Goal: Task Accomplishment & Management: Use online tool/utility

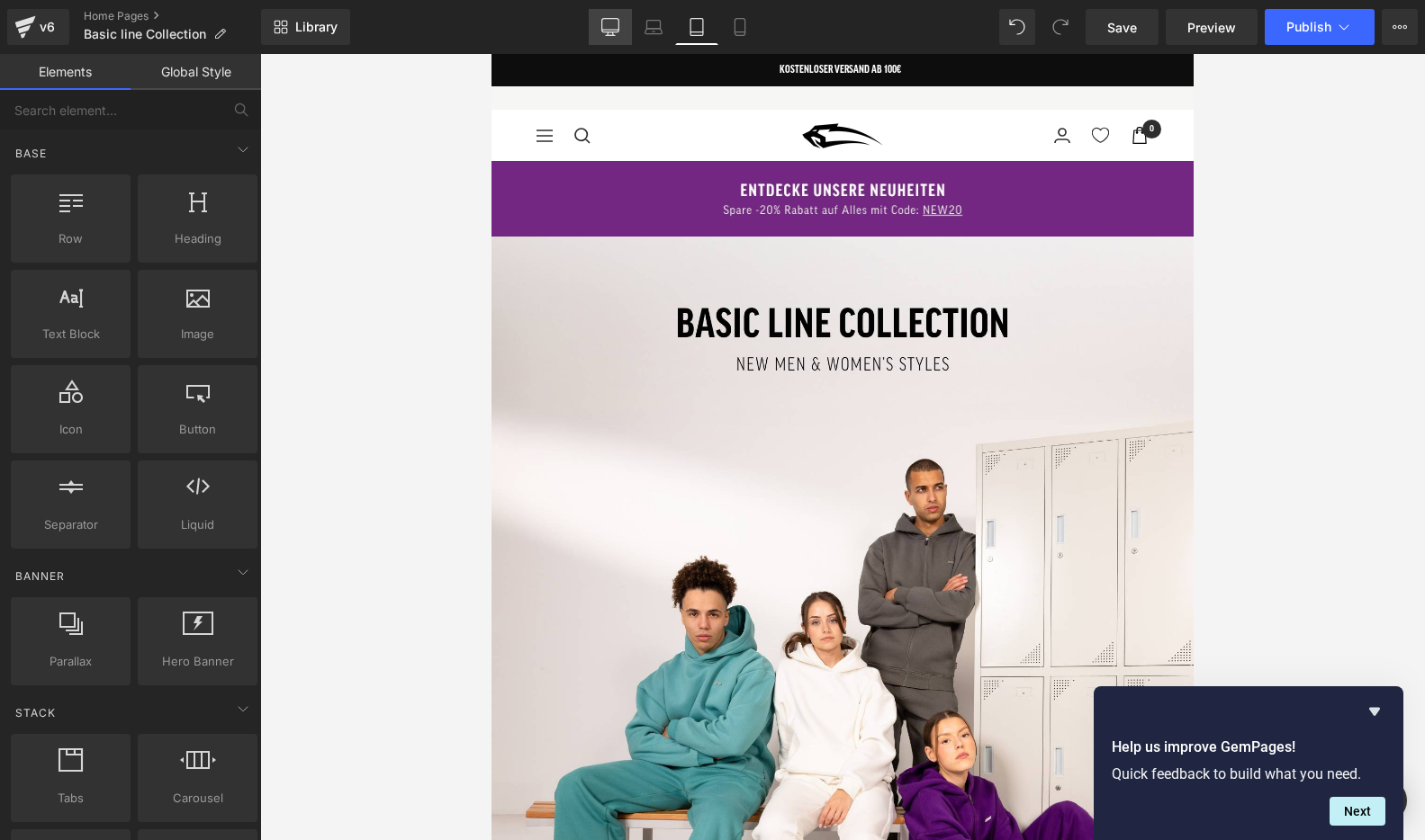
click at [605, 23] on icon at bounding box center [610, 27] width 18 height 18
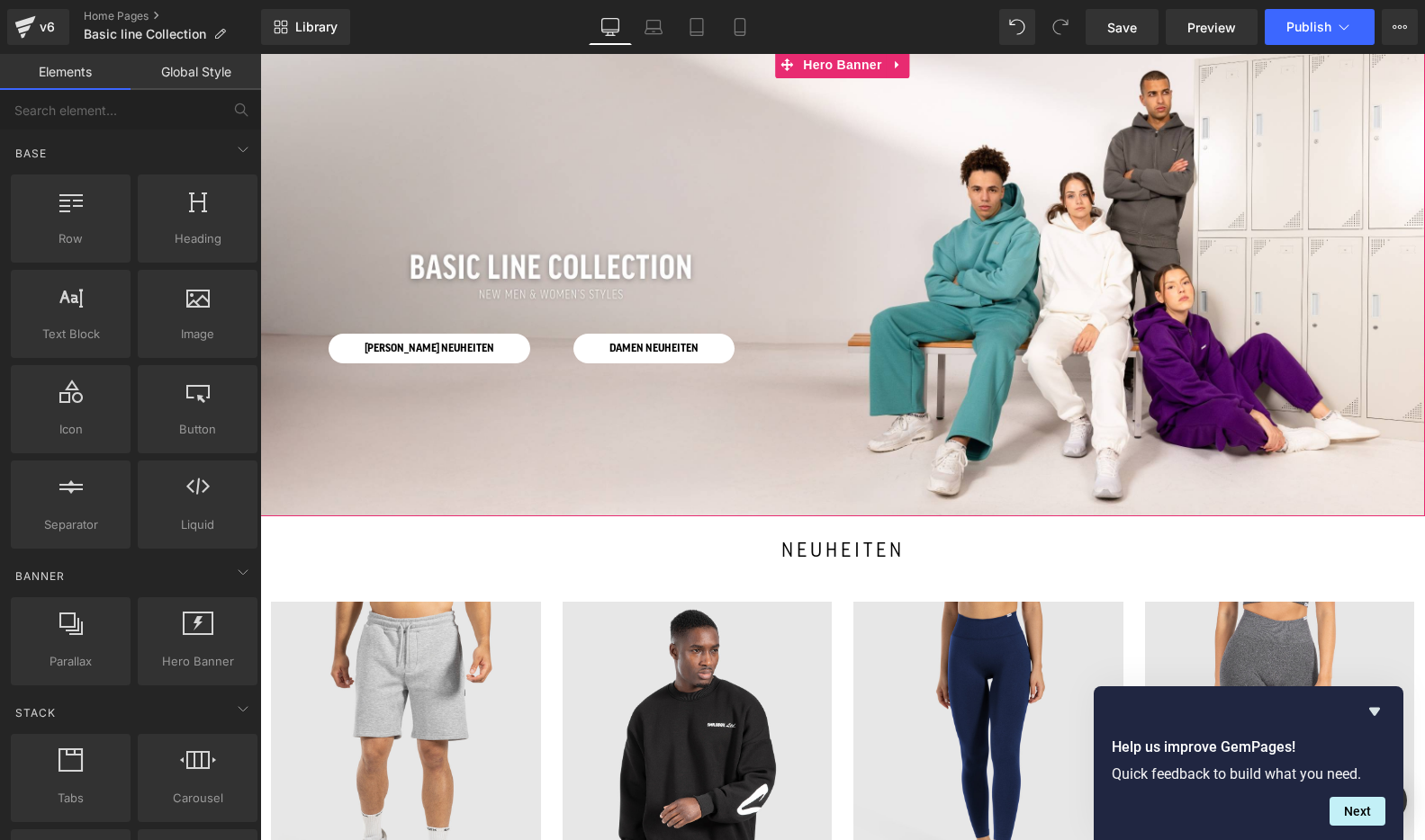
scroll to position [159, 0]
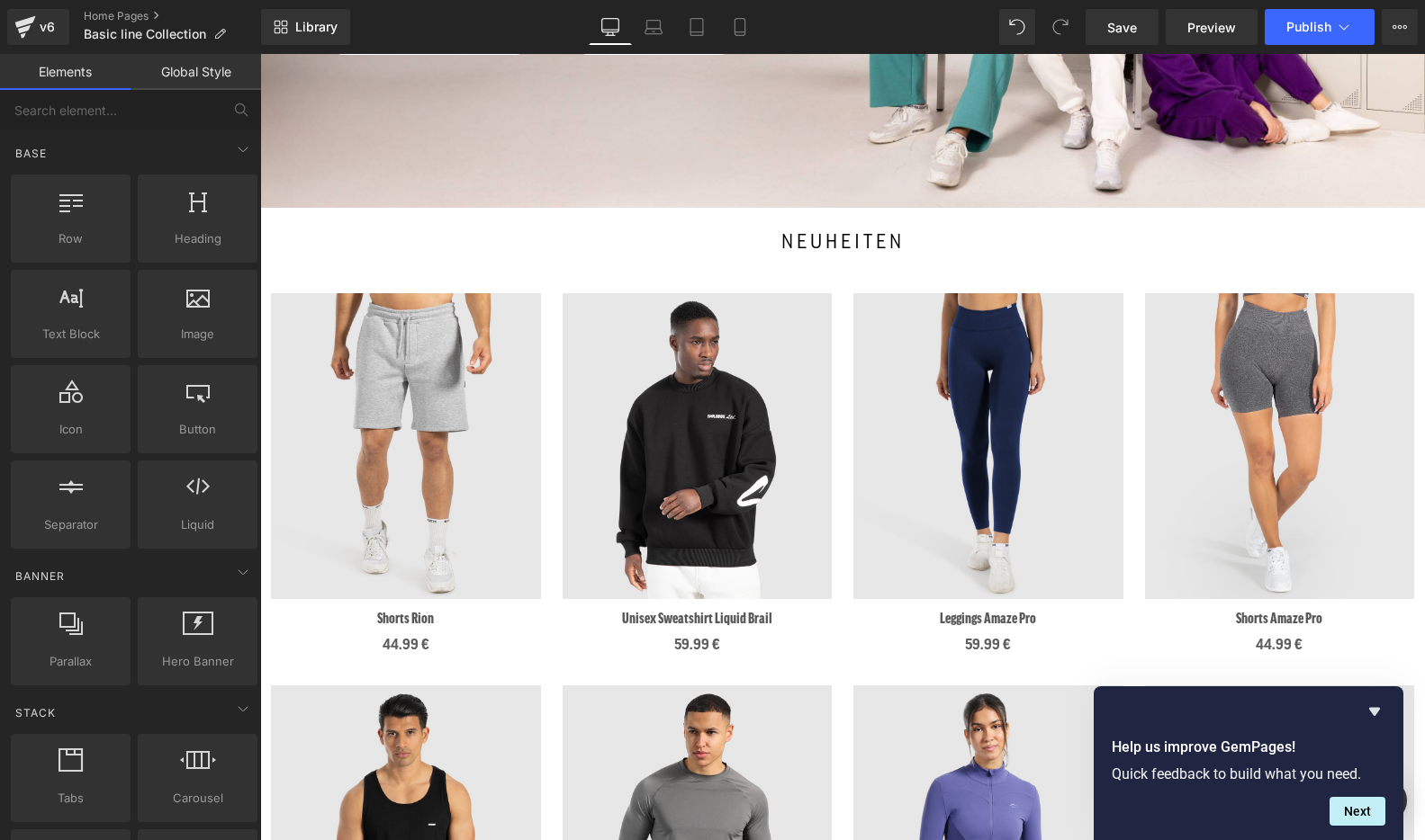
scroll to position [530, 0]
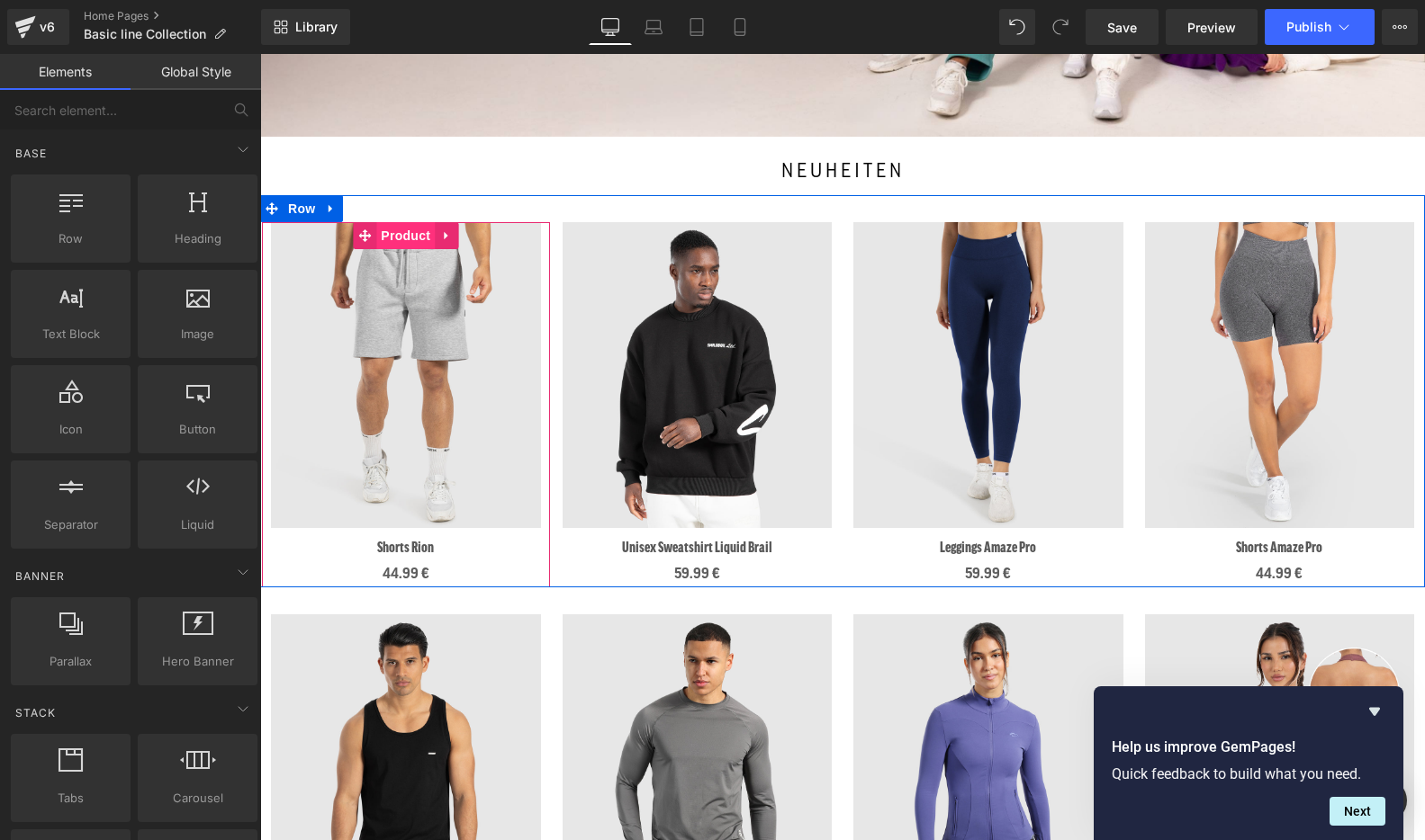
click at [395, 238] on span "Product" at bounding box center [405, 235] width 58 height 27
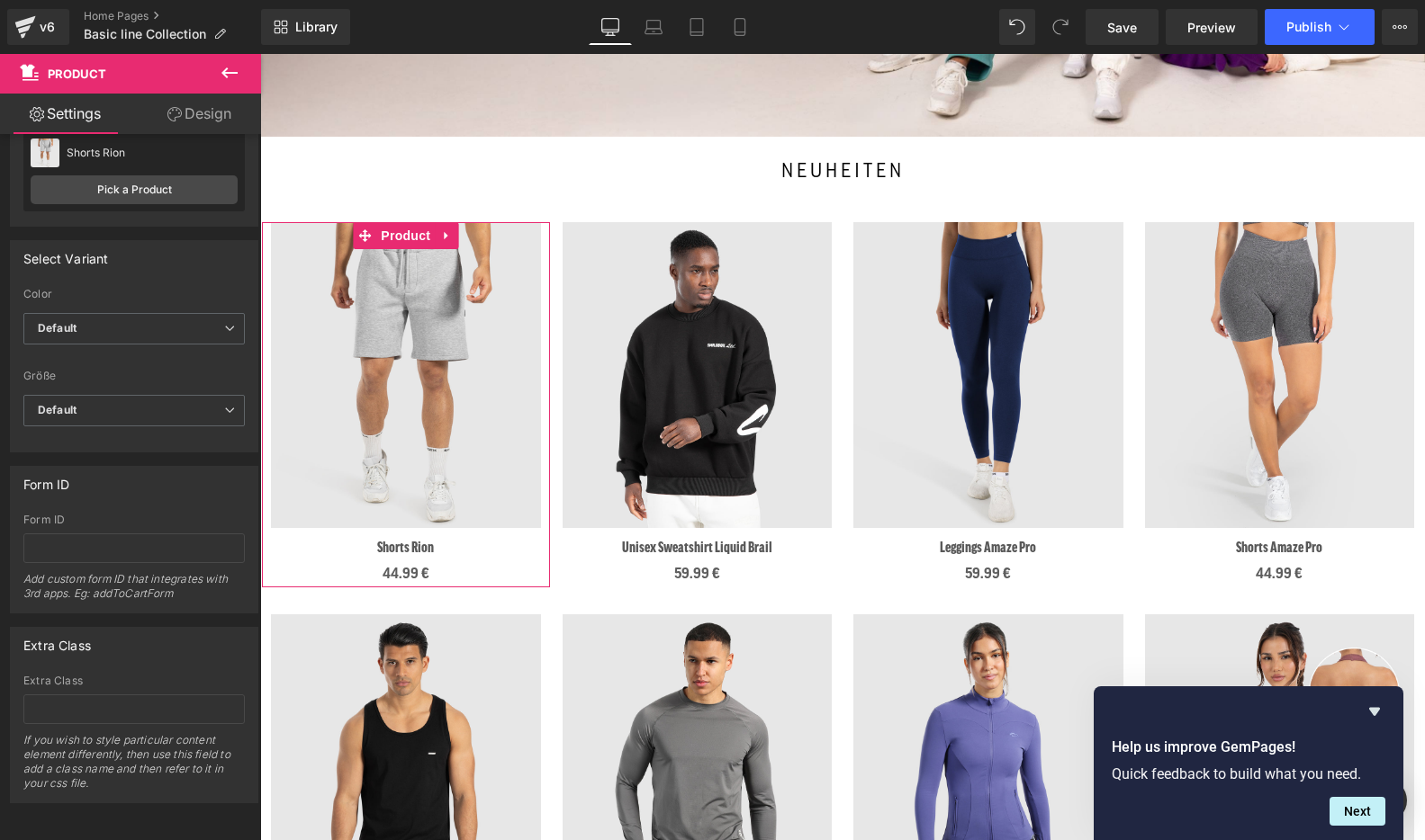
scroll to position [0, 0]
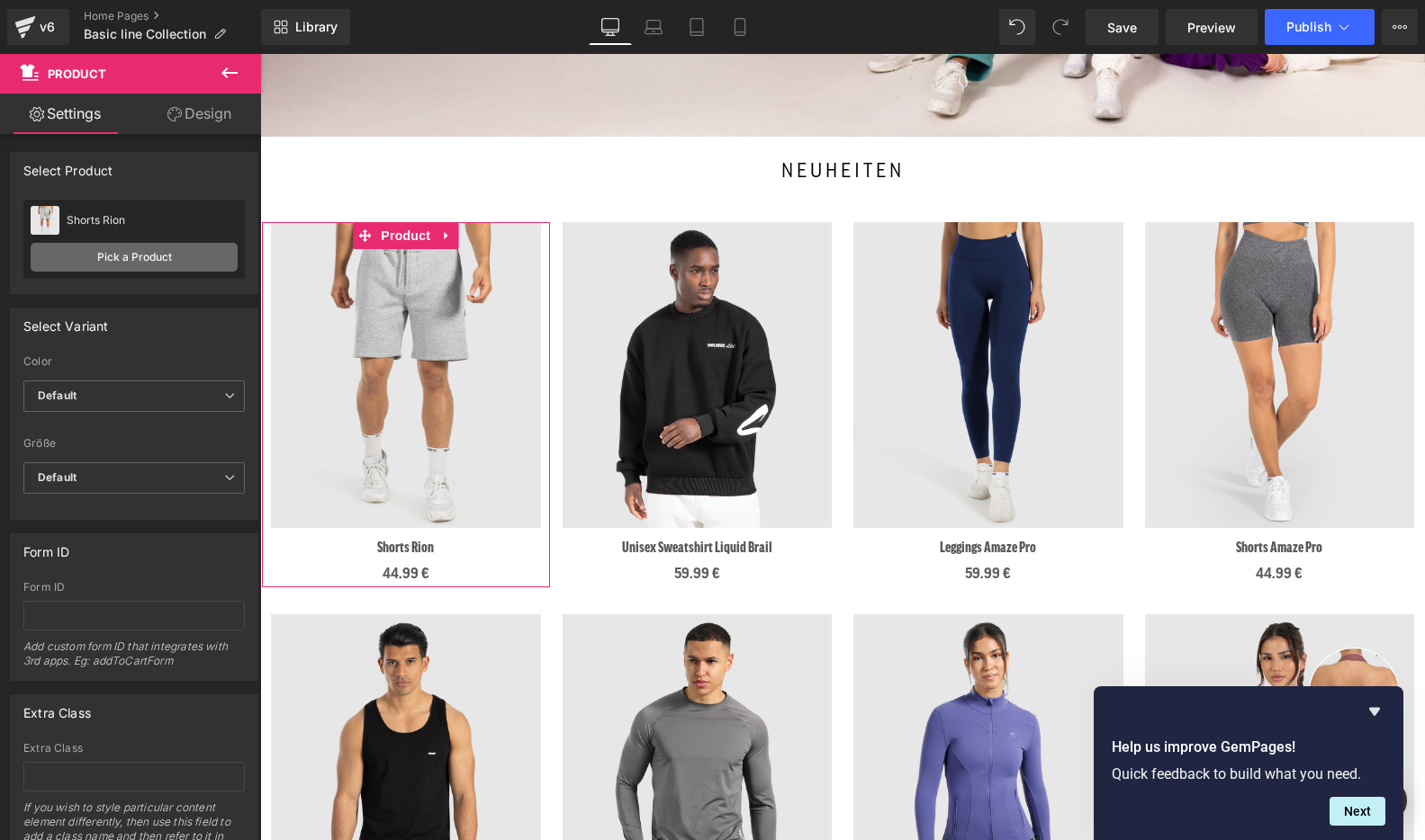
click at [105, 264] on link "Pick a Product" at bounding box center [134, 257] width 207 height 29
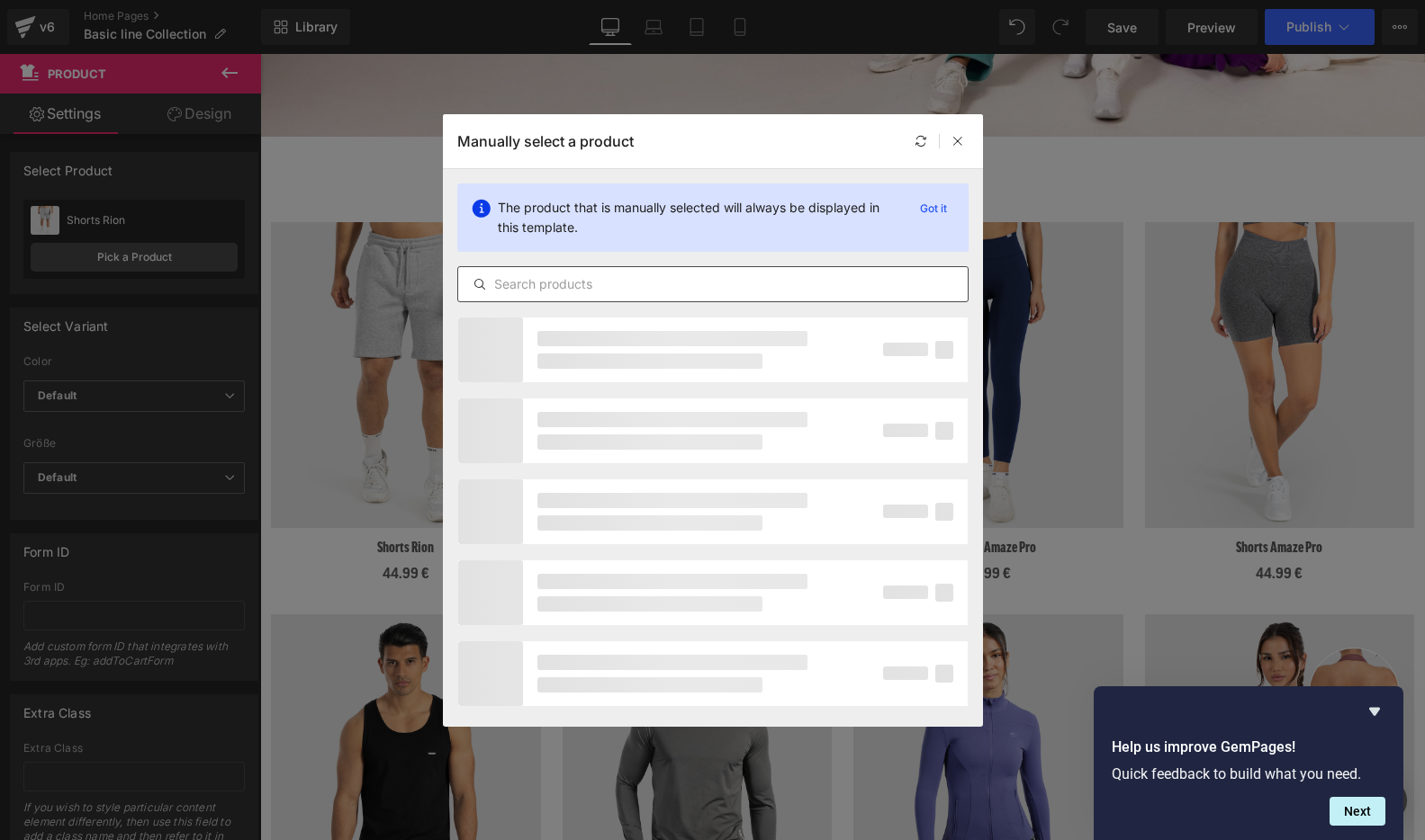
click at [560, 282] on input "text" at bounding box center [713, 284] width 509 height 22
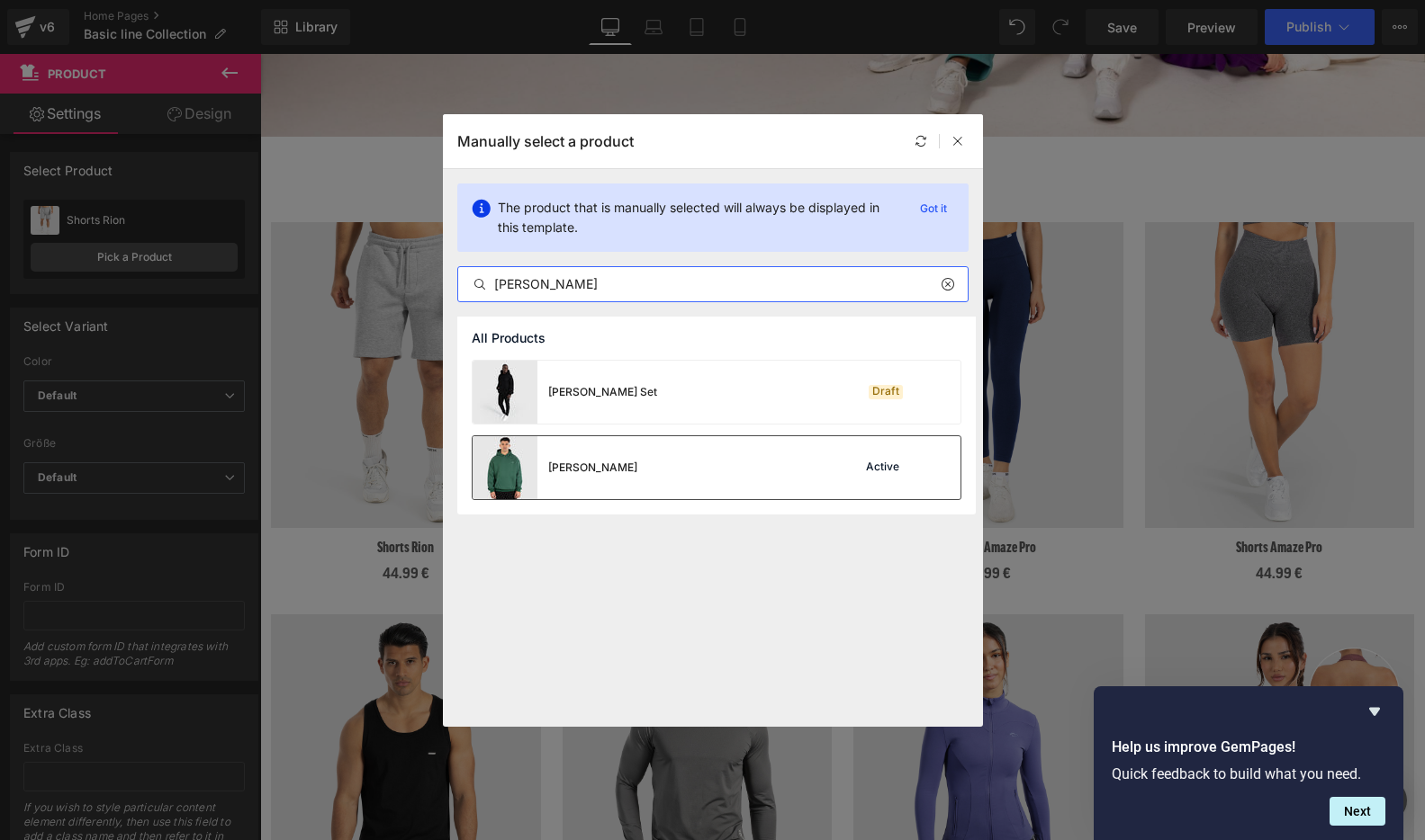
type input "[PERSON_NAME]"
click at [656, 477] on div "[PERSON_NAME] Active" at bounding box center [717, 468] width 488 height 63
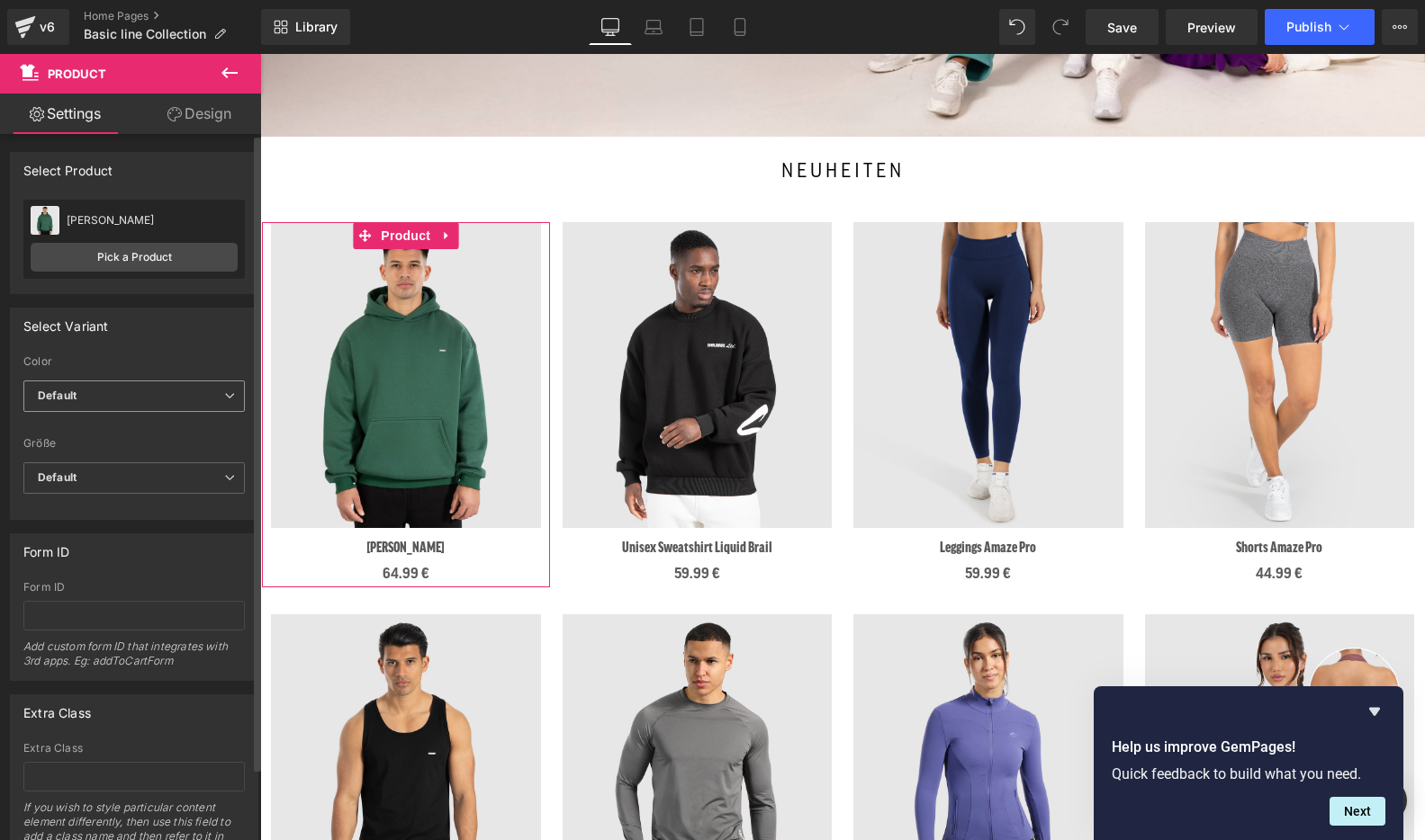
click at [184, 407] on span "Default" at bounding box center [133, 396] width 221 height 32
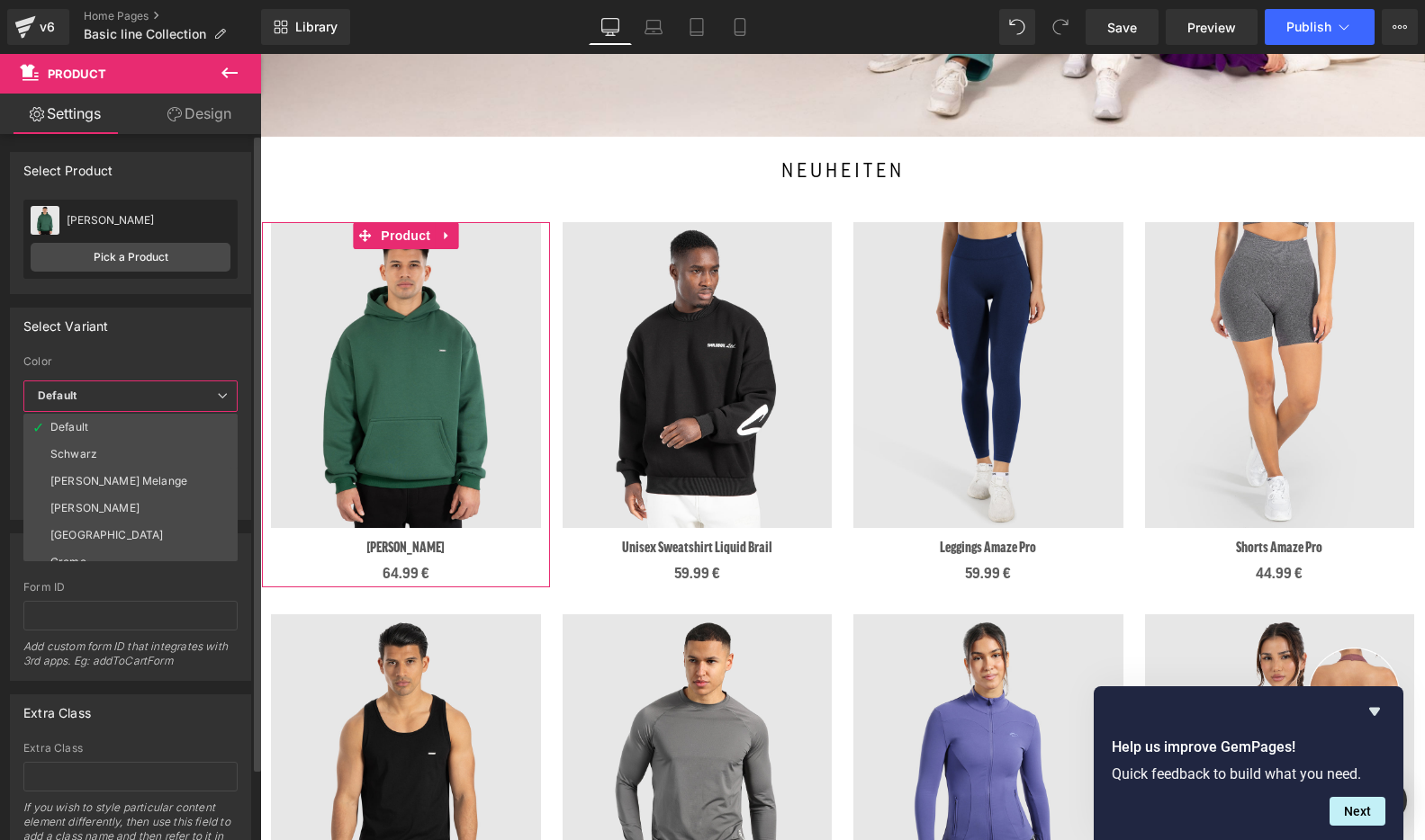
click at [170, 481] on li "[PERSON_NAME] Melange" at bounding box center [134, 481] width 222 height 27
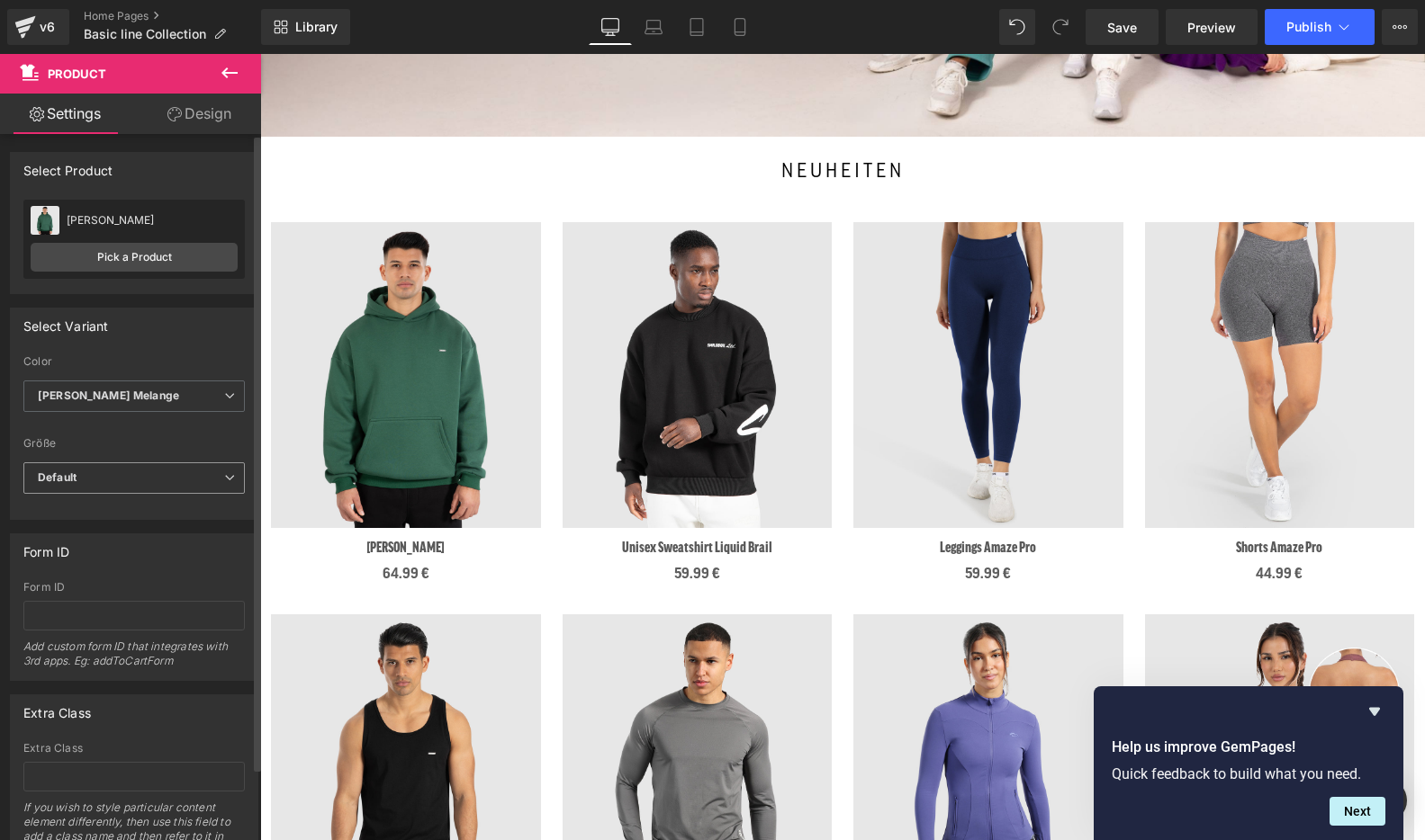
click at [116, 470] on span "Default" at bounding box center [133, 477] width 221 height 32
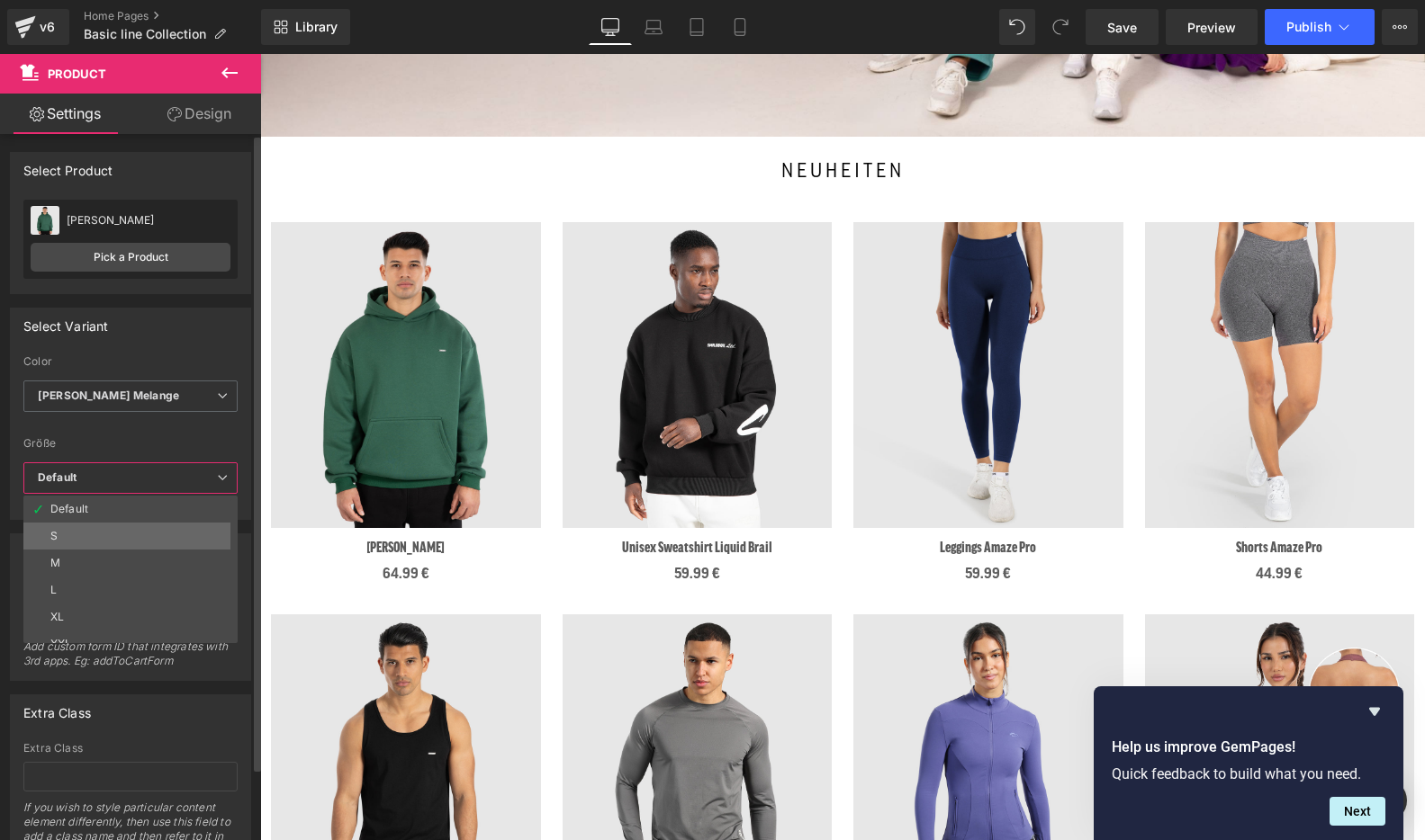
click at [126, 536] on li "S" at bounding box center [134, 536] width 222 height 27
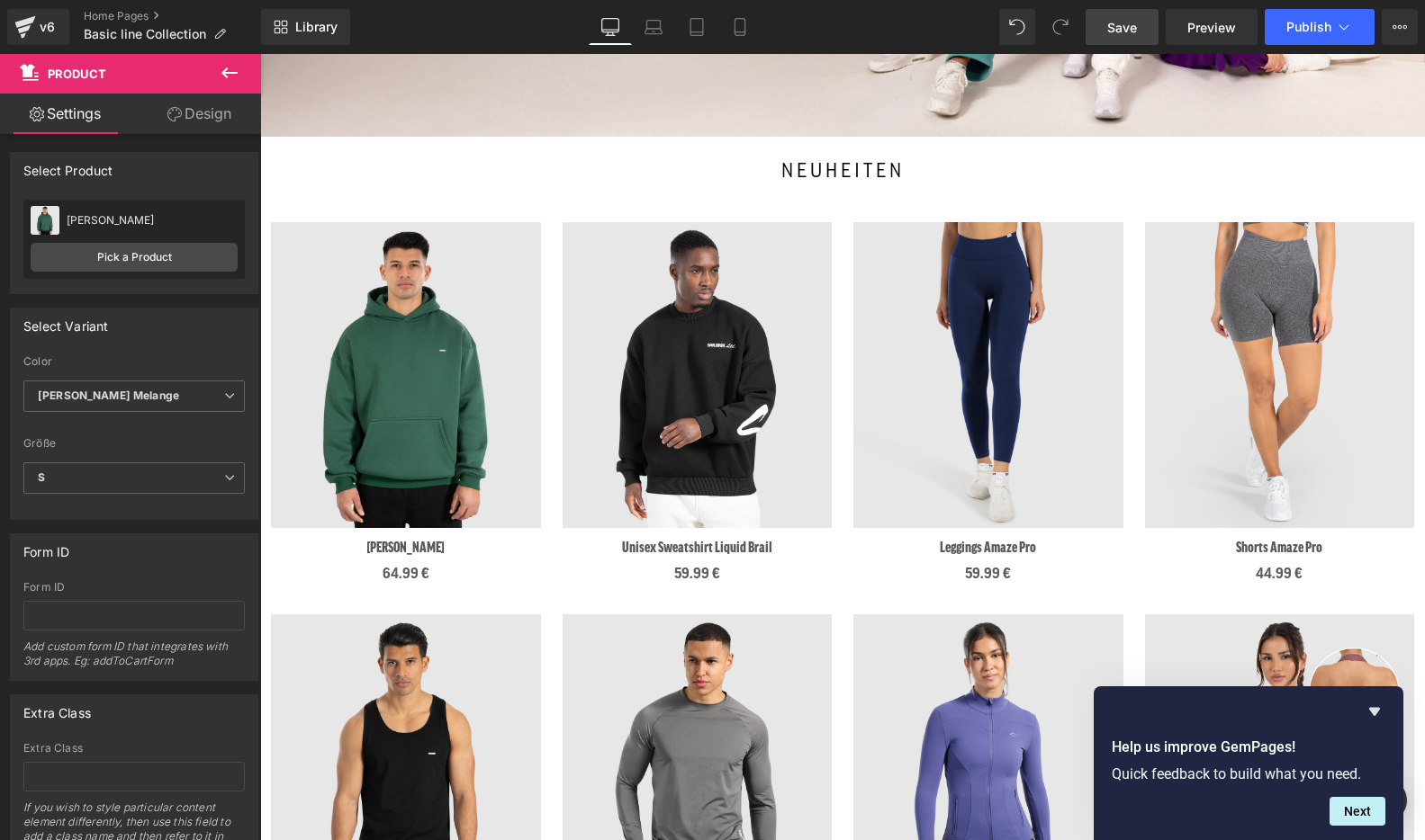
click at [1122, 28] on span "Save" at bounding box center [1122, 28] width 30 height 19
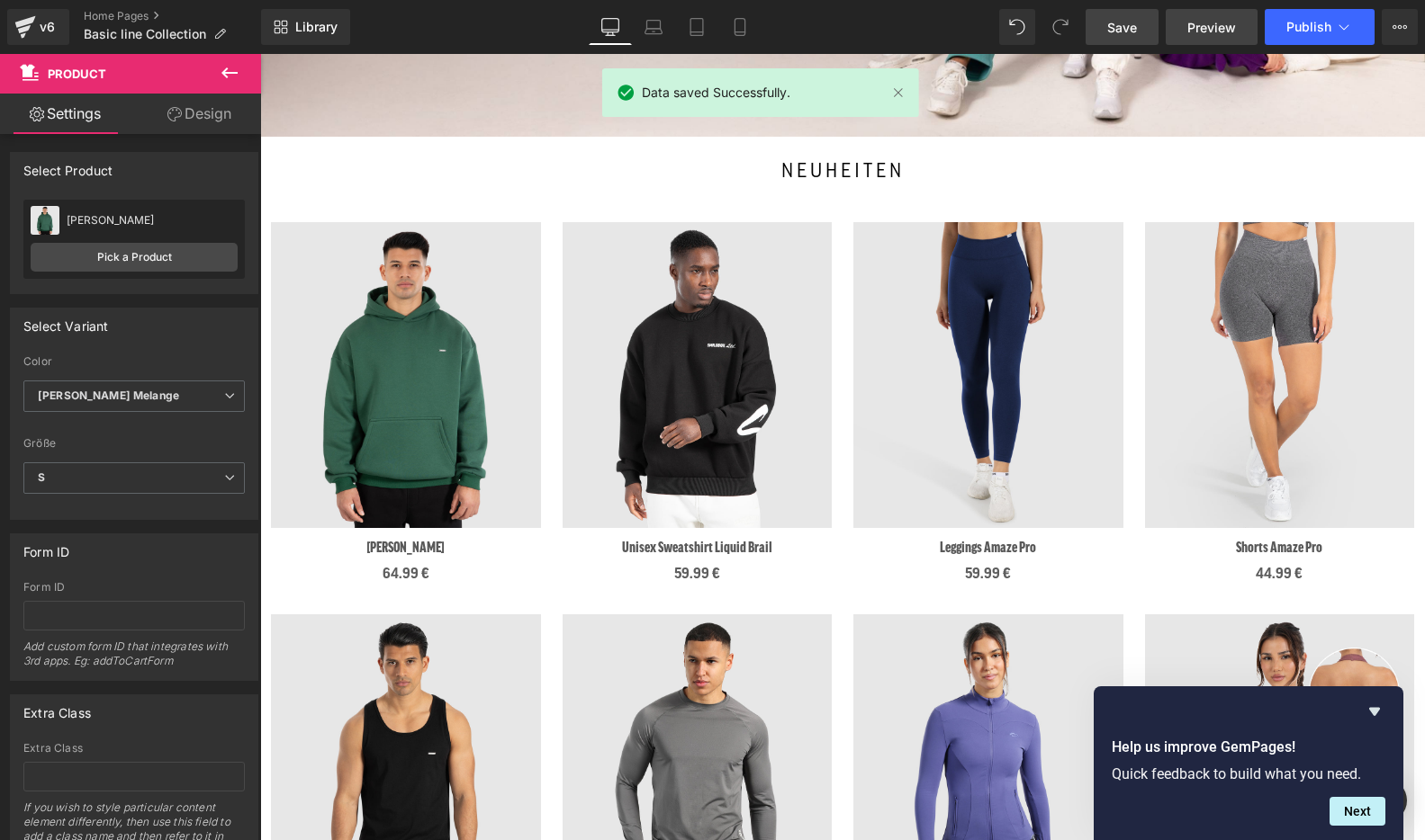
click at [1217, 25] on span "Preview" at bounding box center [1212, 28] width 49 height 19
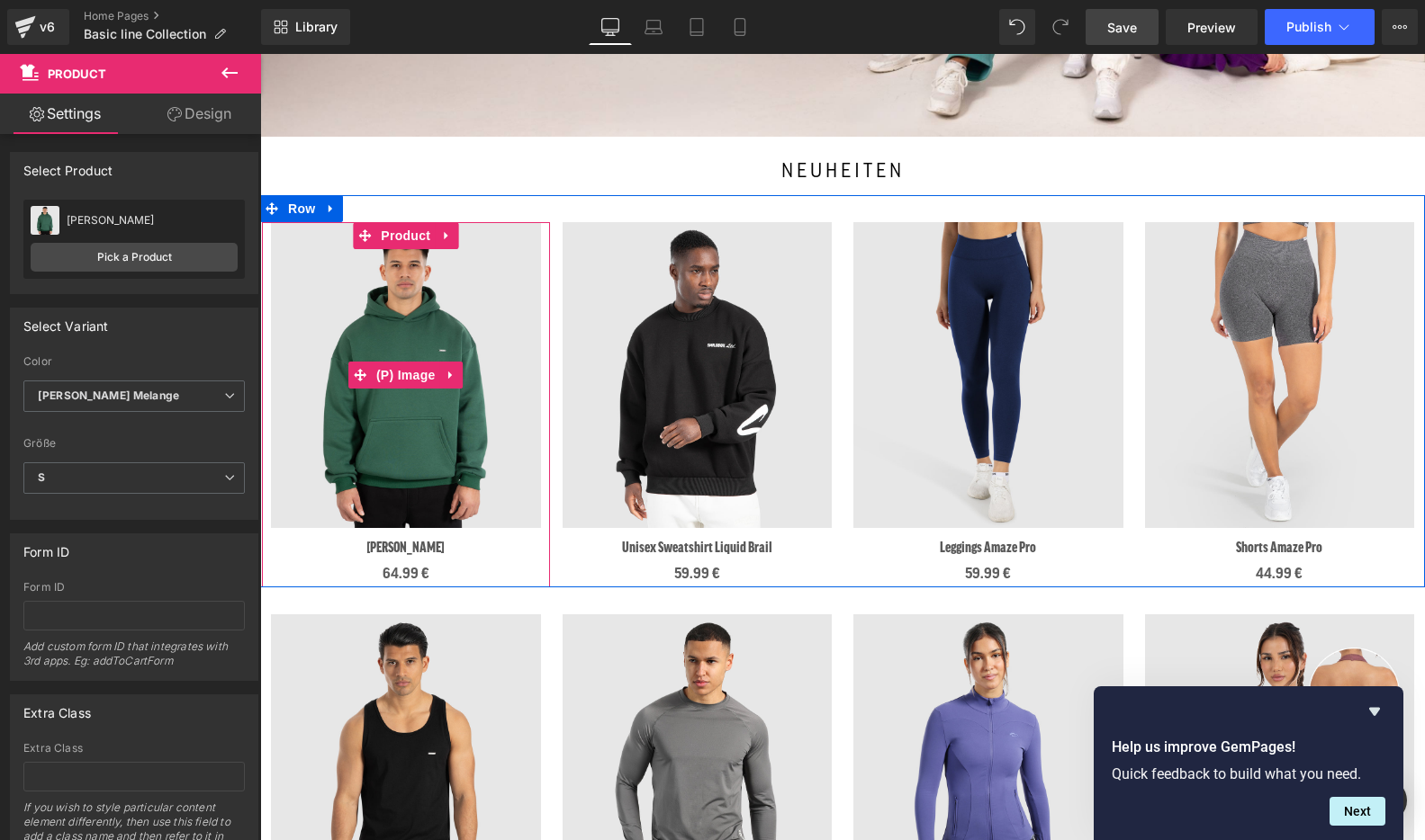
click at [456, 294] on img at bounding box center [406, 375] width 270 height 306
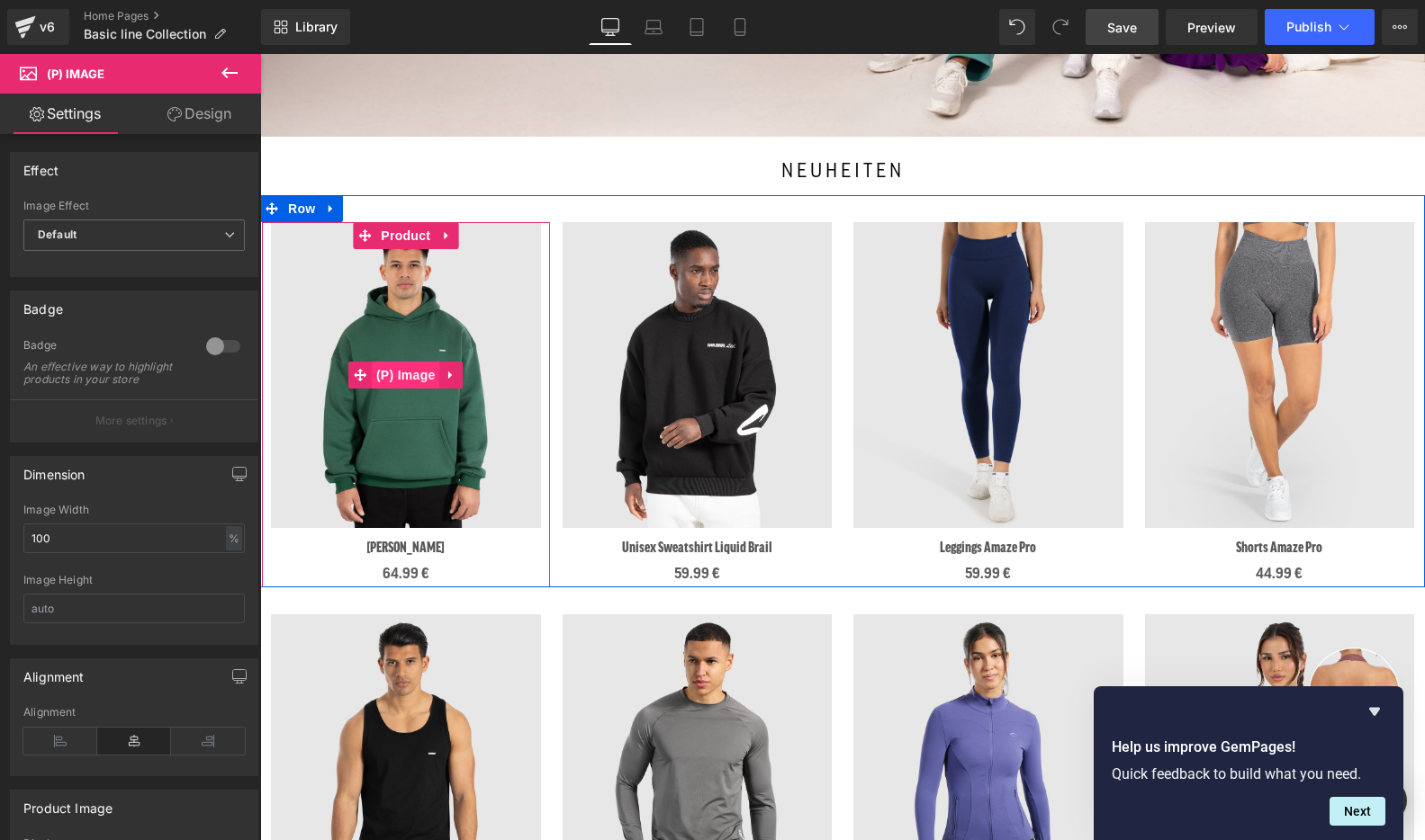
click at [413, 371] on span "(P) Image" at bounding box center [405, 375] width 68 height 27
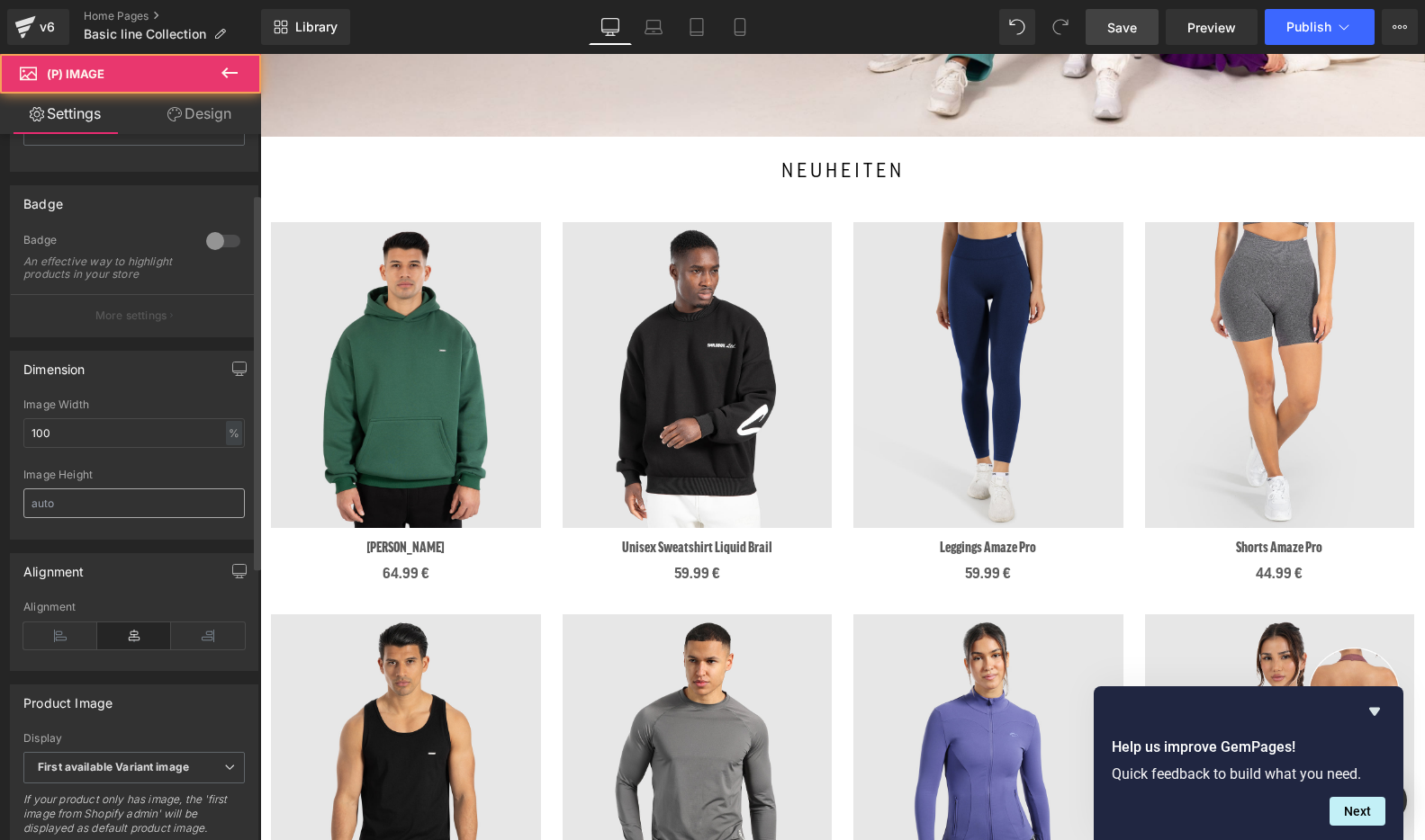
scroll to position [112, 0]
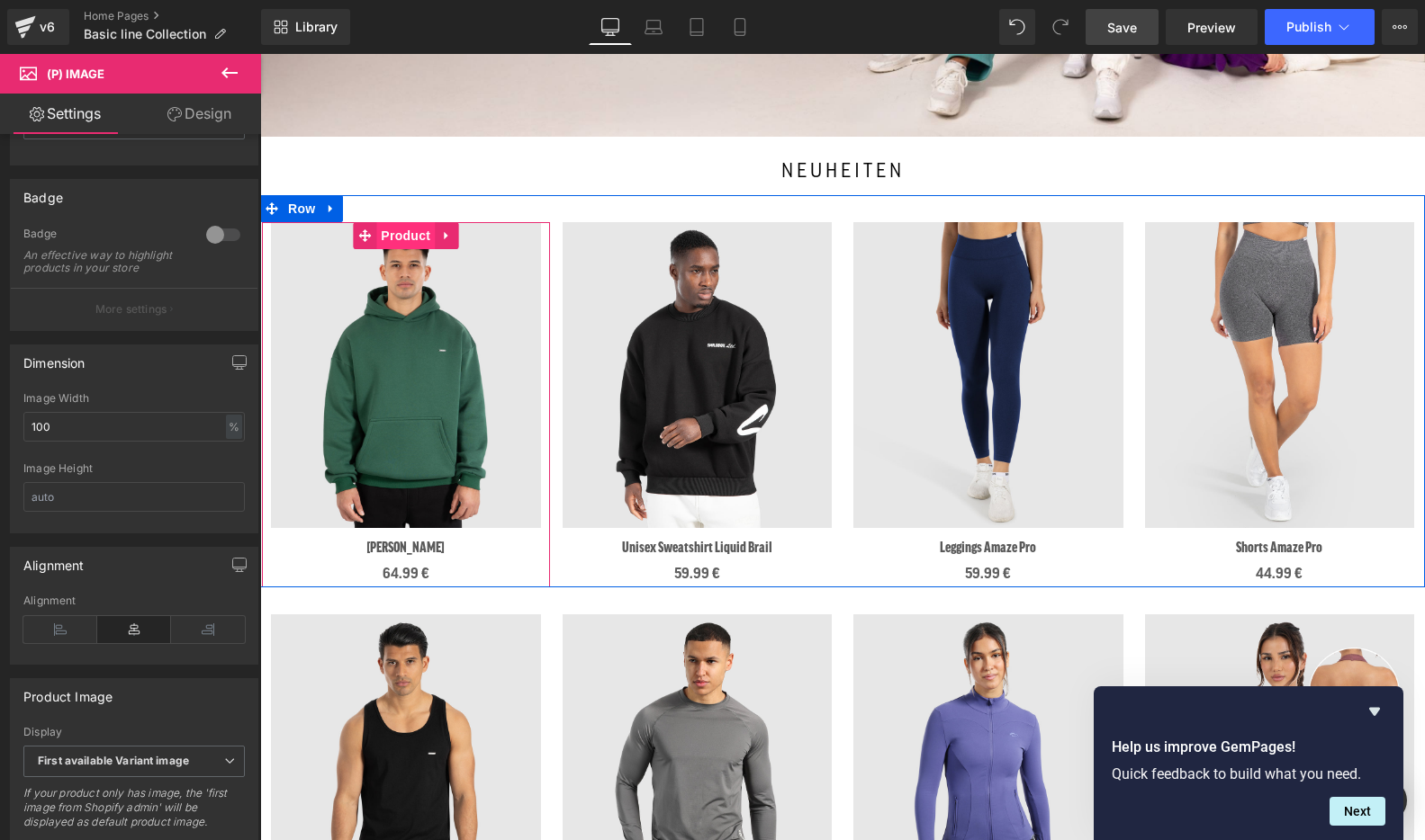
click at [410, 239] on span "Product" at bounding box center [405, 235] width 58 height 27
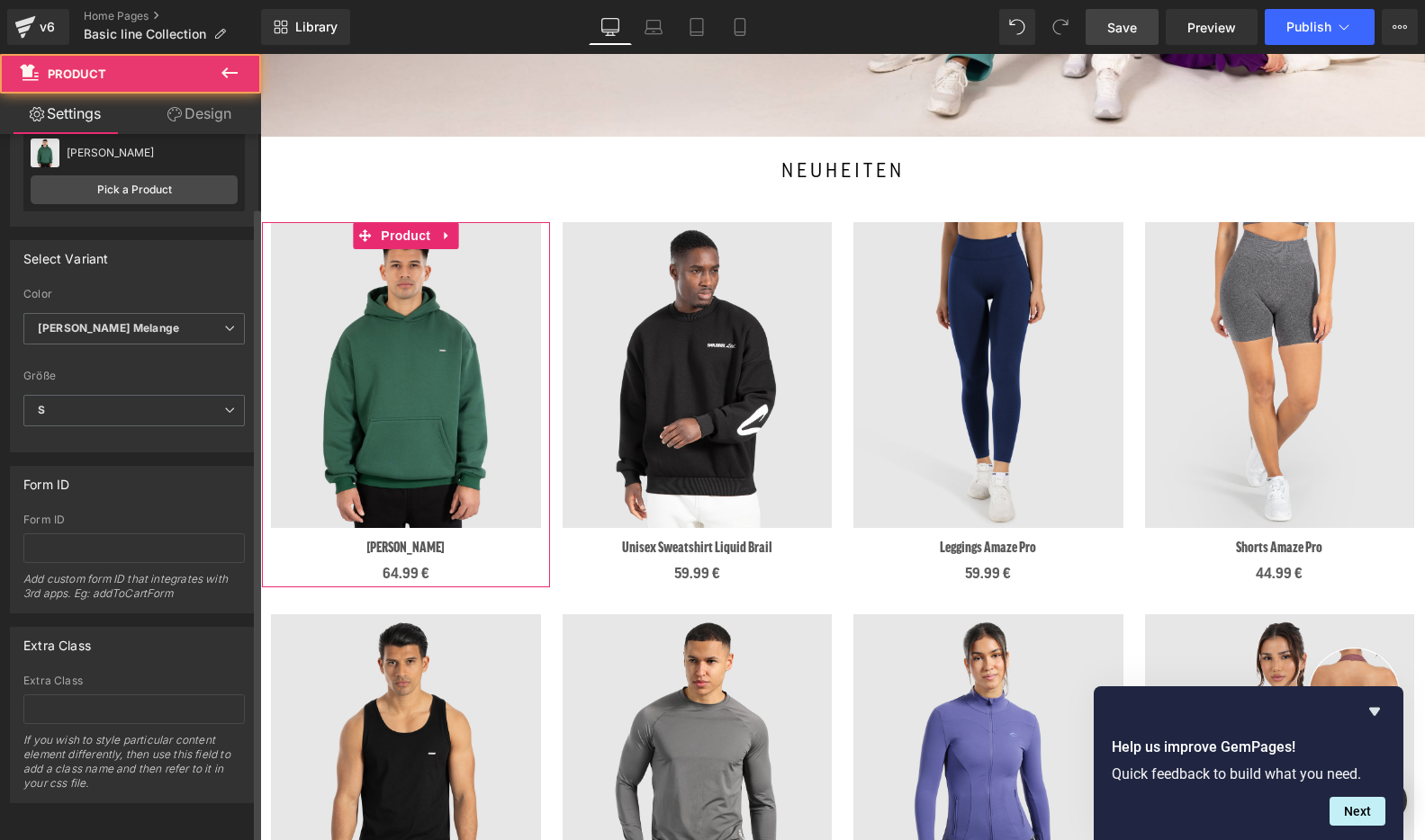
scroll to position [51, 0]
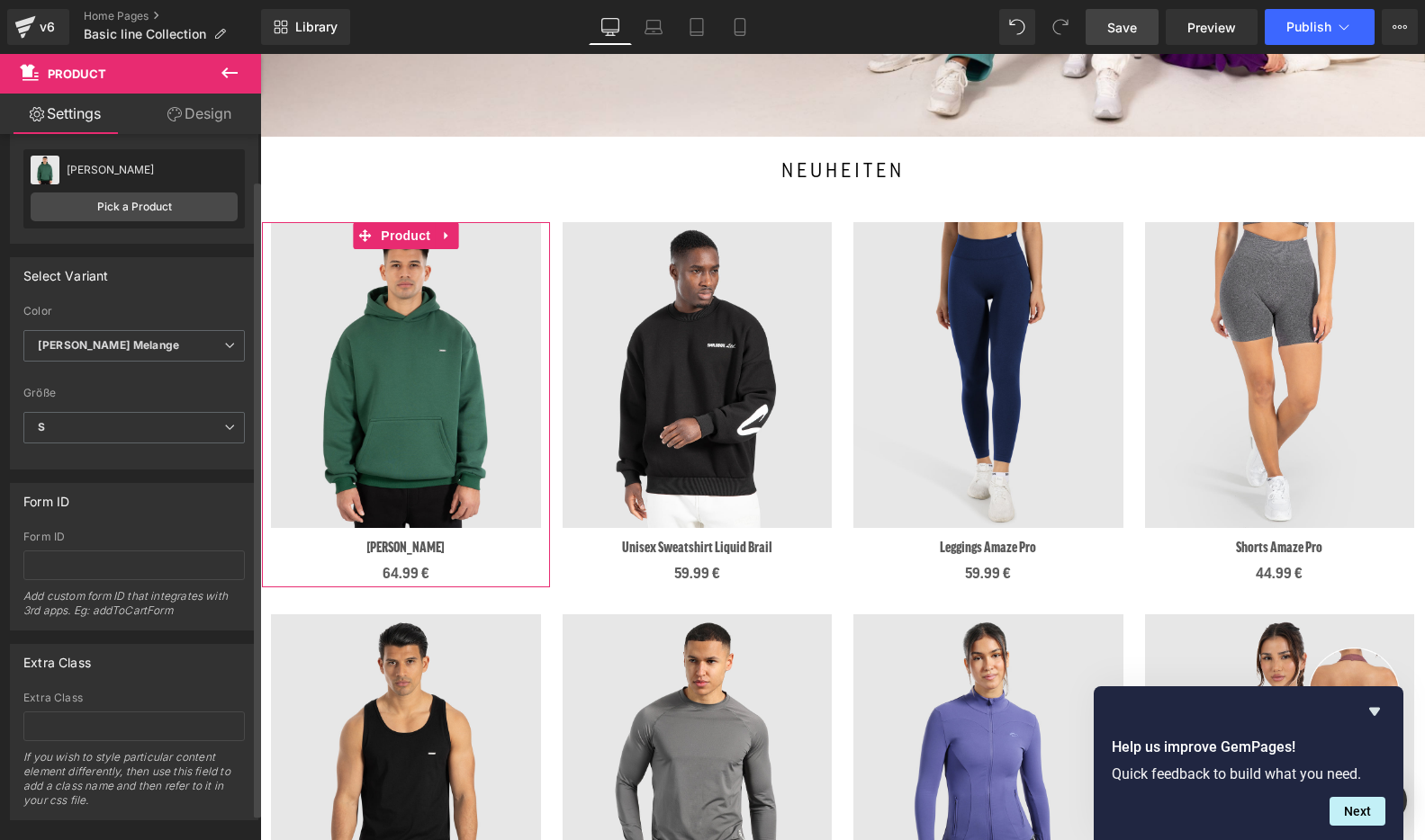
click at [159, 341] on span "[PERSON_NAME] Melange" at bounding box center [133, 345] width 221 height 32
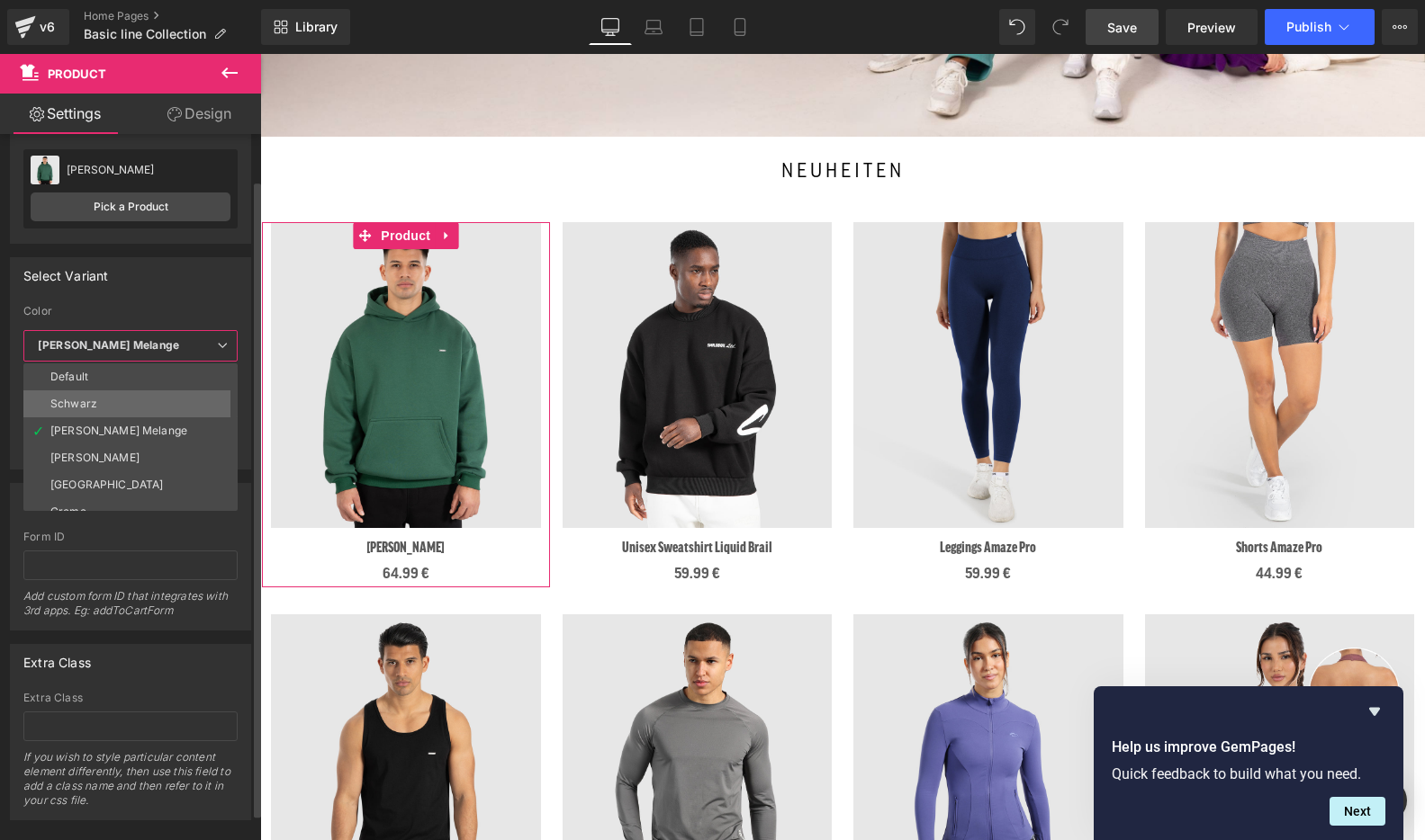
click at [158, 395] on li "Schwarz" at bounding box center [134, 404] width 222 height 27
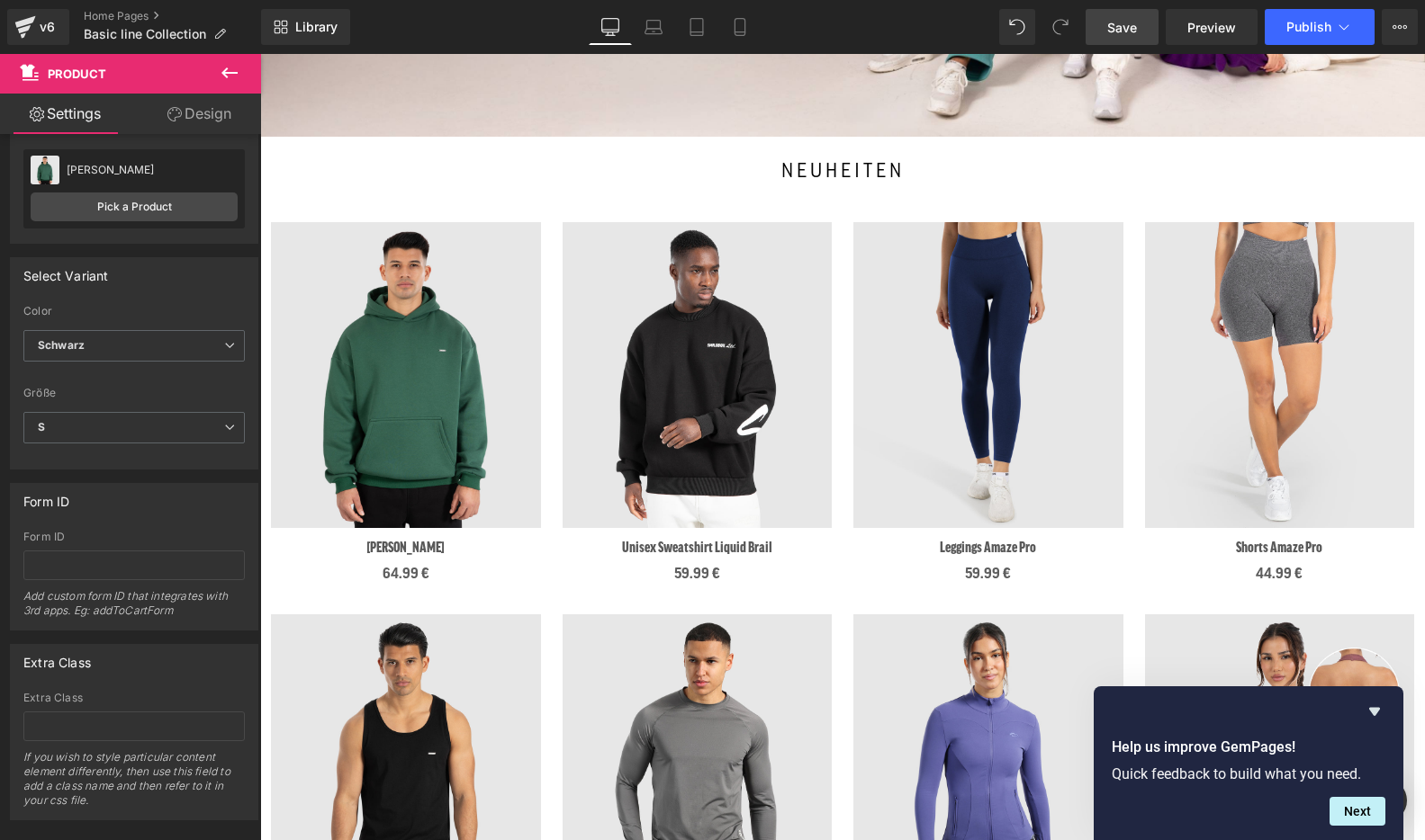
click at [1122, 40] on link "Save" at bounding box center [1122, 27] width 73 height 36
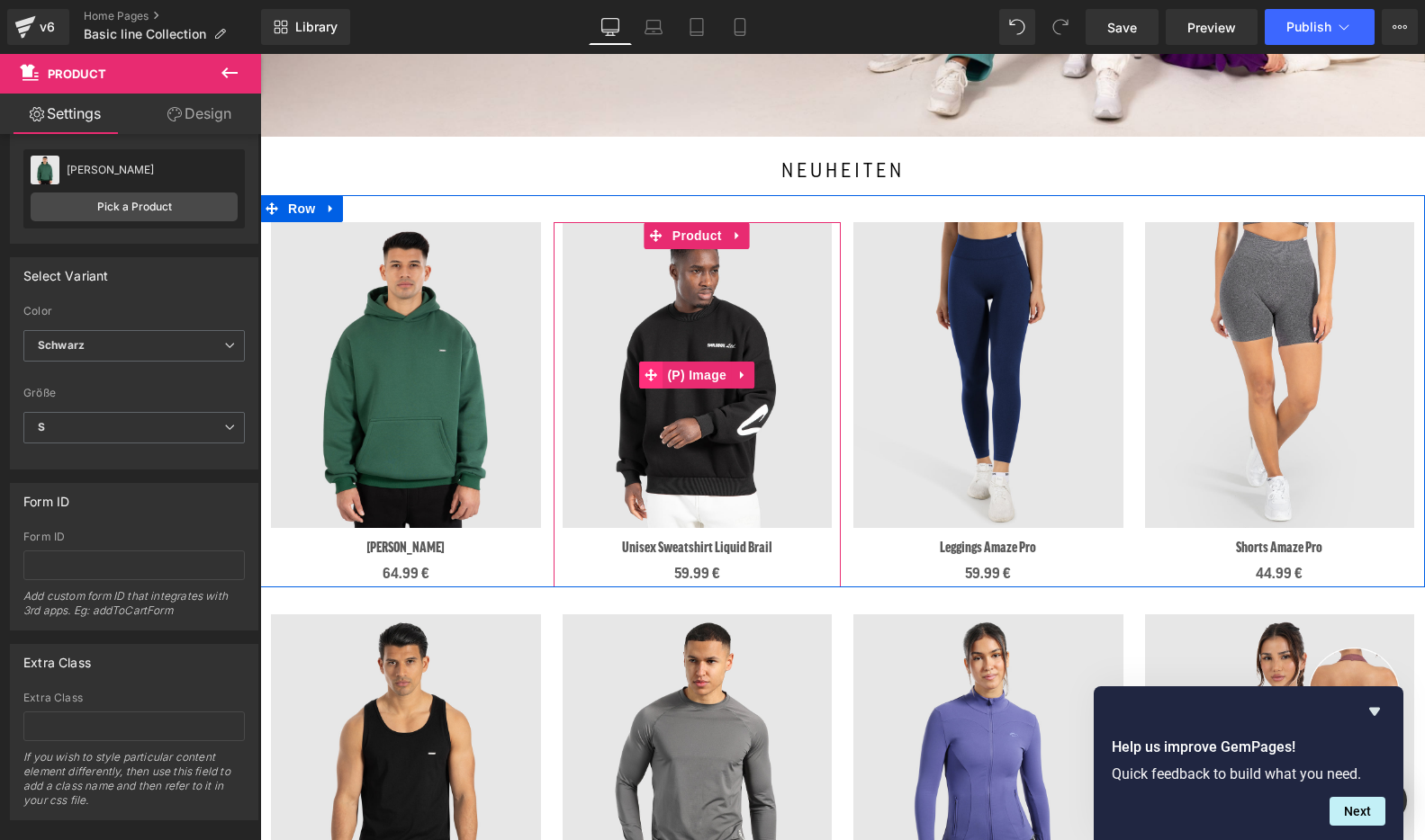
click at [650, 362] on span at bounding box center [651, 375] width 23 height 27
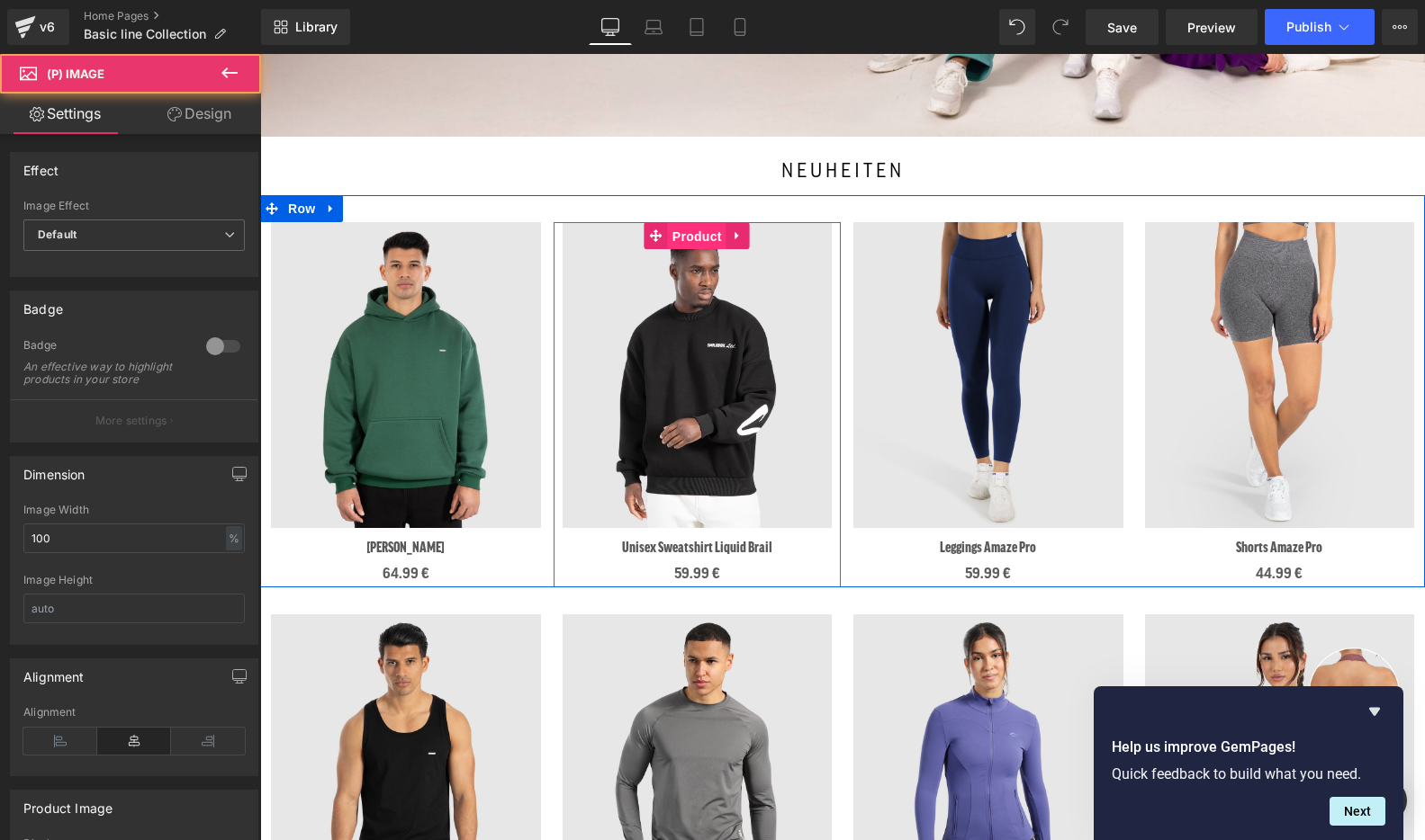
click at [699, 237] on span "Product" at bounding box center [697, 236] width 58 height 27
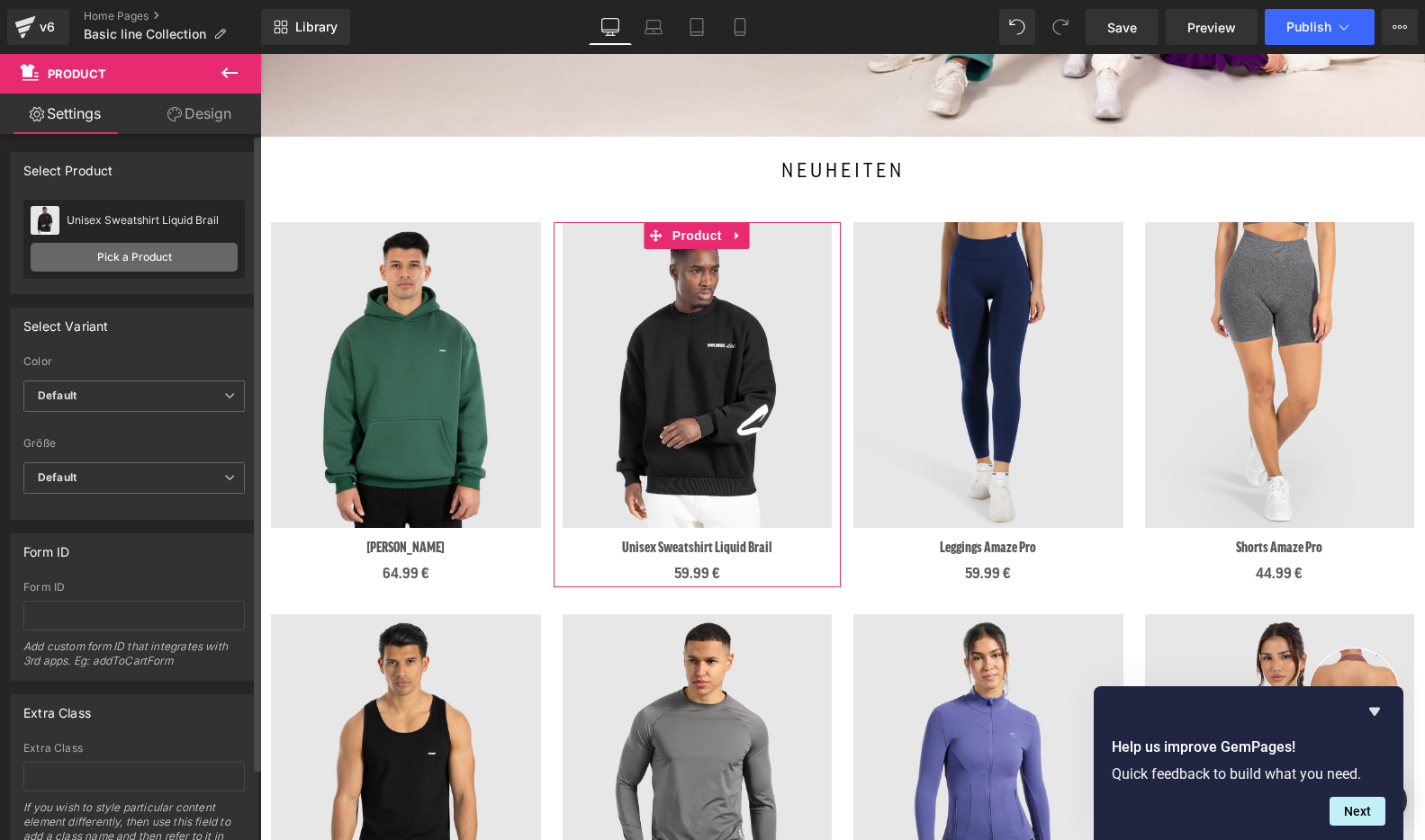
click at [121, 256] on link "Pick a Product" at bounding box center [134, 257] width 207 height 29
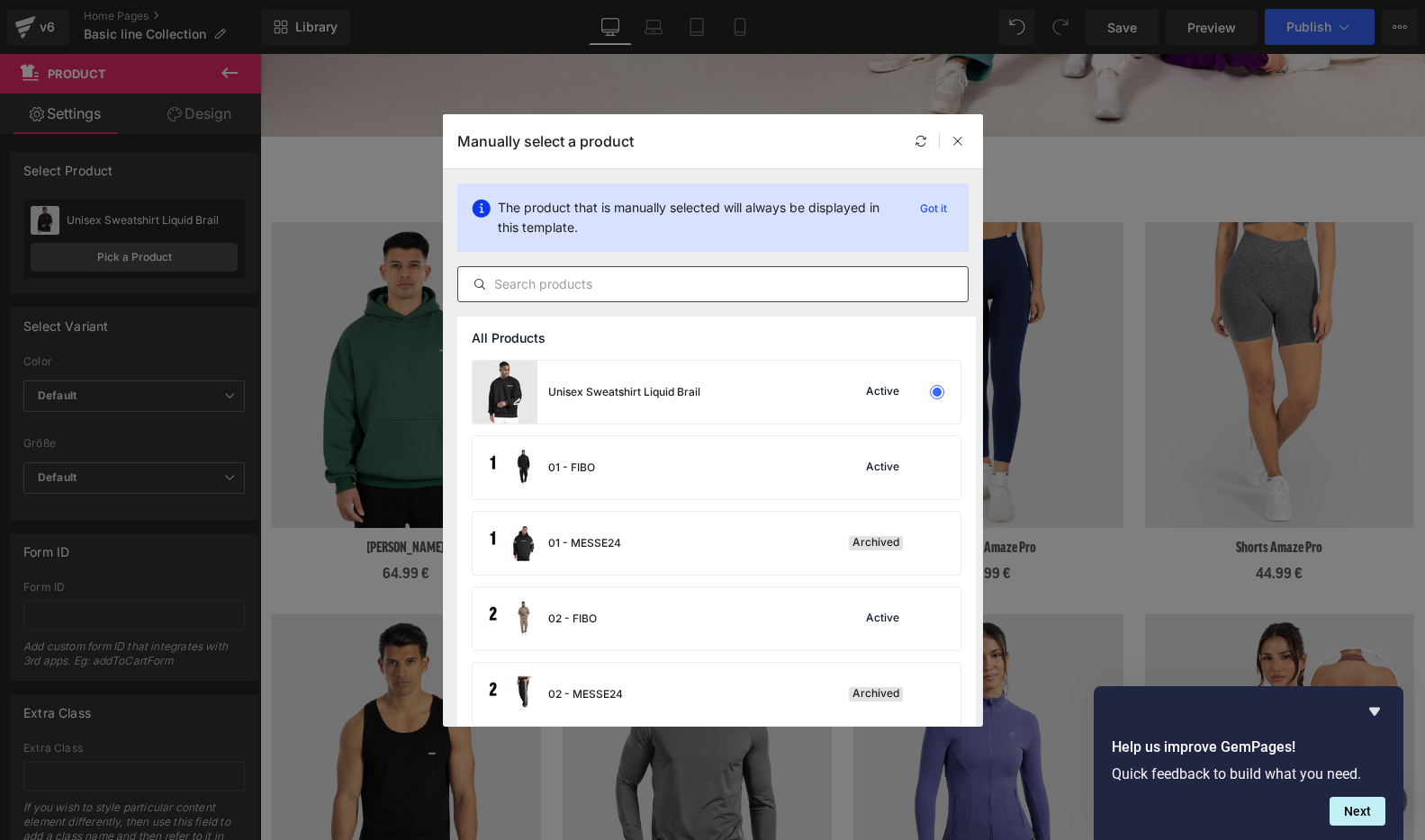
click at [561, 277] on input "text" at bounding box center [713, 284] width 509 height 22
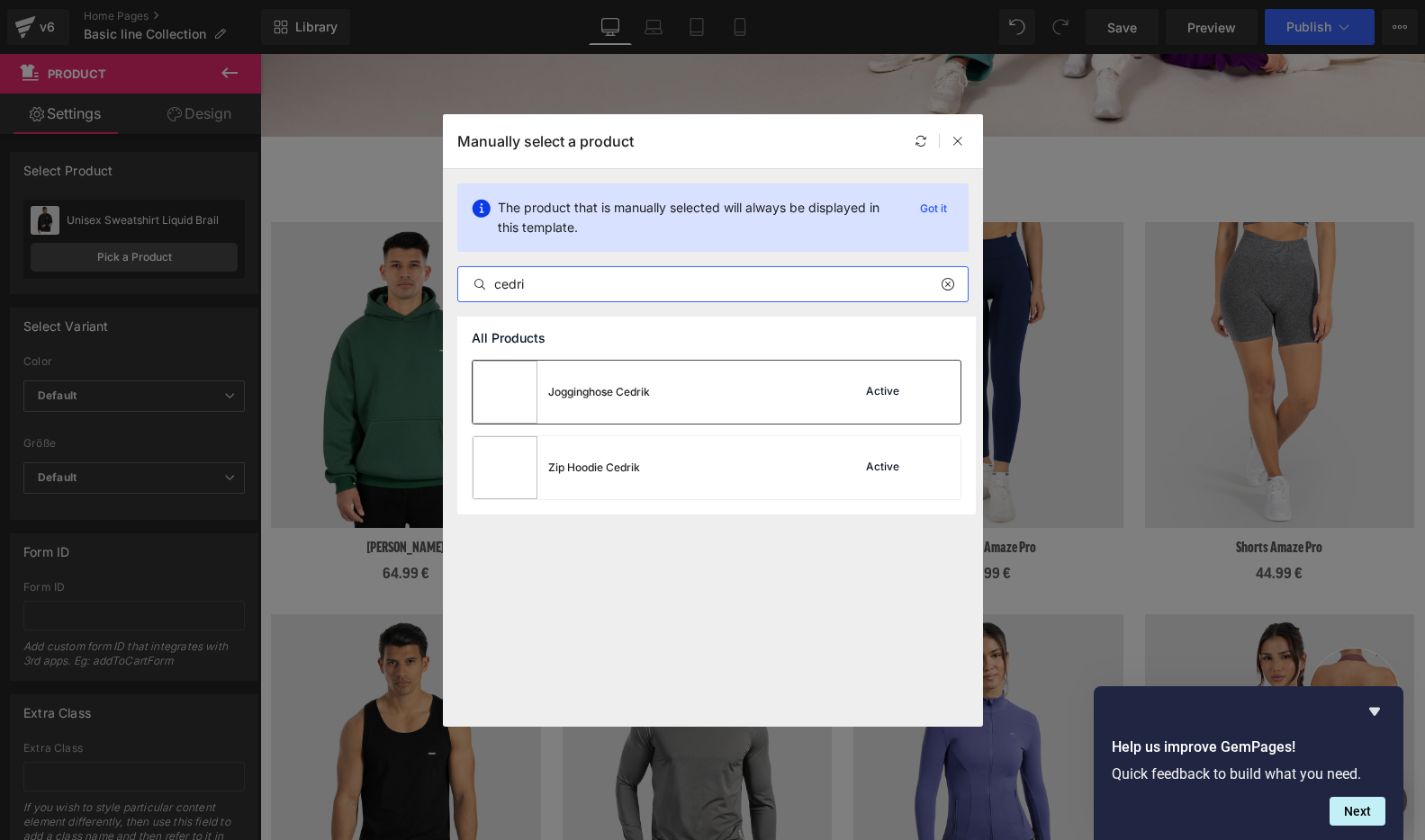
type input "cedri"
click at [720, 400] on div "Jogginghose Cedrik Active" at bounding box center [717, 392] width 488 height 63
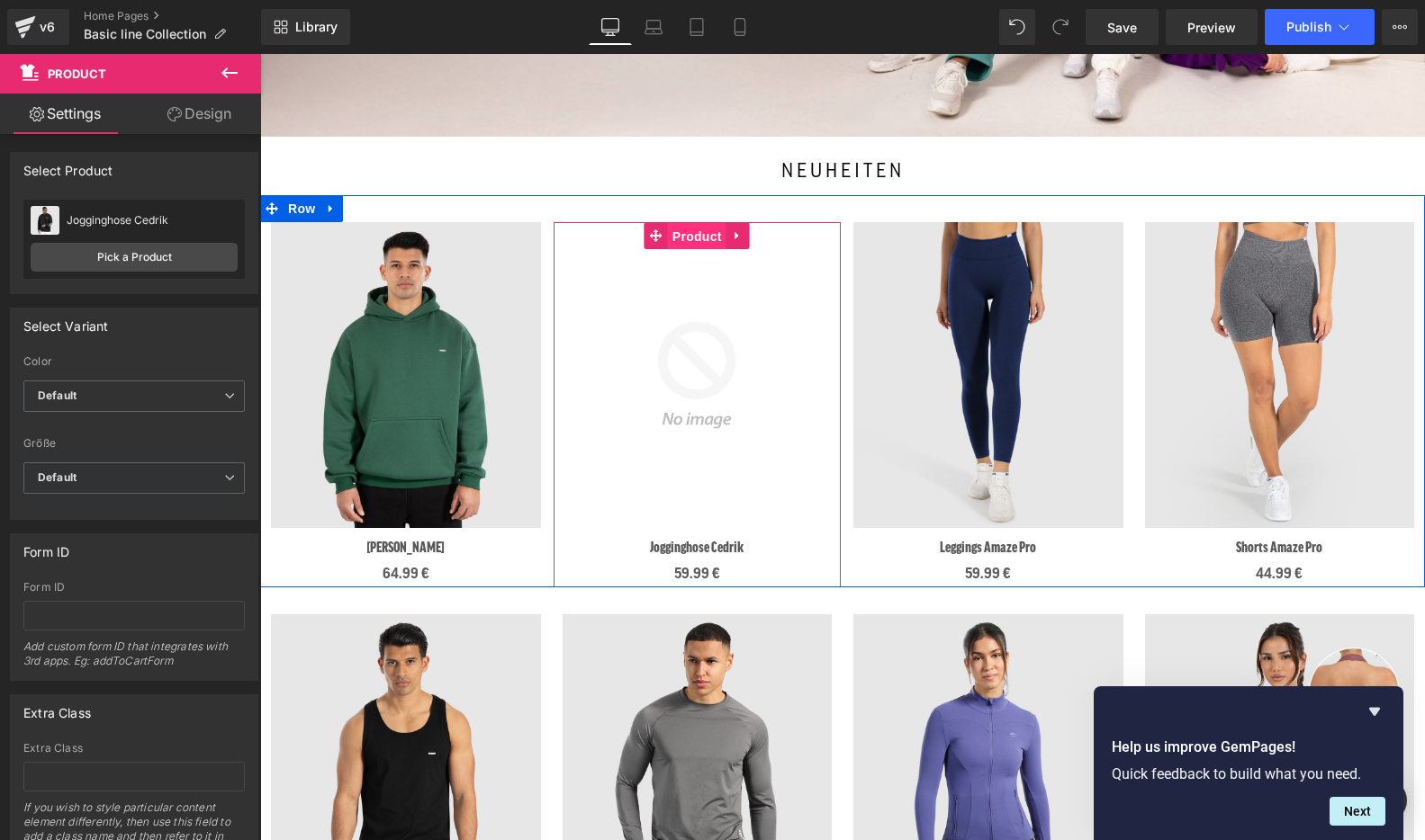
click at [698, 237] on span "Product" at bounding box center [697, 236] width 58 height 27
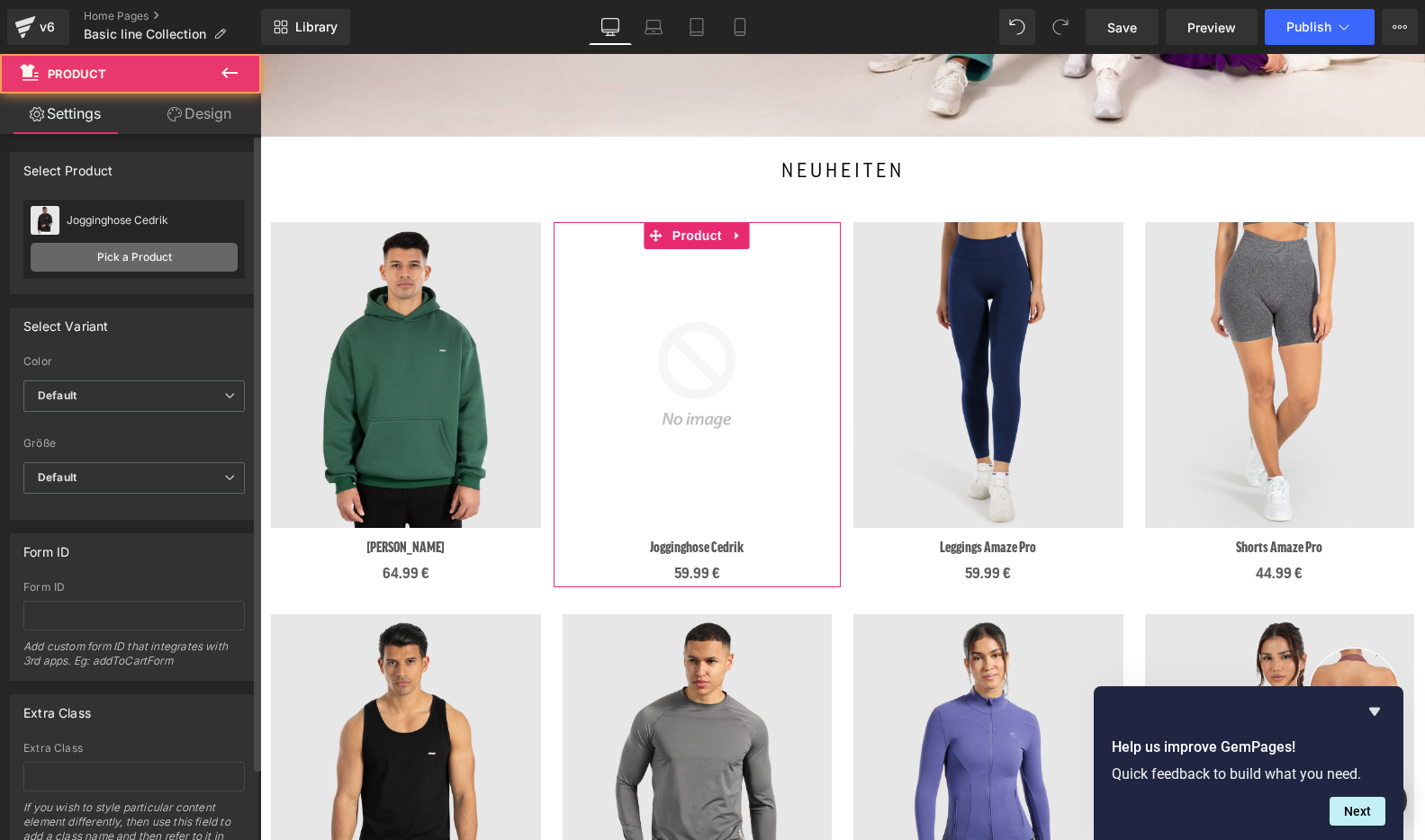
click at [159, 261] on link "Pick a Product" at bounding box center [134, 257] width 207 height 29
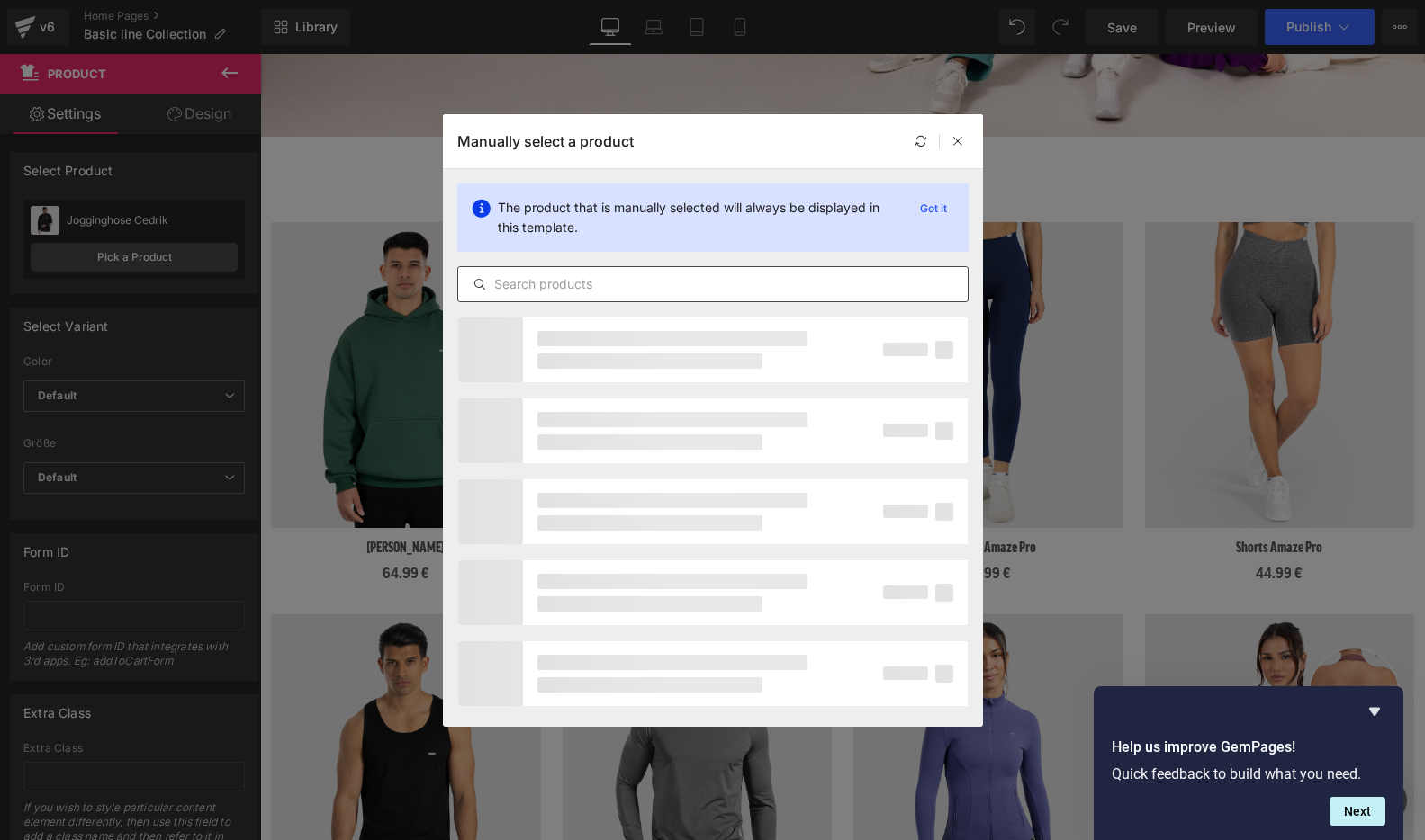
click at [545, 285] on input "text" at bounding box center [713, 284] width 509 height 22
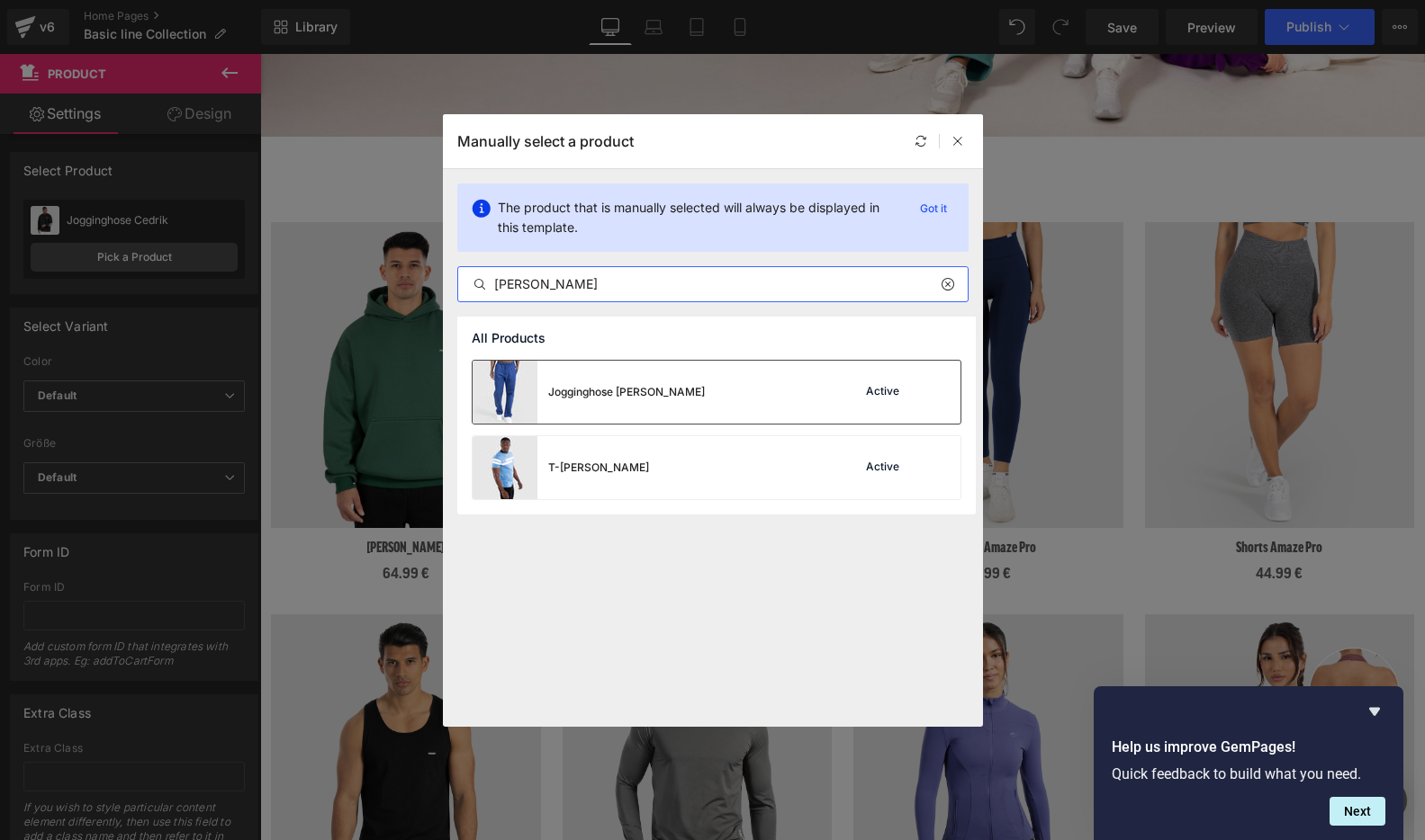
type input "[PERSON_NAME]"
click at [671, 388] on div "Jogginghose [PERSON_NAME] Active" at bounding box center [717, 392] width 488 height 63
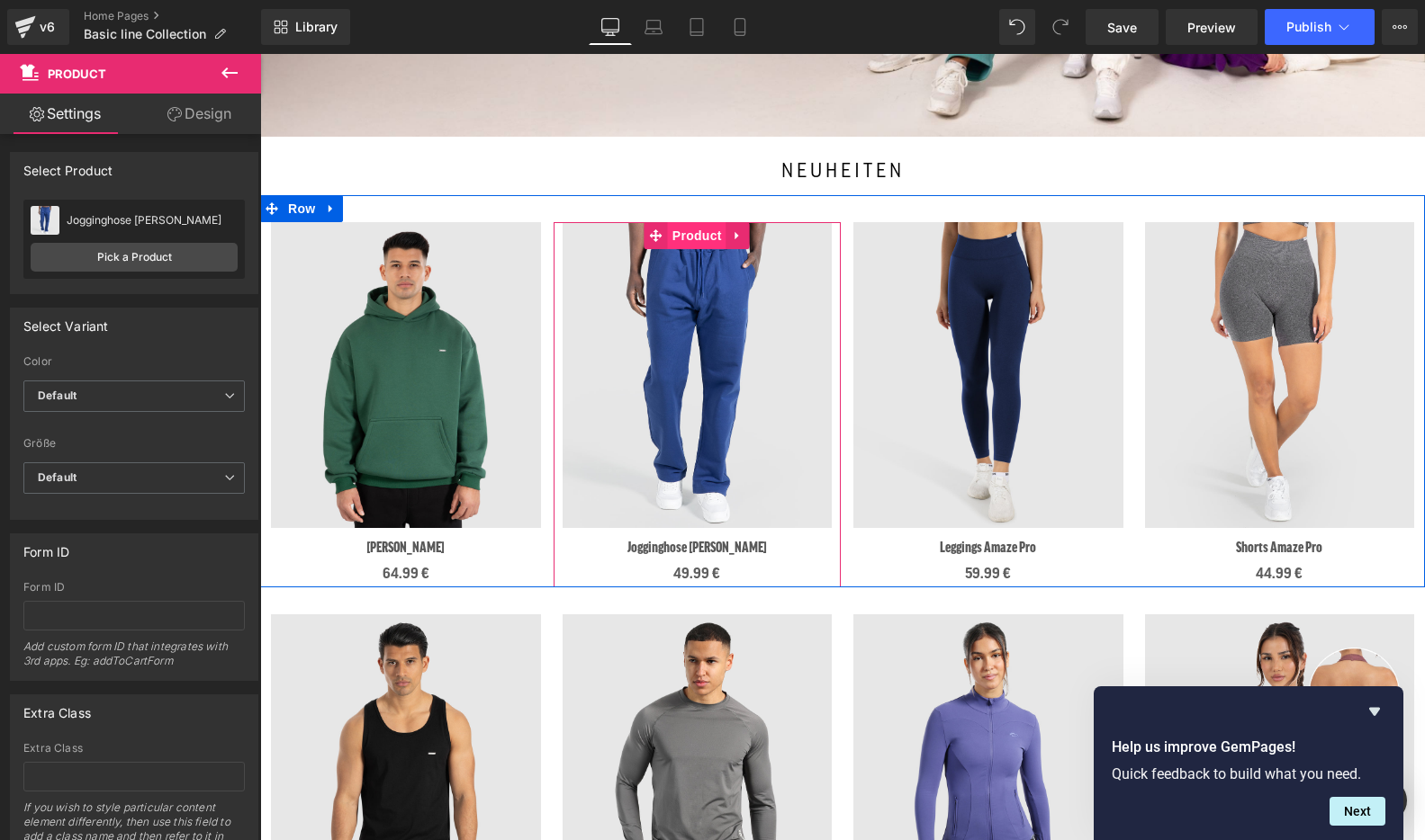
click at [700, 236] on span "Product" at bounding box center [697, 235] width 58 height 27
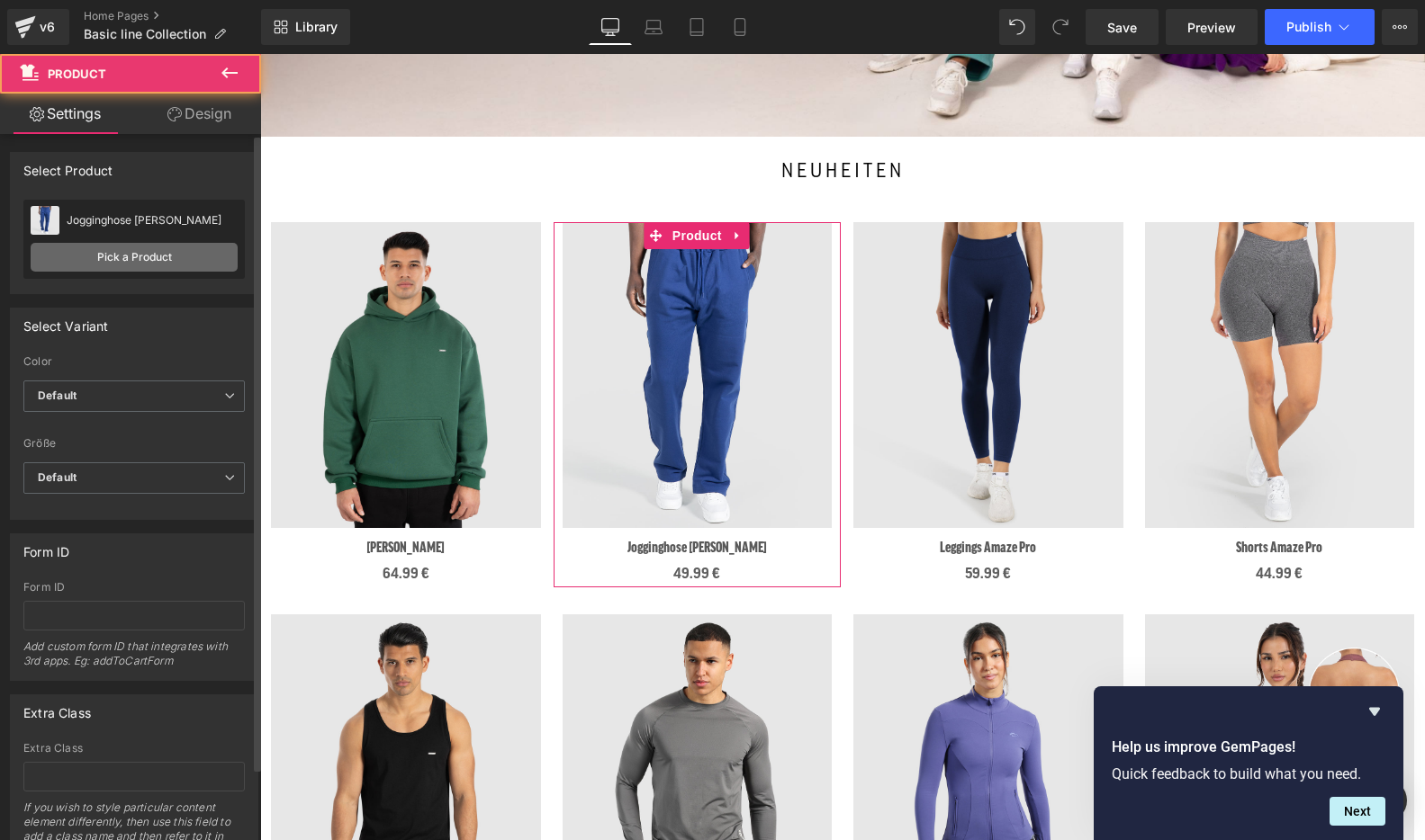
click at [81, 267] on link "Pick a Product" at bounding box center [134, 257] width 207 height 29
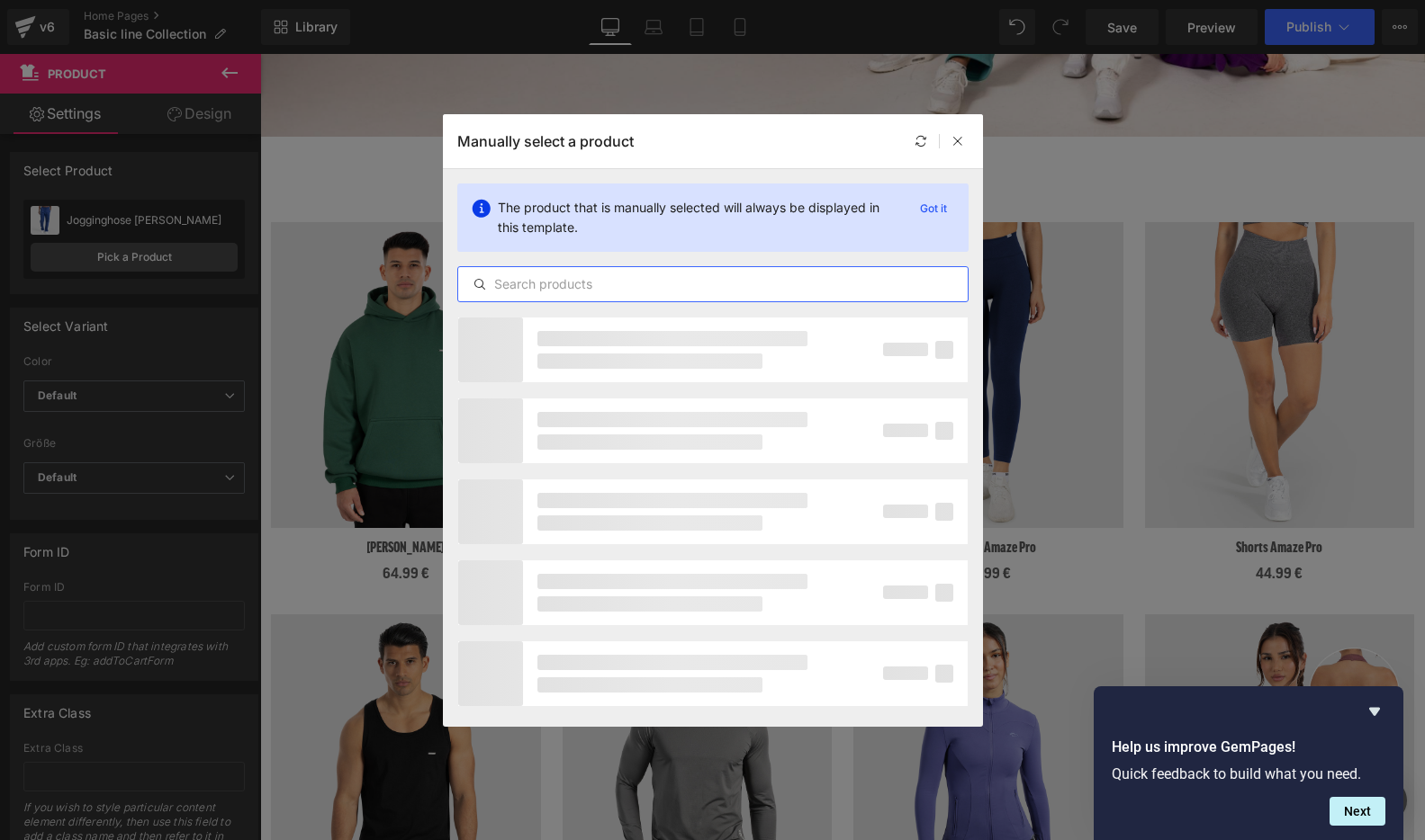
click at [575, 282] on input "text" at bounding box center [713, 284] width 509 height 22
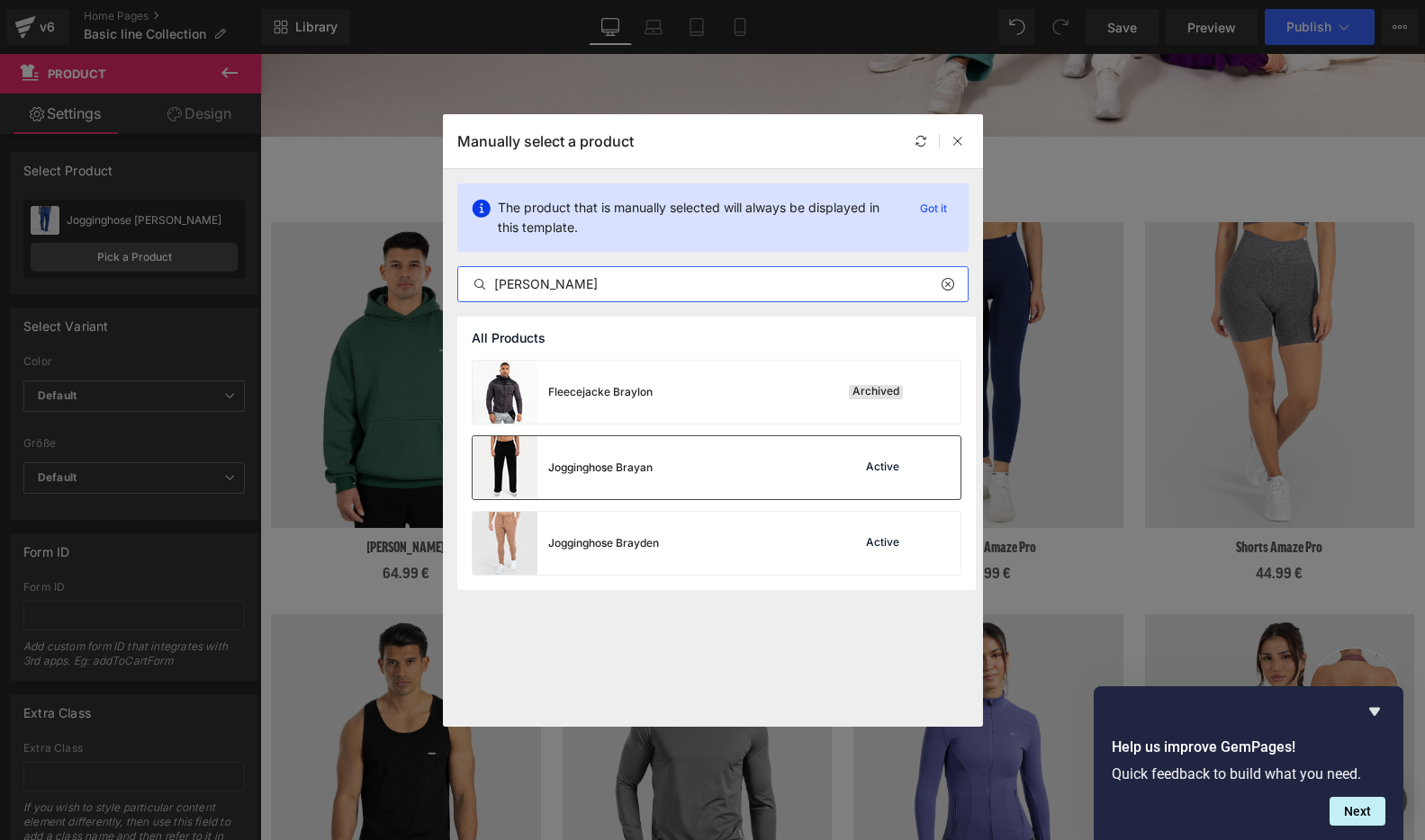
type input "[PERSON_NAME]"
click at [686, 458] on div "Jogginghose Brayan Active" at bounding box center [717, 468] width 488 height 63
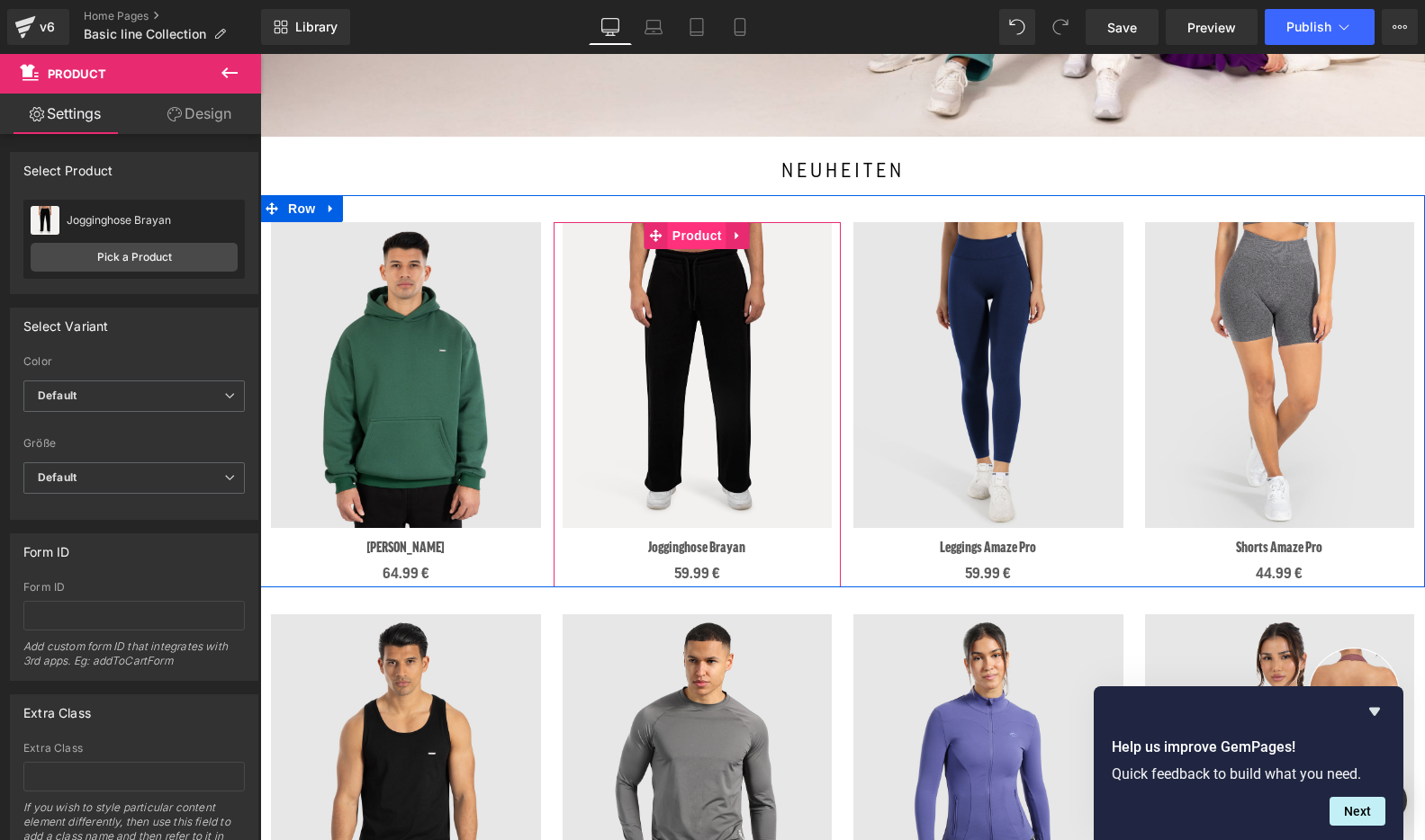
click at [702, 248] on span "Product" at bounding box center [697, 235] width 58 height 27
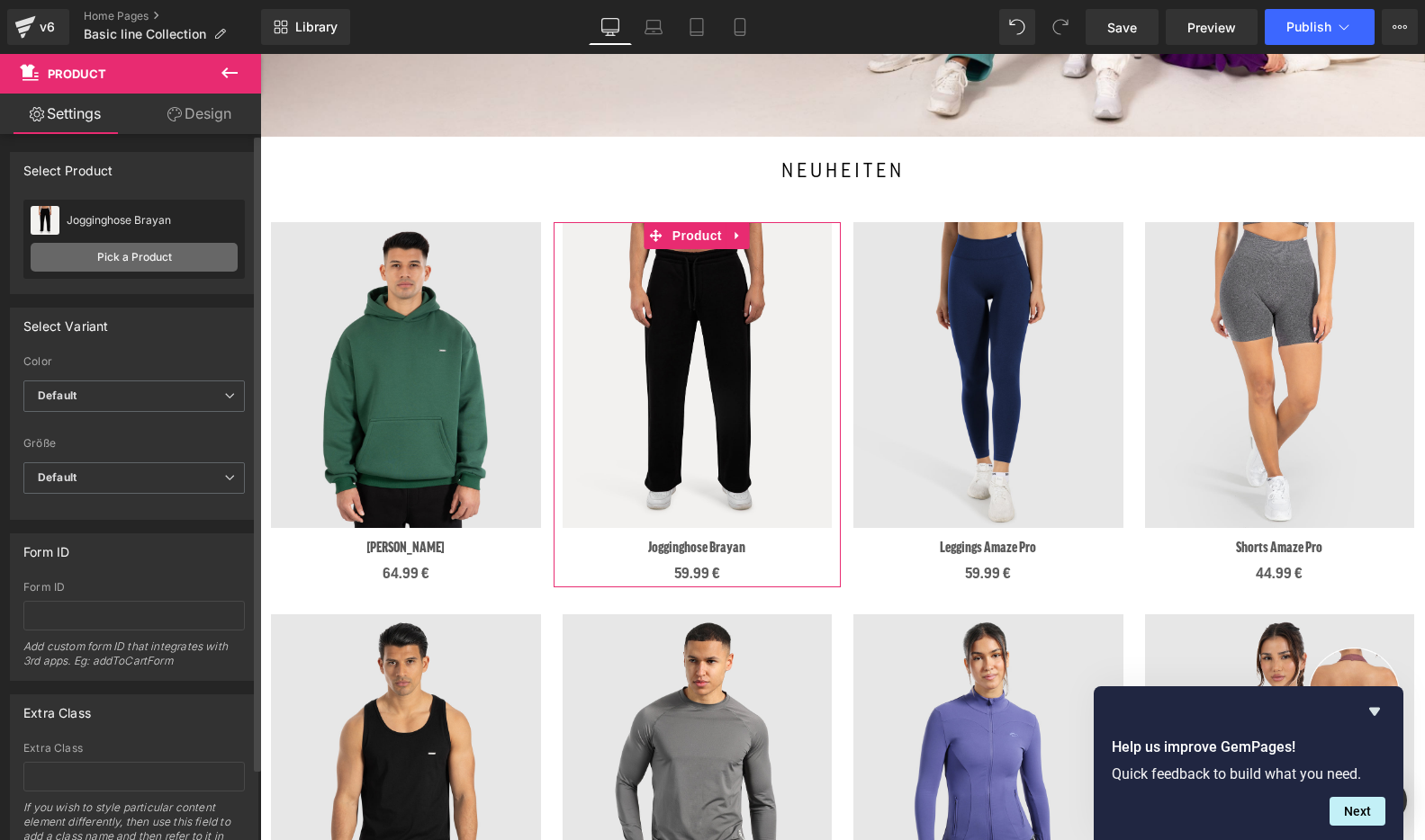
click at [141, 254] on link "Pick a Product" at bounding box center [134, 257] width 207 height 29
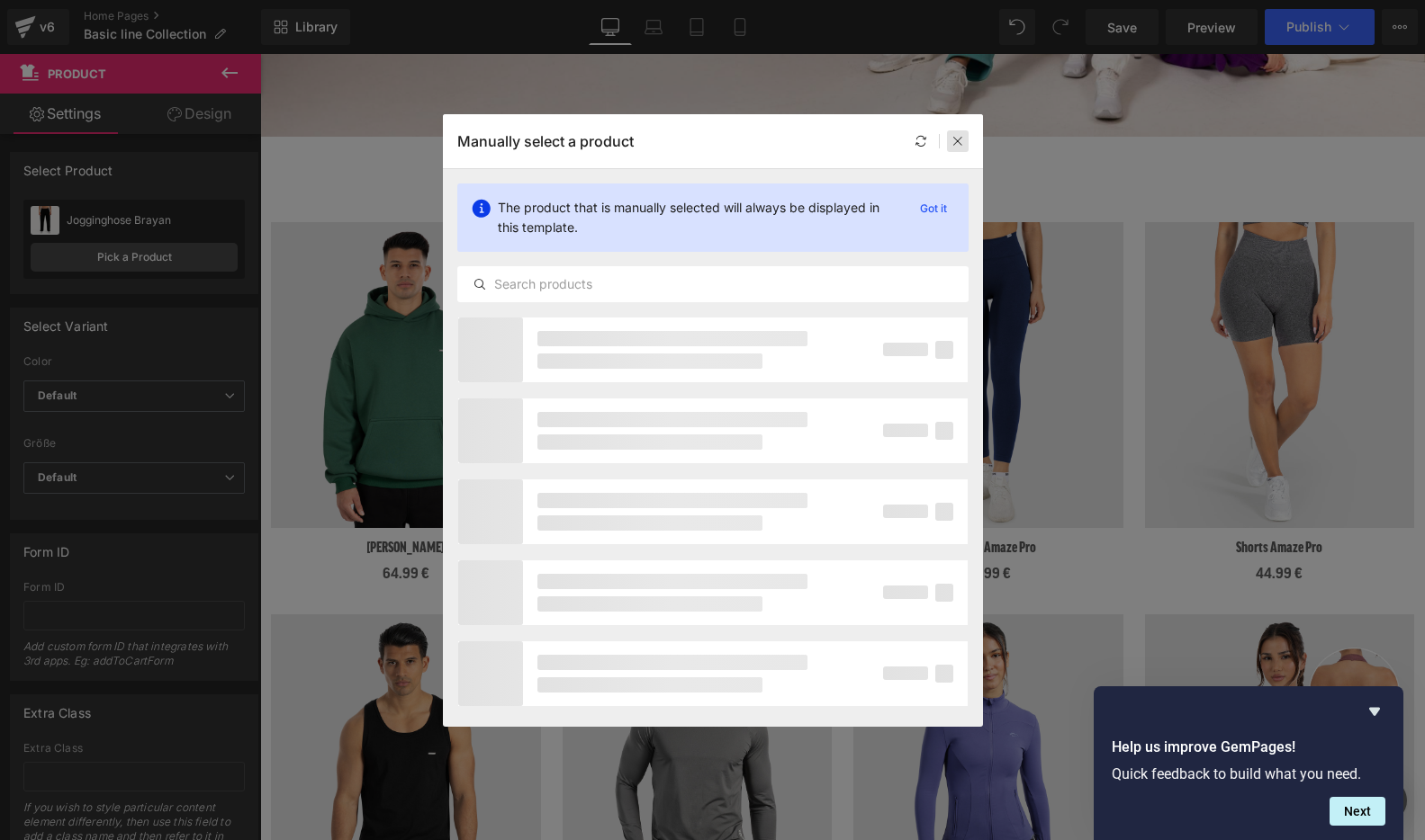
click at [963, 144] on icon at bounding box center [957, 141] width 12 height 12
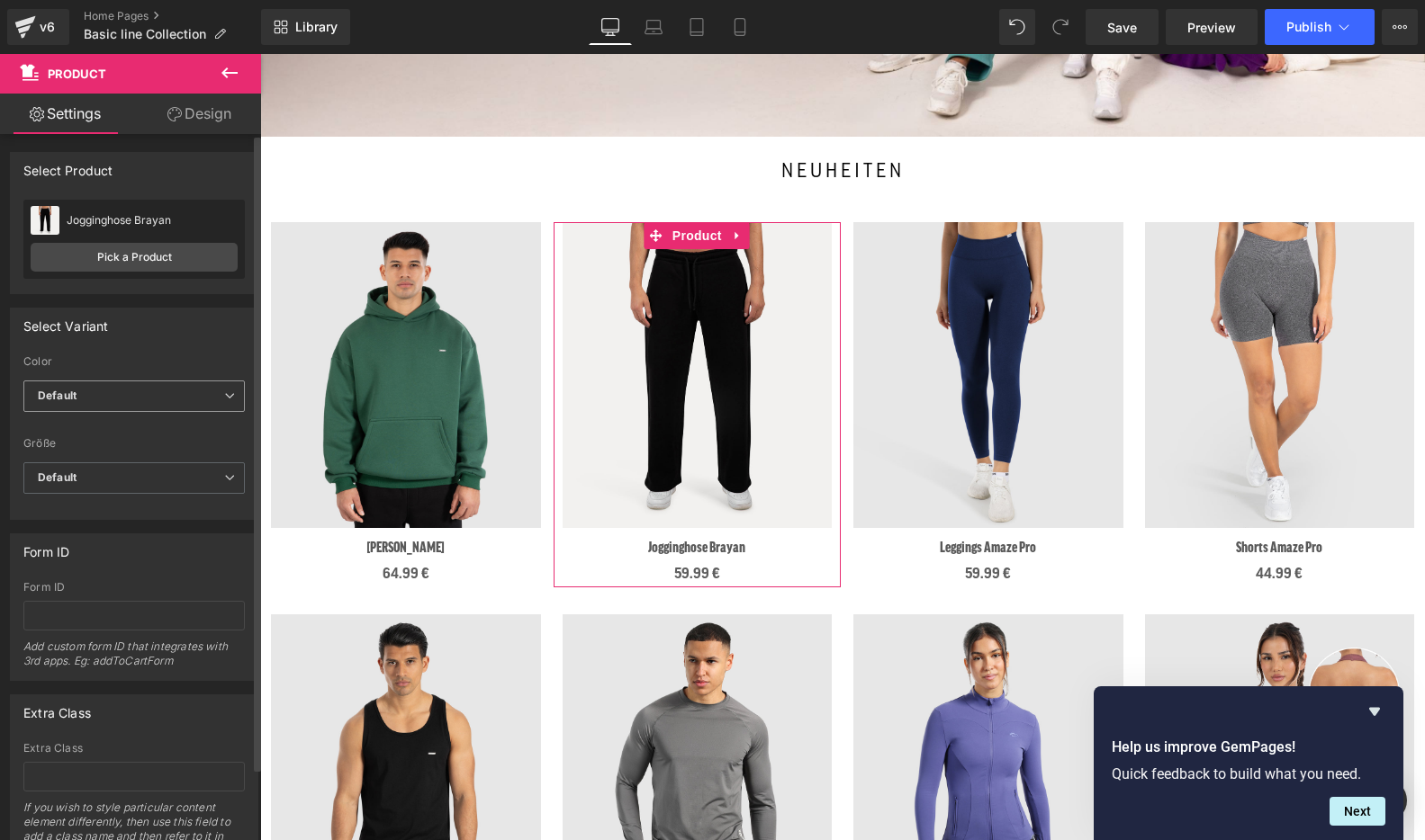
click at [102, 397] on span "Default" at bounding box center [133, 396] width 221 height 32
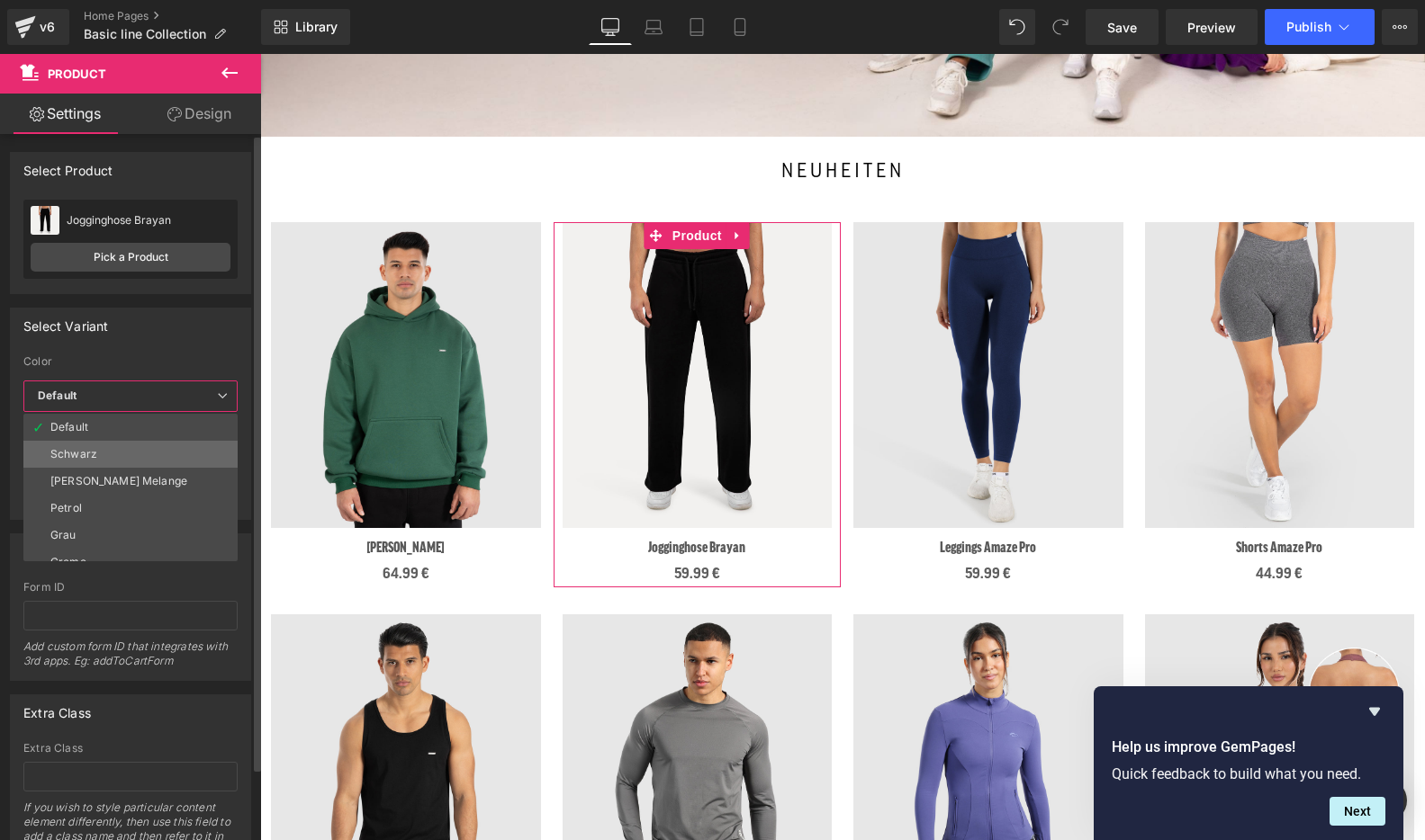
click at [113, 447] on li "Schwarz" at bounding box center [134, 454] width 222 height 27
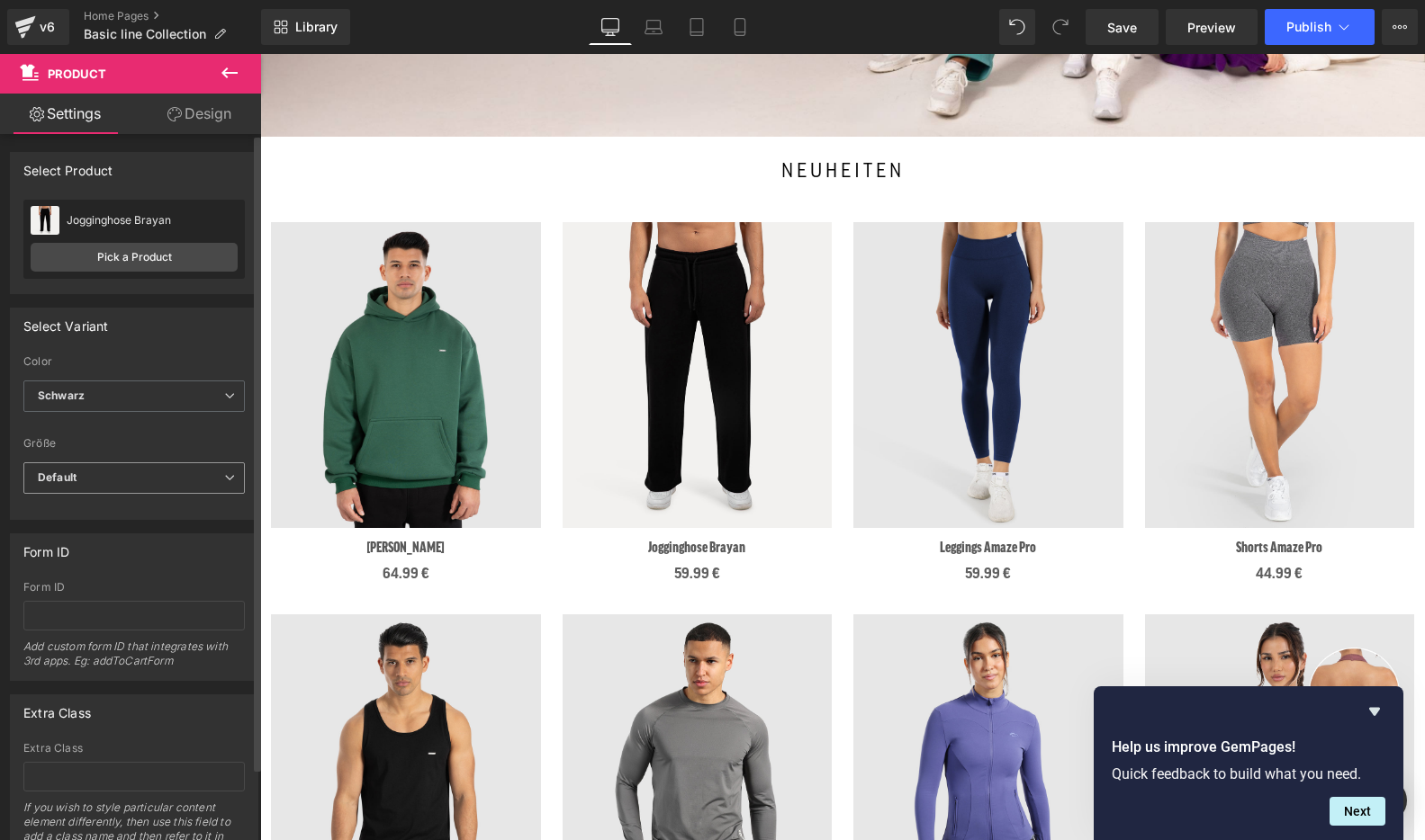
click at [113, 476] on span "Default" at bounding box center [133, 477] width 221 height 32
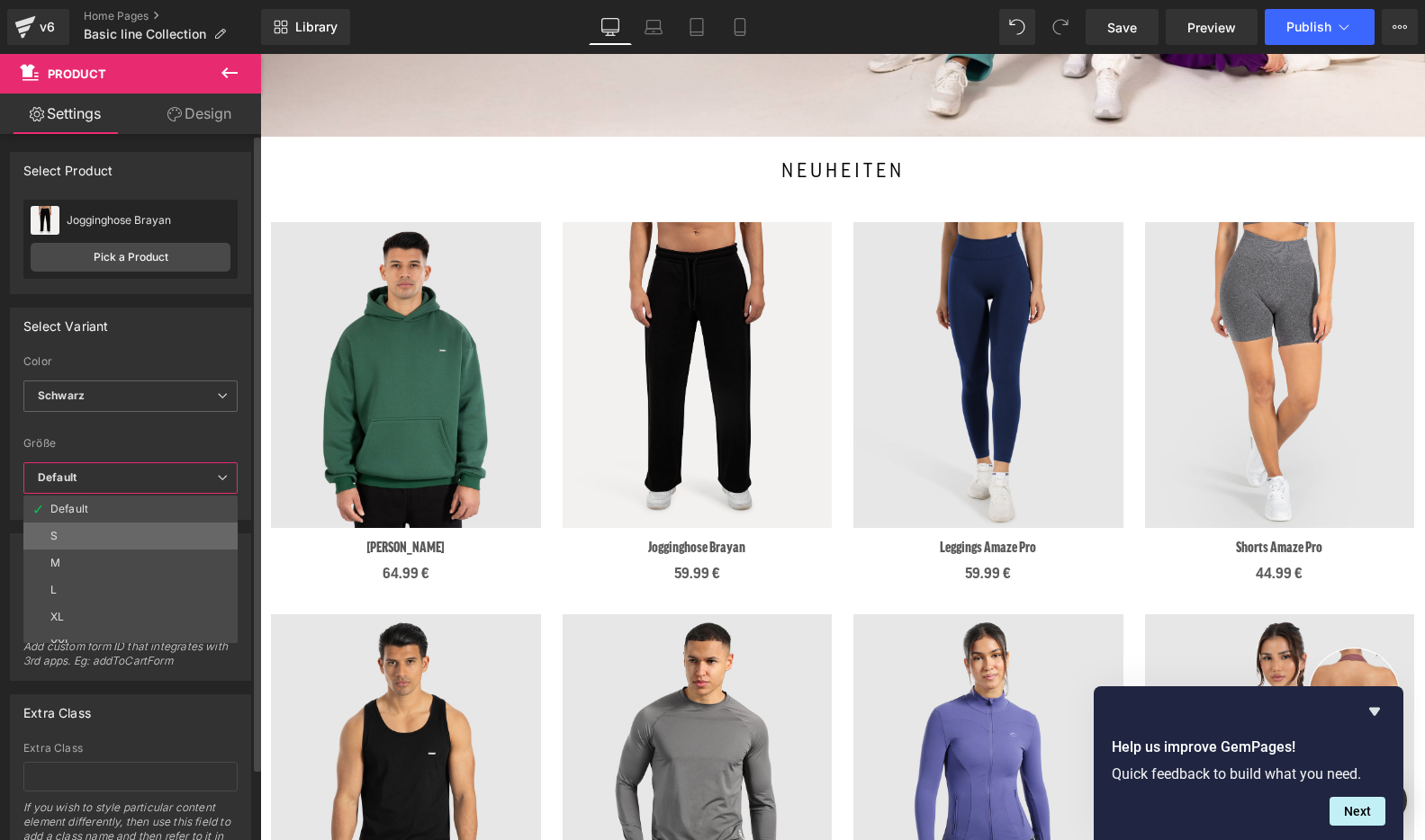
click at [115, 522] on li "S" at bounding box center [134, 536] width 222 height 27
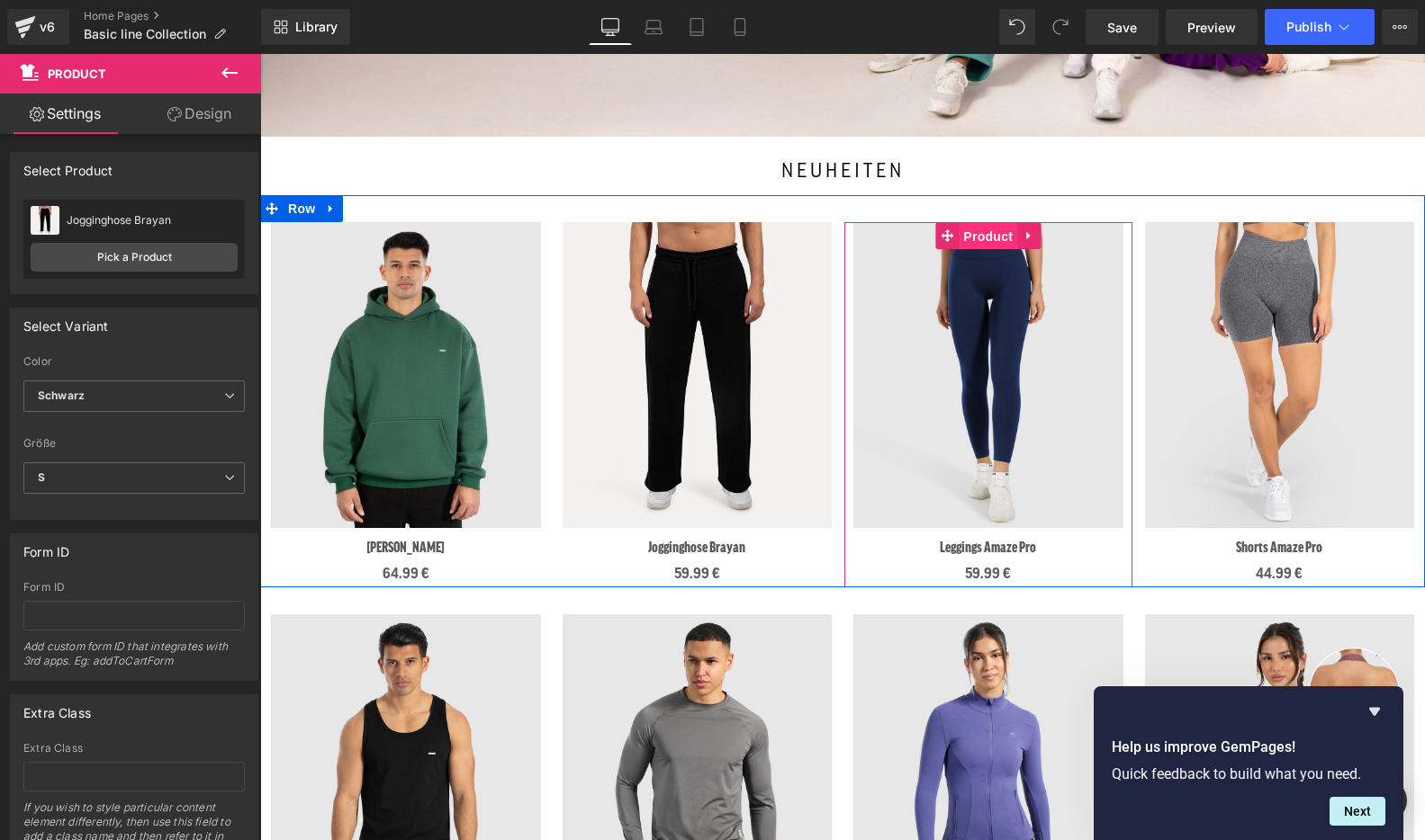
click at [991, 241] on span "Product" at bounding box center [988, 236] width 58 height 27
click at [992, 240] on span "Product" at bounding box center [988, 235] width 58 height 27
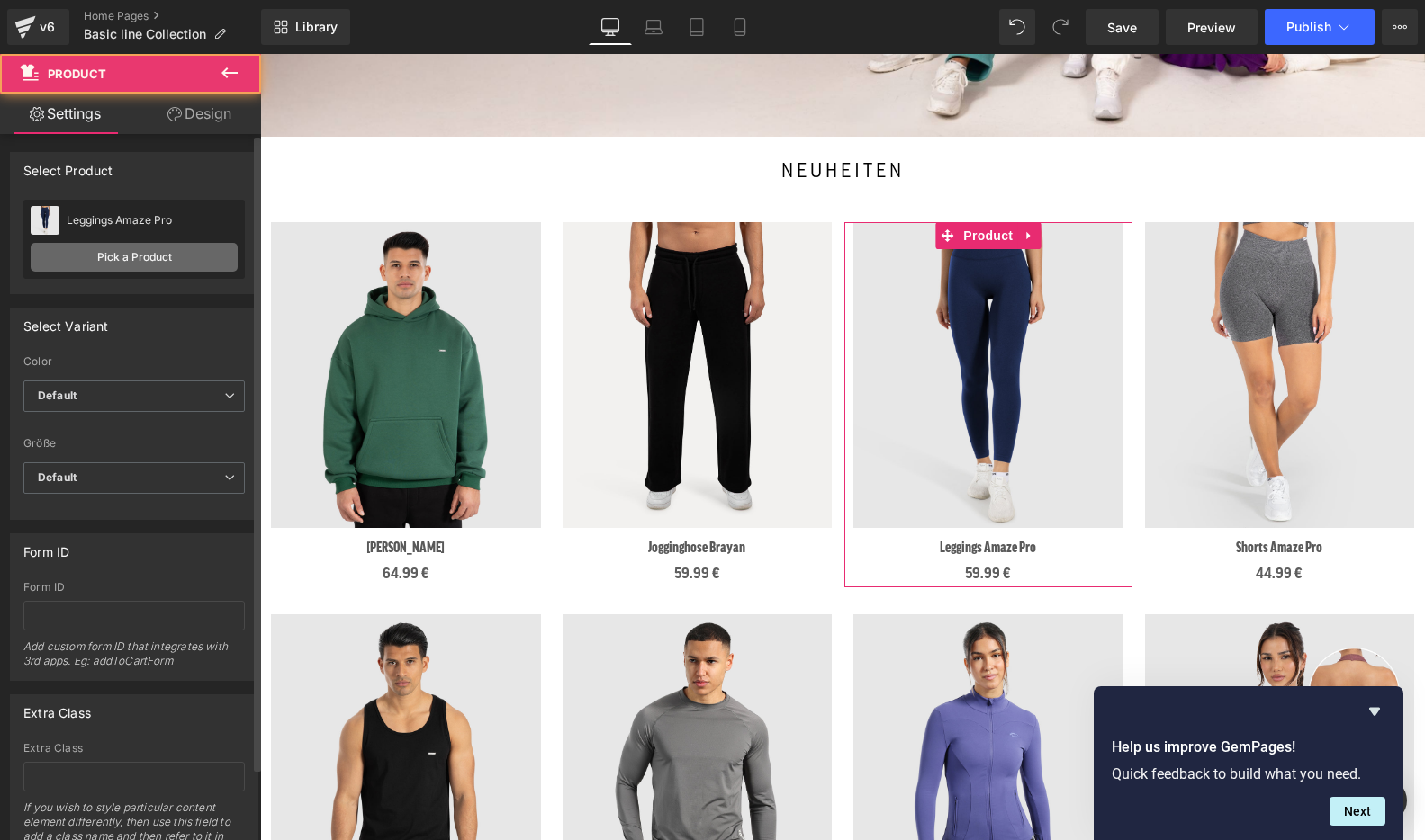
click at [146, 249] on link "Pick a Product" at bounding box center [134, 257] width 207 height 29
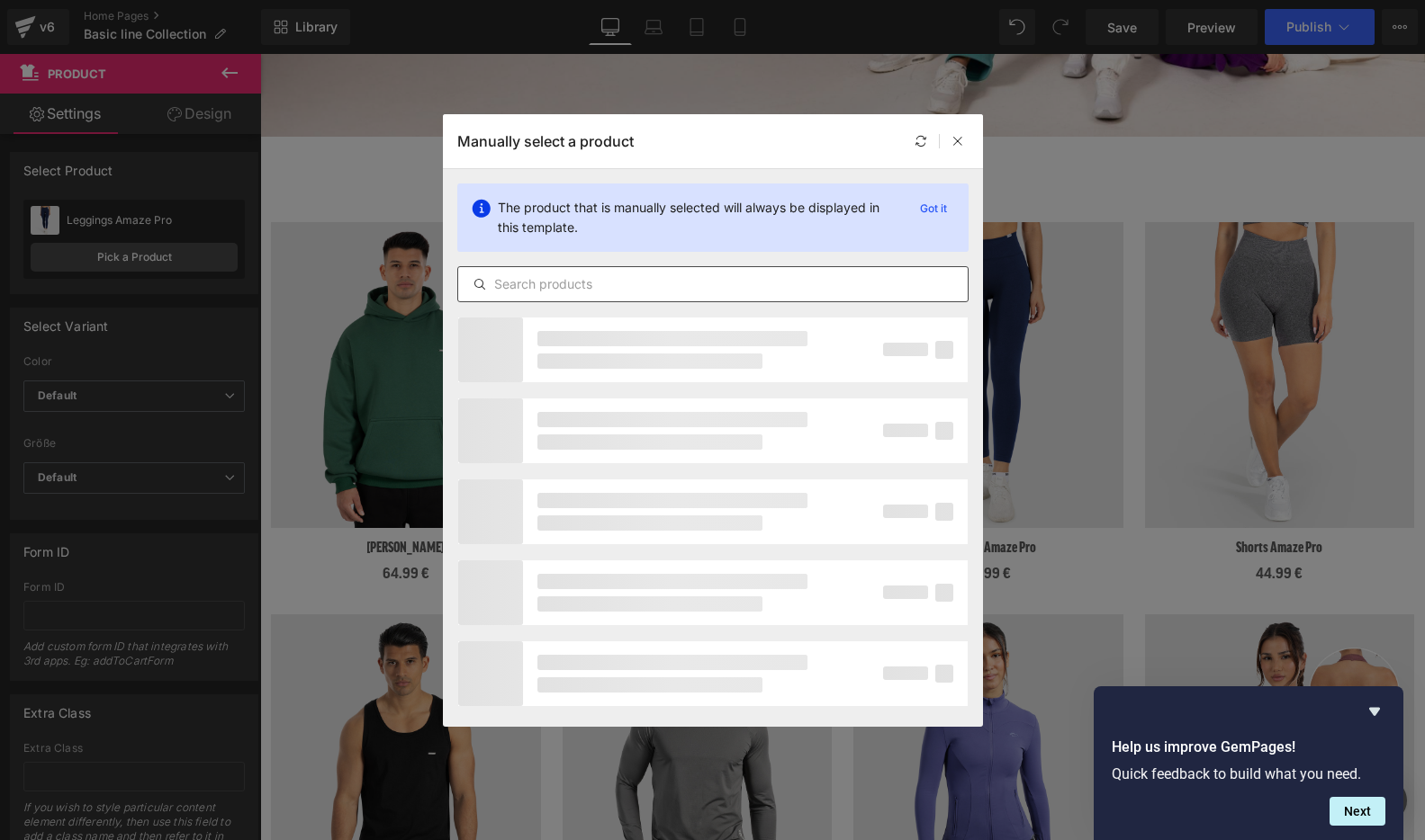
click at [650, 279] on input "text" at bounding box center [713, 284] width 509 height 22
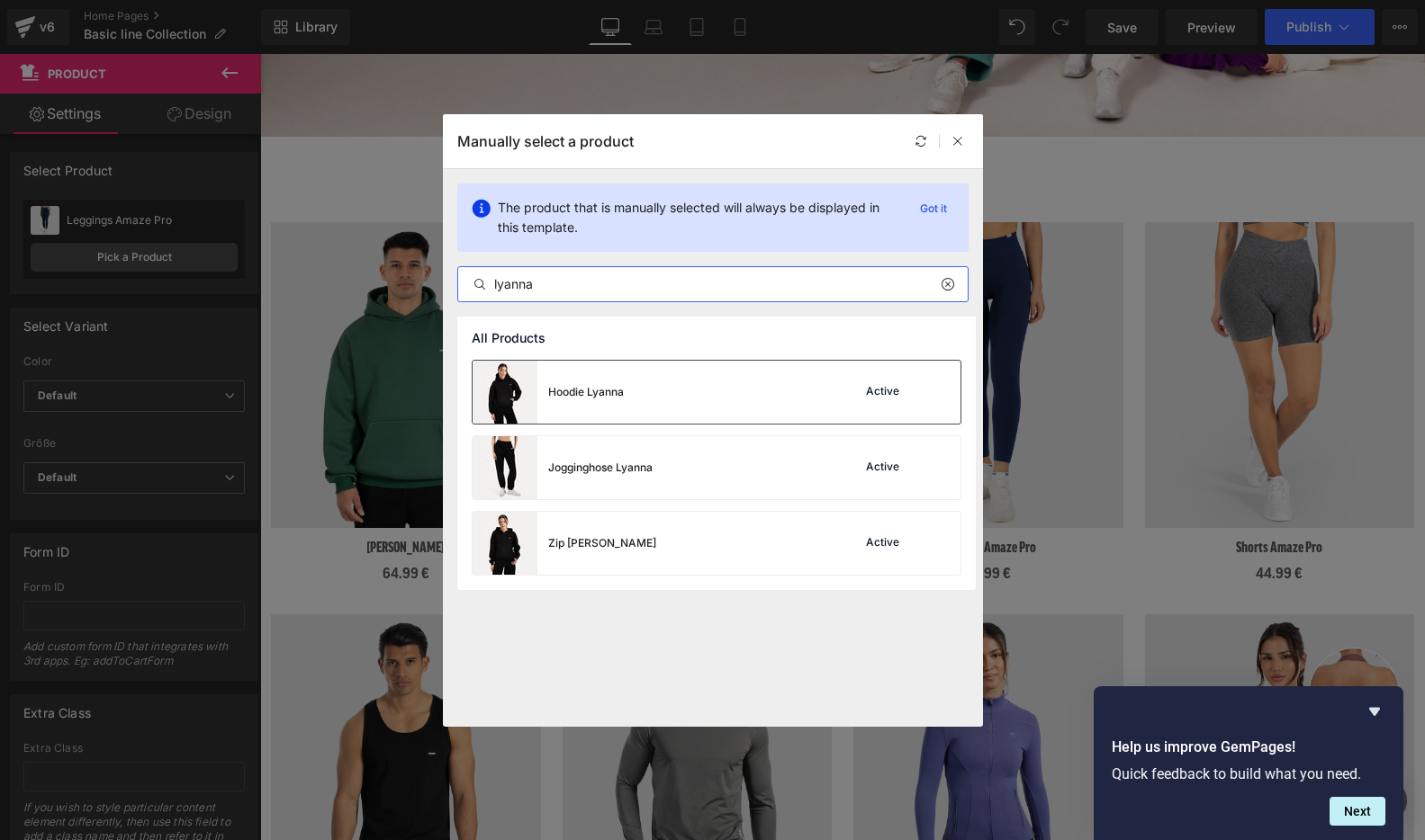
type input "lyanna"
click at [738, 389] on div "Hoodie Lyanna Active" at bounding box center [717, 392] width 488 height 63
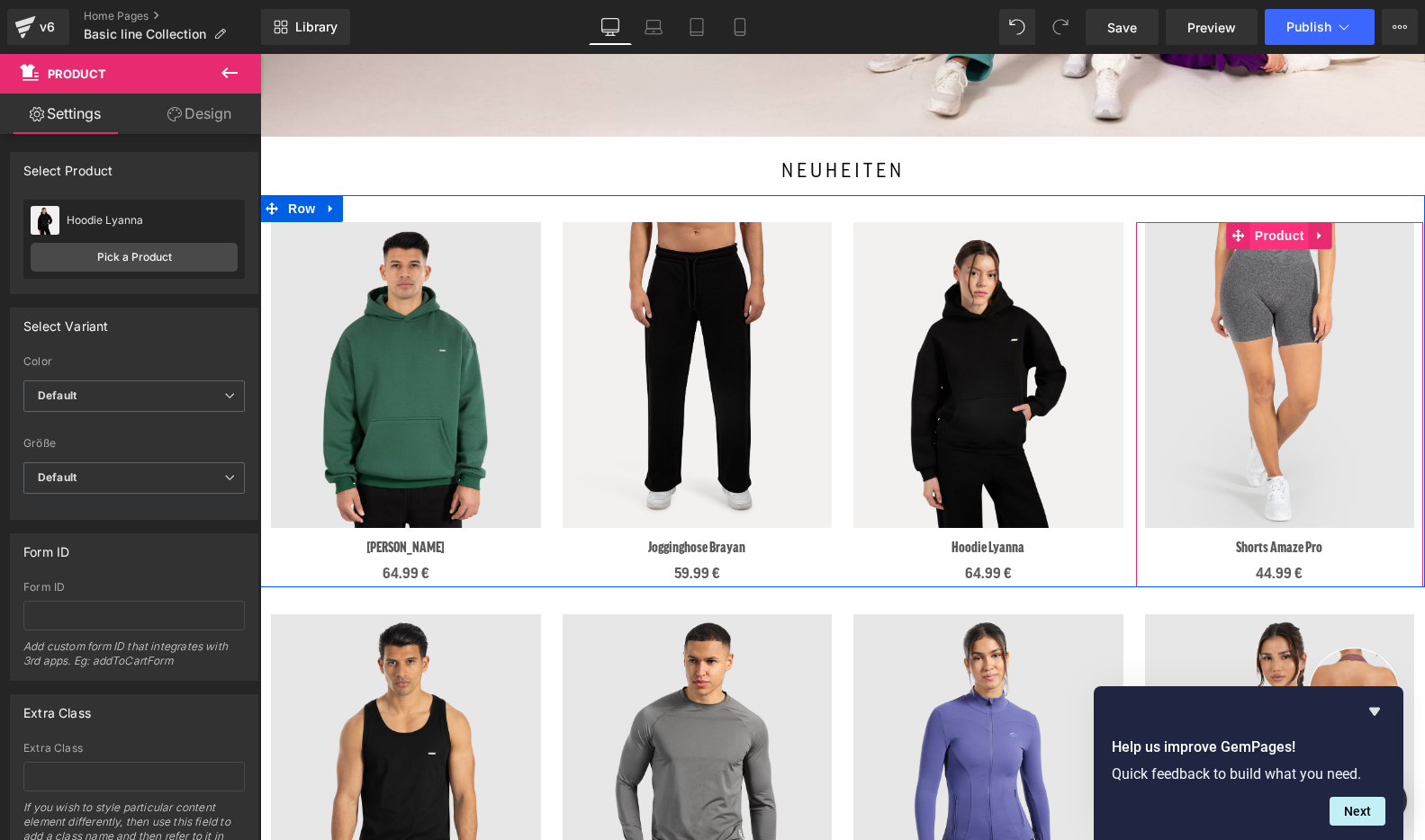
click at [1280, 235] on span "Product" at bounding box center [1279, 235] width 58 height 27
click at [1265, 240] on span "Product" at bounding box center [1279, 235] width 58 height 27
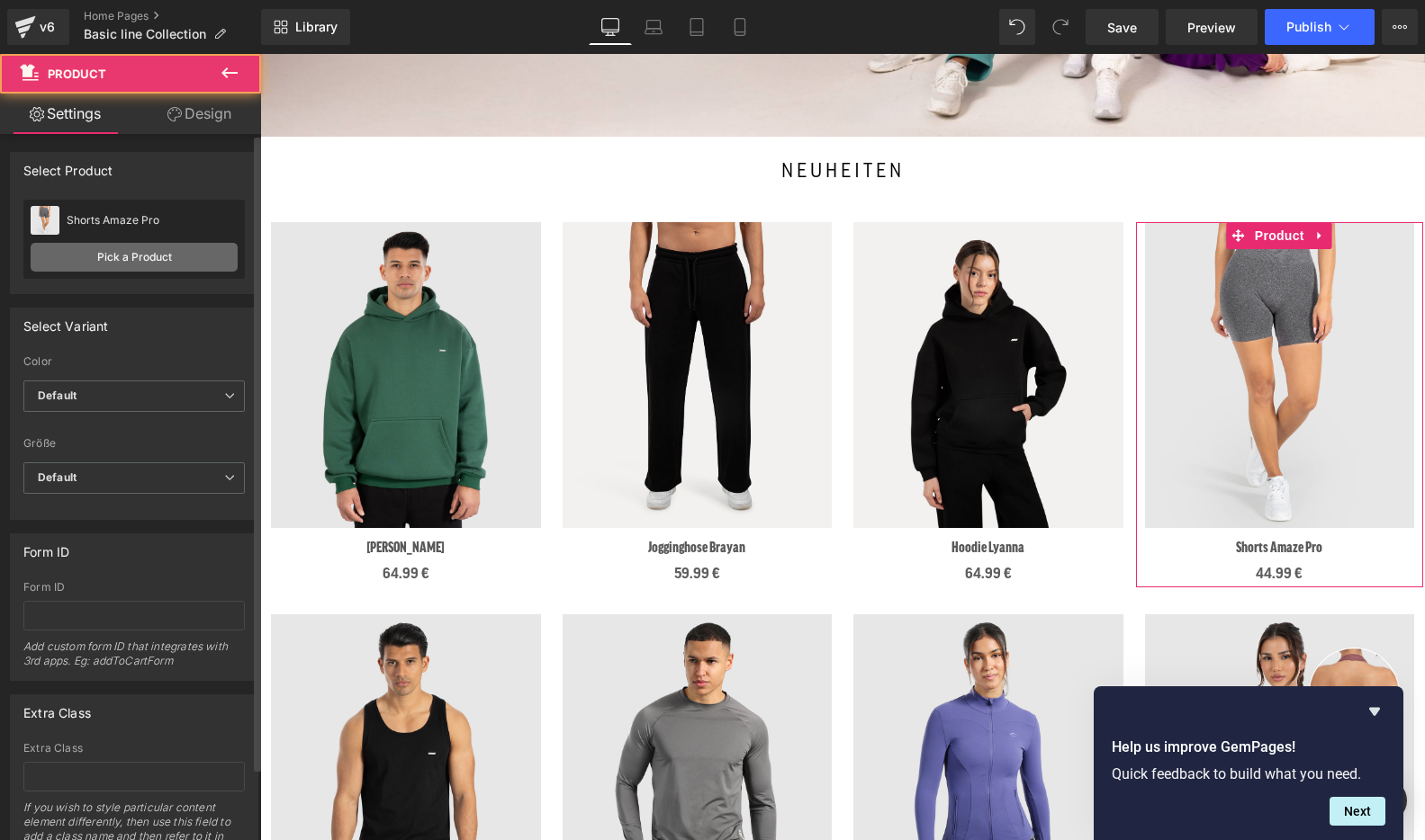
click at [119, 255] on link "Pick a Product" at bounding box center [134, 257] width 207 height 29
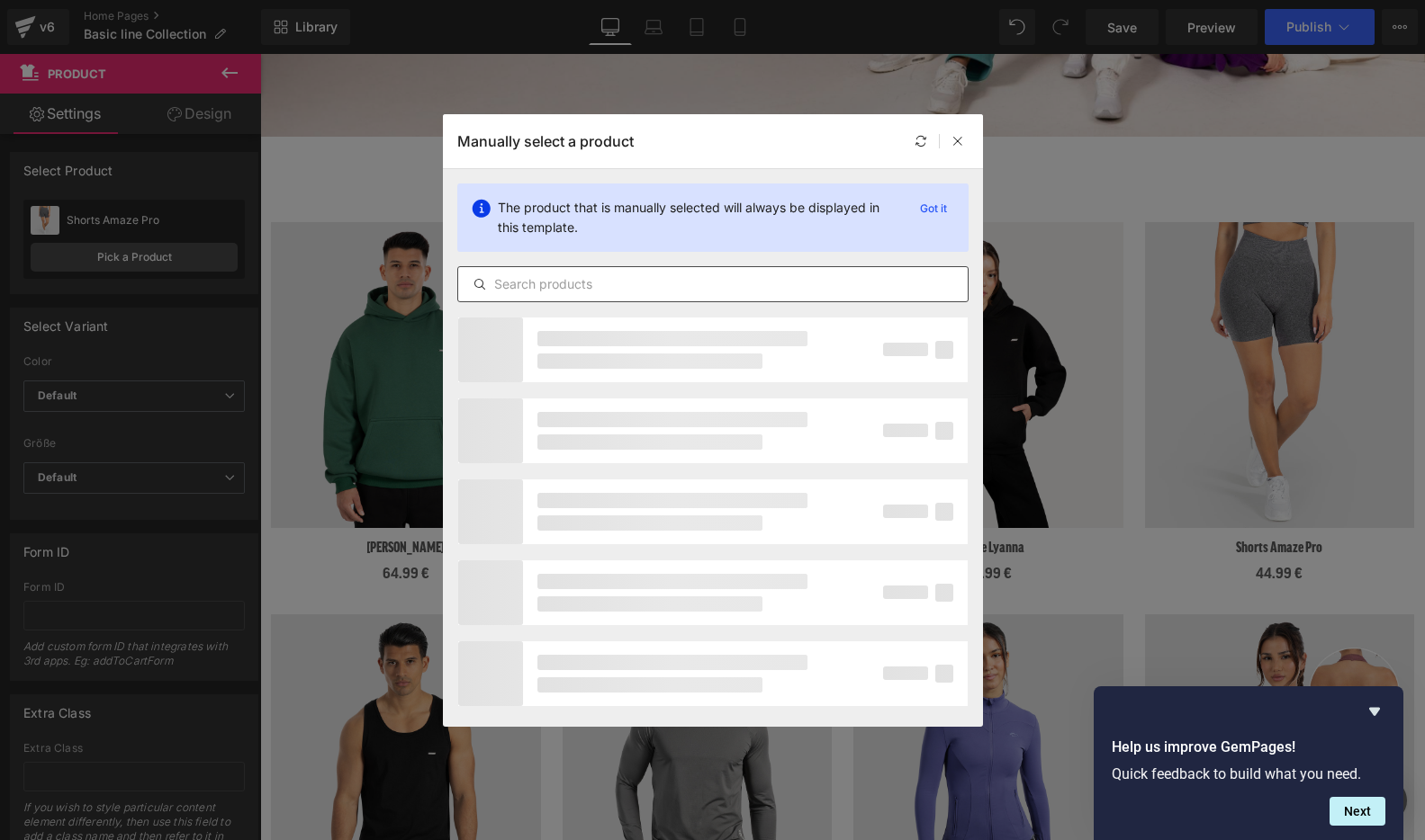
click at [552, 288] on input "text" at bounding box center [713, 284] width 509 height 22
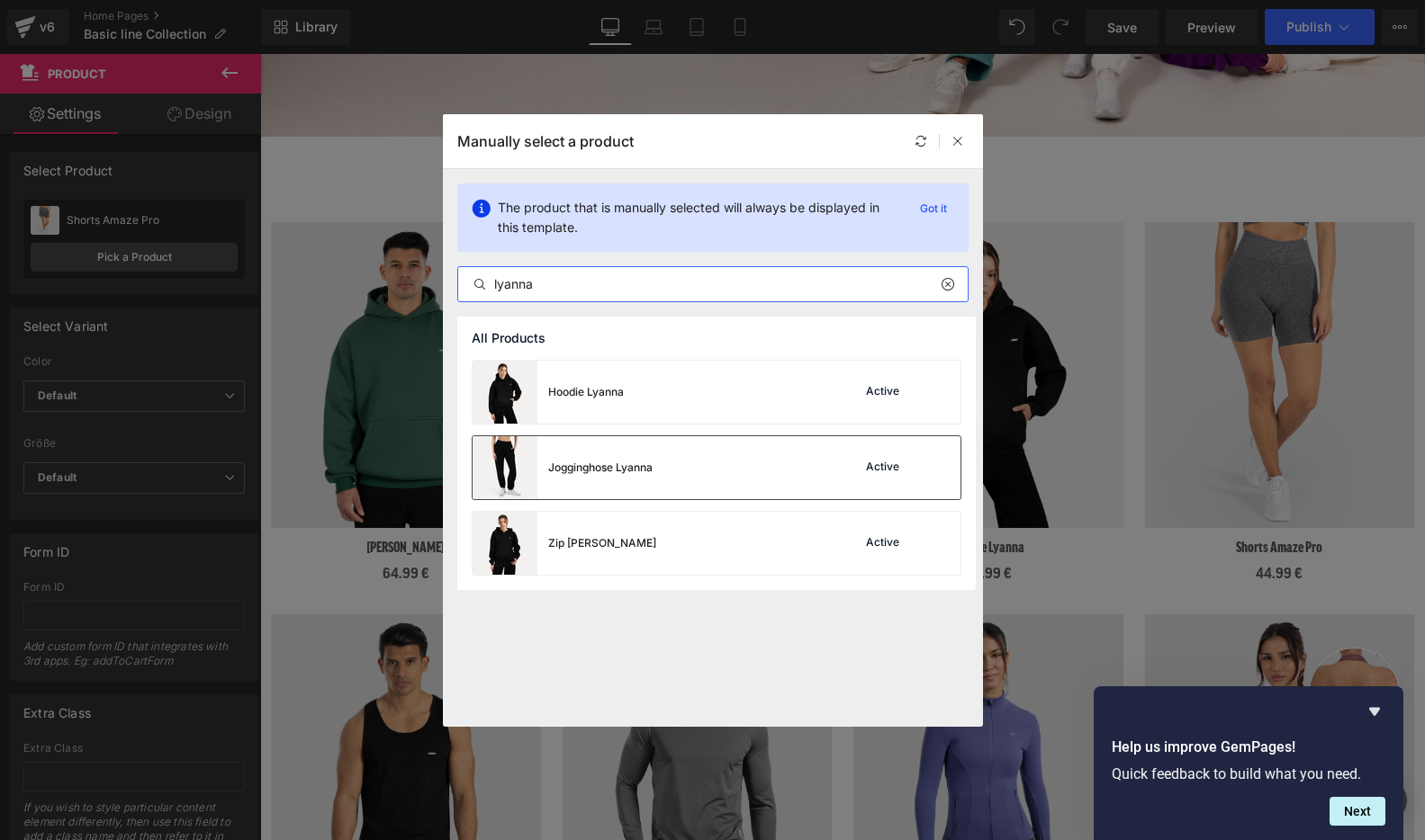
type input "lyanna"
click at [510, 462] on img at bounding box center [505, 468] width 65 height 63
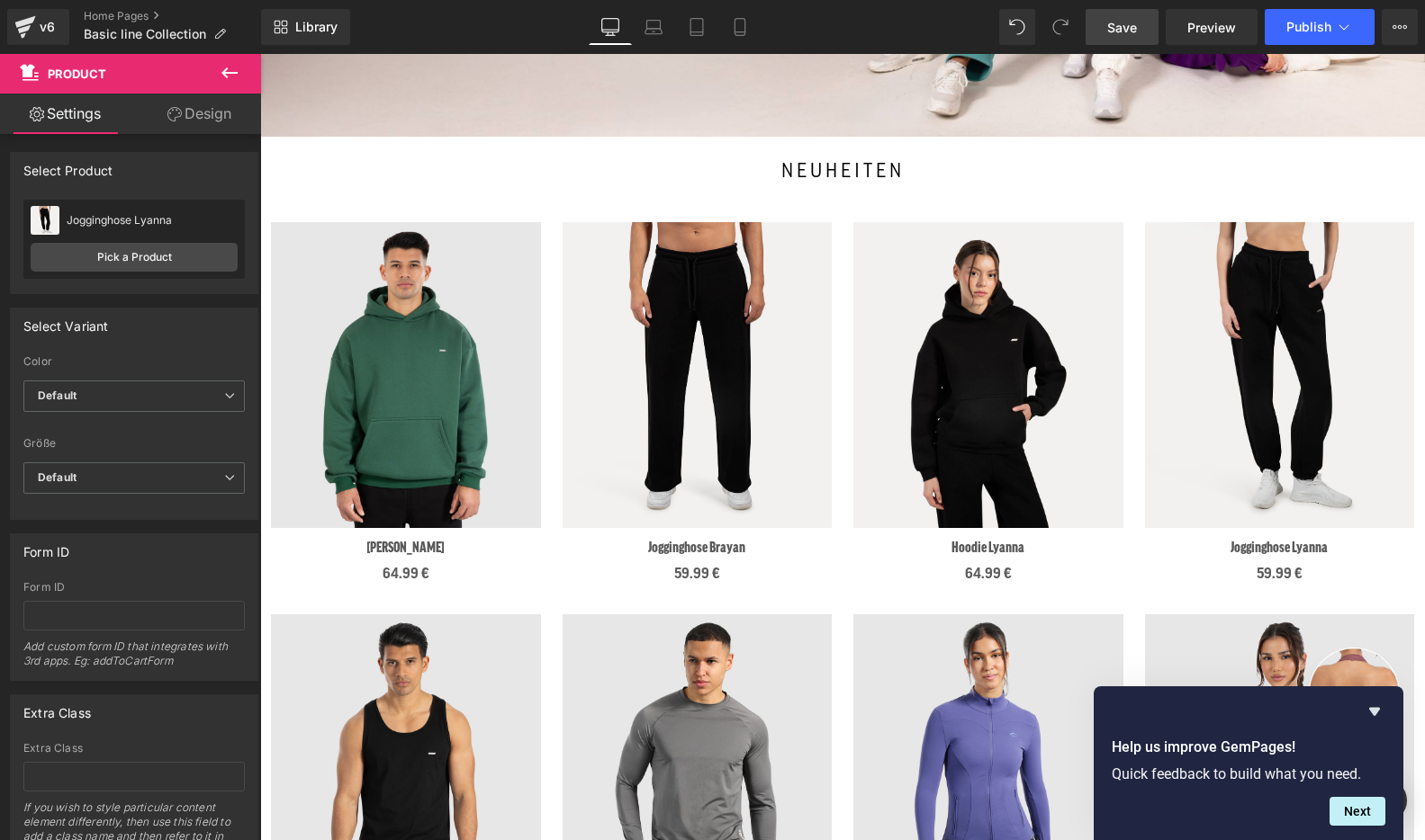
click at [1133, 19] on span "Save" at bounding box center [1122, 28] width 30 height 19
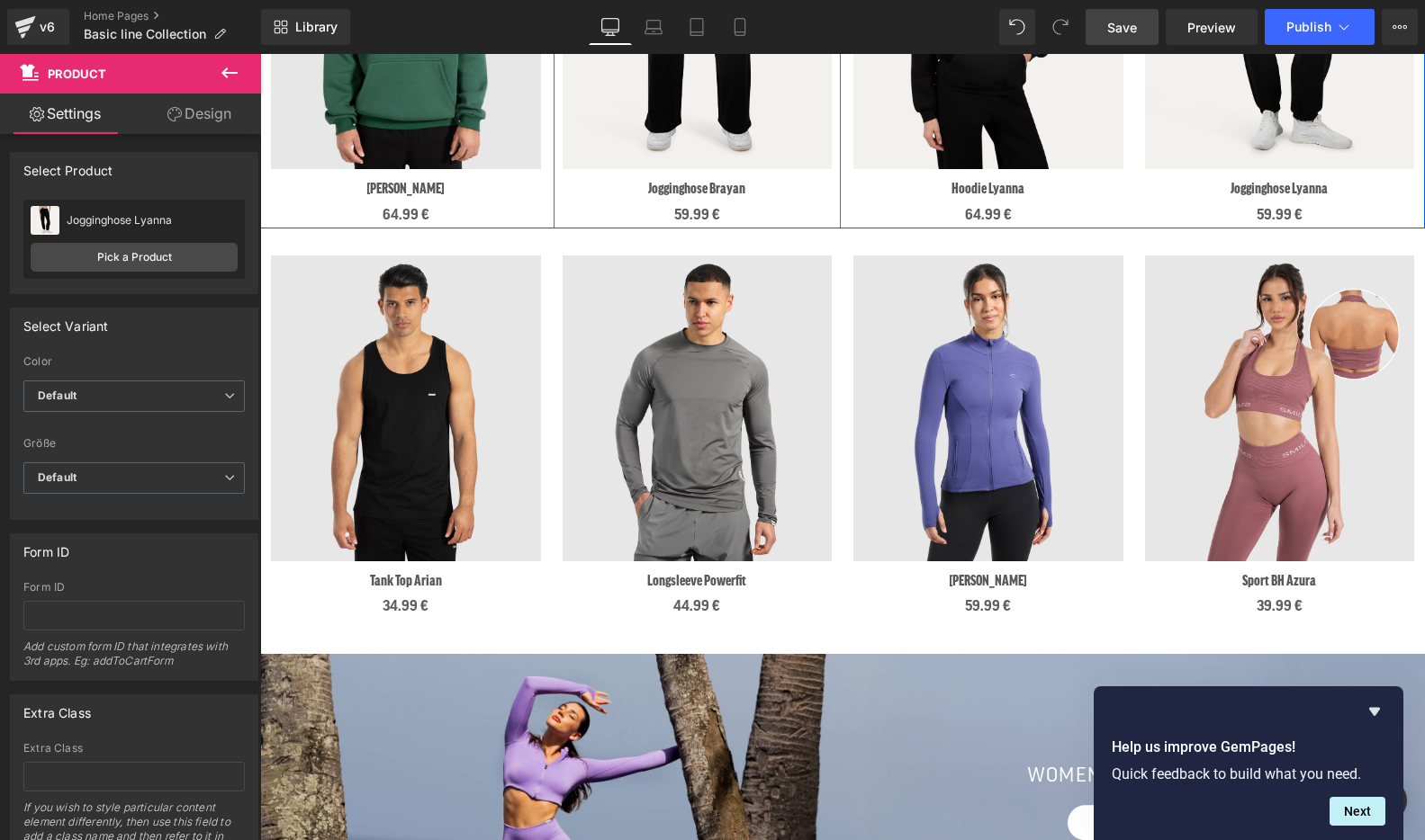
scroll to position [903, 0]
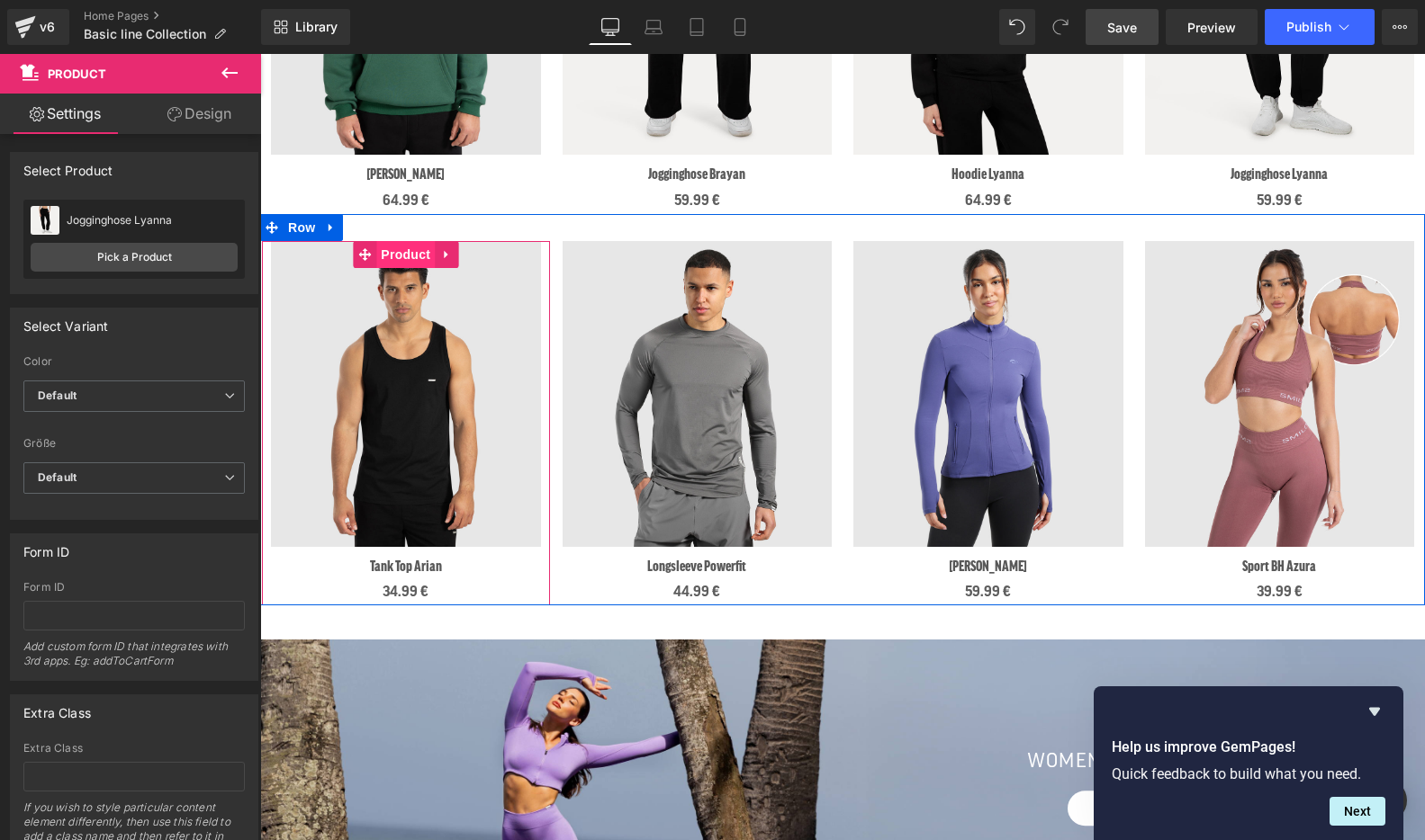
click at [402, 254] on span "Product" at bounding box center [405, 254] width 58 height 27
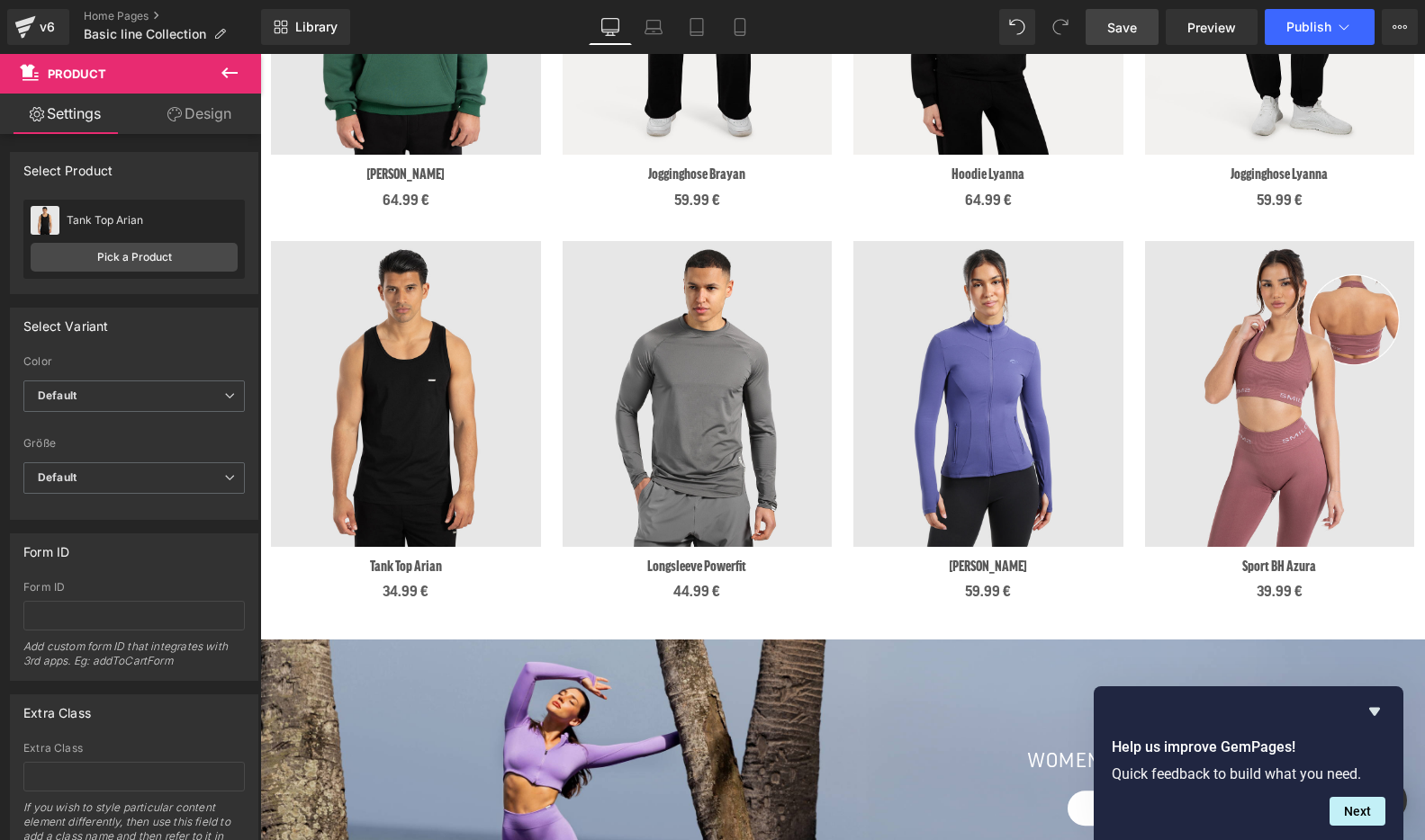
click at [451, 324] on img at bounding box center [406, 394] width 270 height 306
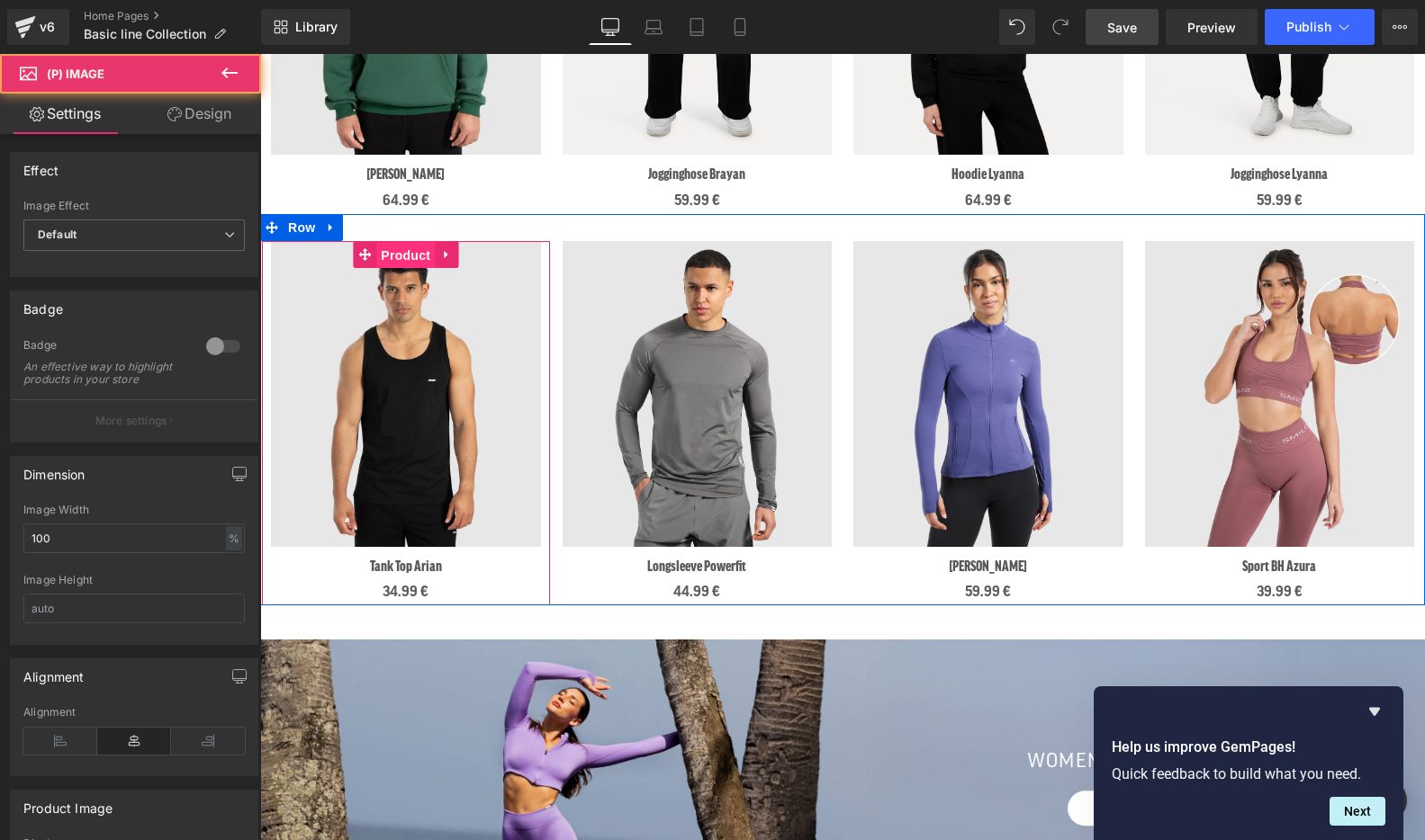
click at [398, 256] on span "Product" at bounding box center [405, 255] width 58 height 27
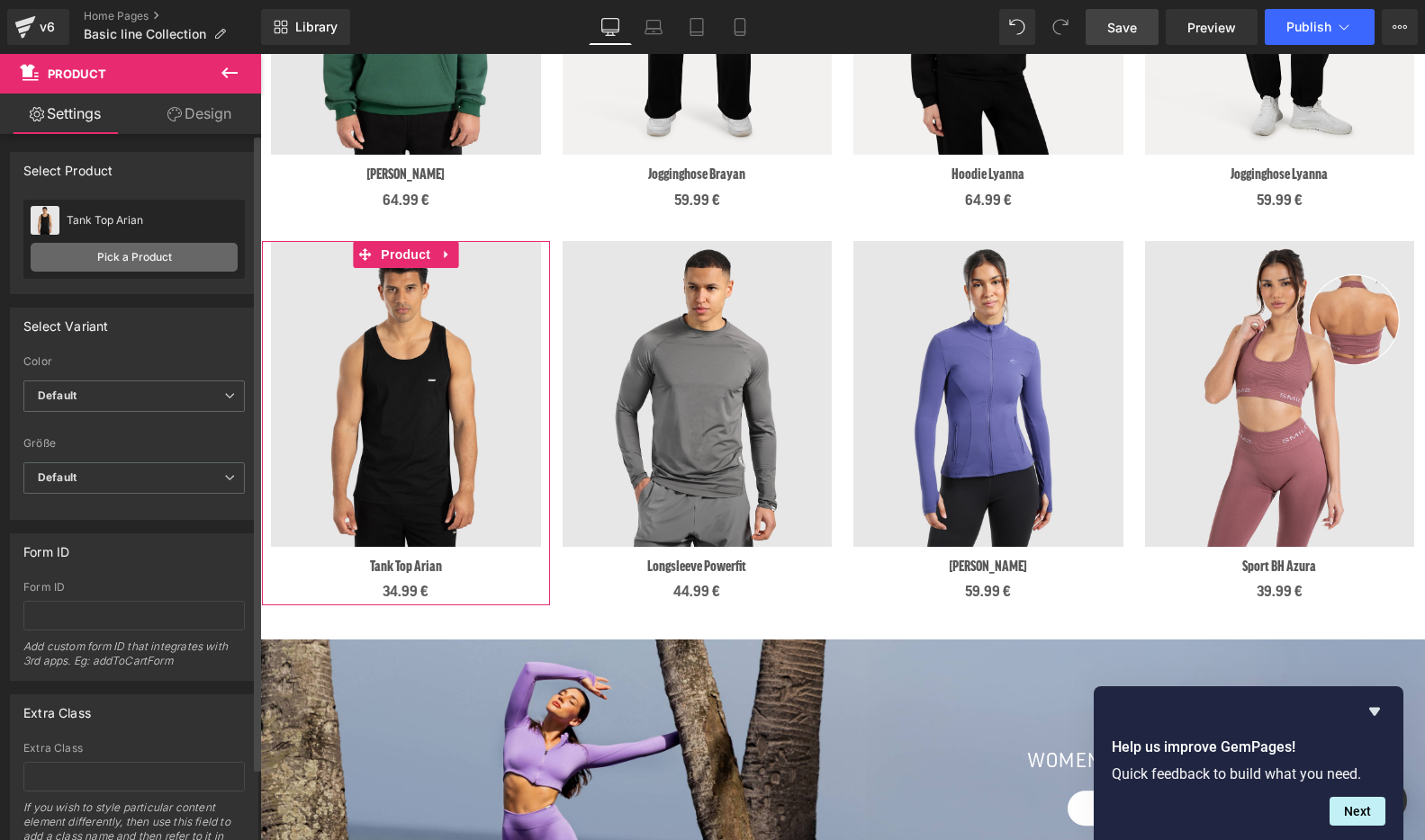
click at [119, 264] on link "Pick a Product" at bounding box center [134, 257] width 207 height 29
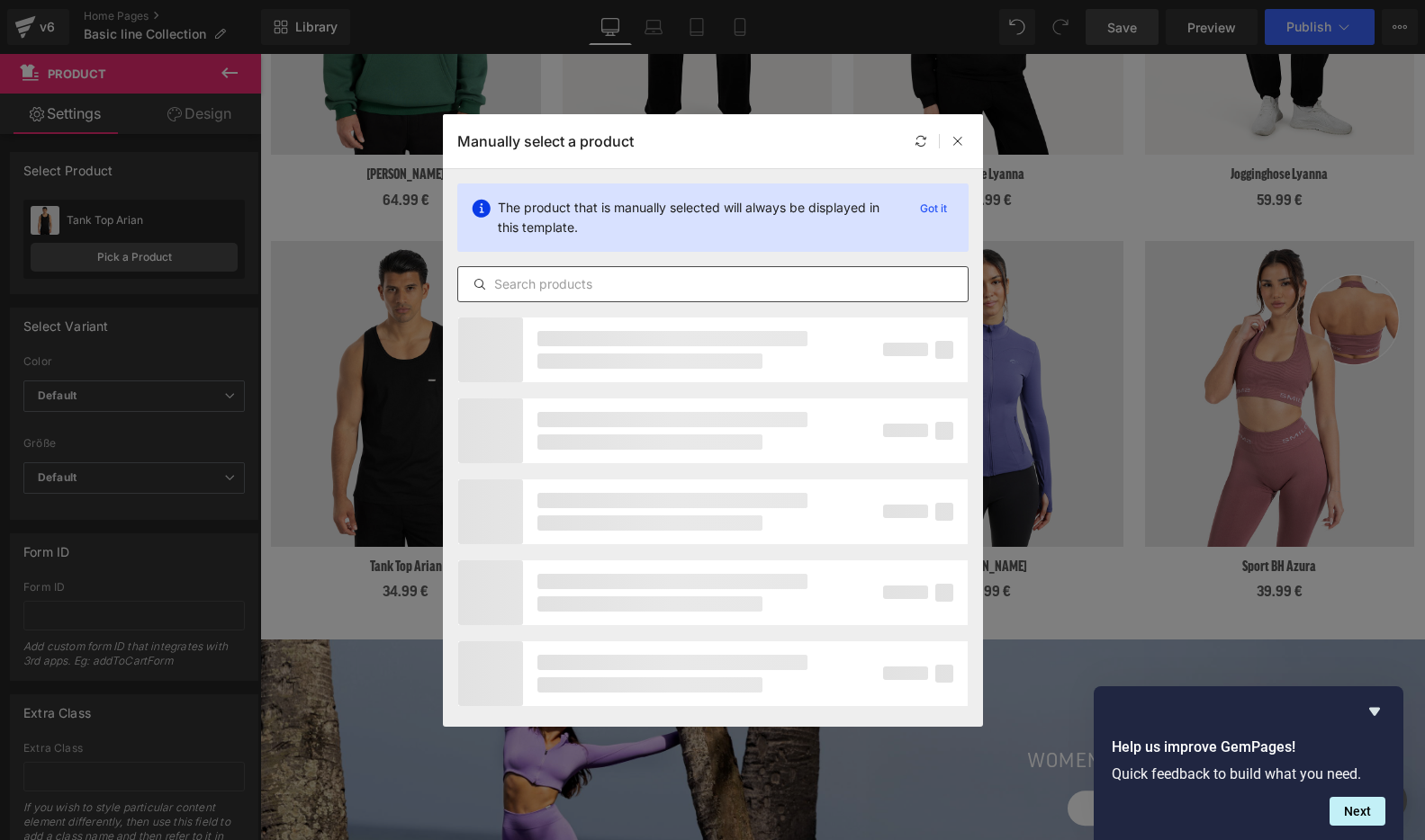
click at [553, 276] on input "text" at bounding box center [713, 284] width 509 height 22
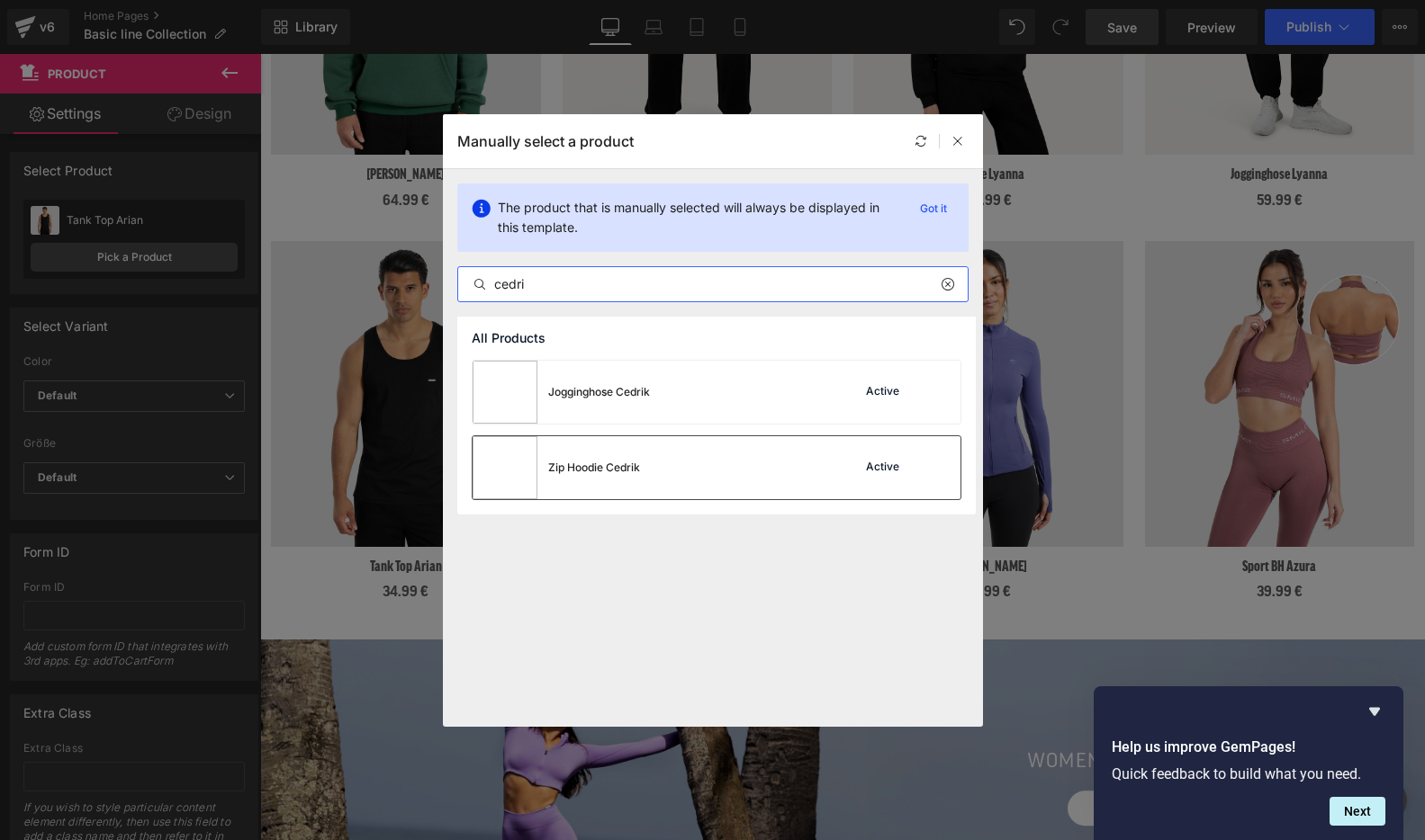
type input "cedri"
click at [667, 461] on div "Zip Hoodie Cedrik Active" at bounding box center [717, 468] width 488 height 63
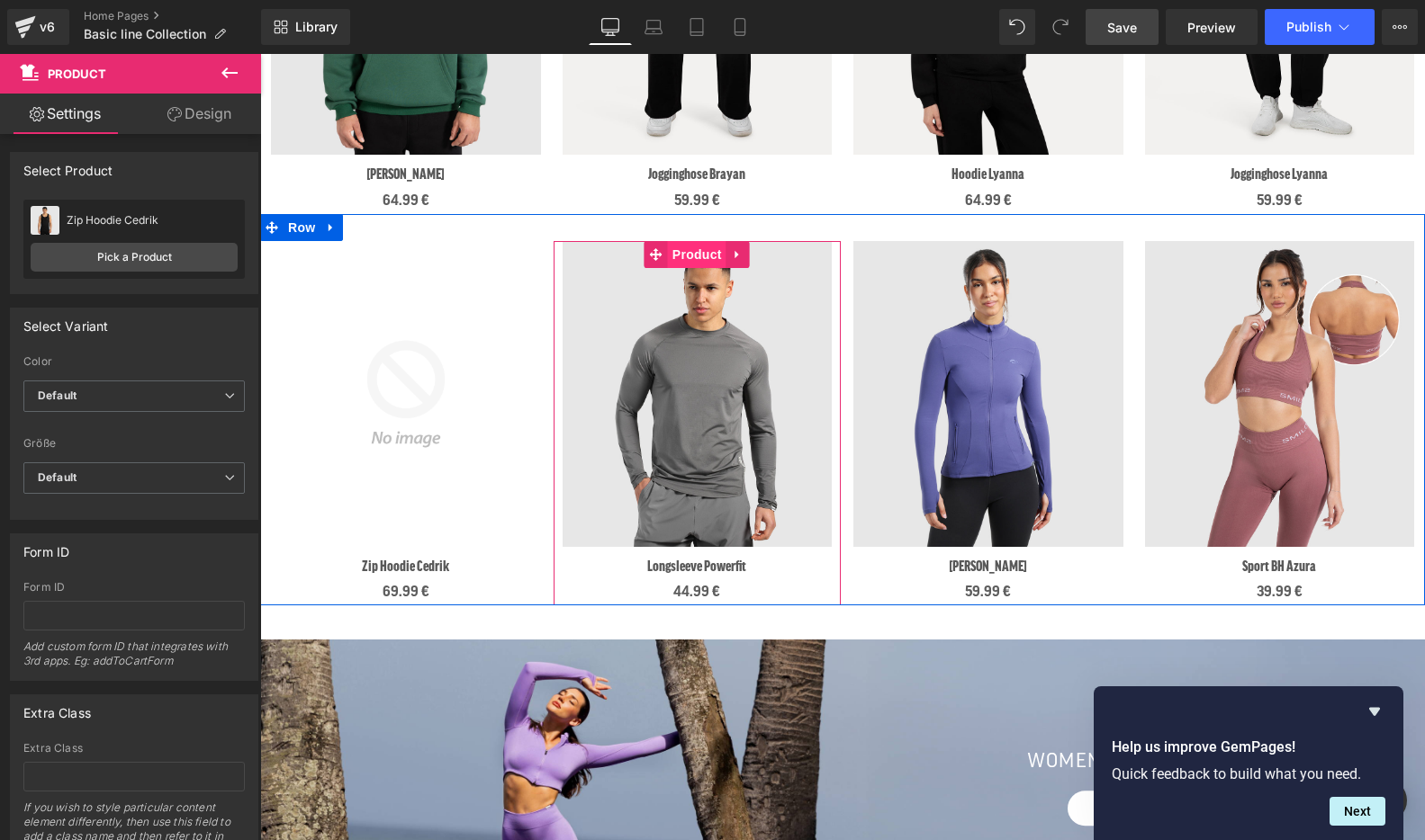
click at [698, 255] on span "Product" at bounding box center [697, 254] width 58 height 27
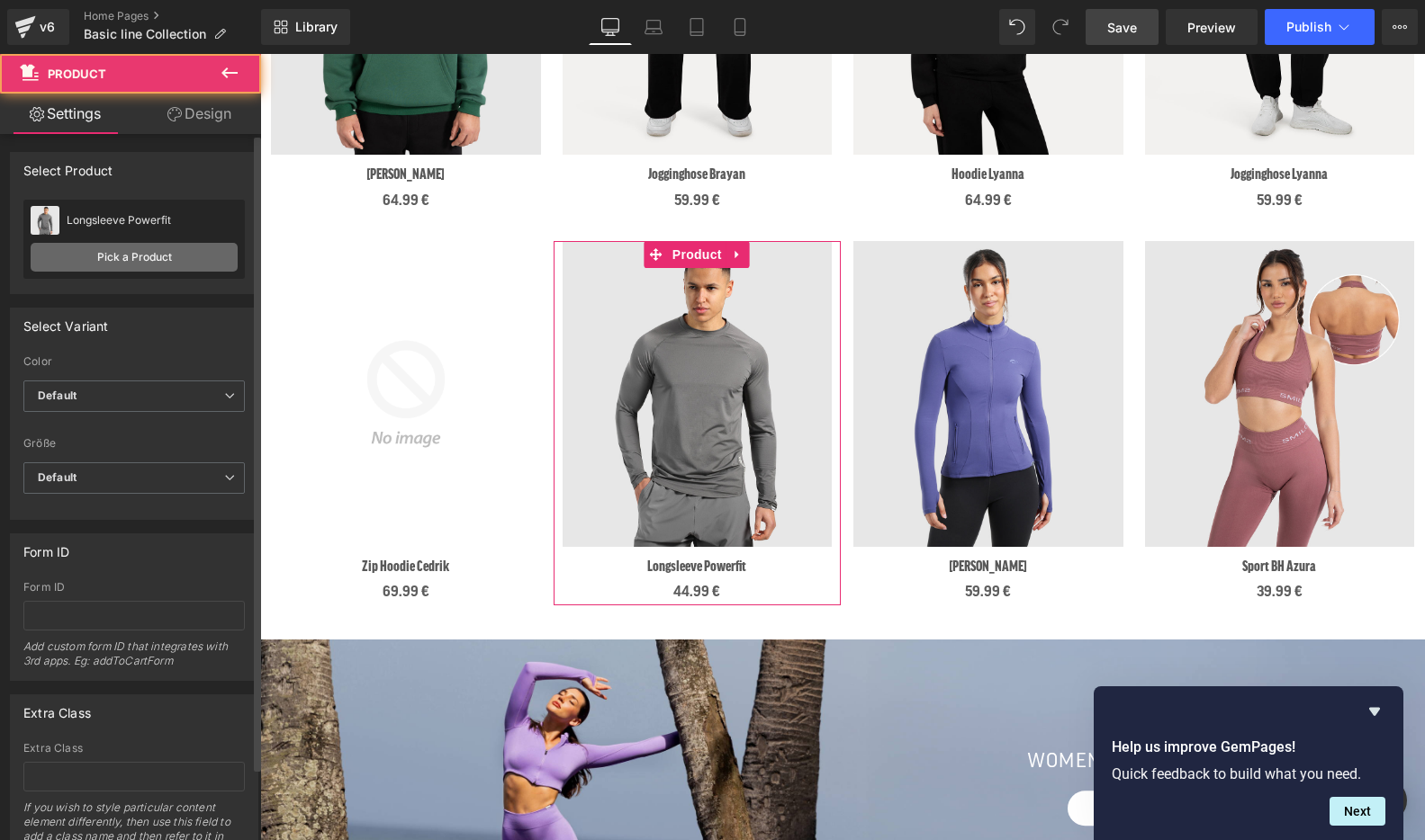
click at [182, 262] on link "Pick a Product" at bounding box center [134, 257] width 207 height 29
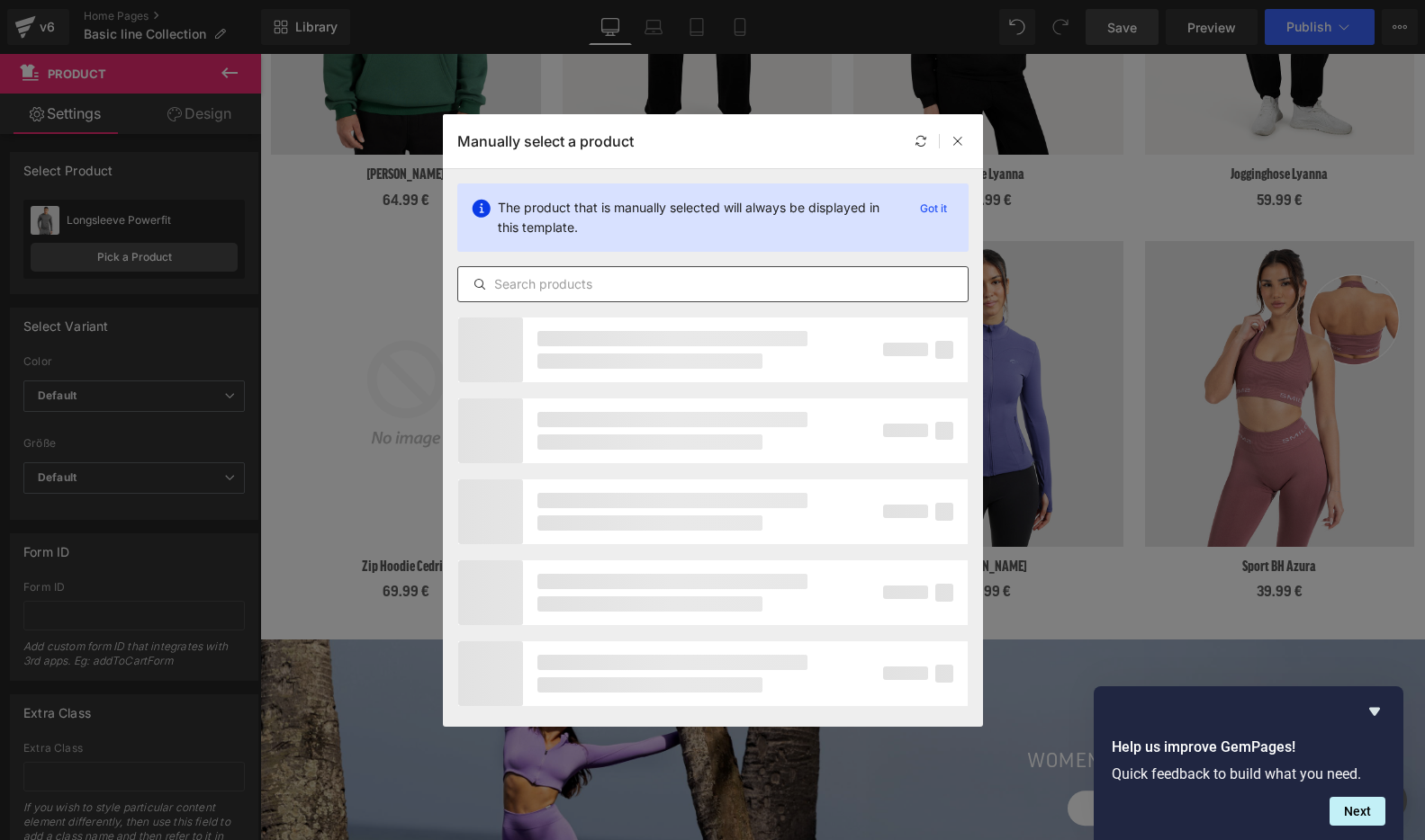
click at [550, 280] on input "text" at bounding box center [713, 284] width 509 height 22
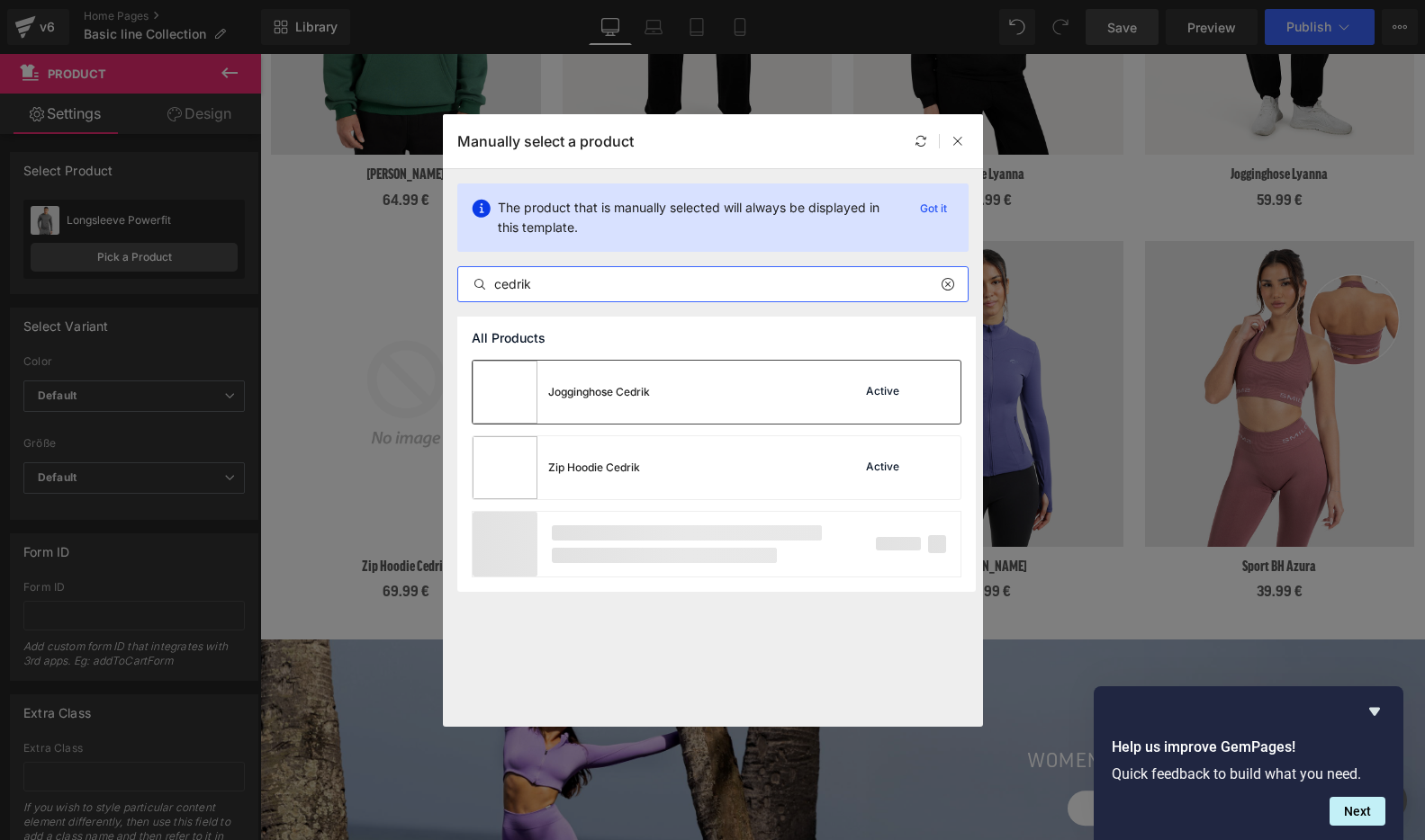
type input "cedrik"
click at [679, 388] on div "Jogginghose Cedrik Active" at bounding box center [717, 392] width 488 height 63
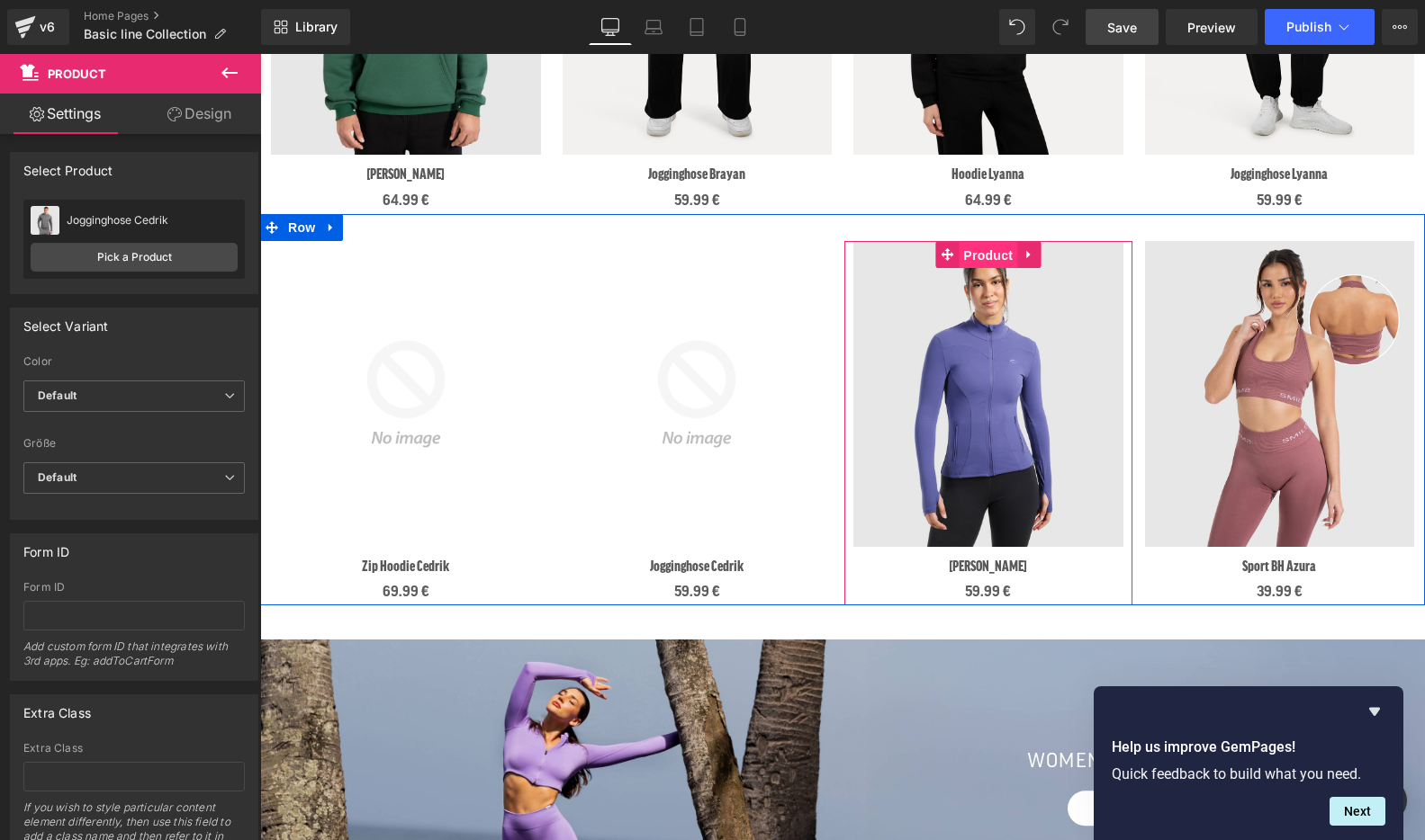
click at [998, 255] on span "Product" at bounding box center [988, 255] width 58 height 27
click at [988, 257] on span "Product" at bounding box center [988, 254] width 58 height 27
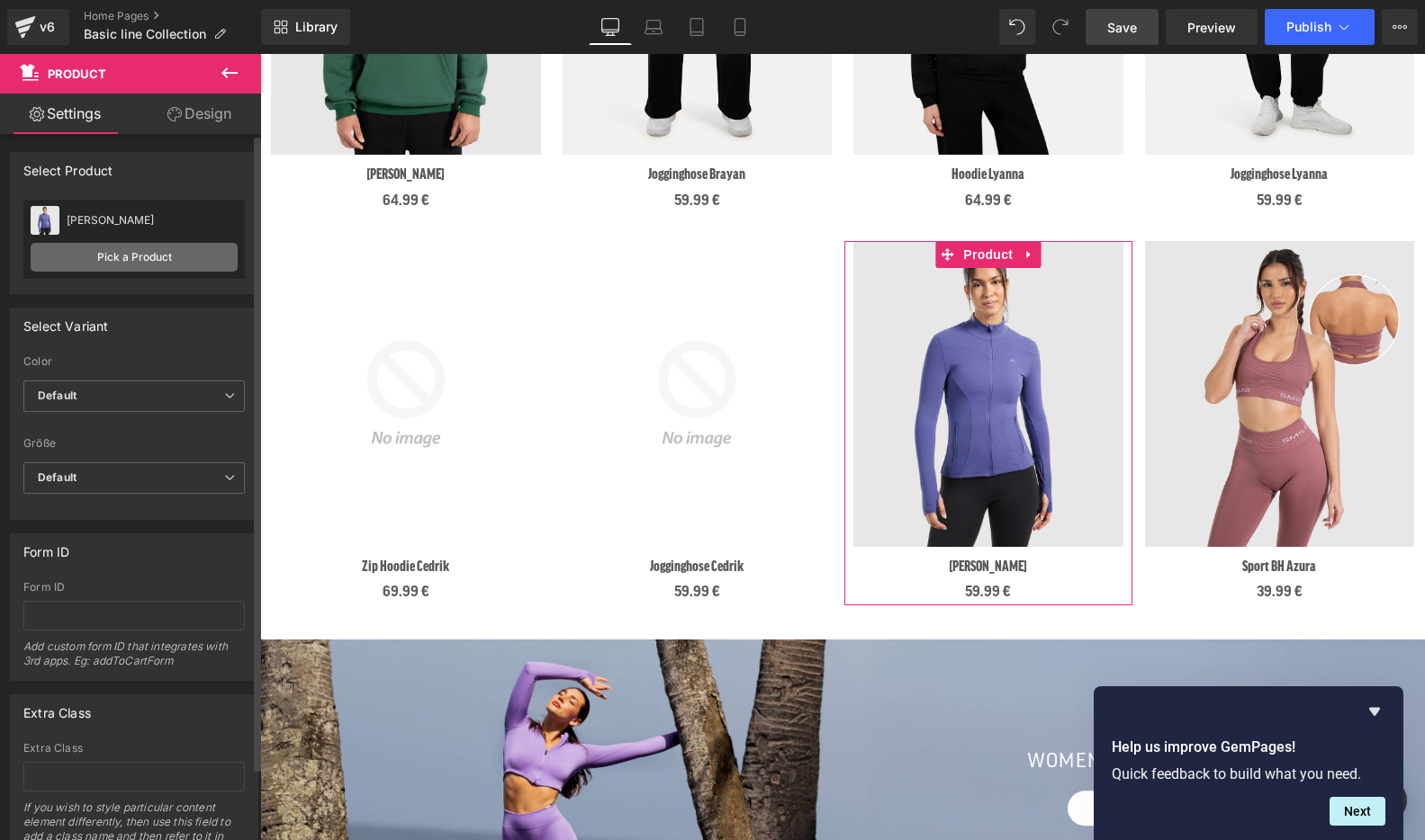
click at [135, 258] on link "Pick a Product" at bounding box center [134, 257] width 207 height 29
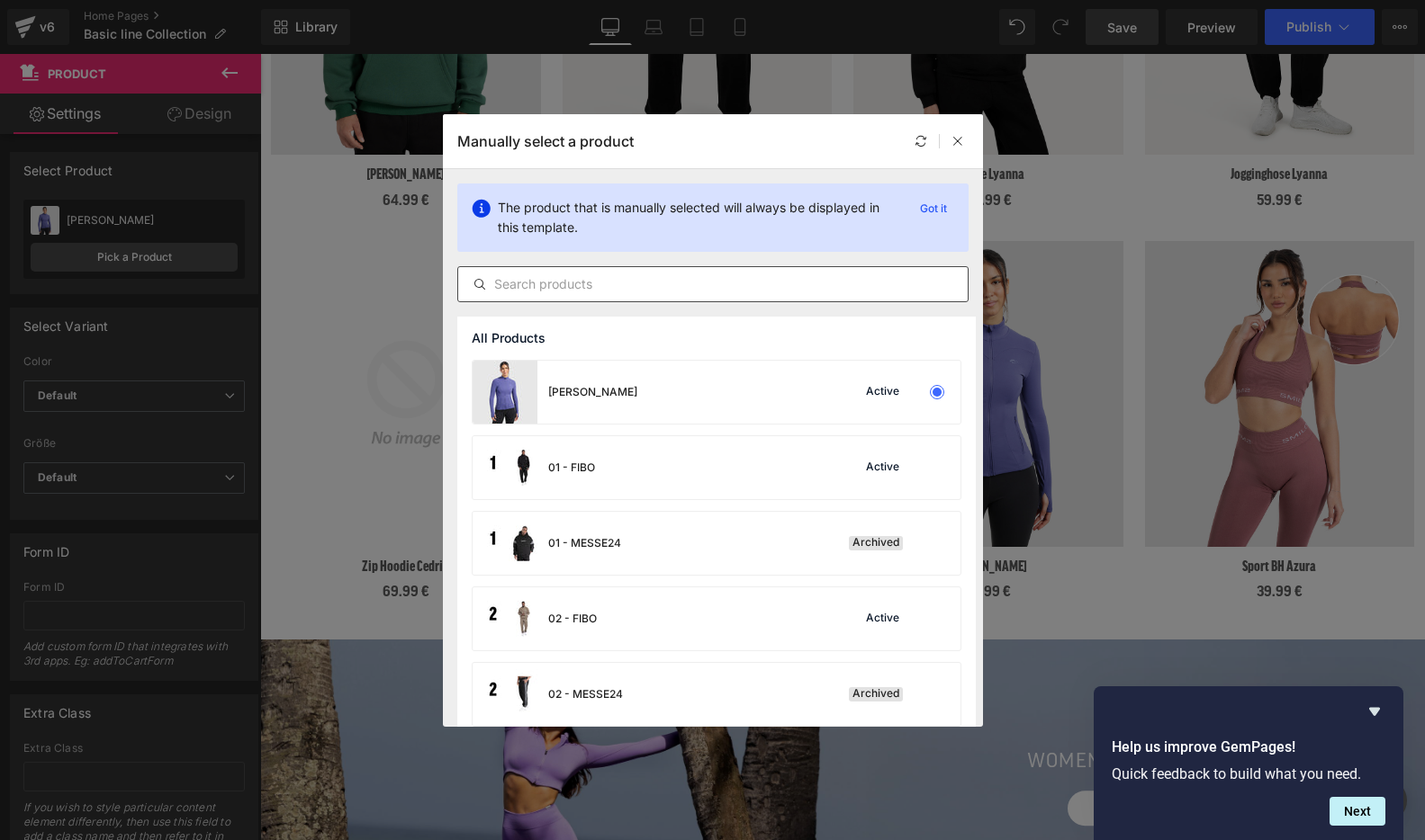
click at [577, 282] on input "text" at bounding box center [713, 284] width 509 height 22
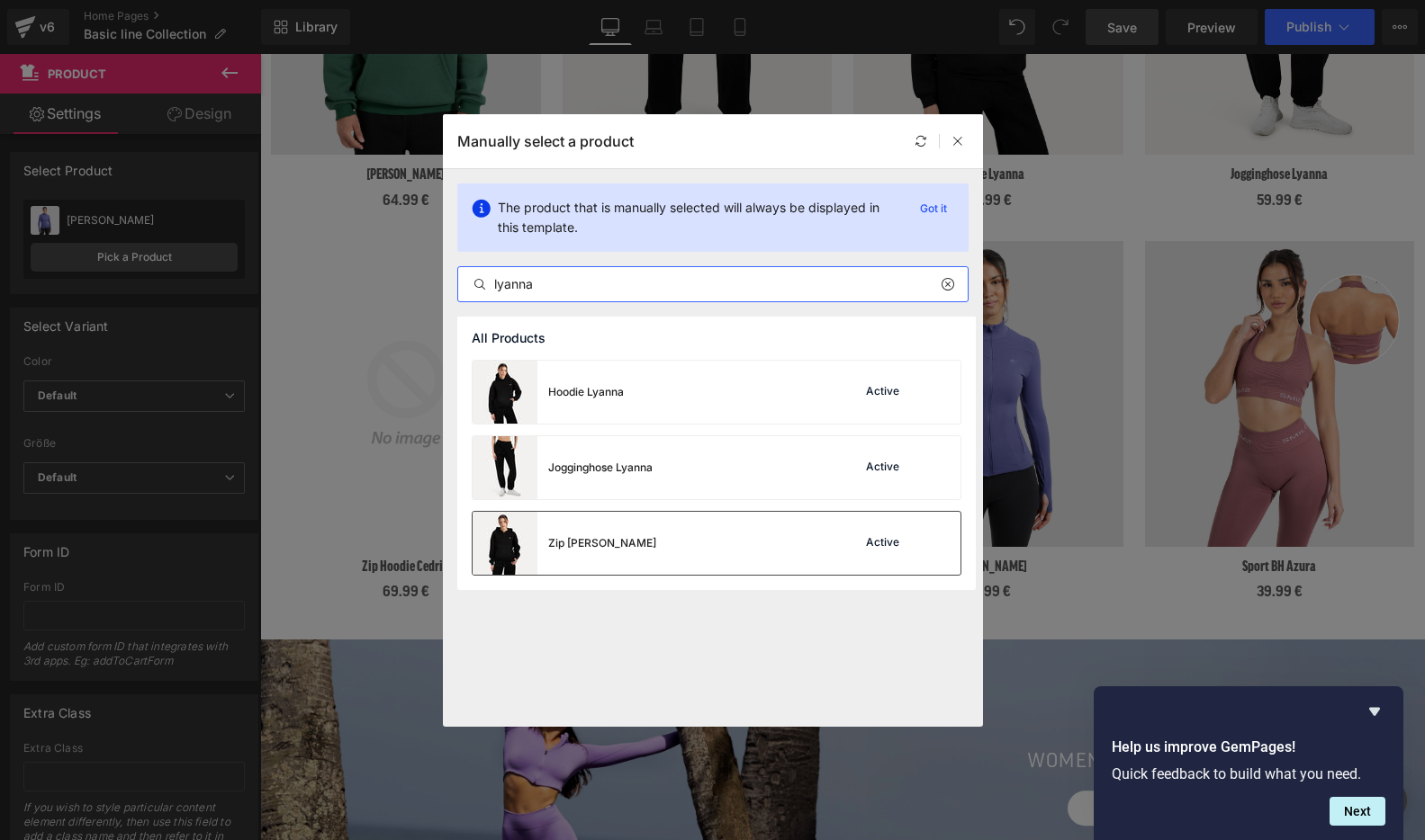
type input "lyanna"
click at [702, 532] on div "Zip Hoodie Lyanna Active" at bounding box center [717, 543] width 488 height 63
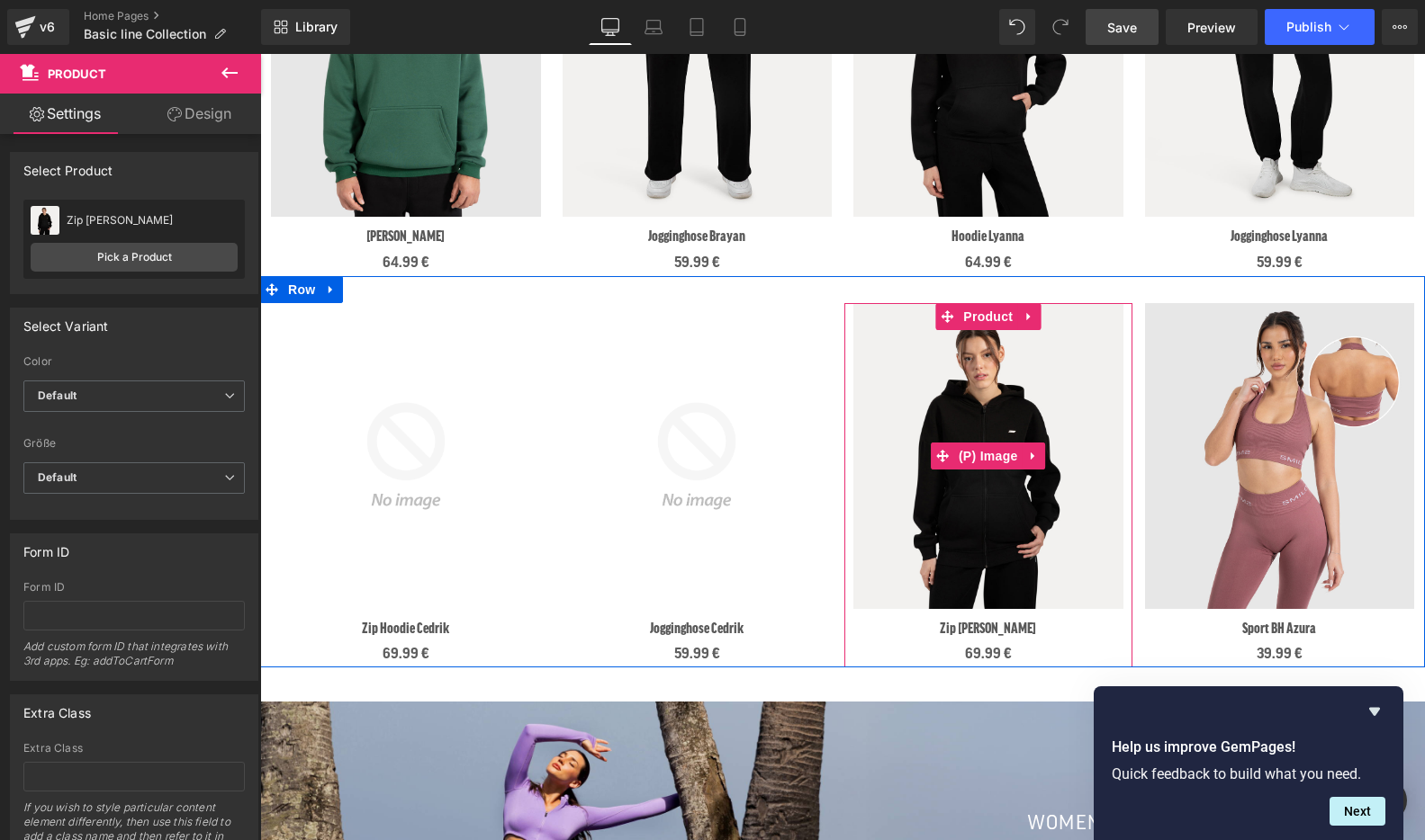
scroll to position [842, 0]
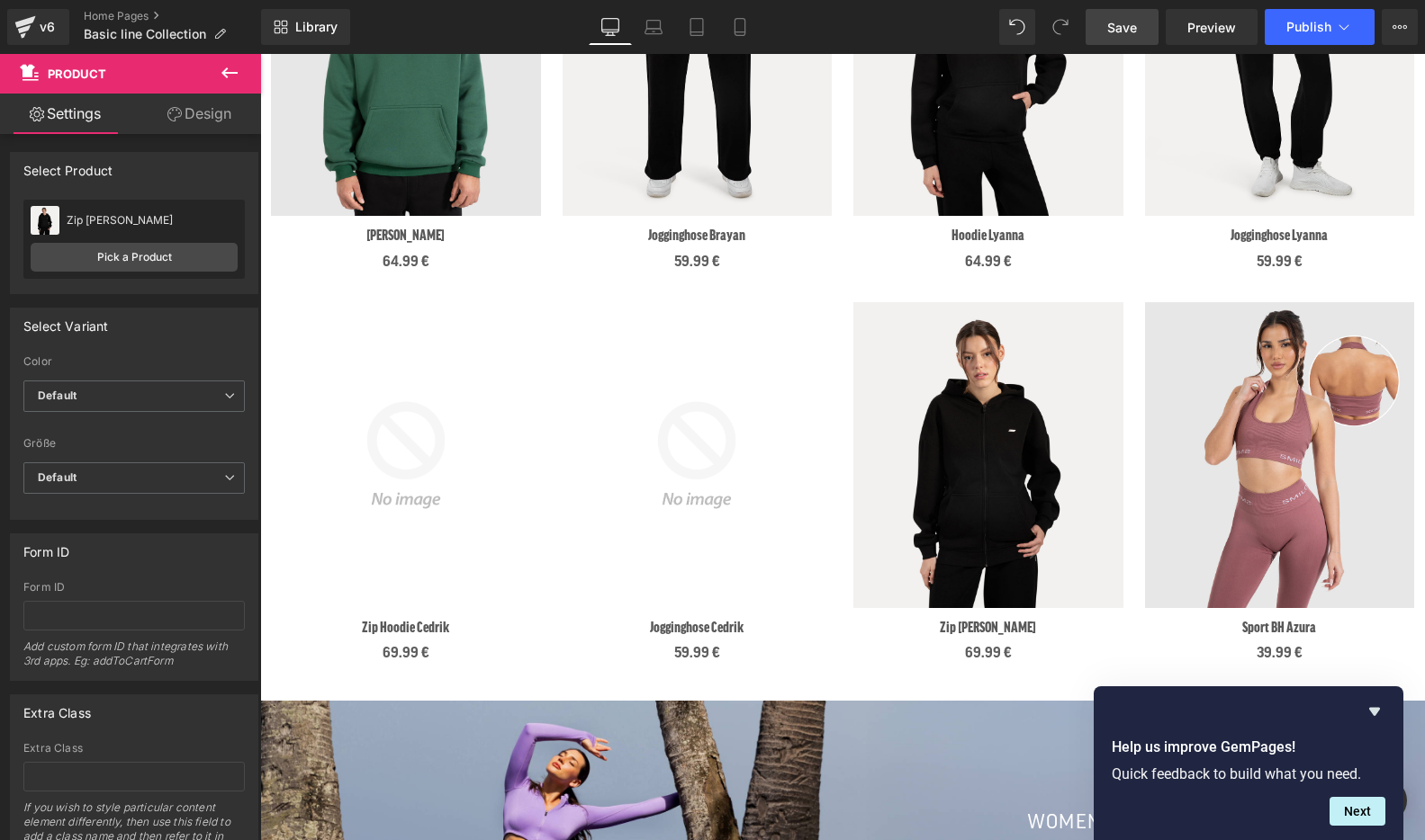
click at [1125, 23] on span "Save" at bounding box center [1122, 28] width 30 height 19
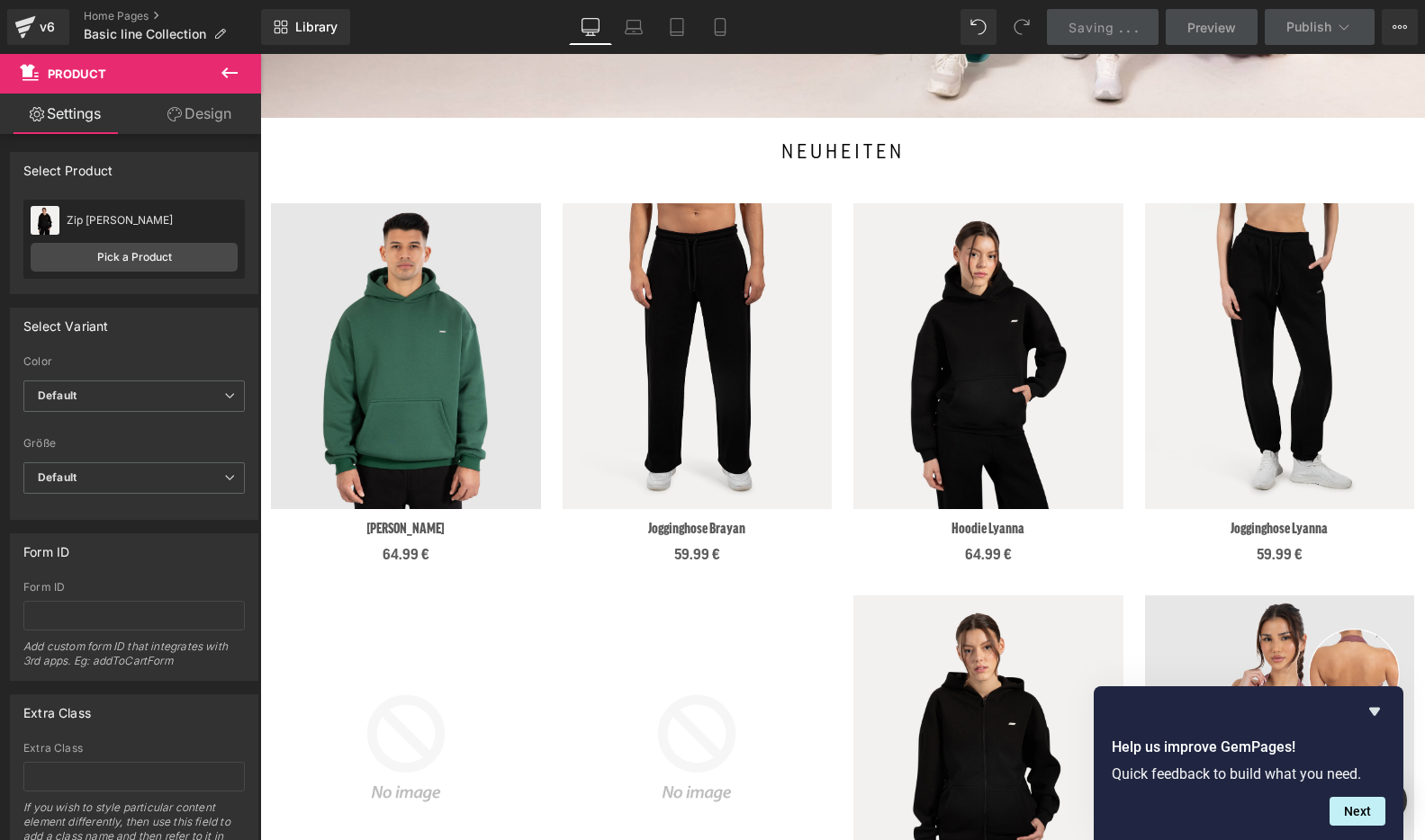
scroll to position [480, 0]
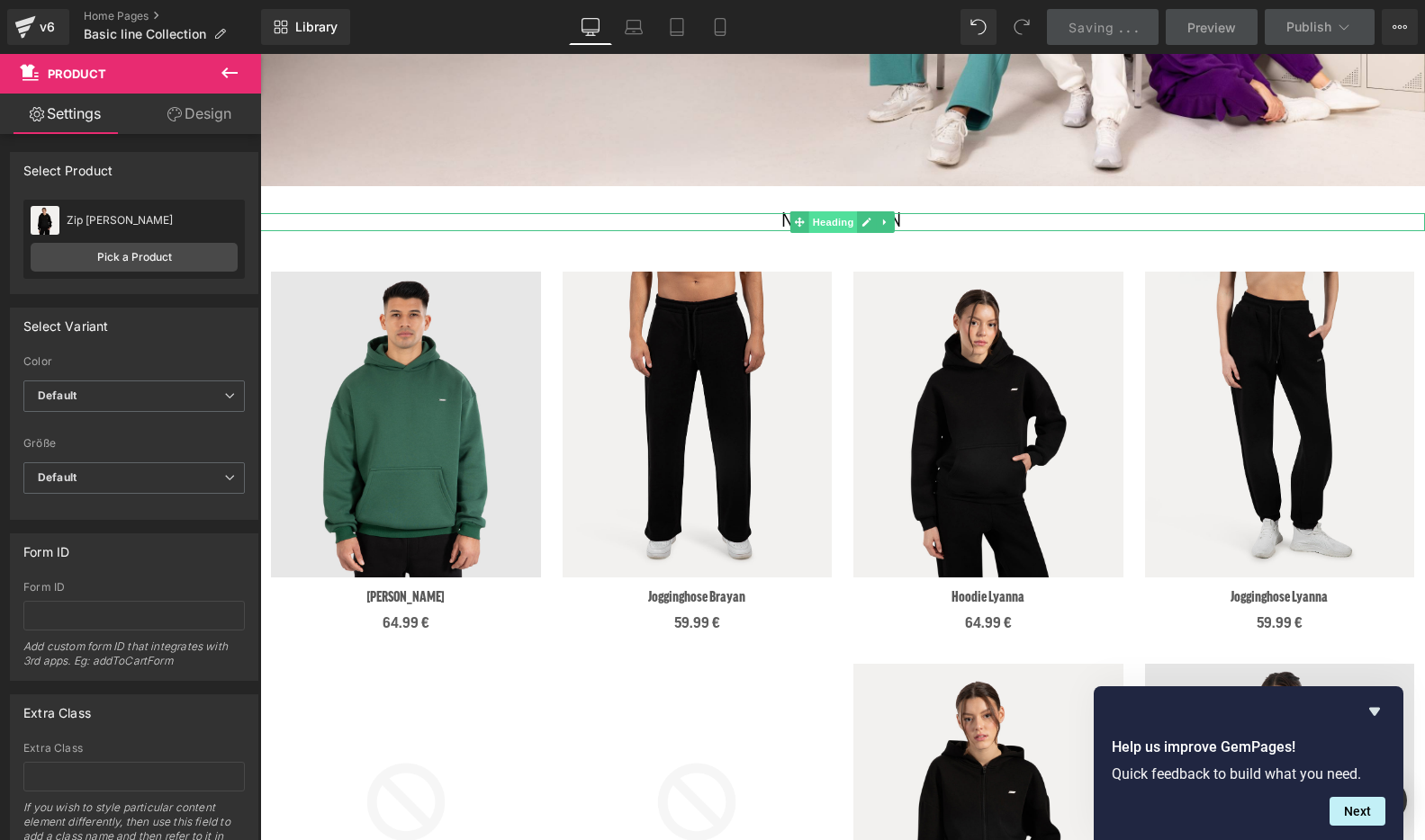
click at [839, 219] on span "Heading" at bounding box center [834, 222] width 49 height 22
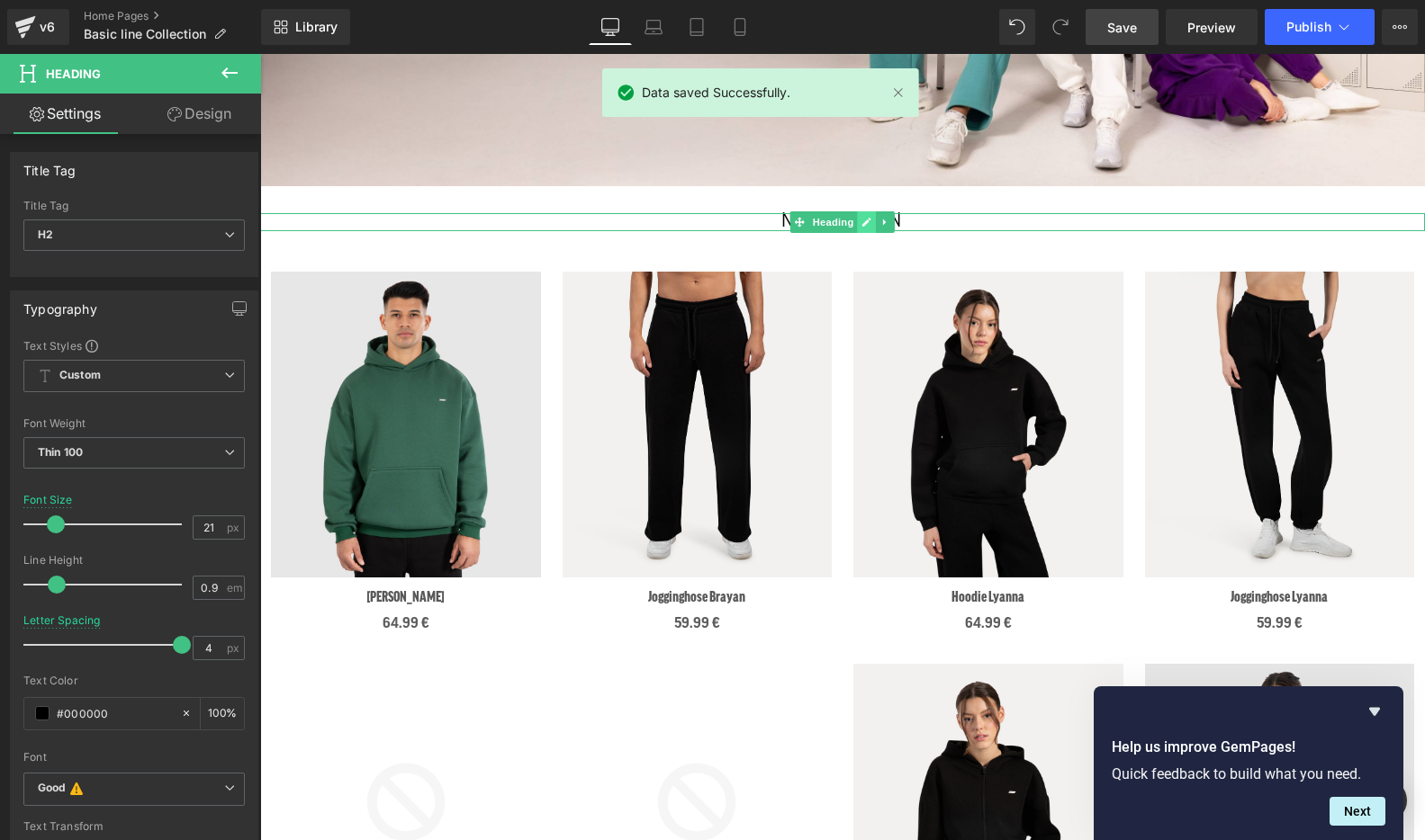
click at [865, 217] on icon at bounding box center [866, 222] width 10 height 11
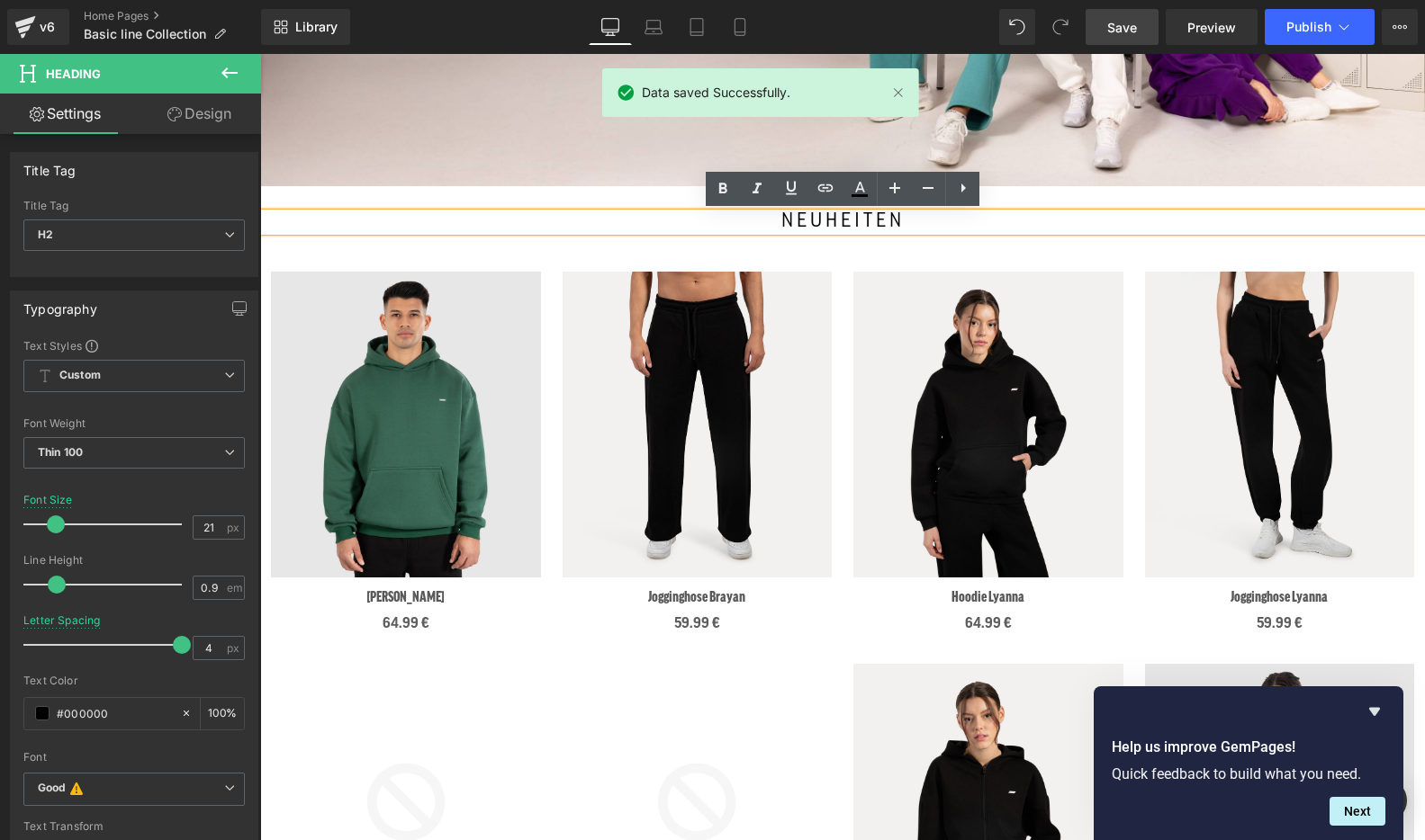
click at [856, 218] on h2 "neuheiten" at bounding box center [842, 222] width 1111 height 17
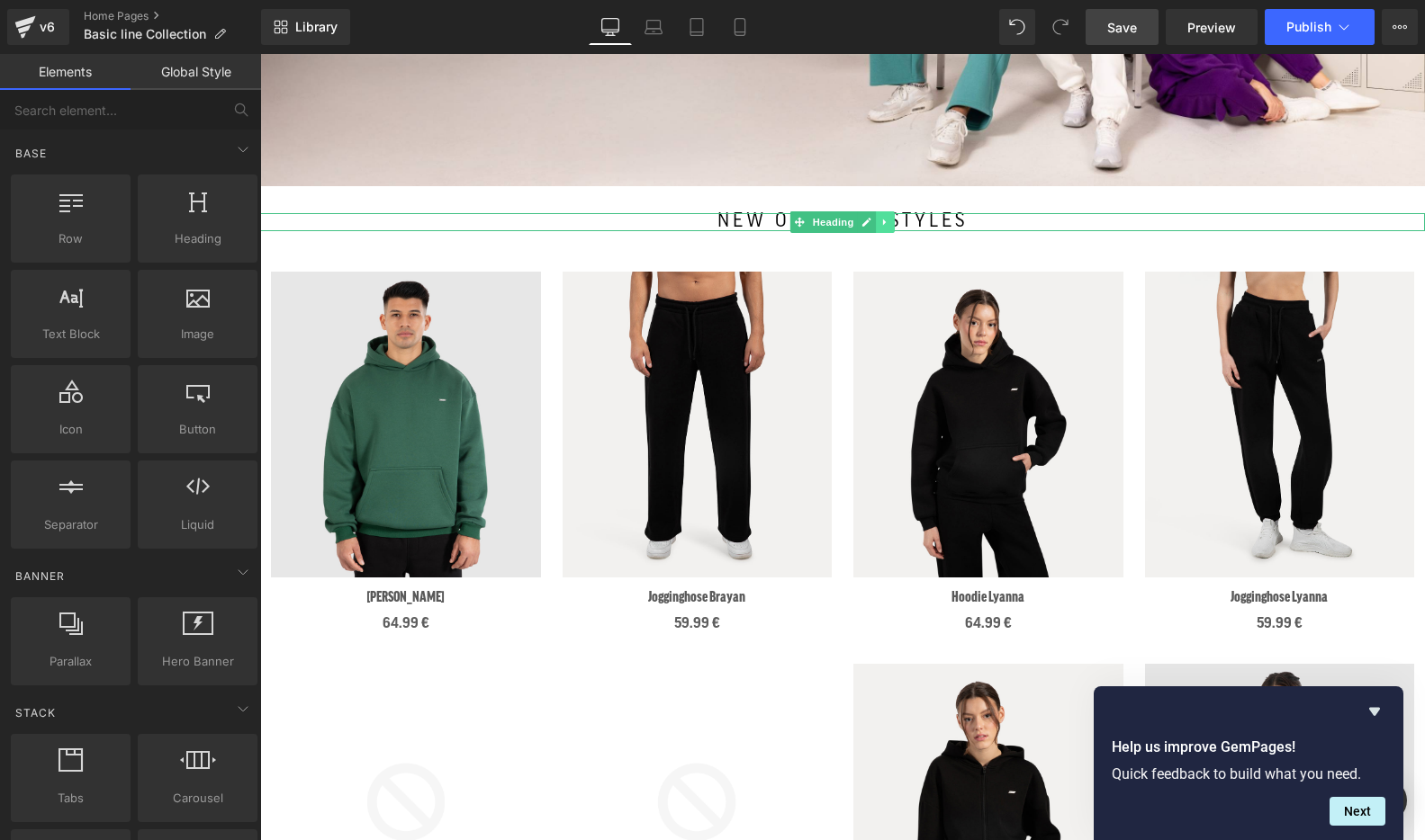
click at [883, 218] on icon at bounding box center [885, 222] width 10 height 11
click at [876, 219] on icon at bounding box center [876, 223] width 10 height 10
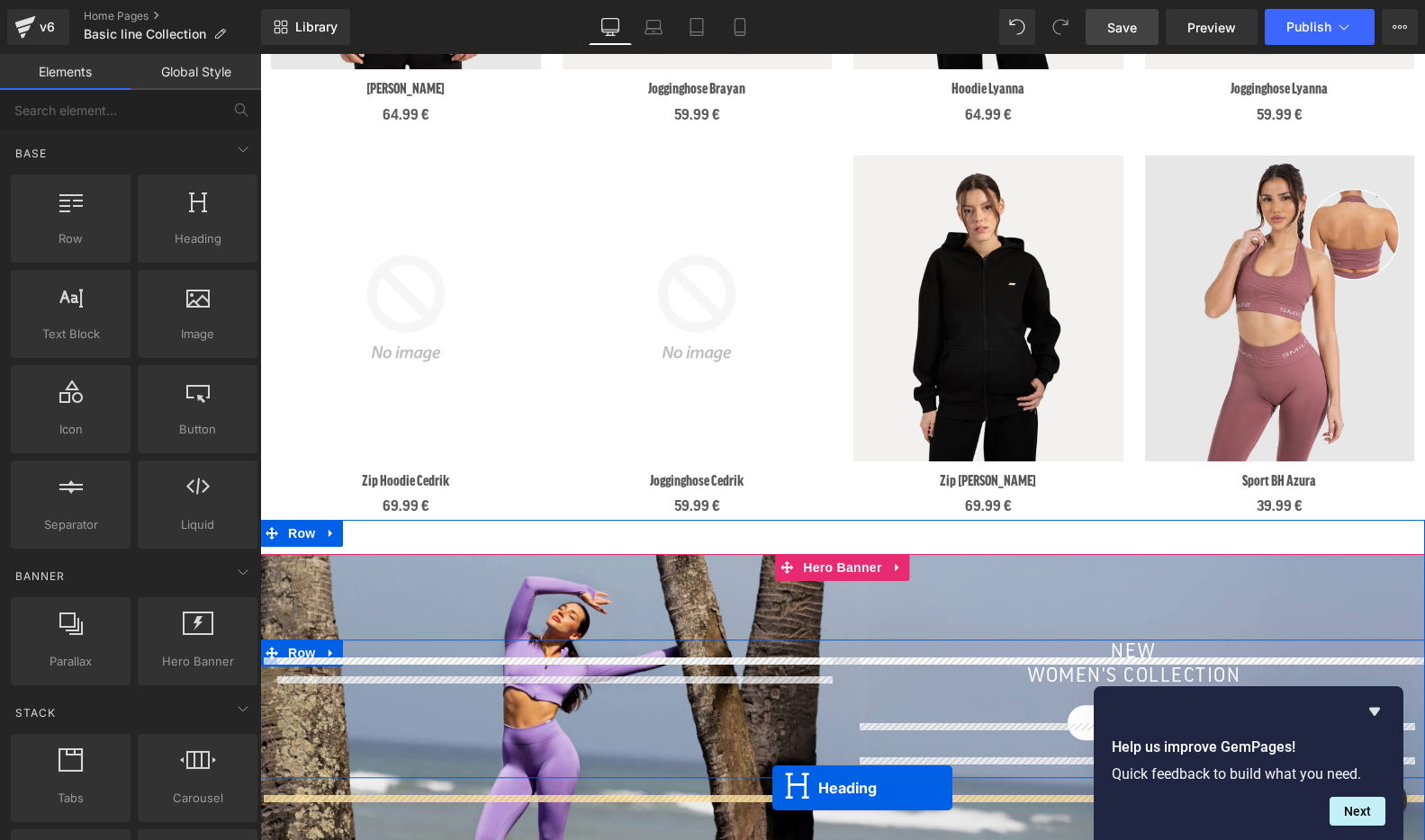
scroll to position [1146, 0]
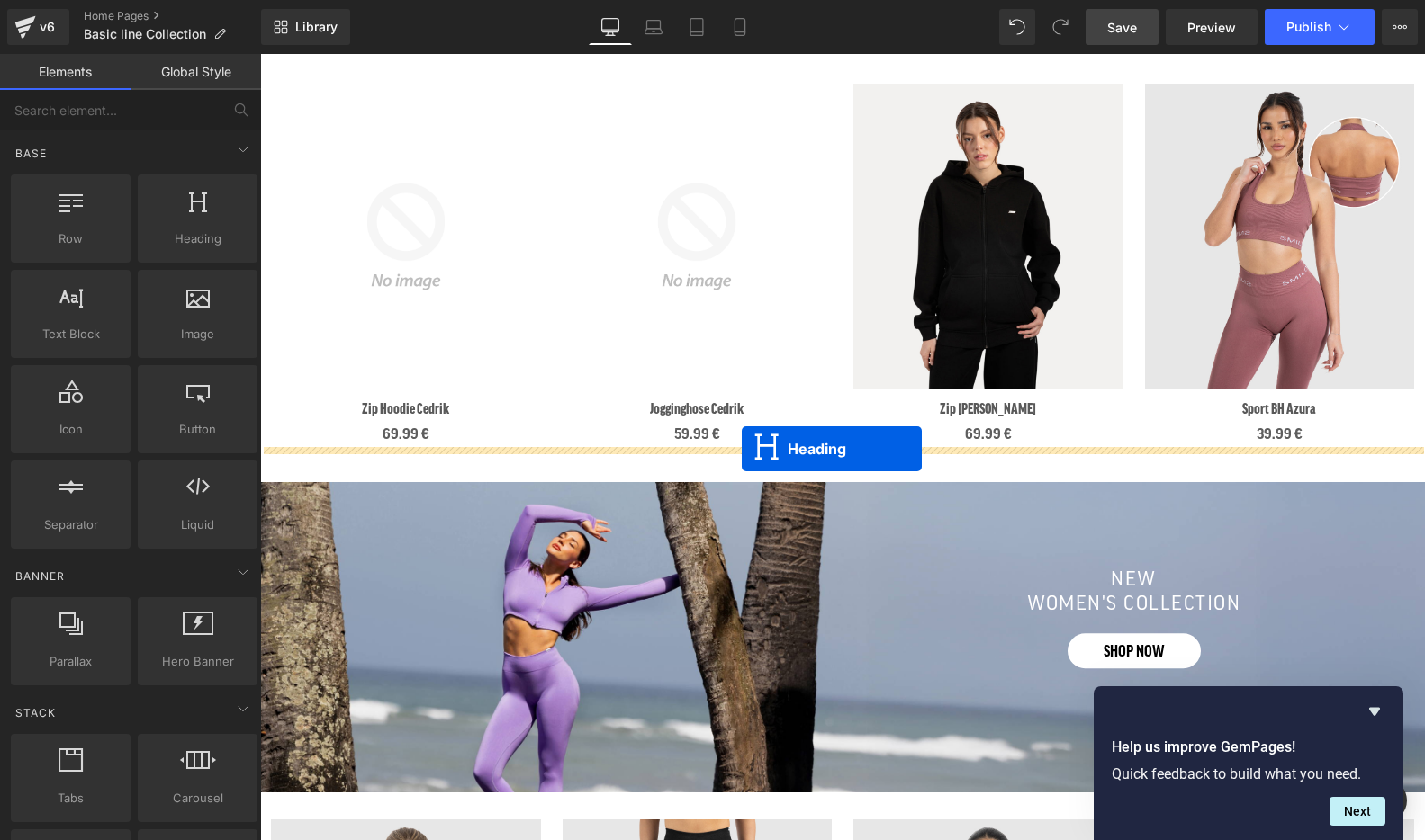
drag, startPoint x: 796, startPoint y: 279, endPoint x: 742, endPoint y: 449, distance: 178.4
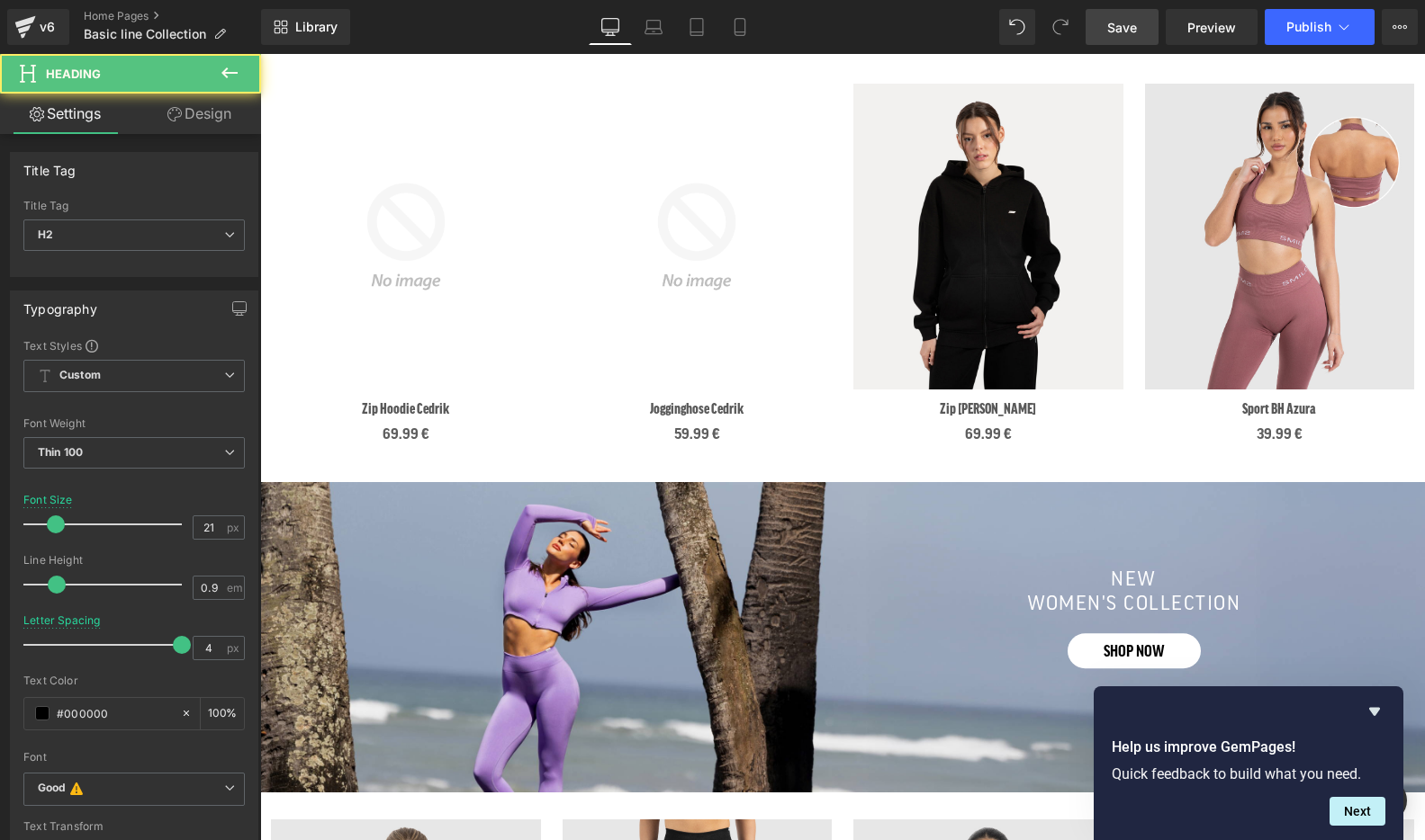
scroll to position [1061, 0]
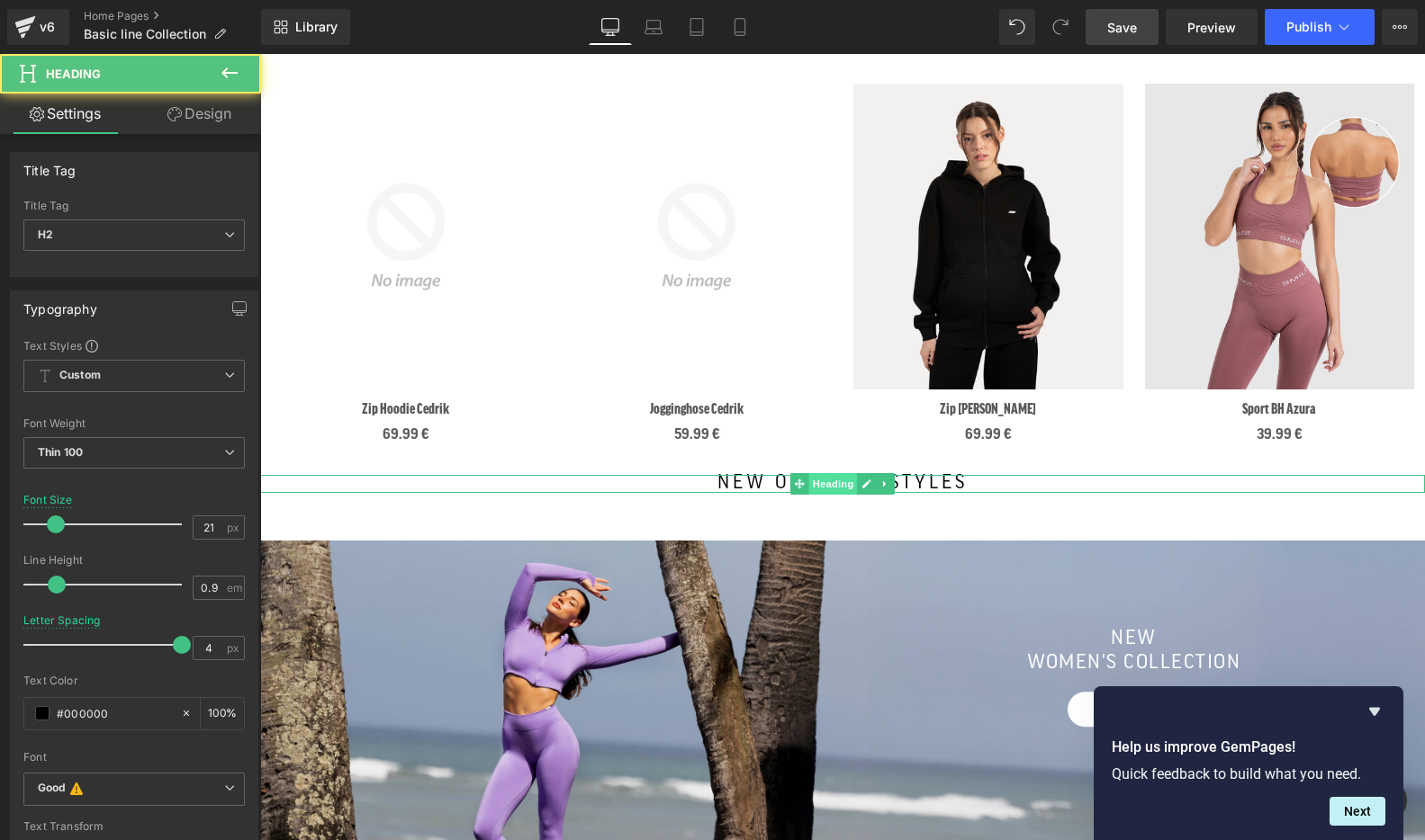
click at [840, 487] on span "Heading" at bounding box center [834, 484] width 49 height 22
click at [967, 478] on h2 "new oversize styles" at bounding box center [842, 484] width 1111 height 17
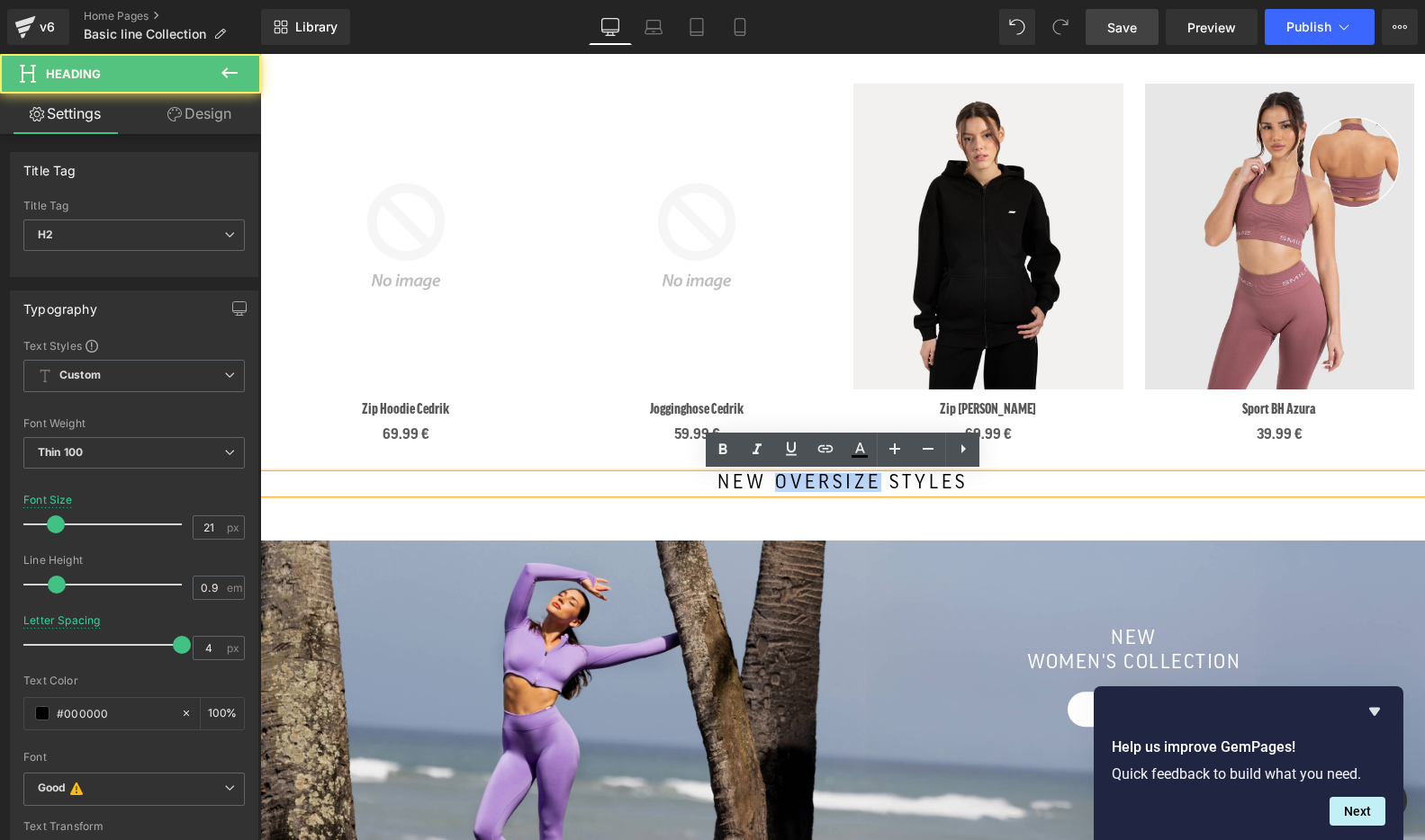
drag, startPoint x: 880, startPoint y: 482, endPoint x: 780, endPoint y: 478, distance: 100.1
click at [780, 478] on h2 "new oversize styles" at bounding box center [842, 484] width 1111 height 17
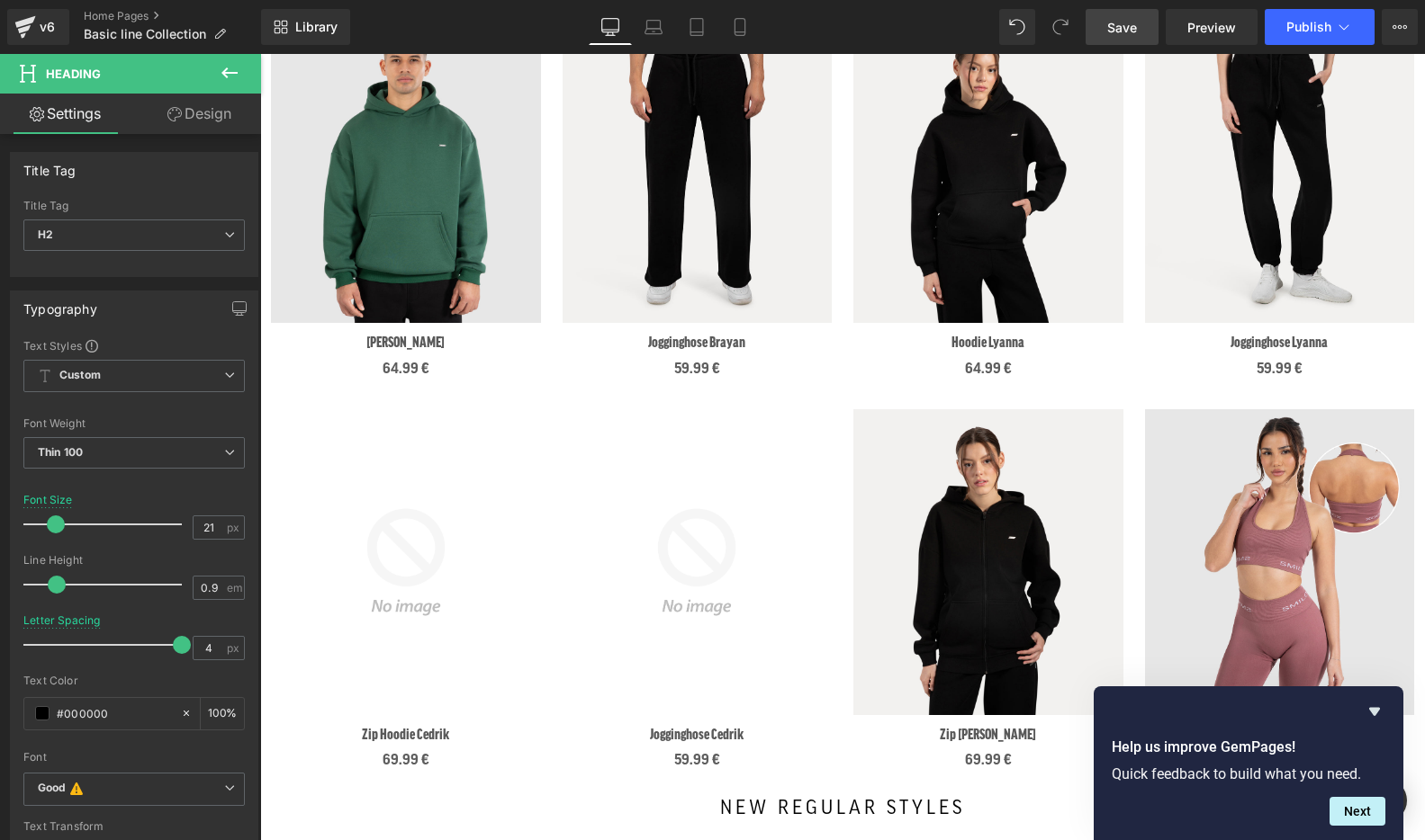
scroll to position [841, 0]
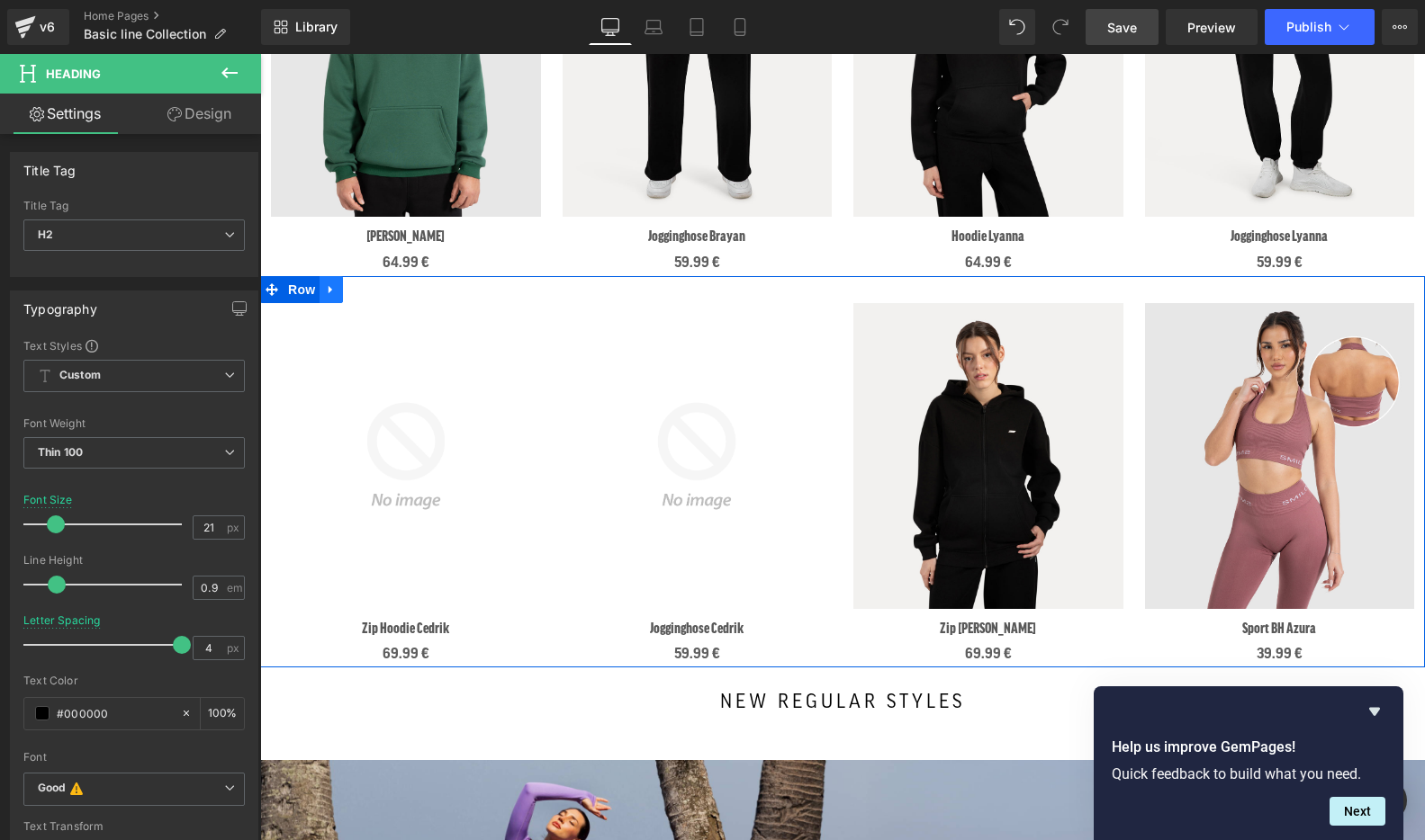
click at [326, 287] on icon at bounding box center [331, 289] width 12 height 13
click at [356, 289] on icon at bounding box center [354, 289] width 12 height 12
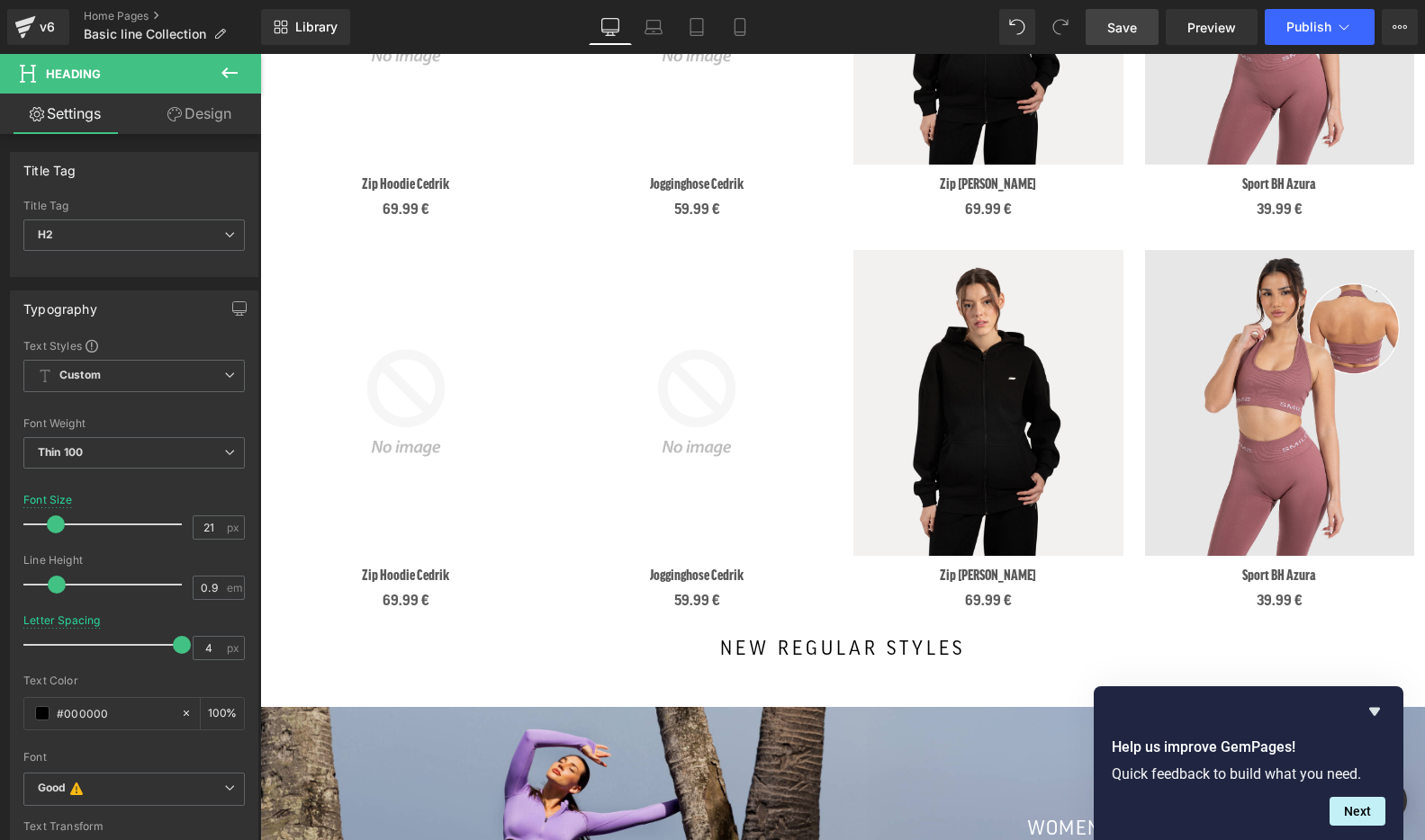
scroll to position [1302, 0]
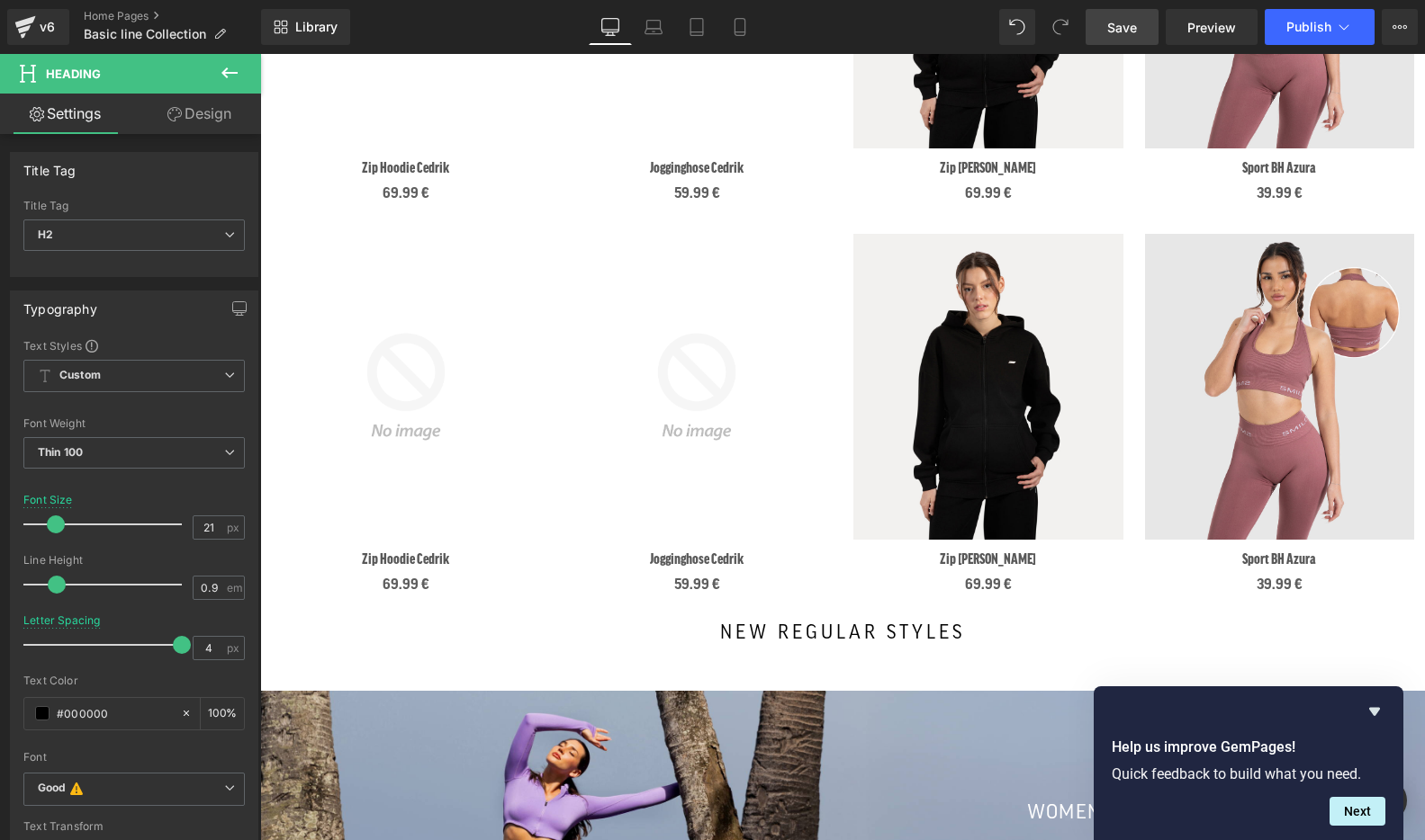
click at [421, 413] on img at bounding box center [406, 387] width 270 height 306
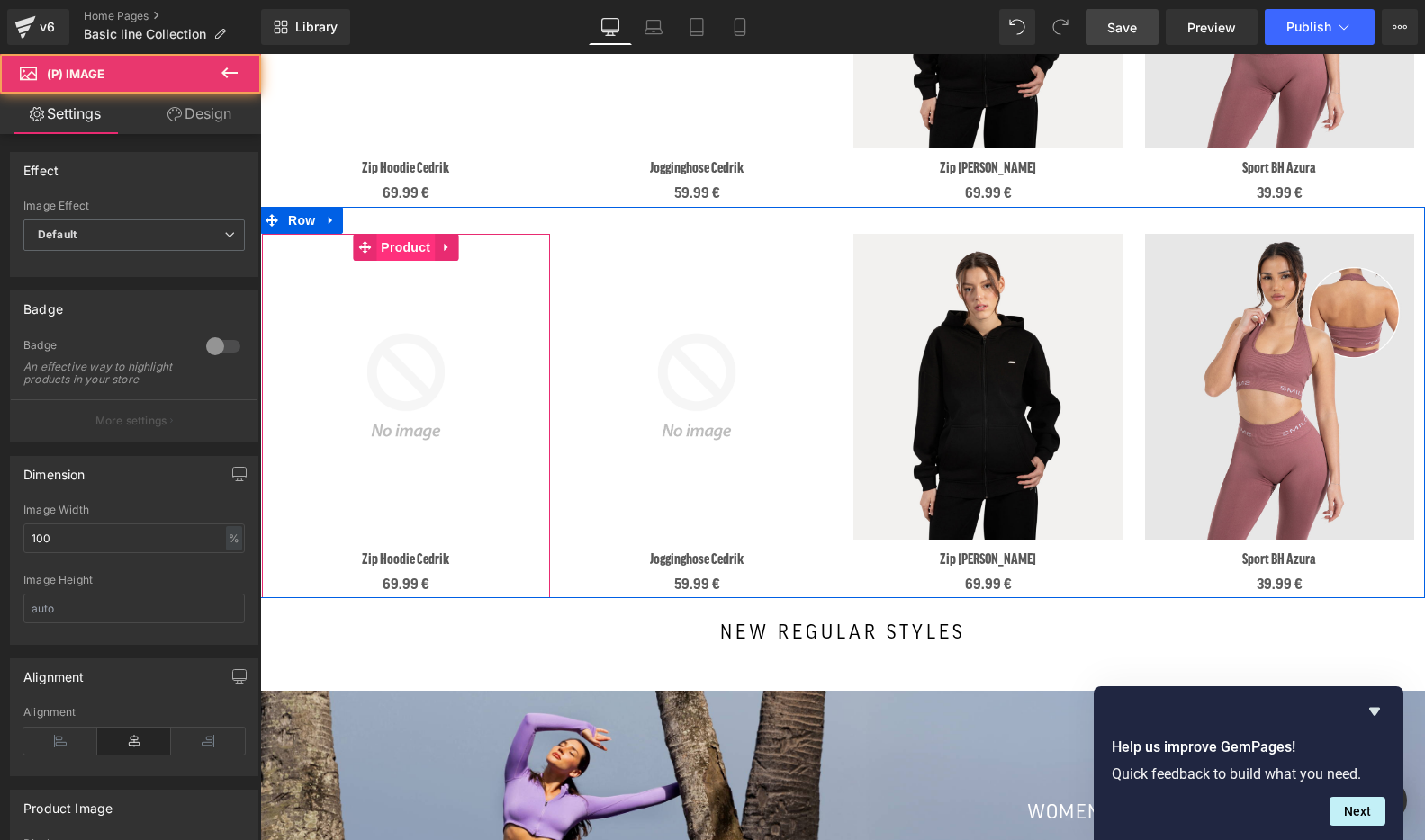
click at [404, 249] on span "Product" at bounding box center [405, 248] width 58 height 27
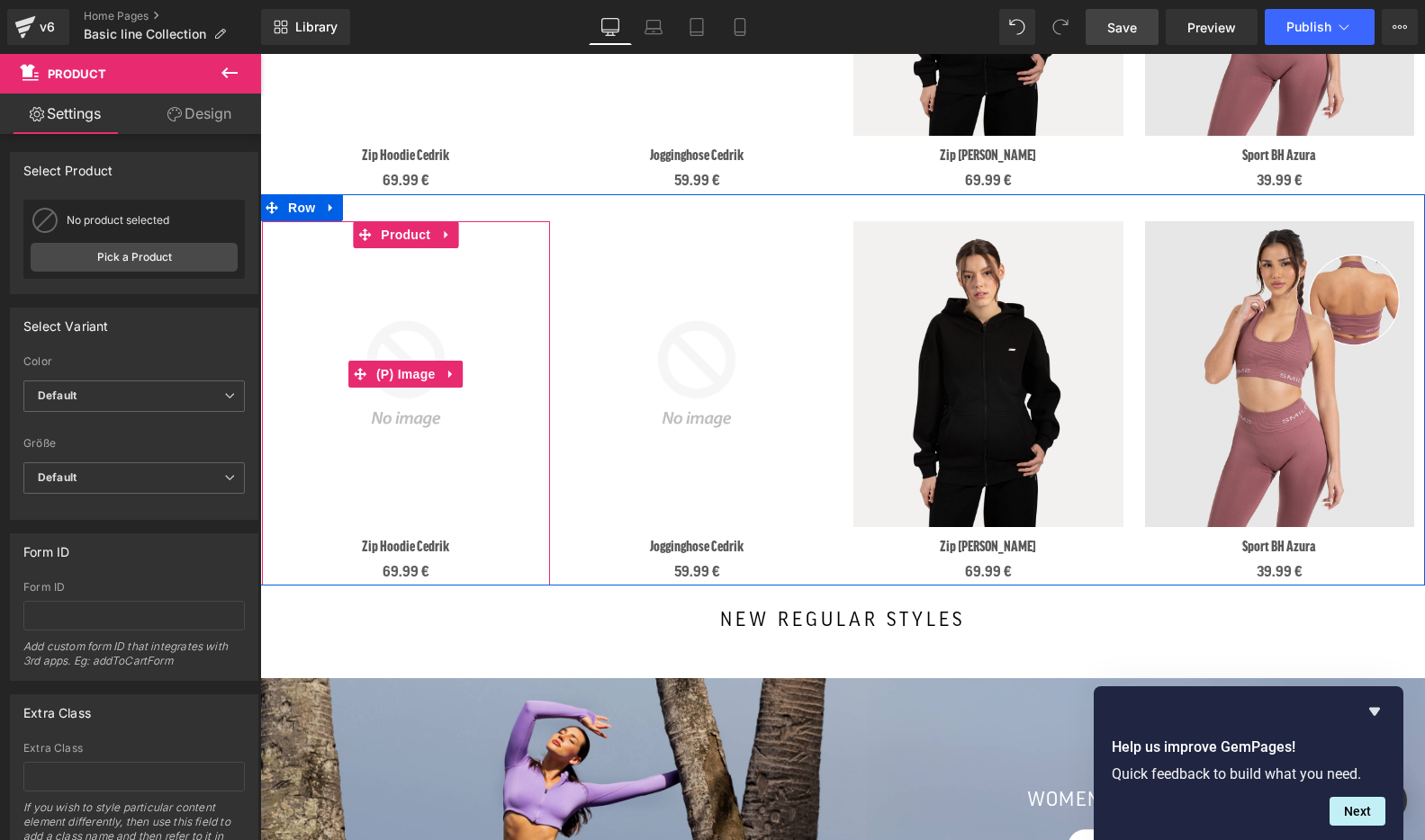
scroll to position [1324, 0]
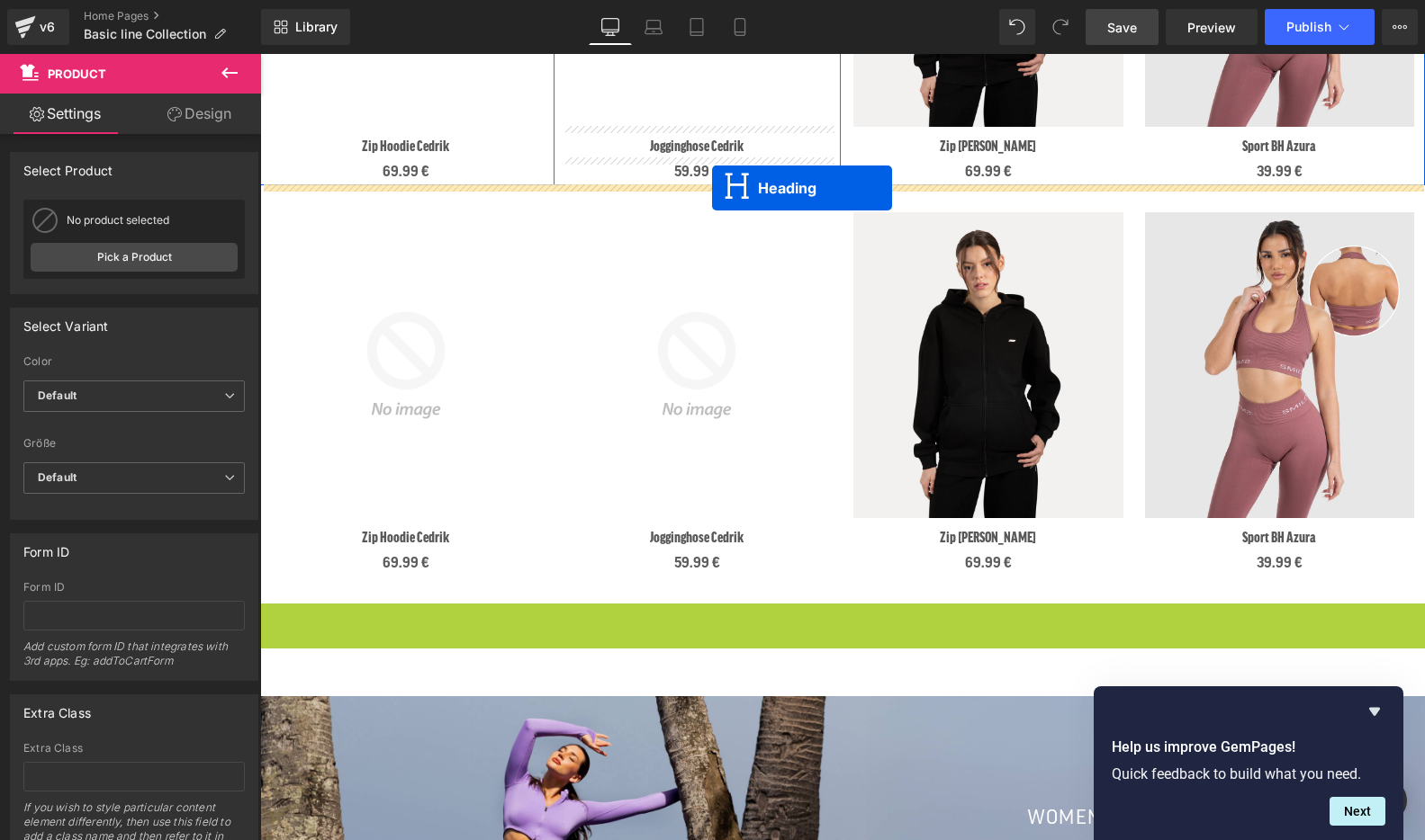
drag, startPoint x: 800, startPoint y: 608, endPoint x: 712, endPoint y: 188, distance: 429.1
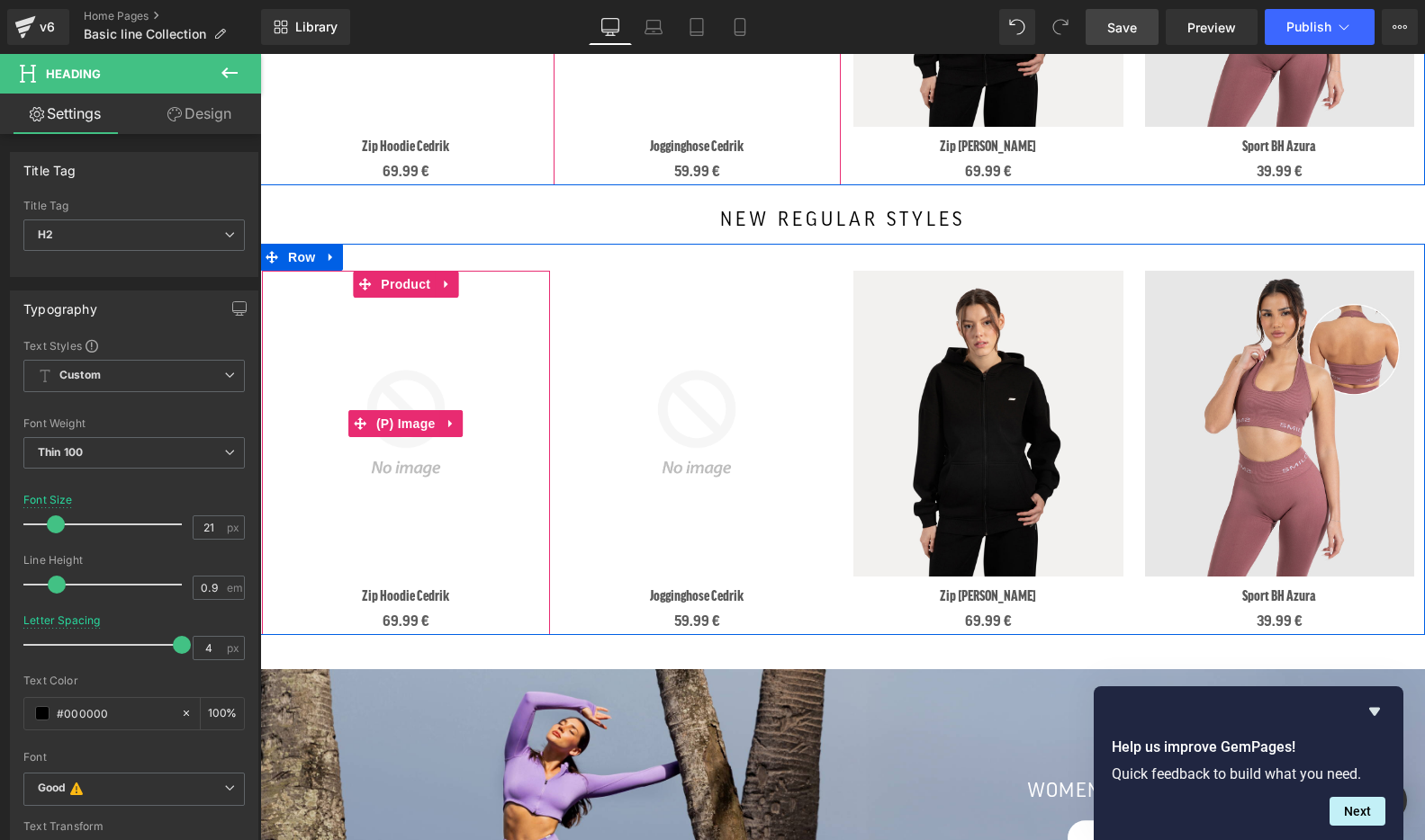
click at [466, 366] on img at bounding box center [406, 424] width 270 height 306
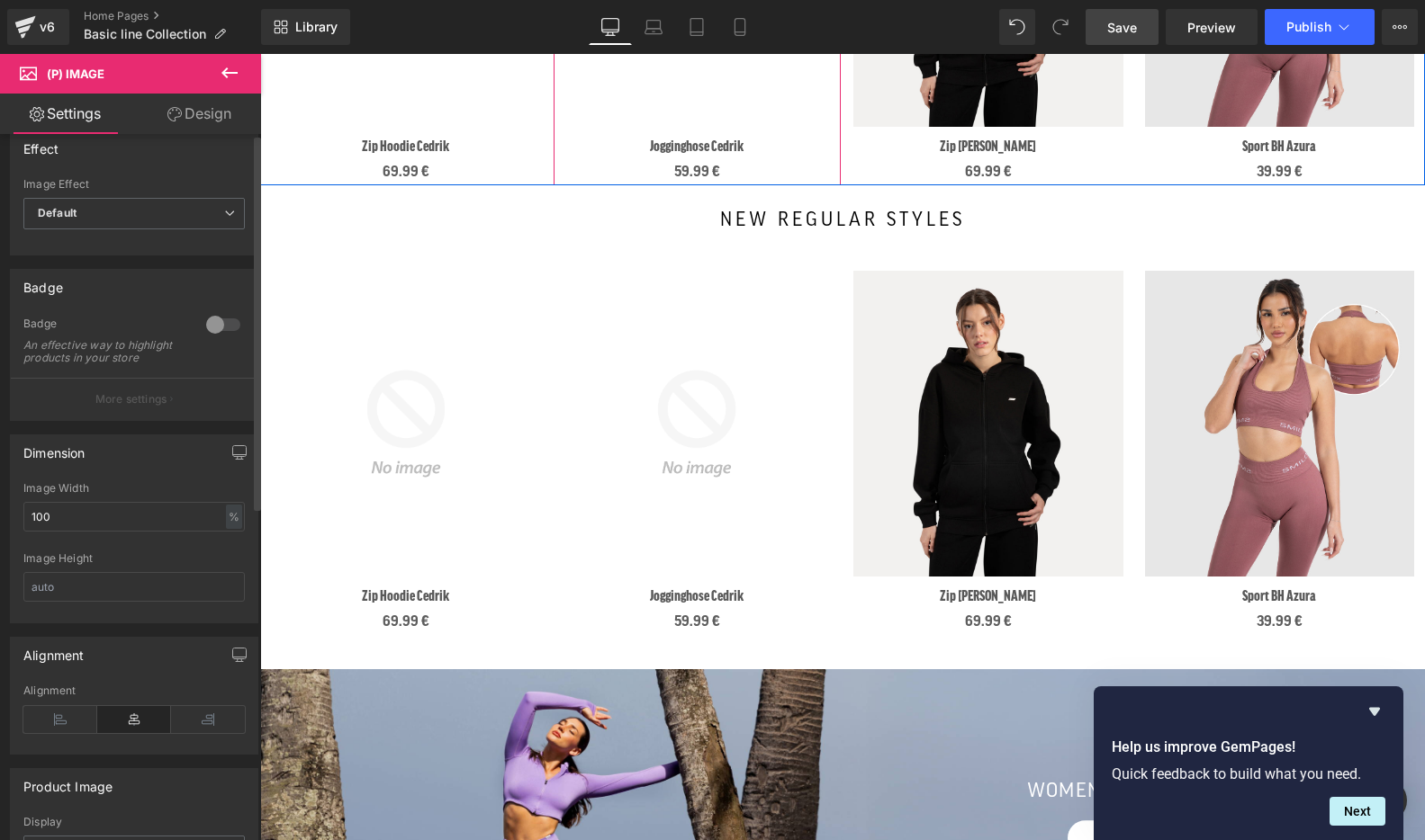
scroll to position [0, 0]
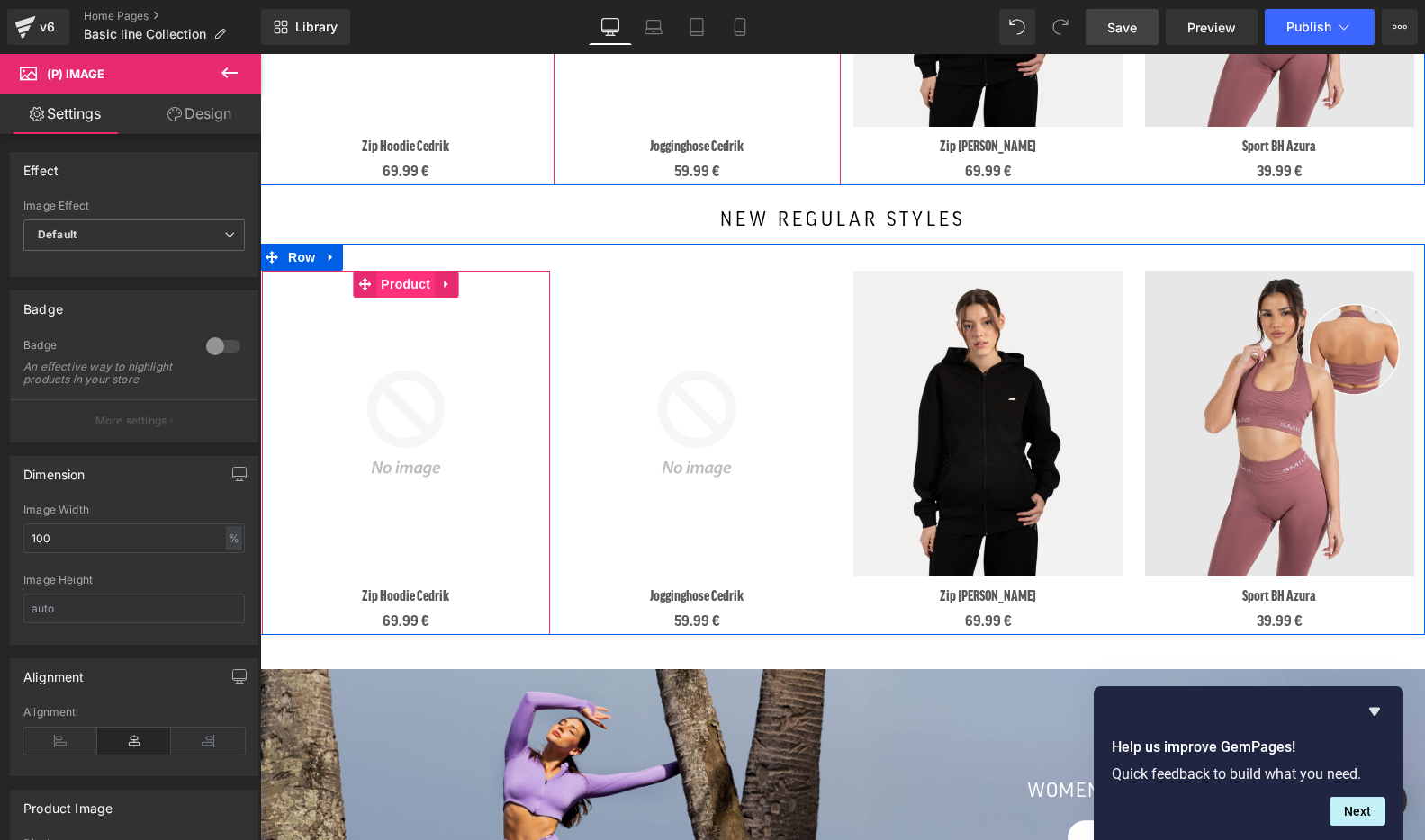
click at [401, 282] on span "Product" at bounding box center [405, 284] width 58 height 27
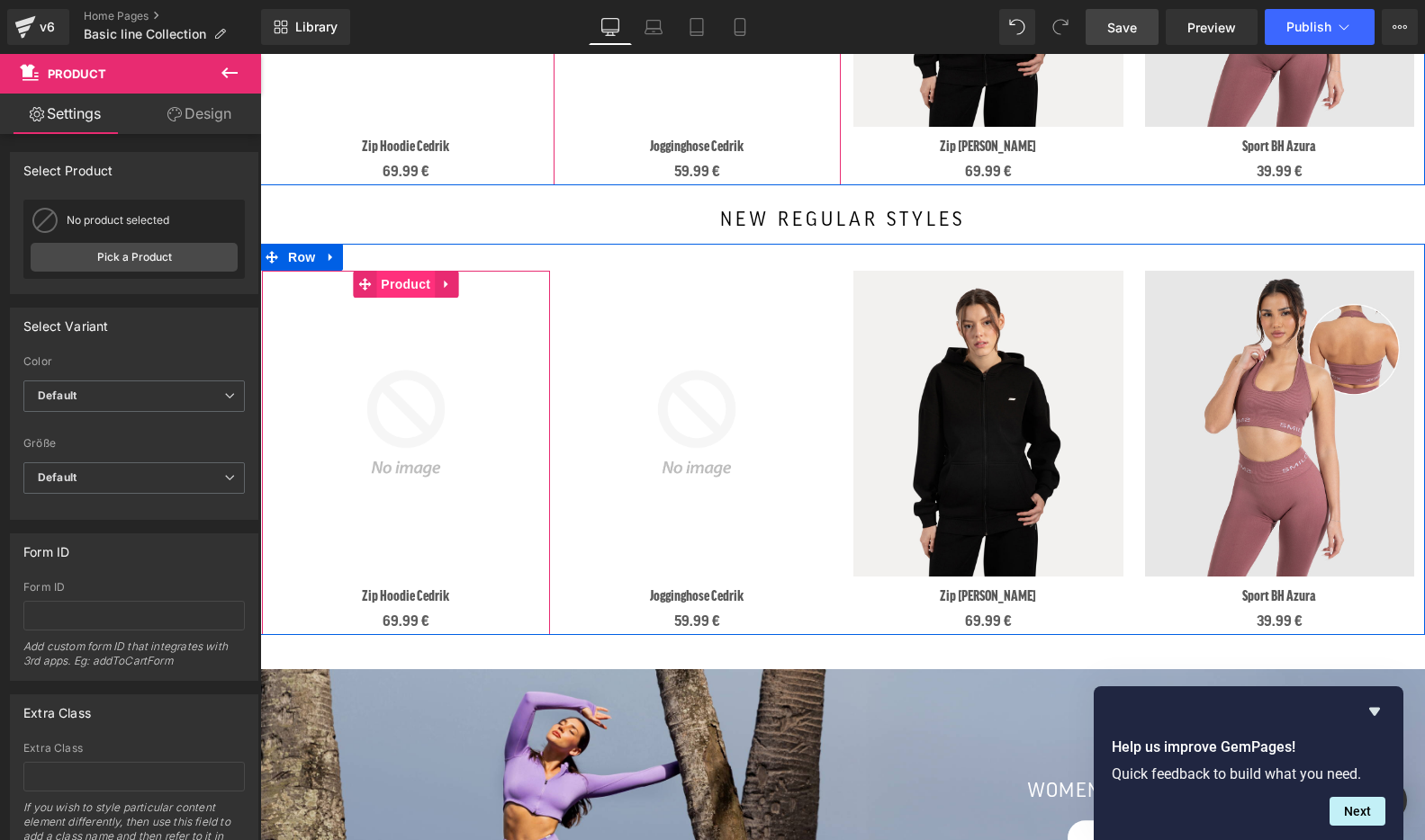
click at [400, 288] on span "Product" at bounding box center [405, 284] width 58 height 27
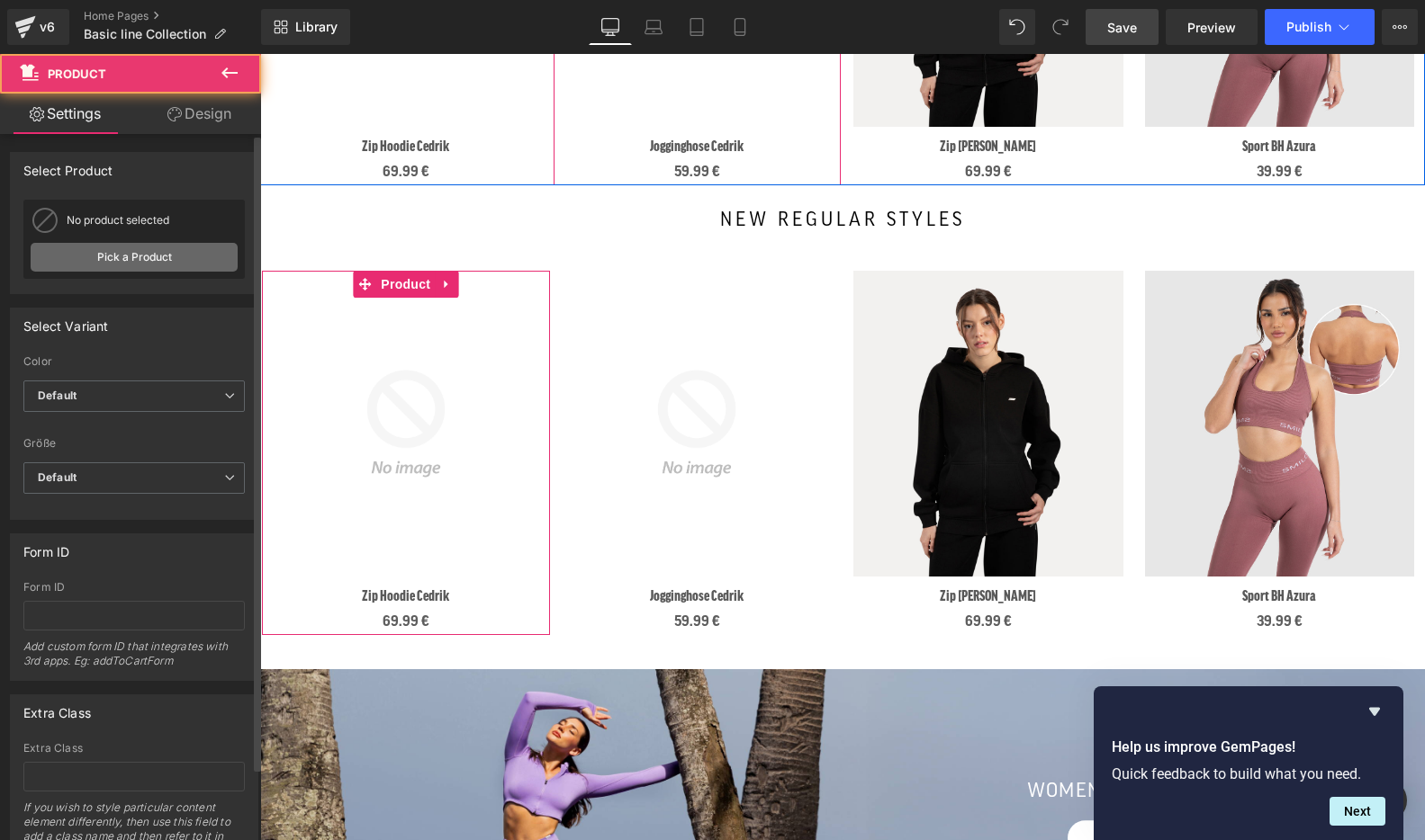
click at [168, 256] on link "Pick a Product" at bounding box center [134, 257] width 207 height 29
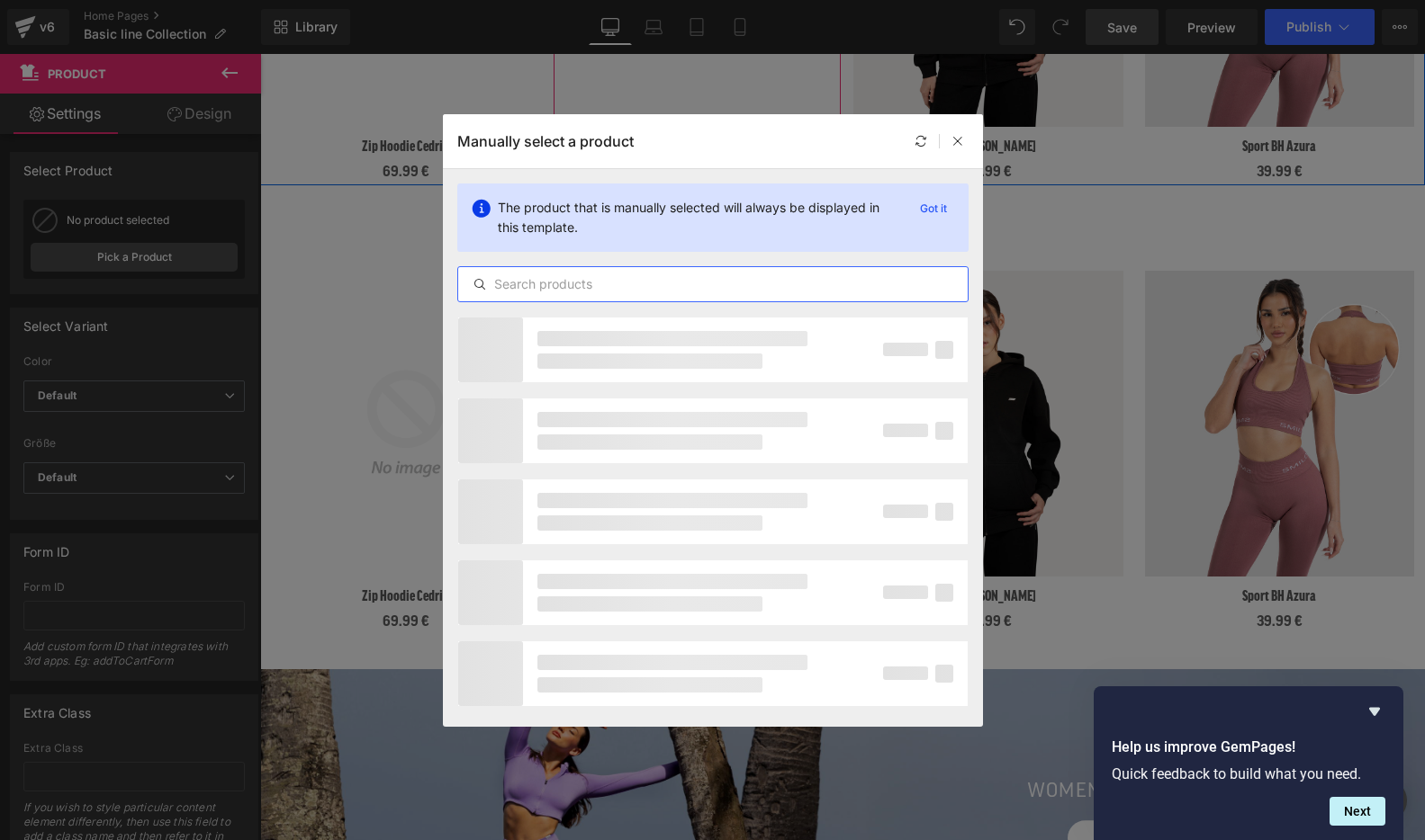
click at [558, 278] on input "text" at bounding box center [713, 284] width 509 height 22
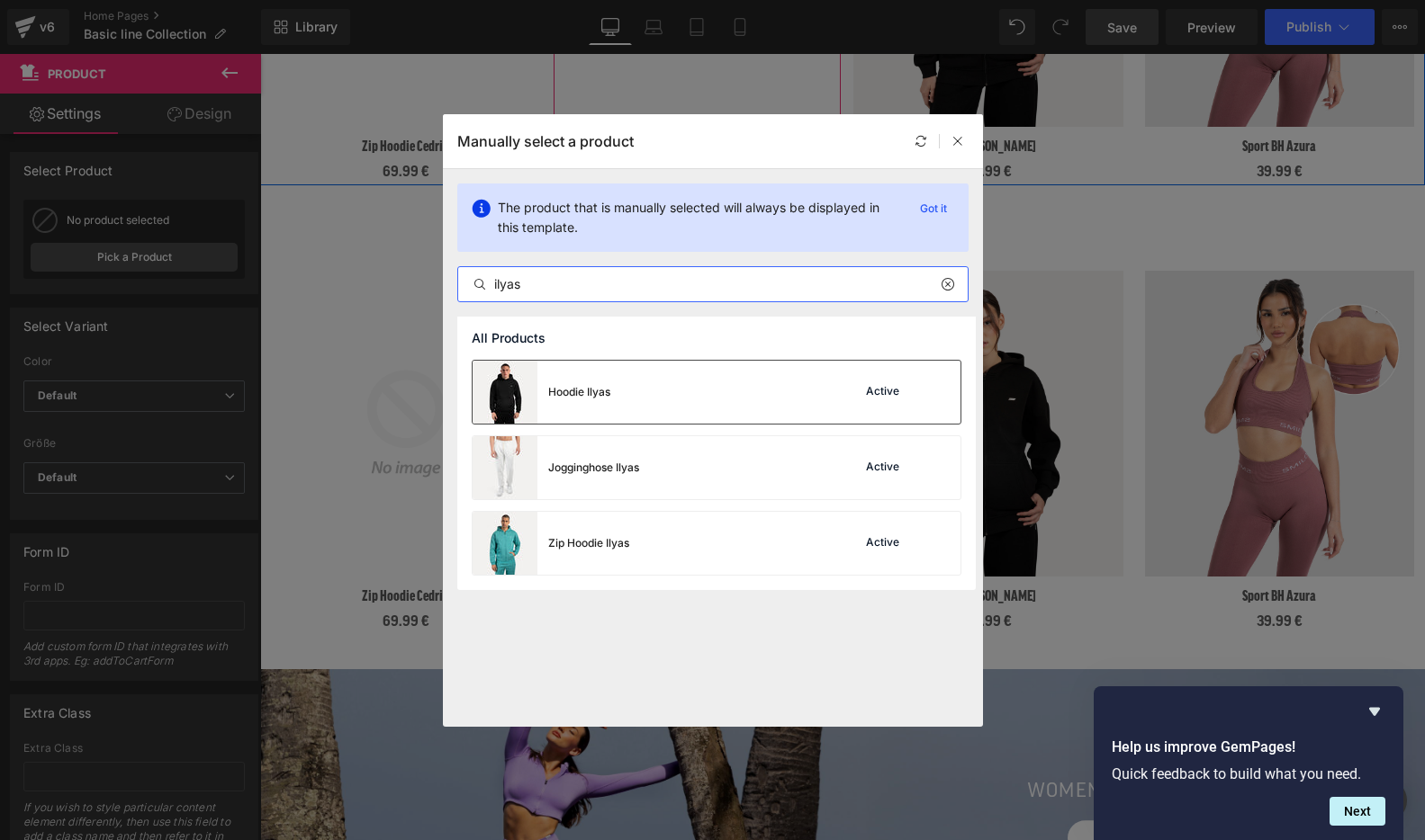
type input "ilyas"
click at [634, 380] on div "Hoodie Ilyas Active" at bounding box center [717, 392] width 488 height 63
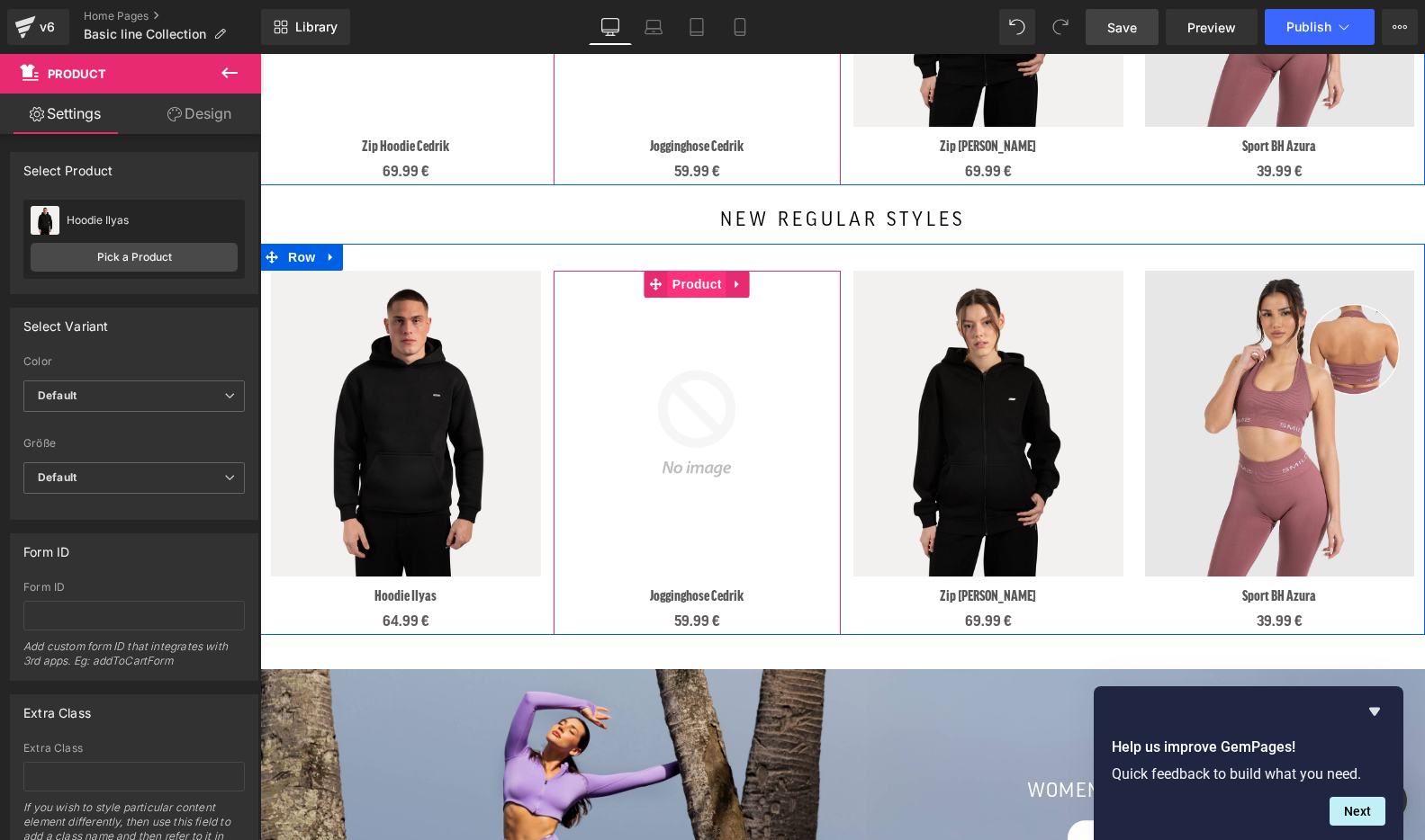
click at [702, 283] on span "Product" at bounding box center [697, 284] width 58 height 27
click at [700, 285] on span "Product" at bounding box center [697, 284] width 58 height 27
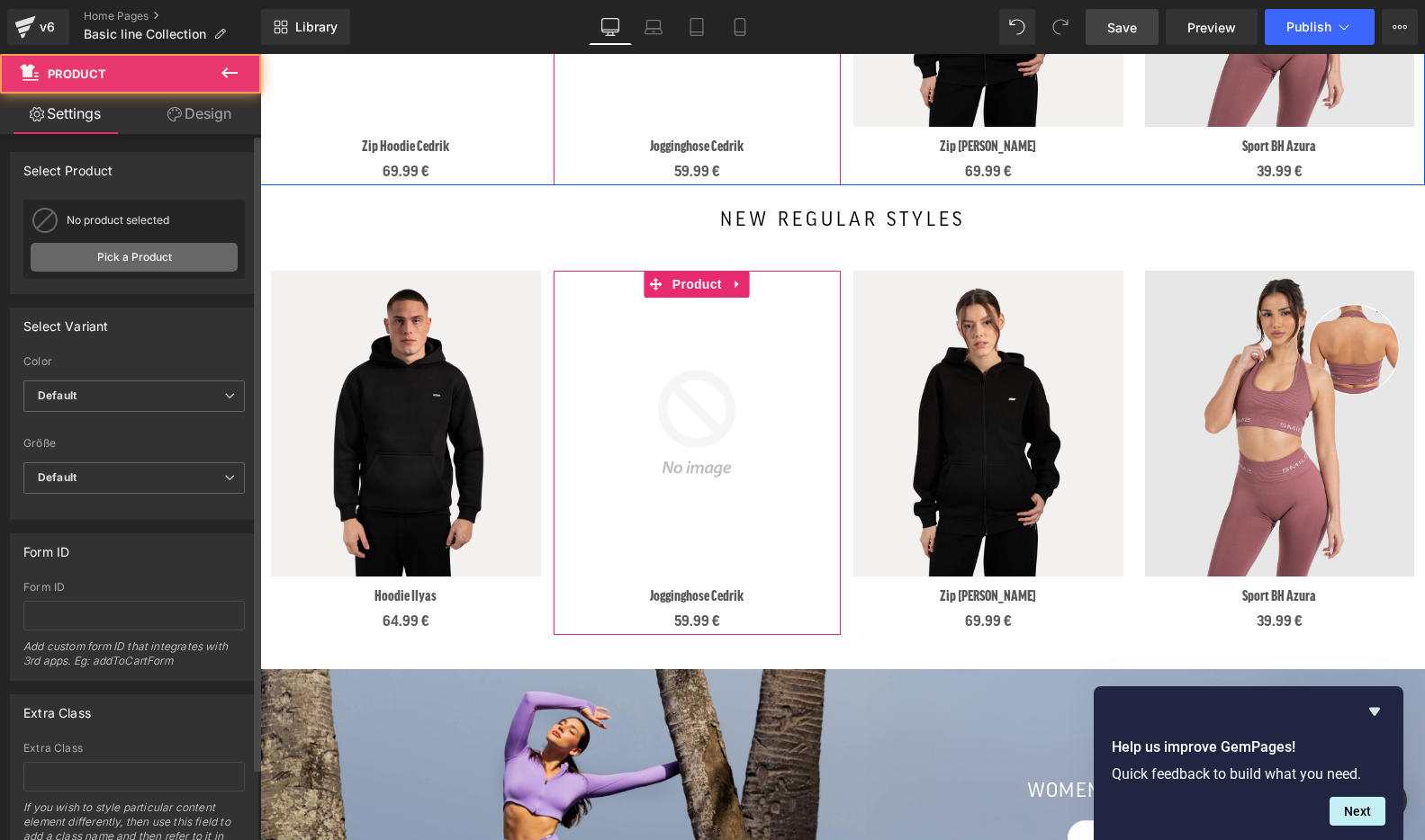
click at [131, 264] on link "Pick a Product" at bounding box center [134, 257] width 207 height 29
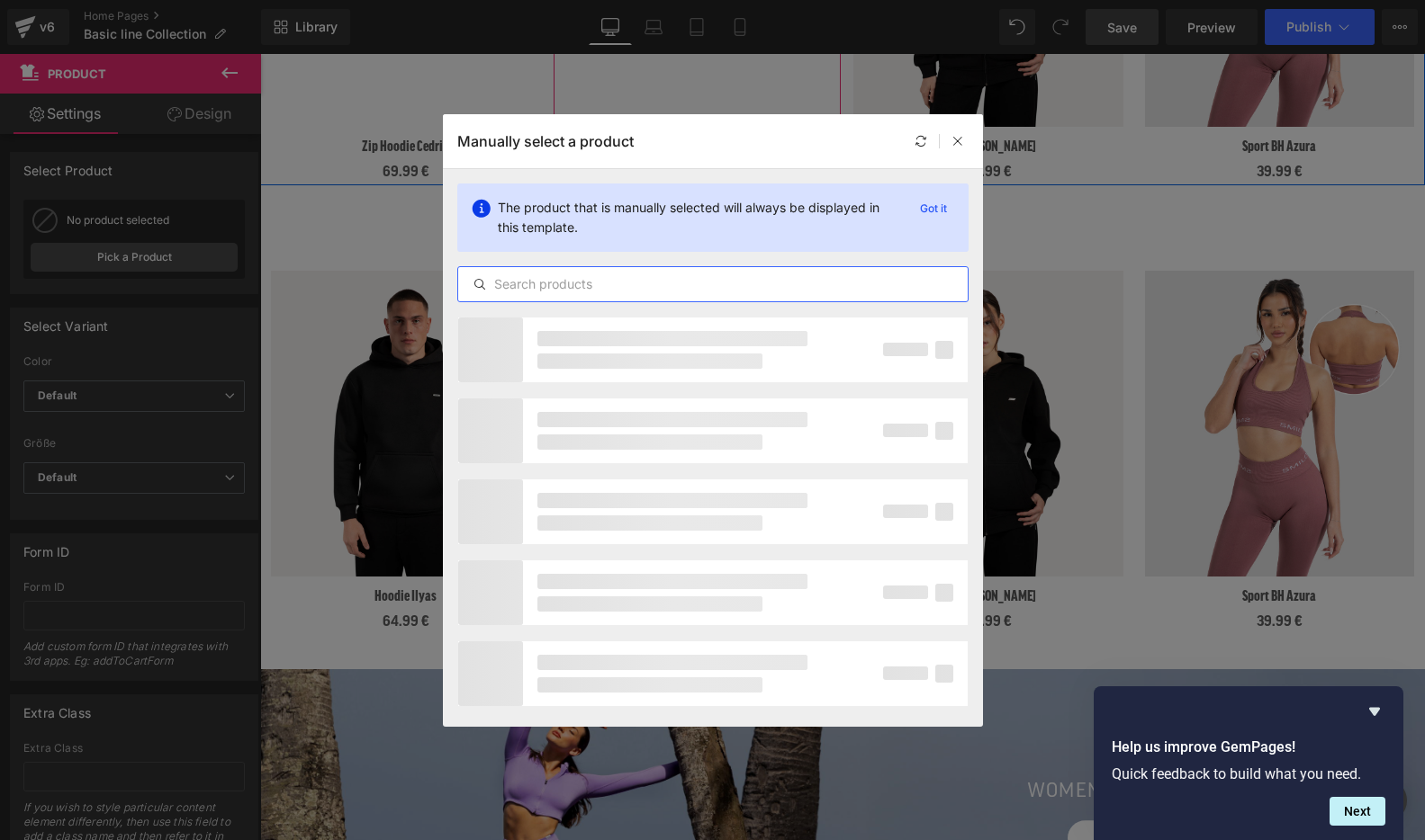
click at [532, 290] on input "text" at bounding box center [713, 284] width 509 height 22
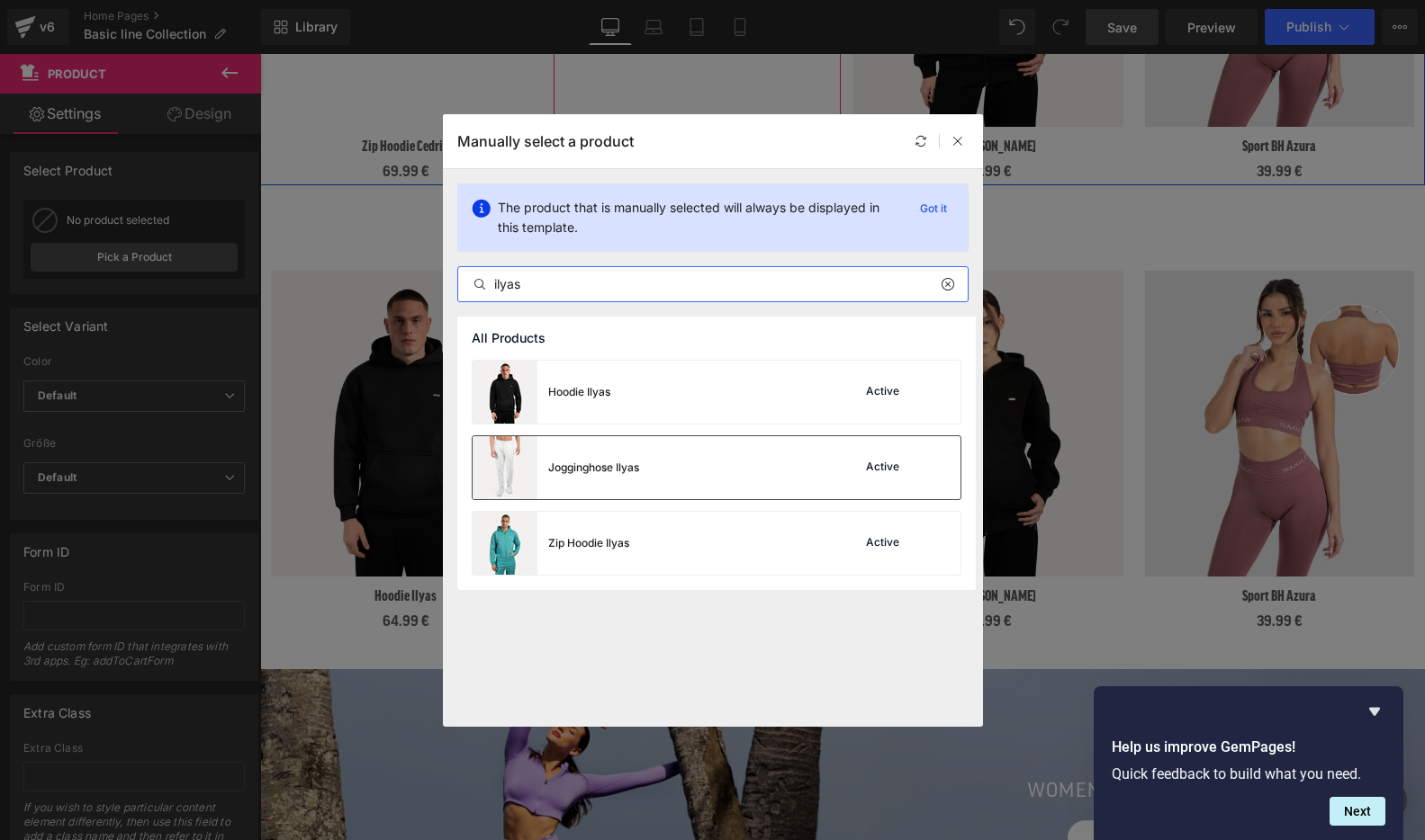
type input "ilyas"
click at [602, 466] on div "Jogginghose Ilyas" at bounding box center [593, 468] width 91 height 16
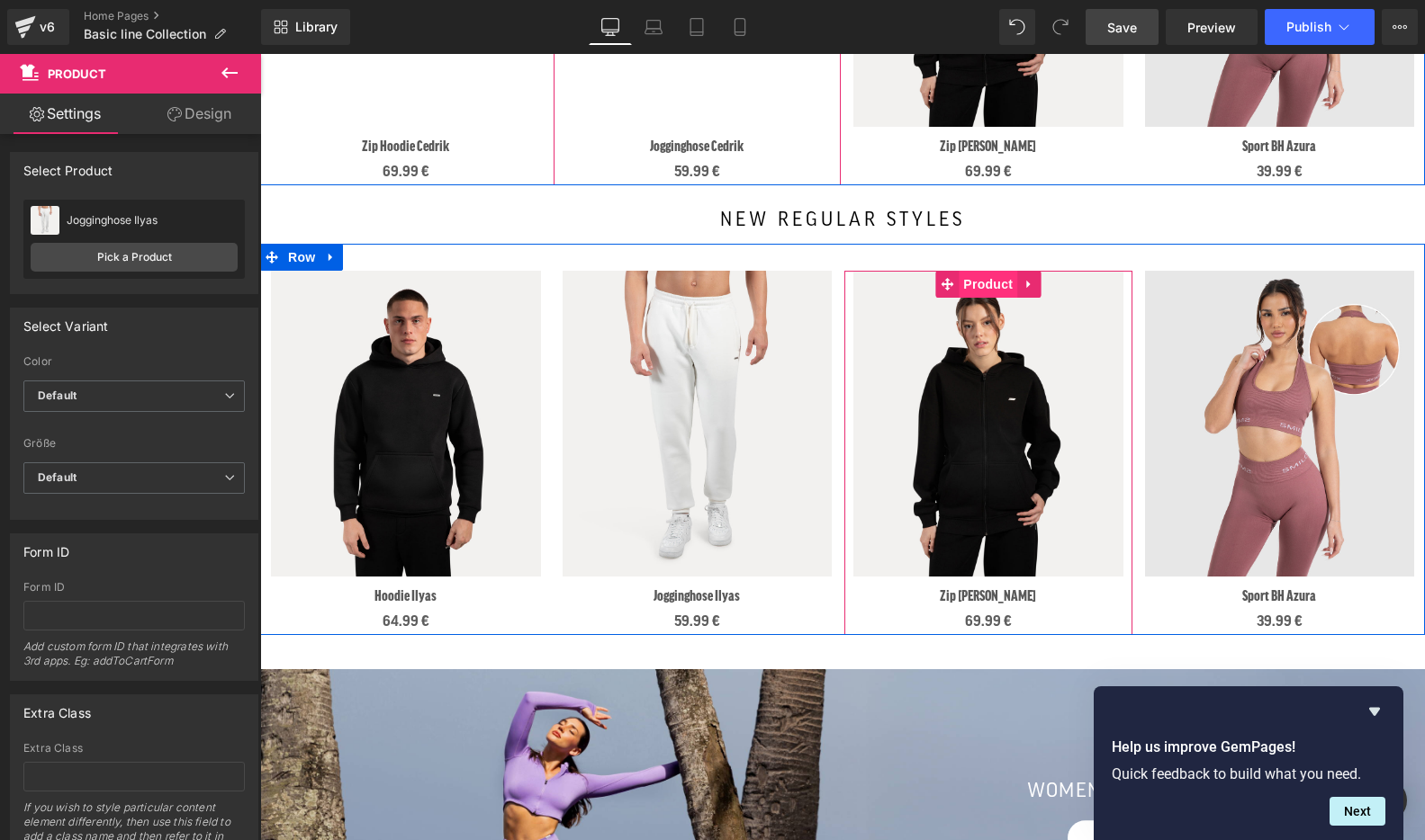
click at [991, 285] on span "Product" at bounding box center [988, 284] width 58 height 27
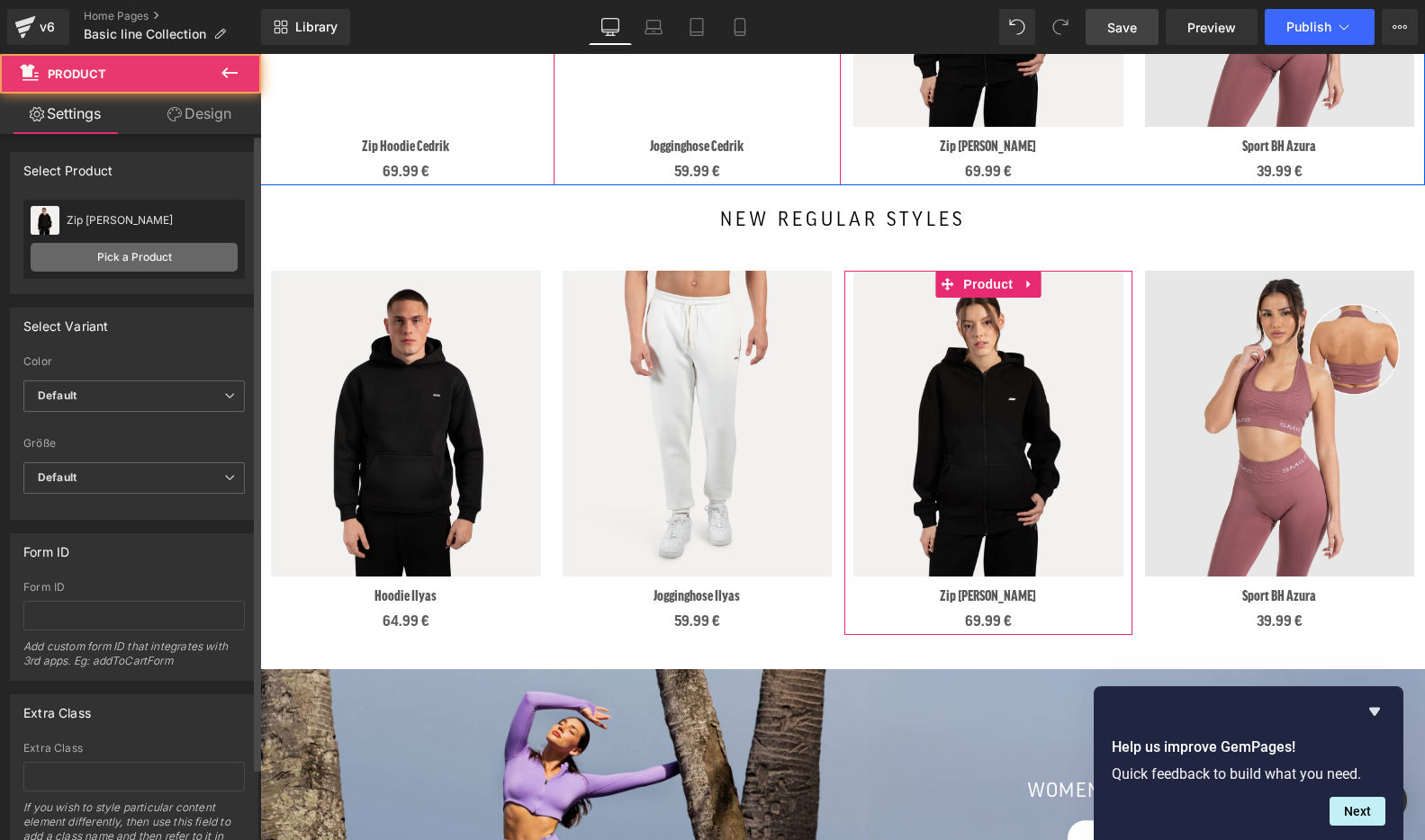
click at [87, 266] on link "Pick a Product" at bounding box center [134, 257] width 207 height 29
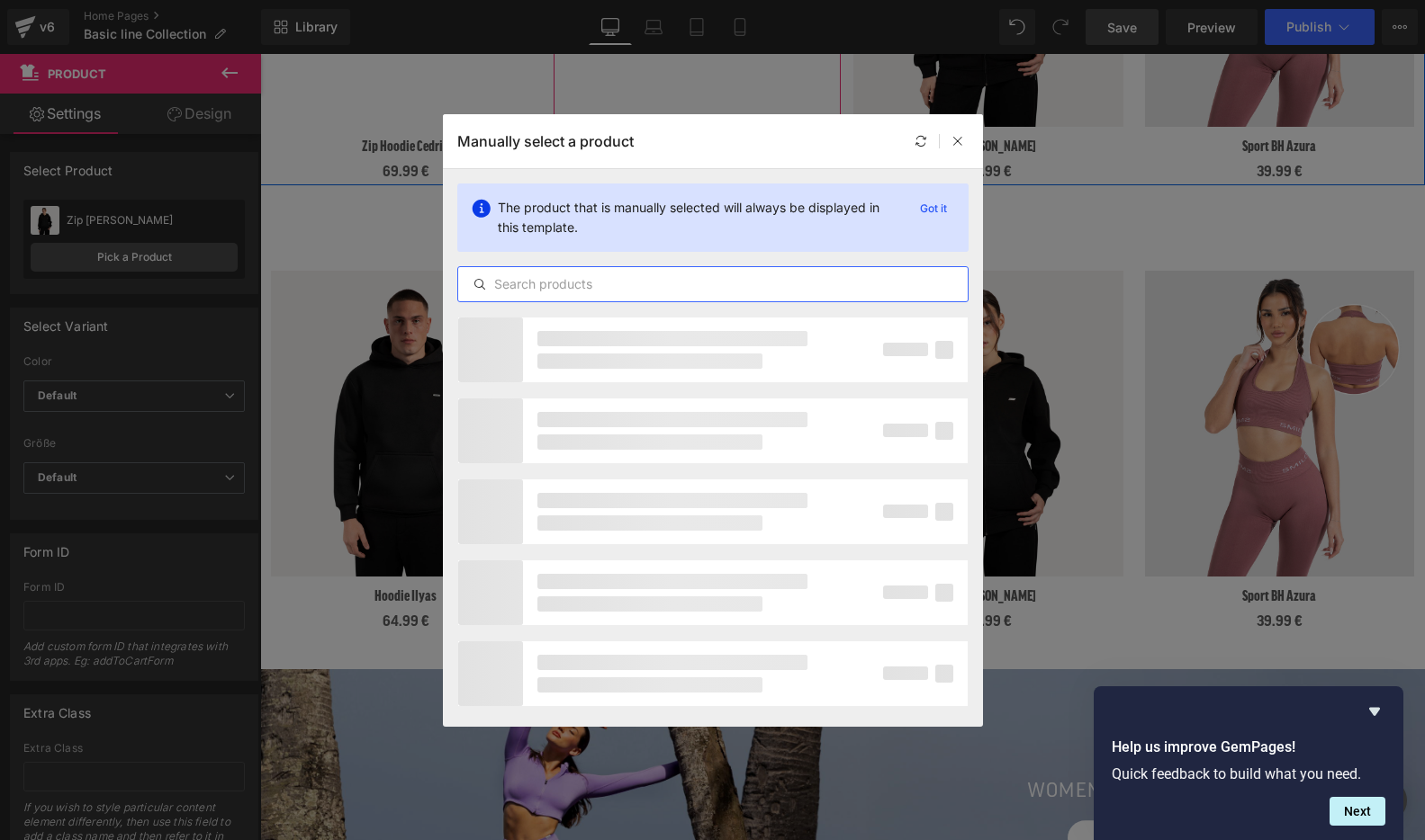
click at [553, 289] on input "text" at bounding box center [713, 284] width 509 height 22
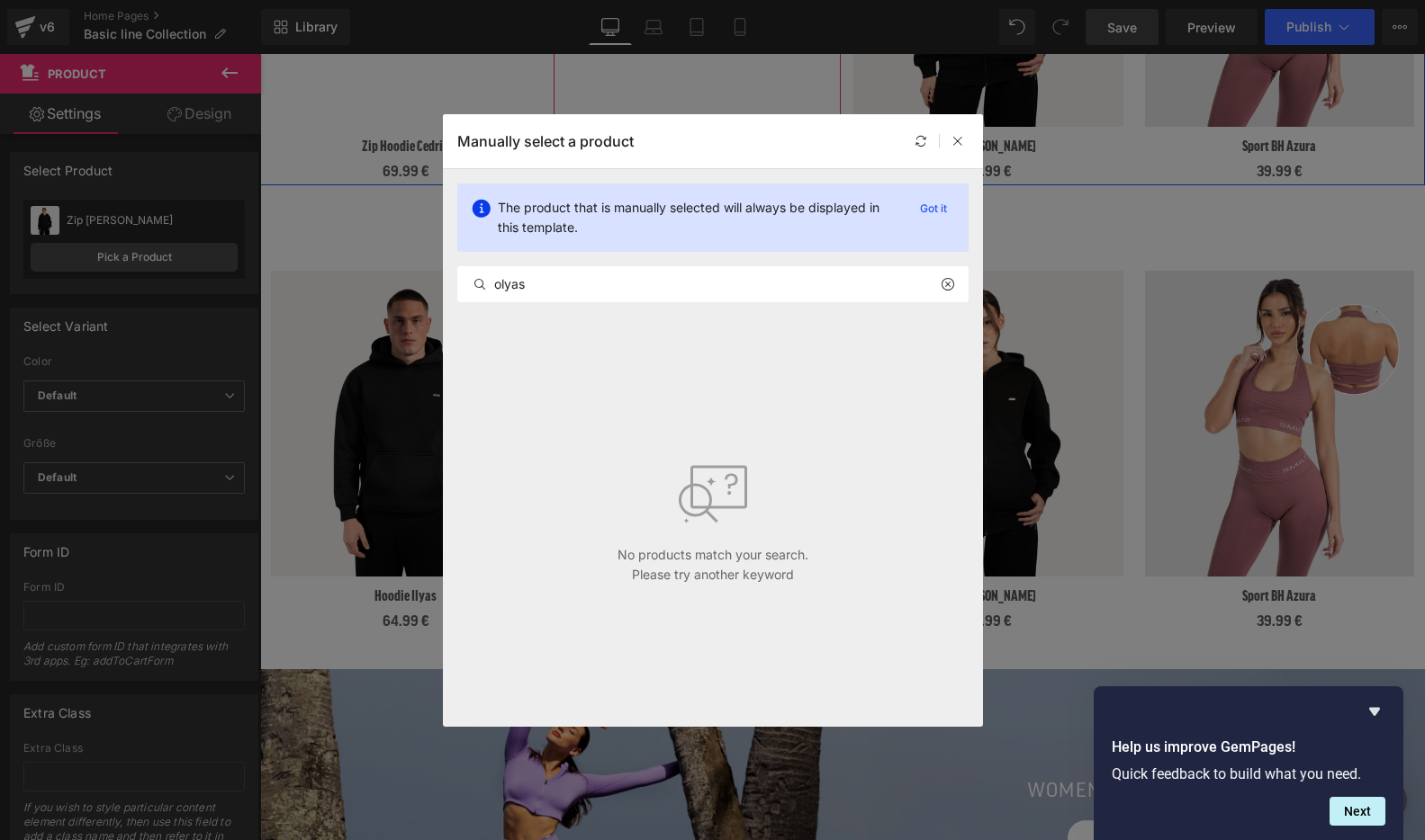
drag, startPoint x: 596, startPoint y: 309, endPoint x: 455, endPoint y: 309, distance: 141.0
click at [455, 309] on div "The product that is manually selected will always be displayed in this template…" at bounding box center [713, 243] width 540 height 147
drag, startPoint x: 532, startPoint y: 285, endPoint x: 447, endPoint y: 284, distance: 85.0
click at [447, 284] on div "The product that is manually selected will always be displayed in this template…" at bounding box center [713, 243] width 540 height 147
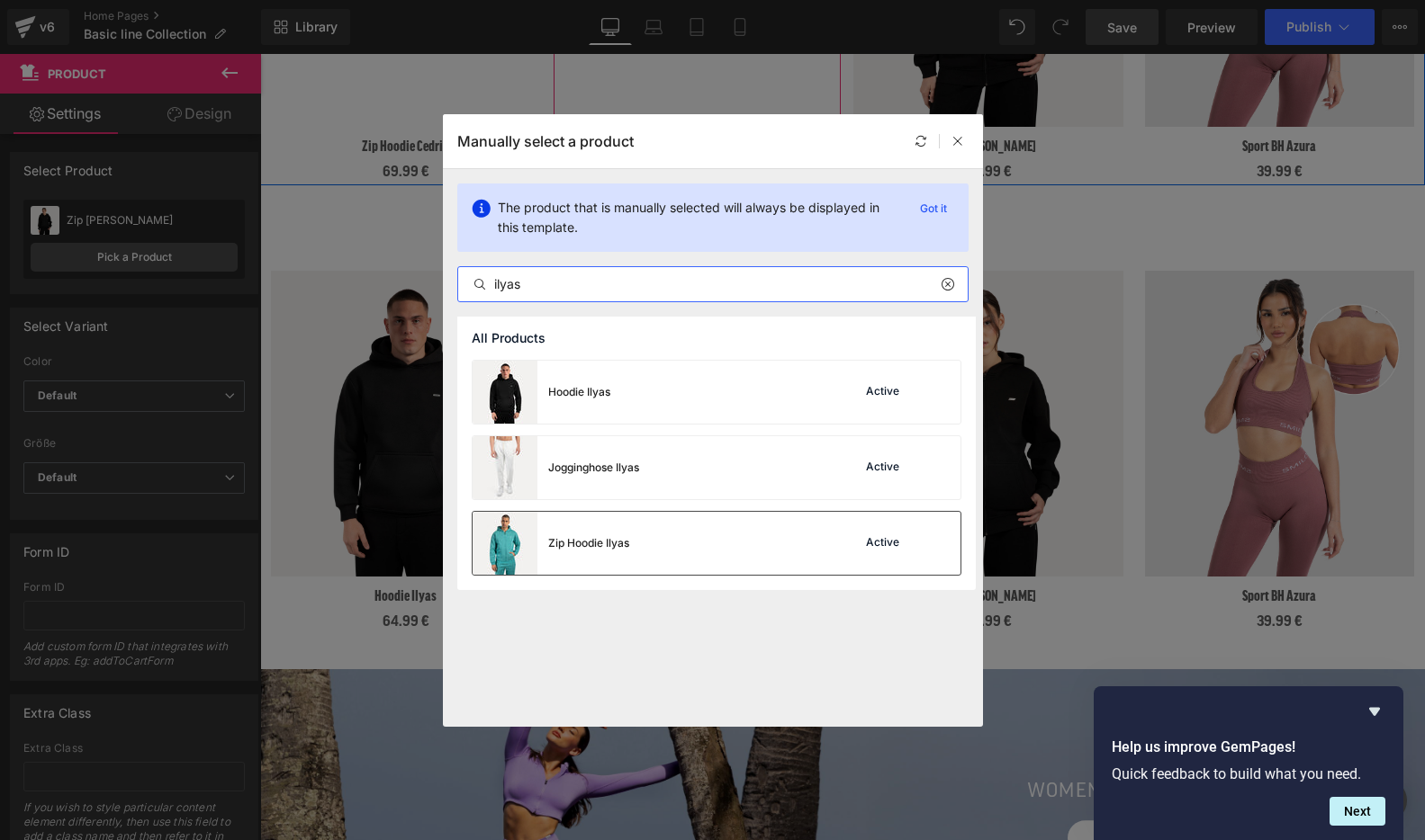
type input "ilyas"
click at [524, 542] on img at bounding box center [505, 543] width 65 height 63
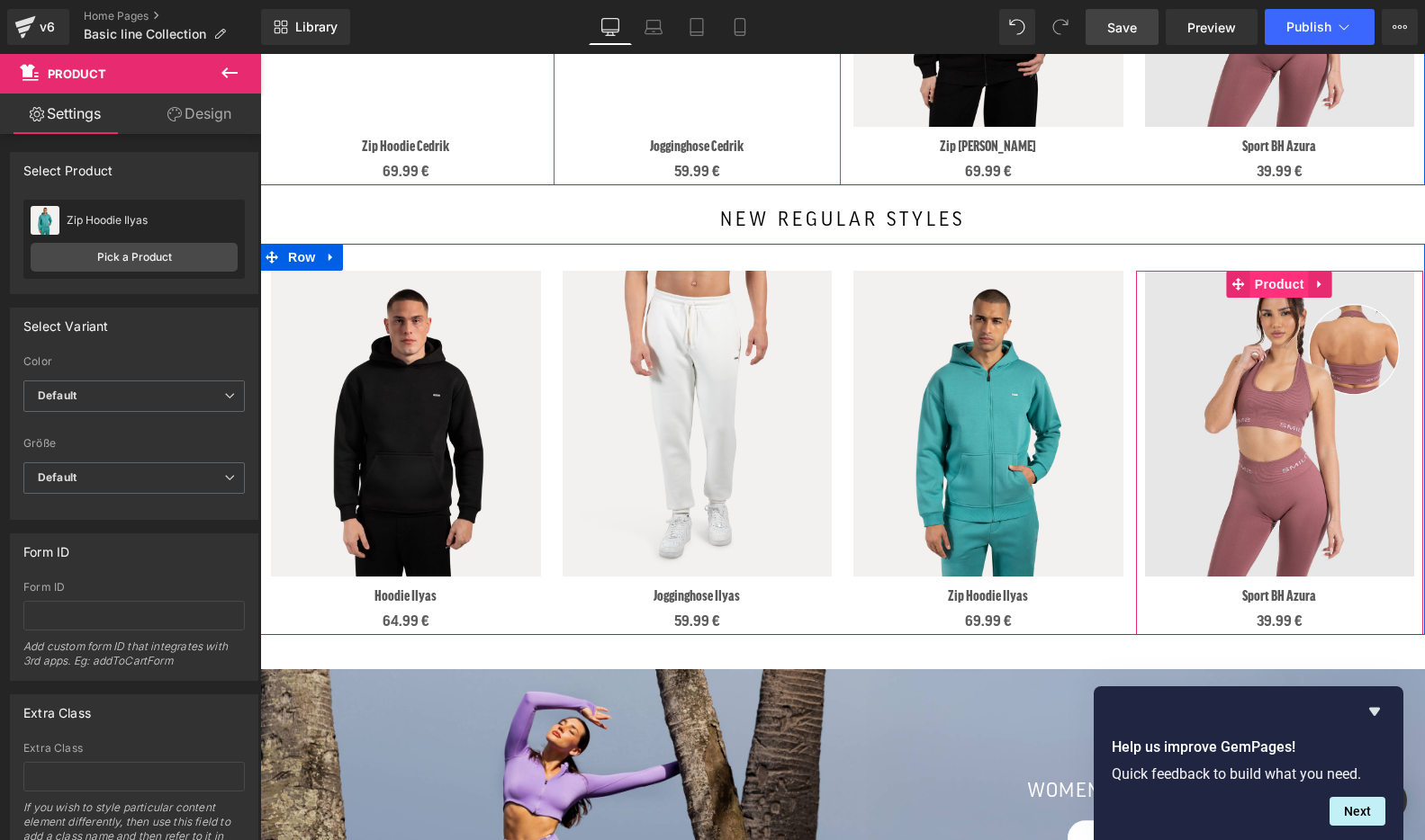
click at [1277, 288] on span "Product" at bounding box center [1279, 284] width 58 height 27
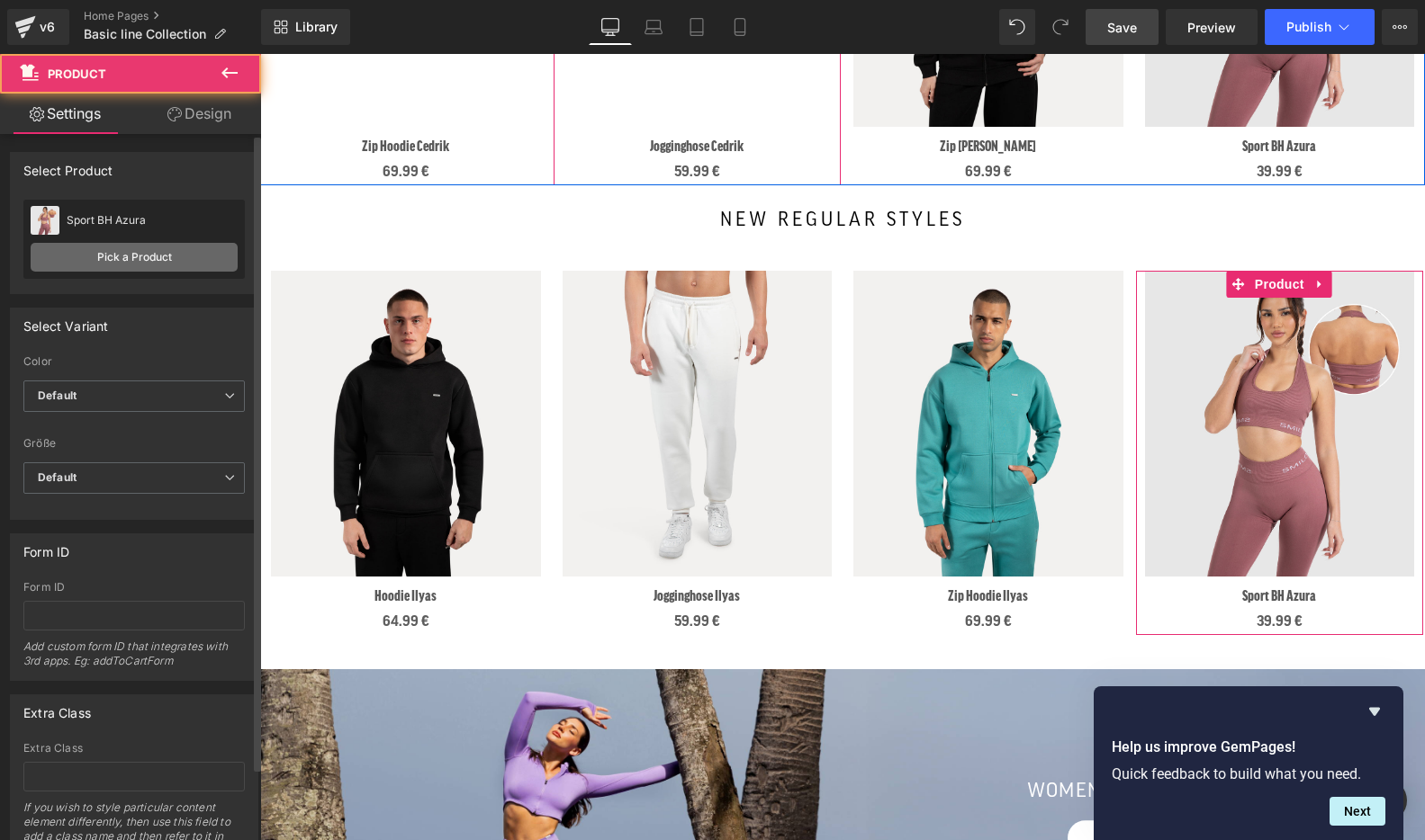
click at [115, 260] on link "Pick a Product" at bounding box center [134, 257] width 207 height 29
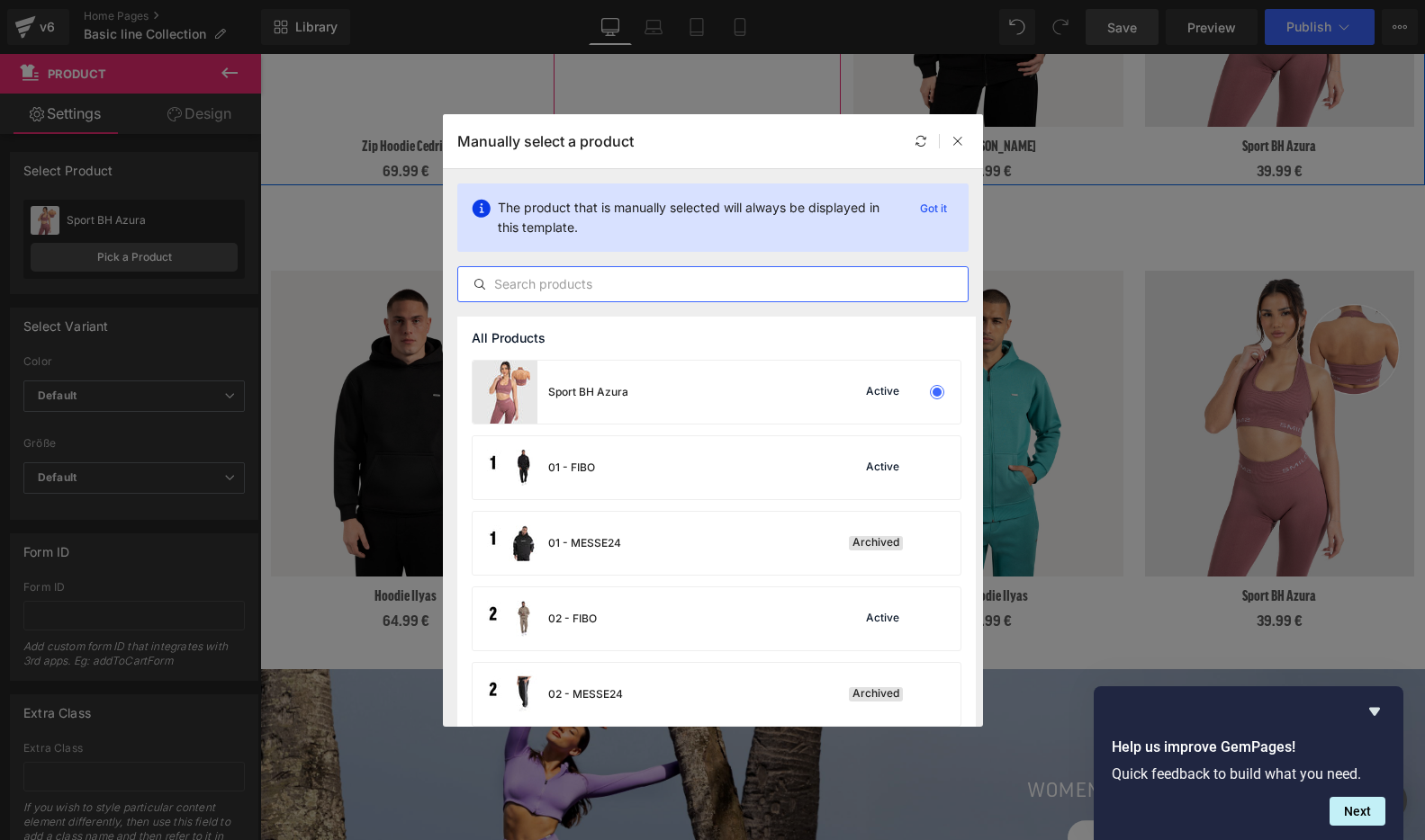
click at [661, 276] on input "text" at bounding box center [713, 284] width 509 height 22
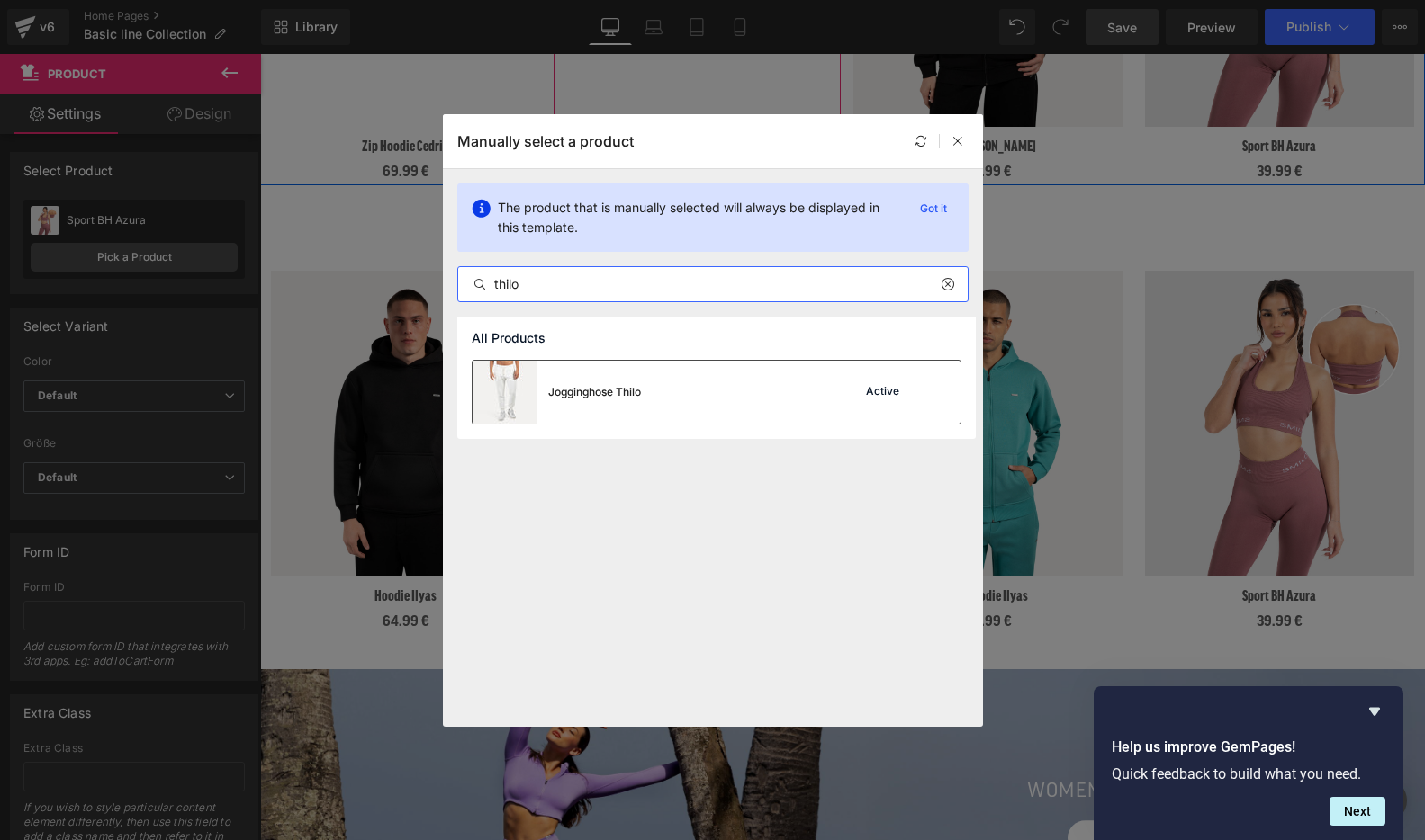
type input "thilo"
click at [514, 390] on img at bounding box center [505, 392] width 65 height 63
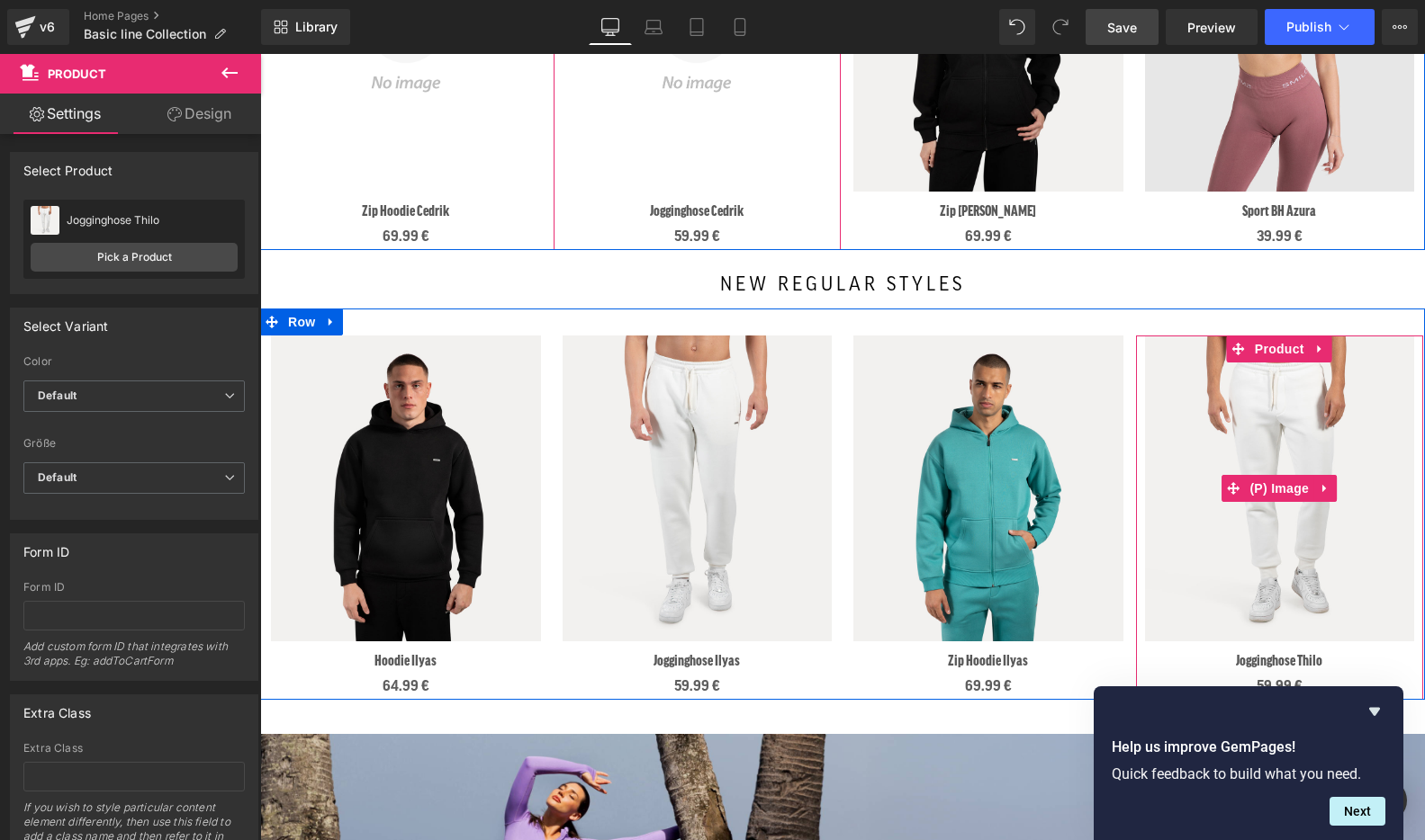
scroll to position [1142, 0]
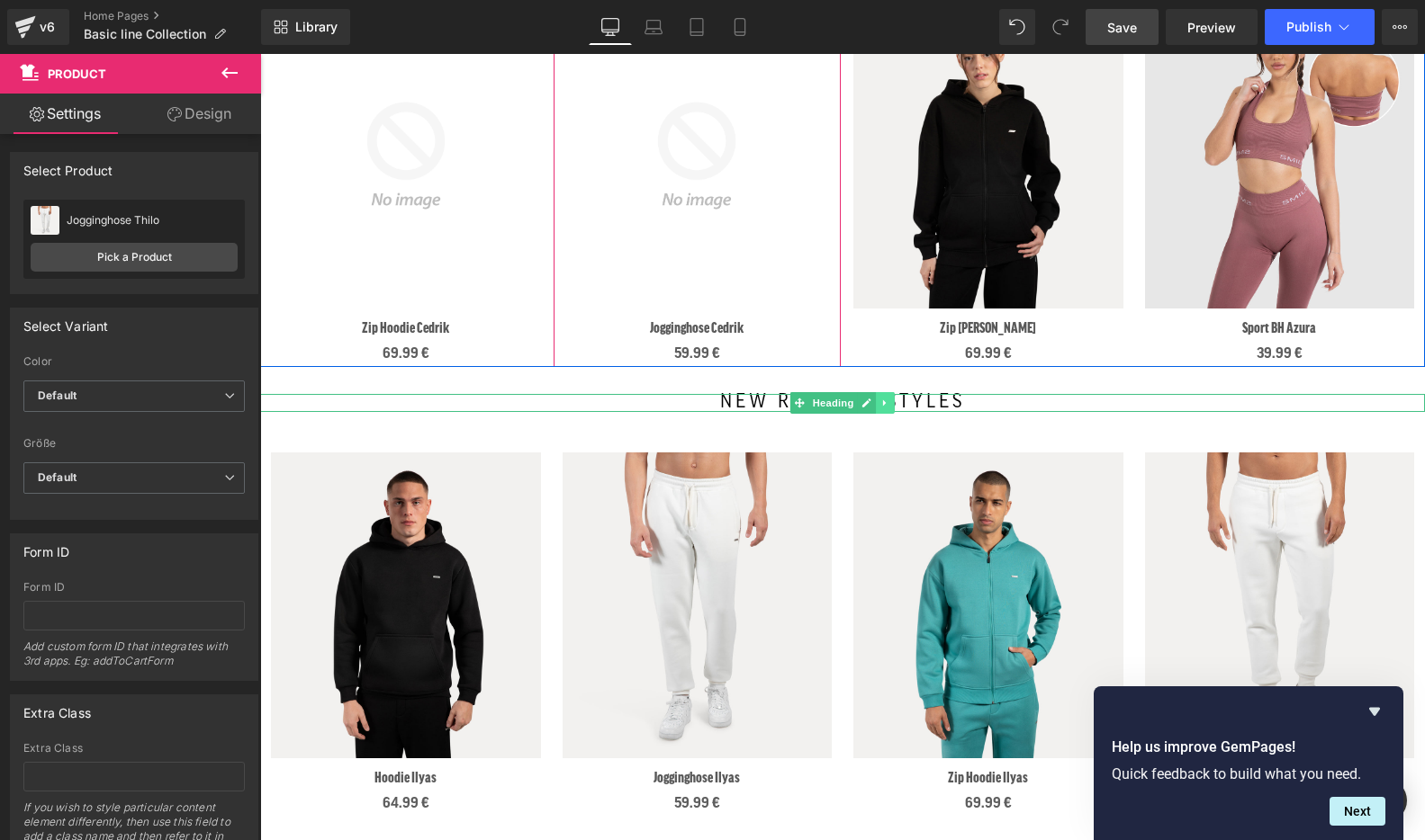
click at [886, 403] on icon at bounding box center [885, 403] width 10 height 11
click at [897, 403] on icon at bounding box center [895, 403] width 10 height 10
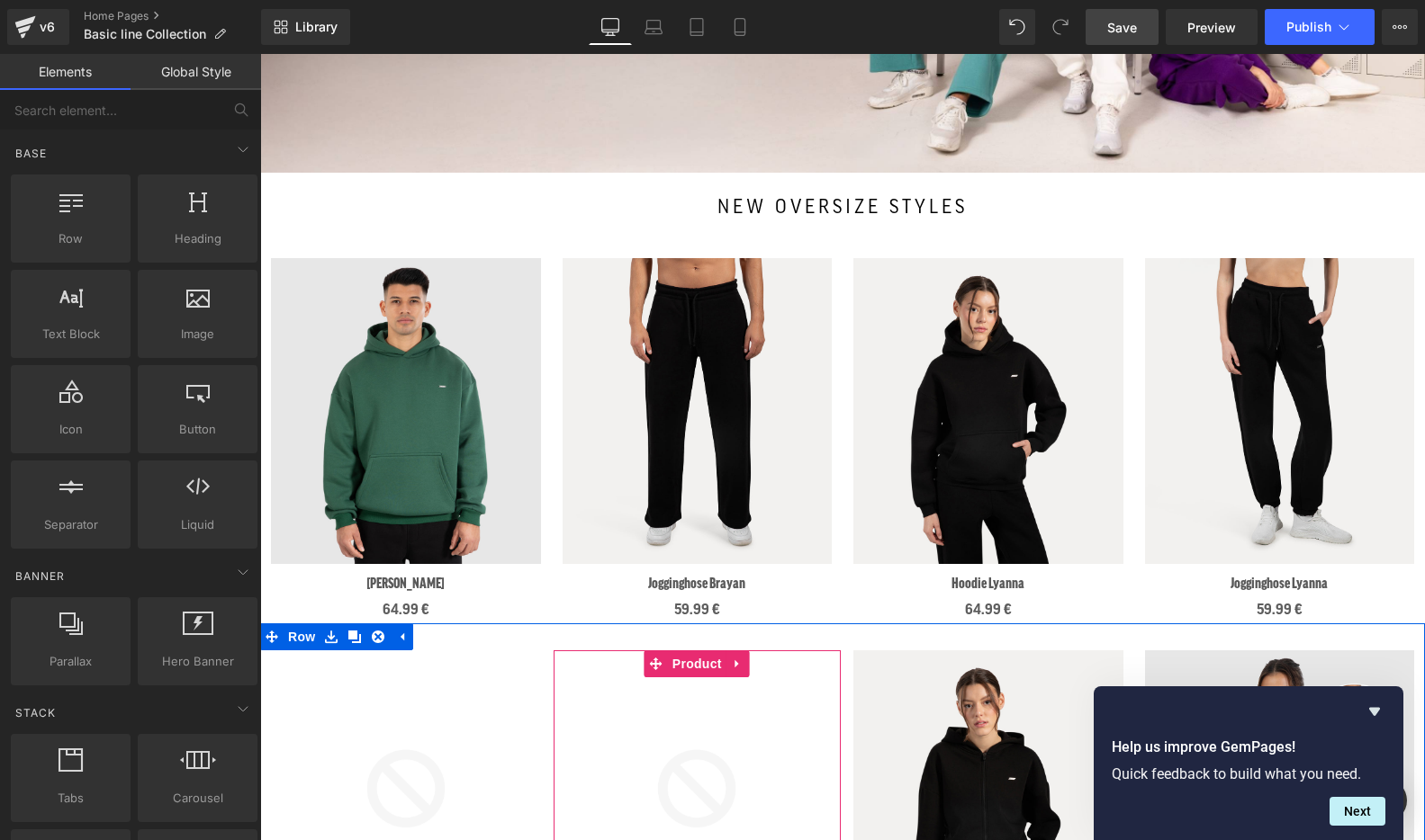
scroll to position [464, 0]
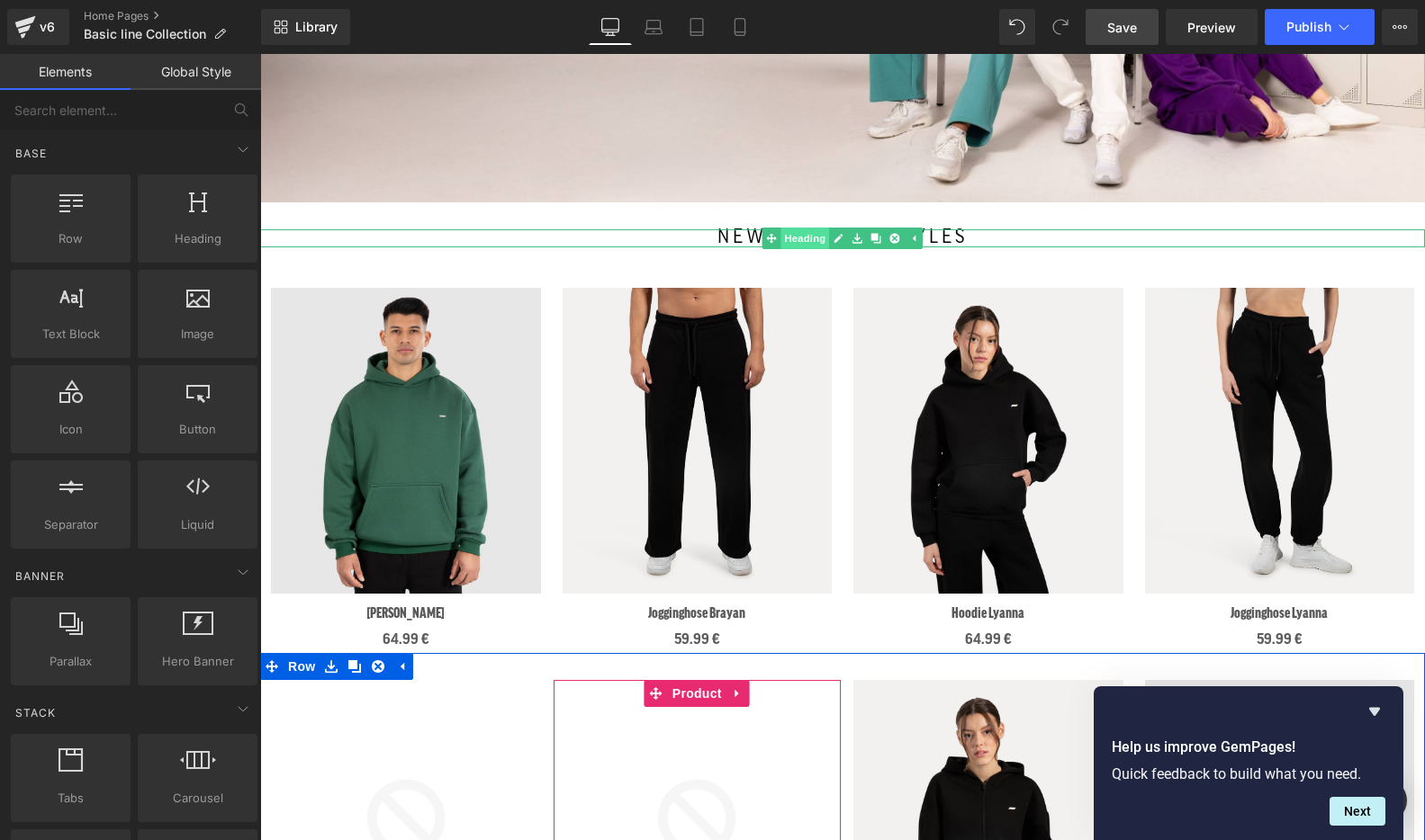
click at [804, 239] on link "Heading" at bounding box center [796, 238] width 68 height 22
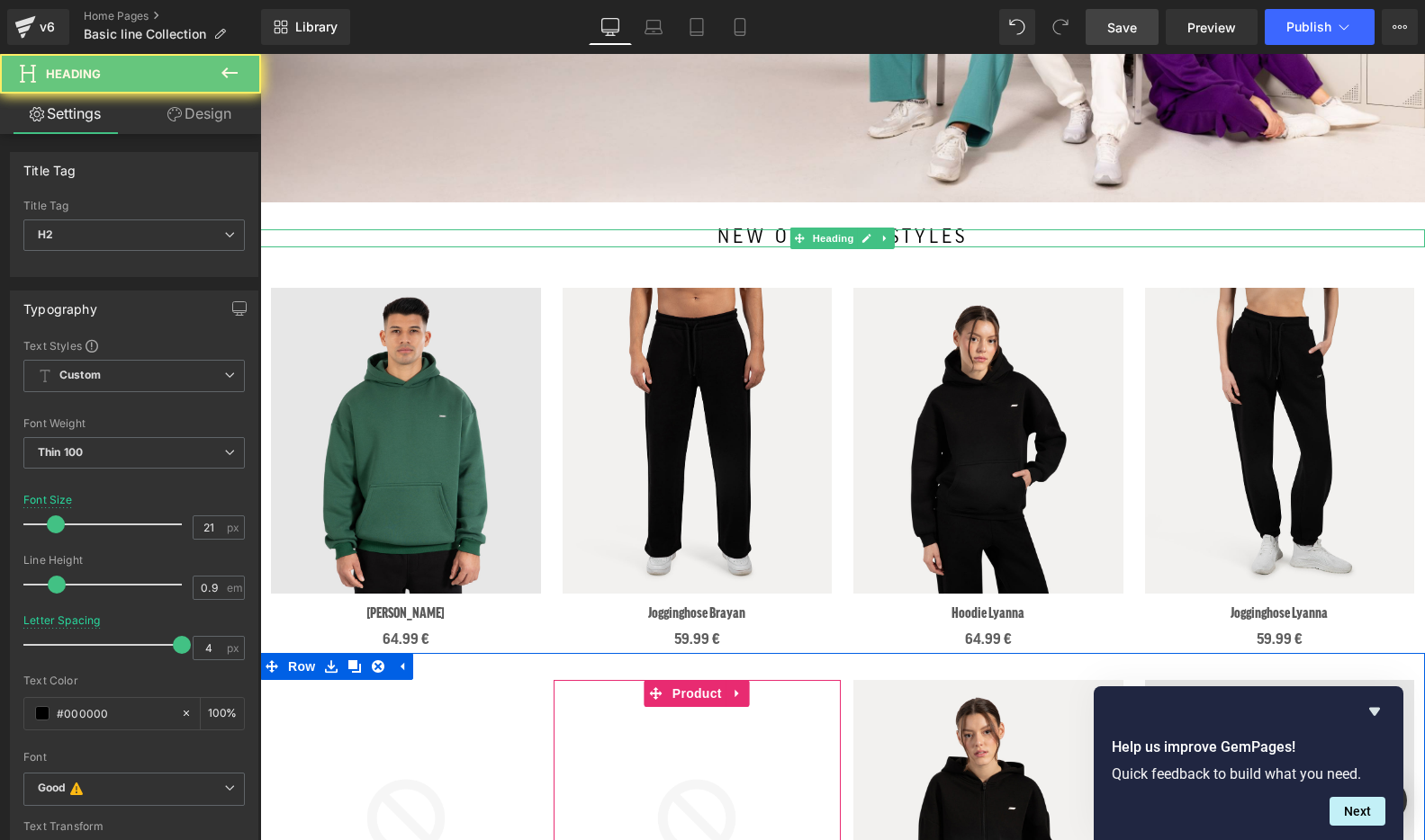
click at [961, 238] on h2 "new oversize styles" at bounding box center [842, 238] width 1111 height 17
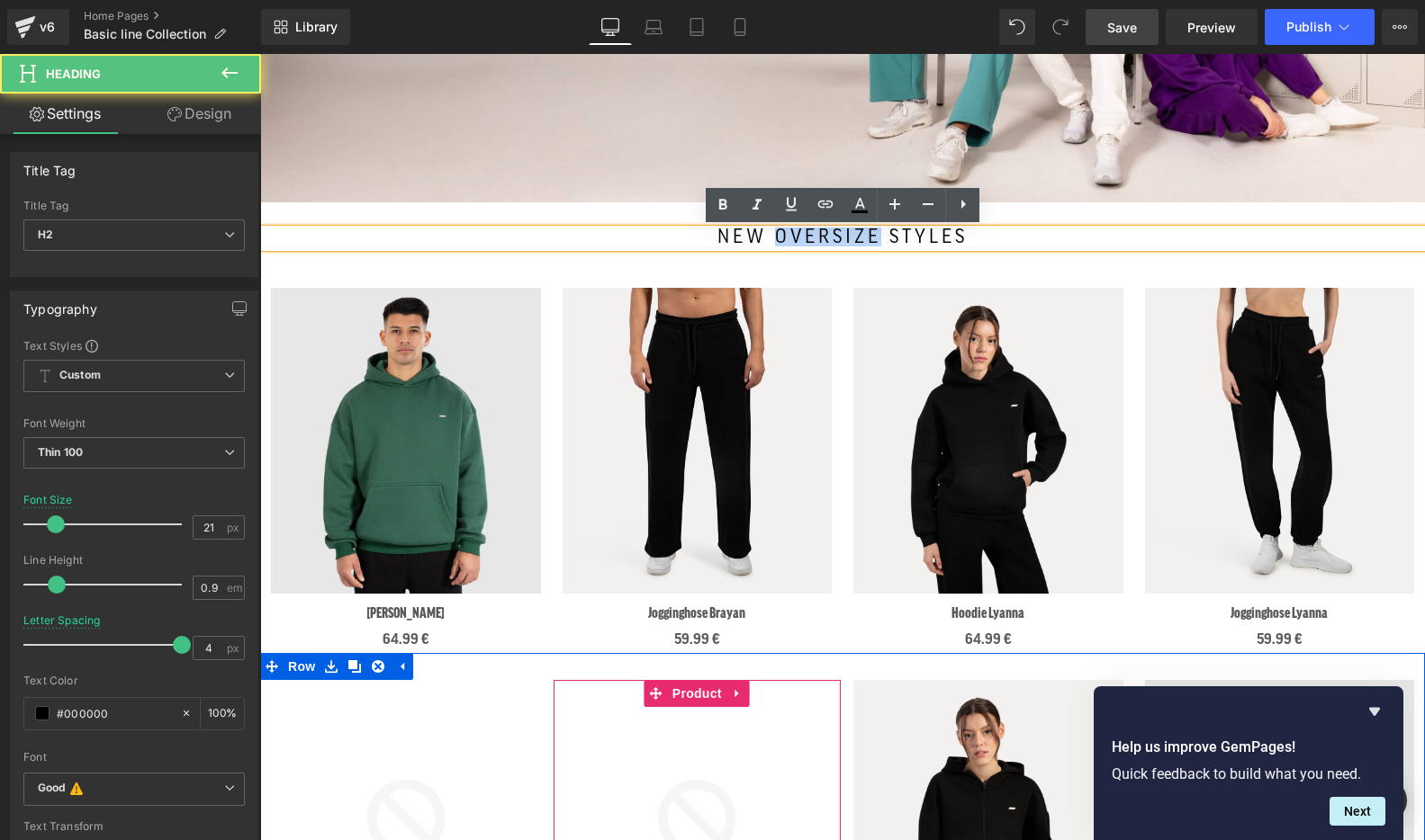
drag, startPoint x: 880, startPoint y: 234, endPoint x: 780, endPoint y: 234, distance: 100.0
click at [780, 234] on h2 "new oversize styles" at bounding box center [842, 238] width 1111 height 17
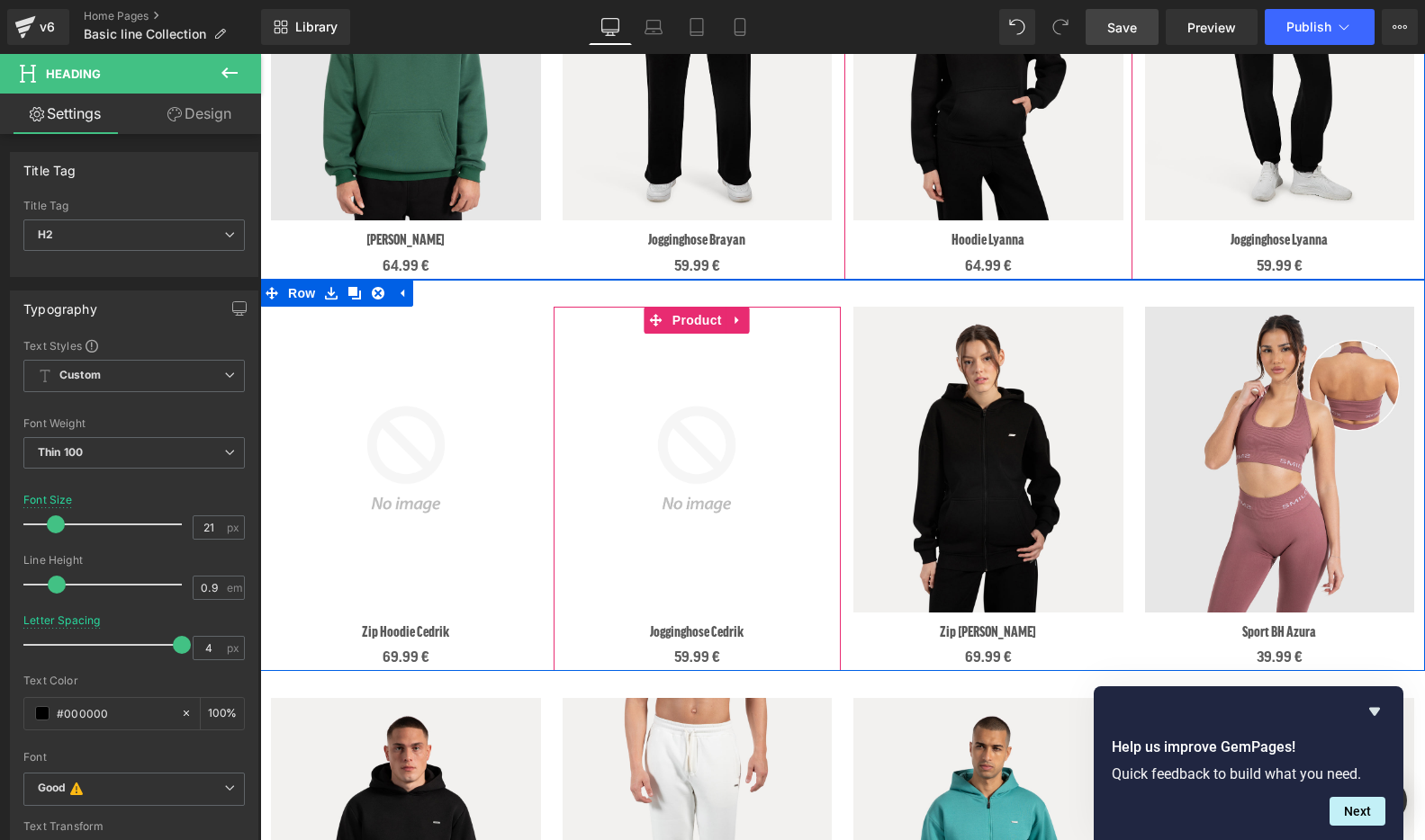
scroll to position [859, 0]
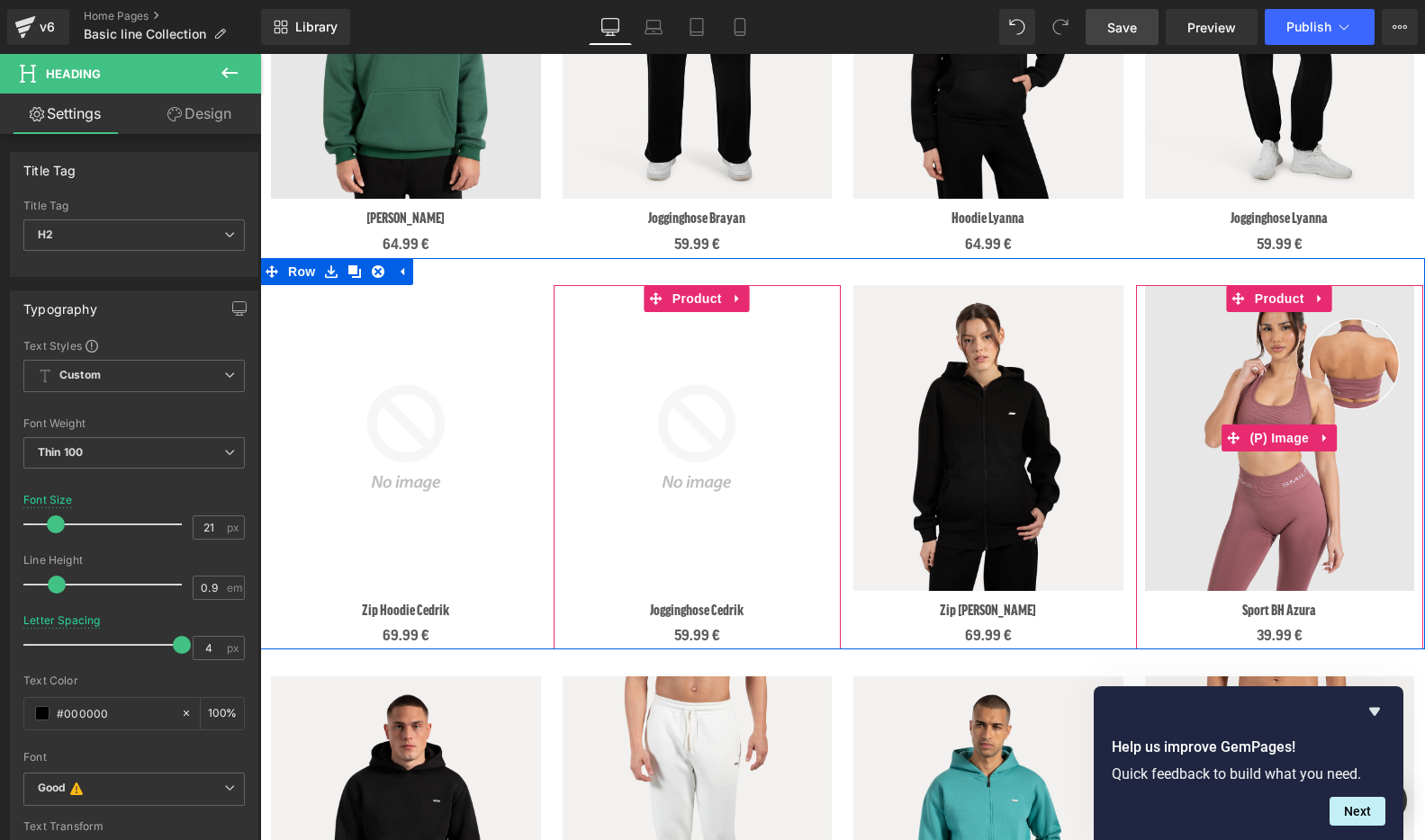
click at [1298, 317] on img at bounding box center [1280, 438] width 270 height 306
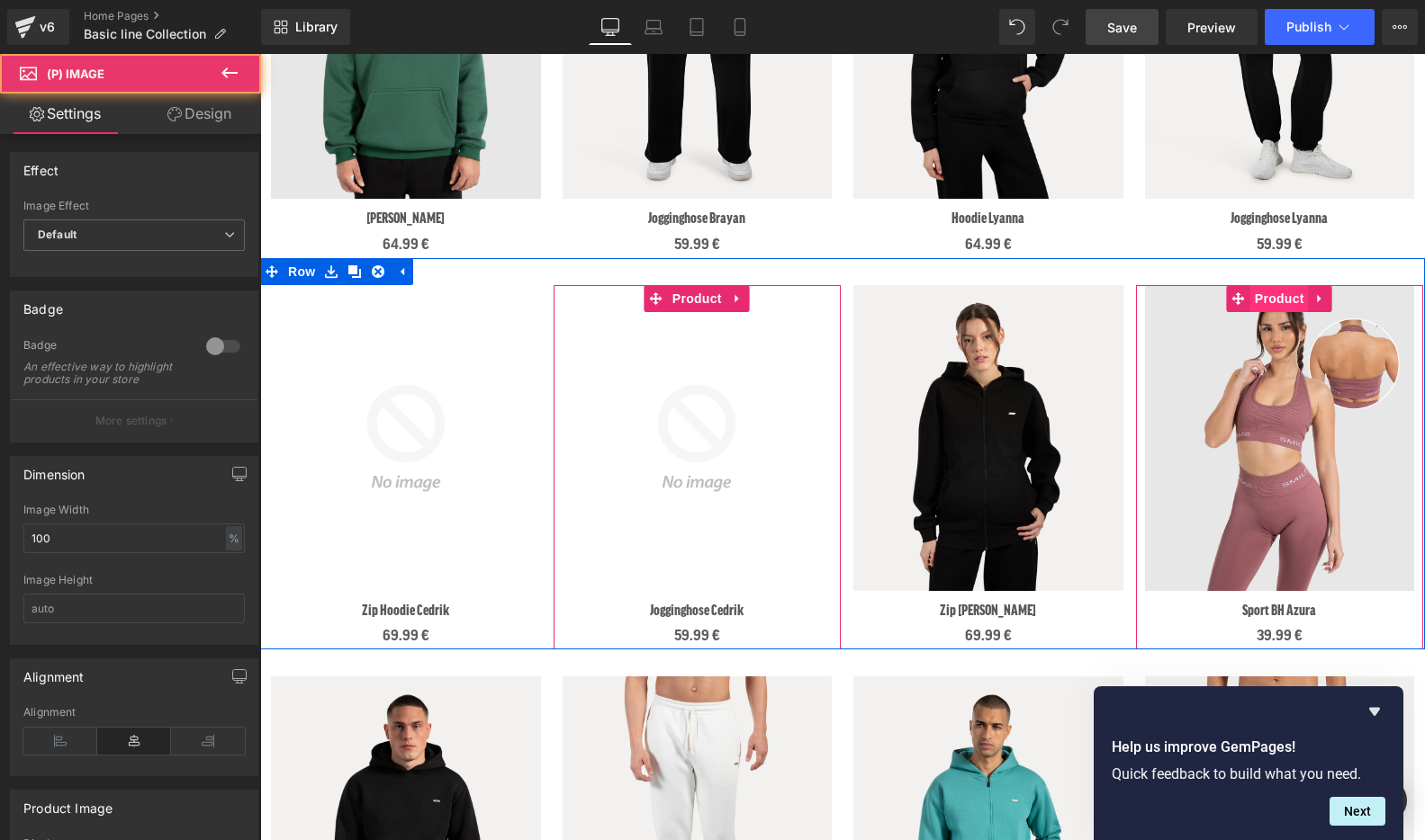
click at [1282, 302] on span "Product" at bounding box center [1279, 298] width 58 height 27
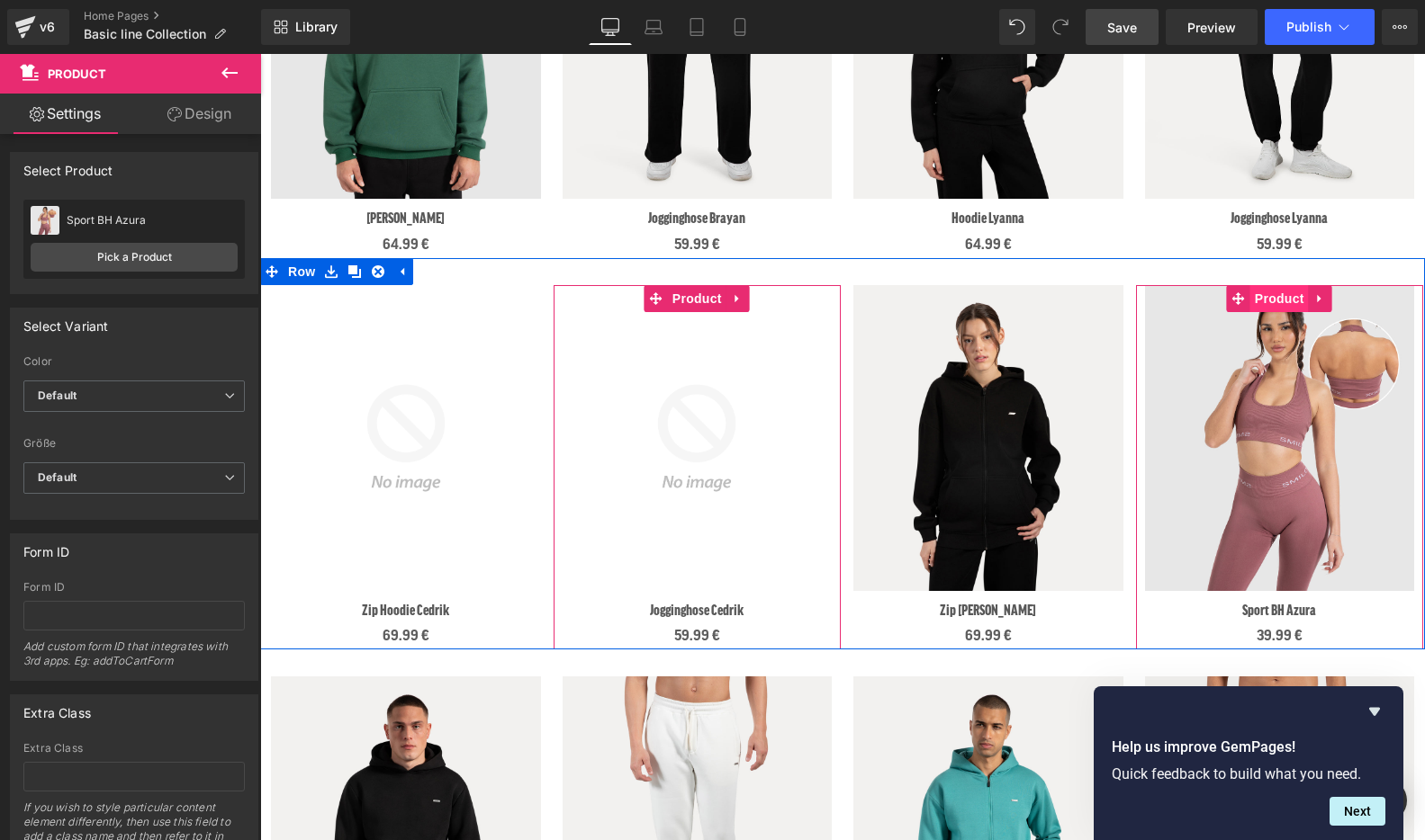
click at [1280, 304] on span "Product" at bounding box center [1279, 298] width 58 height 27
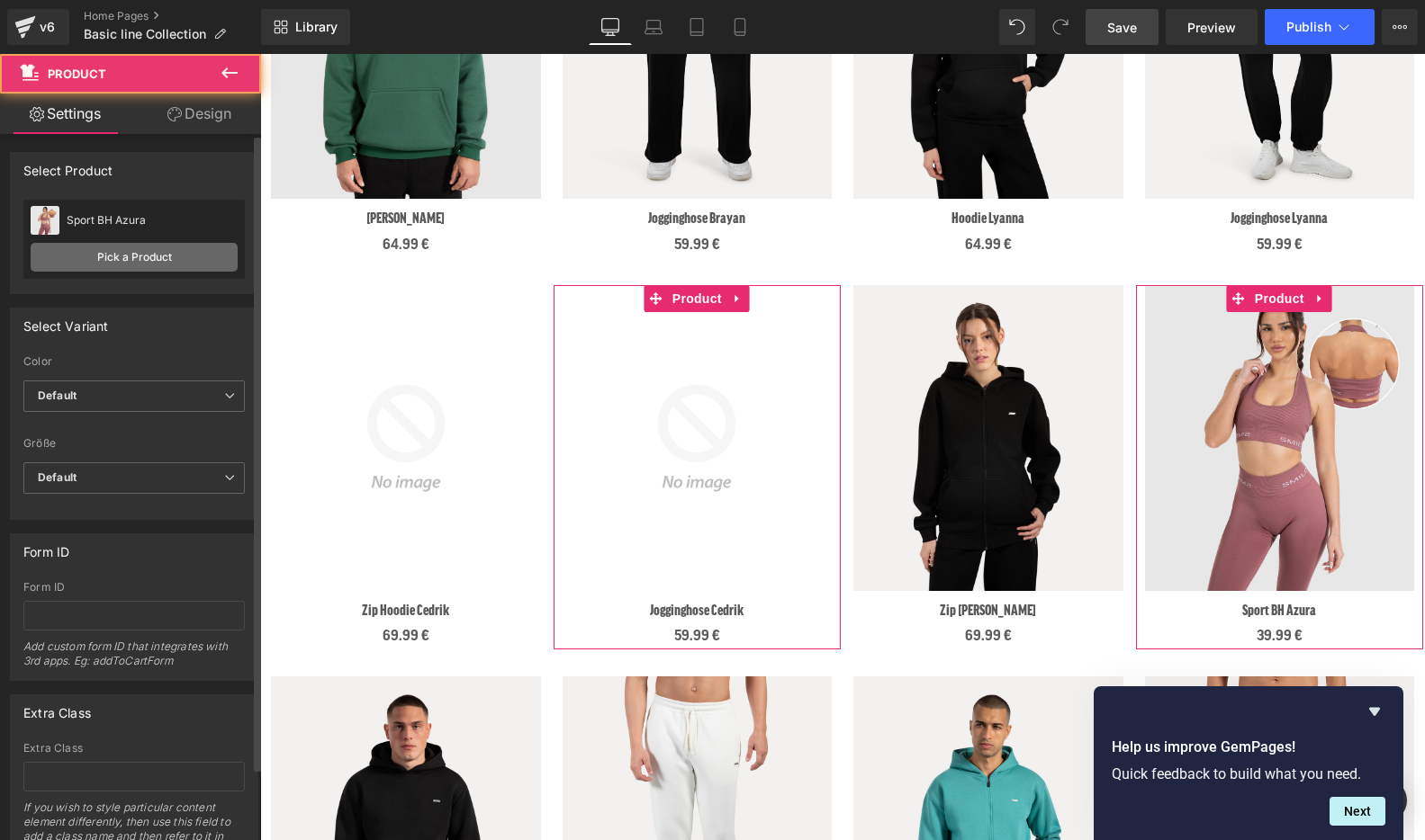
click at [120, 259] on link "Pick a Product" at bounding box center [134, 257] width 207 height 29
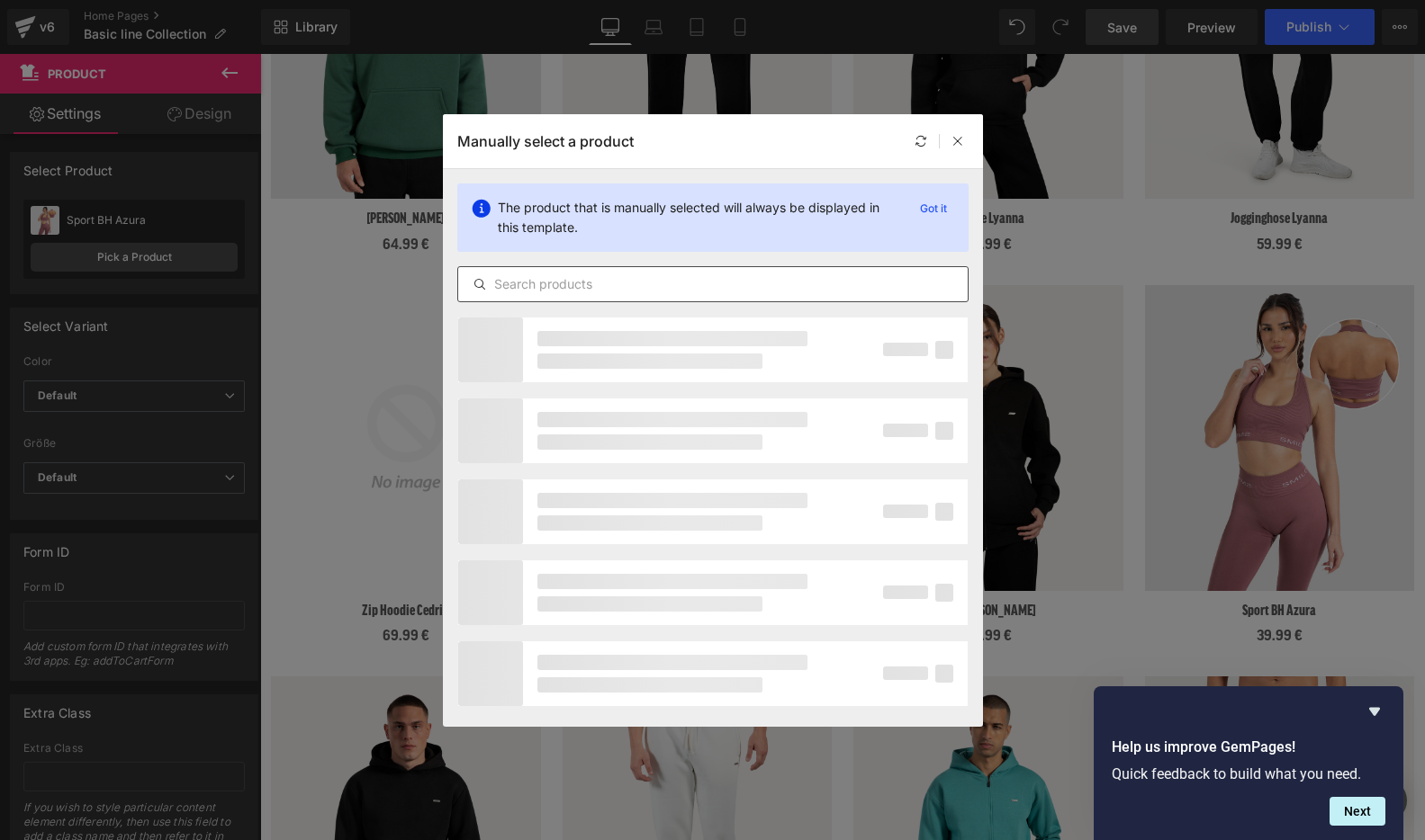
click at [559, 281] on input "text" at bounding box center [713, 284] width 509 height 22
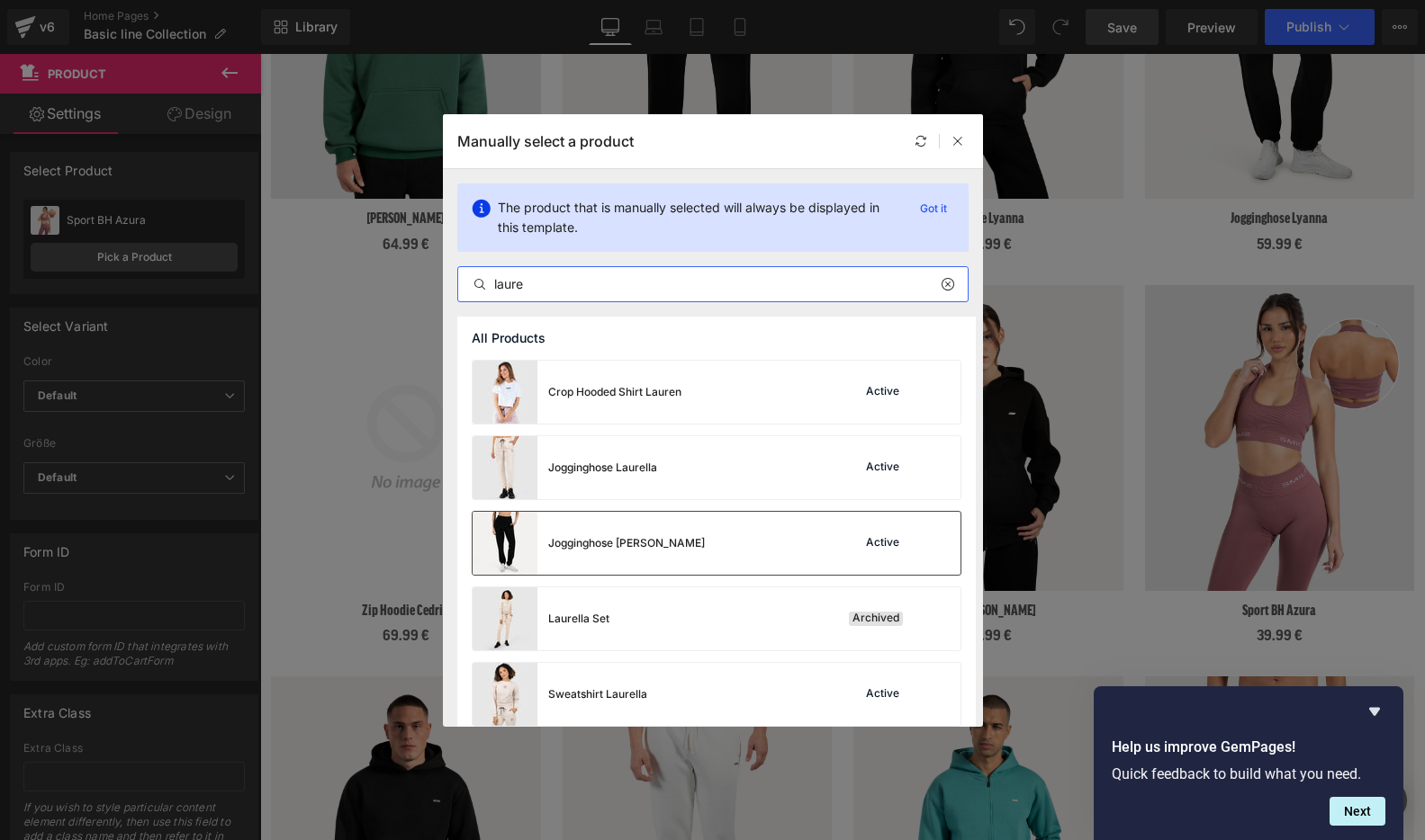
type input "laure"
click at [700, 537] on div "Jogginghose Laurena Active" at bounding box center [717, 543] width 488 height 63
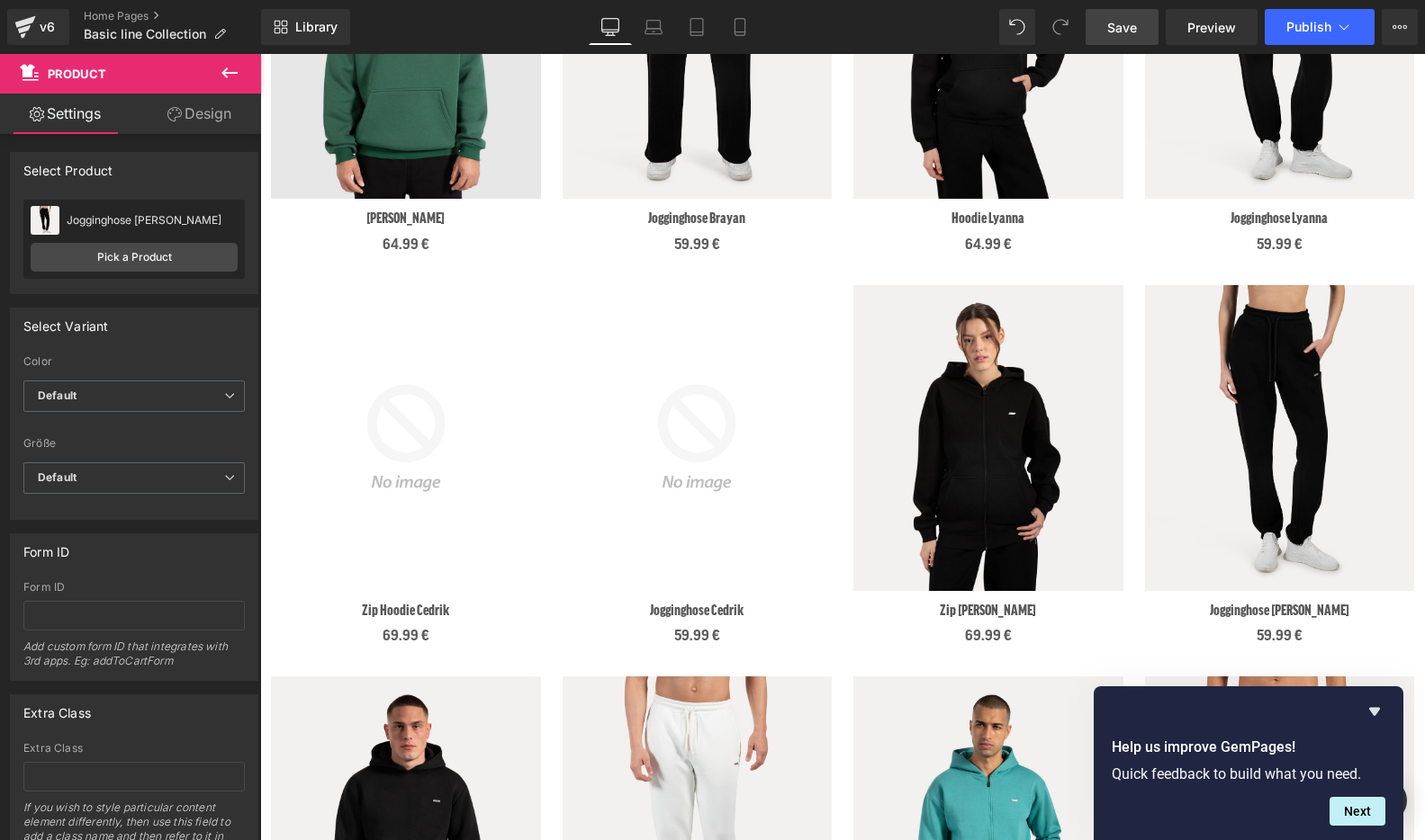
click at [1130, 23] on span "Save" at bounding box center [1122, 28] width 30 height 19
click at [1119, 26] on span "Save" at bounding box center [1122, 28] width 30 height 19
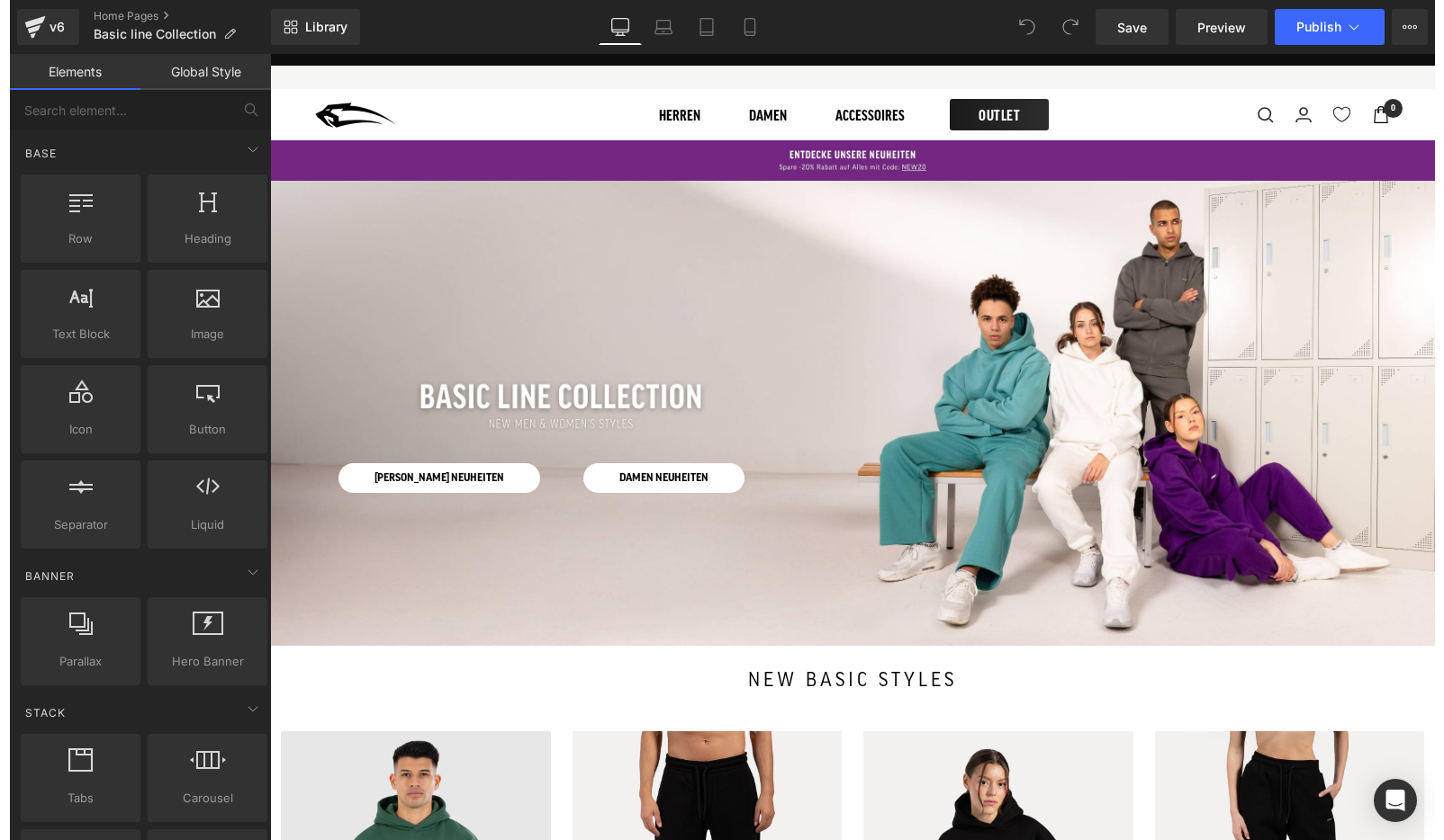
scroll to position [5, 0]
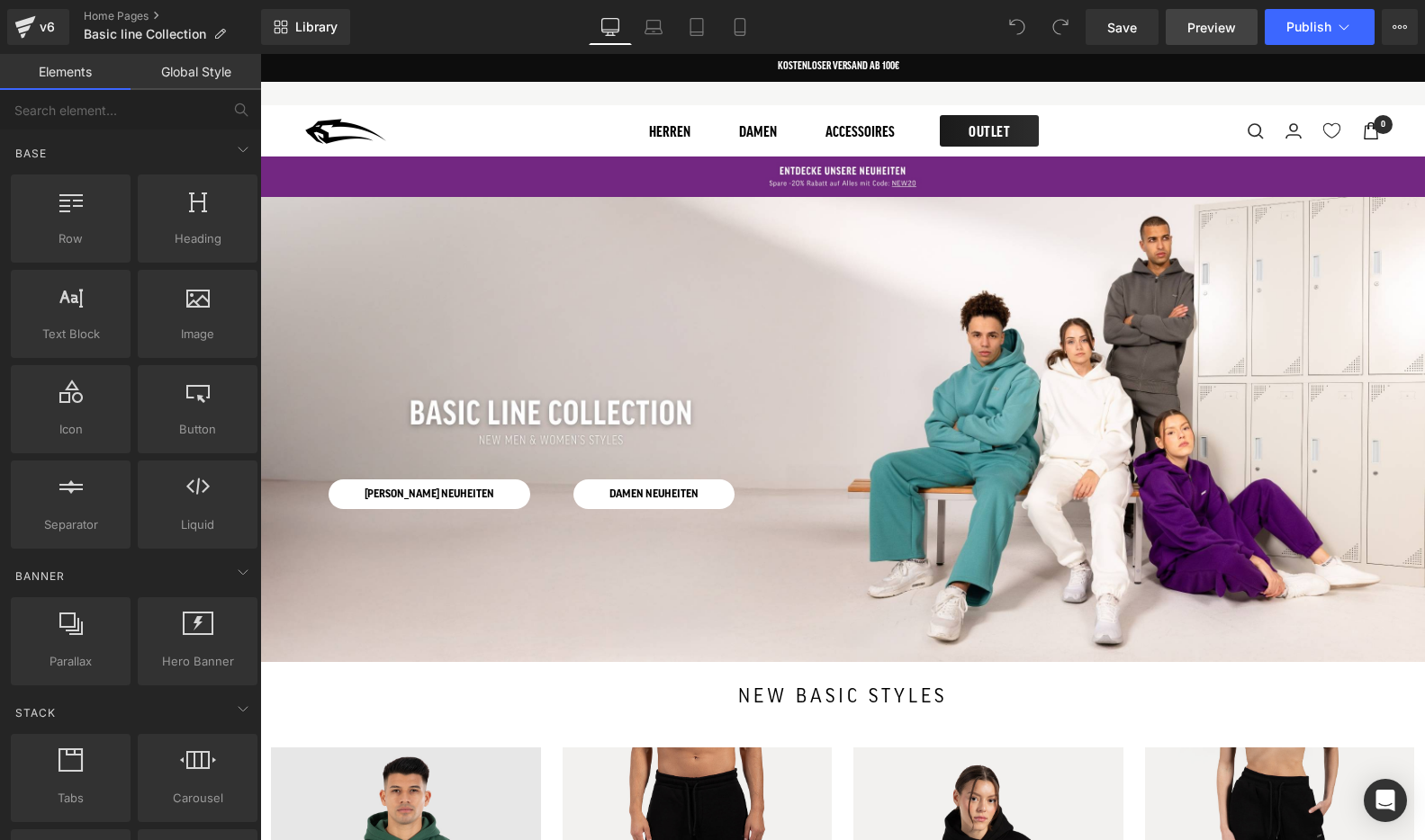
click at [1211, 27] on span "Preview" at bounding box center [1212, 28] width 49 height 19
click at [1136, 23] on span "Save" at bounding box center [1122, 28] width 30 height 19
click at [1103, 30] on link "Save" at bounding box center [1122, 27] width 73 height 36
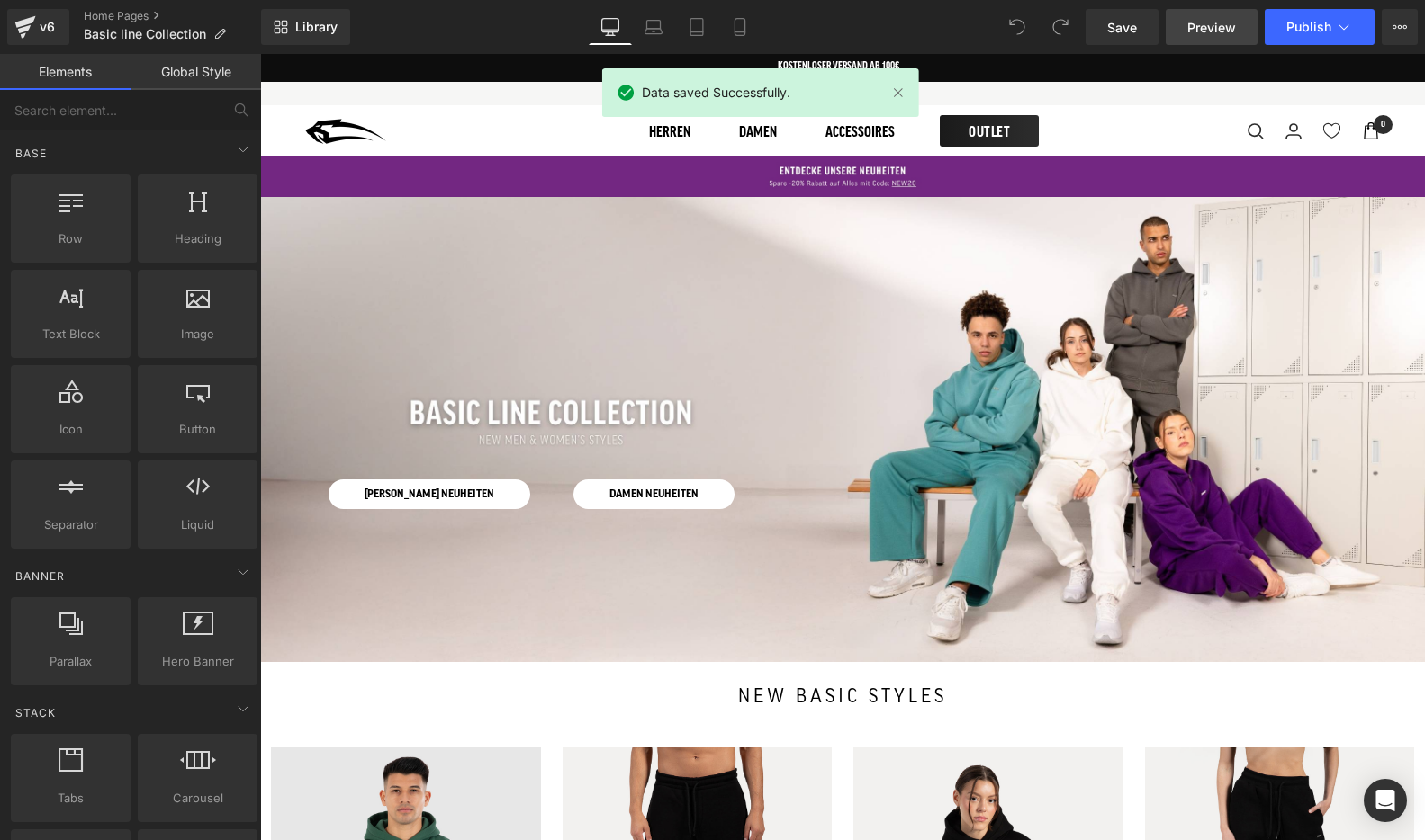
click at [1207, 29] on span "Preview" at bounding box center [1212, 28] width 49 height 19
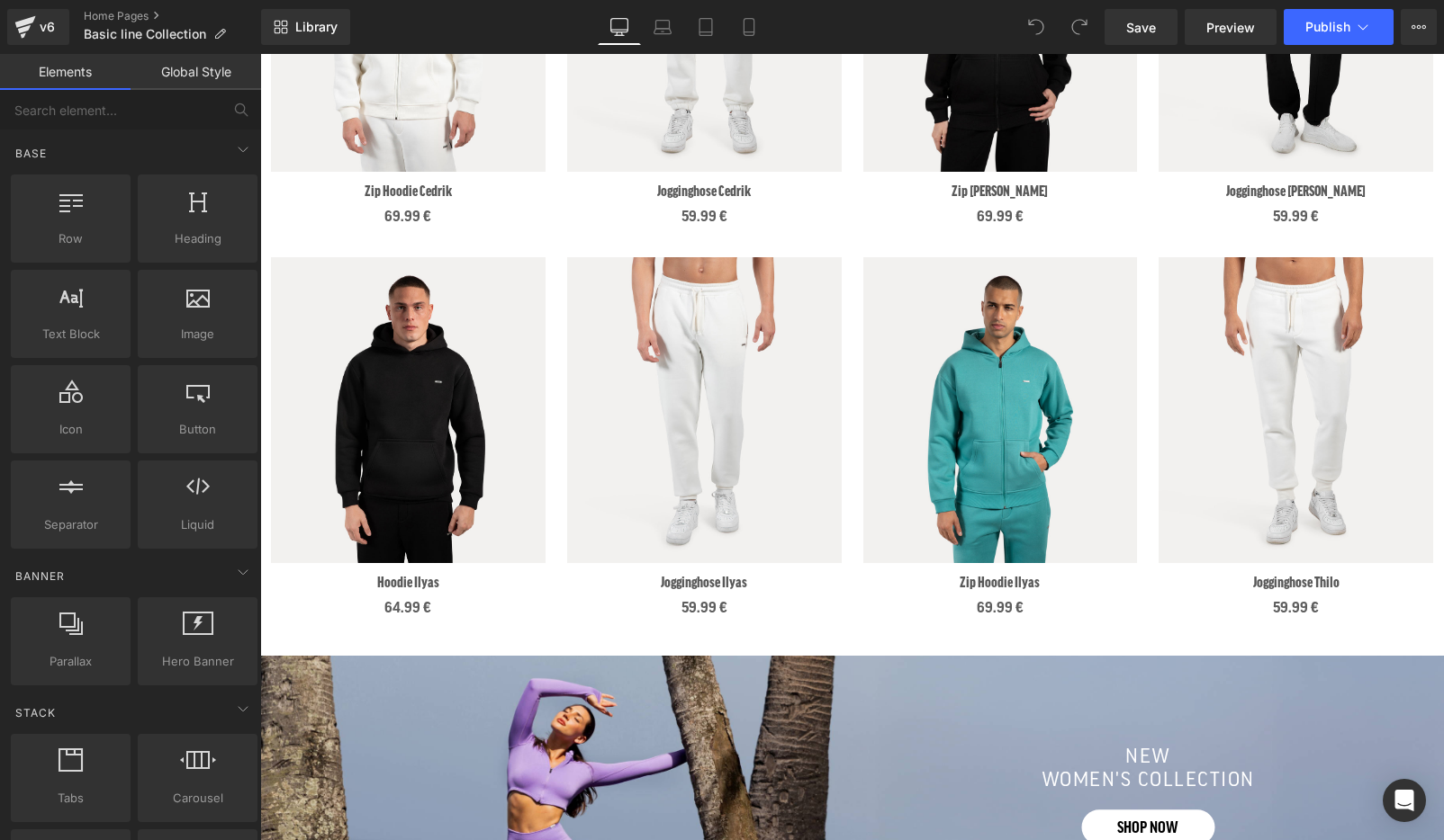
scroll to position [1289, 0]
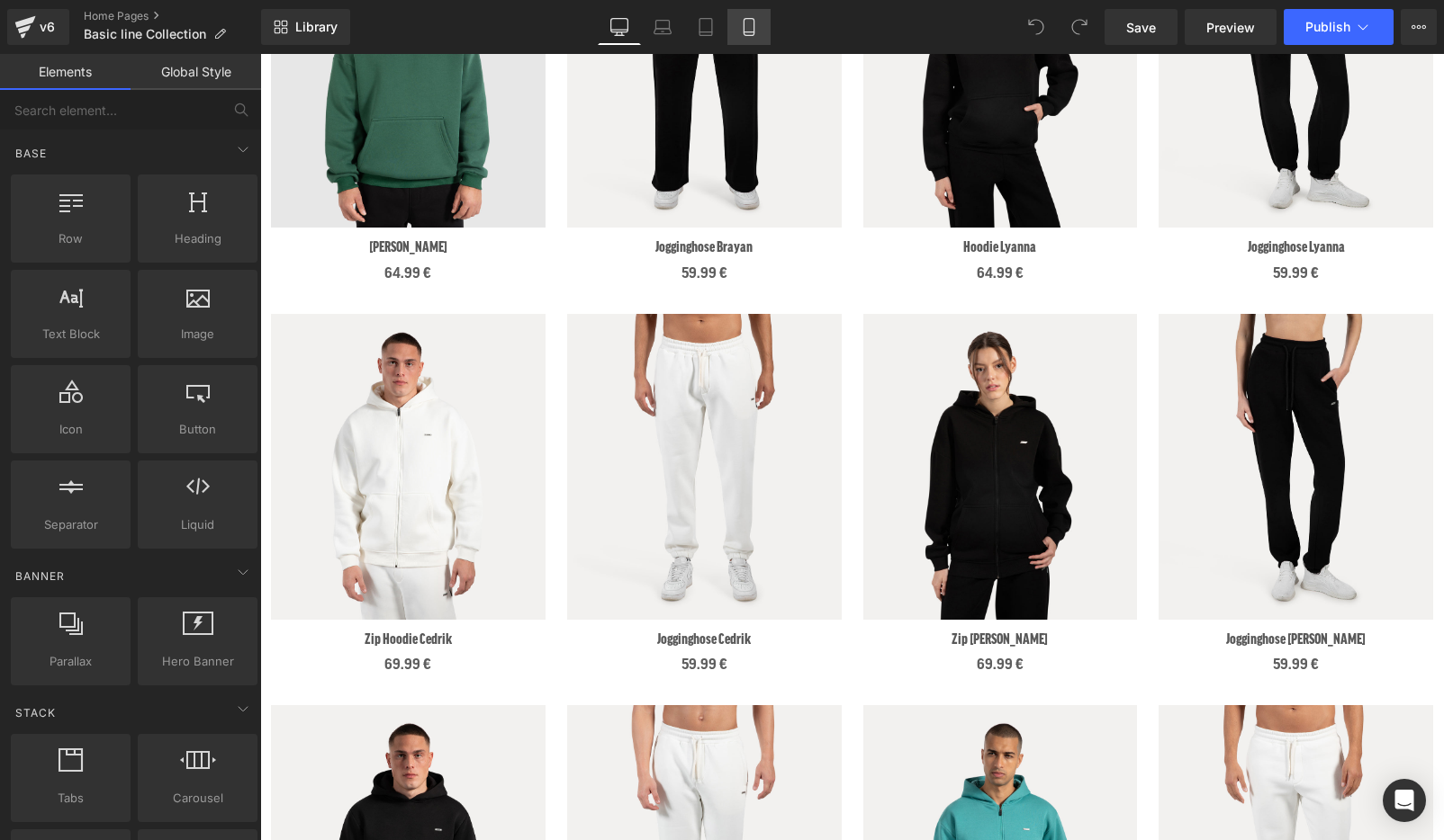
click at [745, 27] on icon at bounding box center [748, 27] width 18 height 18
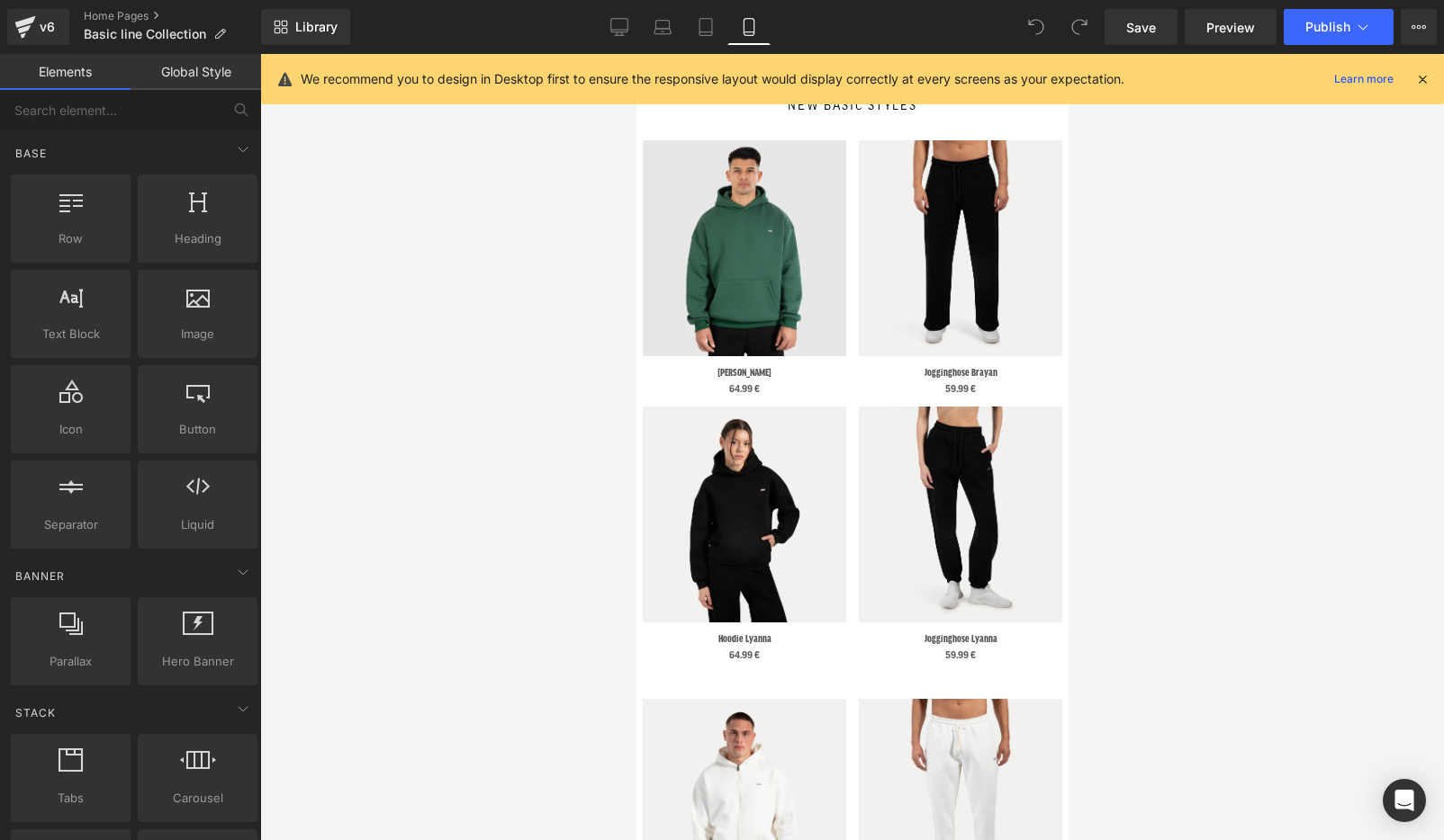
scroll to position [0, 0]
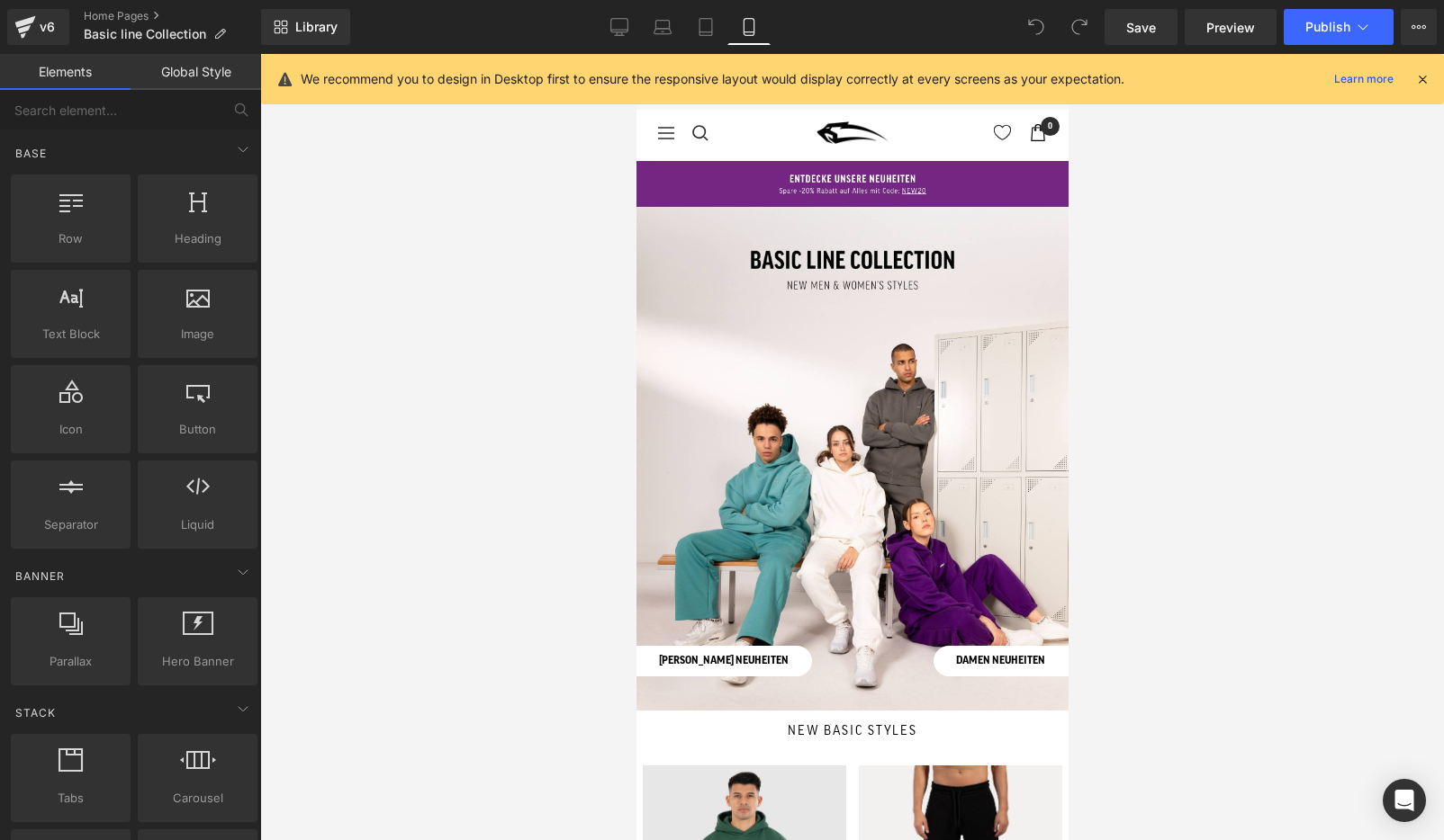
click at [1423, 79] on icon at bounding box center [1422, 78] width 16 height 16
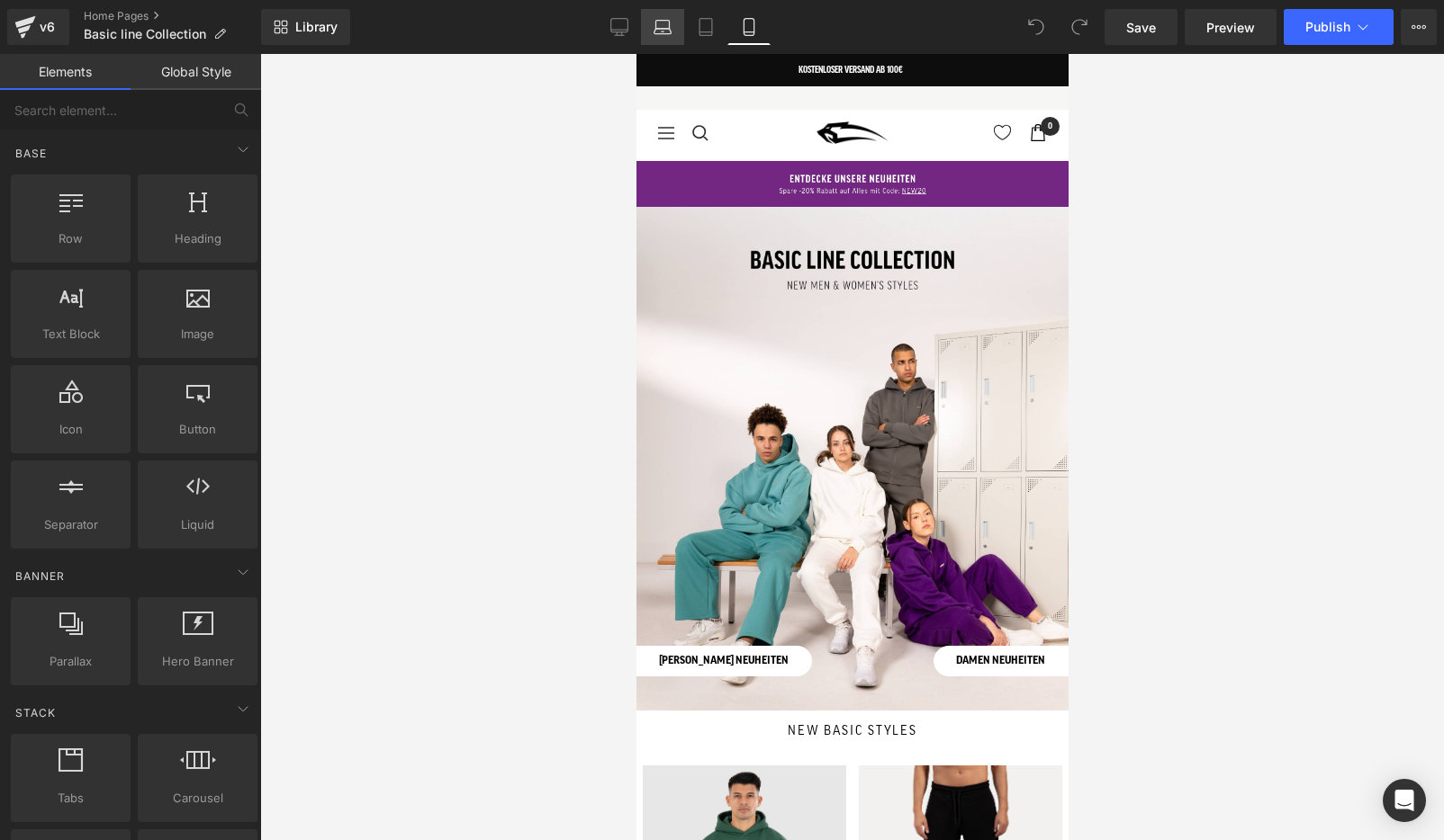
click at [665, 29] on icon at bounding box center [663, 32] width 17 height 6
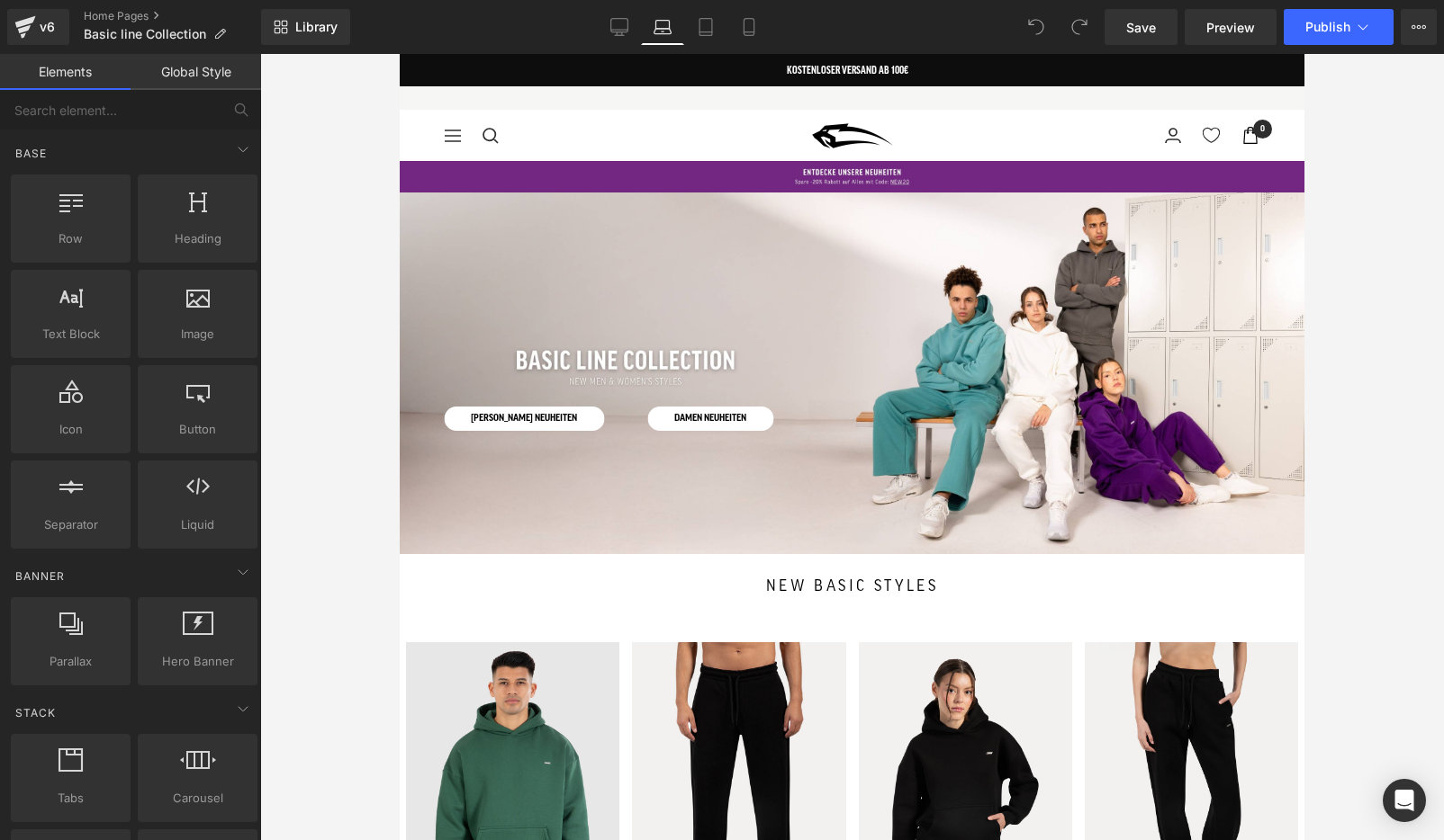
scroll to position [107, 0]
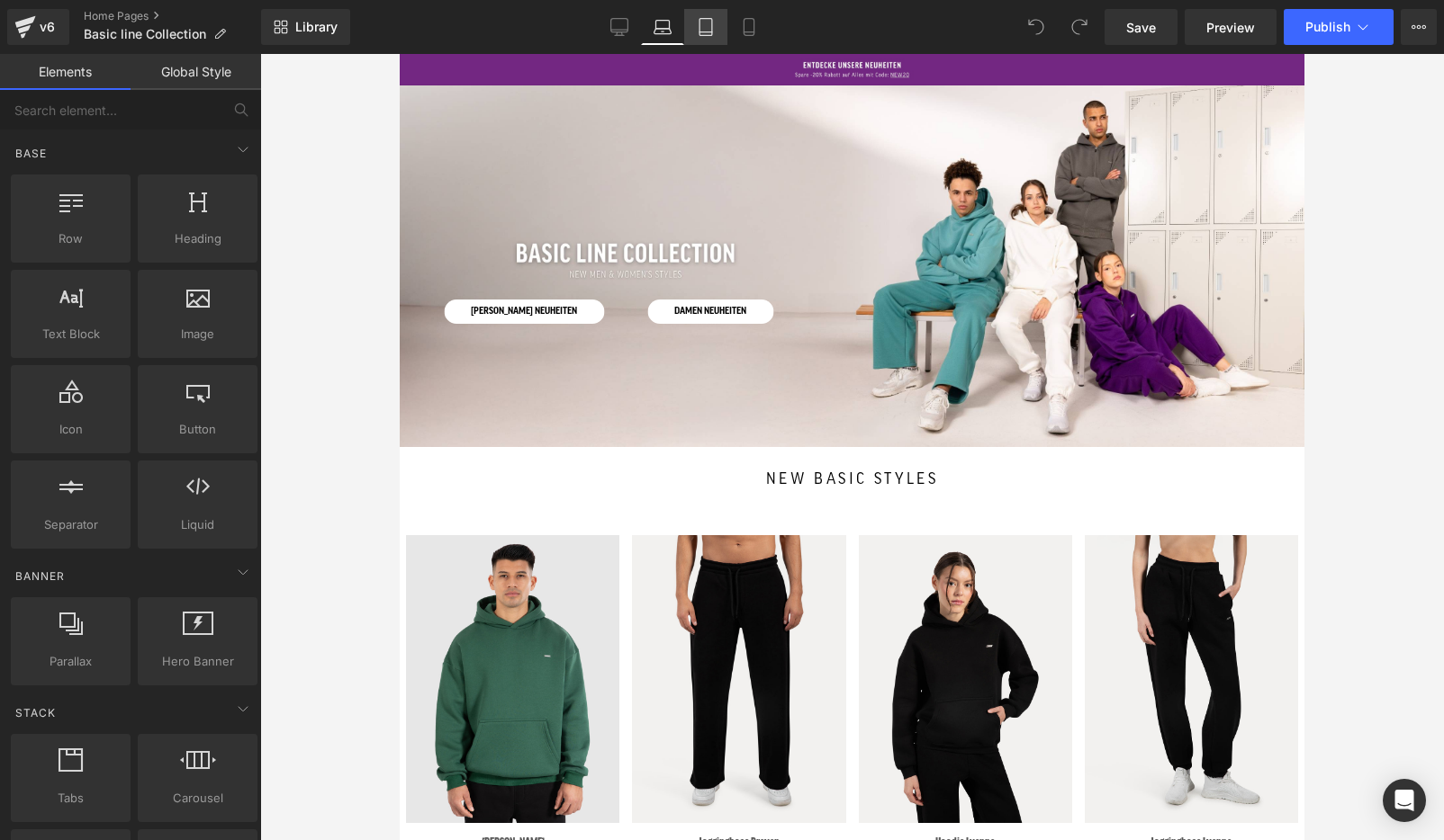
click at [721, 30] on link "Tablet" at bounding box center [705, 27] width 43 height 36
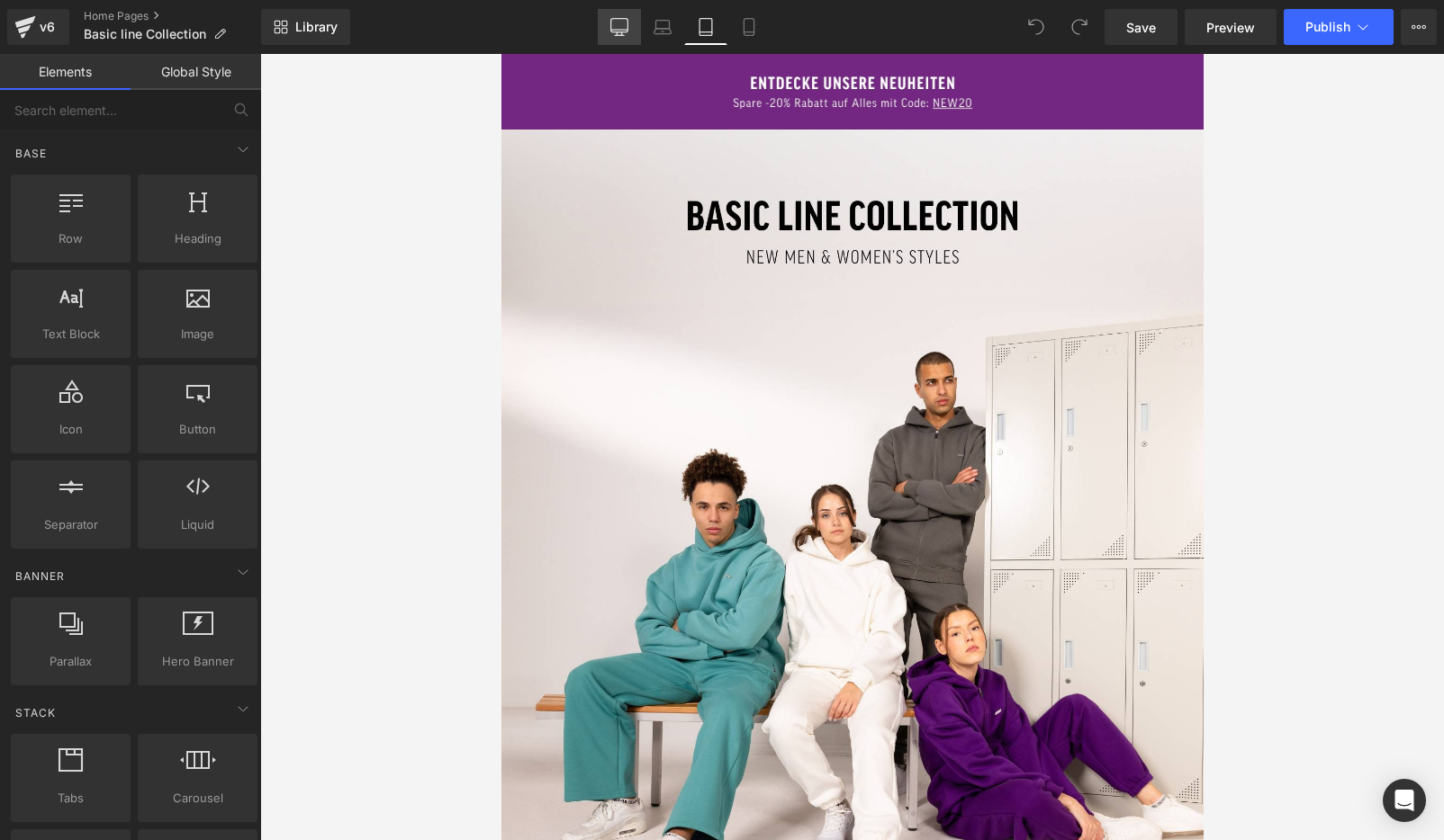
click at [612, 31] on icon at bounding box center [620, 26] width 17 height 13
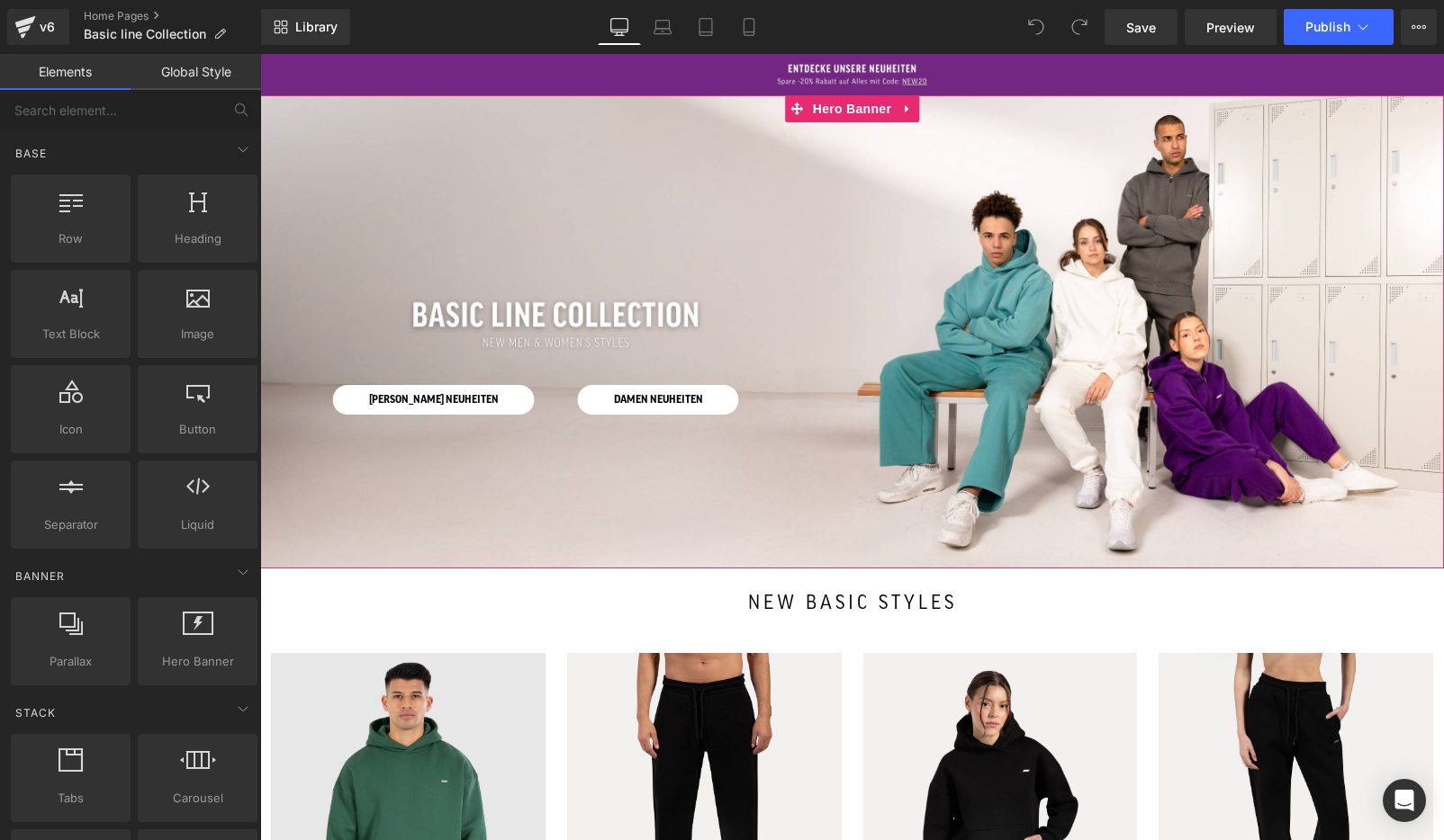
scroll to position [0, 0]
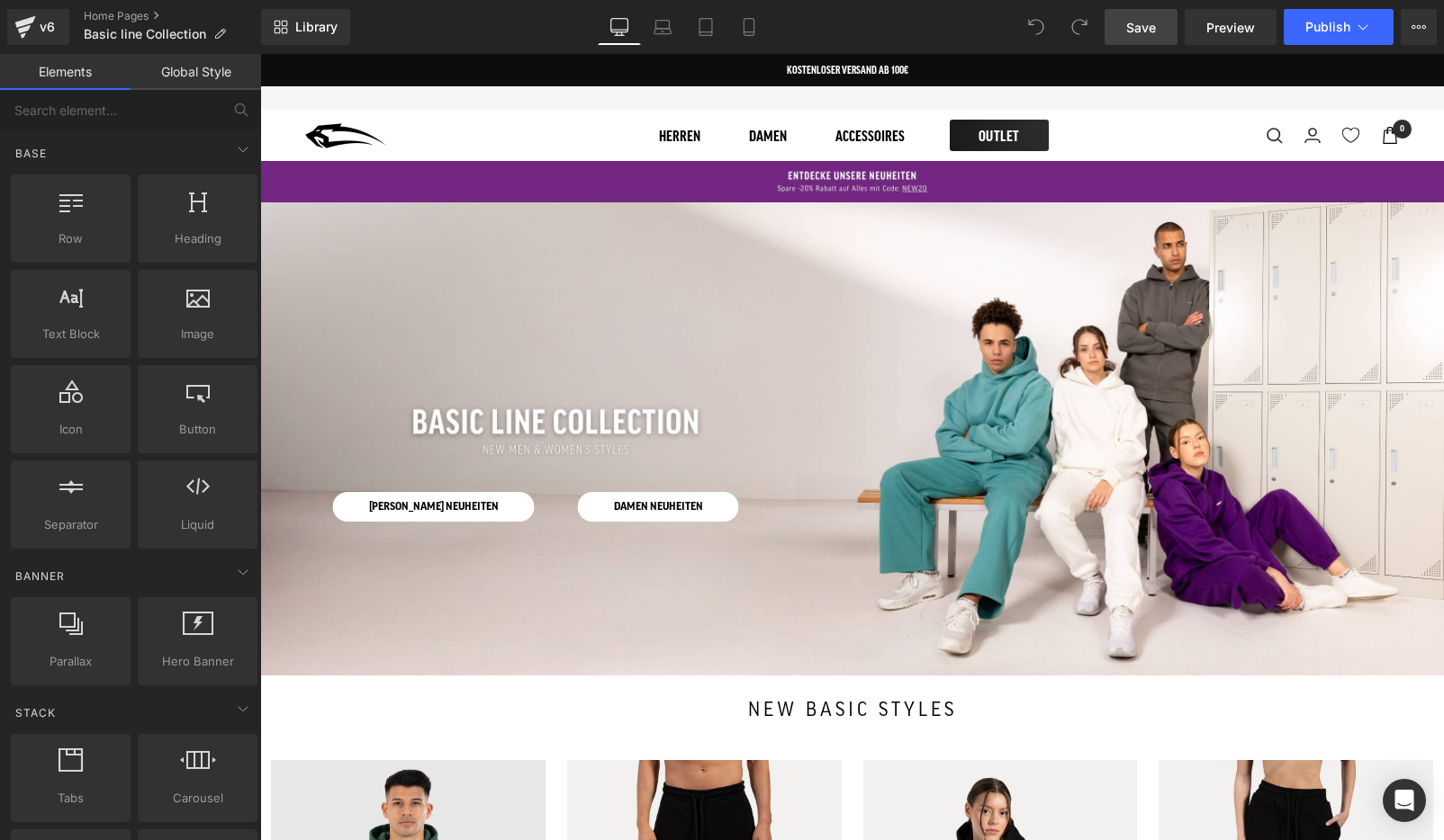
click at [1141, 34] on span "Save" at bounding box center [1141, 28] width 30 height 19
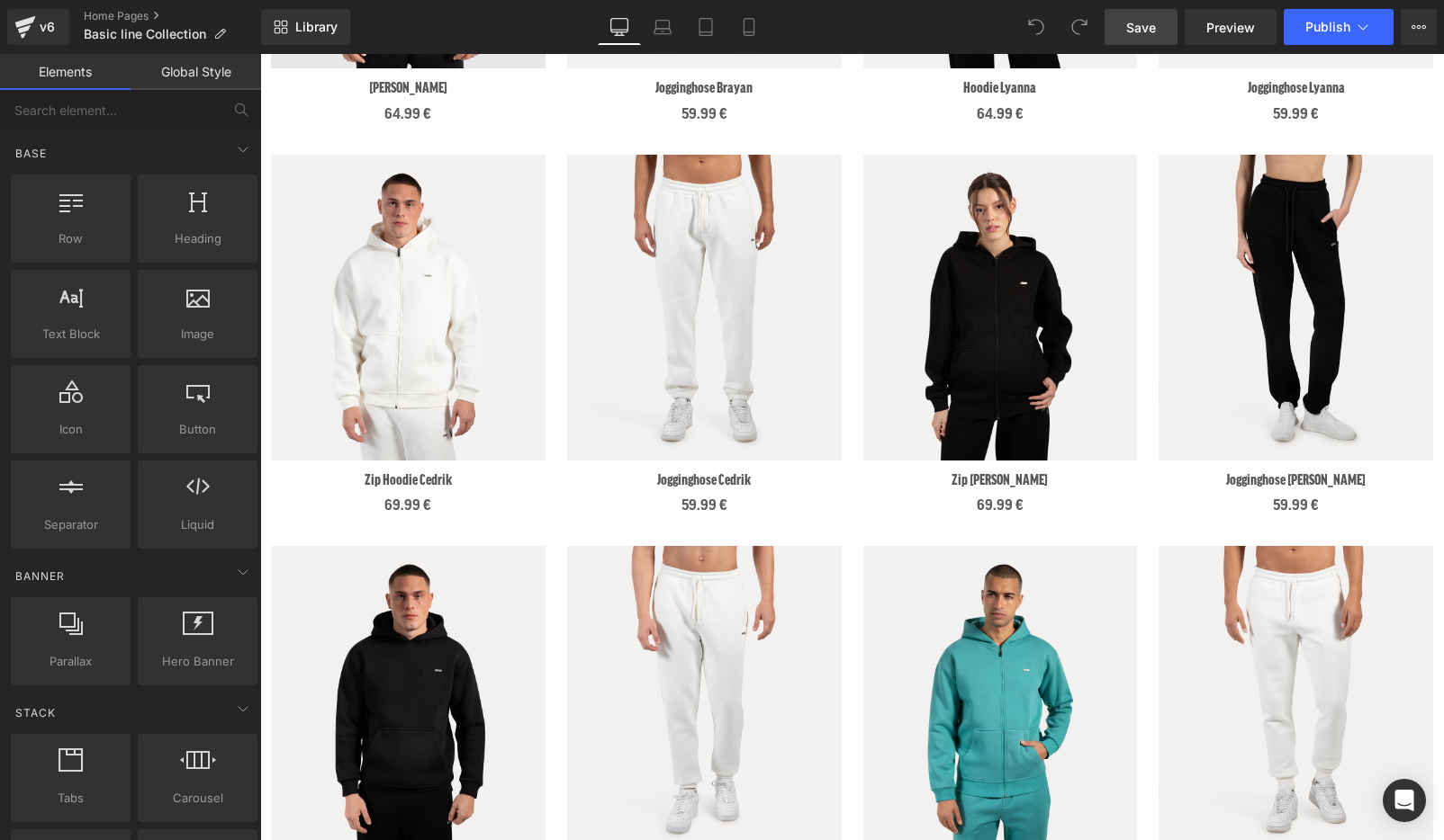
scroll to position [1014, 0]
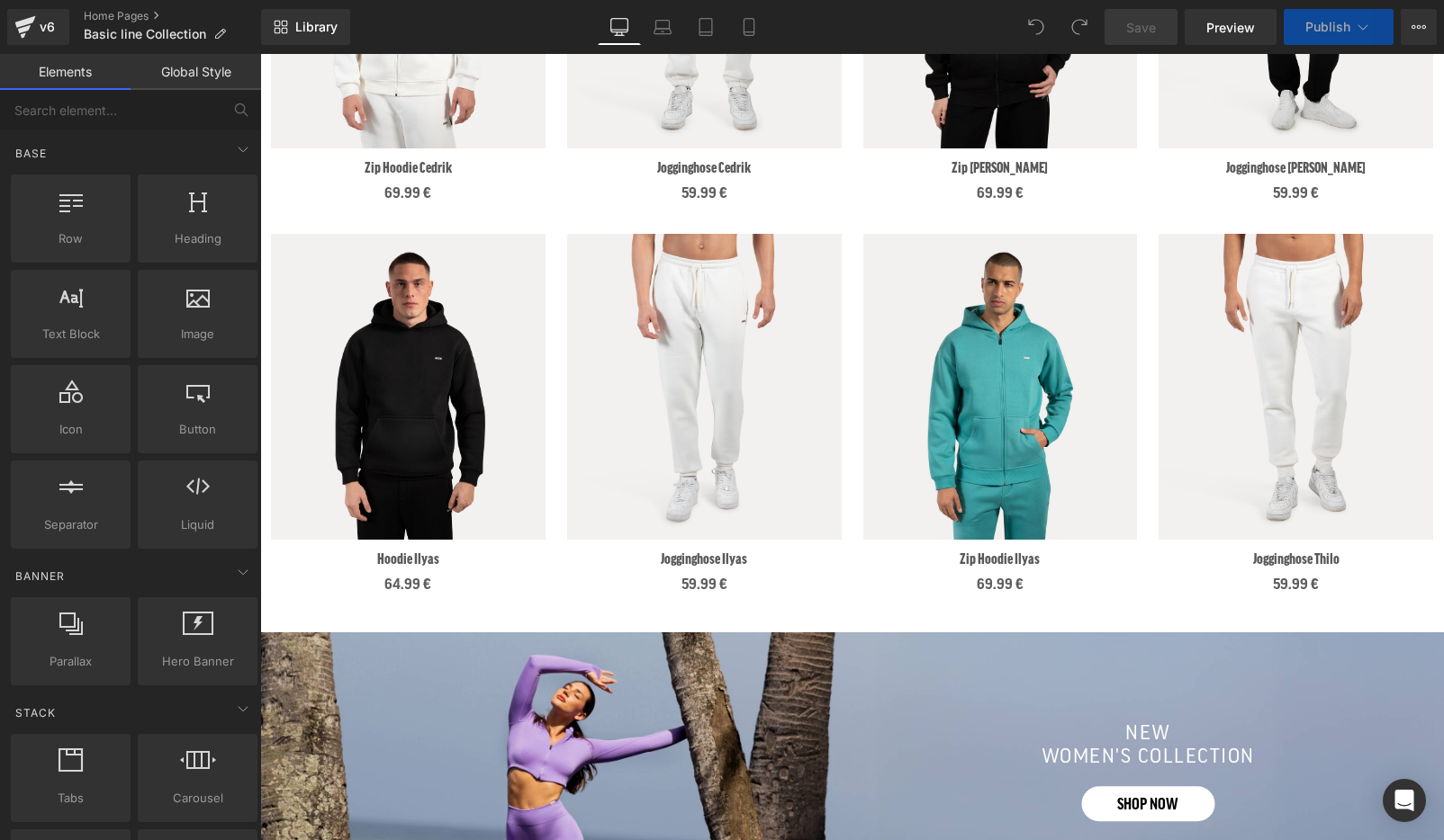
scroll to position [1311, 0]
click at [1143, 30] on span "Save" at bounding box center [1141, 28] width 30 height 19
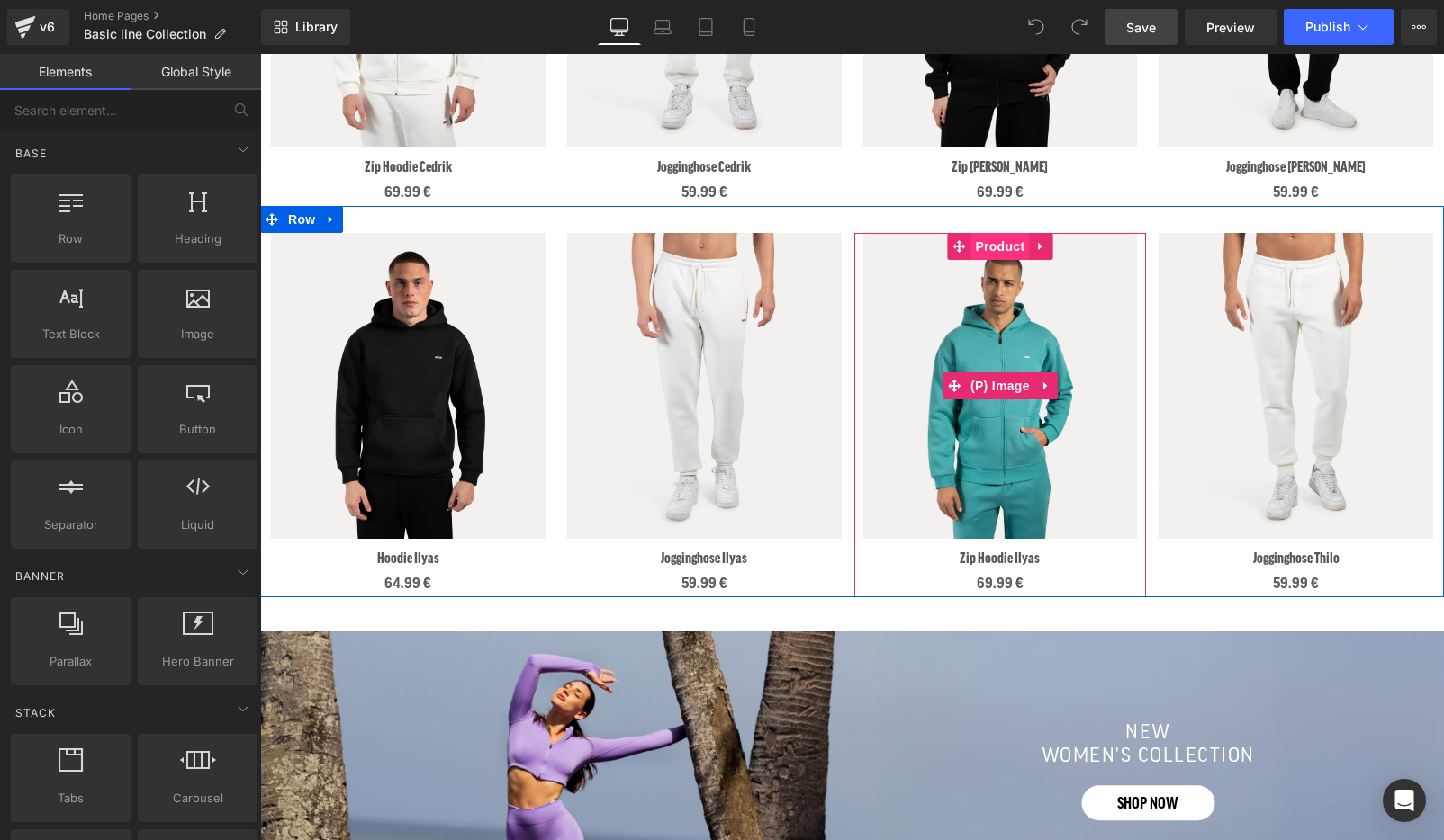
click at [998, 254] on span "Product" at bounding box center [999, 247] width 58 height 27
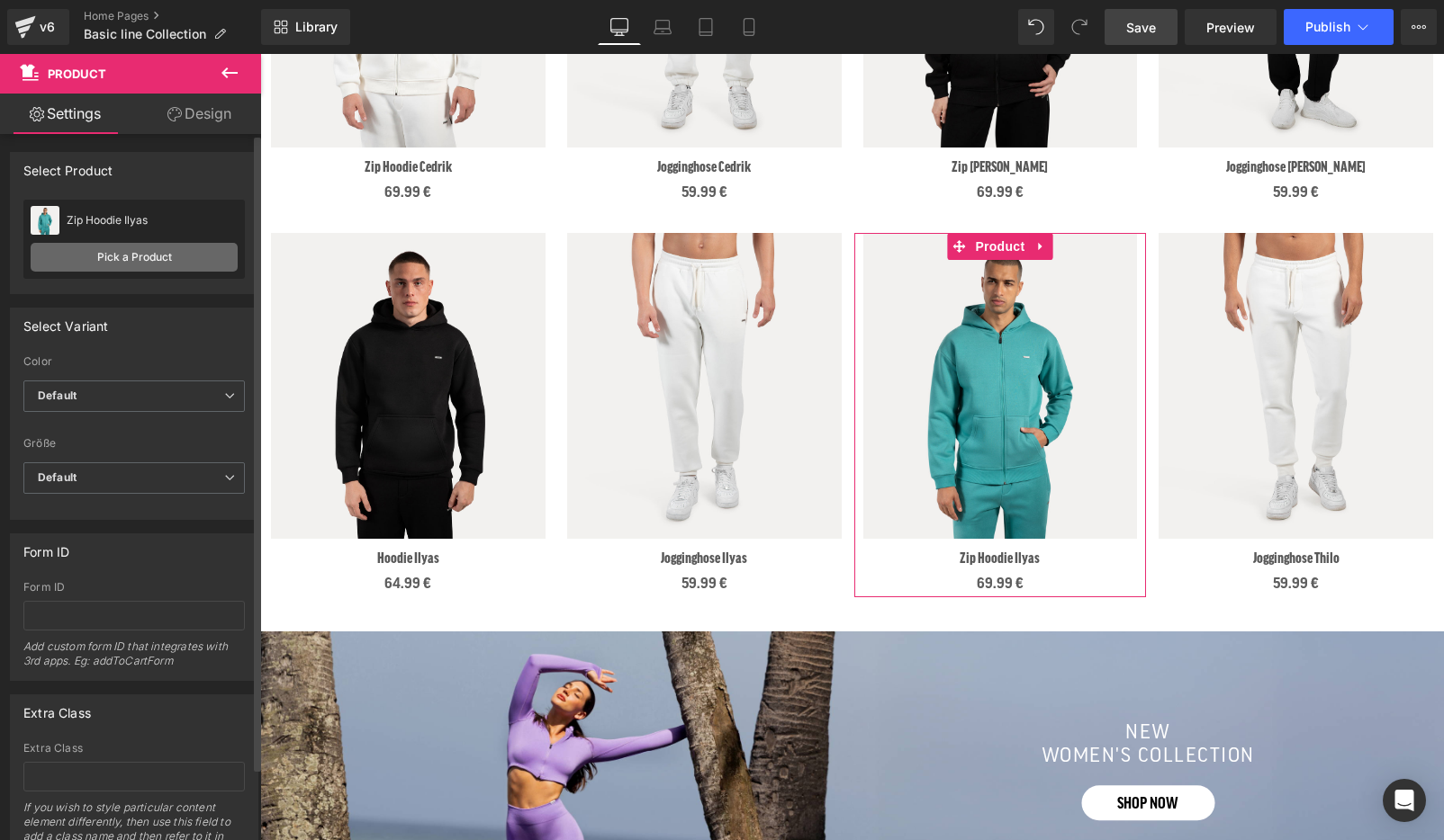
click at [124, 252] on link "Pick a Product" at bounding box center [134, 257] width 207 height 29
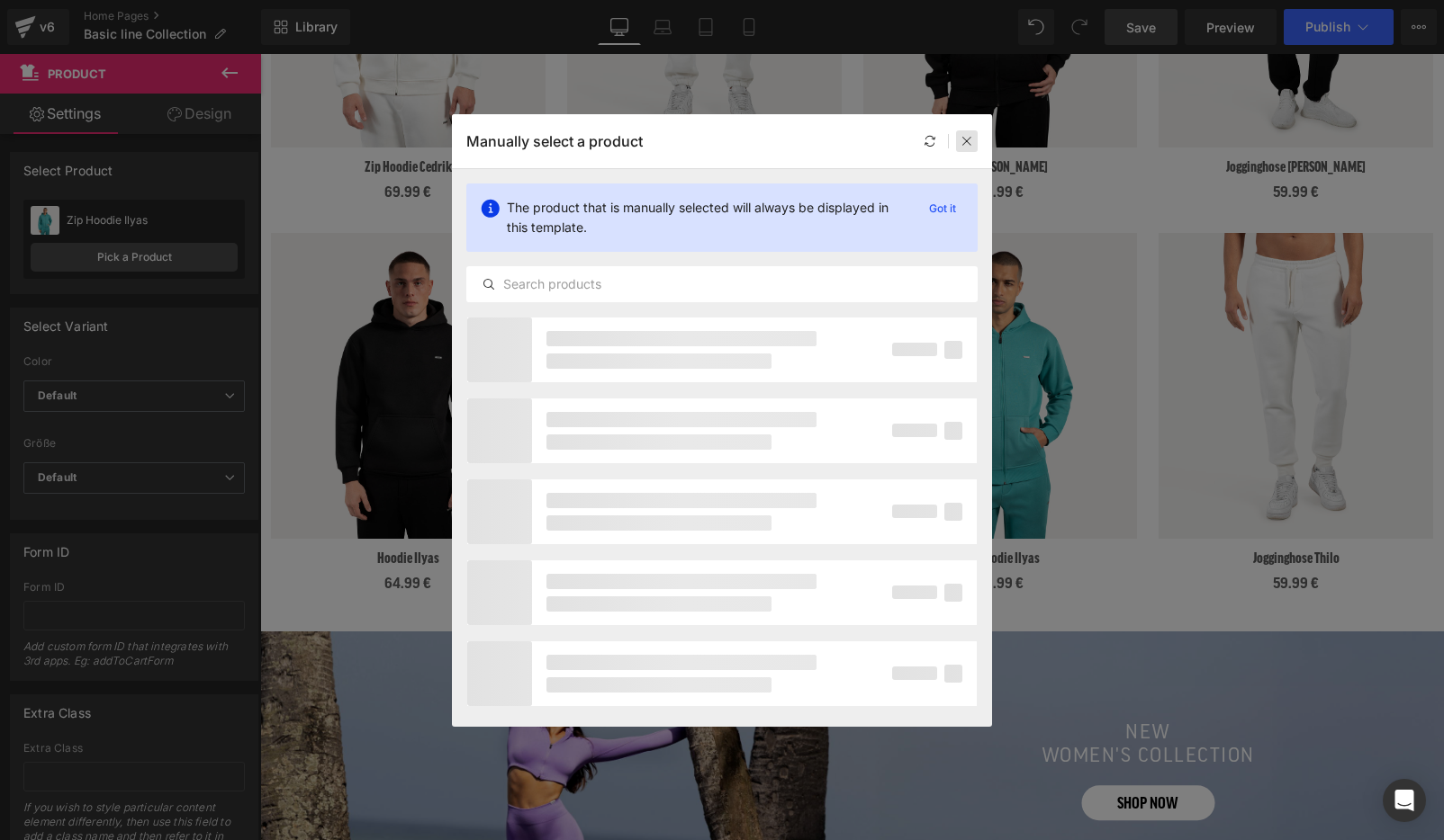
click at [964, 138] on icon at bounding box center [966, 141] width 12 height 12
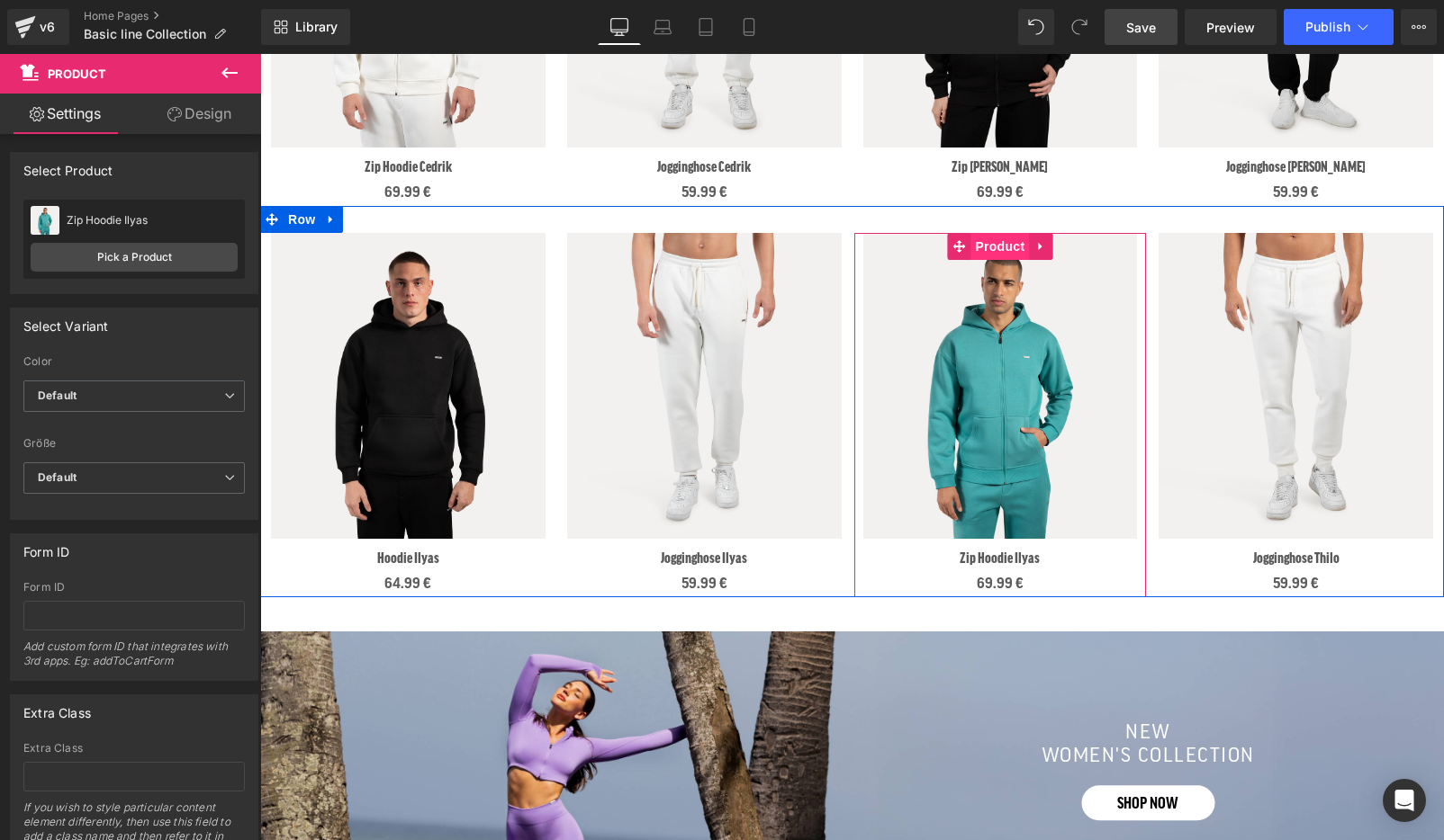
click at [1005, 252] on span "Product" at bounding box center [999, 247] width 58 height 27
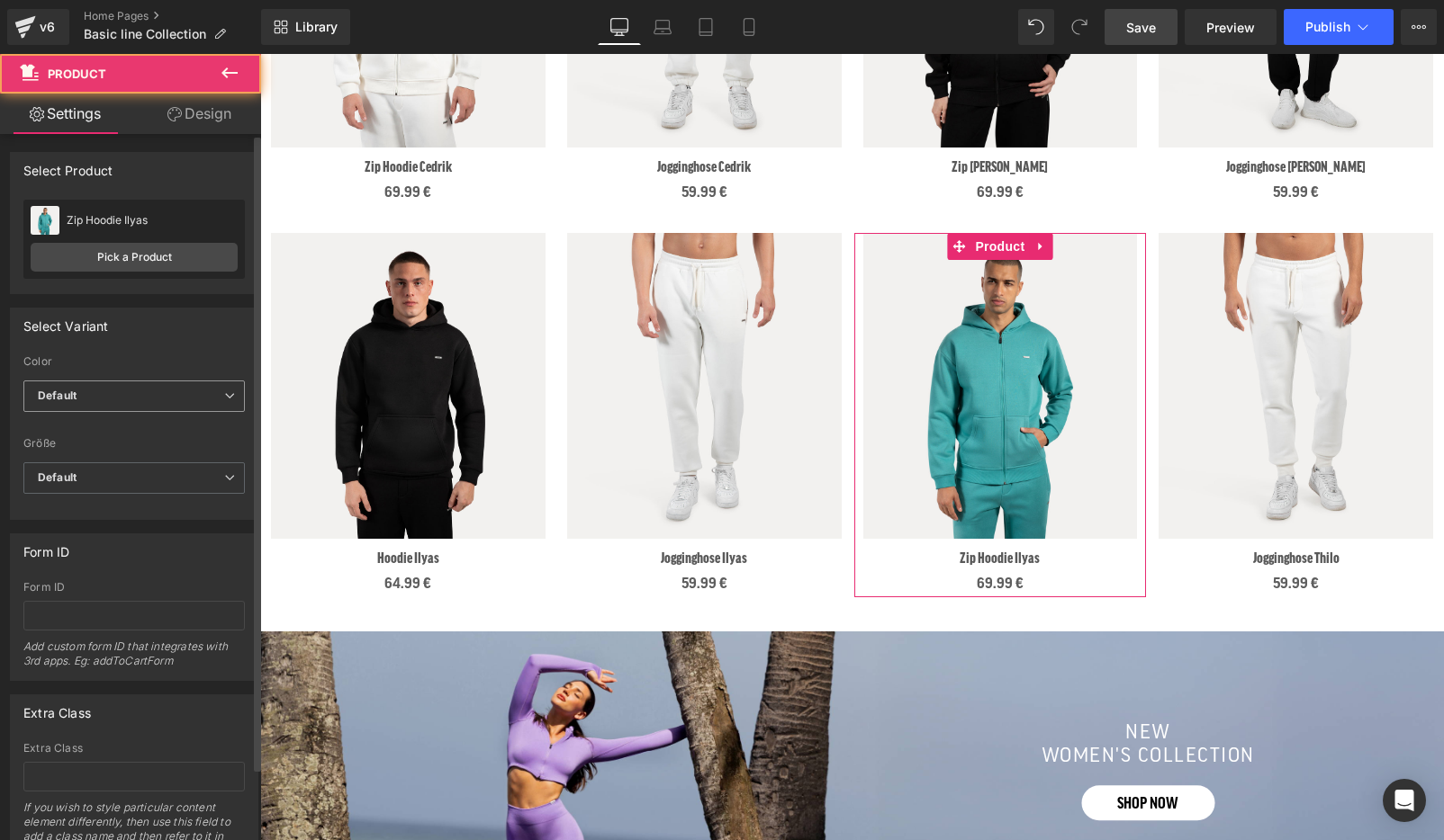
click at [138, 404] on span "Default" at bounding box center [133, 396] width 221 height 32
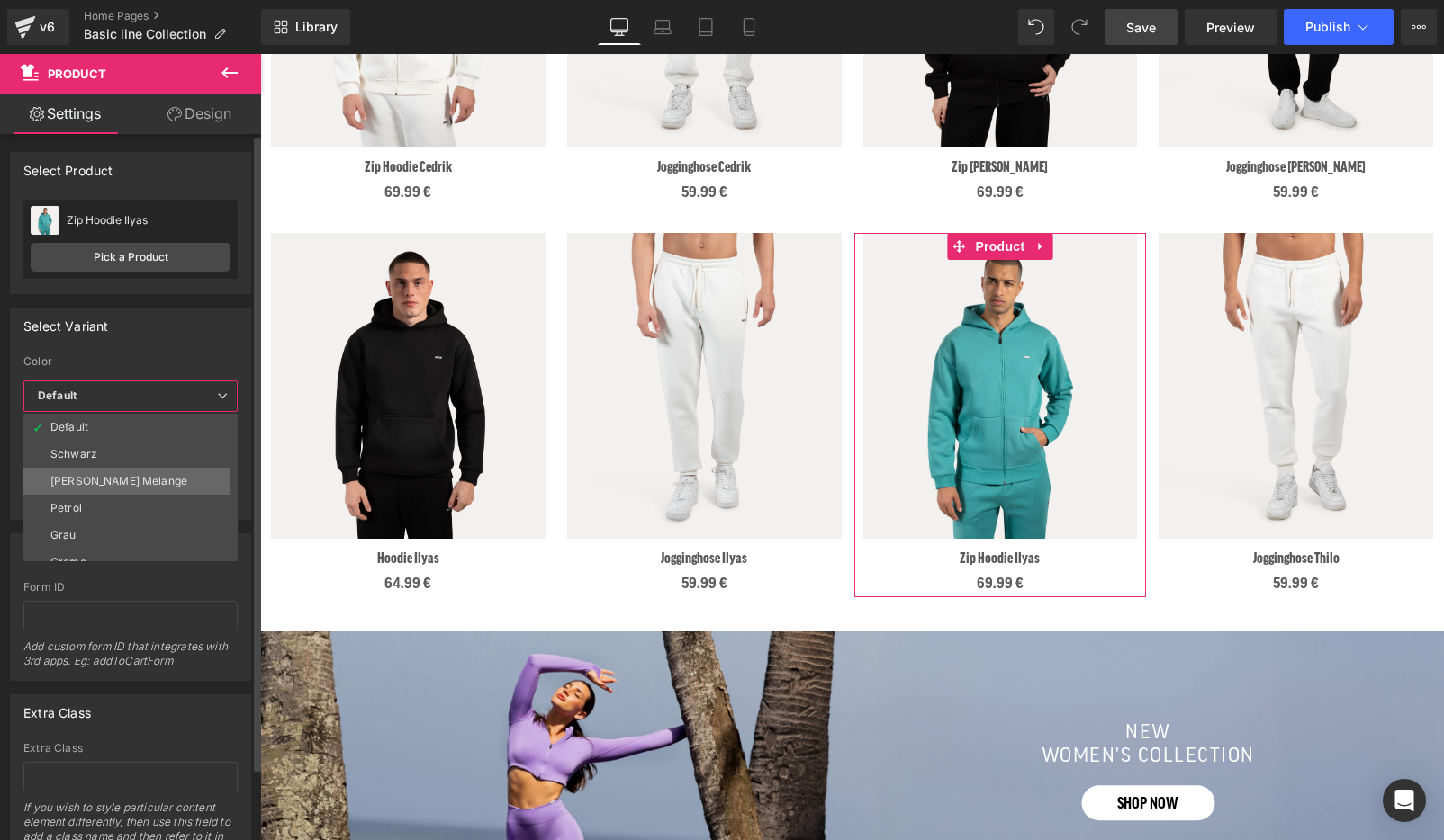
click at [142, 478] on li "[PERSON_NAME] Melange" at bounding box center [134, 481] width 222 height 27
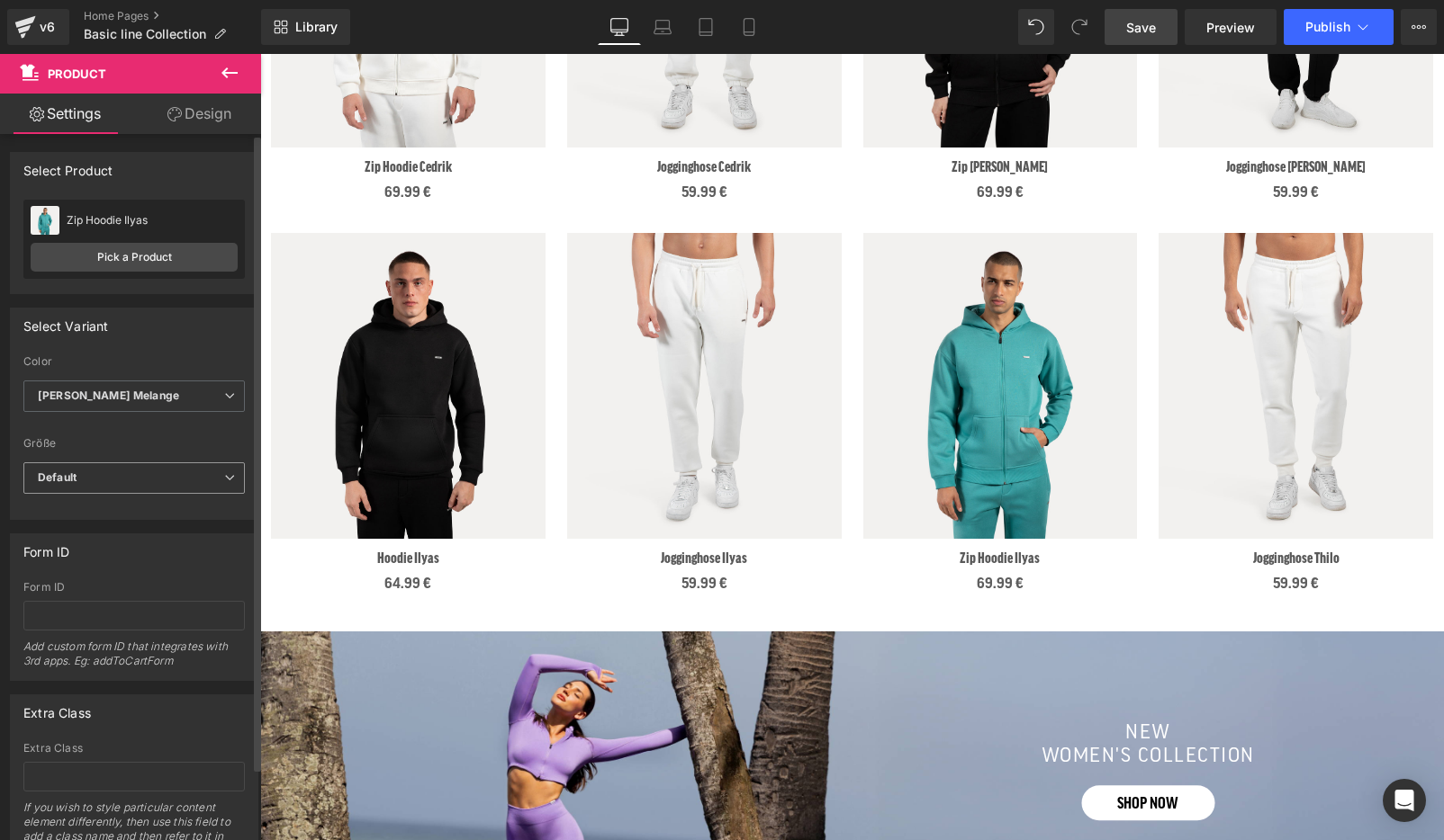
click at [108, 476] on span "Default" at bounding box center [133, 477] width 221 height 32
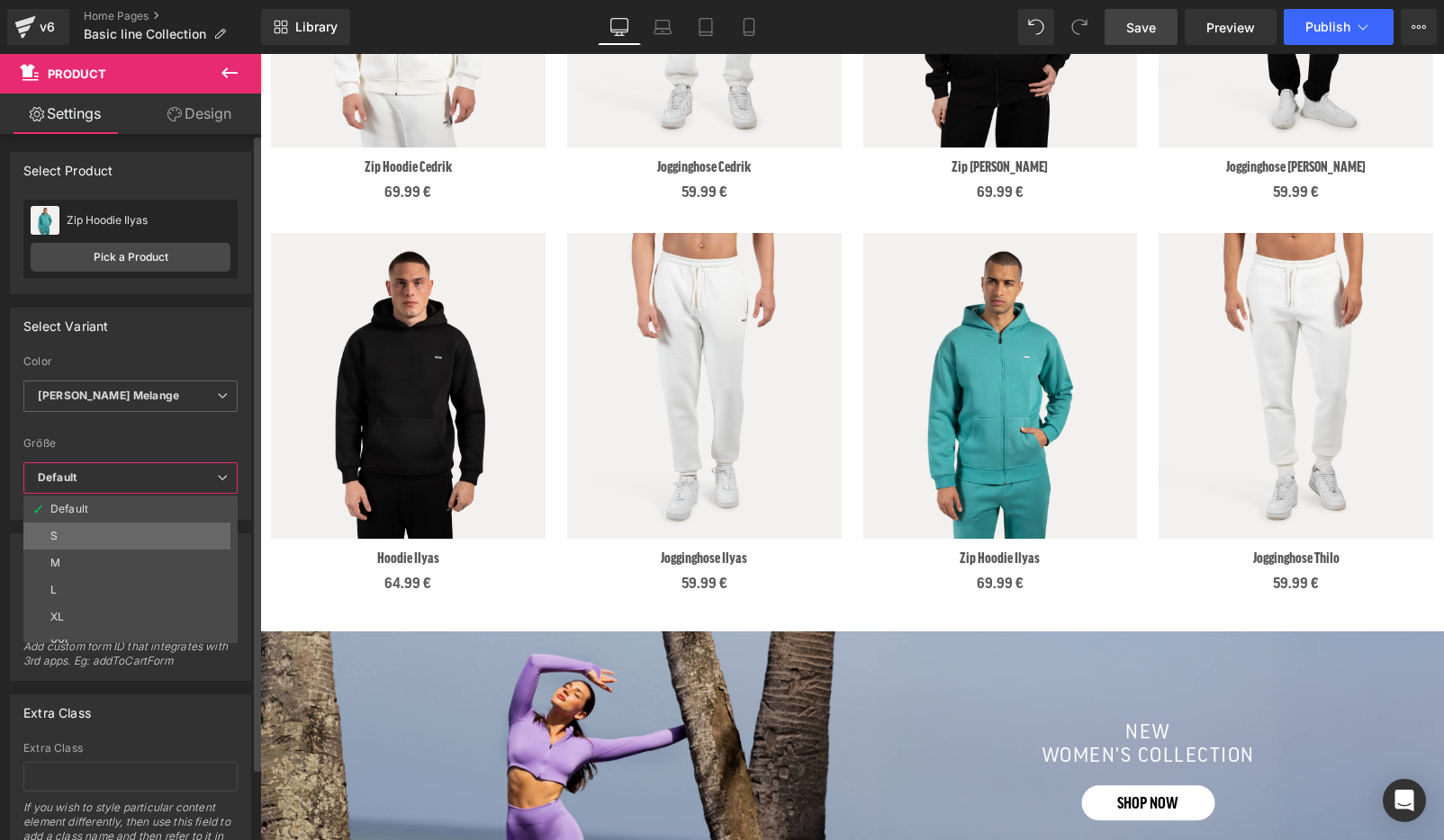
click at [127, 537] on li "S" at bounding box center [134, 536] width 222 height 27
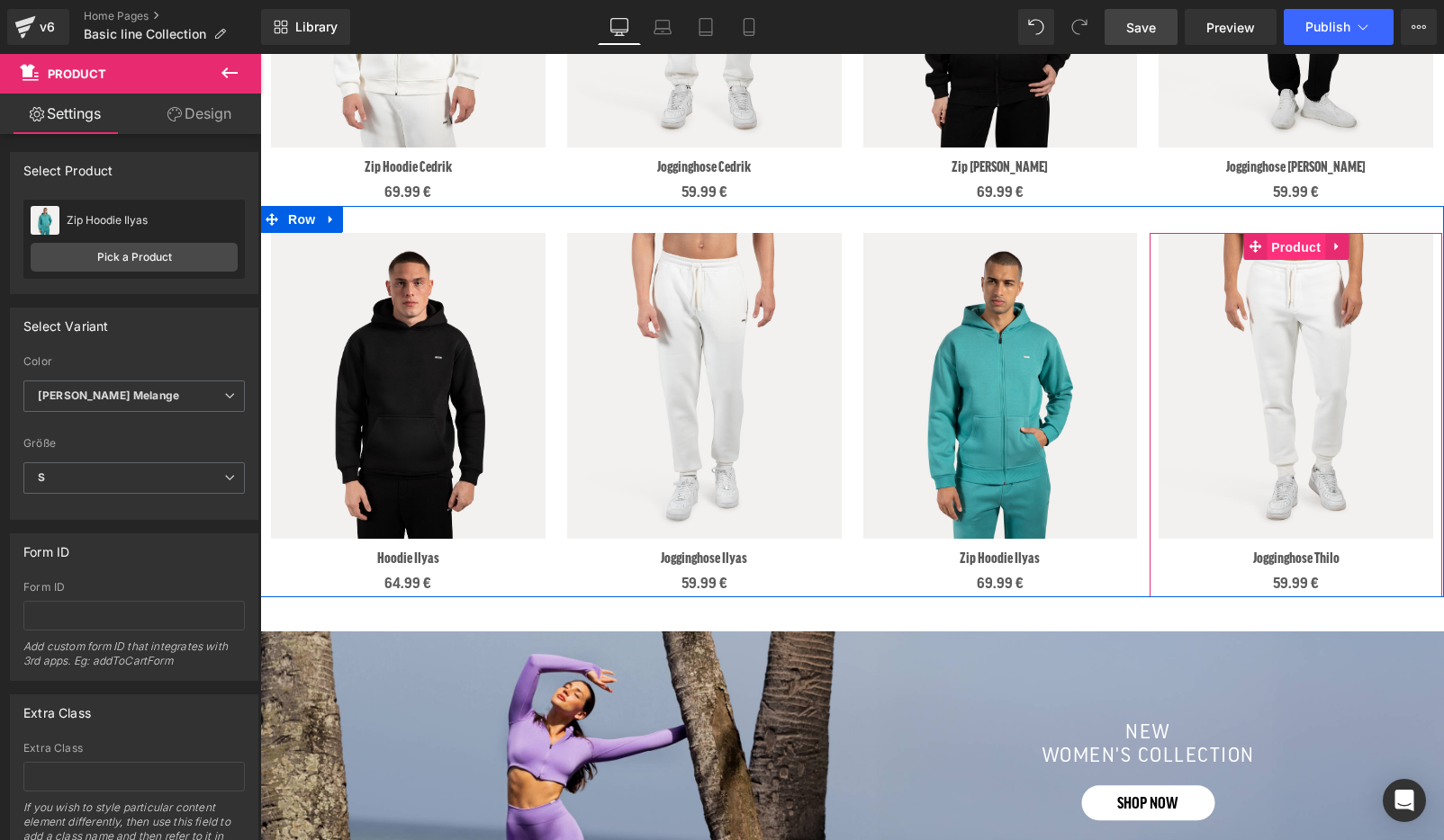
click at [1304, 244] on span "Product" at bounding box center [1295, 248] width 58 height 27
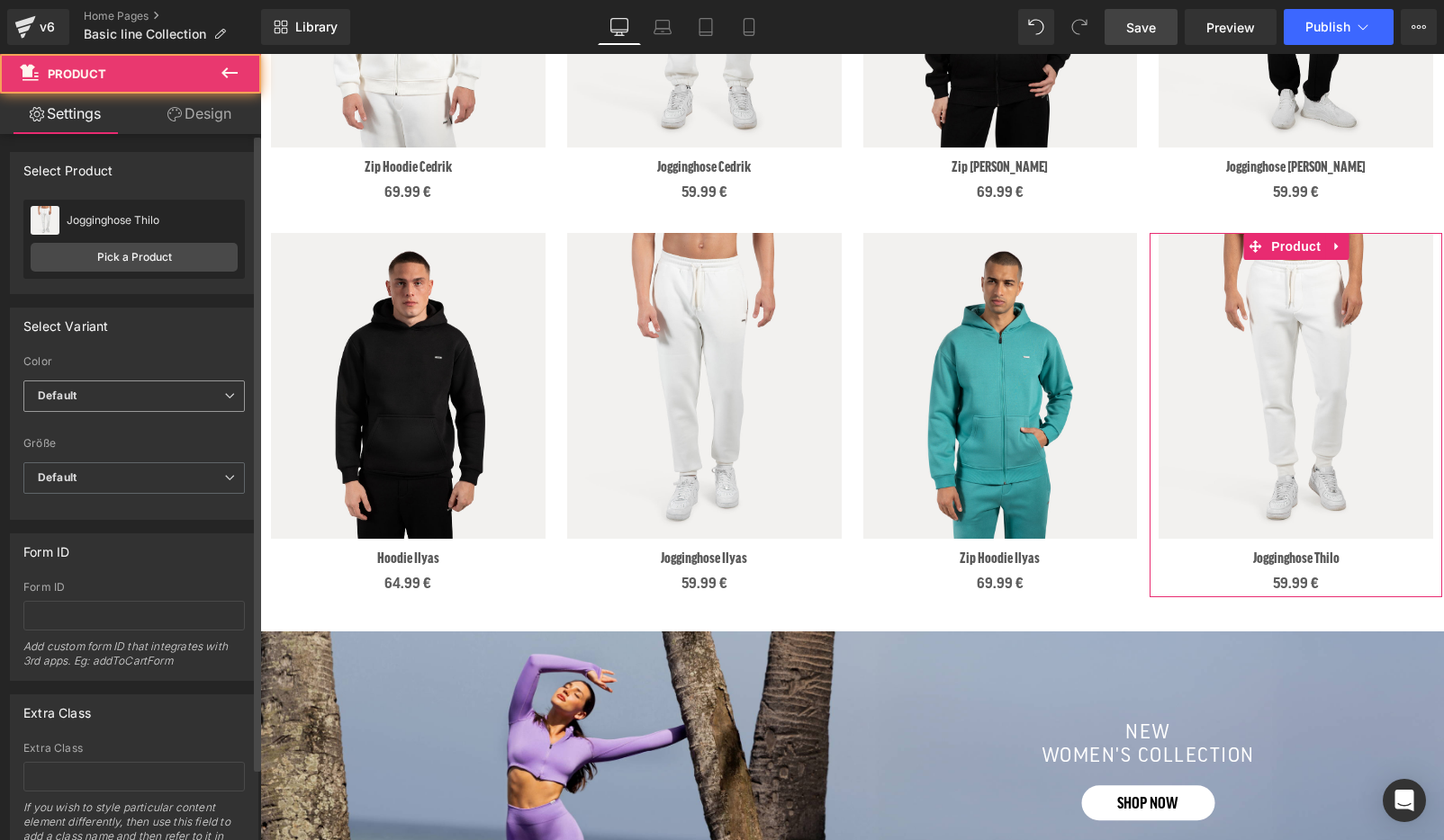
click at [179, 401] on span "Default" at bounding box center [133, 396] width 221 height 32
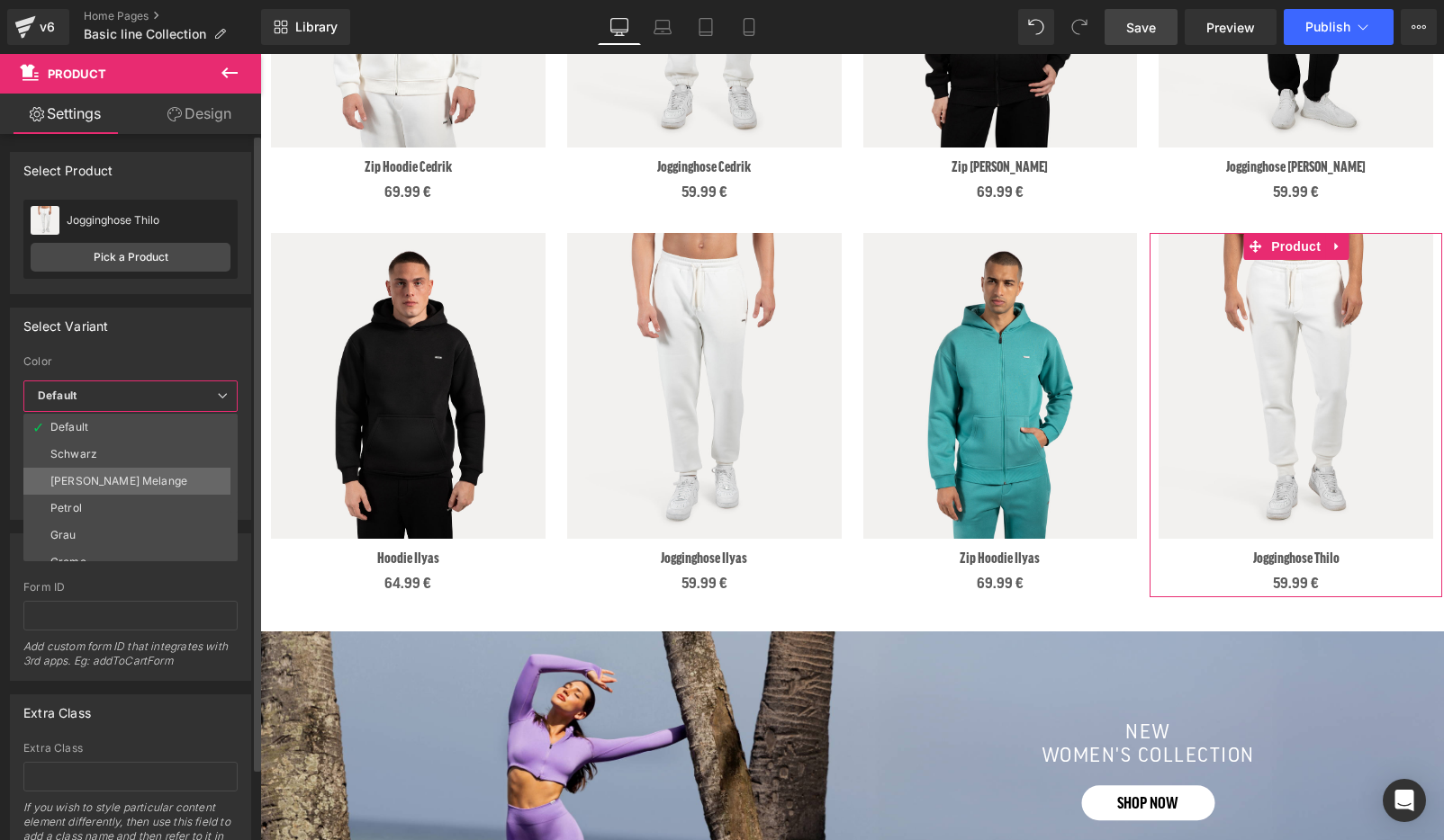
click at [147, 484] on li "[PERSON_NAME] Melange" at bounding box center [134, 481] width 222 height 27
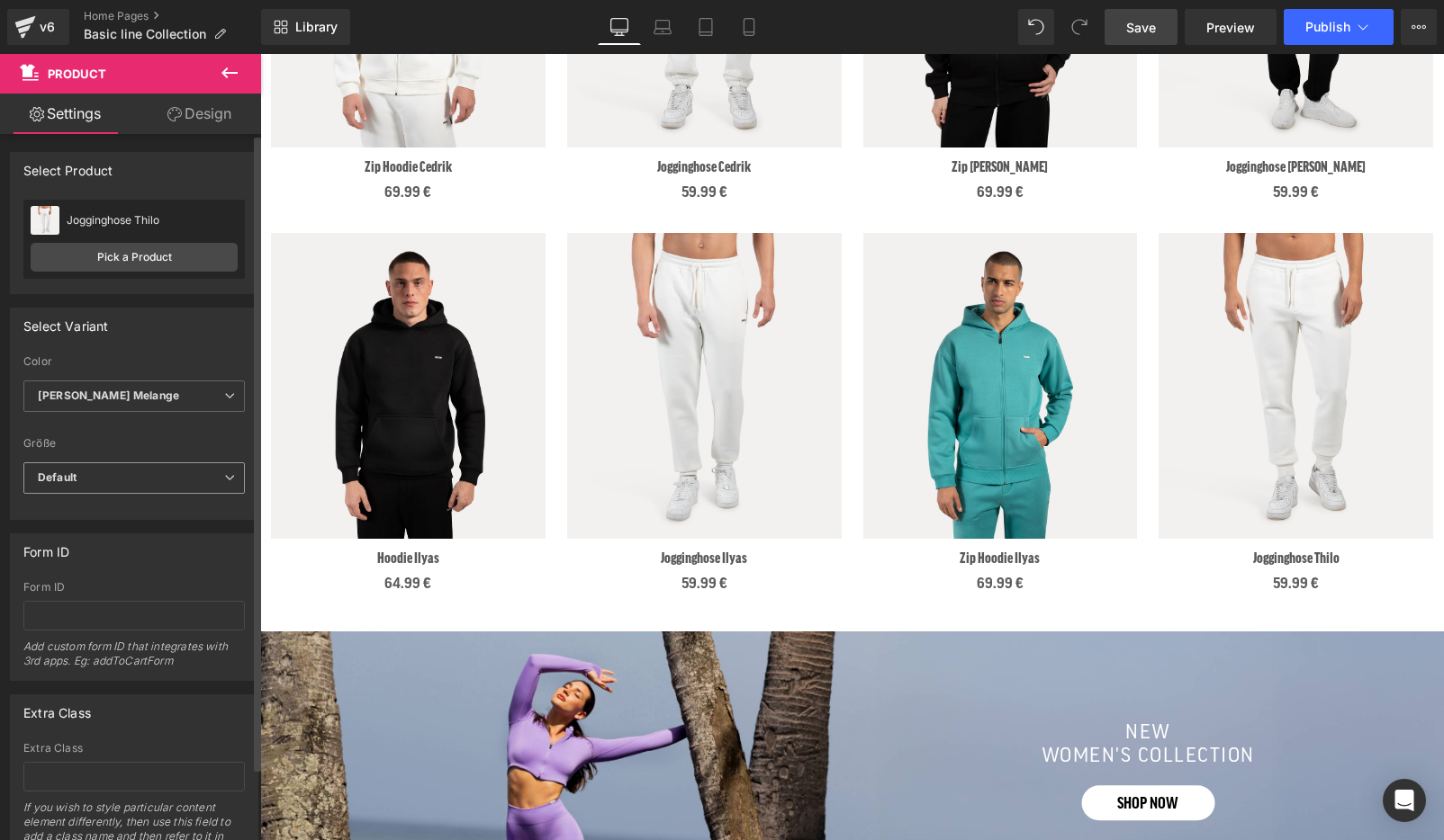
click at [124, 483] on span "Default" at bounding box center [133, 477] width 221 height 32
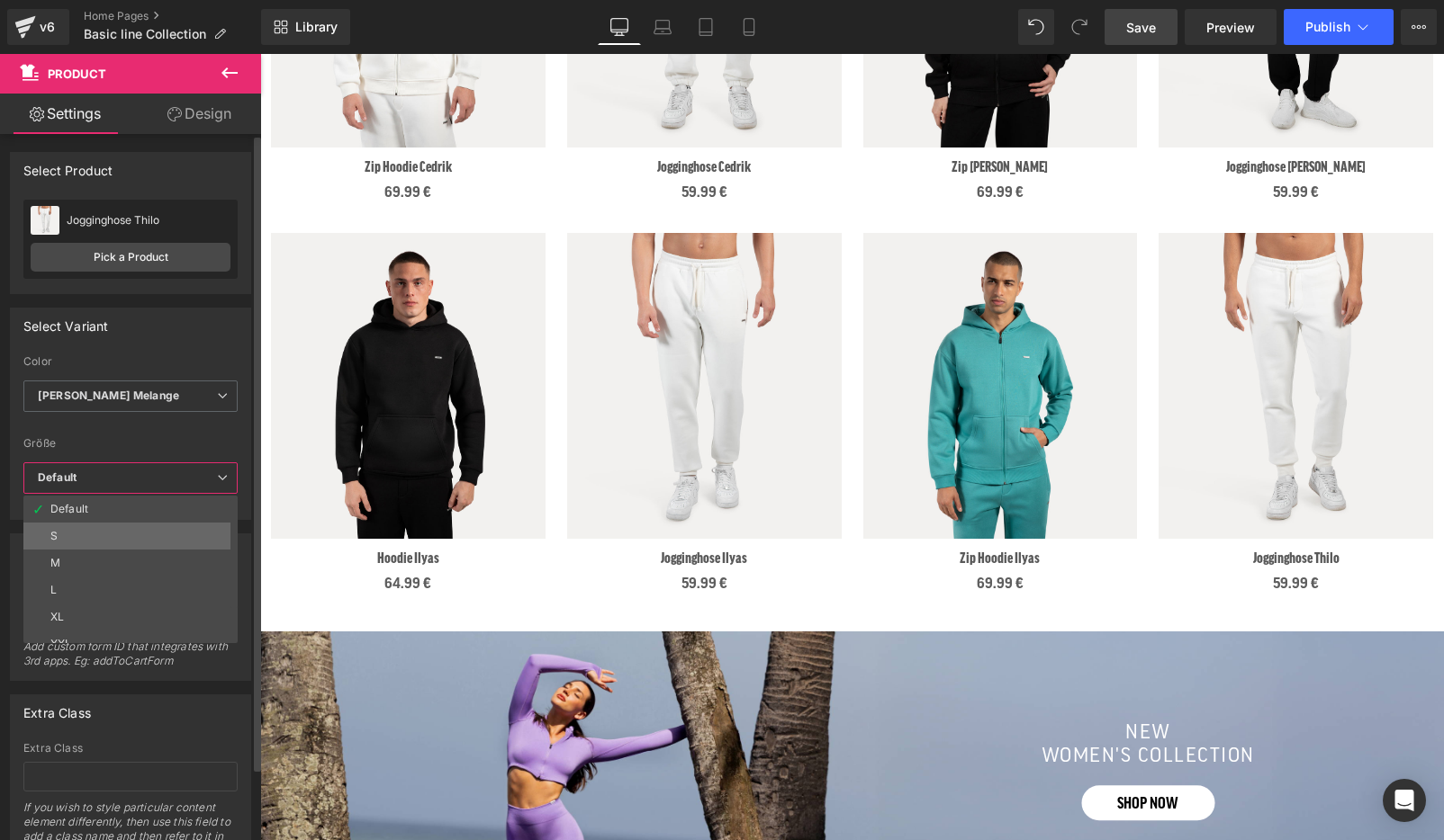
click at [151, 531] on li "S" at bounding box center [134, 536] width 222 height 27
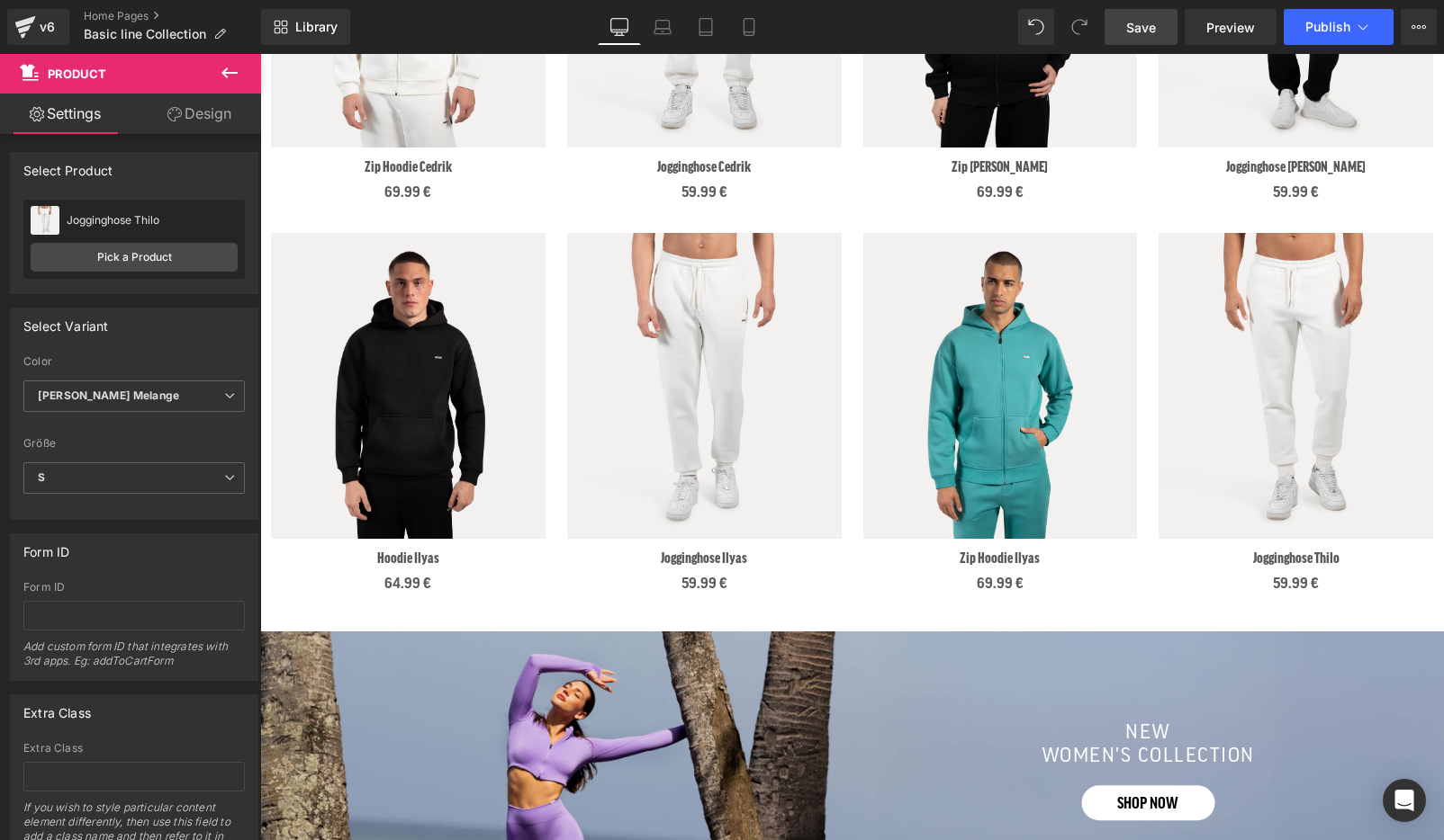
click at [1144, 24] on span "Save" at bounding box center [1141, 28] width 30 height 19
click at [1158, 30] on link "Save" at bounding box center [1141, 27] width 73 height 36
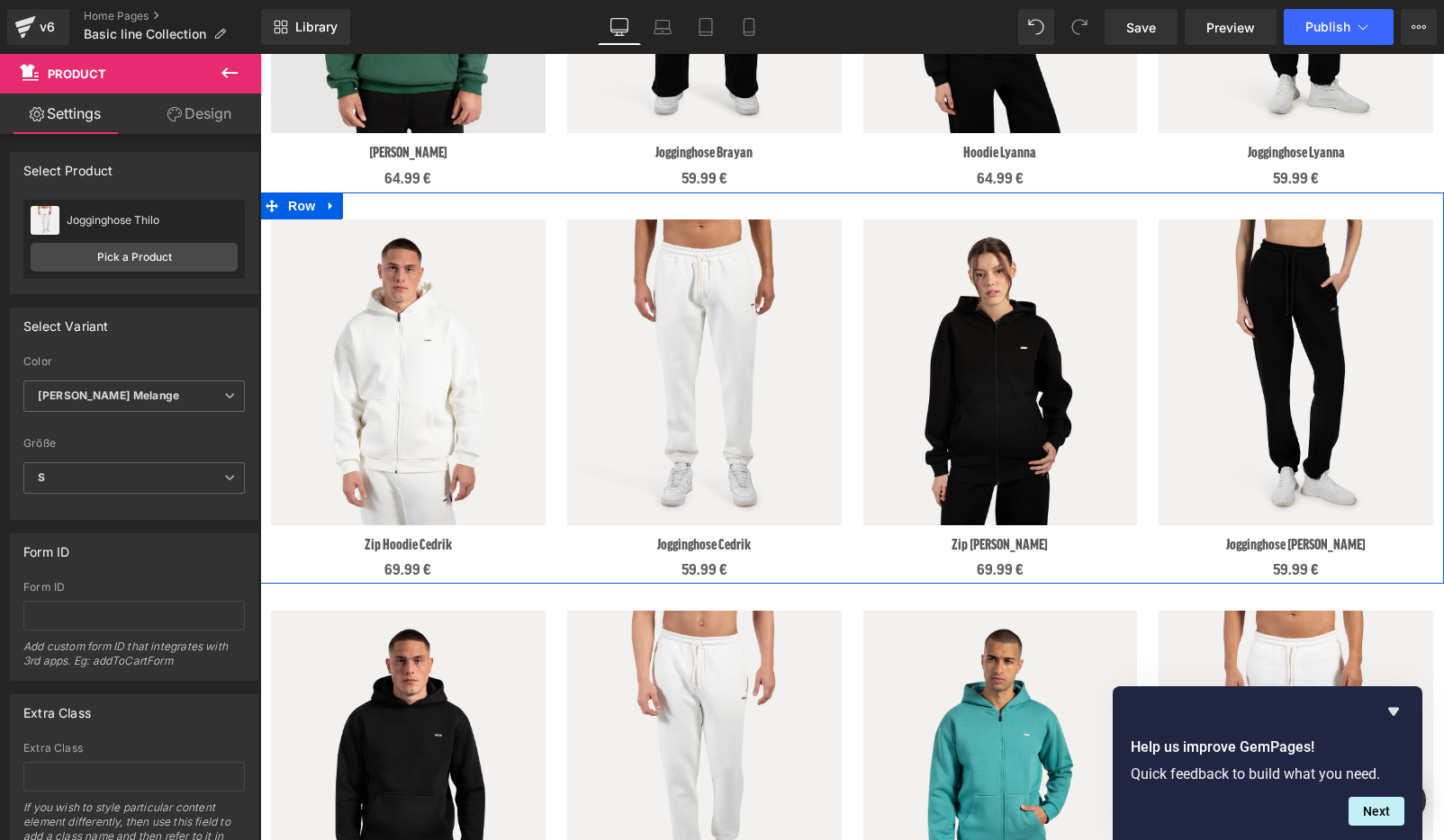
scroll to position [904, 0]
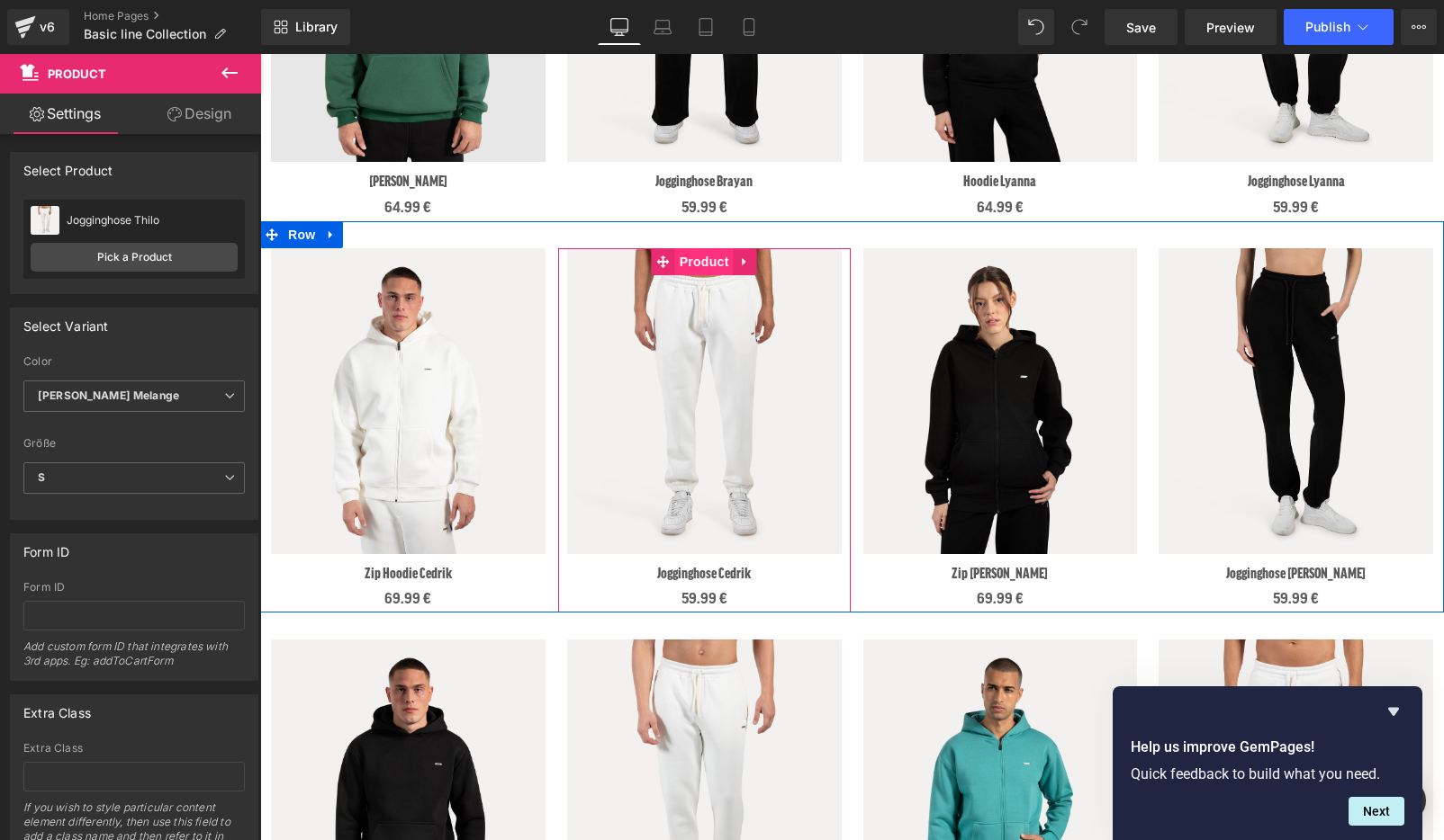
click at [700, 269] on span "Product" at bounding box center [703, 262] width 58 height 27
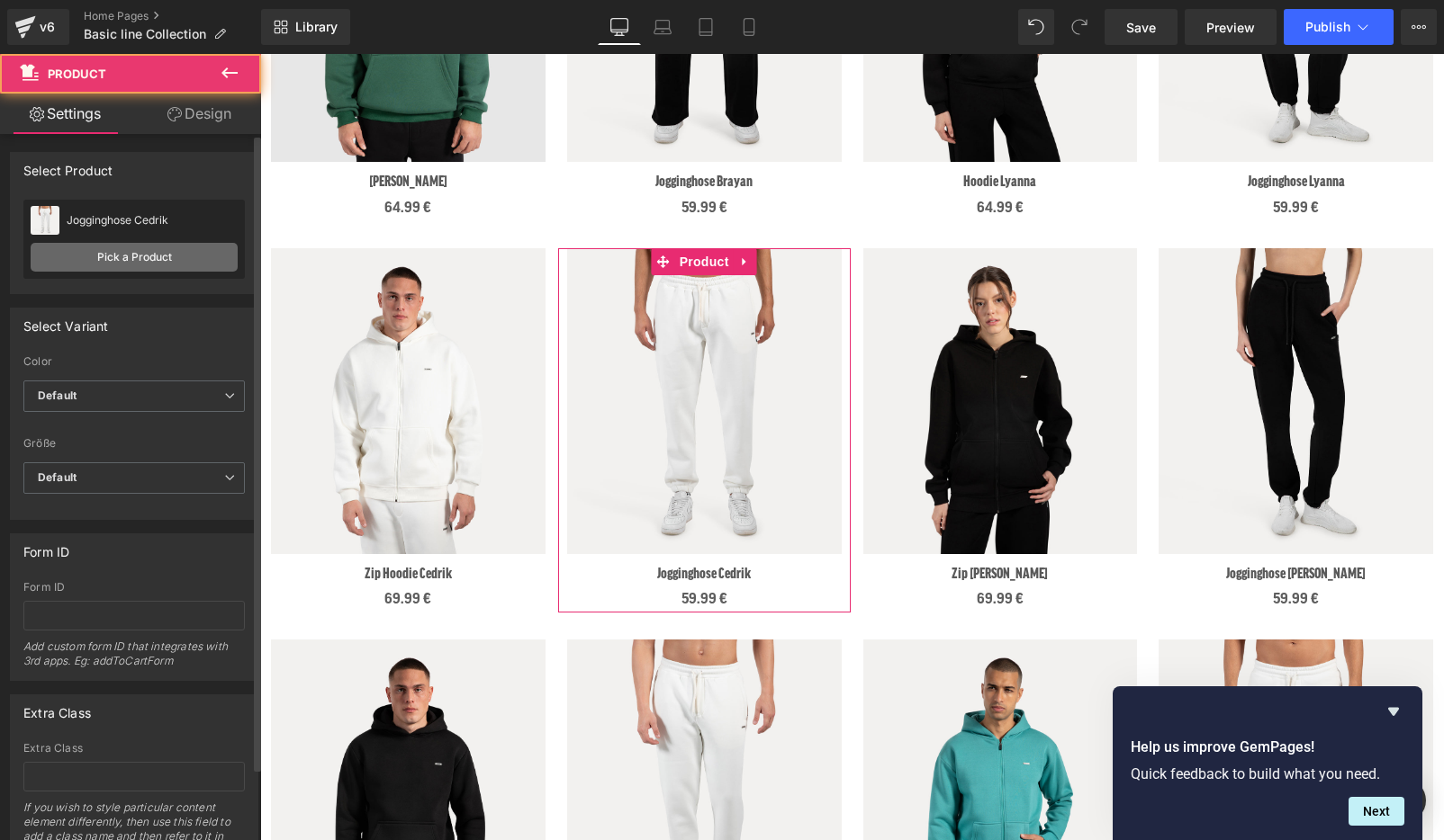
click at [140, 263] on link "Pick a Product" at bounding box center [134, 257] width 207 height 29
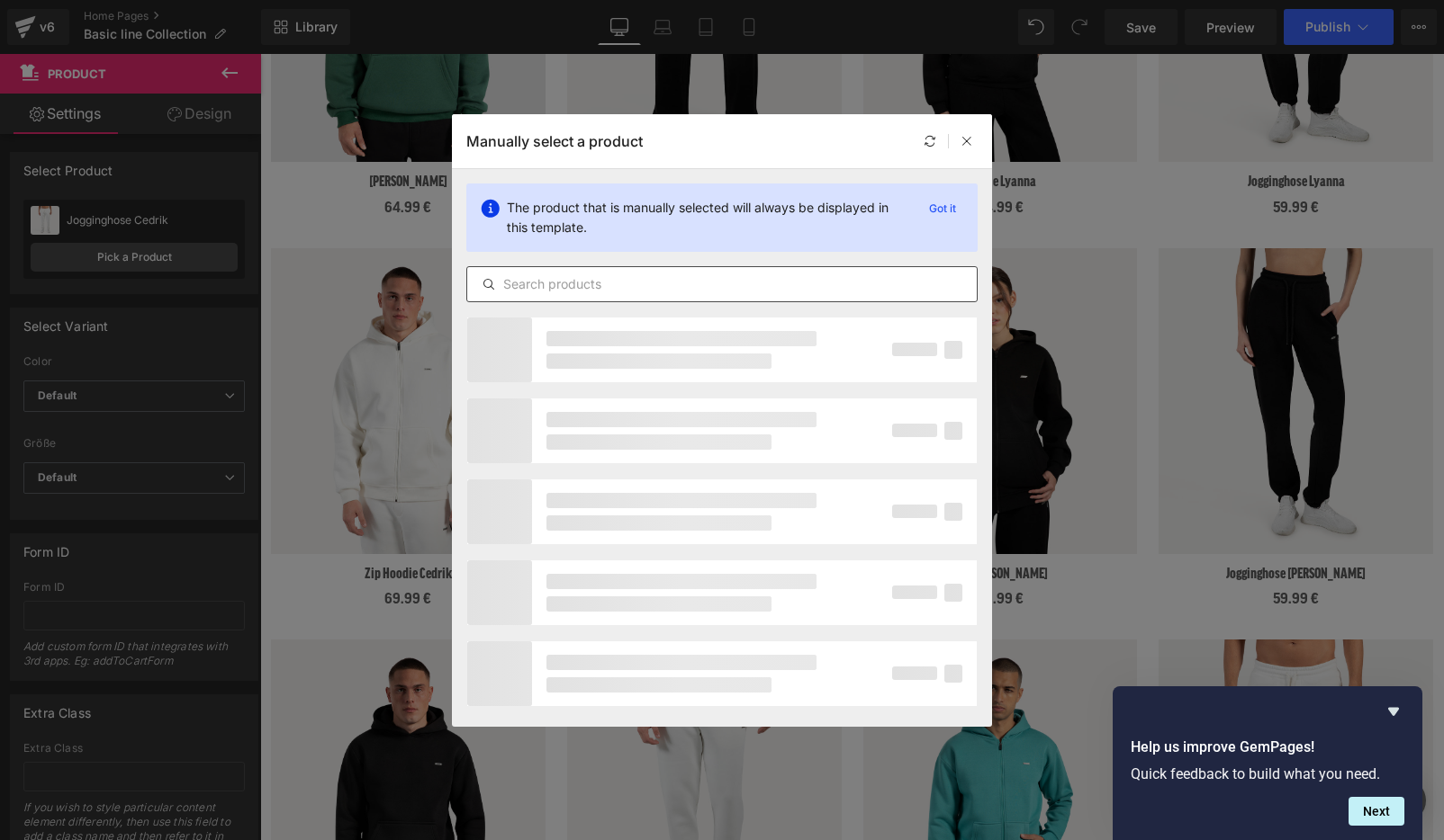
click at [523, 278] on input "text" at bounding box center [722, 284] width 509 height 22
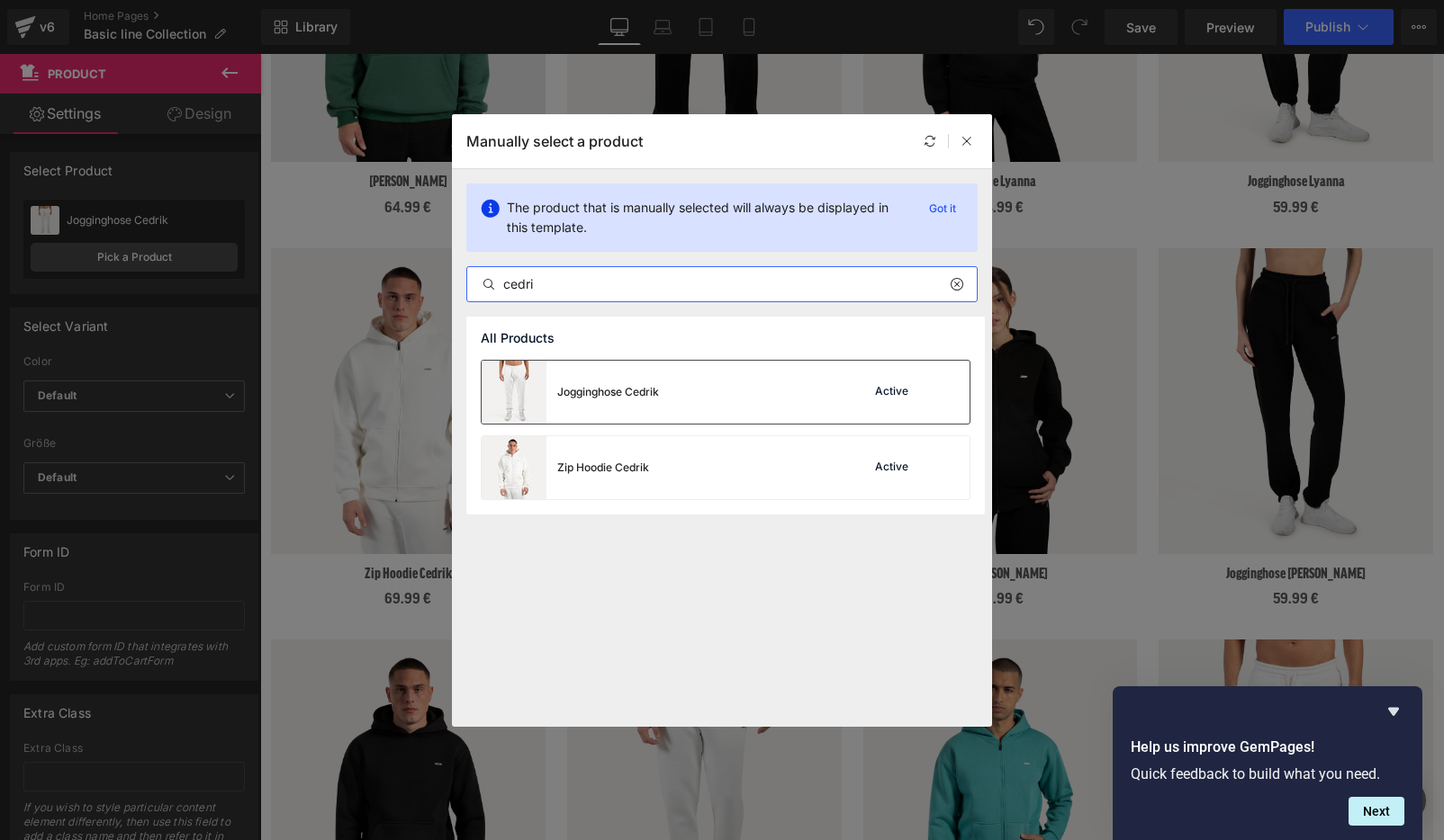
type input "cedri"
click at [735, 401] on div "Jogginghose Cedrik Active" at bounding box center [725, 392] width 488 height 63
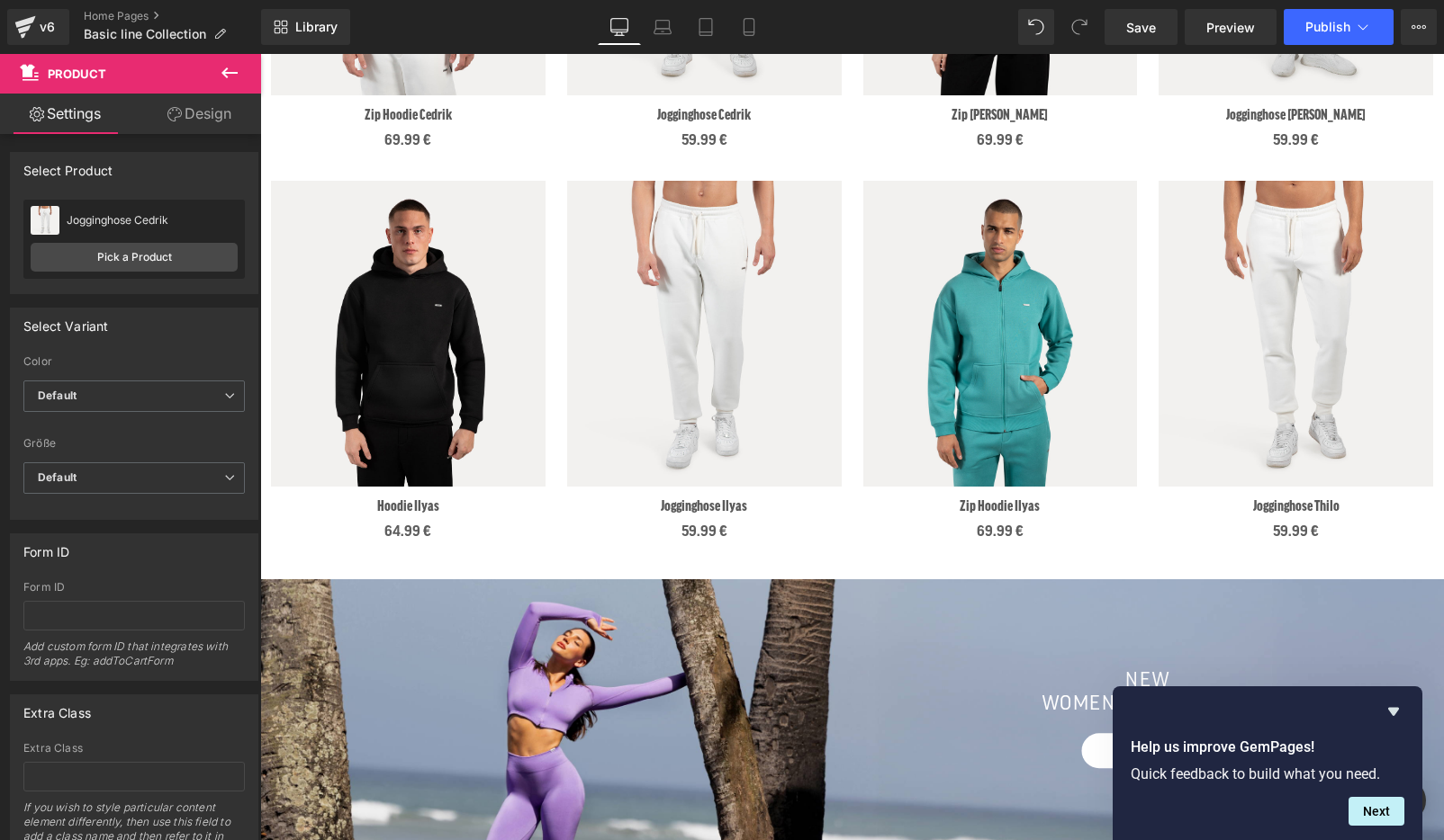
scroll to position [1364, 0]
click at [999, 211] on img at bounding box center [1000, 333] width 275 height 306
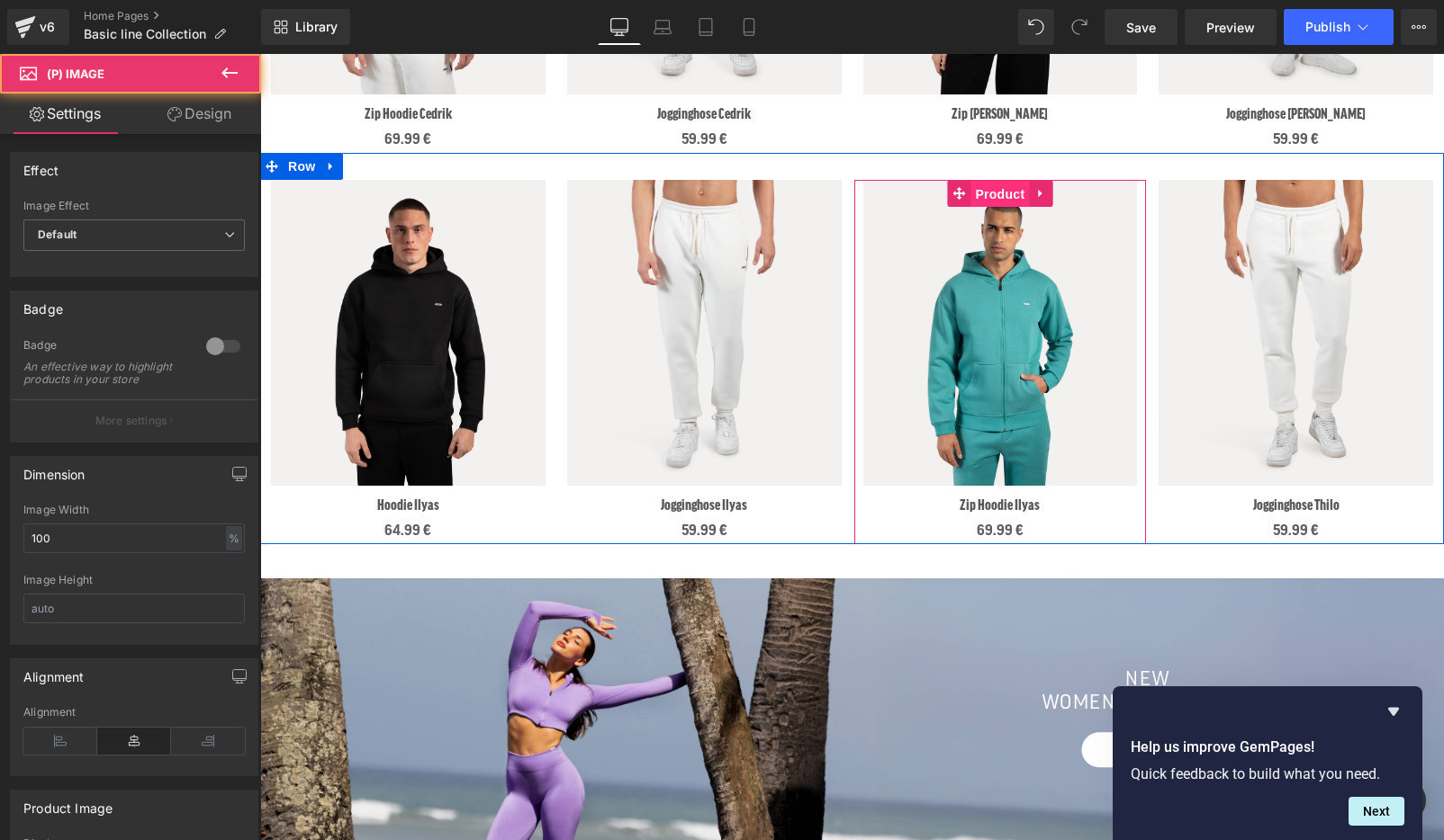
click at [999, 196] on span "Product" at bounding box center [999, 194] width 58 height 27
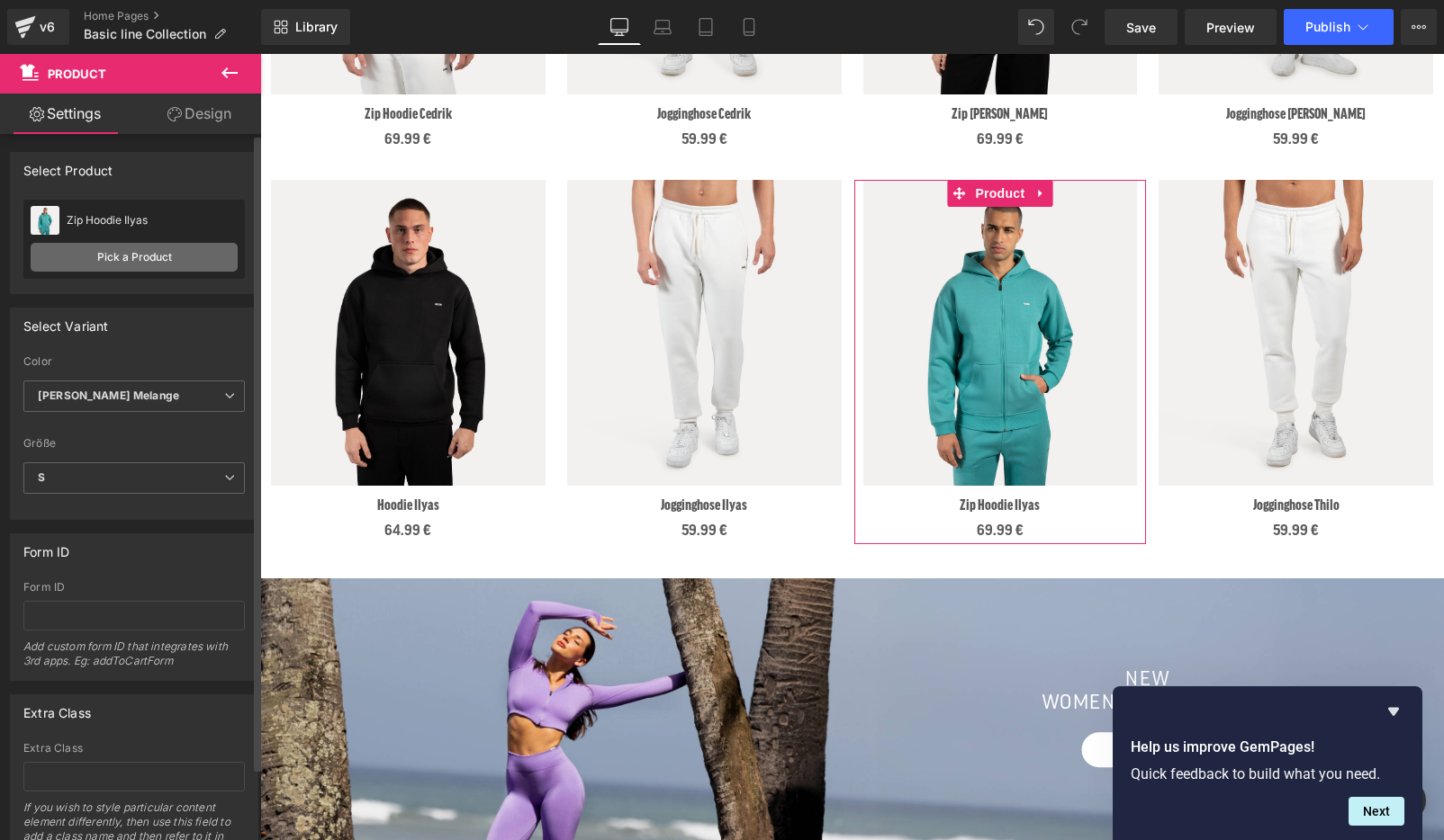
click at [214, 254] on link "Pick a Product" at bounding box center [134, 257] width 207 height 29
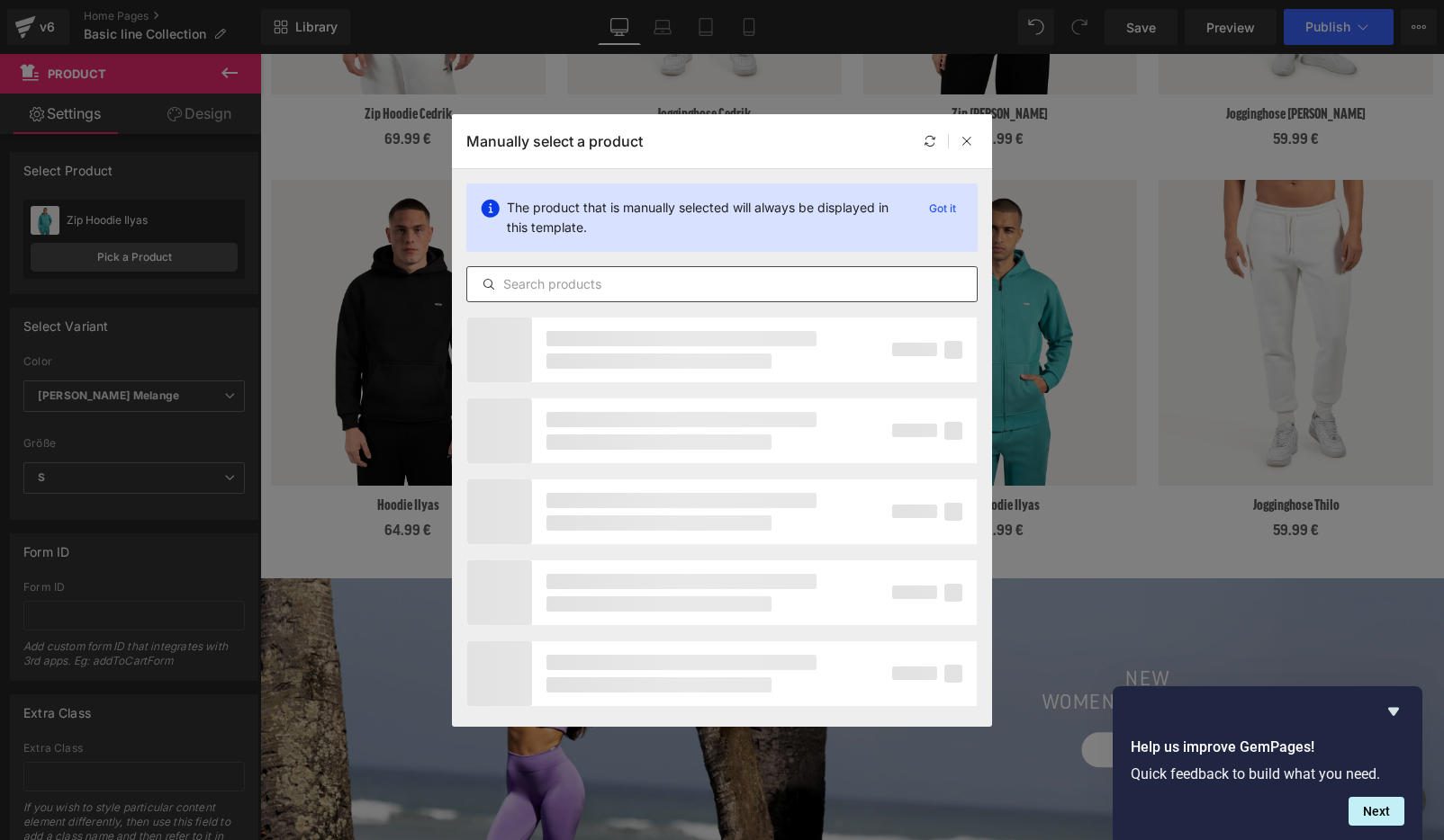
click at [600, 281] on input "text" at bounding box center [722, 284] width 509 height 22
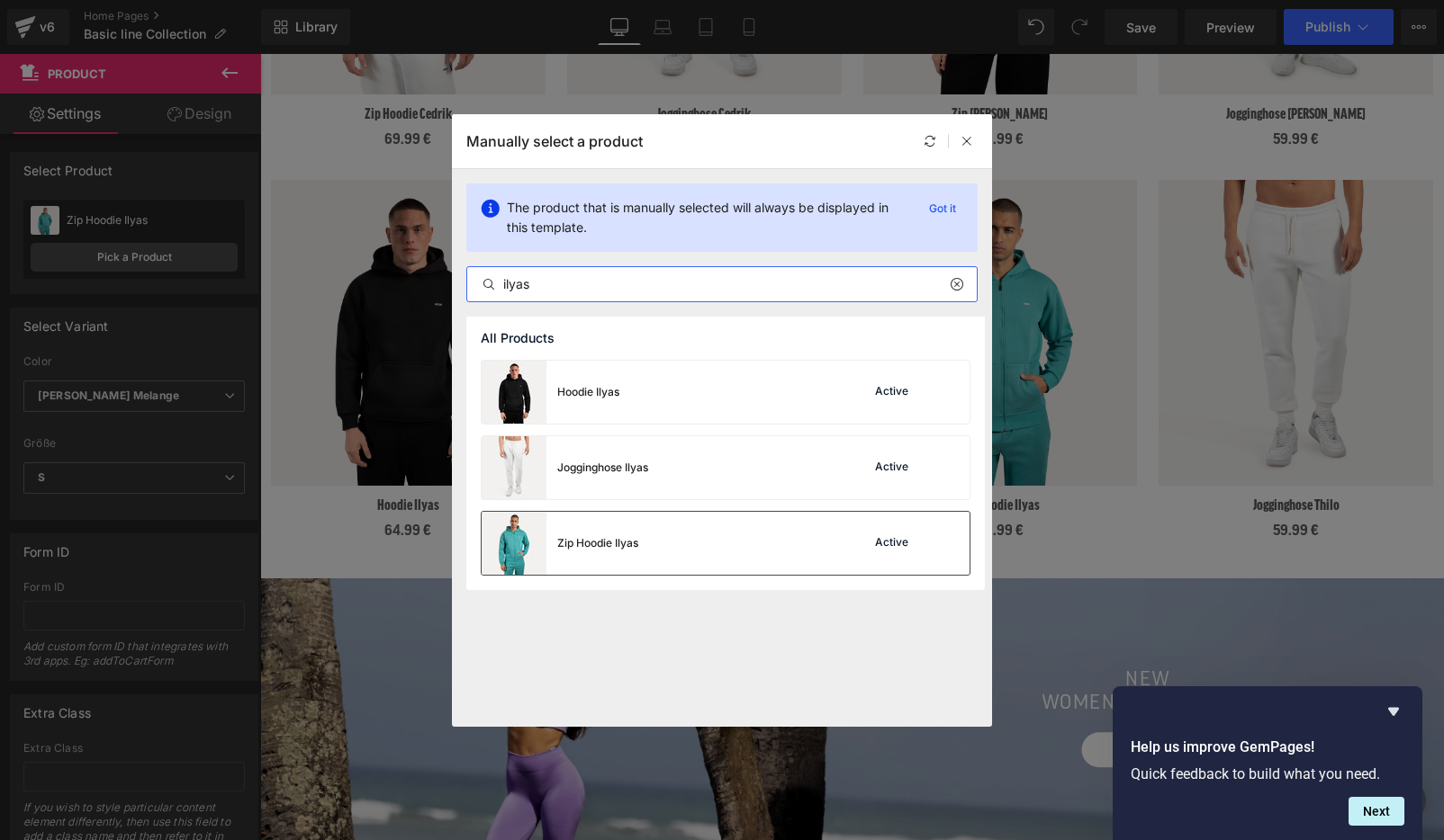
type input "ilyas"
click at [679, 540] on div "Zip Hoodie Ilyas Active" at bounding box center [725, 543] width 488 height 63
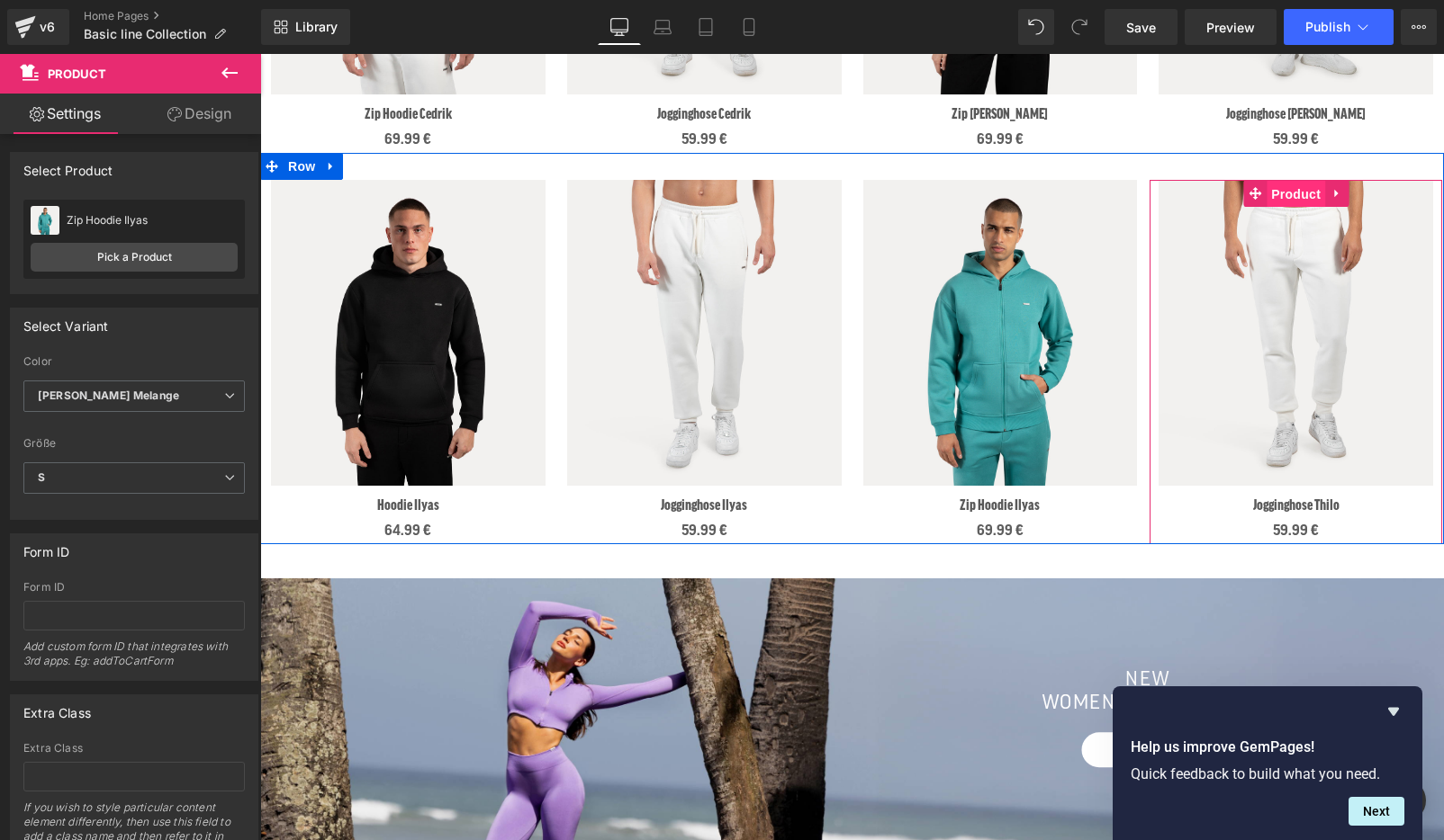
click at [1305, 189] on span "Product" at bounding box center [1295, 194] width 58 height 27
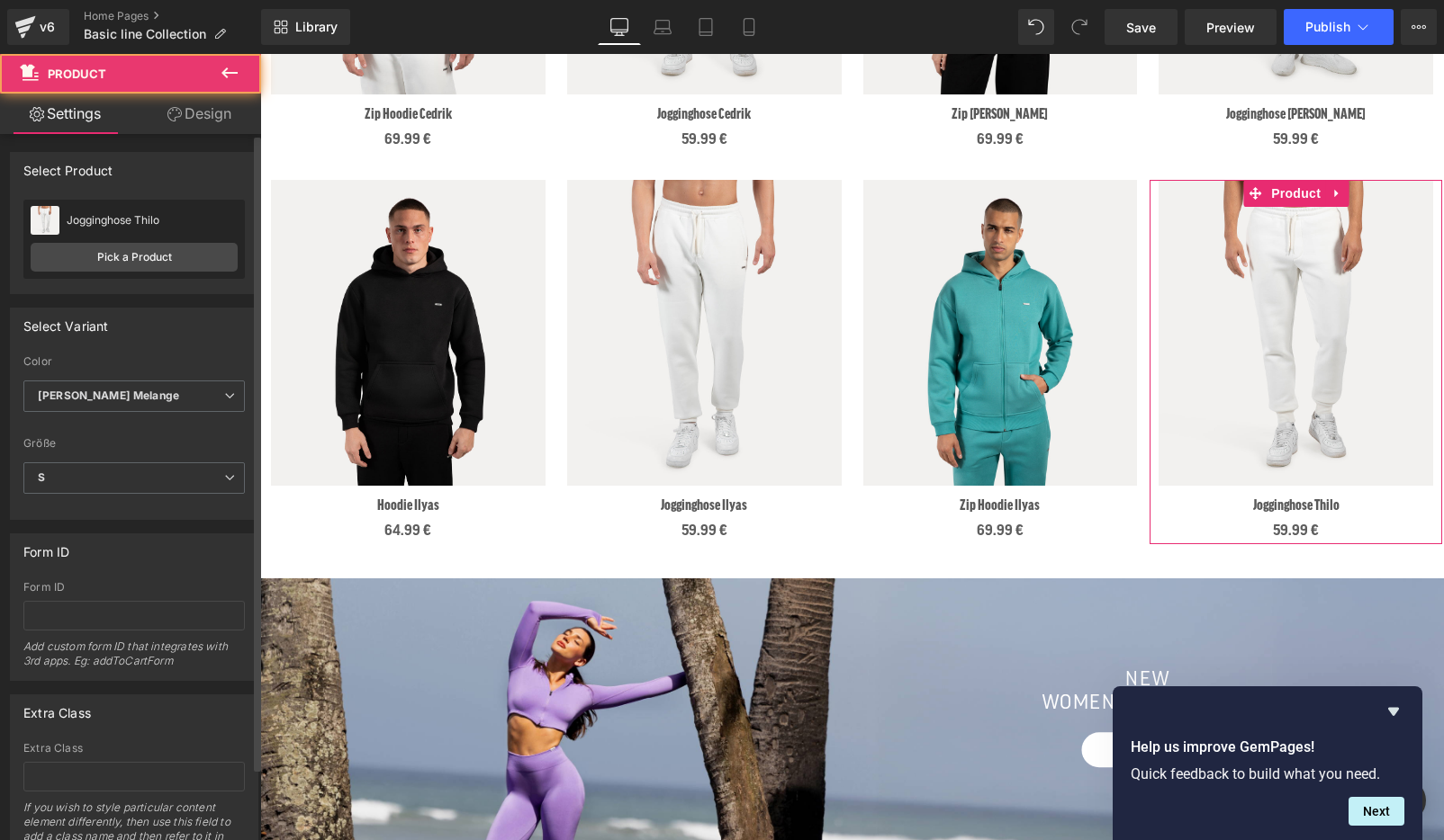
click at [144, 241] on div "Jogginghose Thilo Jogginghose Thilo Pick a Product" at bounding box center [133, 239] width 221 height 79
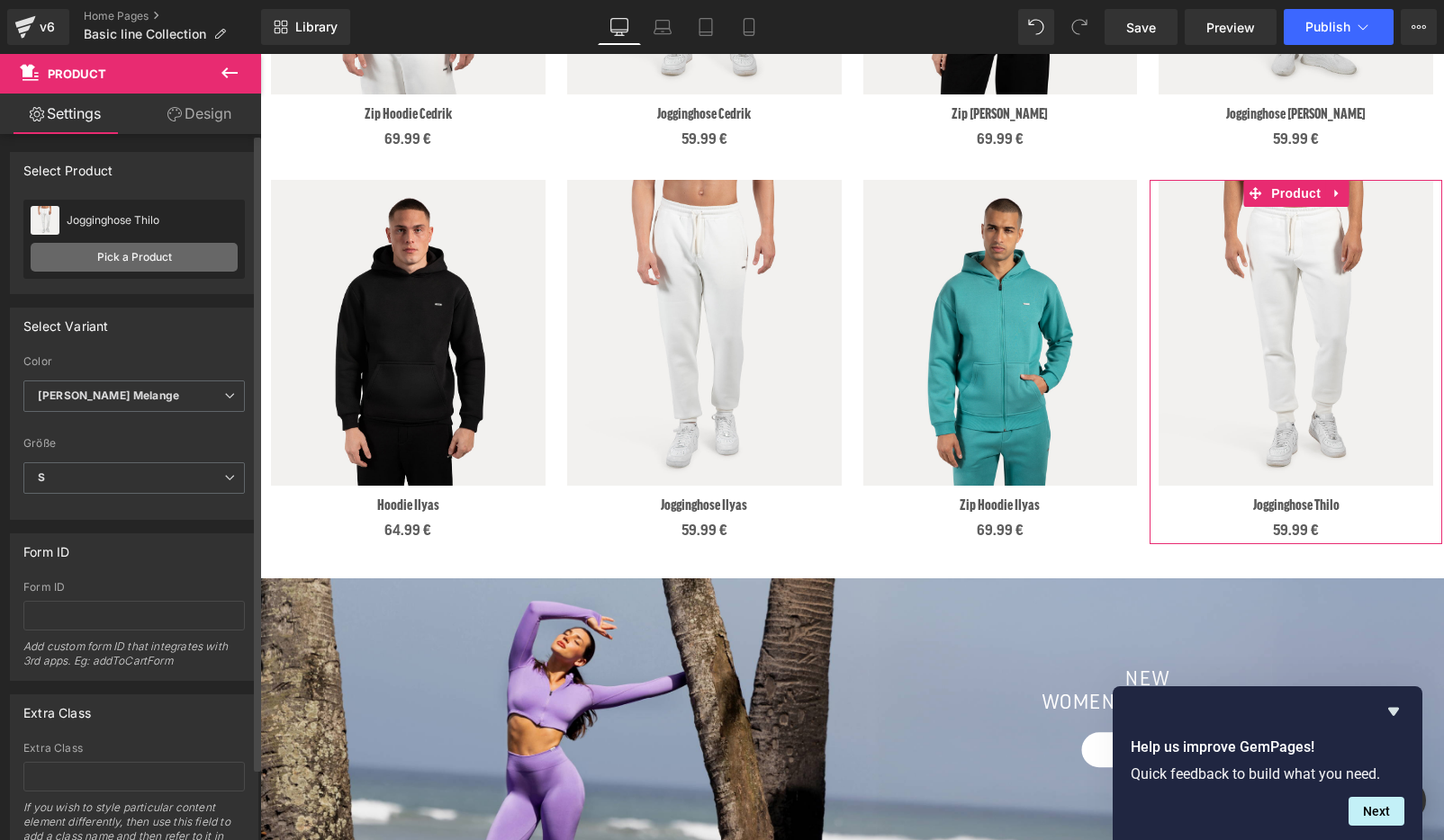
click at [145, 252] on link "Pick a Product" at bounding box center [134, 257] width 207 height 29
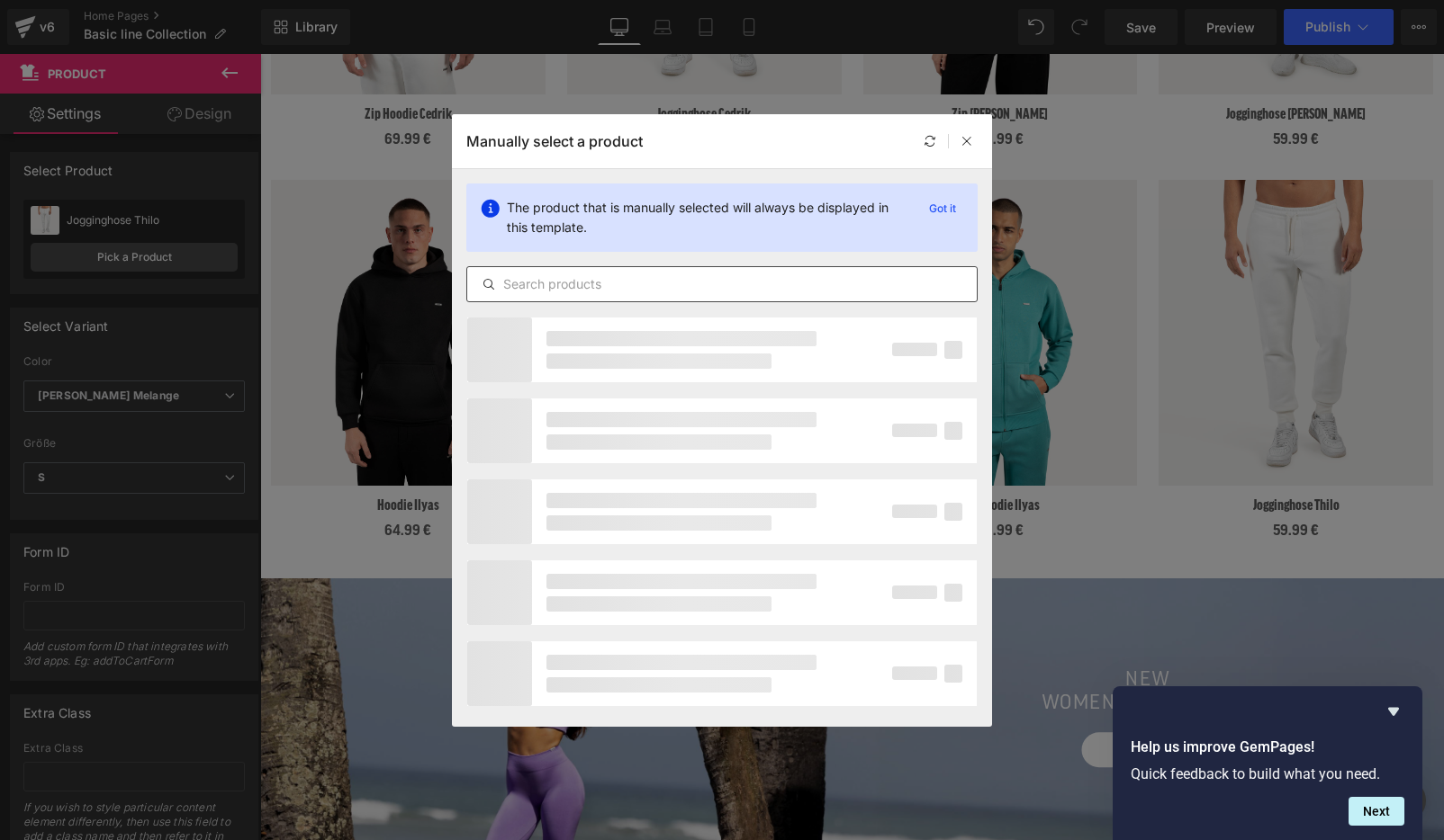
click at [579, 281] on input "text" at bounding box center [722, 284] width 509 height 22
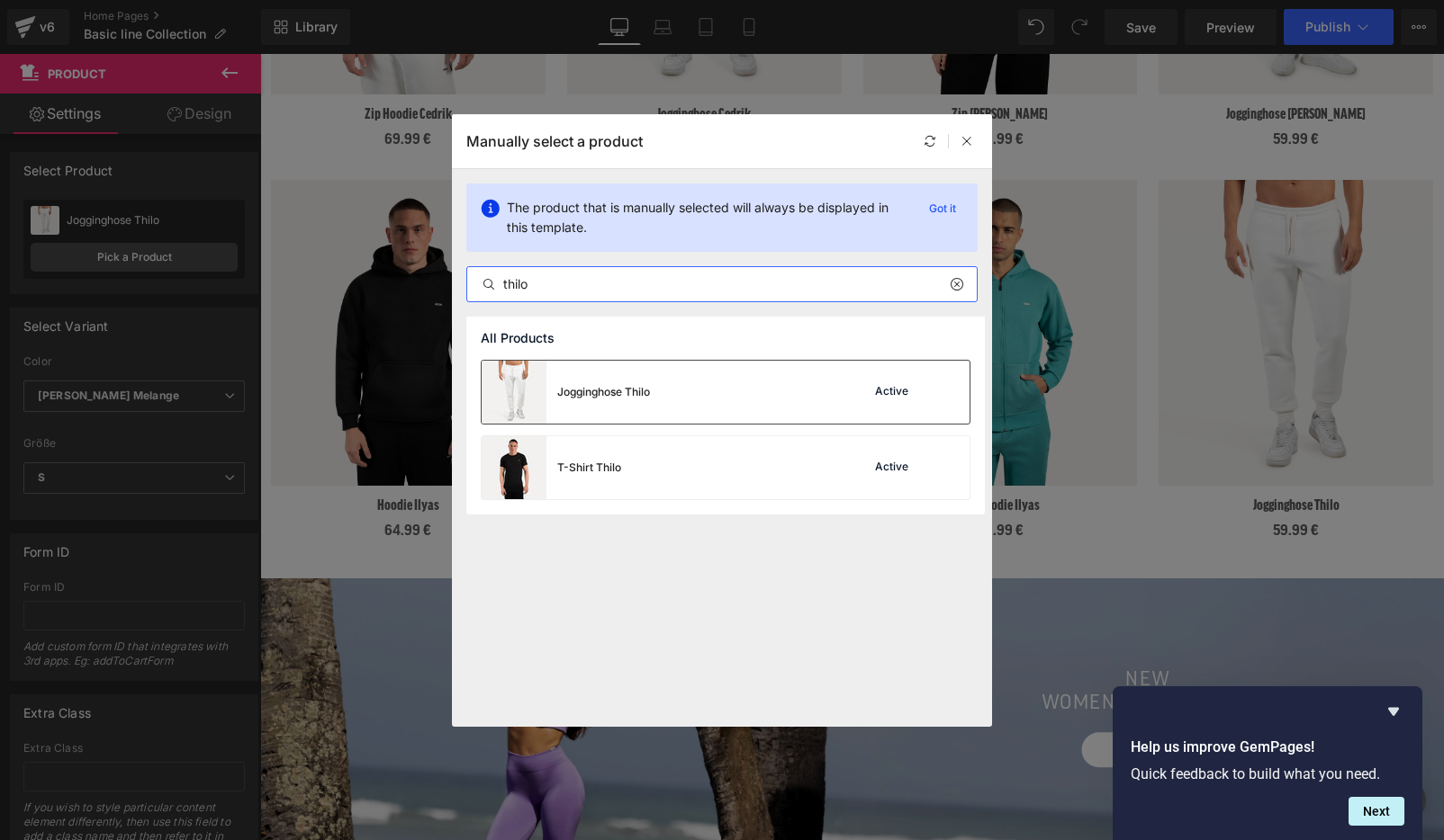
type input "thilo"
click at [667, 399] on div "Jogginghose Thilo Active" at bounding box center [725, 392] width 488 height 63
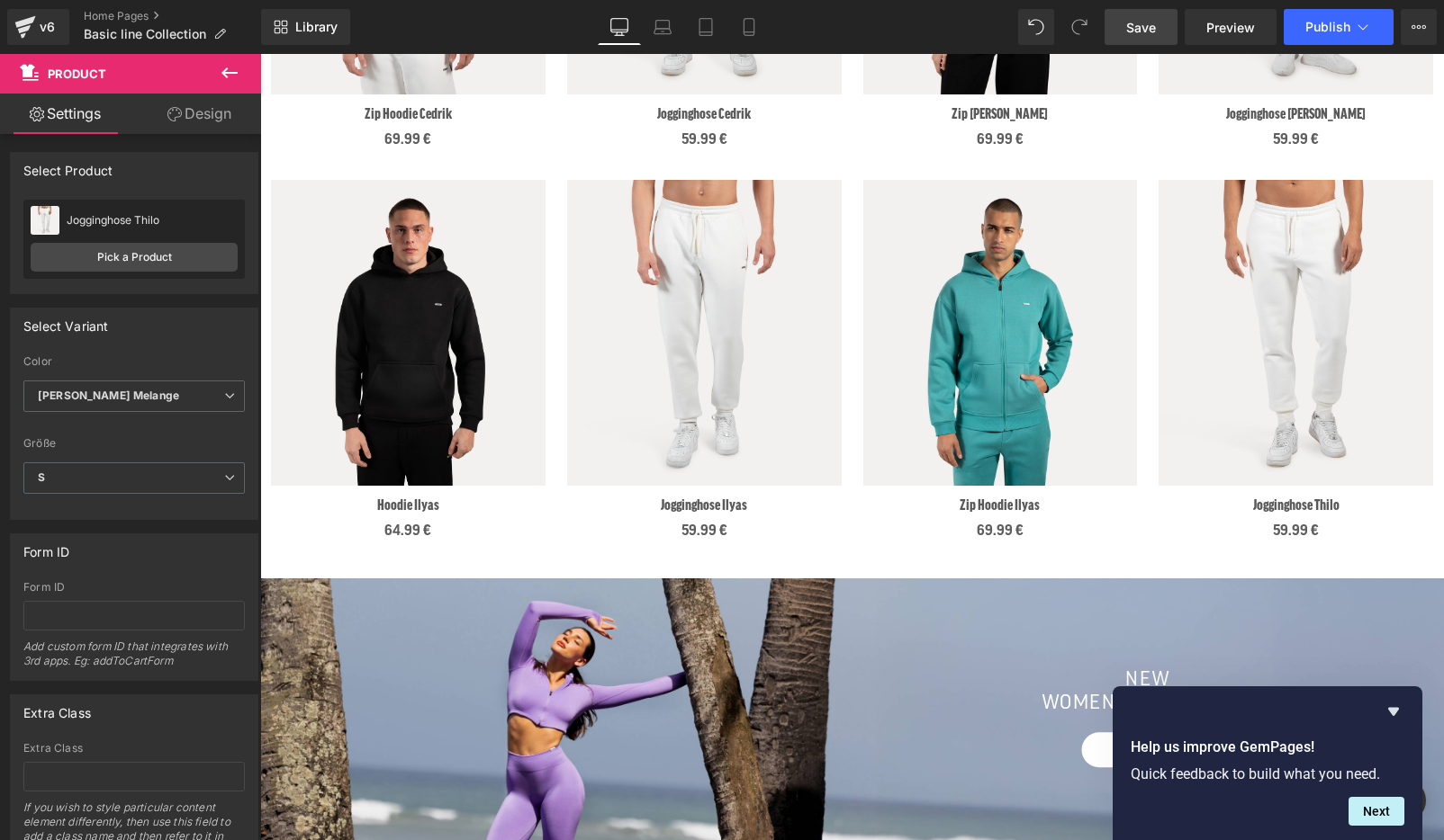
click at [1133, 26] on span "Save" at bounding box center [1141, 28] width 30 height 19
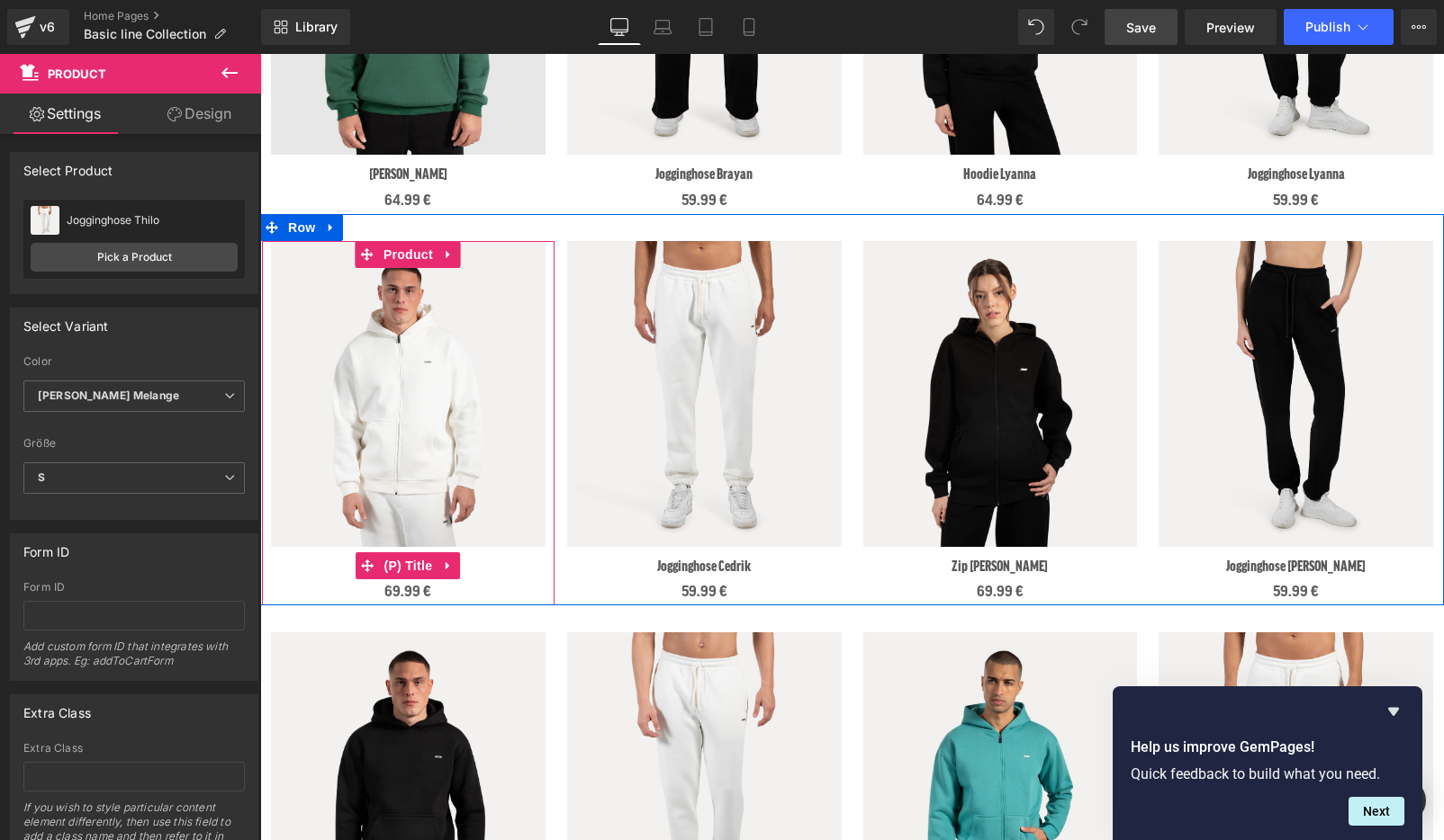
scroll to position [144, 0]
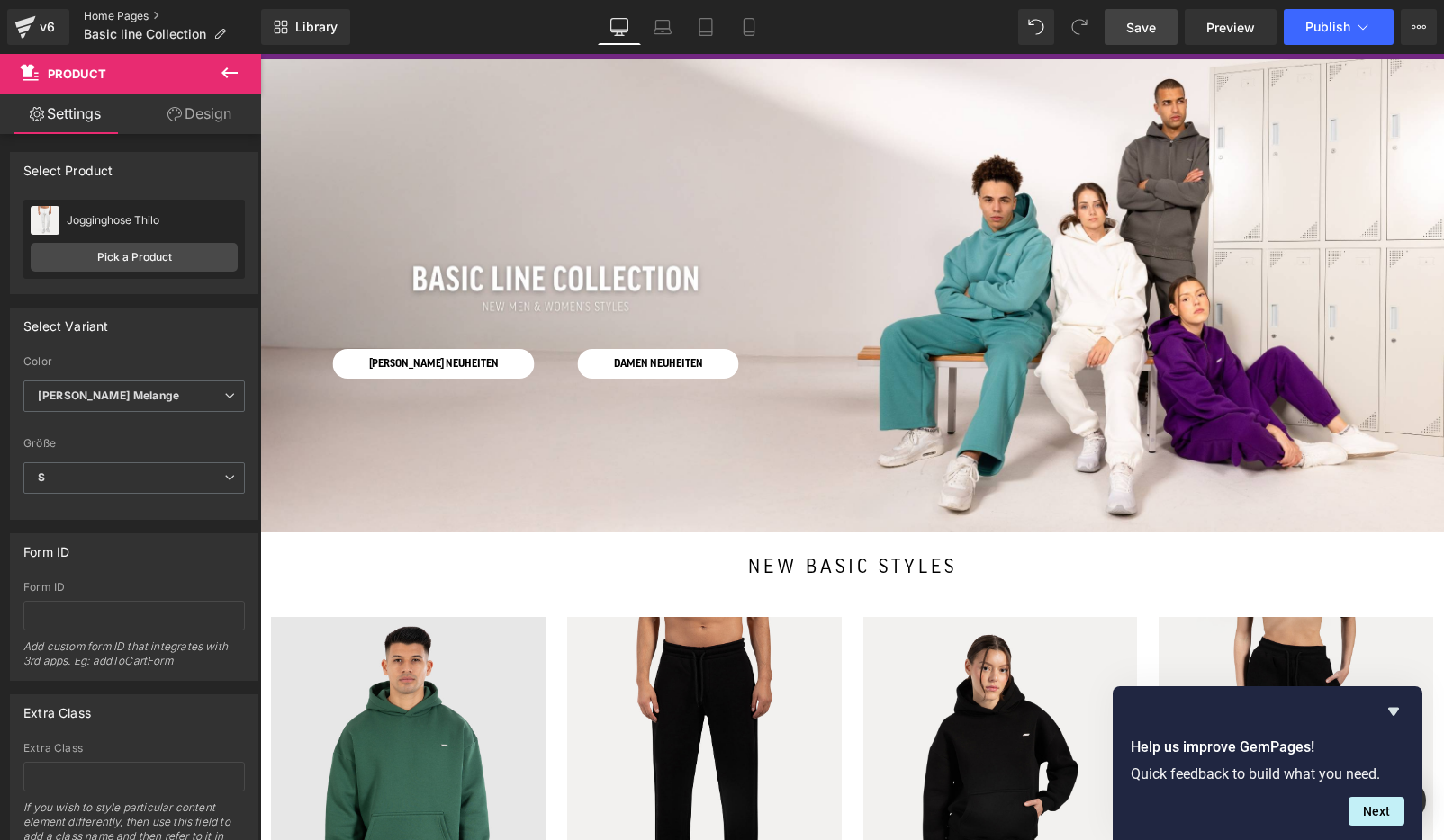
click at [122, 16] on link "Home Pages" at bounding box center [171, 15] width 177 height 14
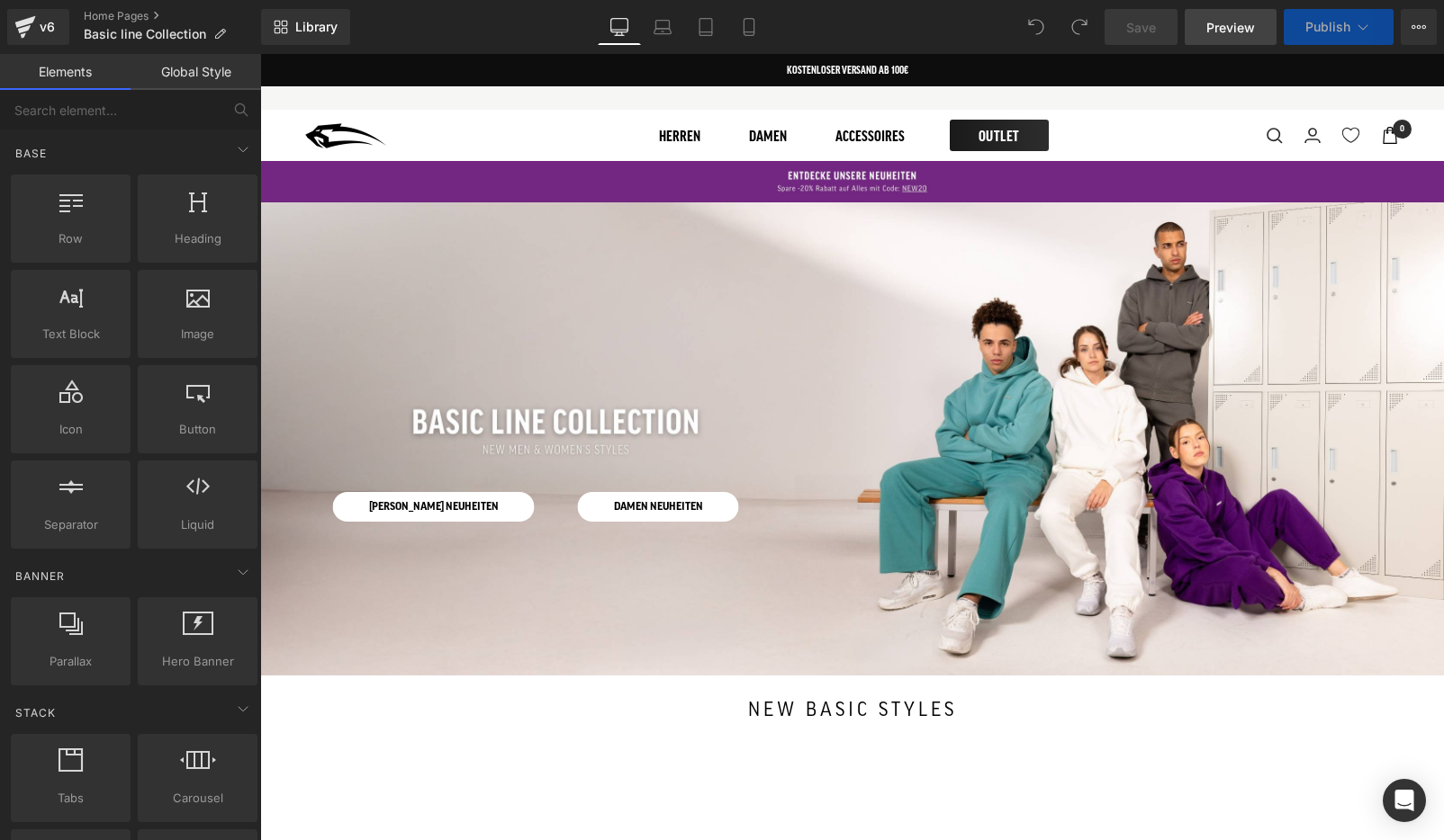
click at [1241, 30] on span "Preview" at bounding box center [1230, 28] width 49 height 19
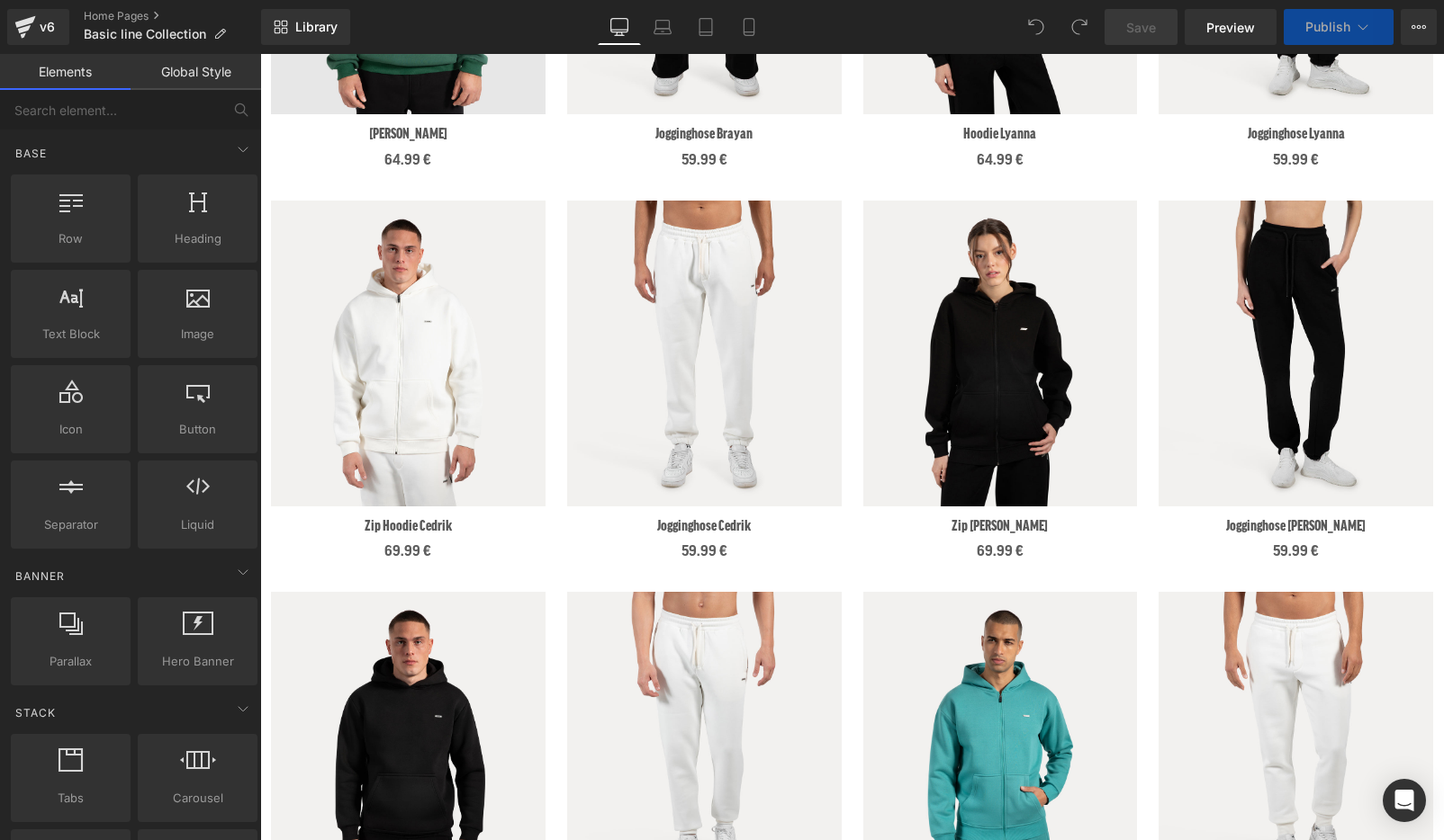
scroll to position [961, 0]
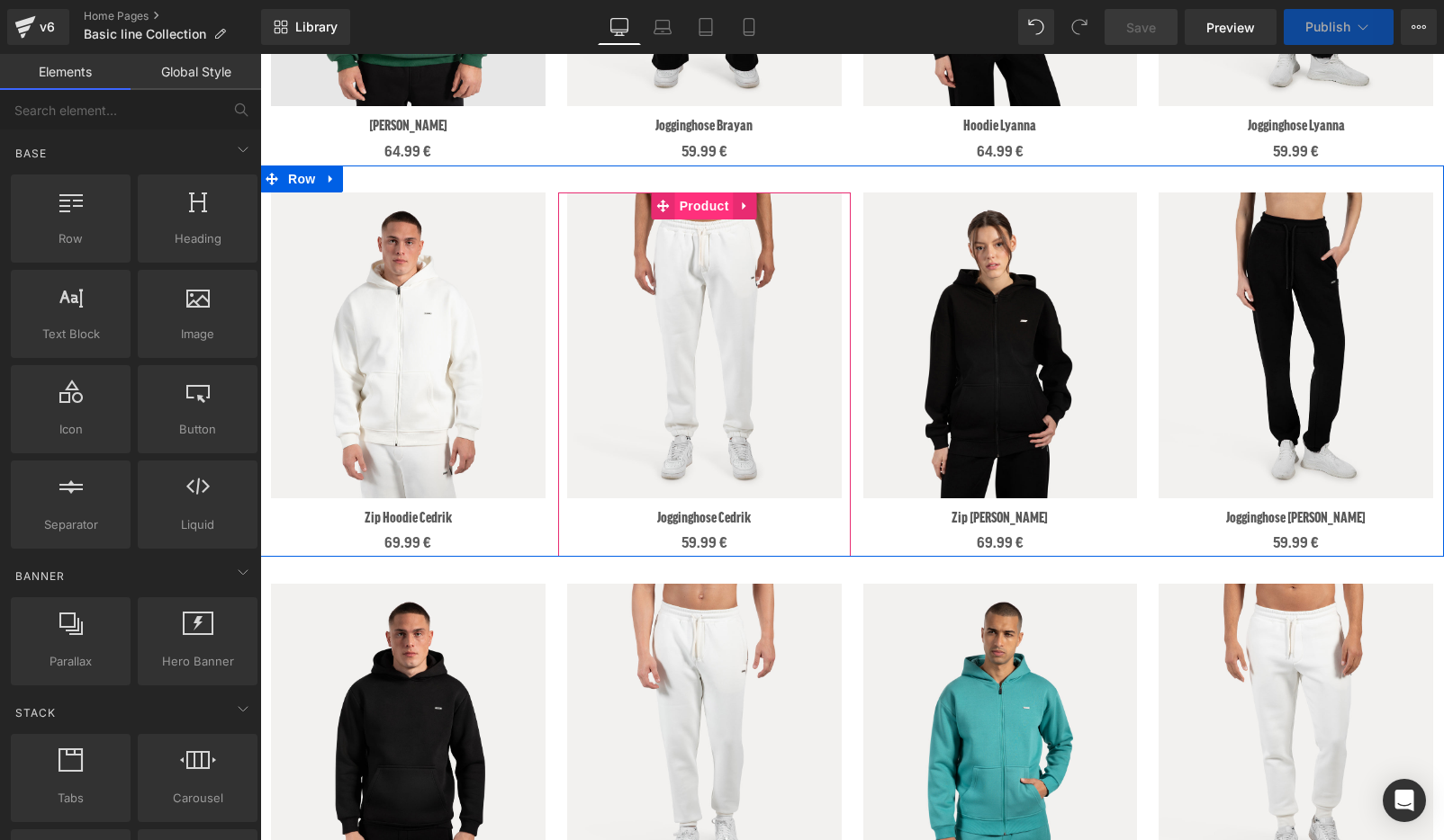
click at [704, 210] on span "Product" at bounding box center [703, 206] width 58 height 27
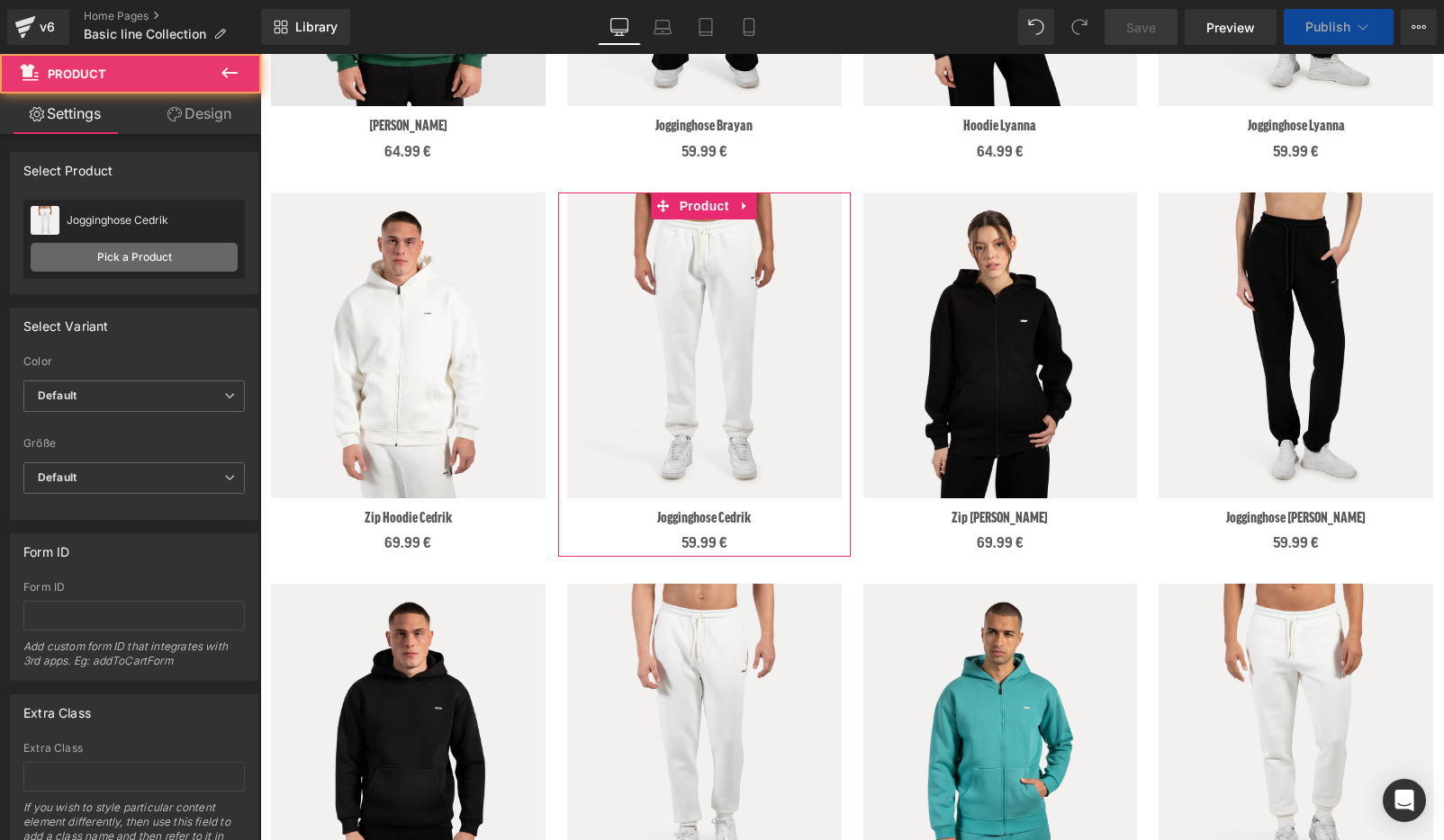
click at [154, 252] on link "Pick a Product" at bounding box center [134, 257] width 207 height 29
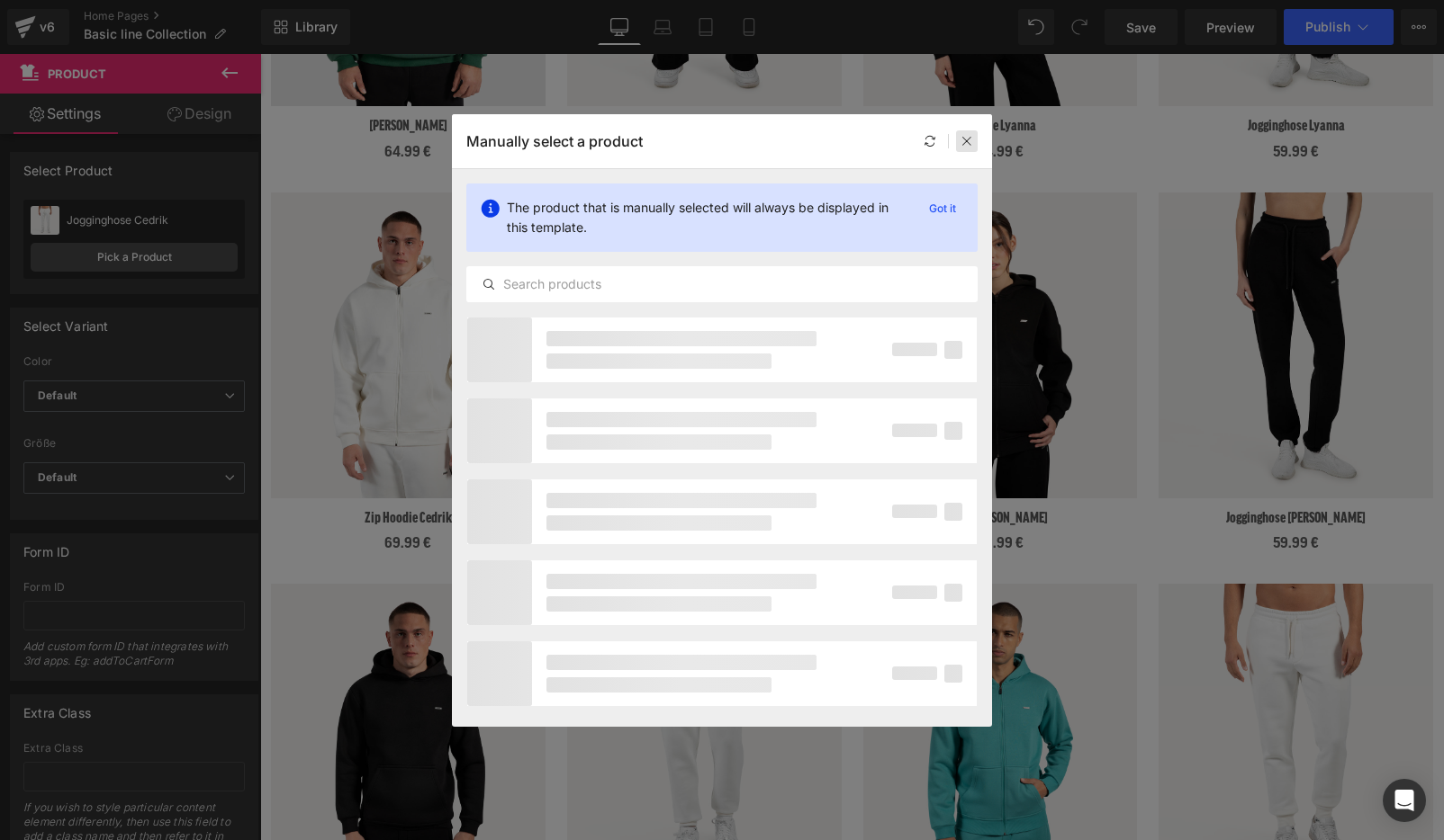
click at [971, 135] on icon at bounding box center [966, 141] width 12 height 12
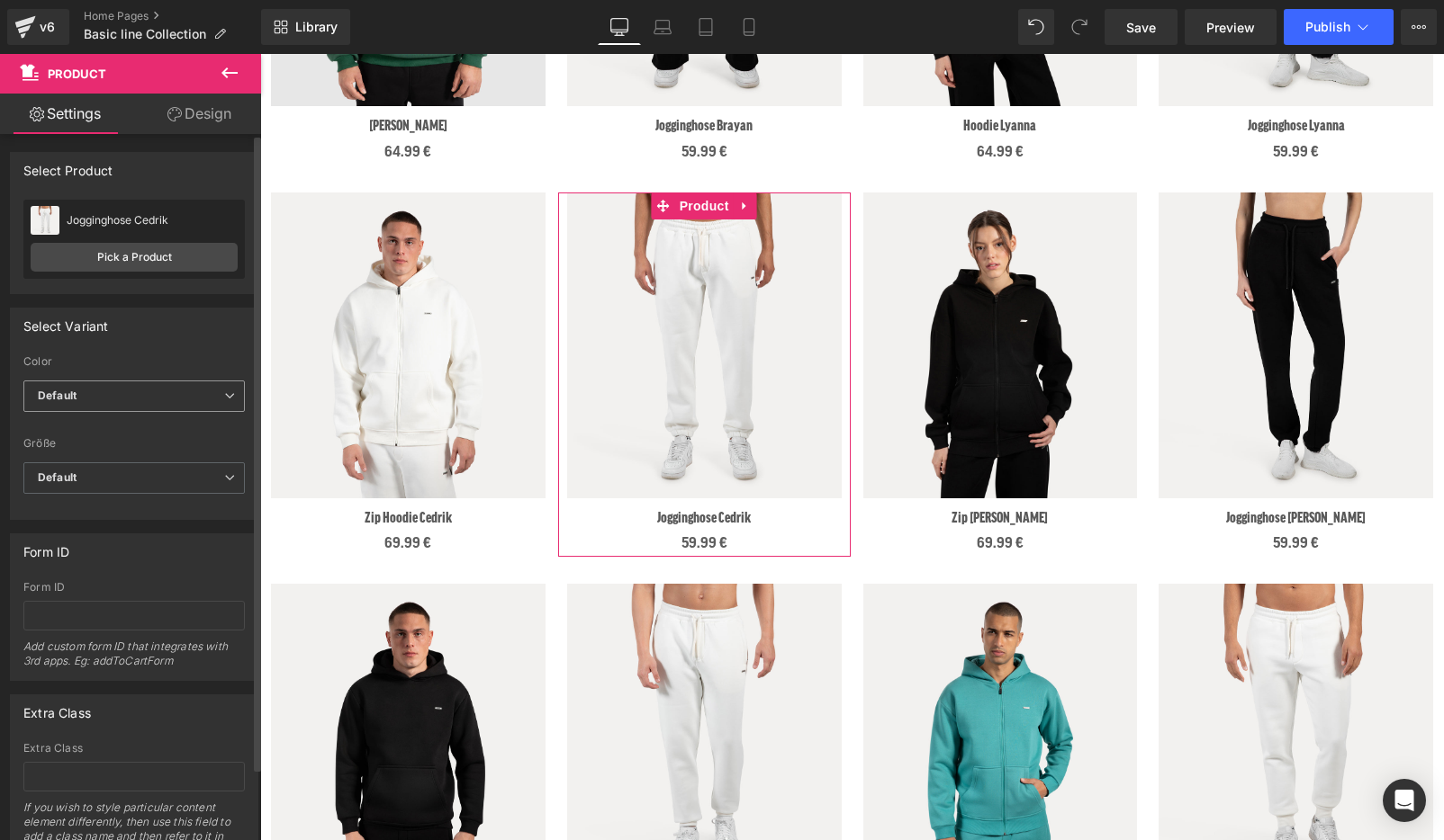
click at [122, 398] on span "Default" at bounding box center [133, 396] width 221 height 32
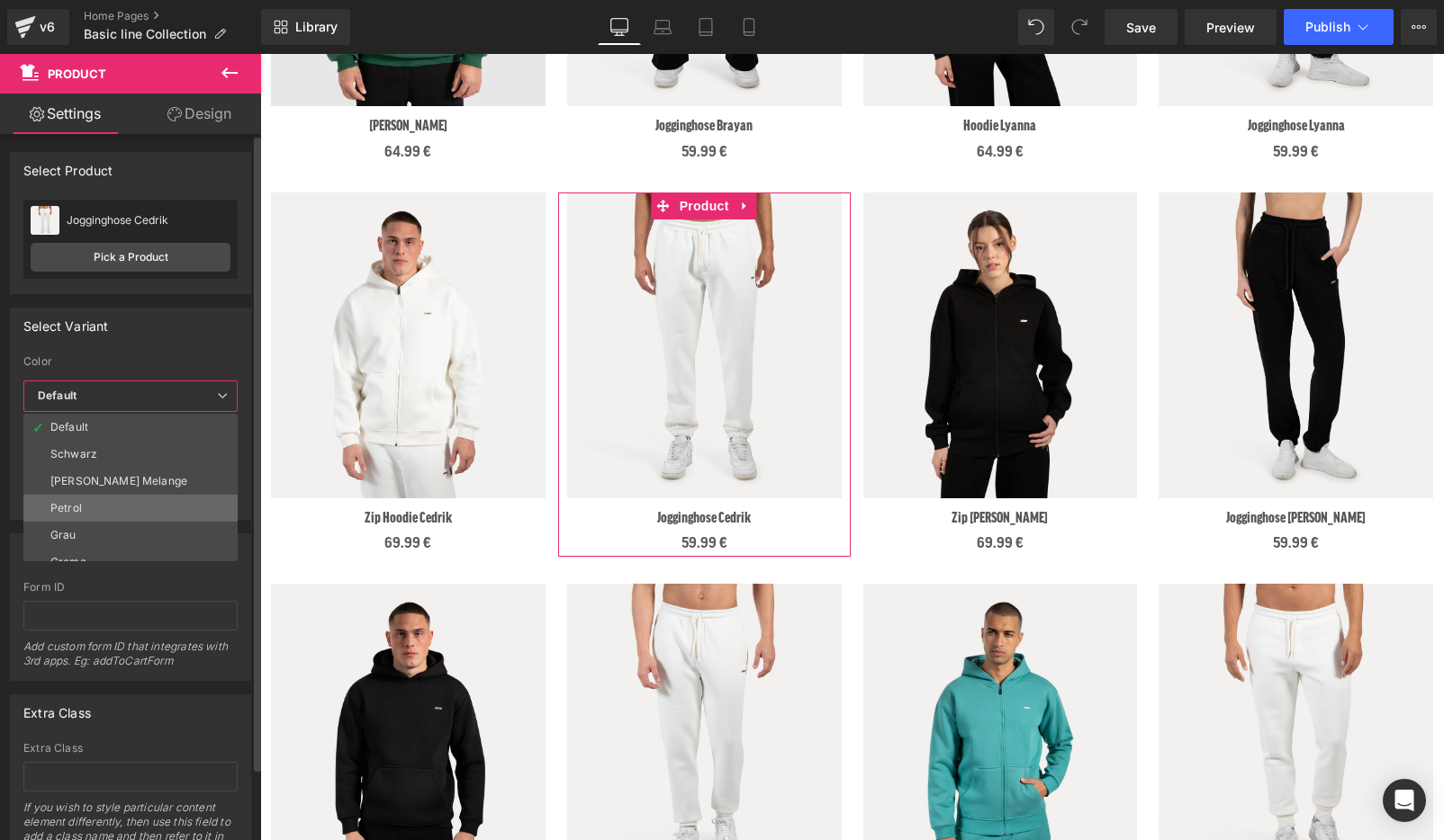
scroll to position [68, 0]
click at [113, 522] on li "[GEOGRAPHIC_DATA]" at bounding box center [134, 520] width 222 height 27
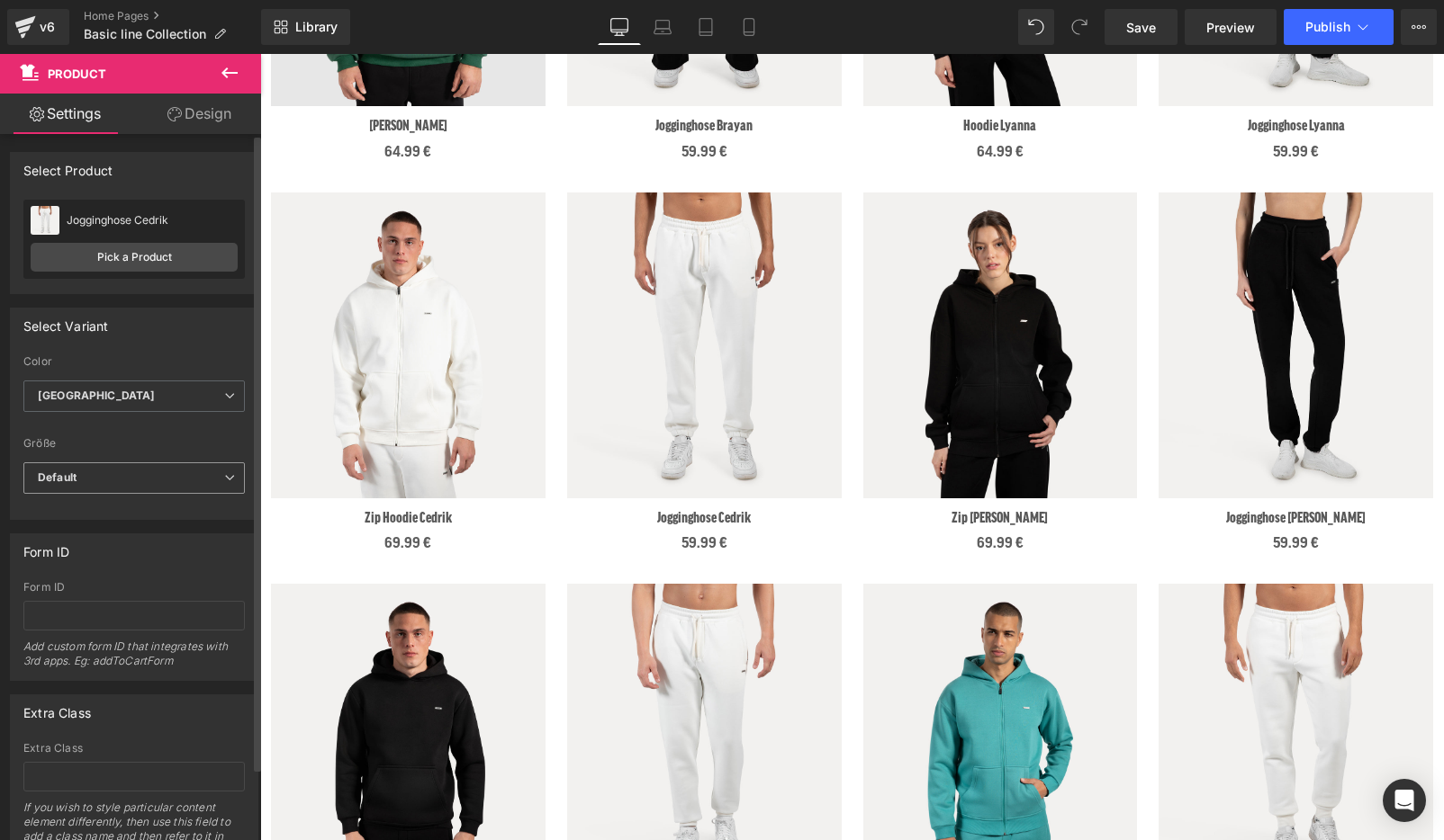
click at [94, 487] on span "Default" at bounding box center [133, 477] width 221 height 32
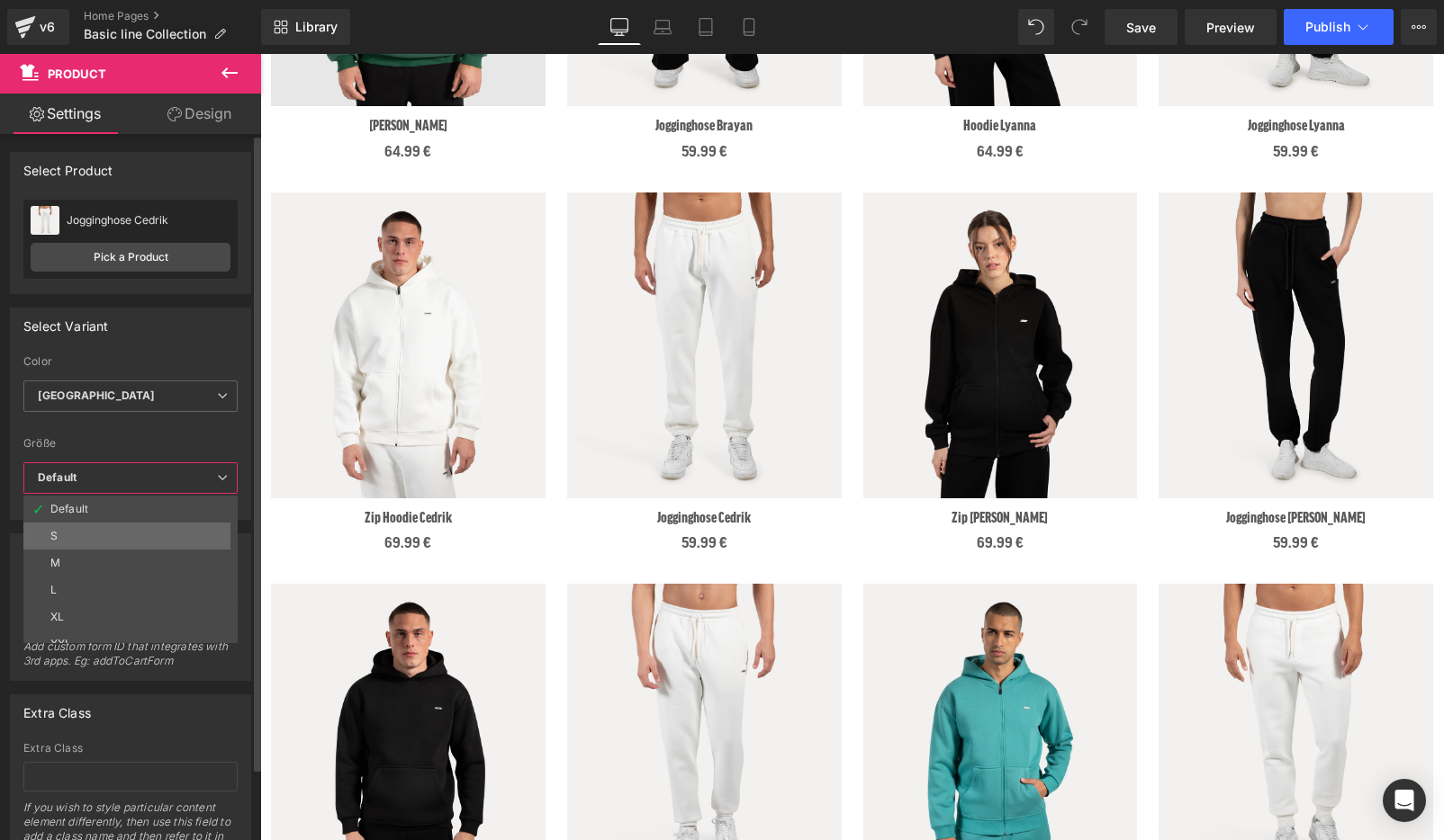
click at [164, 537] on li "S" at bounding box center [134, 536] width 222 height 27
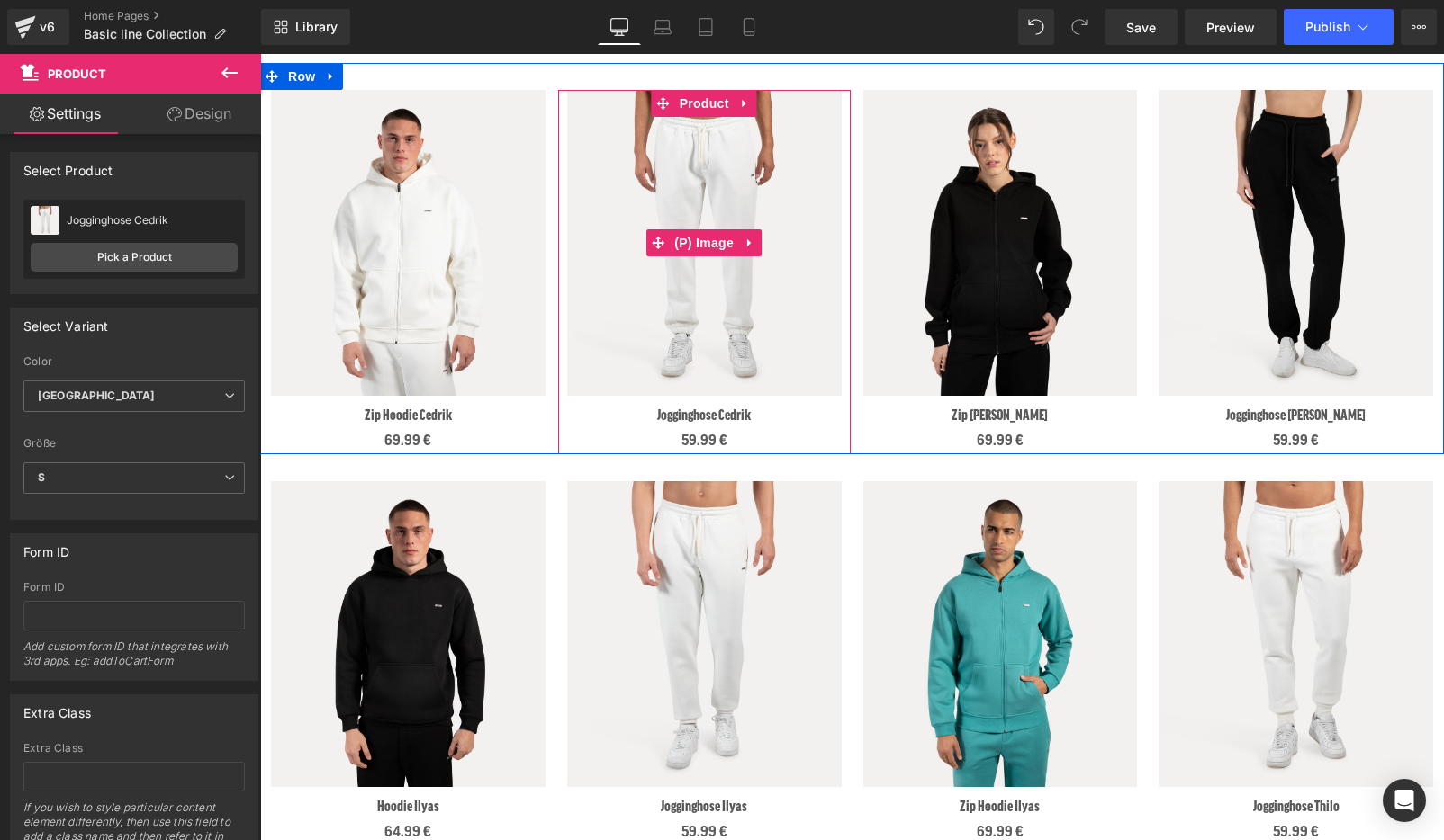
scroll to position [1243, 0]
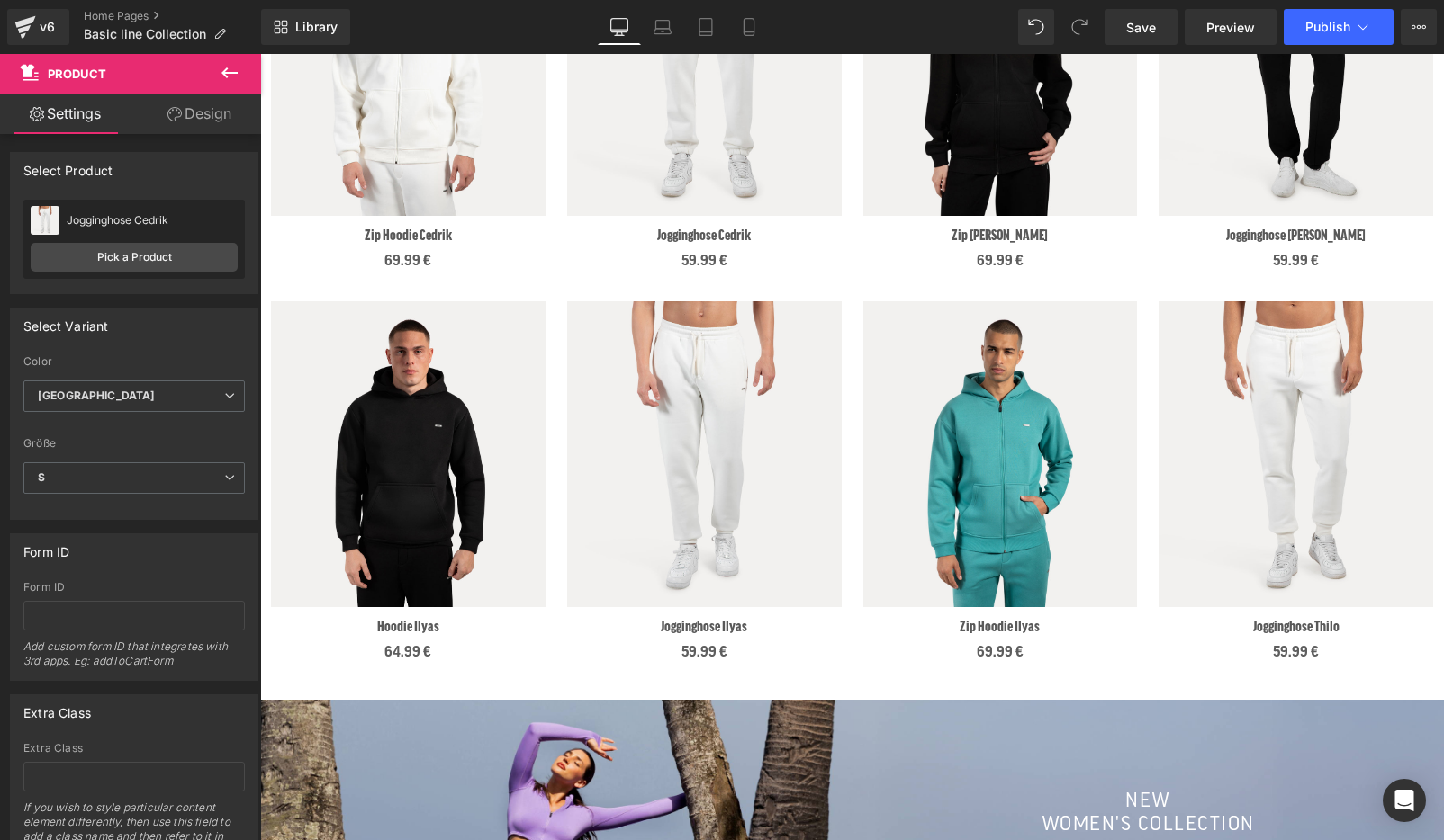
click at [1005, 333] on img at bounding box center [1000, 454] width 275 height 306
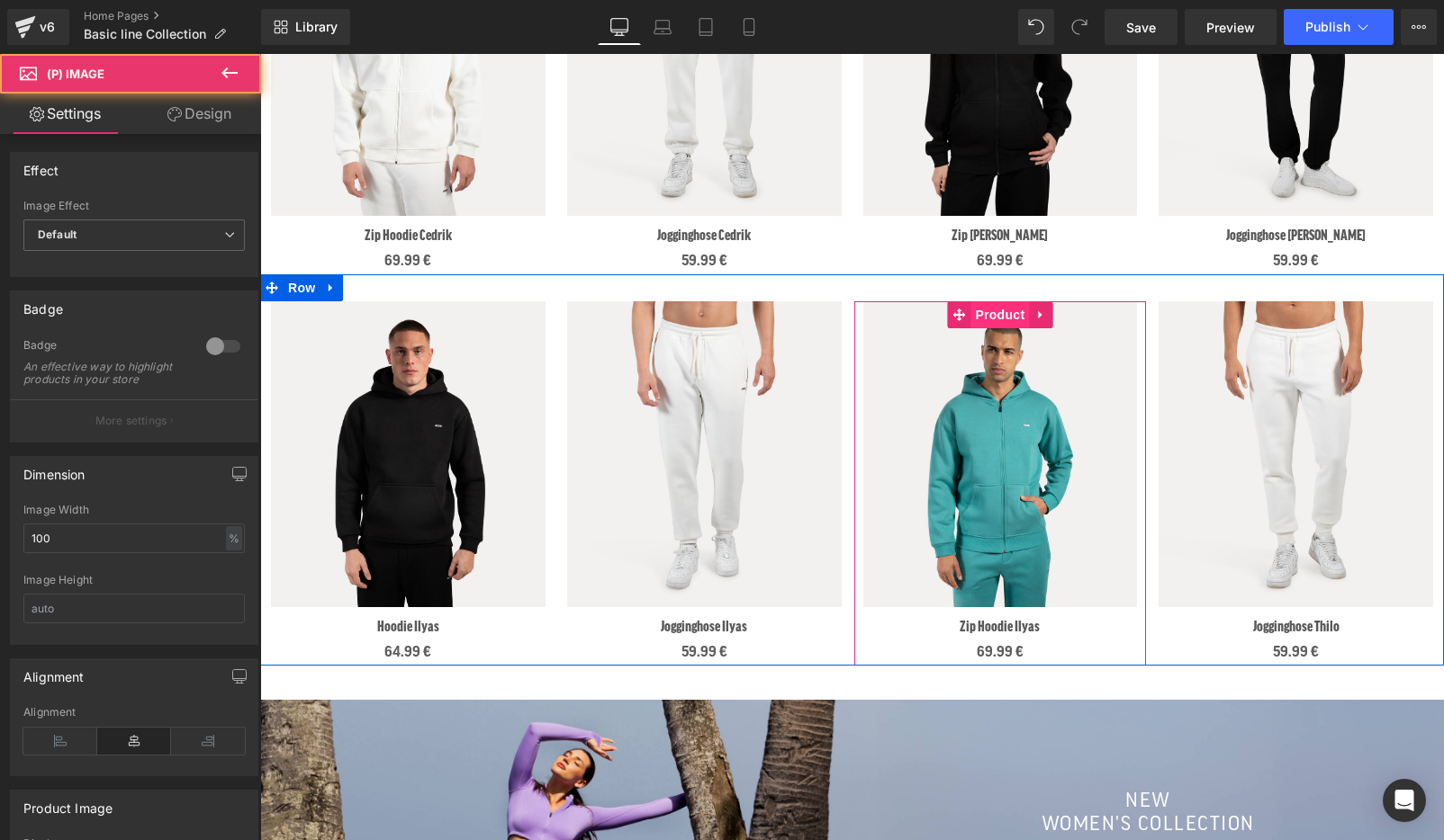
click at [1005, 318] on span "Product" at bounding box center [999, 315] width 58 height 27
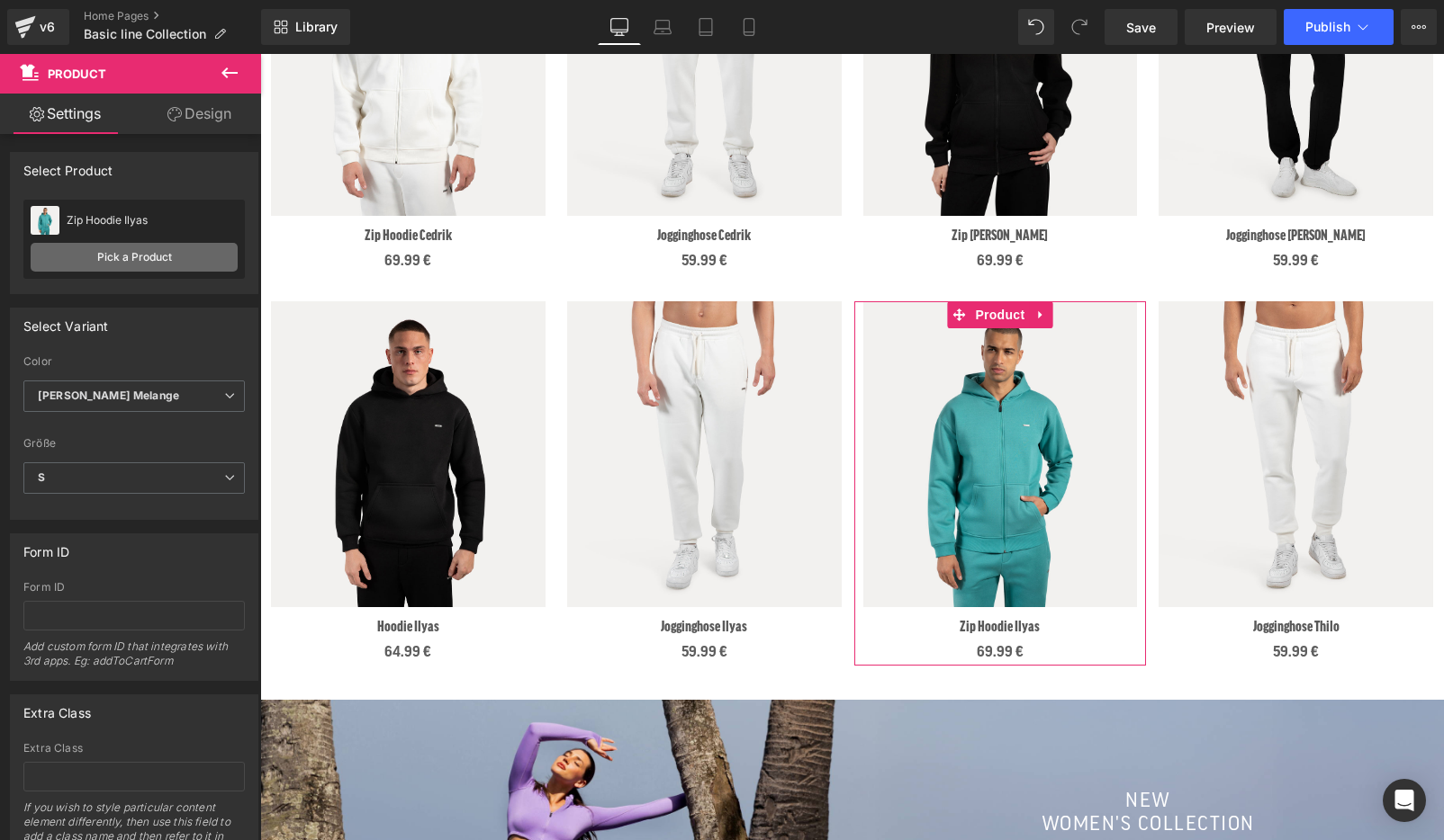
click at [180, 244] on link "Pick a Product" at bounding box center [134, 257] width 207 height 29
click at [114, 392] on span "[PERSON_NAME] Melange" at bounding box center [133, 396] width 221 height 32
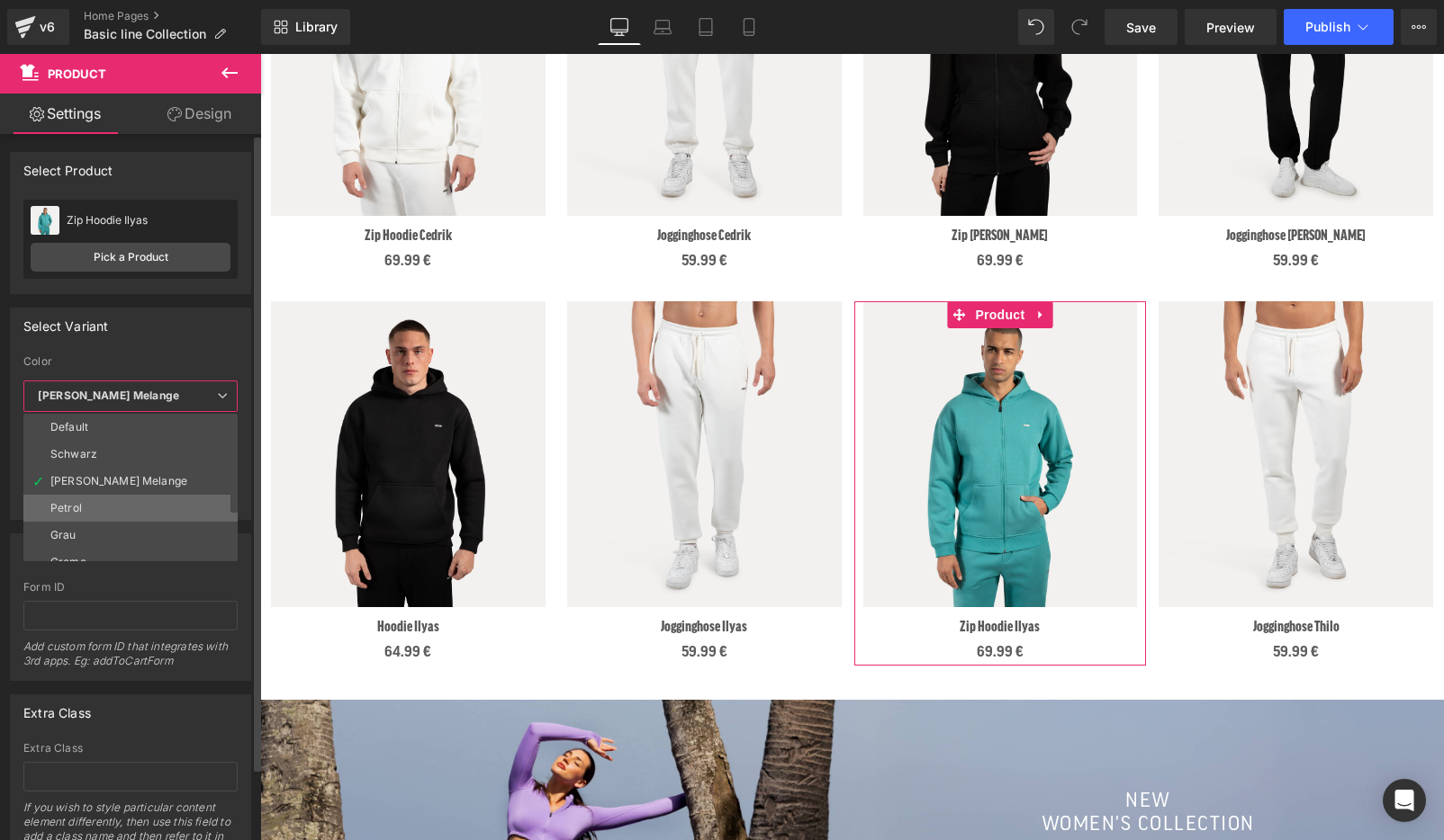
click at [122, 507] on li "Petrol" at bounding box center [134, 508] width 222 height 27
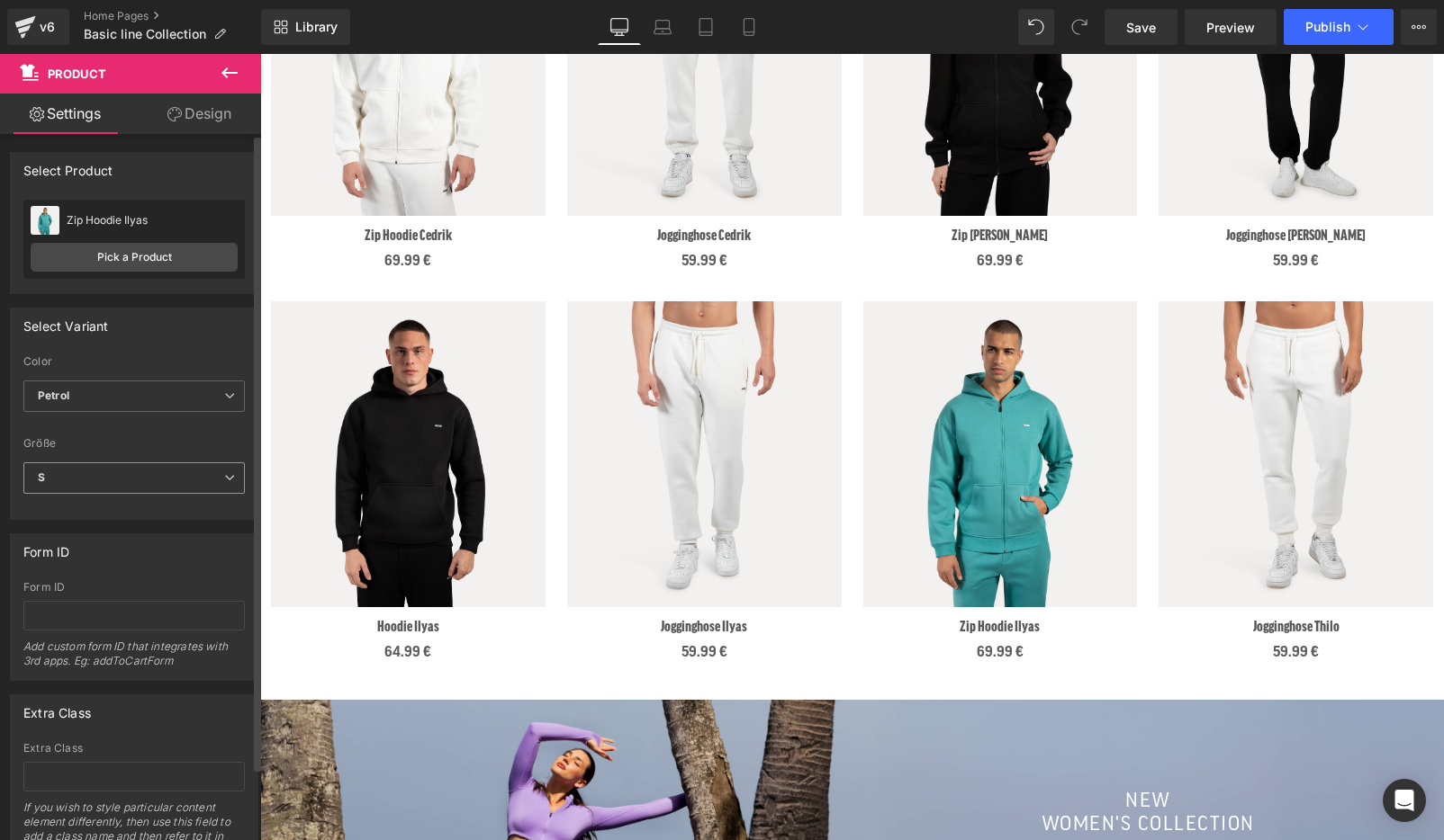
click at [93, 479] on span "S" at bounding box center [133, 477] width 221 height 32
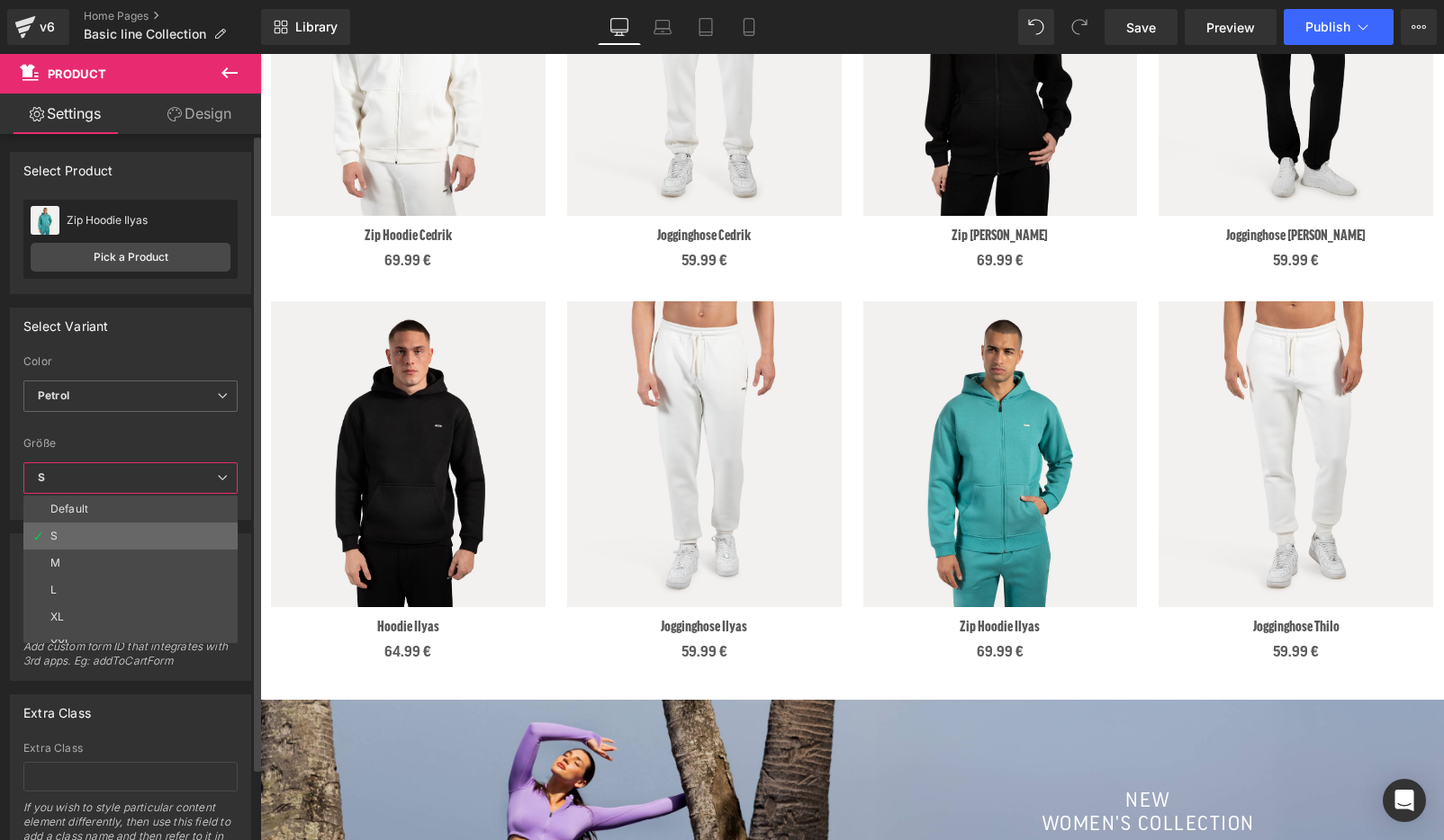
click at [112, 542] on li "S" at bounding box center [134, 536] width 222 height 27
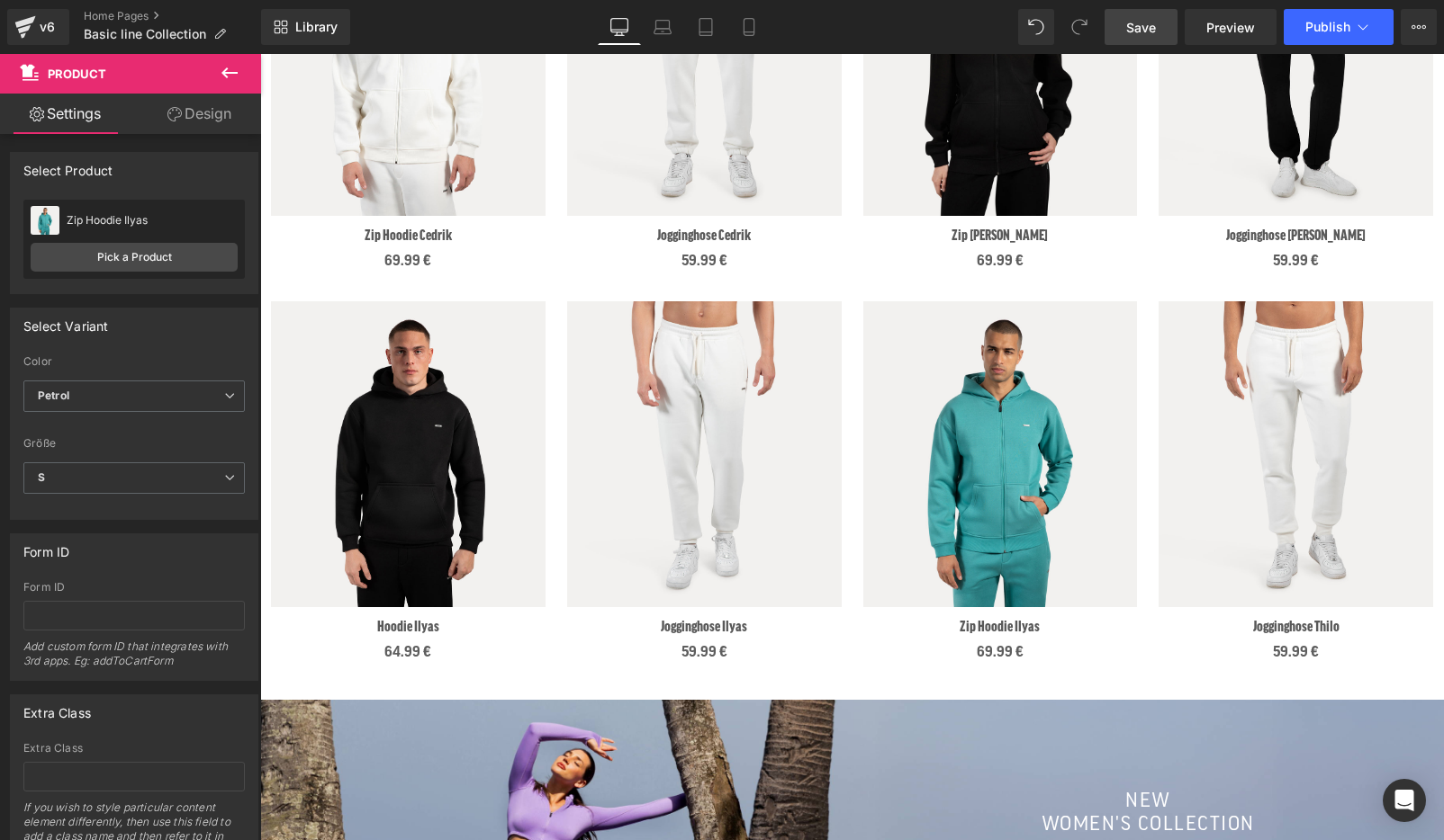
click at [1150, 28] on span "Save" at bounding box center [1141, 28] width 30 height 19
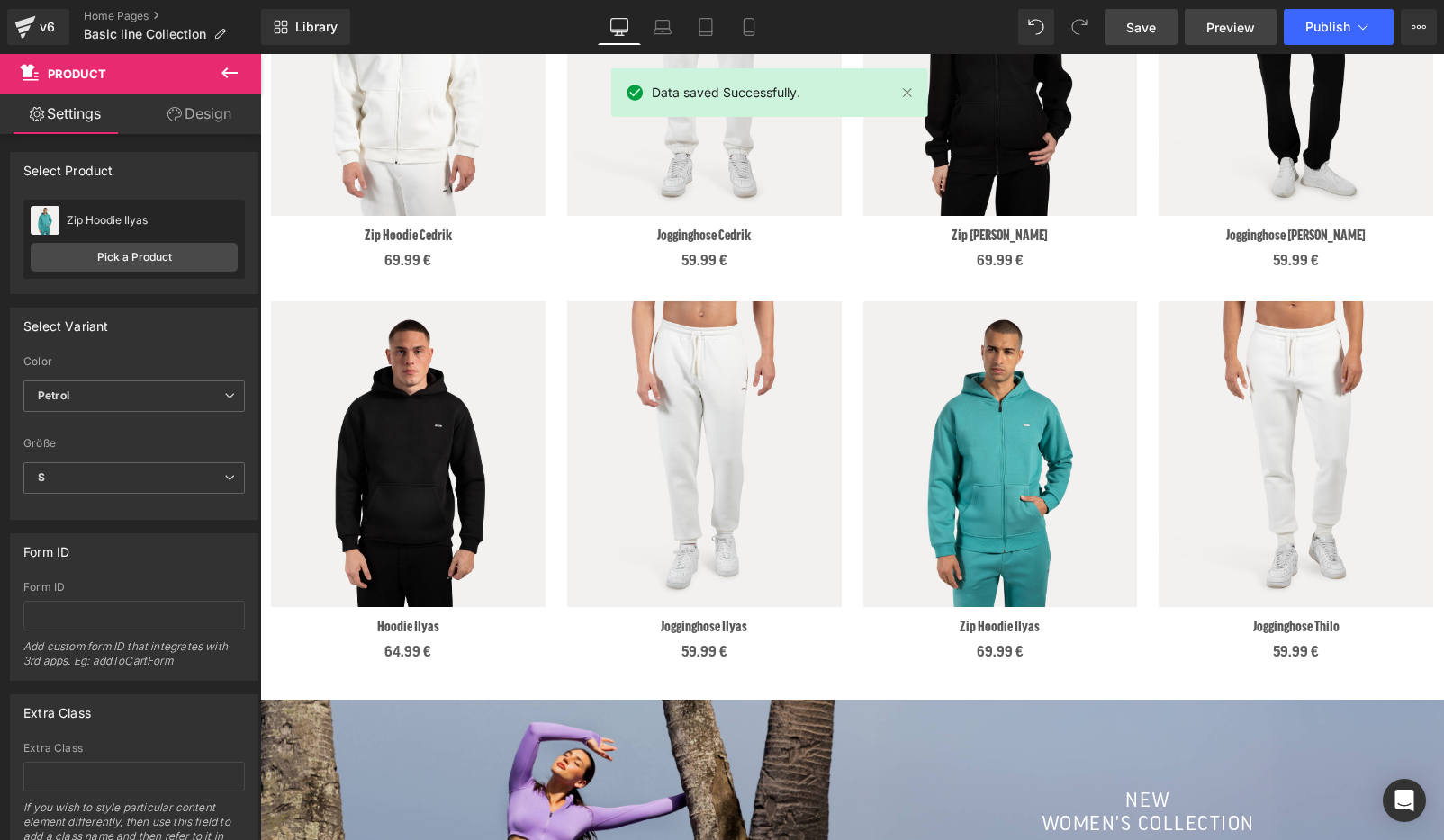
click at [1249, 18] on span "Preview" at bounding box center [1230, 28] width 49 height 19
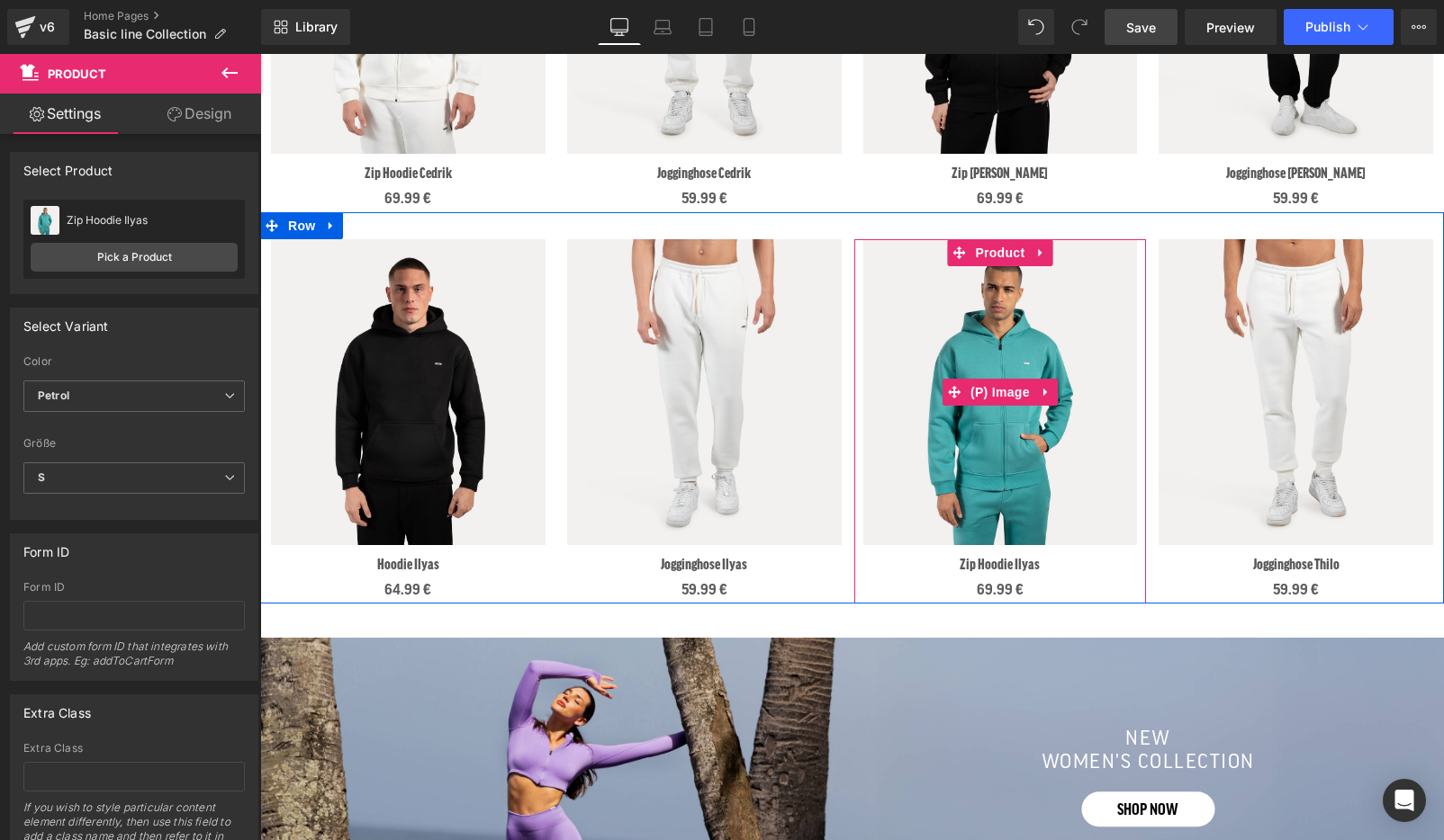
scroll to position [1309, 0]
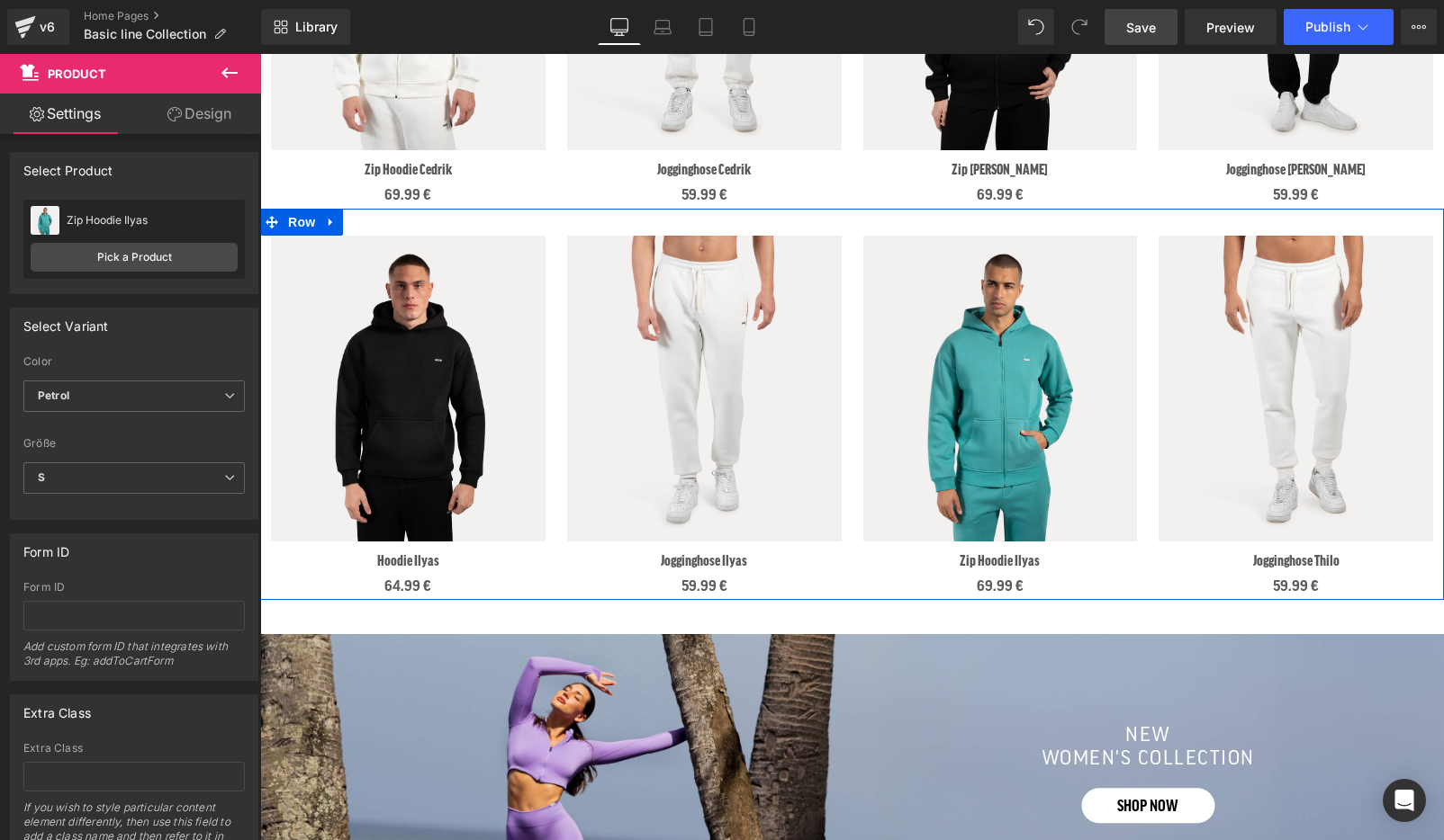
click at [1298, 253] on div "Sale Off (P) Image Jogginghose Thilo (P) Title 59.99 € (P) Price Product" at bounding box center [1296, 417] width 293 height 365
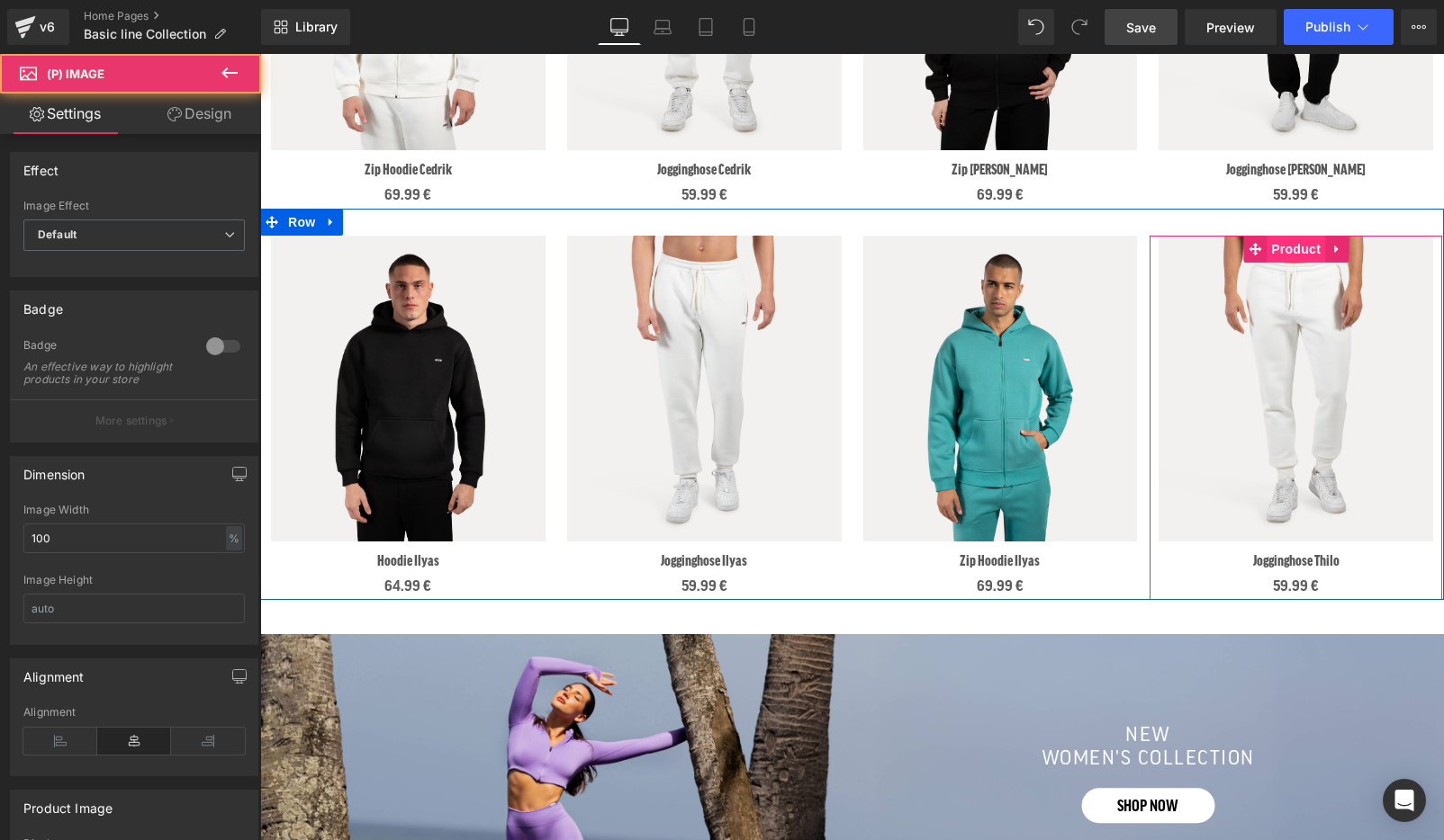
click at [1296, 251] on span "Product" at bounding box center [1295, 249] width 58 height 27
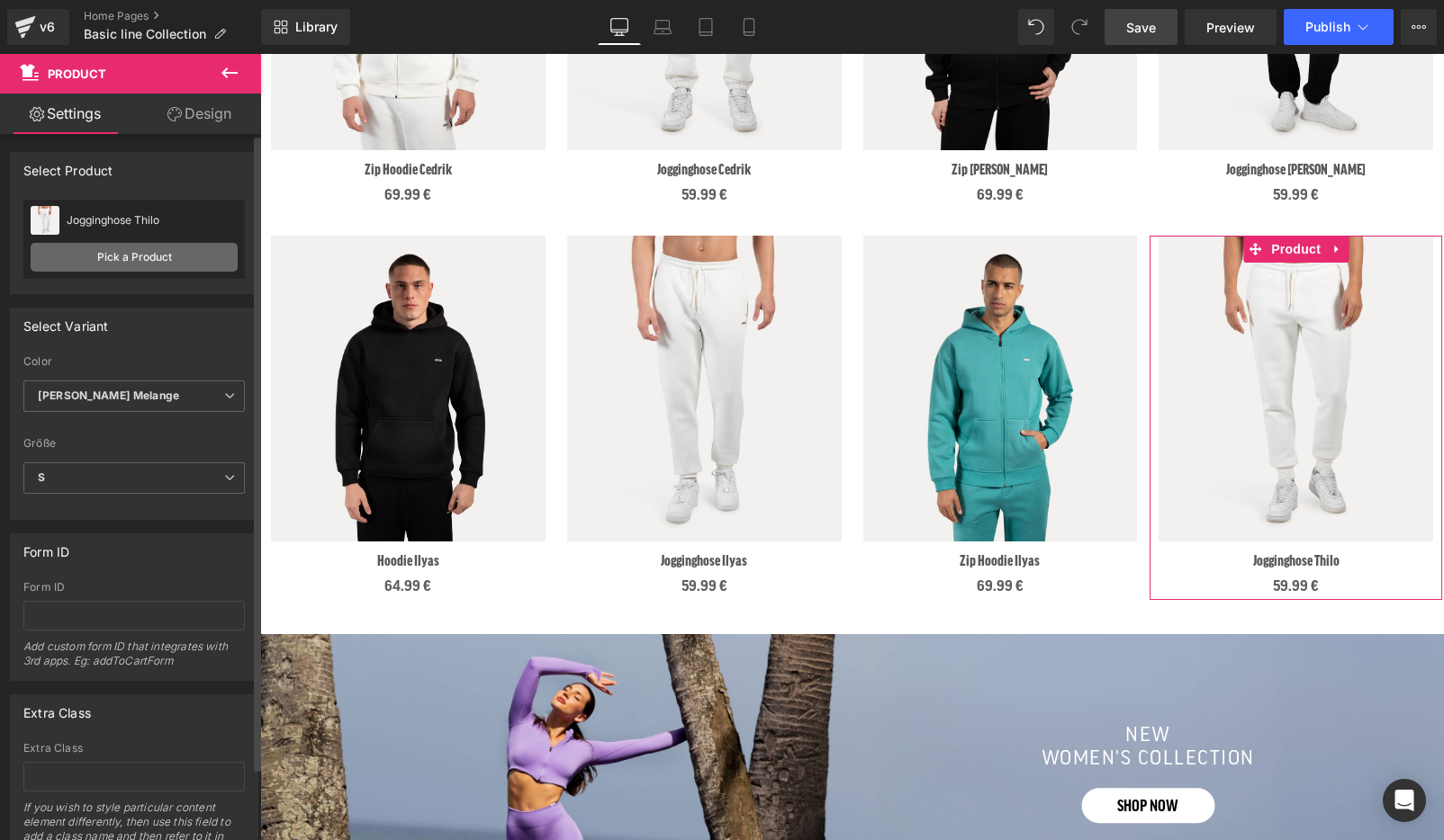
click at [188, 251] on link "Pick a Product" at bounding box center [134, 257] width 207 height 29
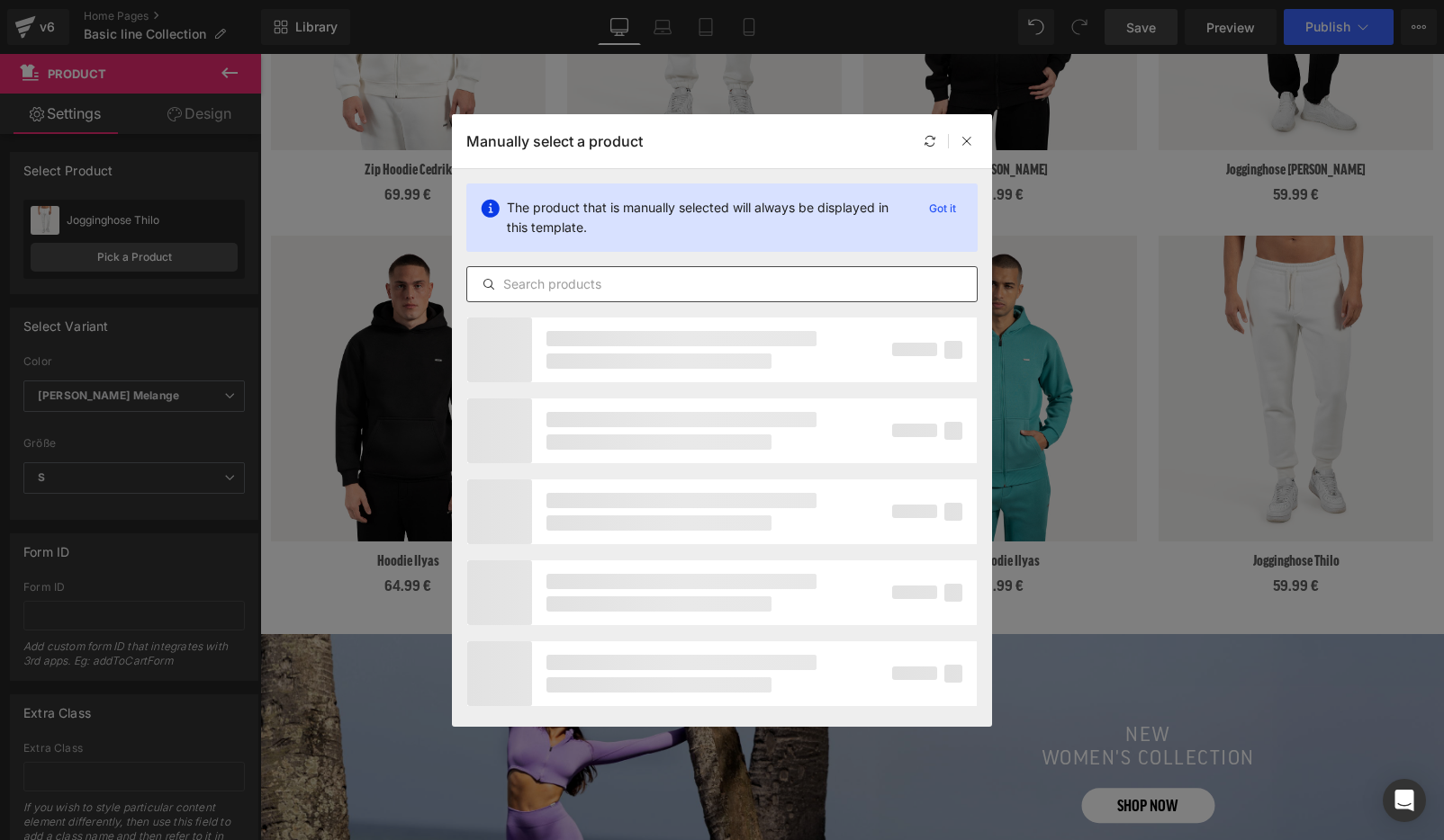
click at [518, 280] on input "text" at bounding box center [722, 284] width 509 height 22
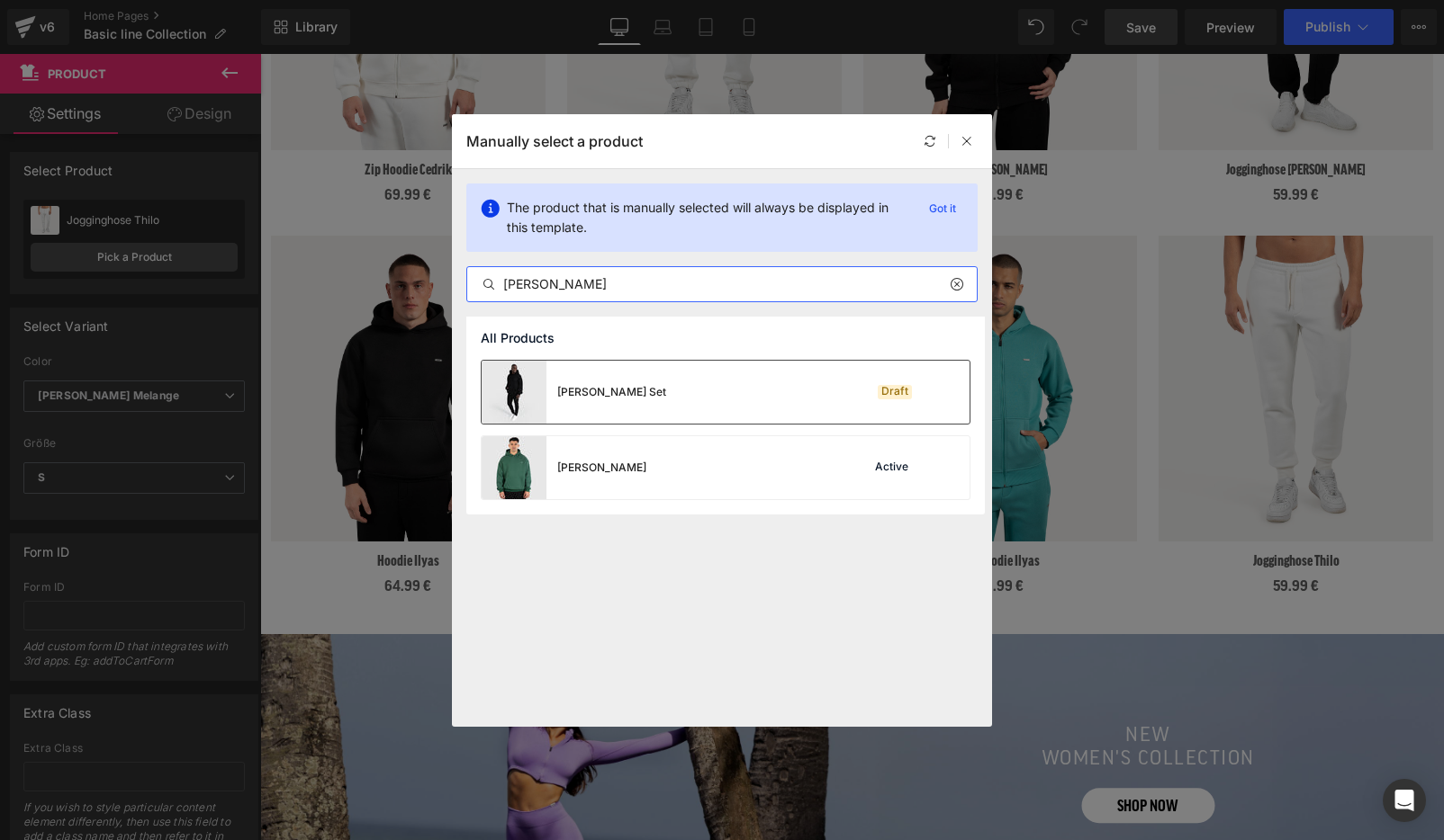
type input "[PERSON_NAME]"
click at [611, 386] on div "[PERSON_NAME] Set" at bounding box center [611, 392] width 109 height 16
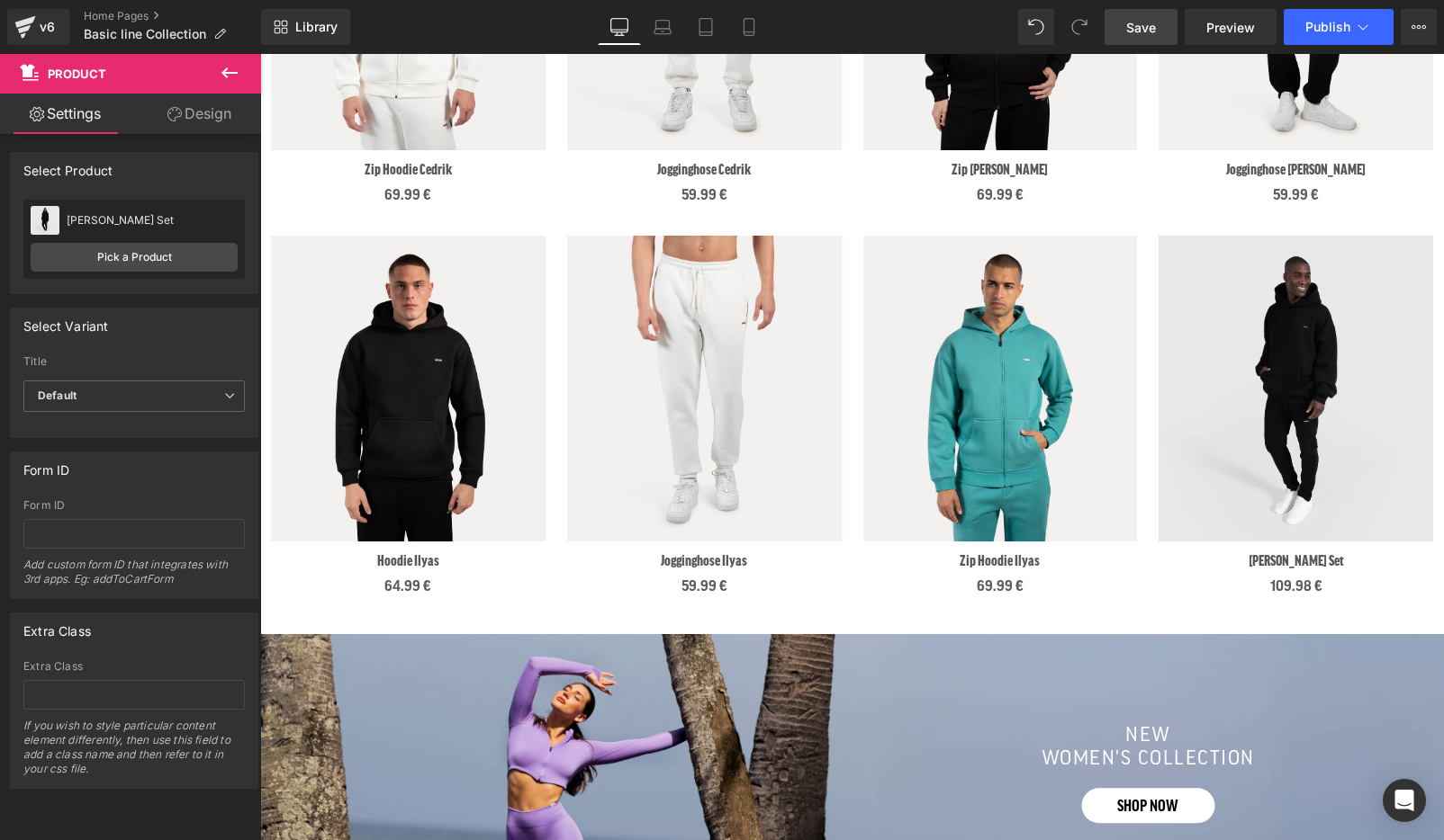
click at [1146, 32] on span "Save" at bounding box center [1141, 28] width 30 height 19
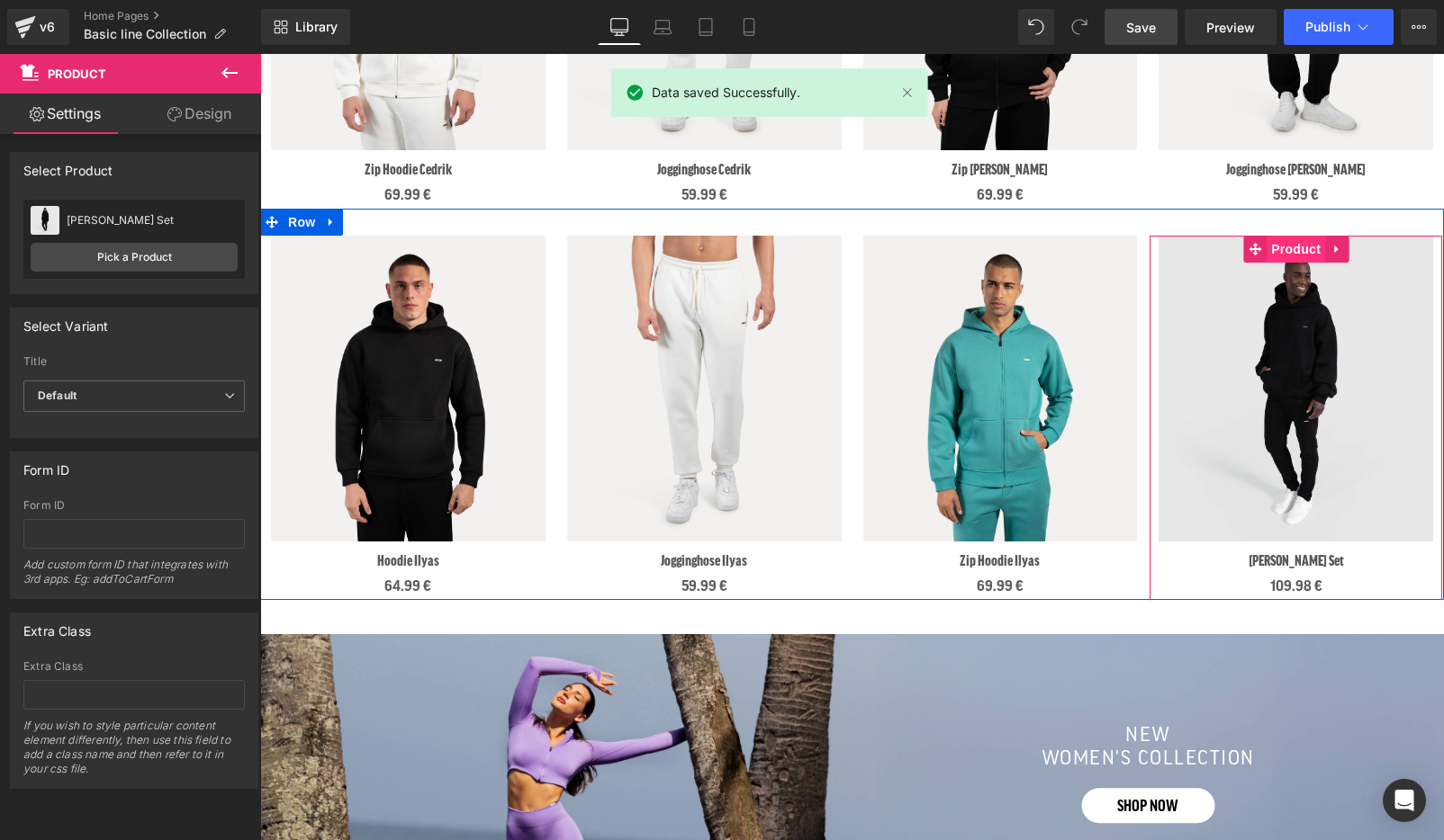
click at [1297, 253] on span "Product" at bounding box center [1295, 249] width 58 height 27
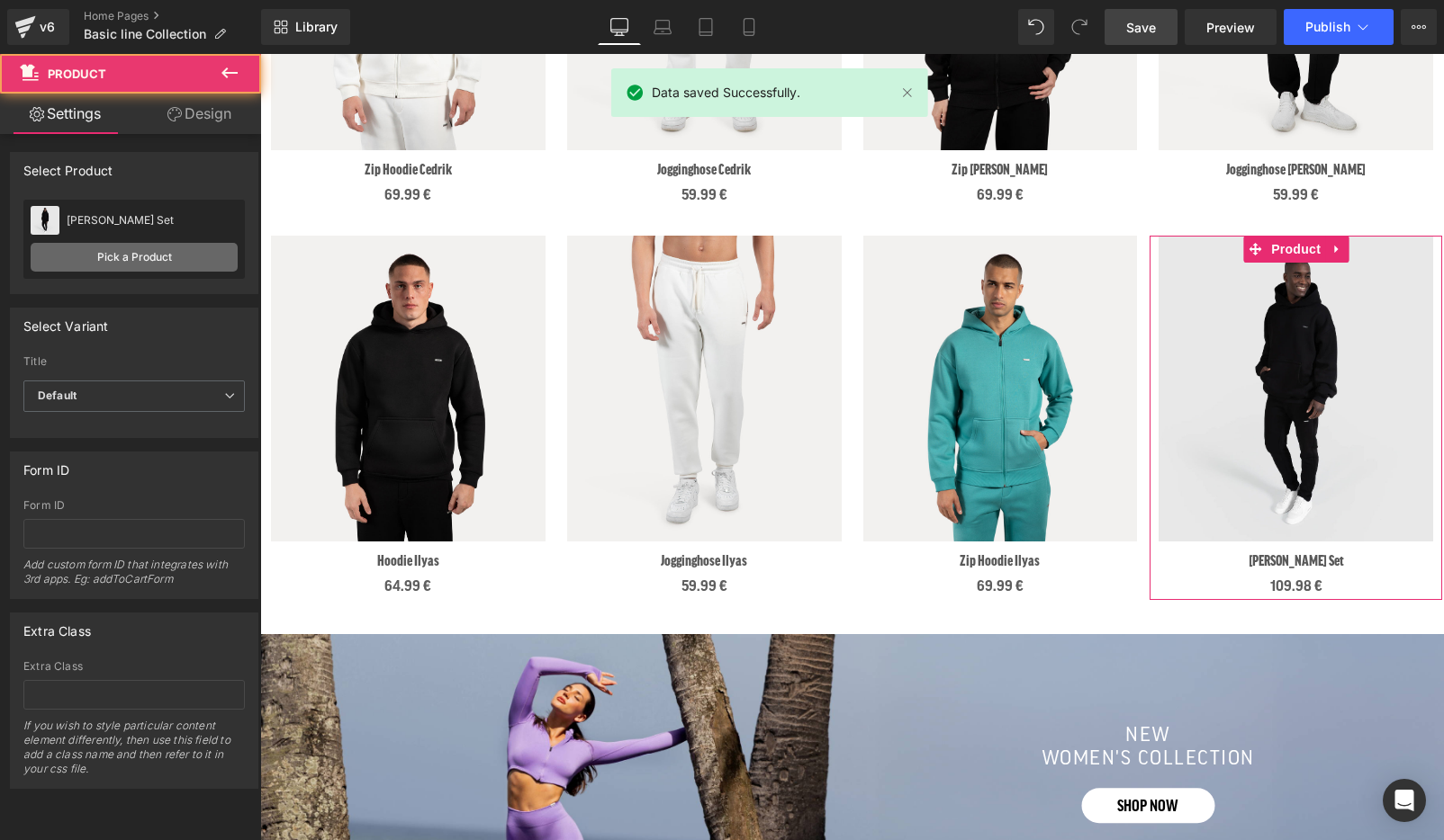
click at [139, 254] on link "Pick a Product" at bounding box center [134, 257] width 207 height 29
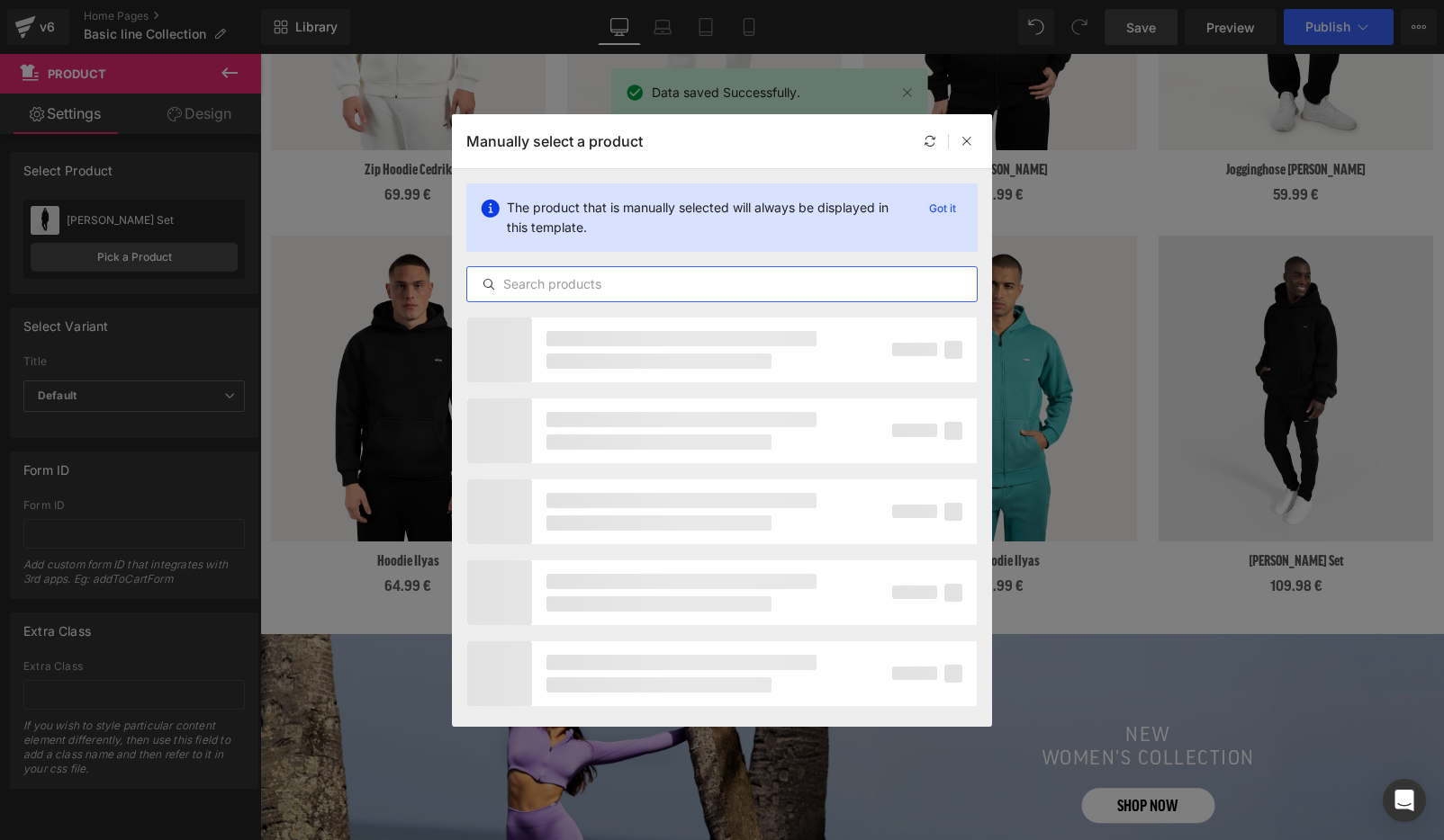
click at [633, 283] on input "text" at bounding box center [722, 284] width 509 height 22
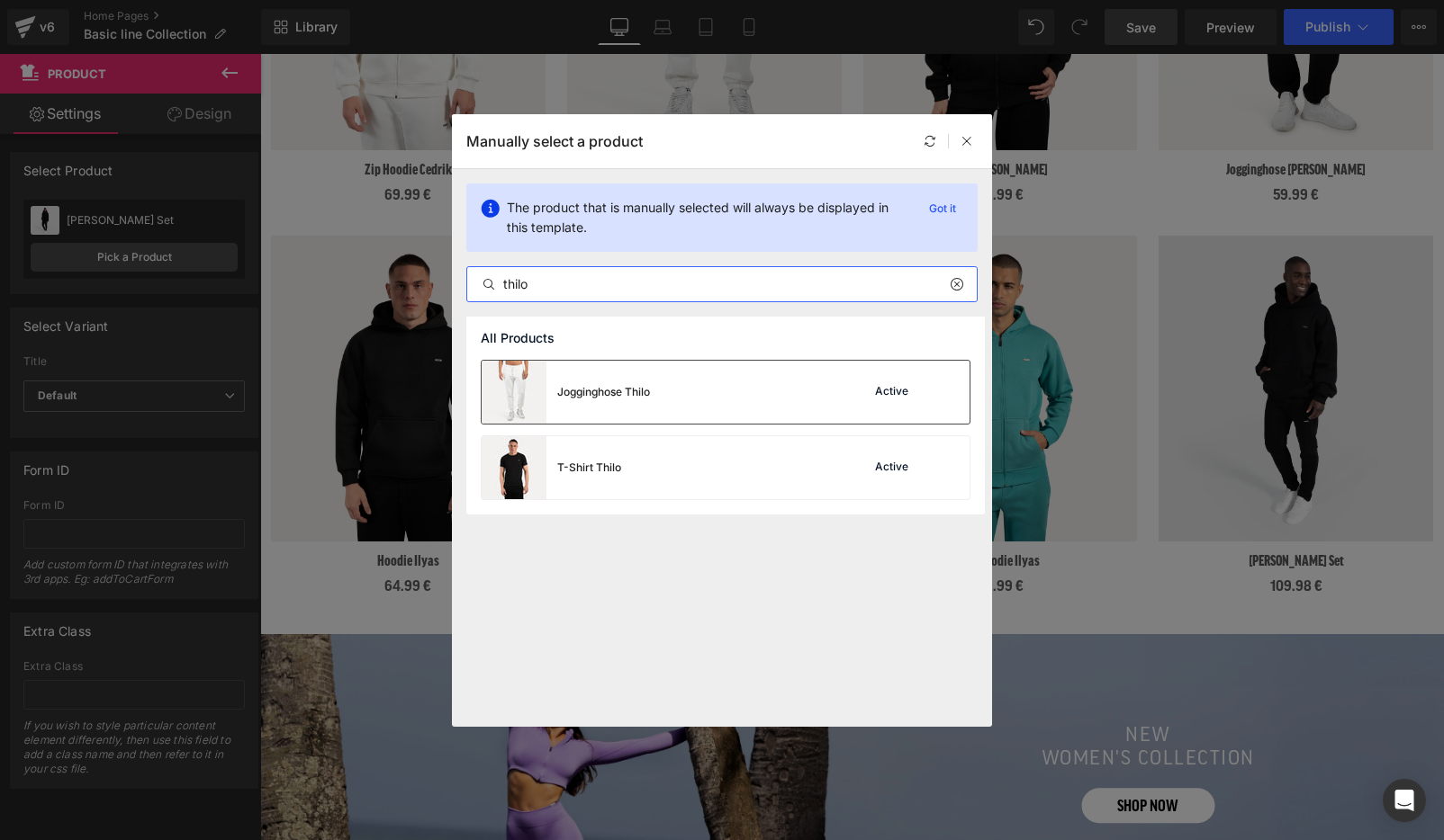
type input "thilo"
click at [665, 410] on div "Jogginghose Thilo Active" at bounding box center [725, 392] width 488 height 63
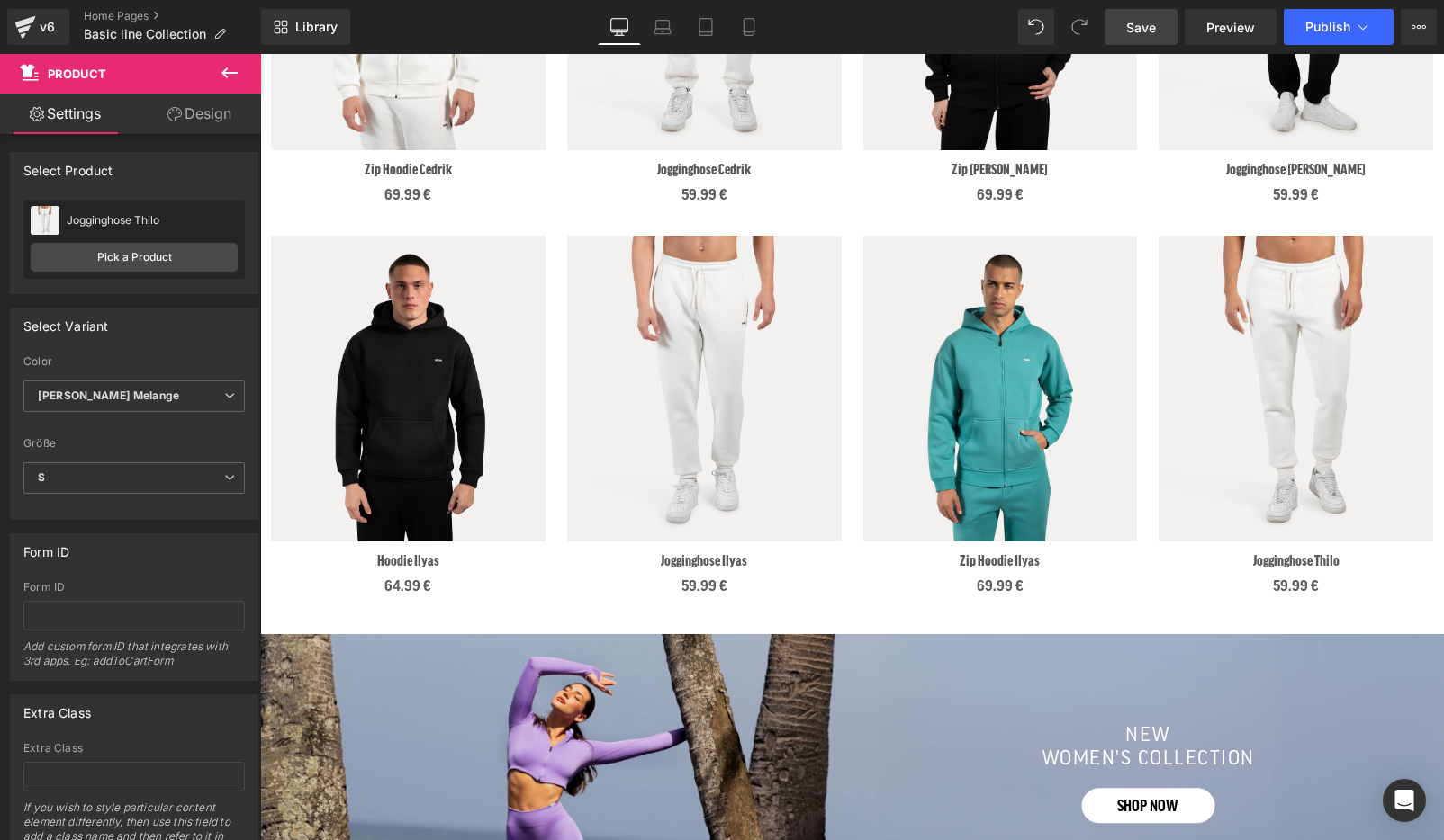
click at [1143, 42] on link "Save" at bounding box center [1141, 27] width 73 height 36
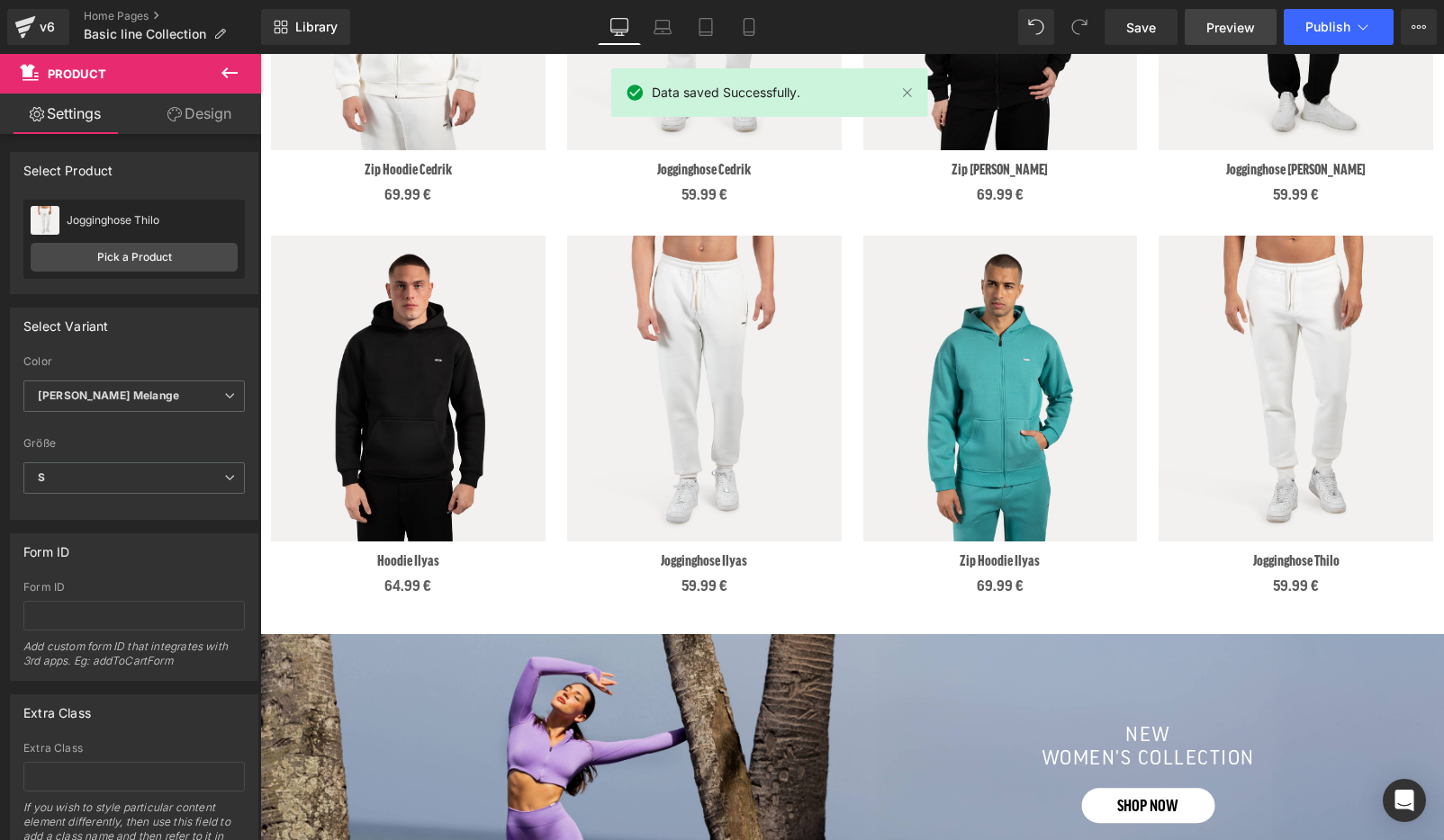
click at [1234, 26] on span "Preview" at bounding box center [1230, 28] width 49 height 19
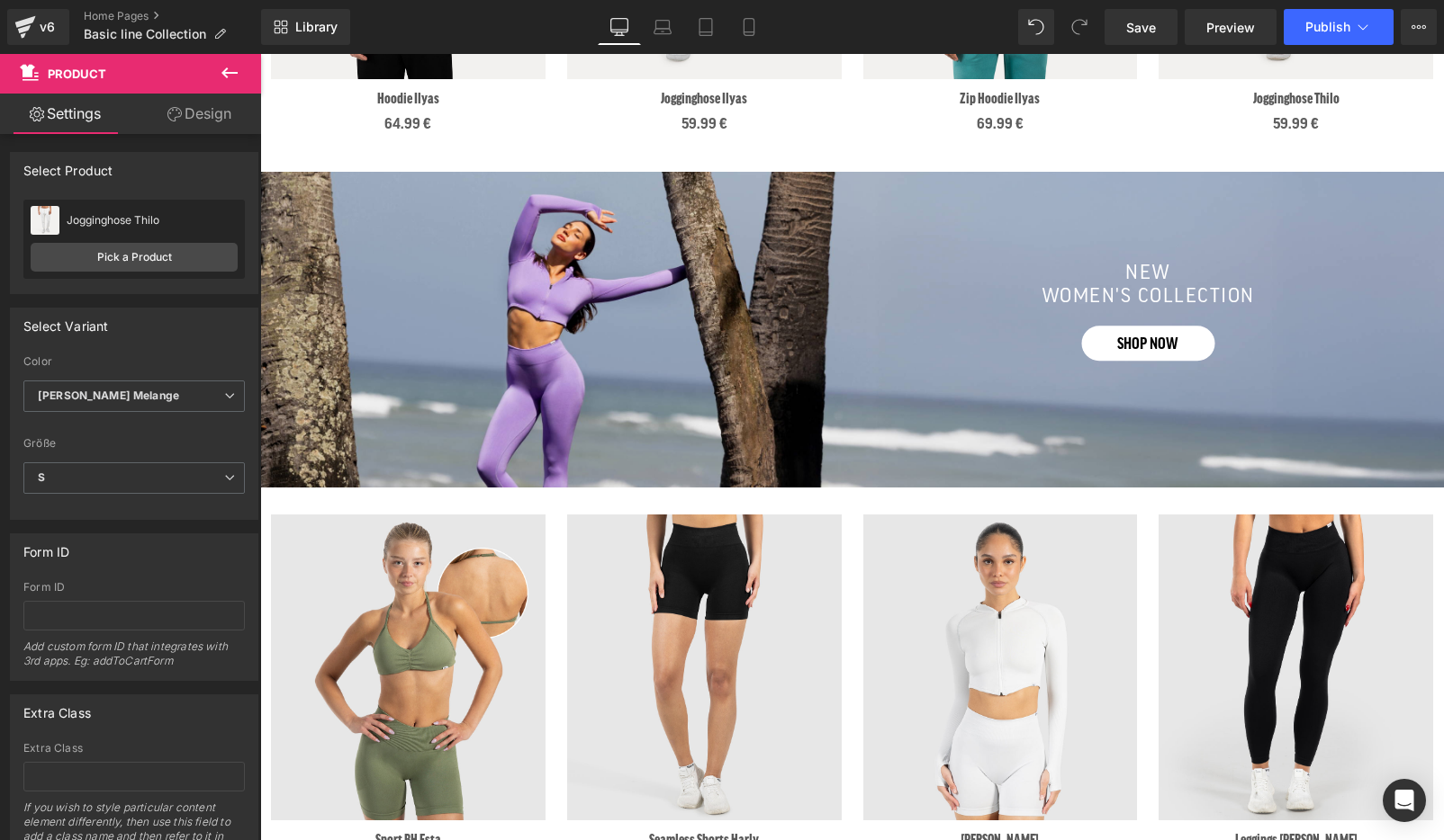
scroll to position [1802, 0]
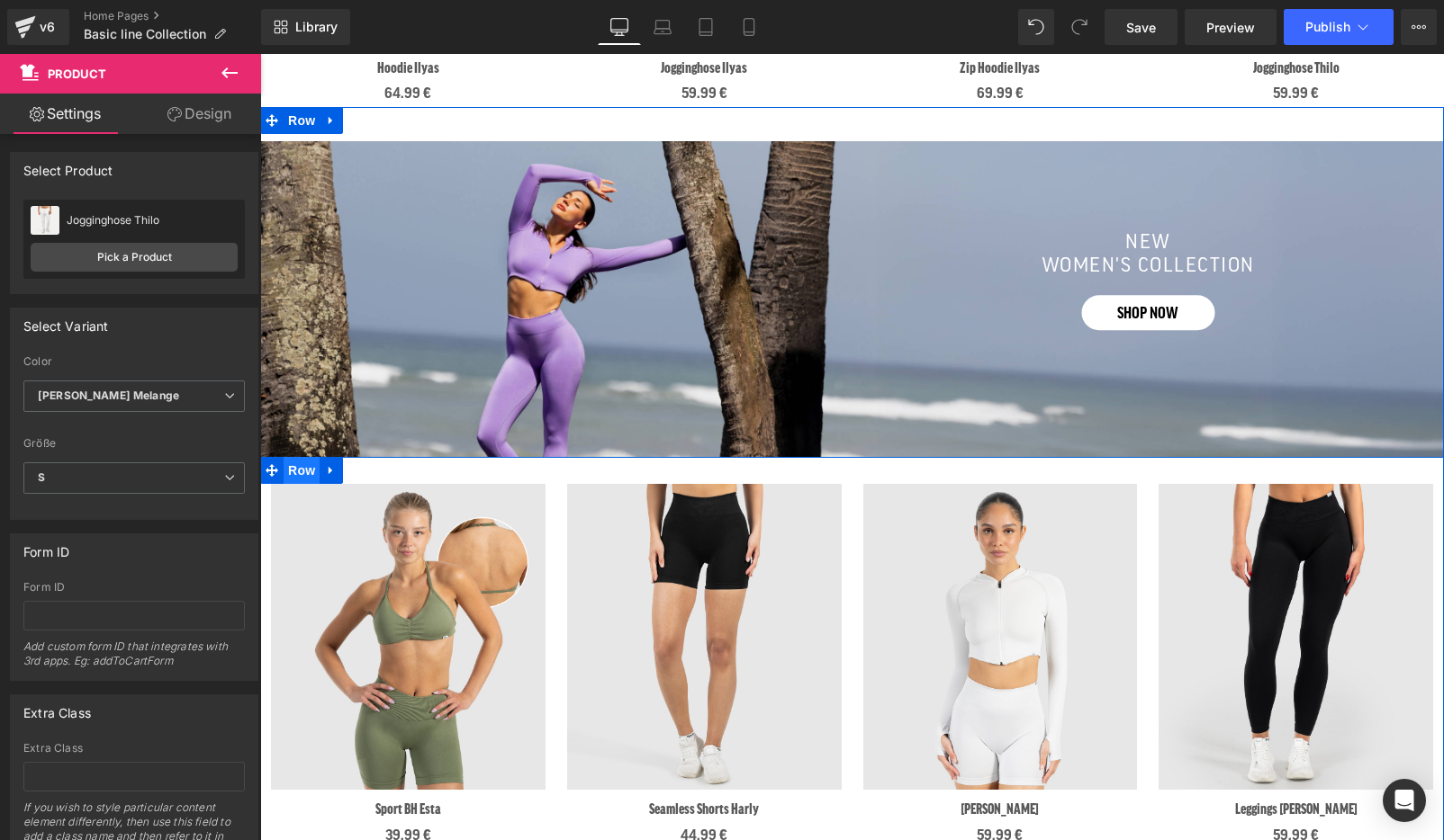
click at [301, 470] on span "Row" at bounding box center [301, 471] width 36 height 27
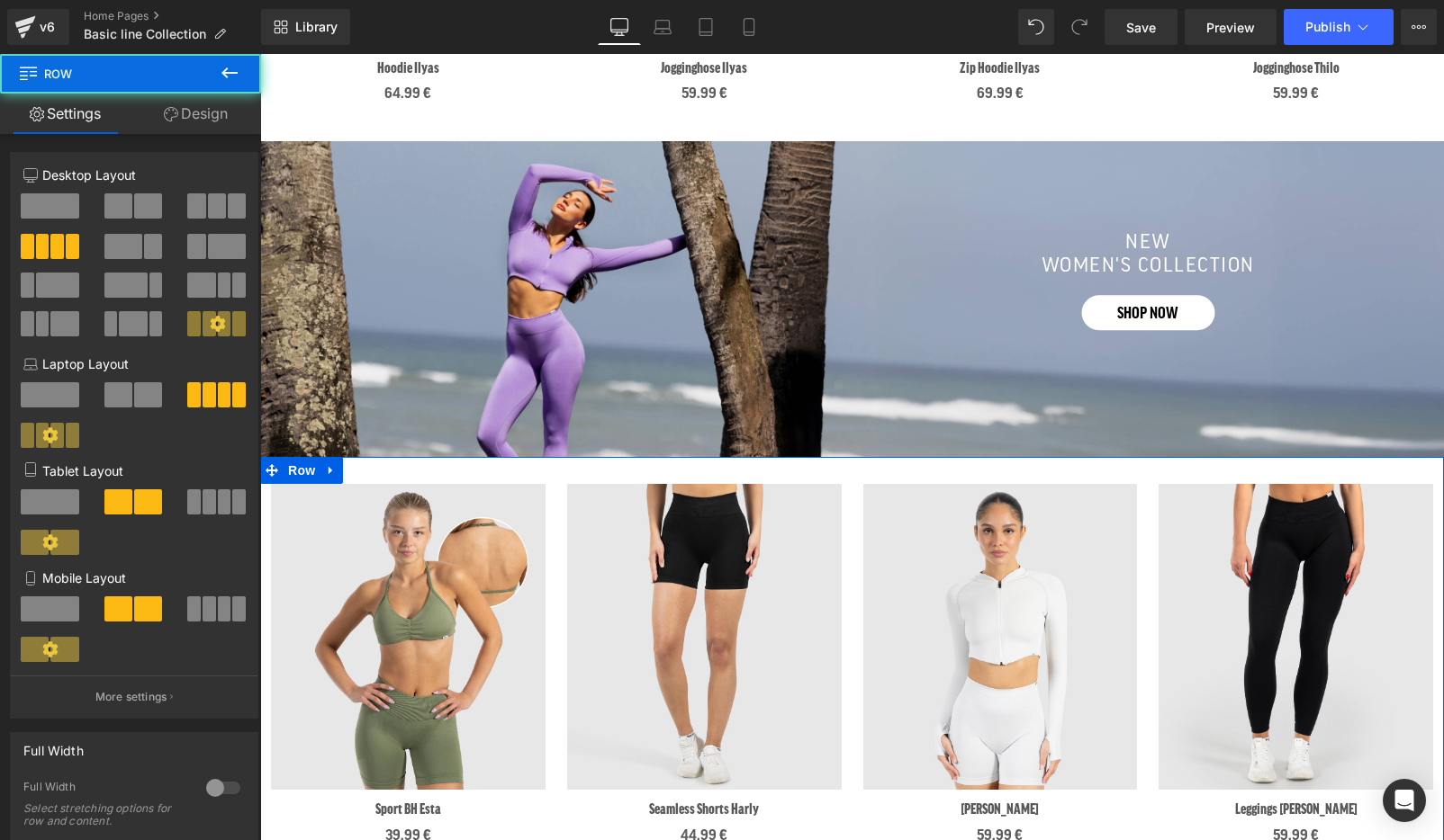
click at [203, 122] on link "Design" at bounding box center [195, 114] width 130 height 40
click at [429, 471] on div "Sale Off (P) Image Sport BH Esta (P) Title 39.99 € (P) Price Product Sale Off (…" at bounding box center [852, 652] width 1184 height 391
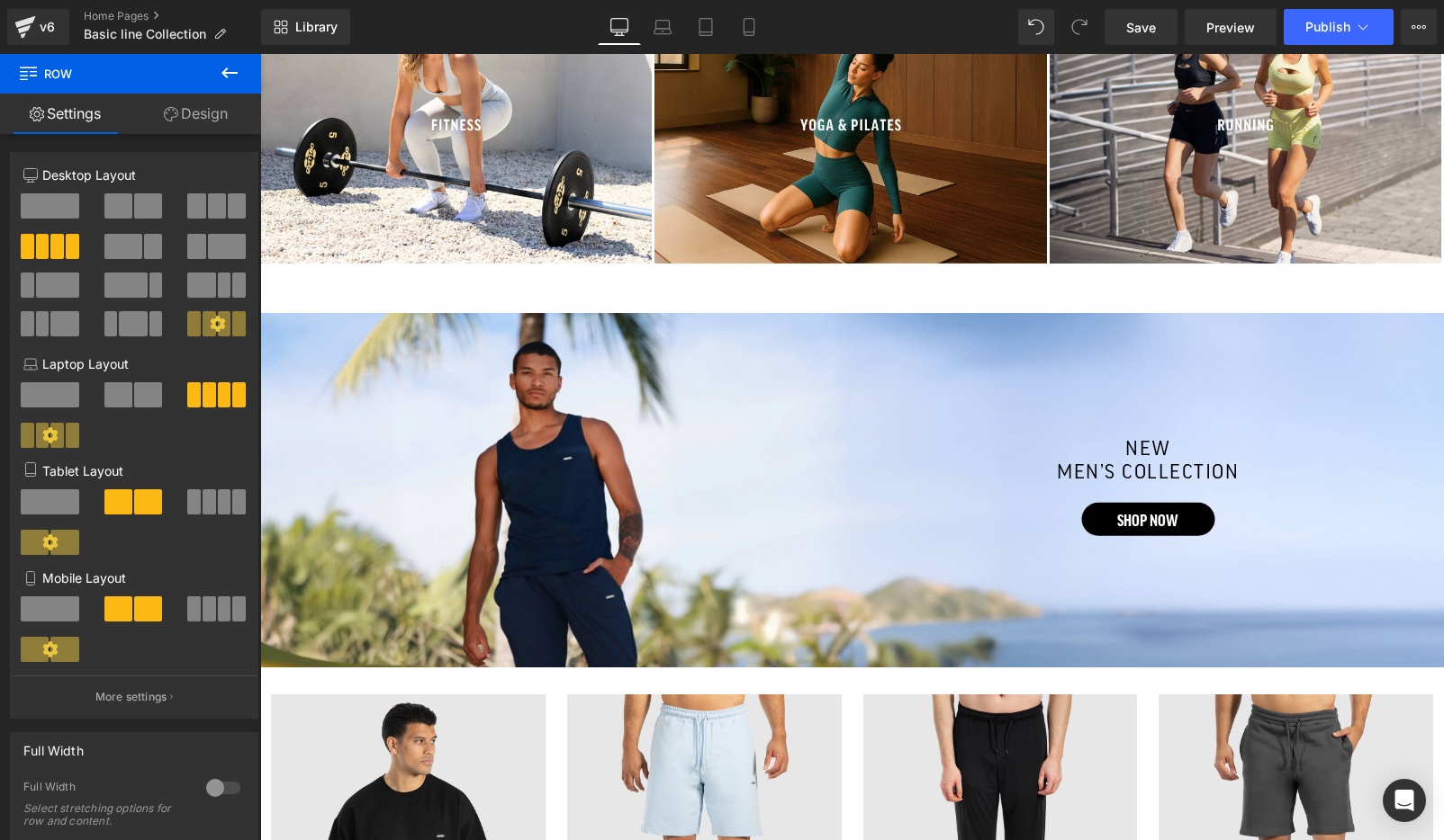
scroll to position [2654, 0]
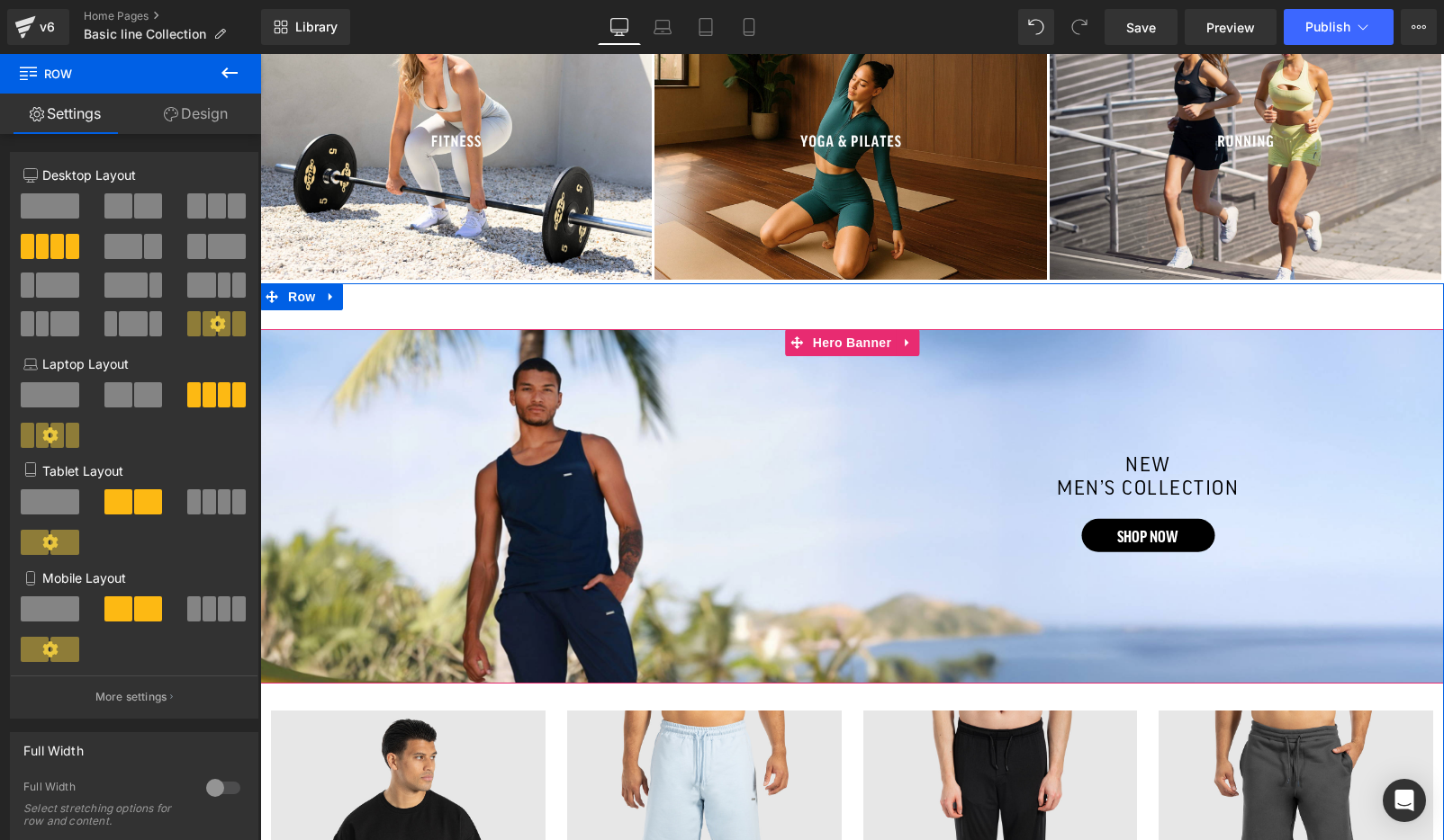
click at [1074, 467] on h2 "new" at bounding box center [1148, 465] width 511 height 23
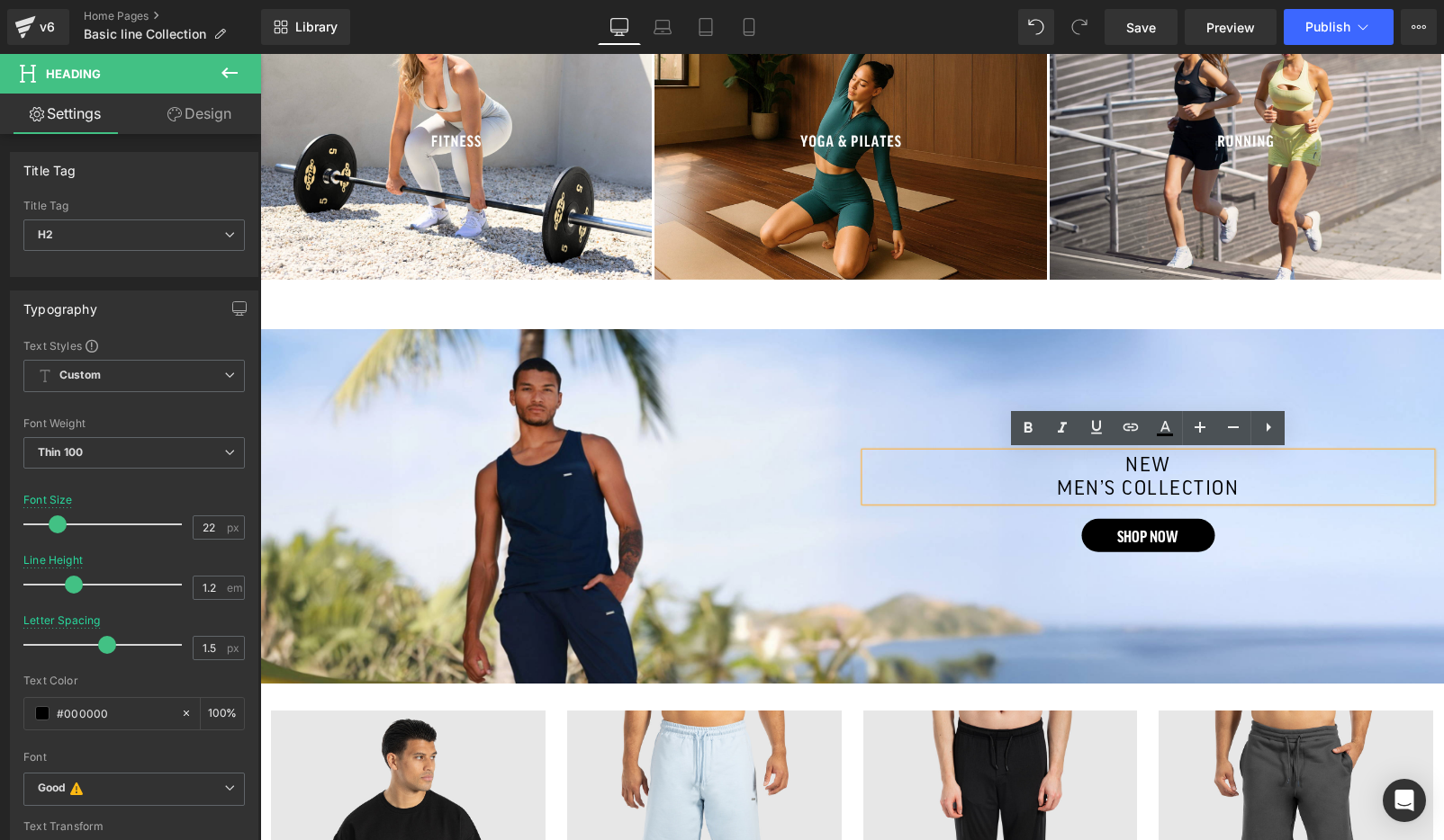
click at [890, 345] on div "Separator new men’s collection Heading SHOP NOW Button Row" at bounding box center [852, 507] width 1184 height 356
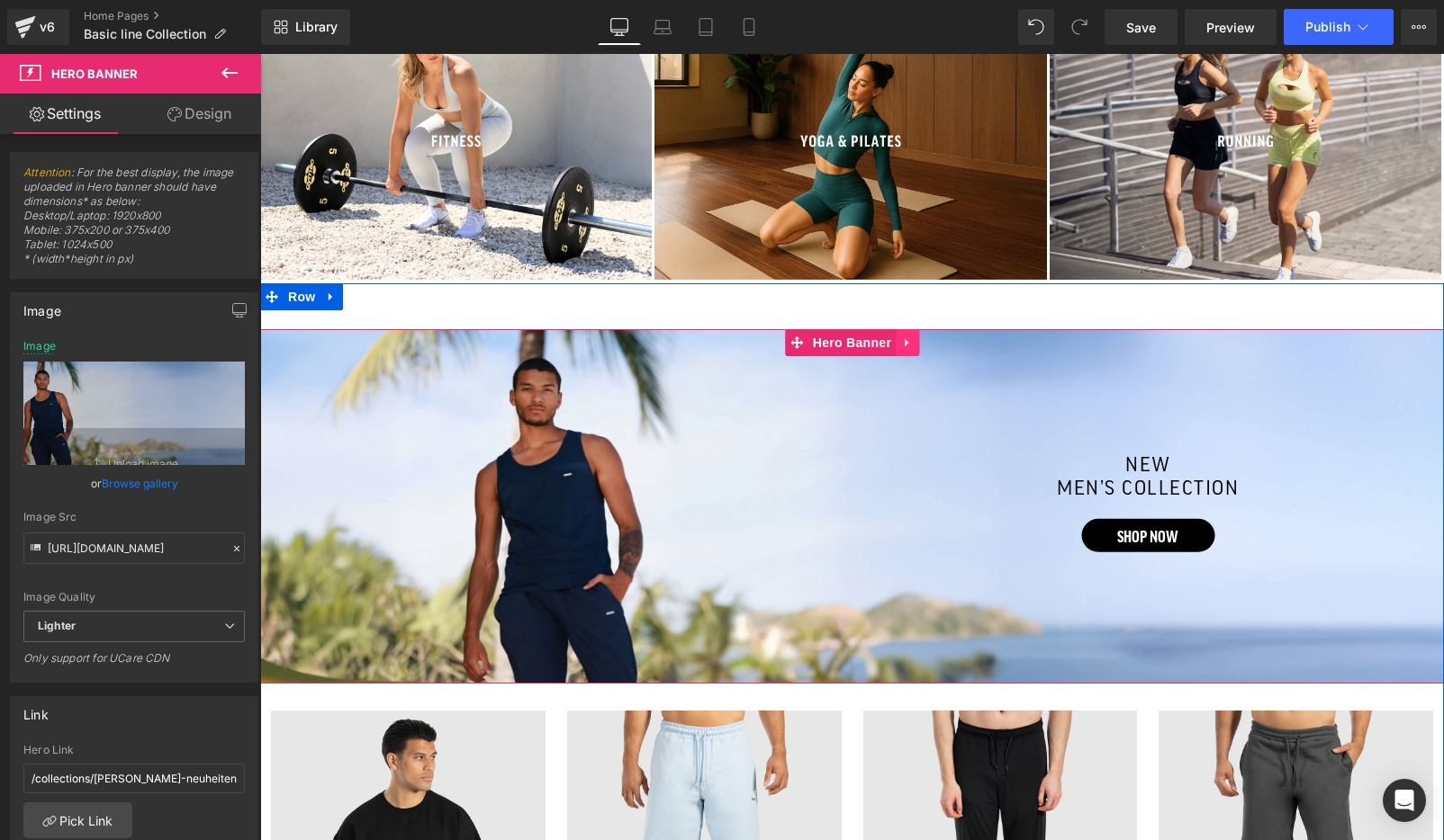
click at [903, 348] on link at bounding box center [907, 343] width 23 height 27
click at [917, 345] on icon at bounding box center [919, 343] width 12 height 12
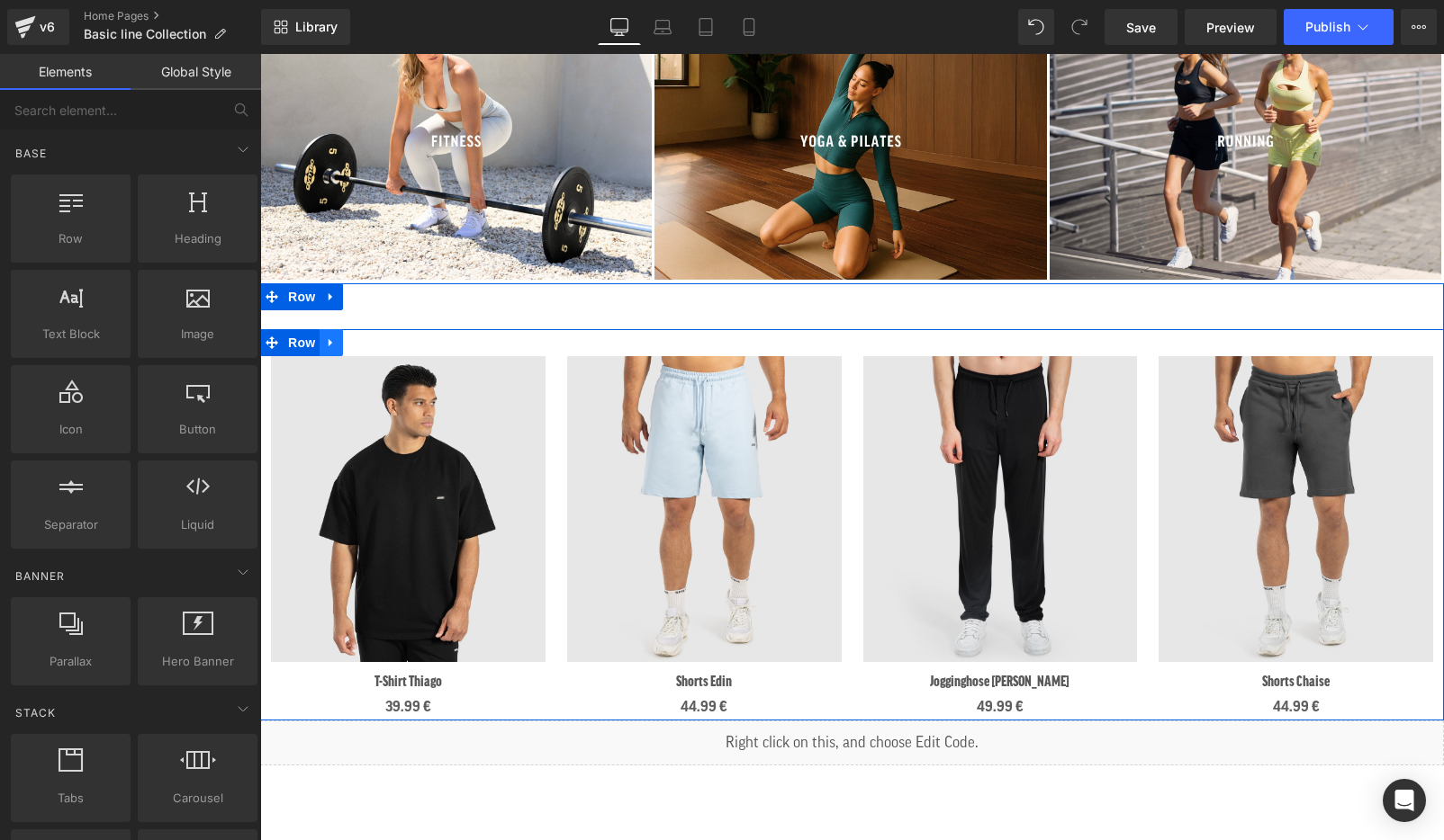
click at [331, 341] on icon at bounding box center [330, 343] width 4 height 8
click at [378, 341] on icon at bounding box center [377, 343] width 12 height 12
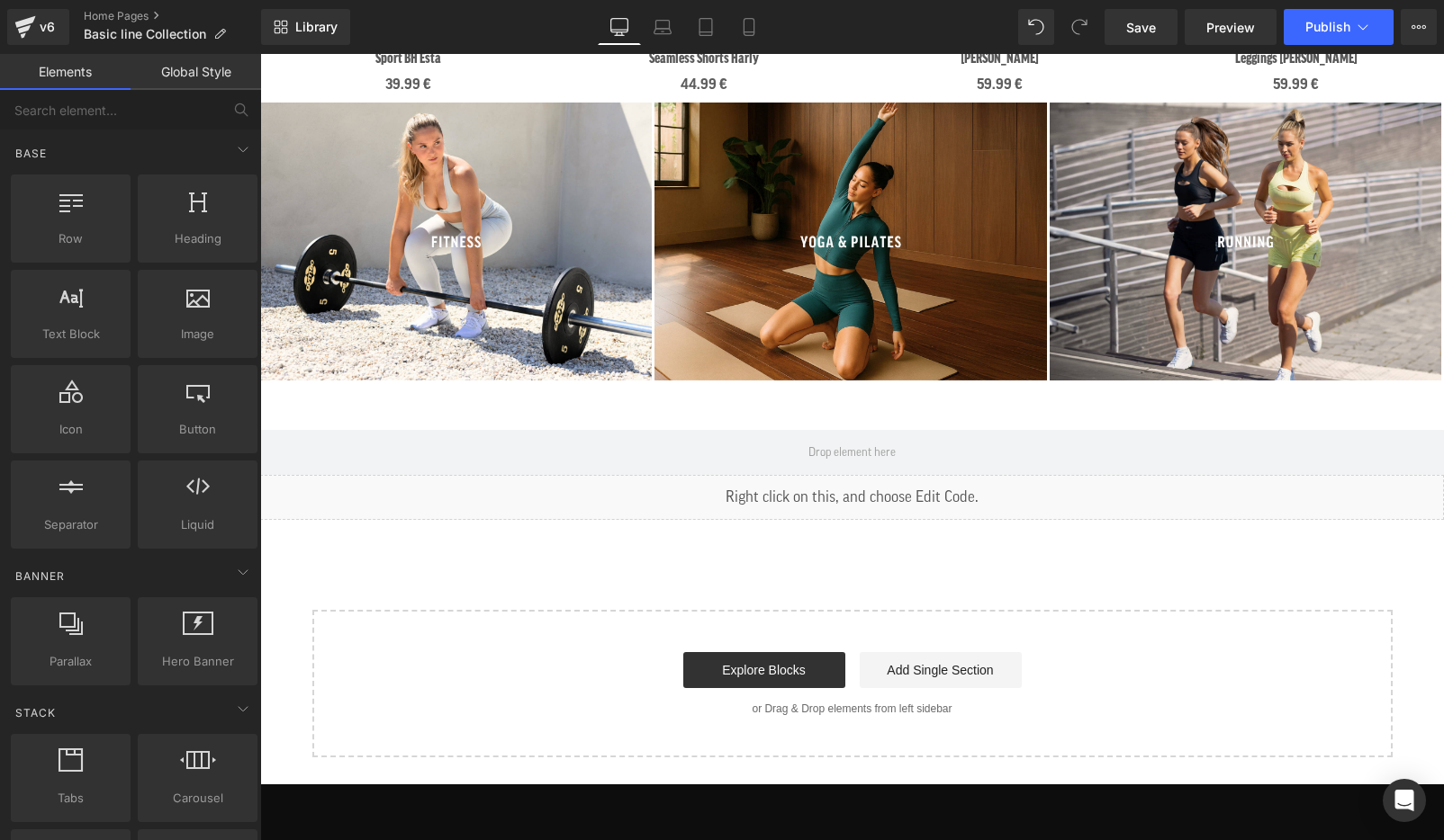
scroll to position [2434, 0]
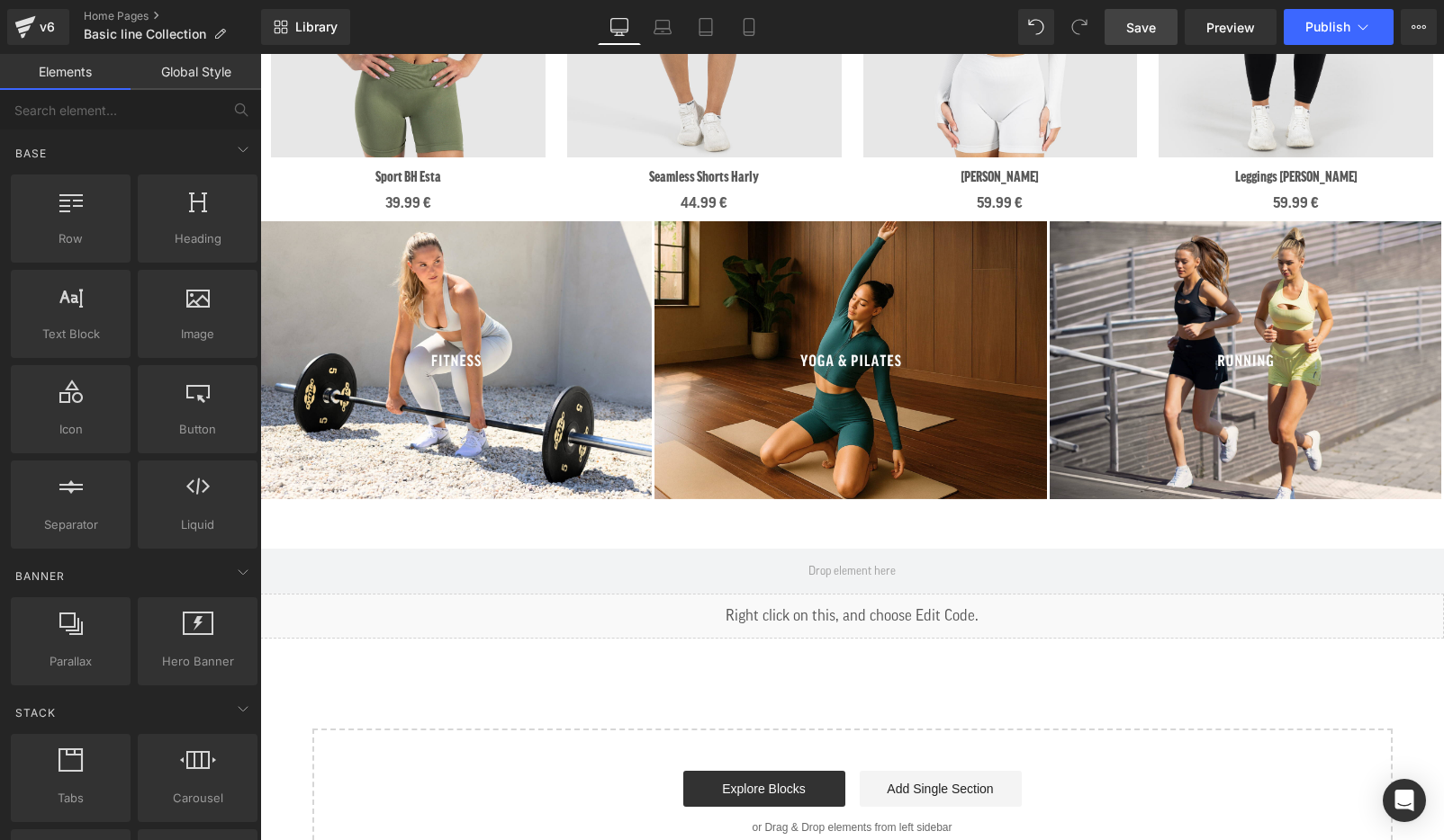
click at [1141, 21] on span "Save" at bounding box center [1141, 28] width 30 height 19
click at [1234, 28] on span "Preview" at bounding box center [1230, 28] width 49 height 19
click at [760, 29] on link "Mobile" at bounding box center [748, 27] width 43 height 36
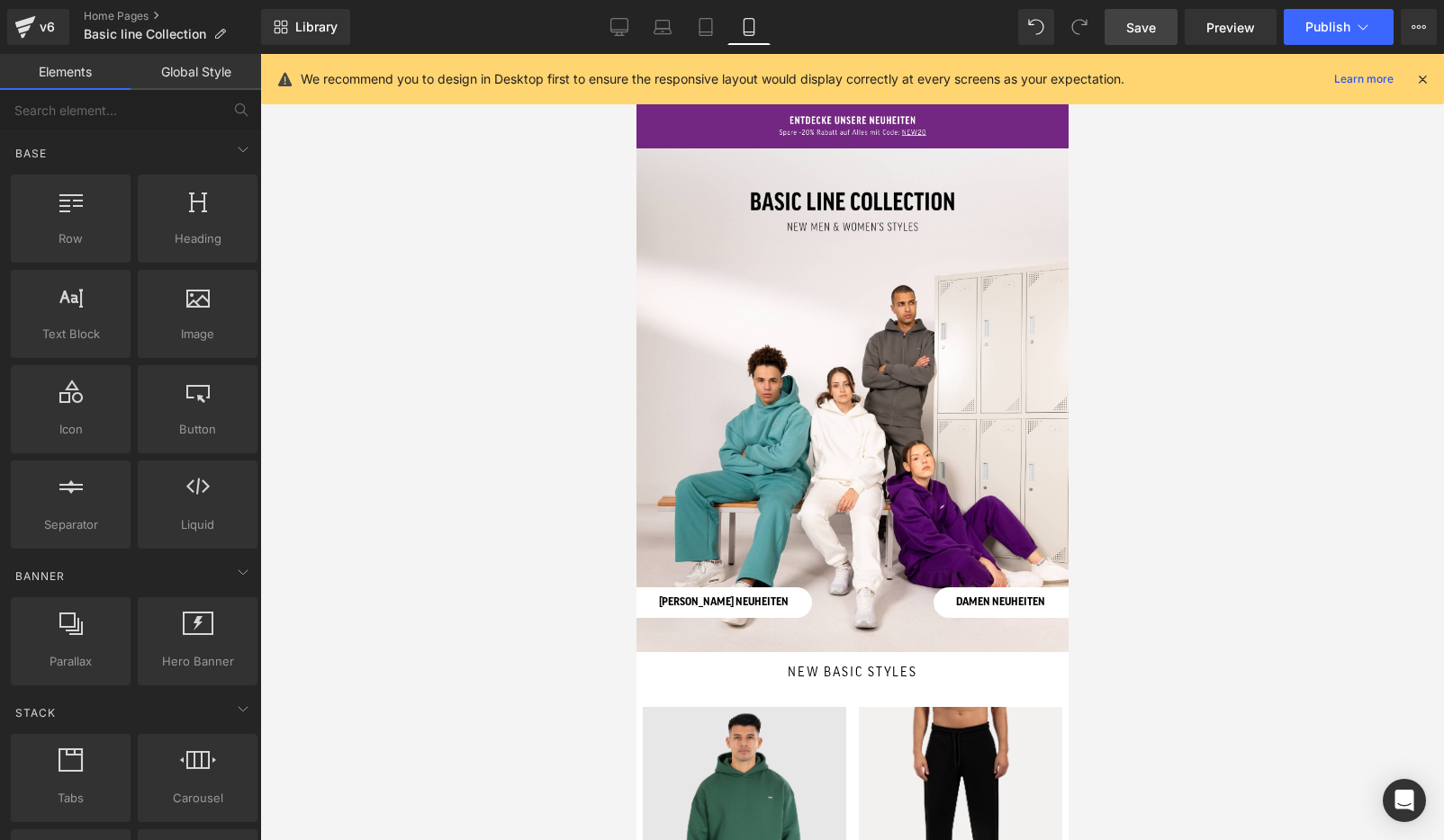
scroll to position [33, 0]
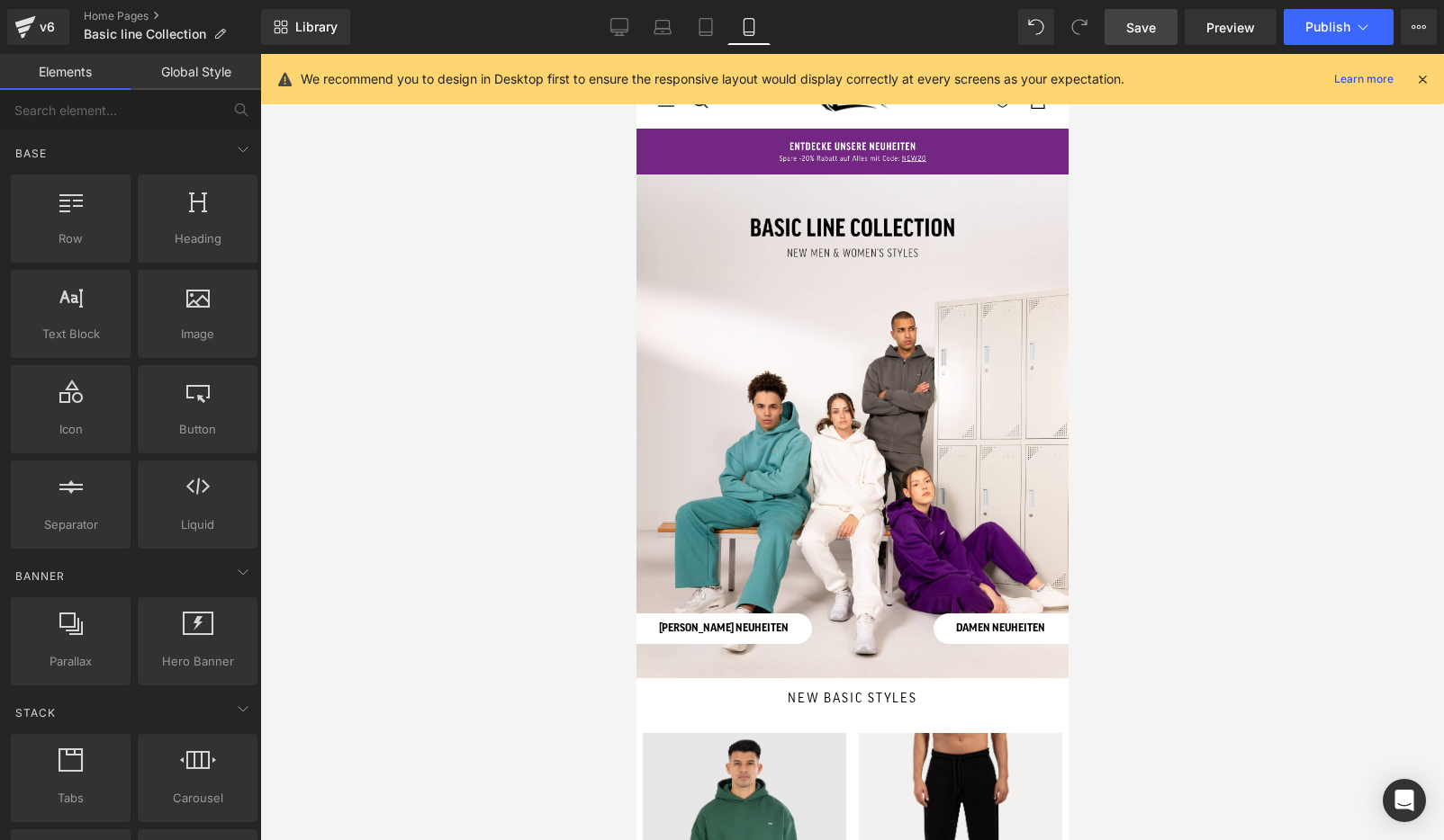
click at [1424, 77] on icon at bounding box center [1422, 78] width 16 height 16
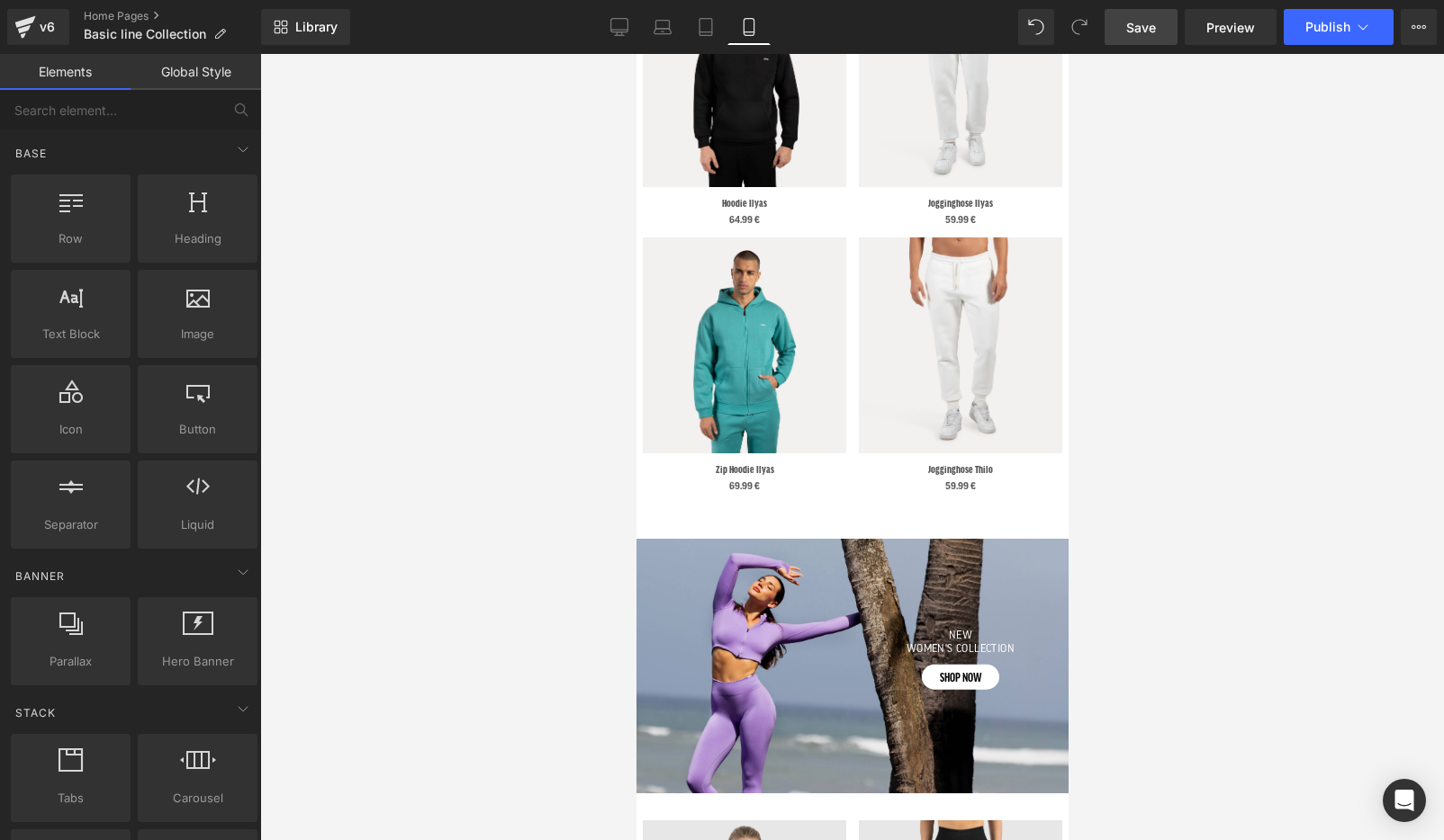
scroll to position [1937, 0]
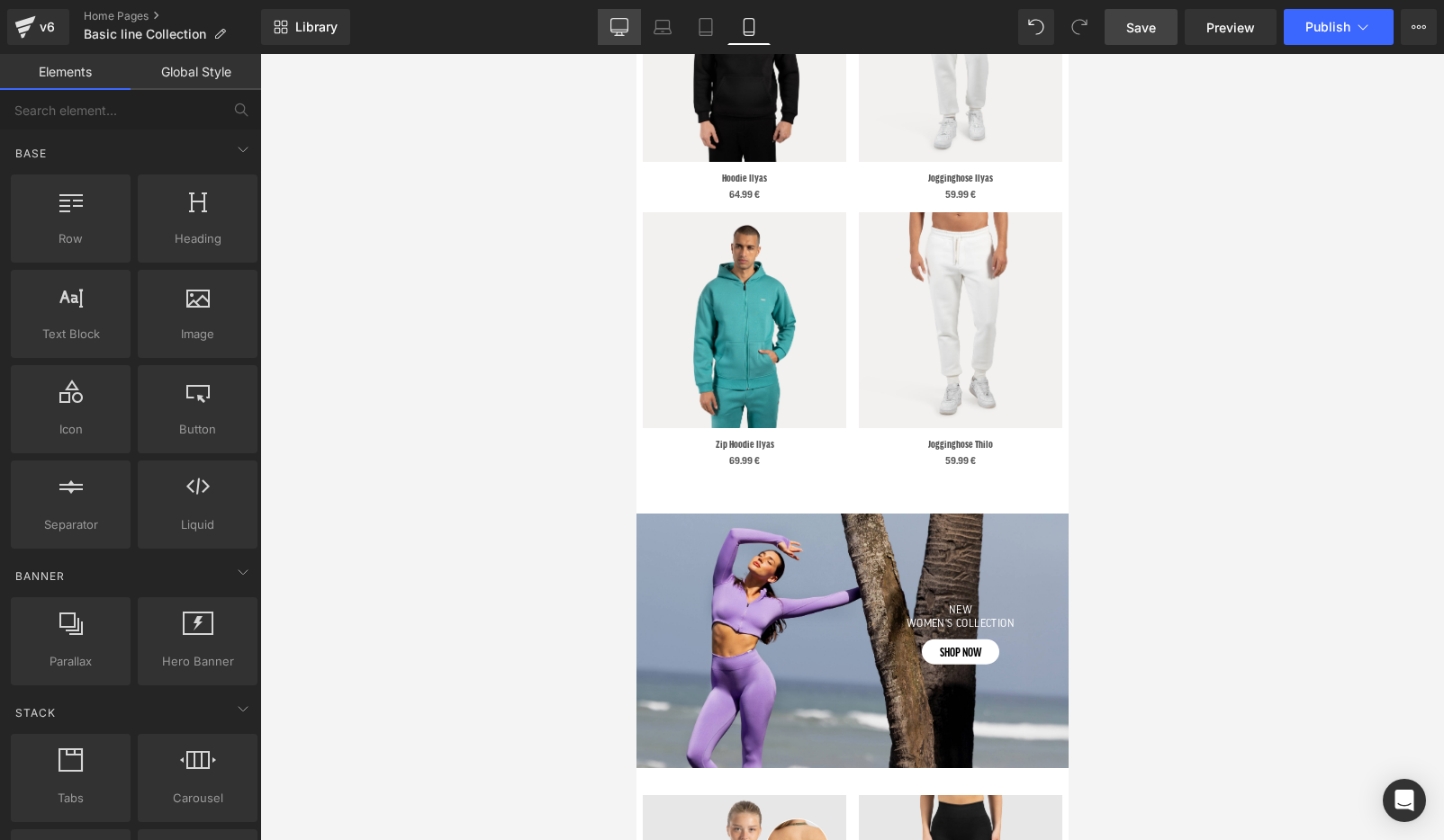
click at [628, 22] on icon at bounding box center [620, 26] width 17 height 13
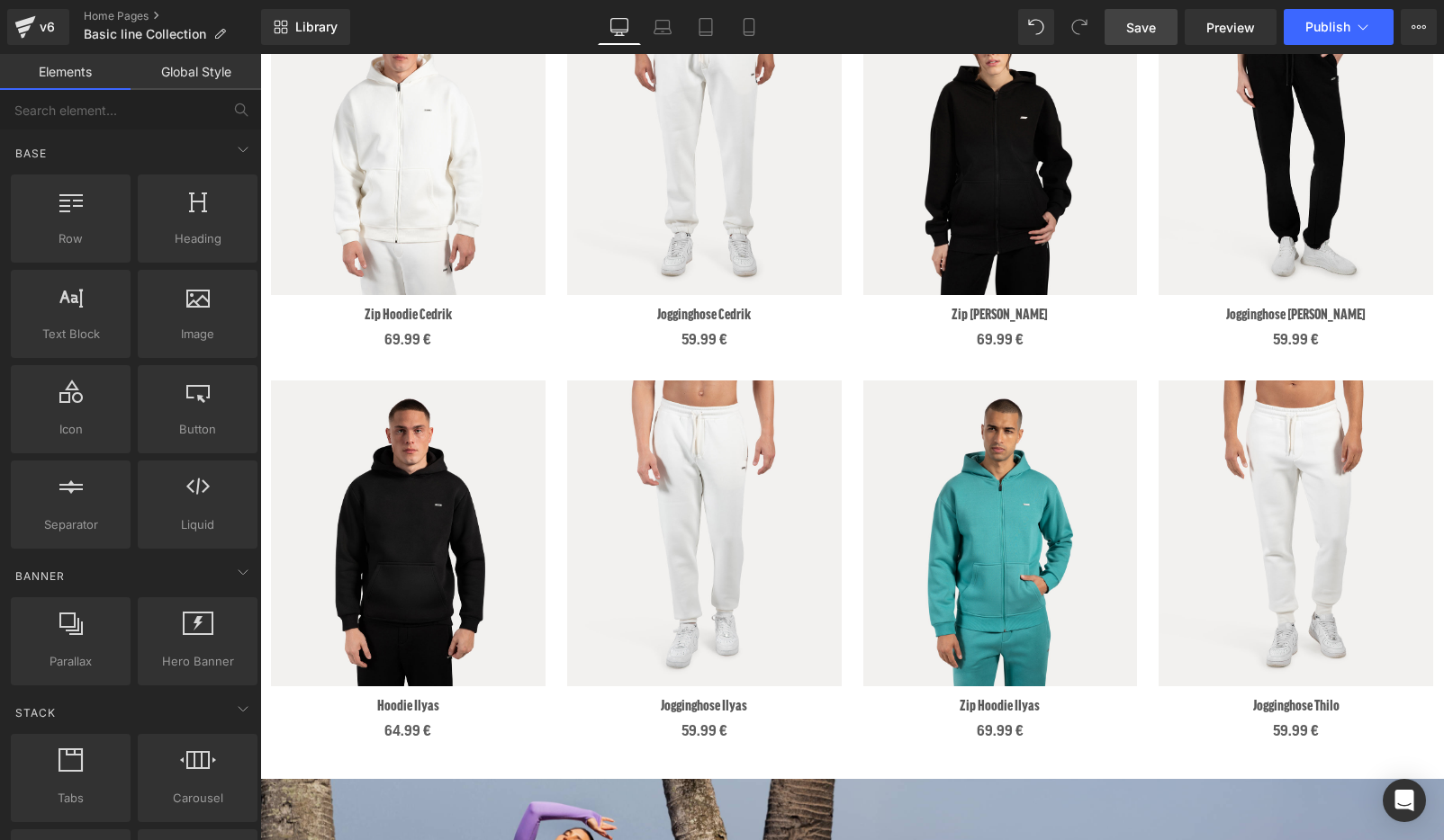
scroll to position [1135, 0]
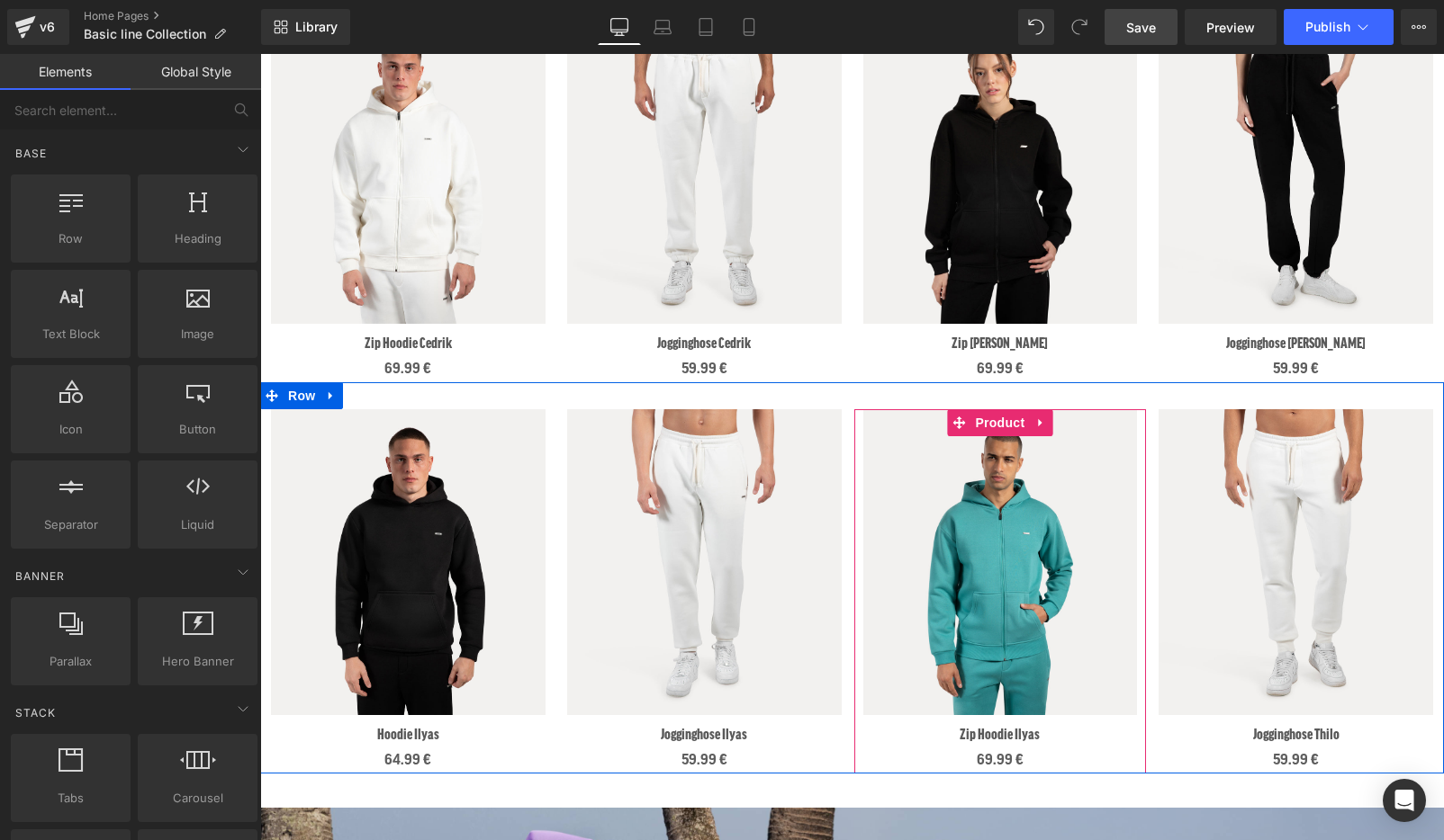
click at [1017, 428] on div "Sale Off (P) Image Zip Hoodie Ilyas (P) Title 69.99 € (P) Price Product" at bounding box center [1001, 591] width 293 height 365
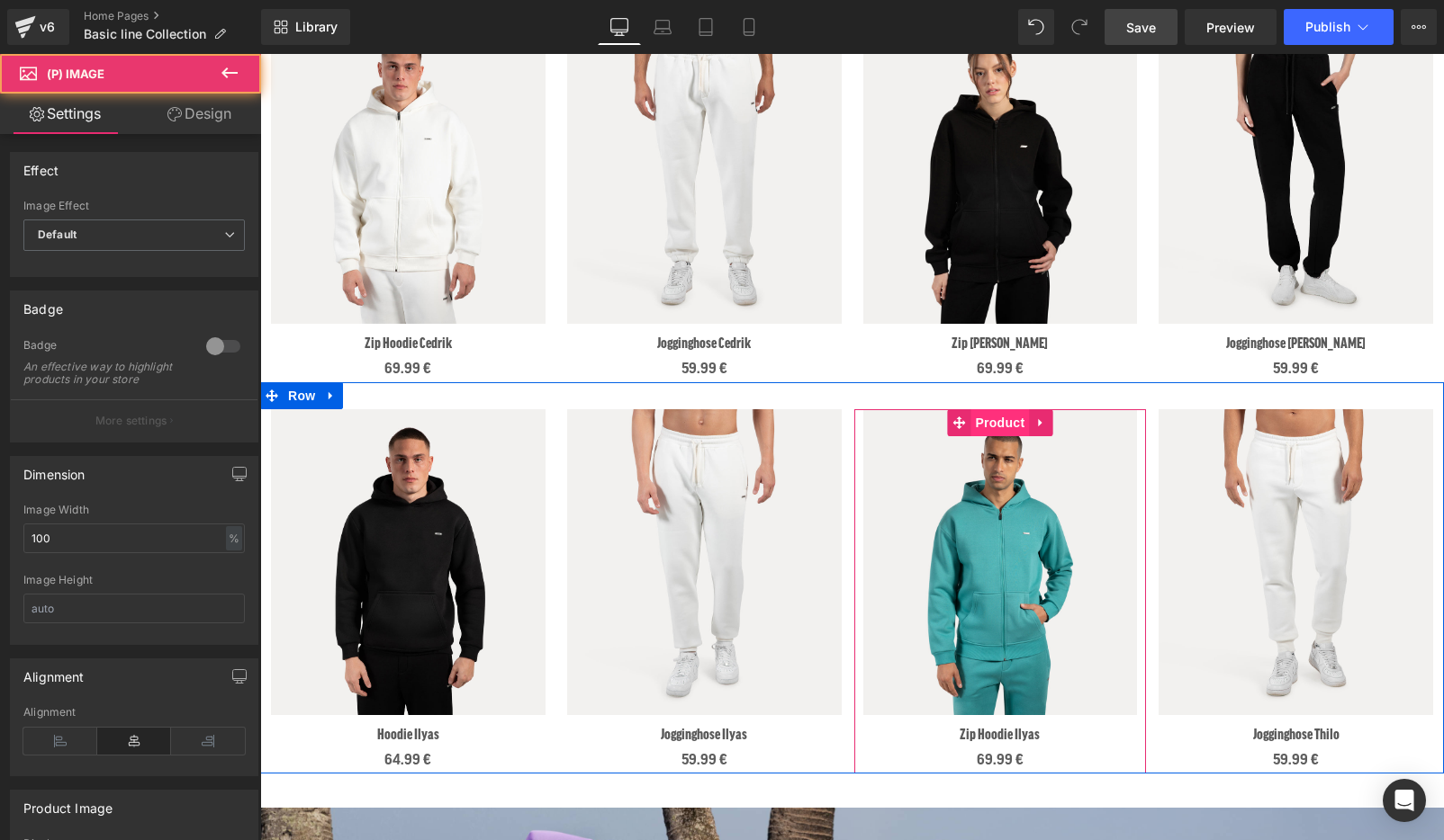
click at [1004, 421] on span "Product" at bounding box center [999, 423] width 58 height 27
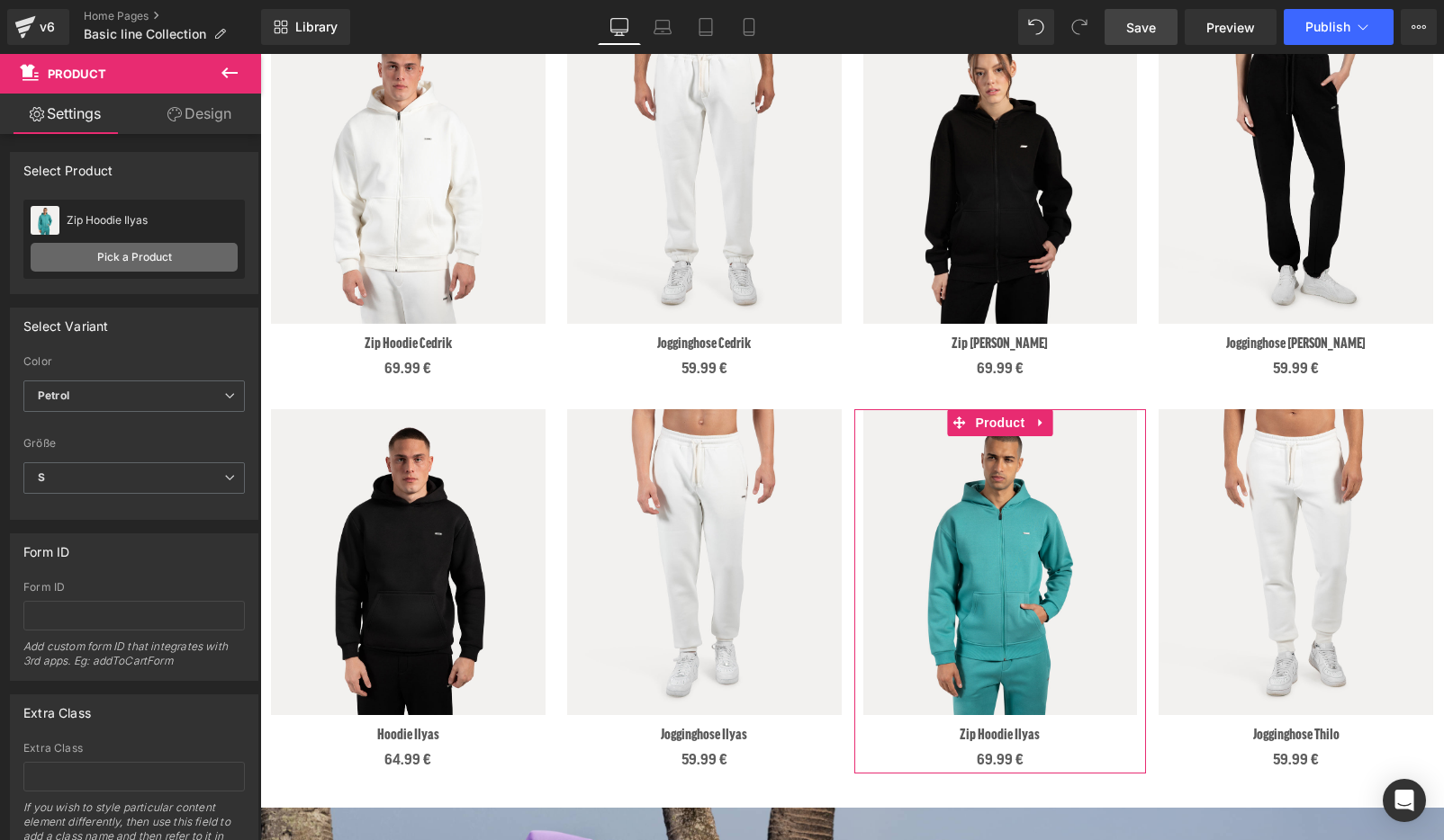
click at [82, 260] on link "Pick a Product" at bounding box center [134, 257] width 207 height 29
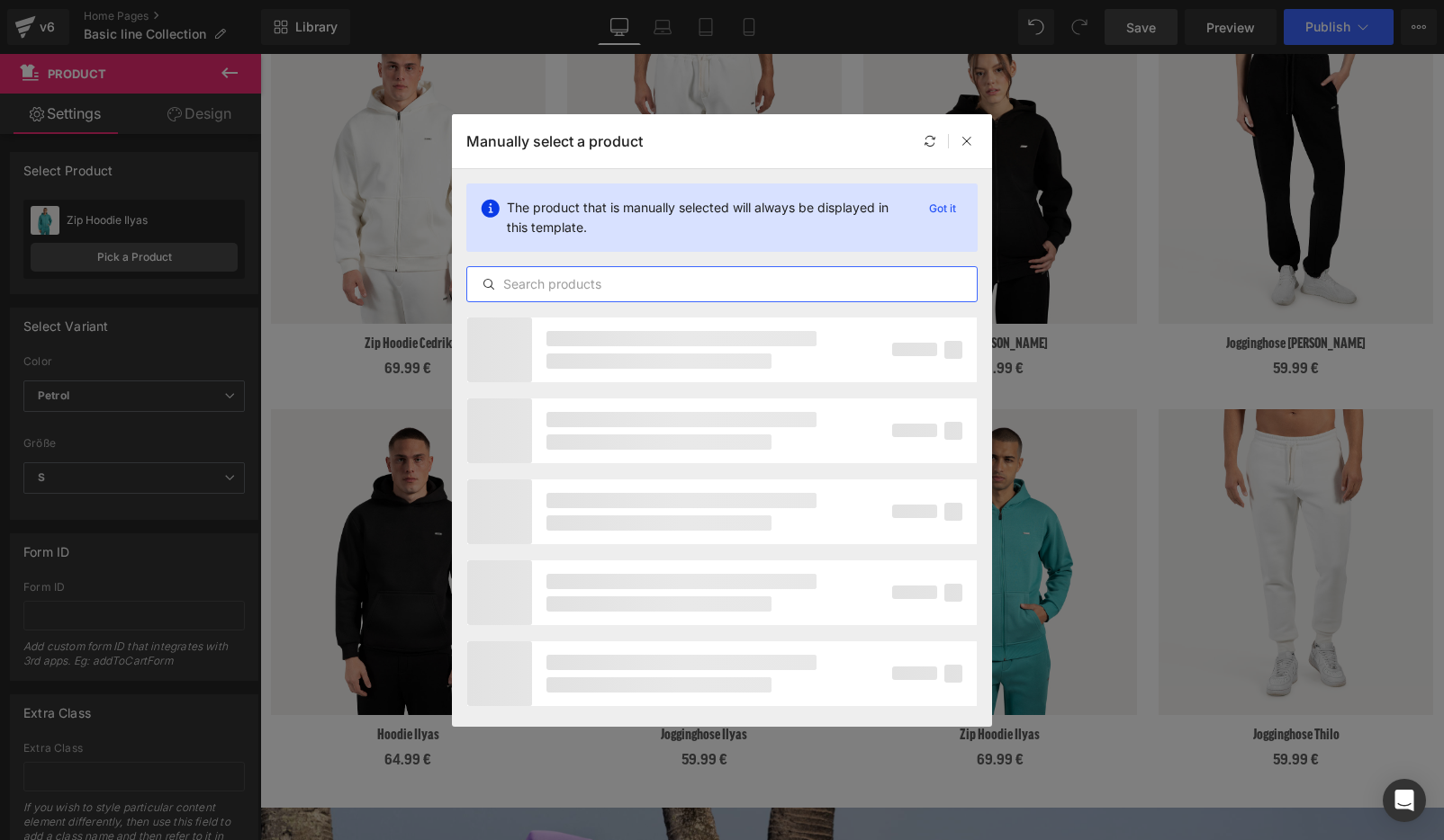
click at [522, 277] on input "text" at bounding box center [722, 284] width 509 height 22
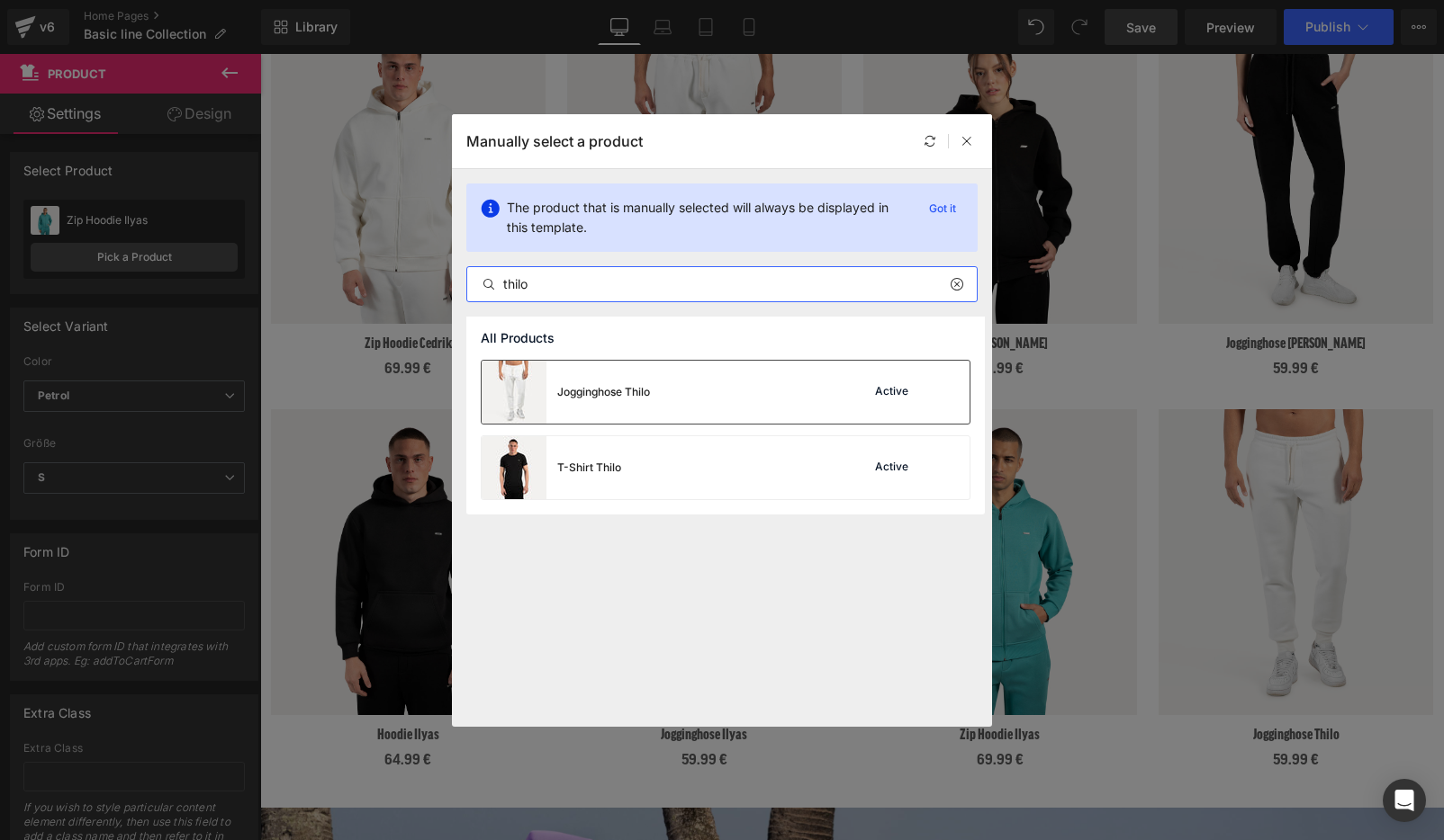
type input "thilo"
click at [664, 408] on div "Jogginghose Thilo Active" at bounding box center [725, 392] width 488 height 63
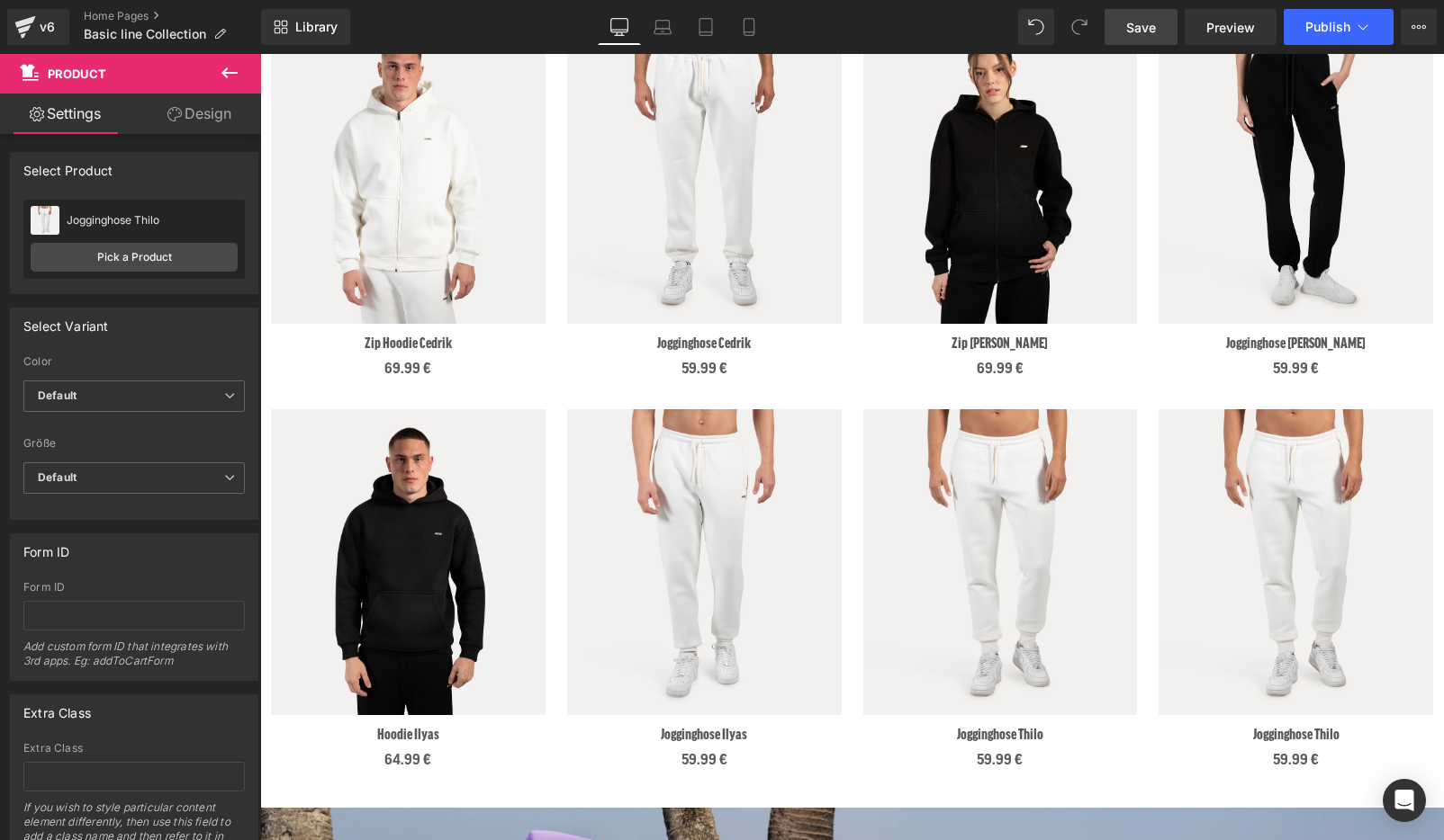
click at [1149, 33] on span "Save" at bounding box center [1141, 28] width 30 height 19
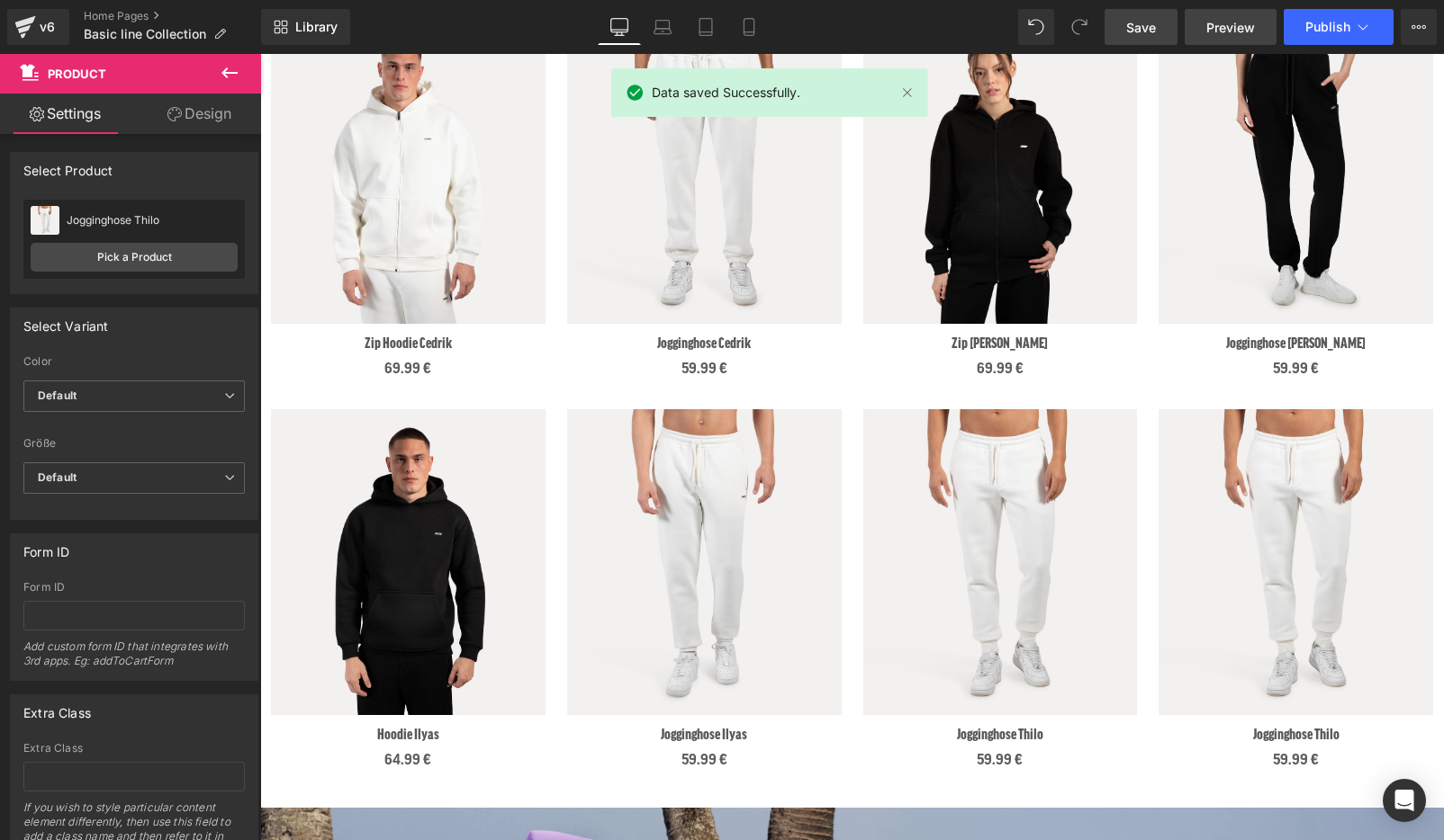
click at [1240, 24] on span "Preview" at bounding box center [1230, 28] width 49 height 19
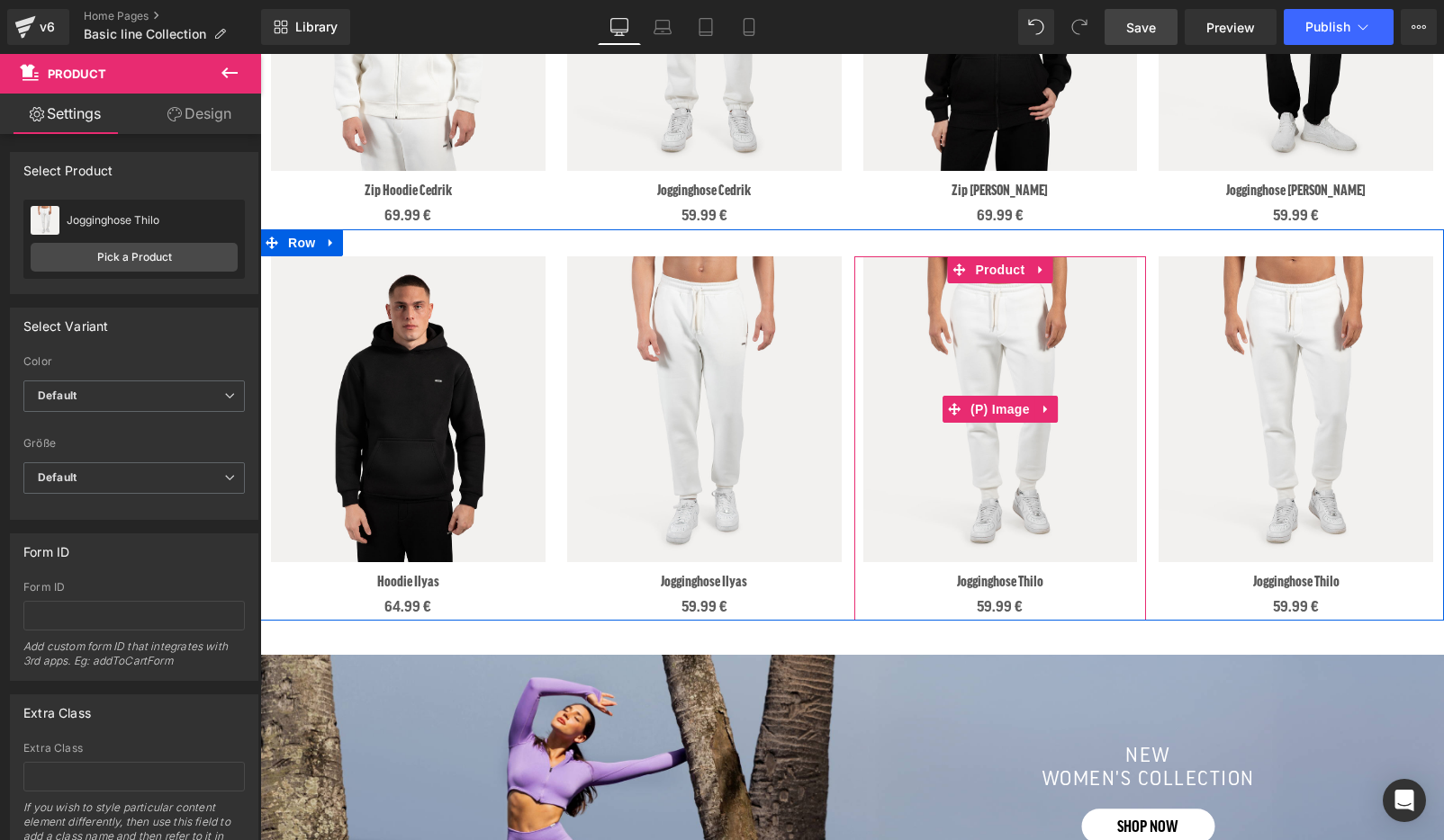
scroll to position [1348, 0]
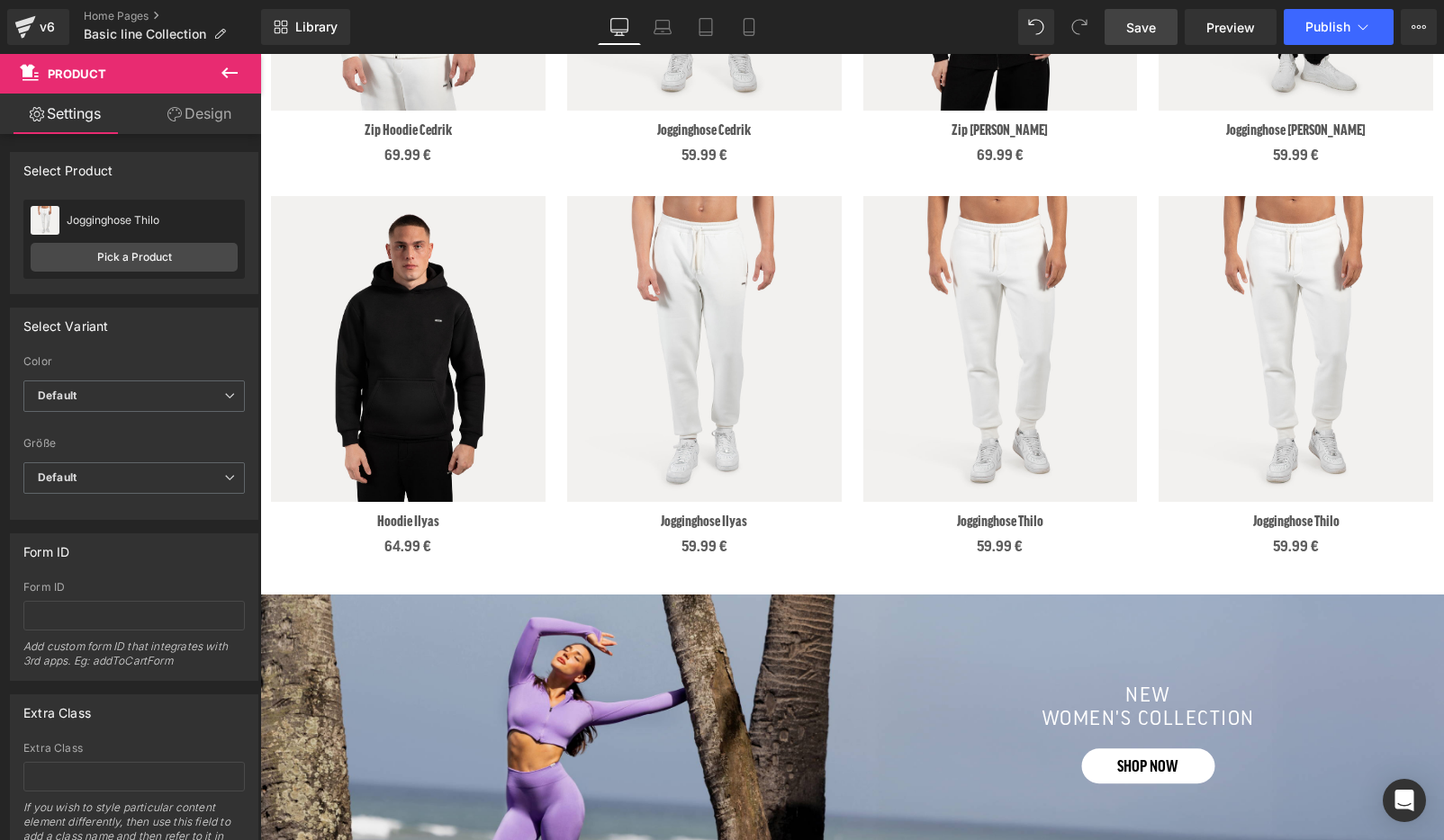
click at [1145, 32] on span "Save" at bounding box center [1141, 28] width 30 height 19
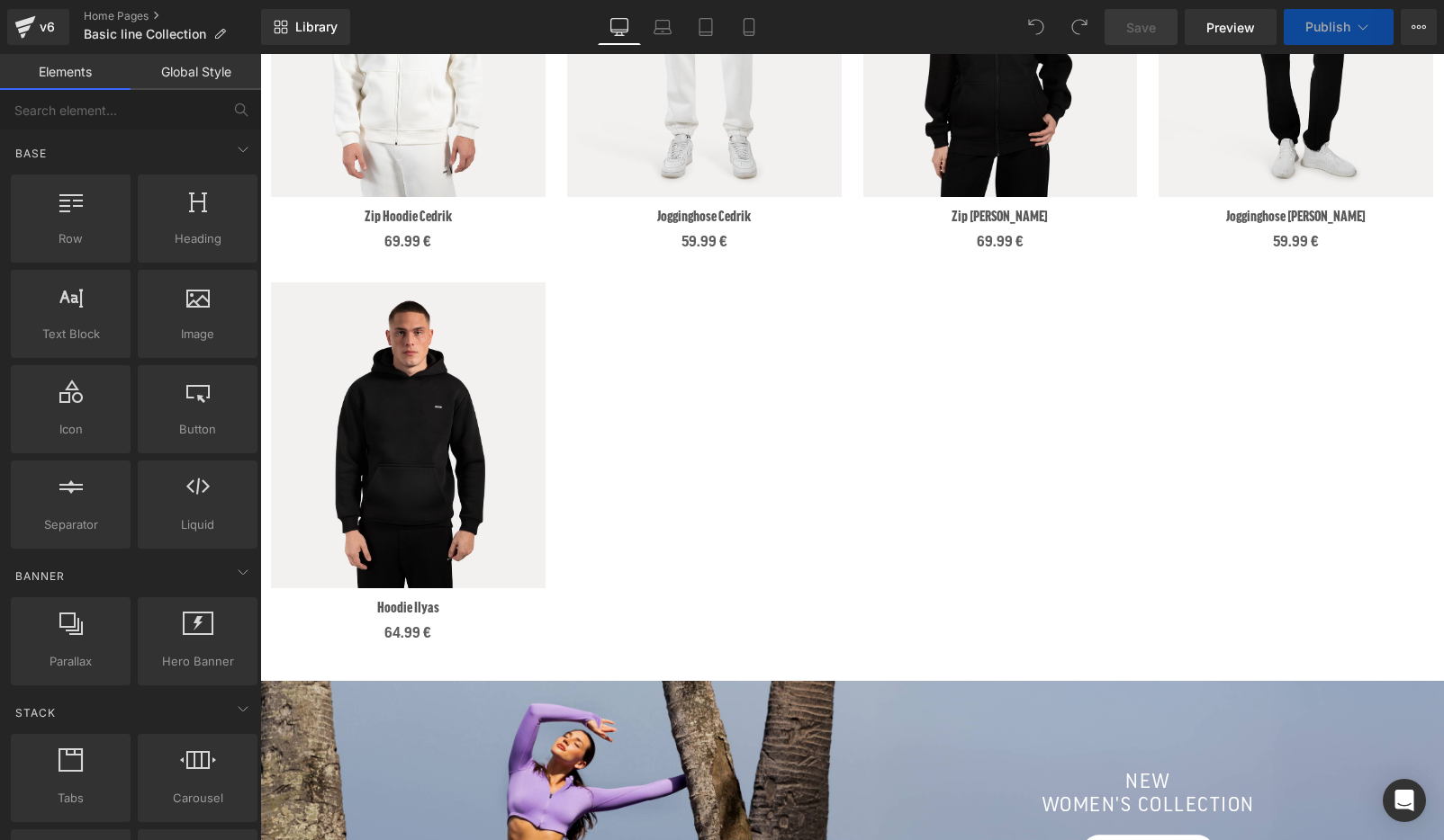
scroll to position [1354, 0]
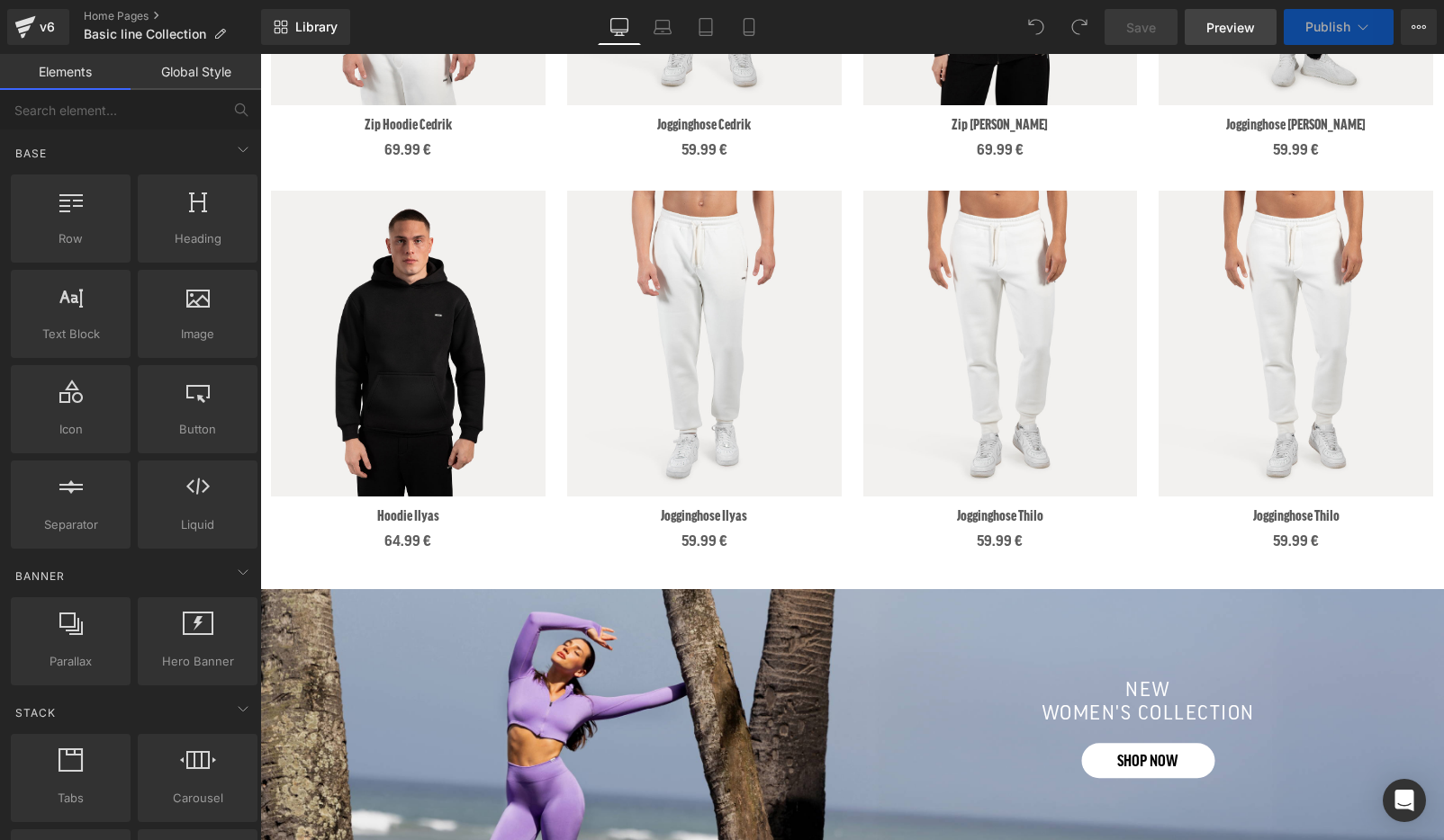
click at [1233, 23] on span "Preview" at bounding box center [1230, 28] width 49 height 19
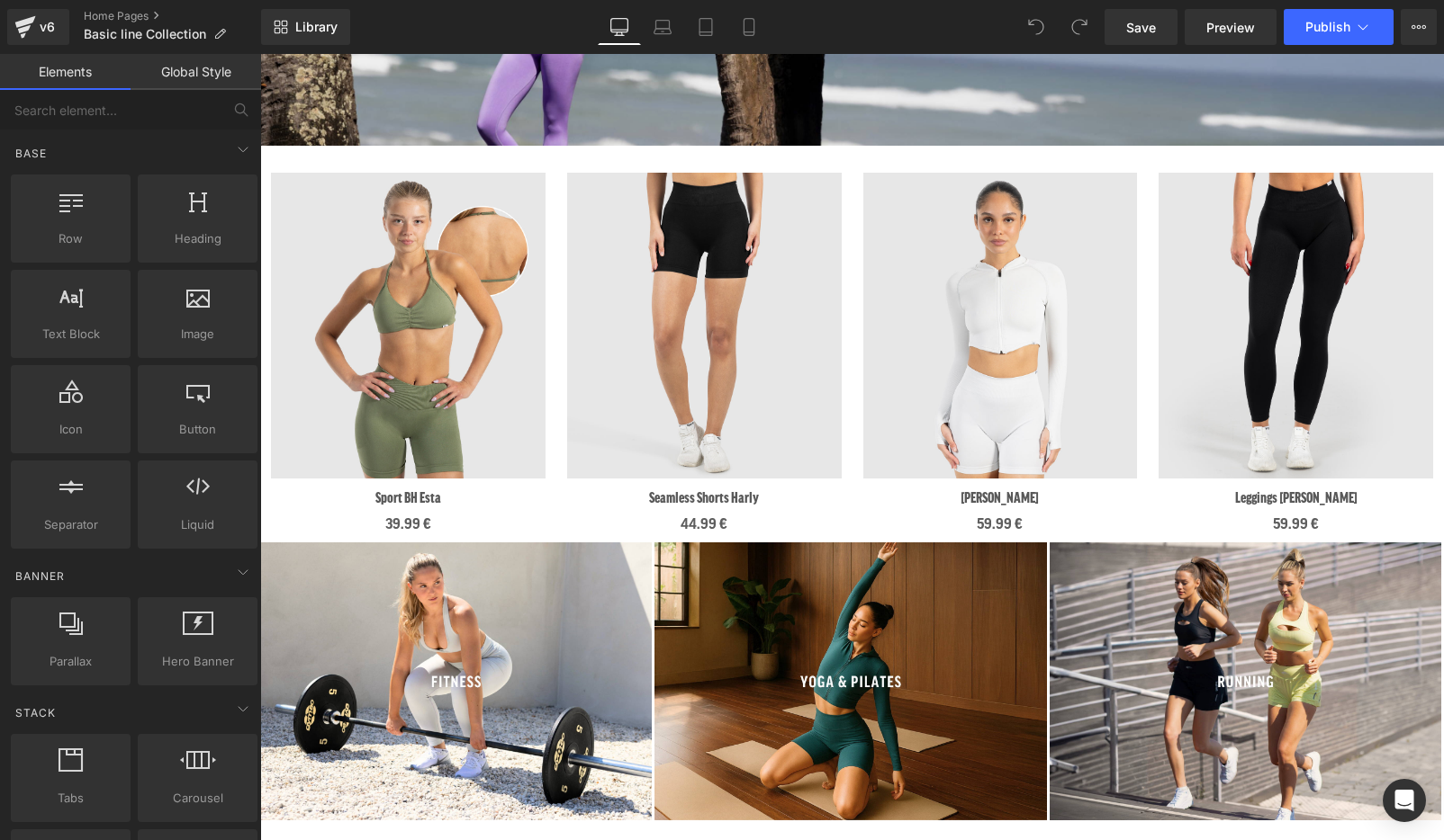
scroll to position [2065, 0]
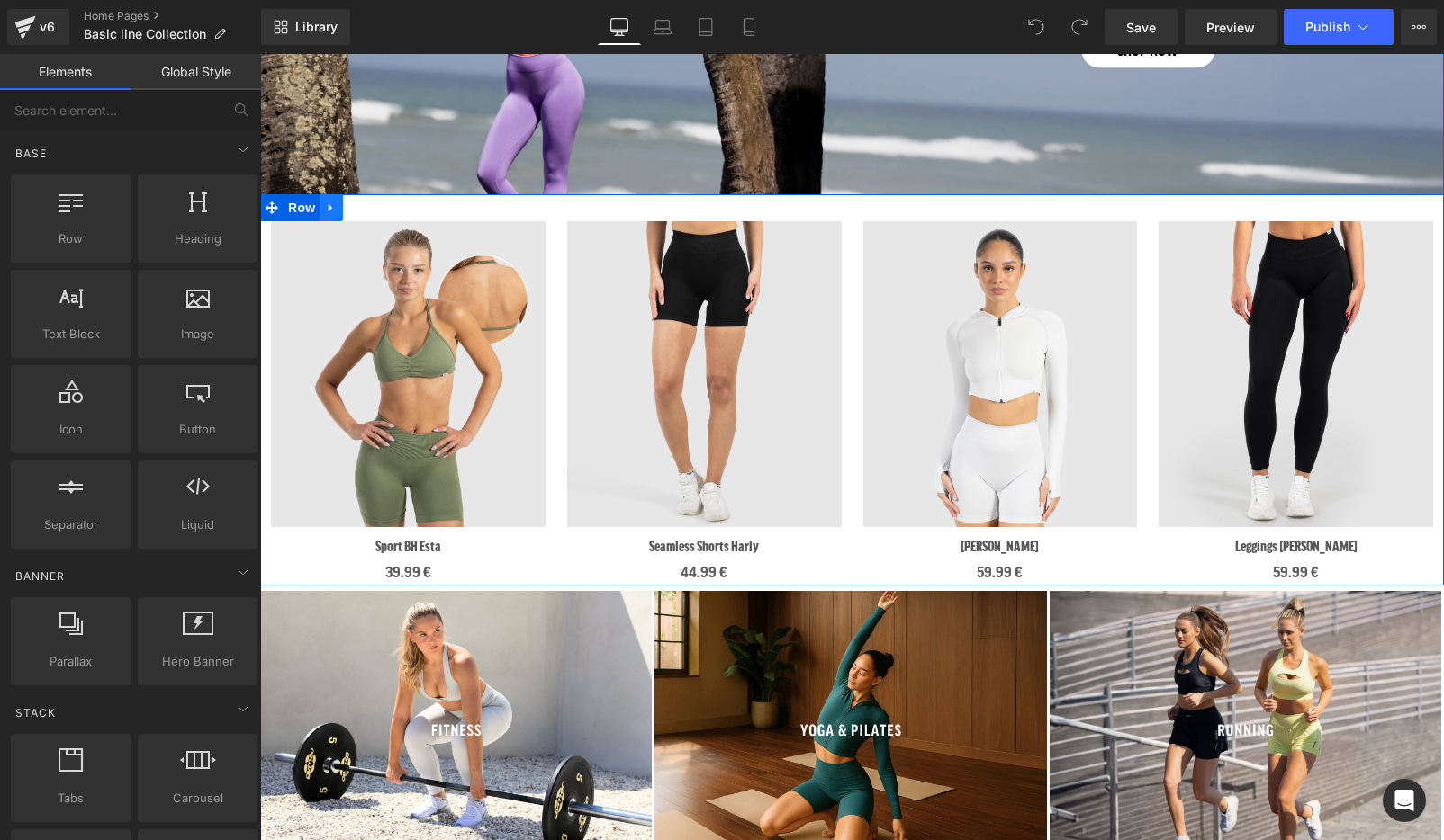
click at [332, 205] on icon at bounding box center [331, 209] width 12 height 13
click at [378, 212] on icon at bounding box center [377, 208] width 12 height 12
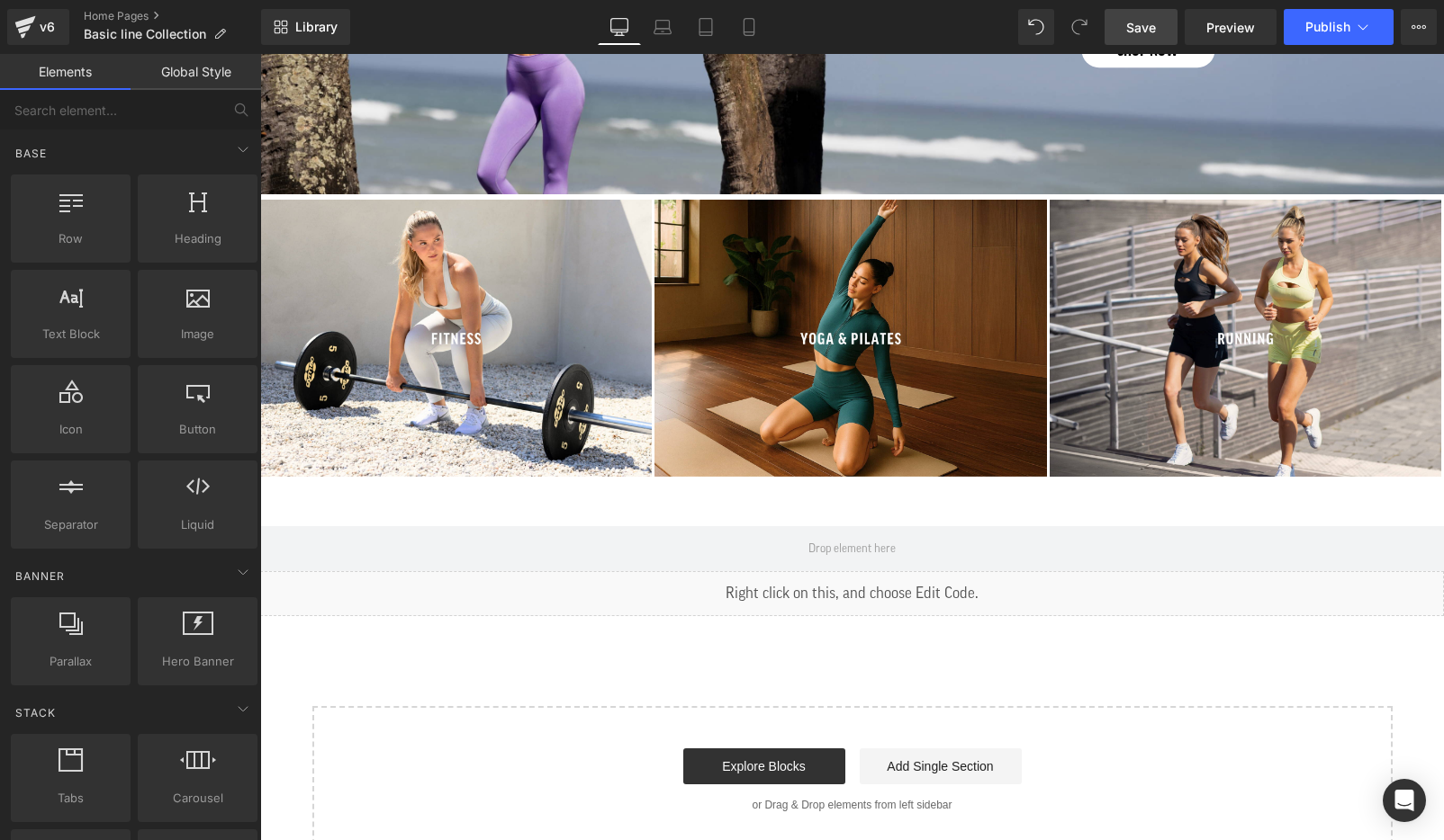
click at [1149, 30] on span "Save" at bounding box center [1141, 28] width 30 height 19
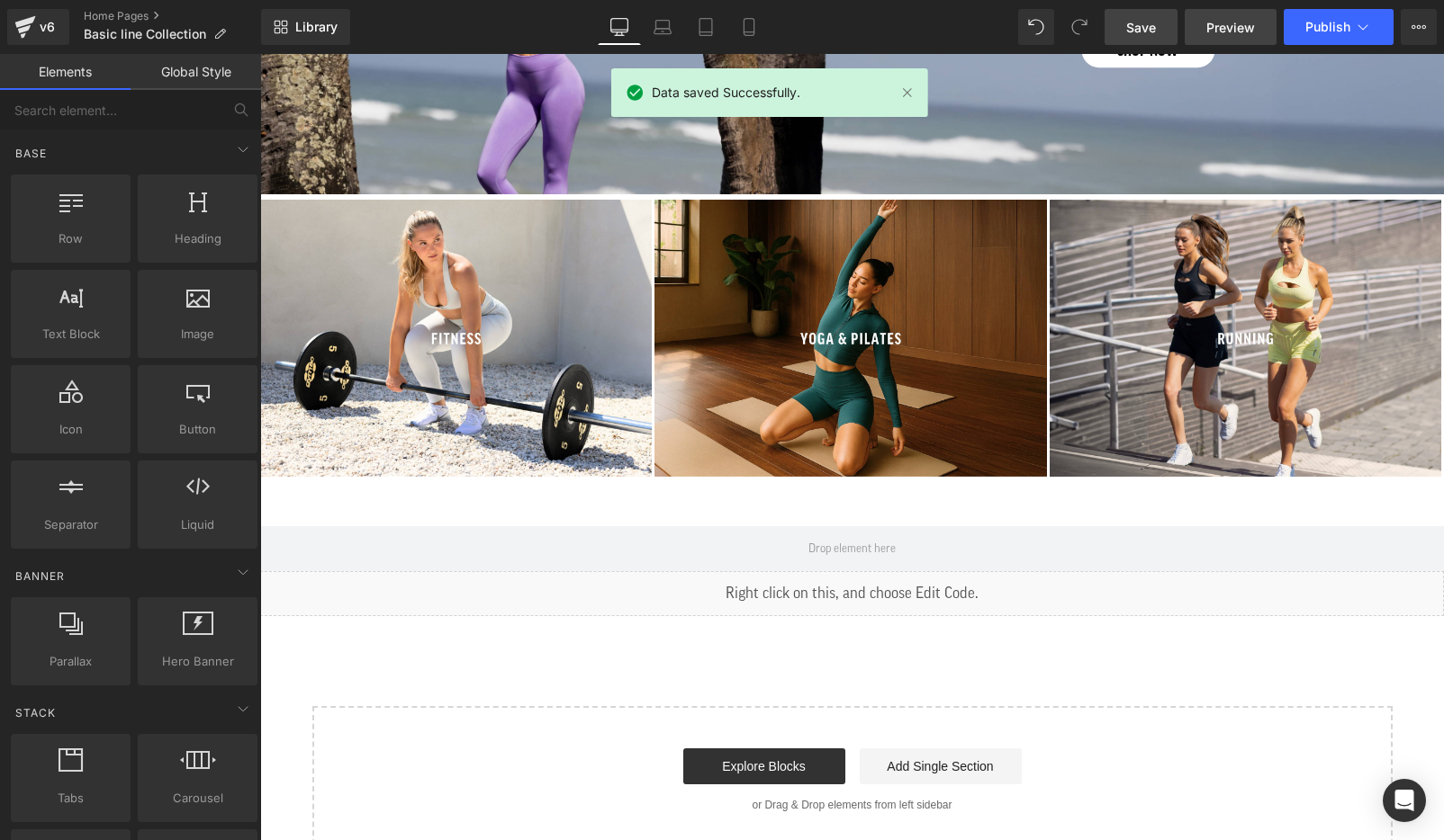
click at [1249, 23] on span "Preview" at bounding box center [1230, 28] width 49 height 19
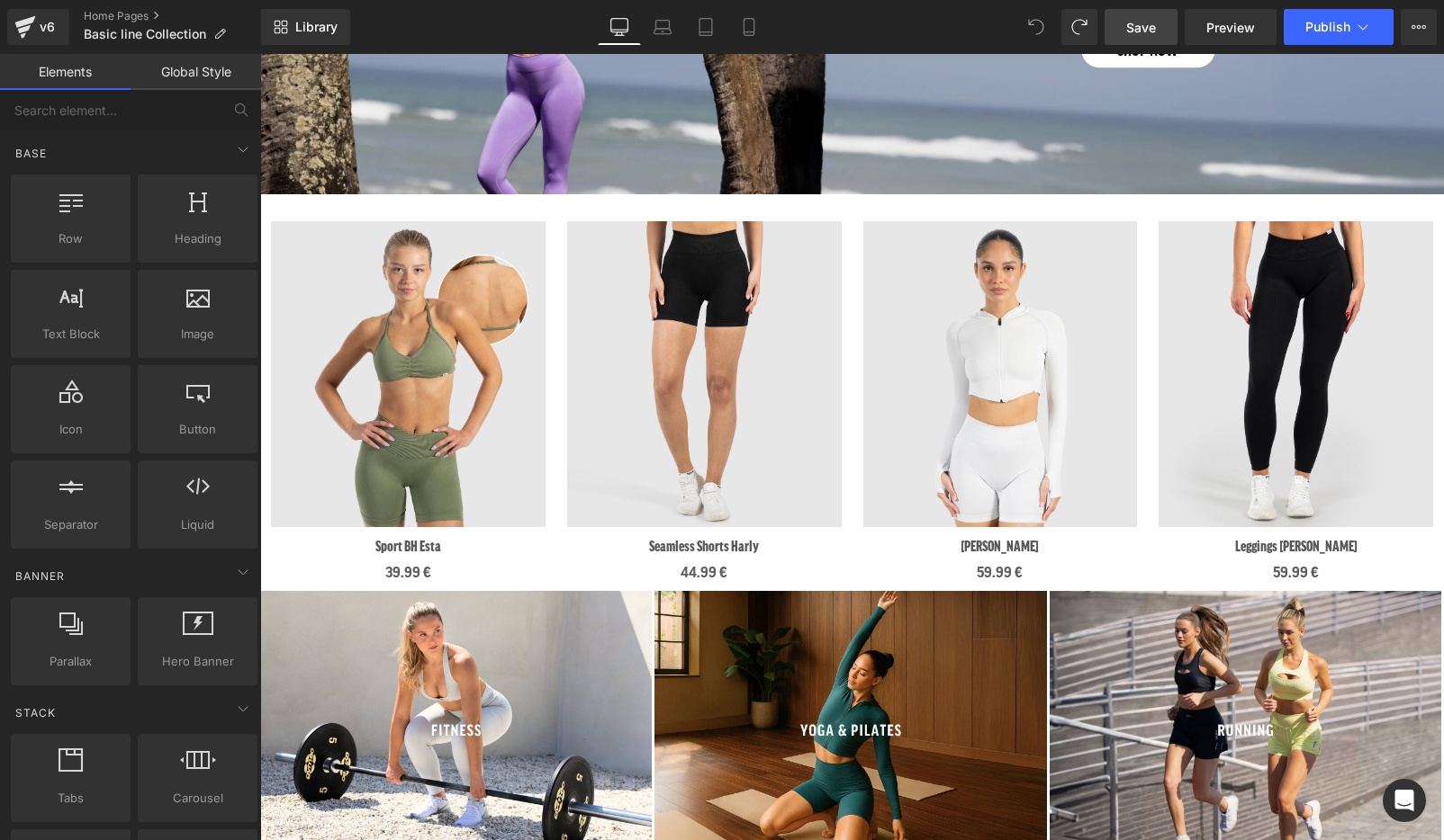
click at [1153, 38] on link "Save" at bounding box center [1141, 27] width 73 height 36
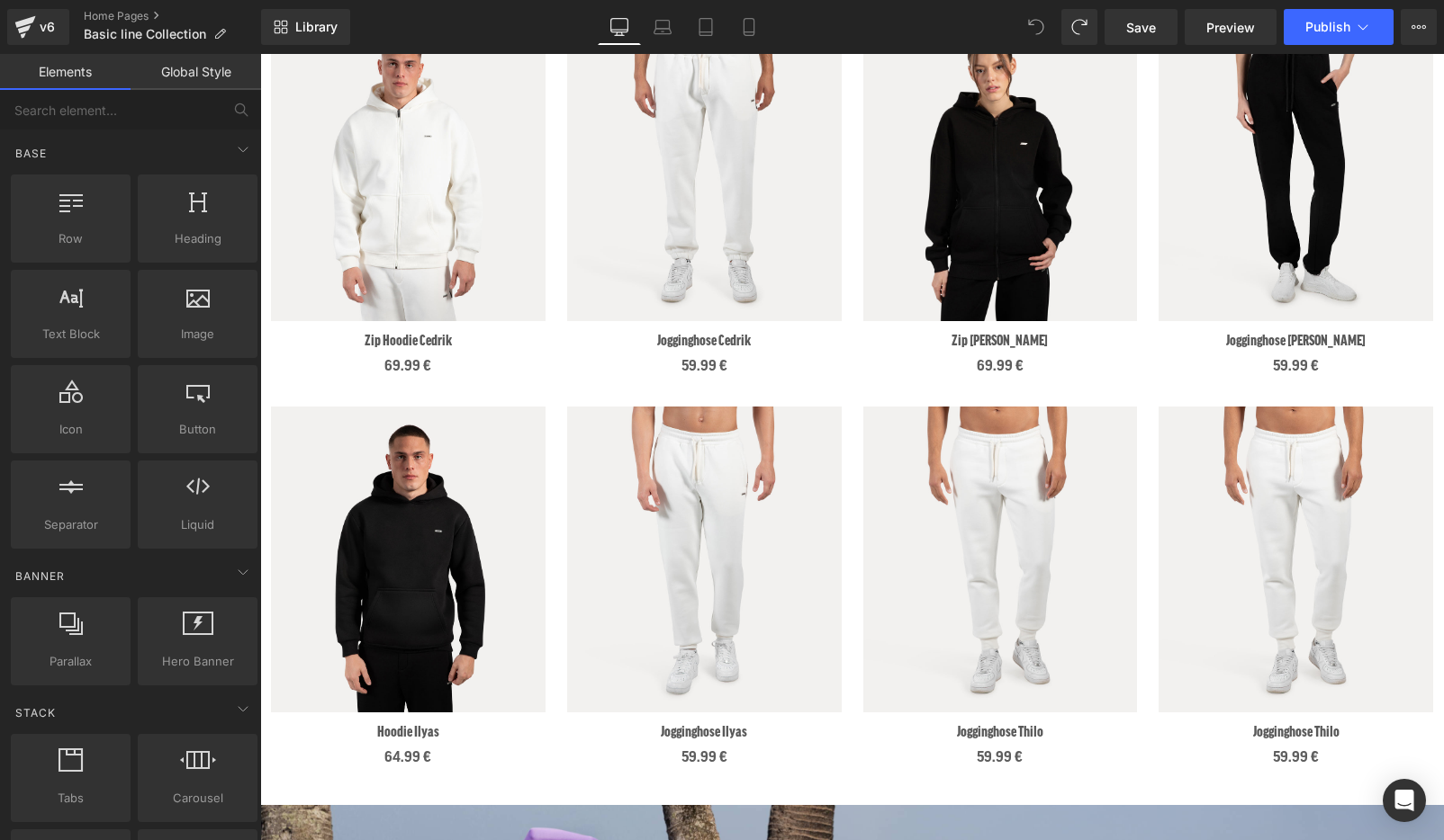
scroll to position [1137, 0]
click at [1237, 26] on span "Preview" at bounding box center [1230, 28] width 49 height 19
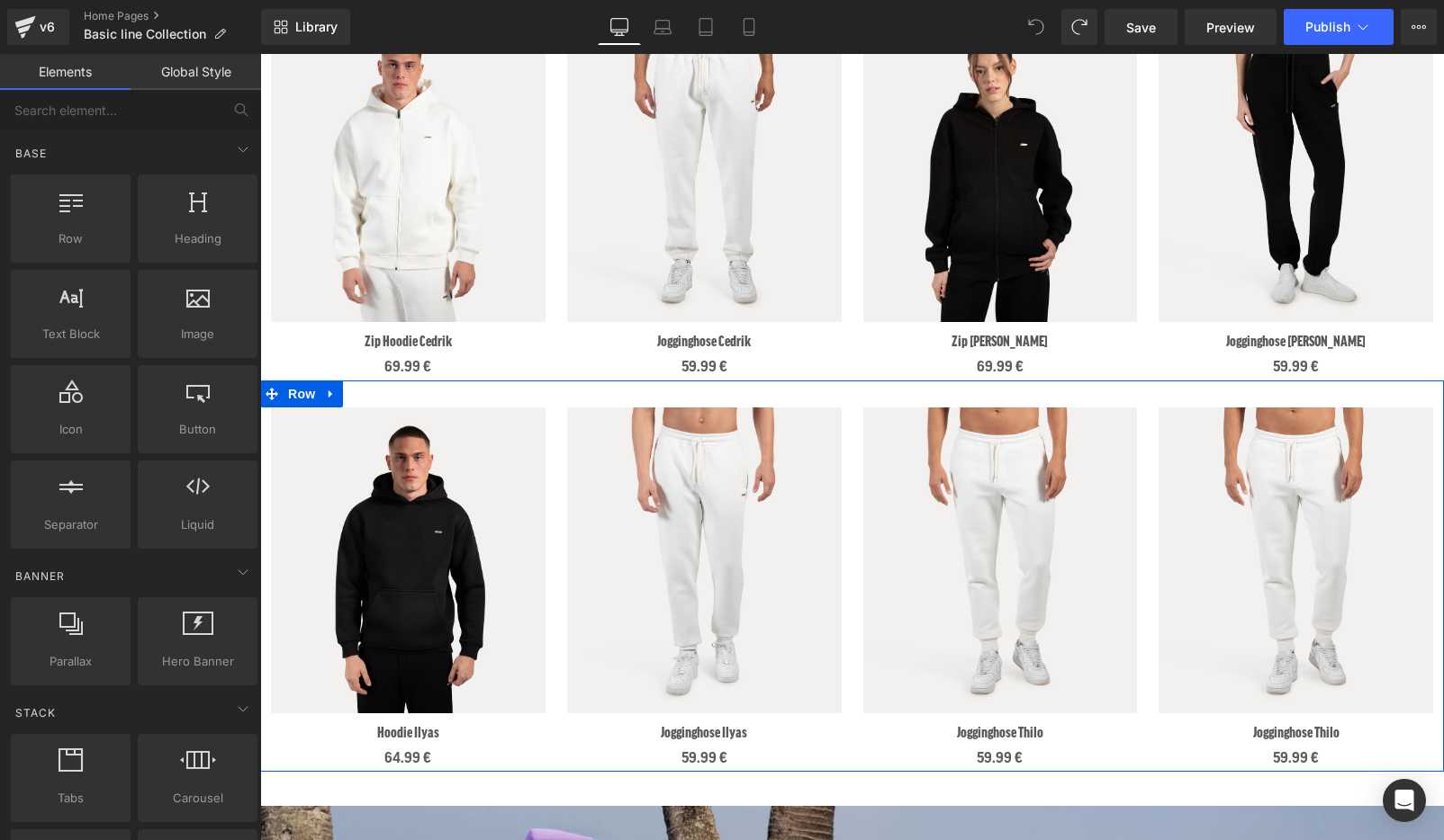
click at [744, 430] on link at bounding box center [737, 421] width 19 height 22
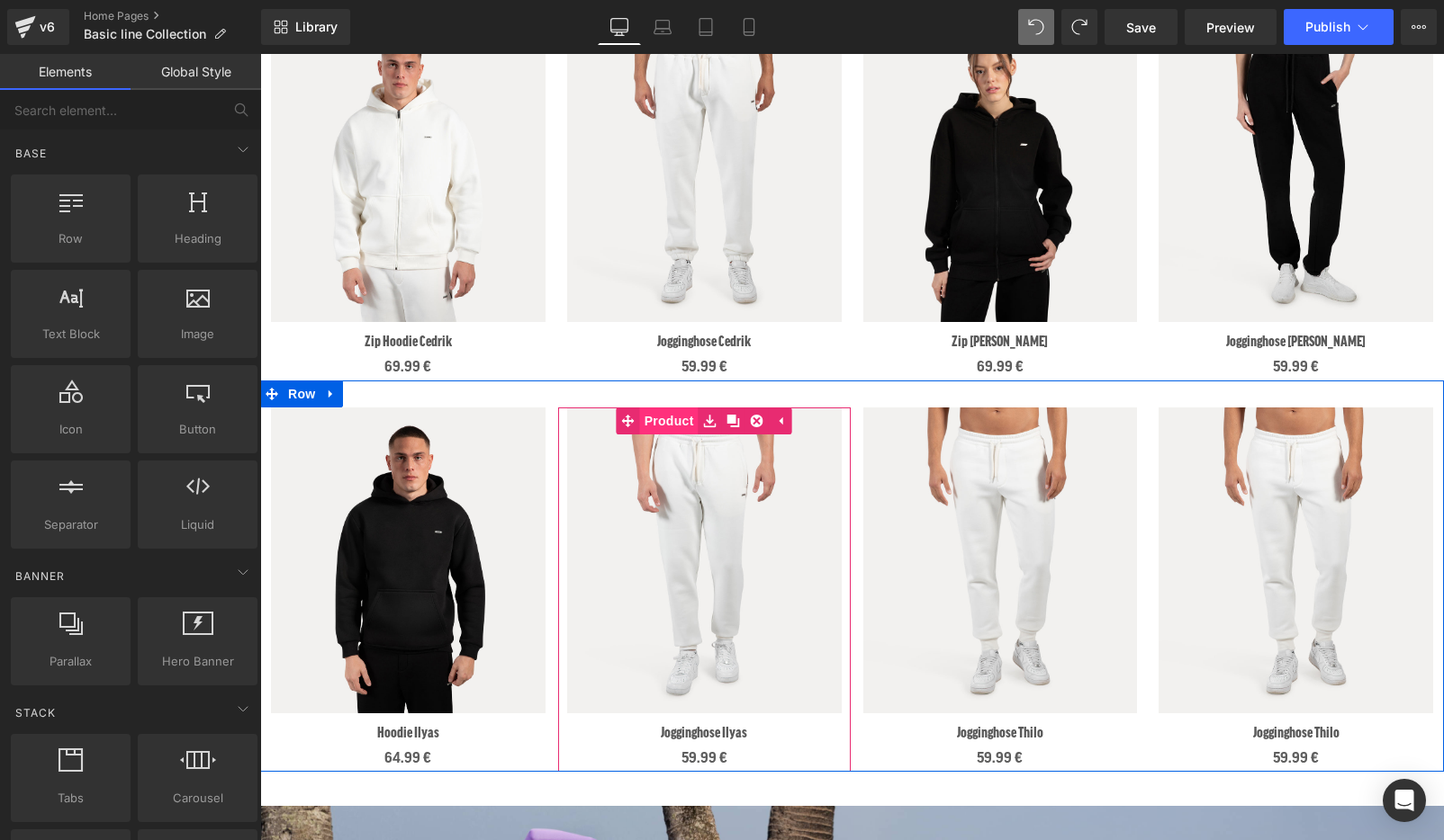
click at [671, 420] on link "Product" at bounding box center [657, 421] width 82 height 27
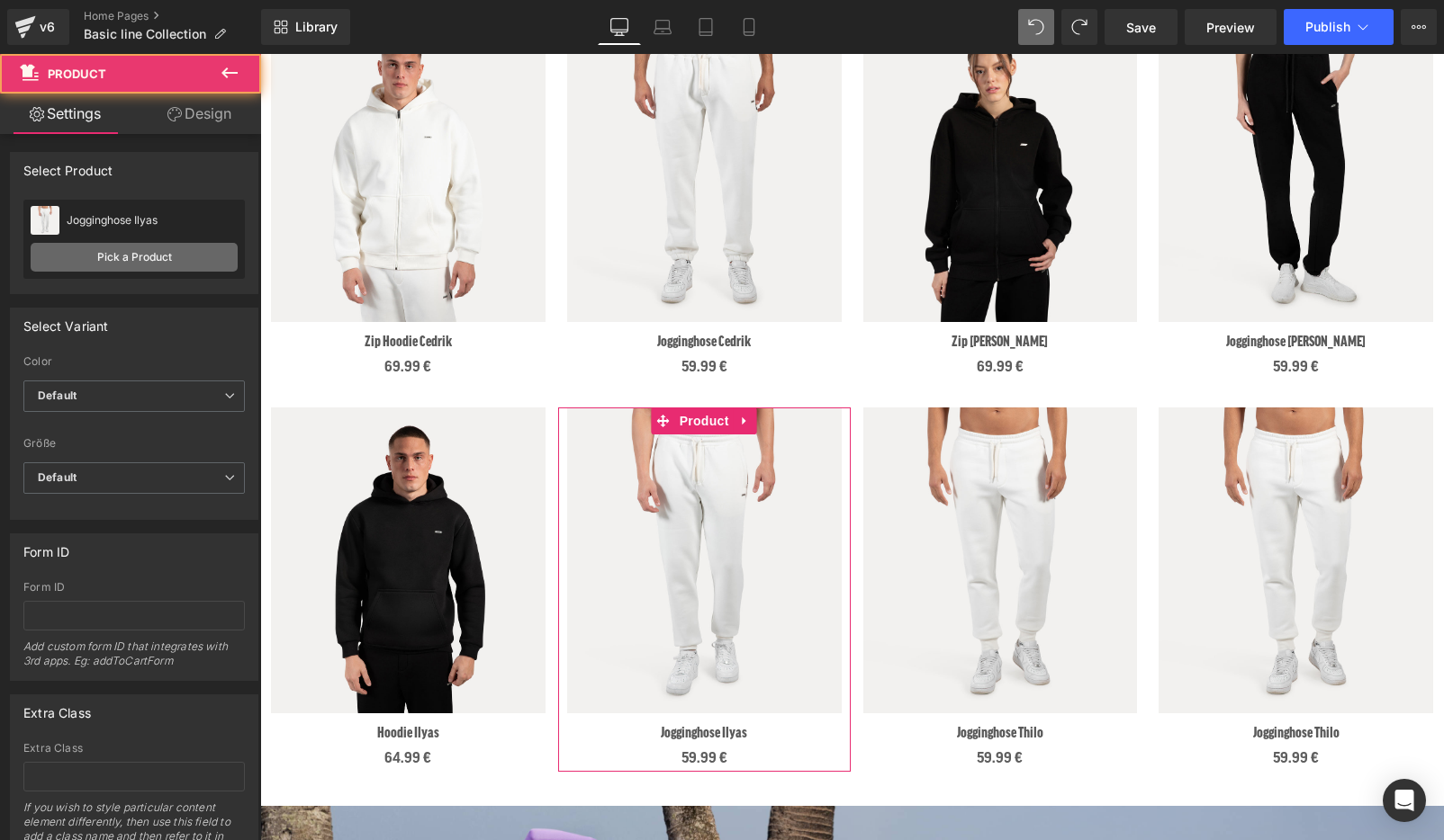
click at [147, 258] on link "Pick a Product" at bounding box center [134, 257] width 207 height 29
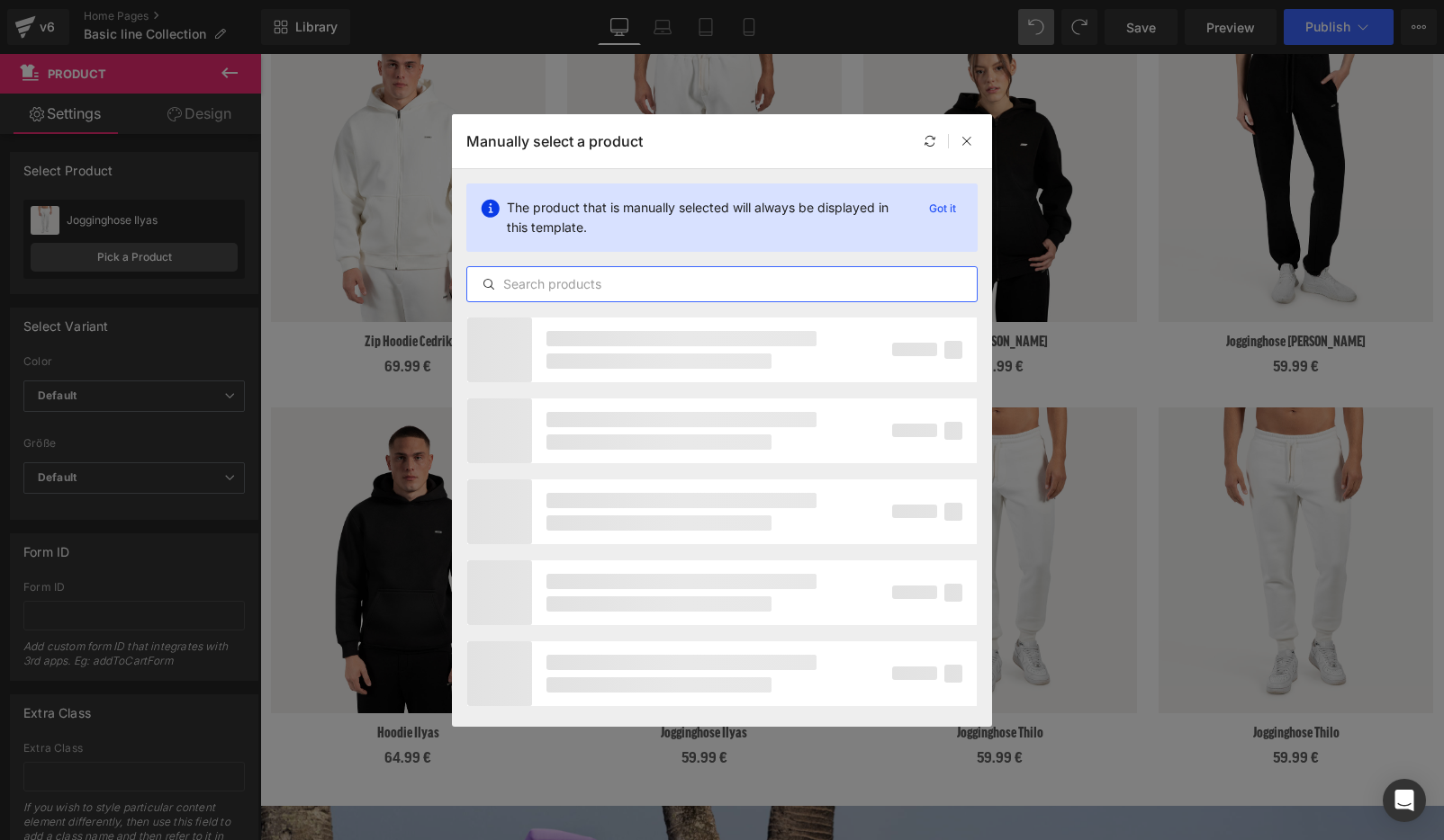
click at [619, 279] on input "text" at bounding box center [722, 284] width 509 height 22
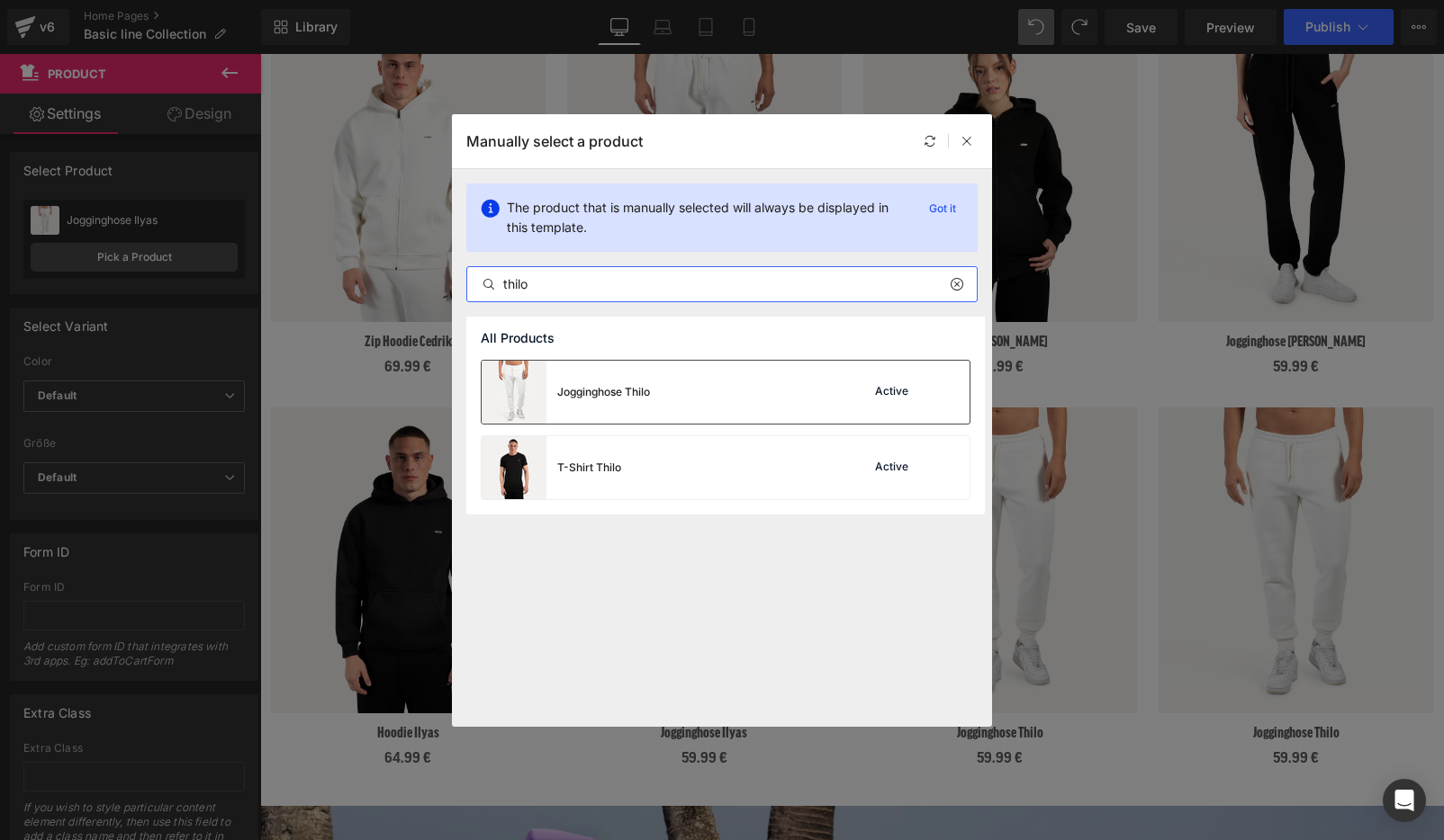
type input "thilo"
click at [698, 392] on div "Jogginghose Thilo Active" at bounding box center [725, 392] width 488 height 63
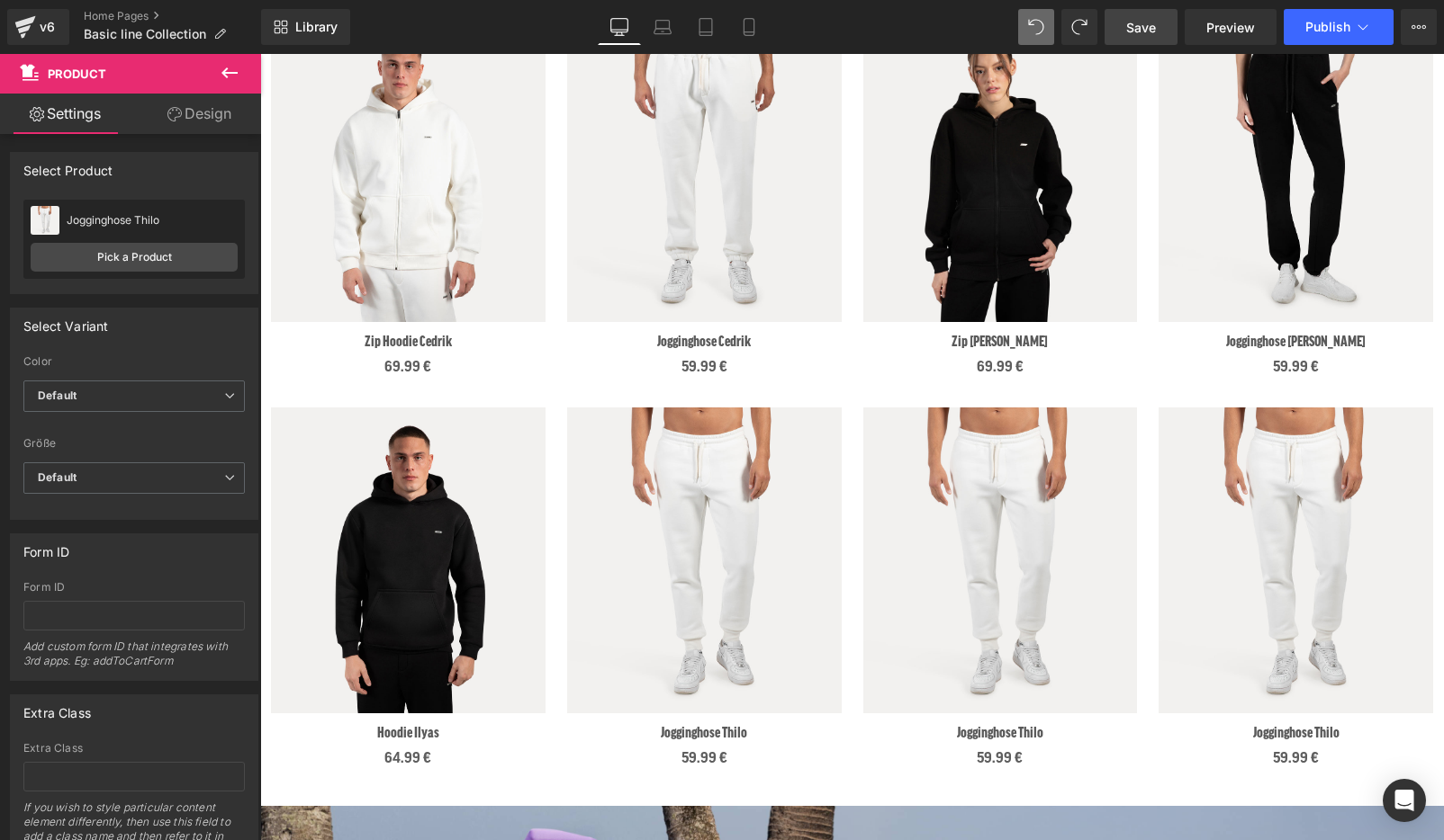
click at [1138, 28] on span "Save" at bounding box center [1141, 28] width 30 height 19
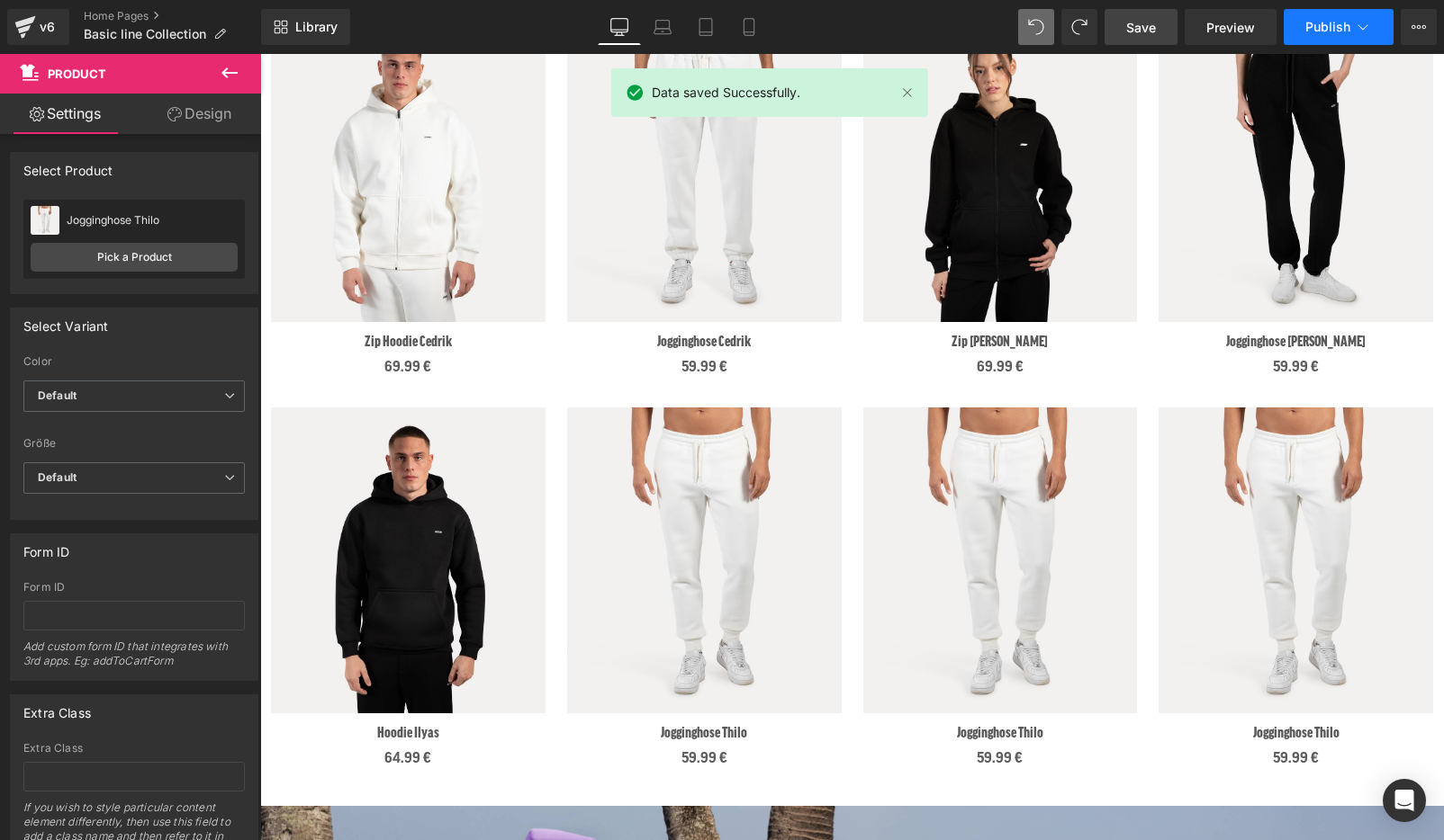
click at [1324, 23] on span "Publish" at bounding box center [1327, 27] width 45 height 14
click at [1234, 29] on span "Preview" at bounding box center [1230, 28] width 49 height 19
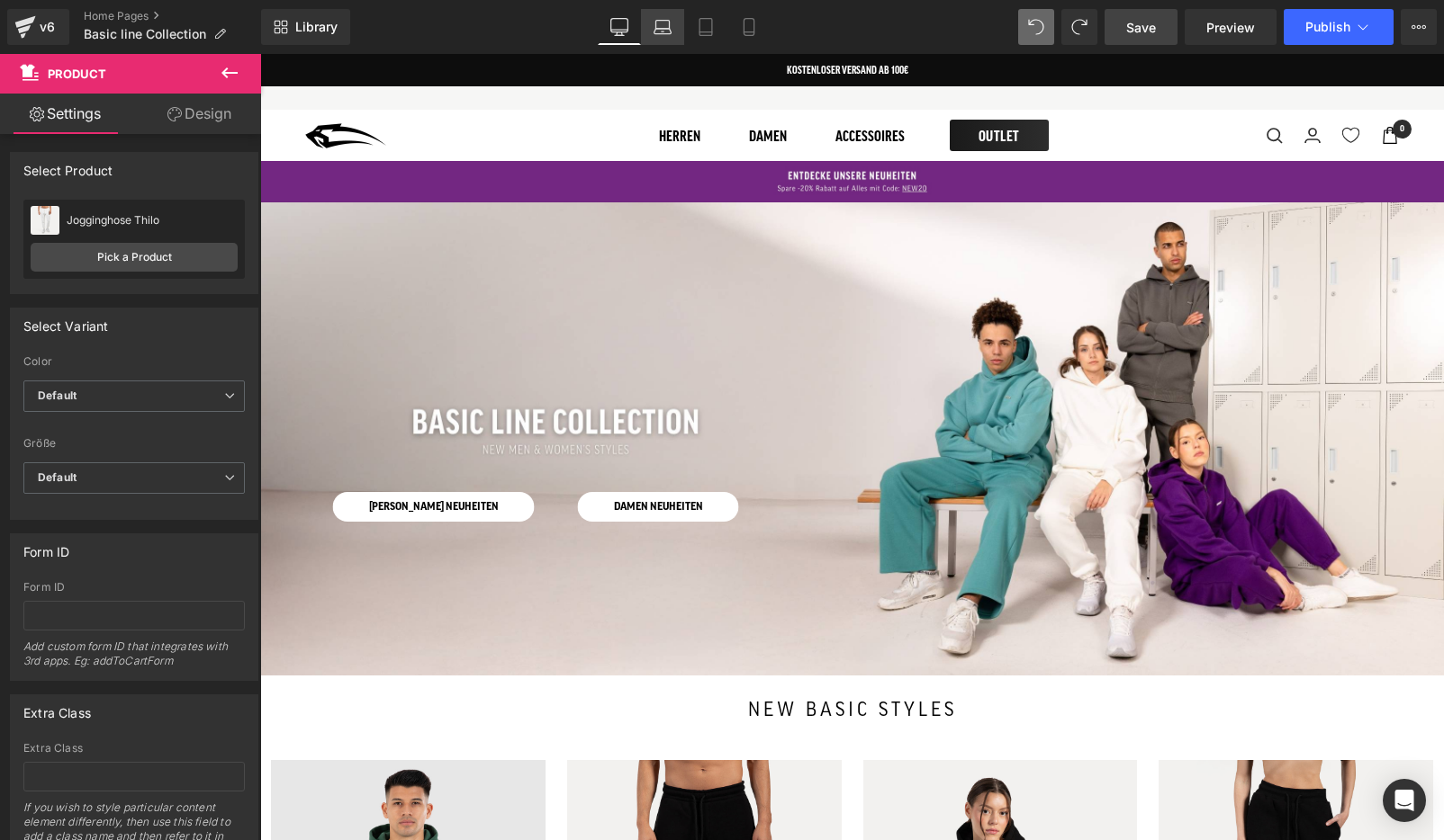
click at [663, 43] on link "Laptop" at bounding box center [662, 27] width 43 height 36
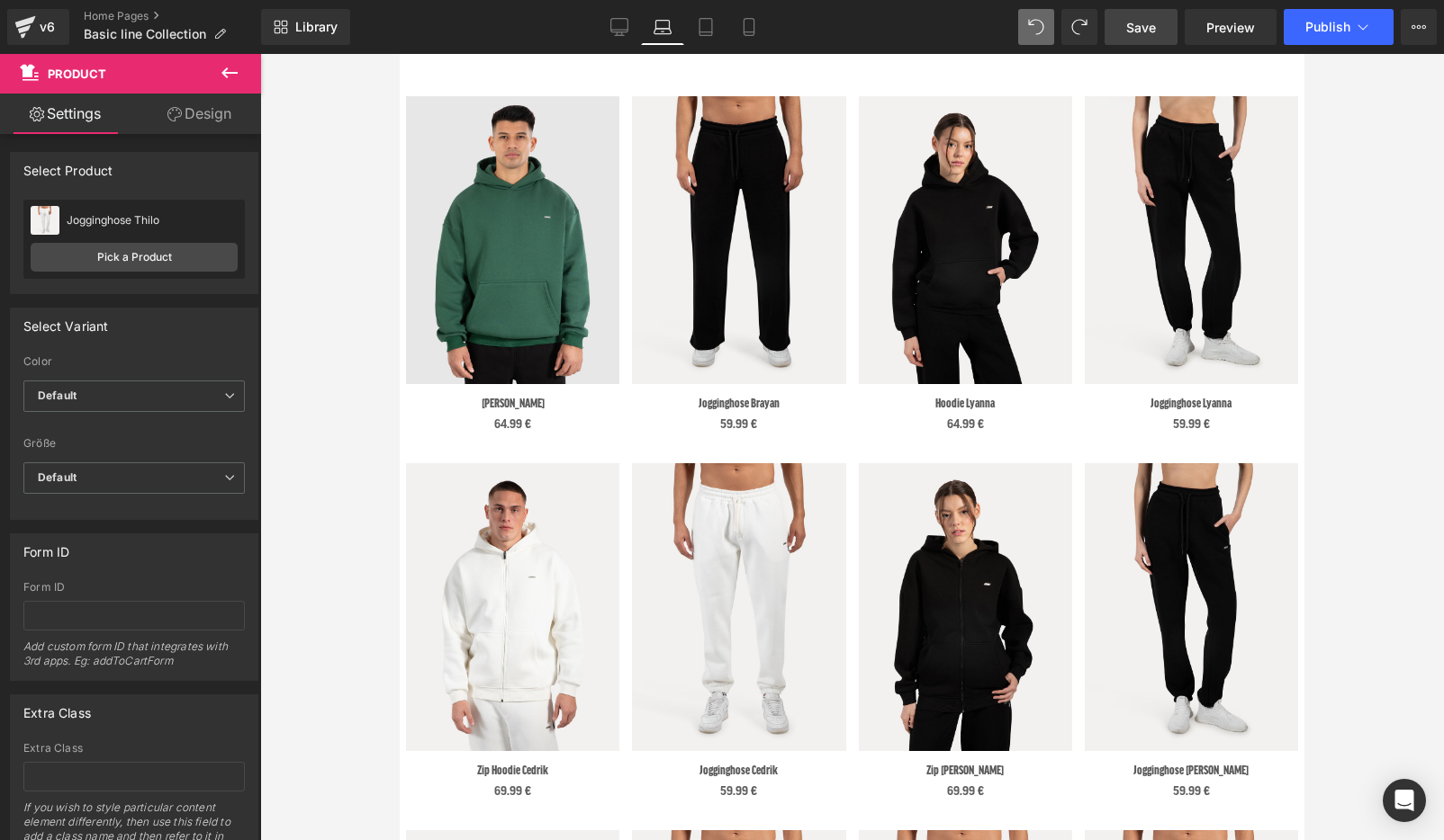
scroll to position [554, 0]
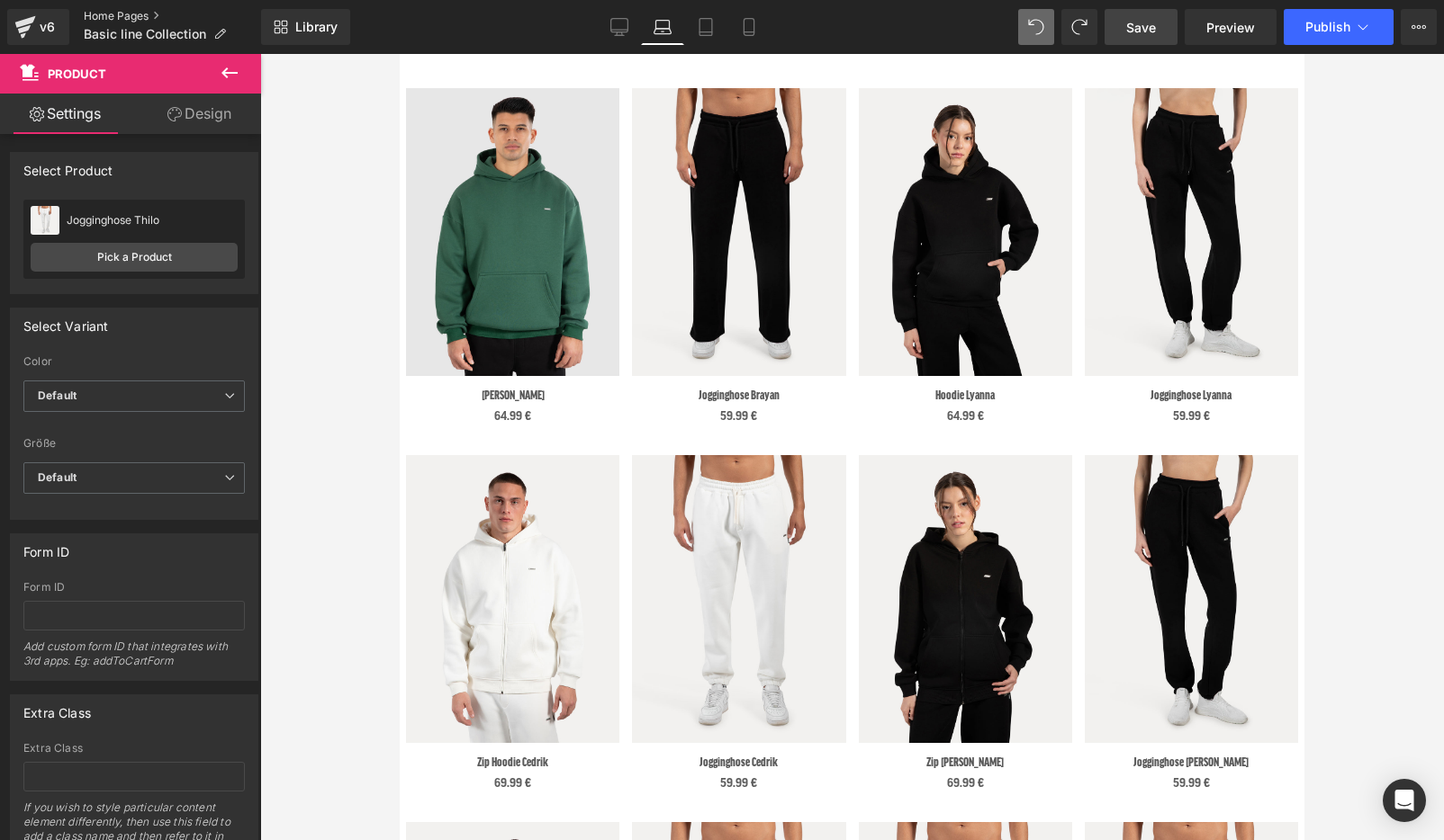
click at [134, 11] on link "Home Pages" at bounding box center [171, 15] width 177 height 14
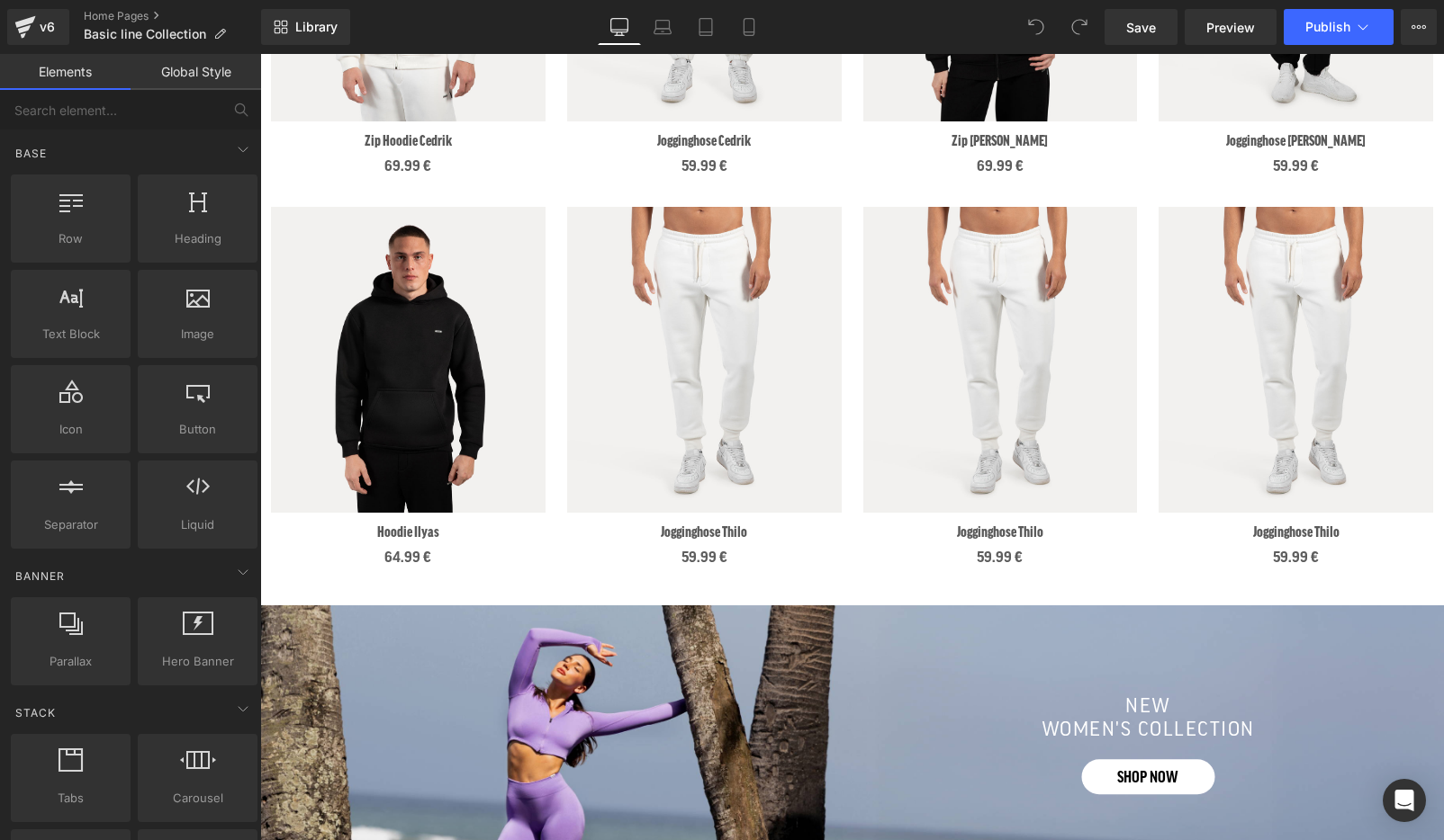
scroll to position [1338, 0]
click at [1230, 40] on link "Preview" at bounding box center [1231, 27] width 92 height 36
click at [1039, 22] on icon at bounding box center [1035, 27] width 16 height 16
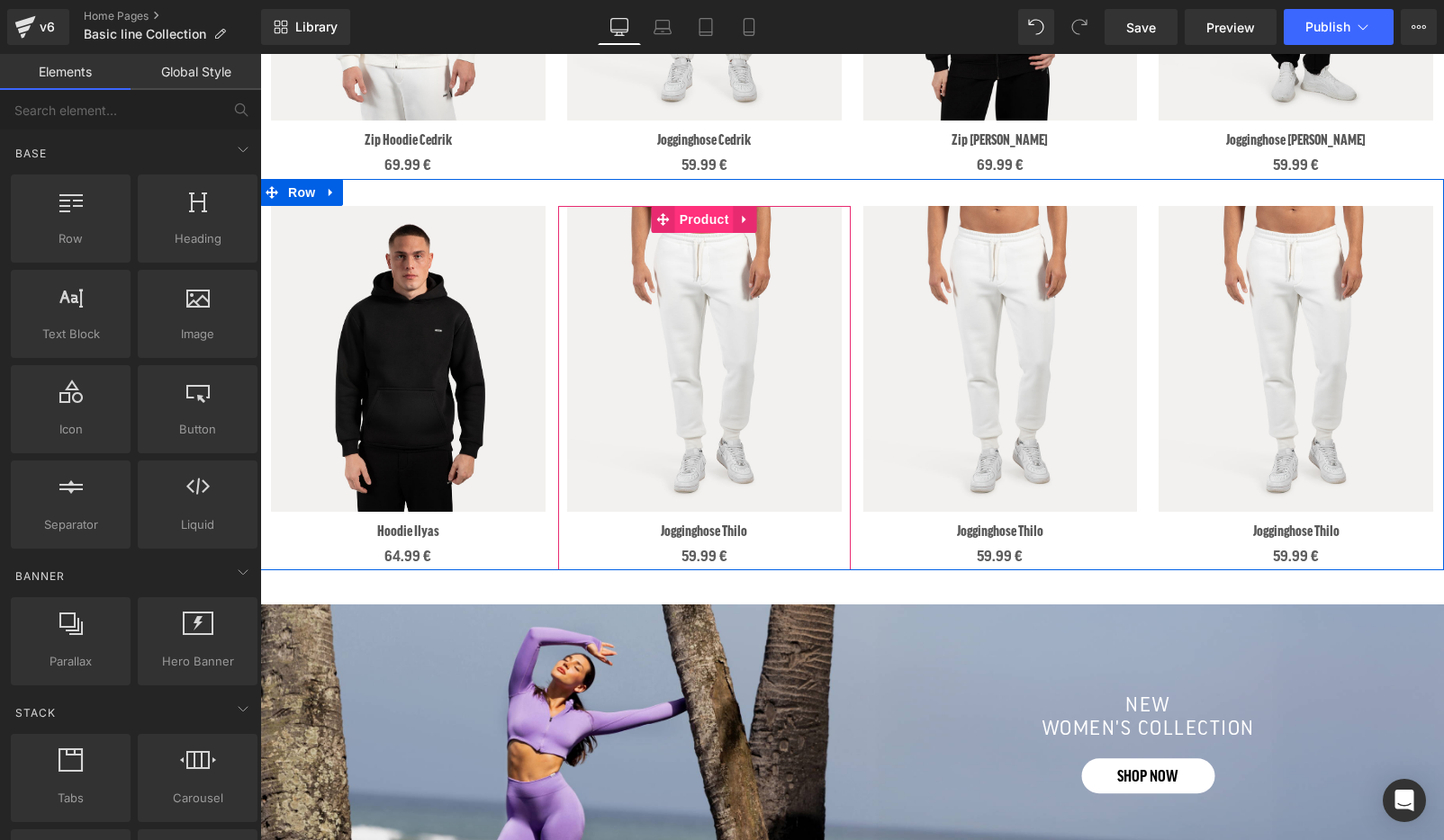
click at [713, 218] on span "Product" at bounding box center [703, 219] width 58 height 27
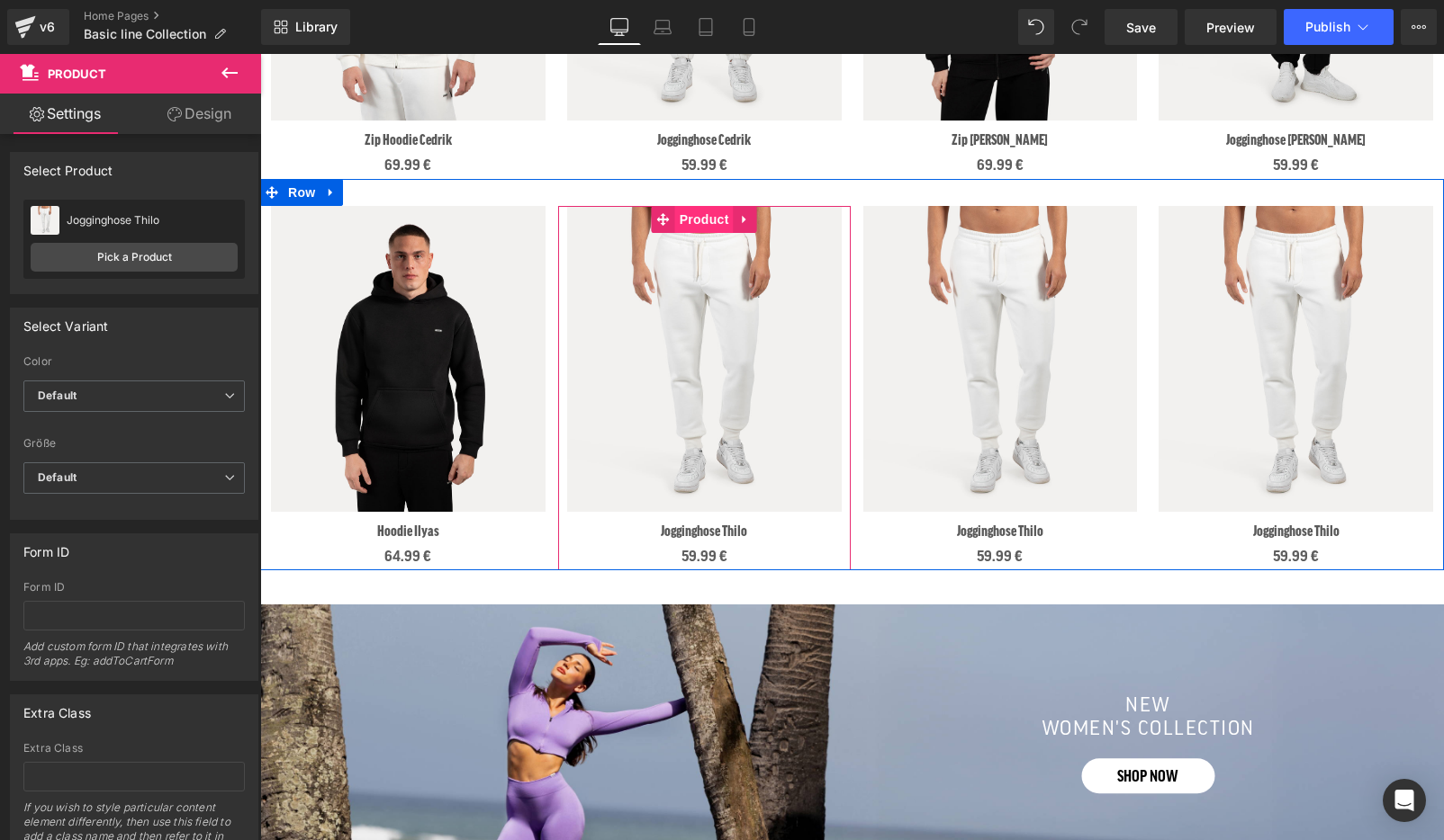
click at [720, 215] on span "Product" at bounding box center [703, 219] width 58 height 27
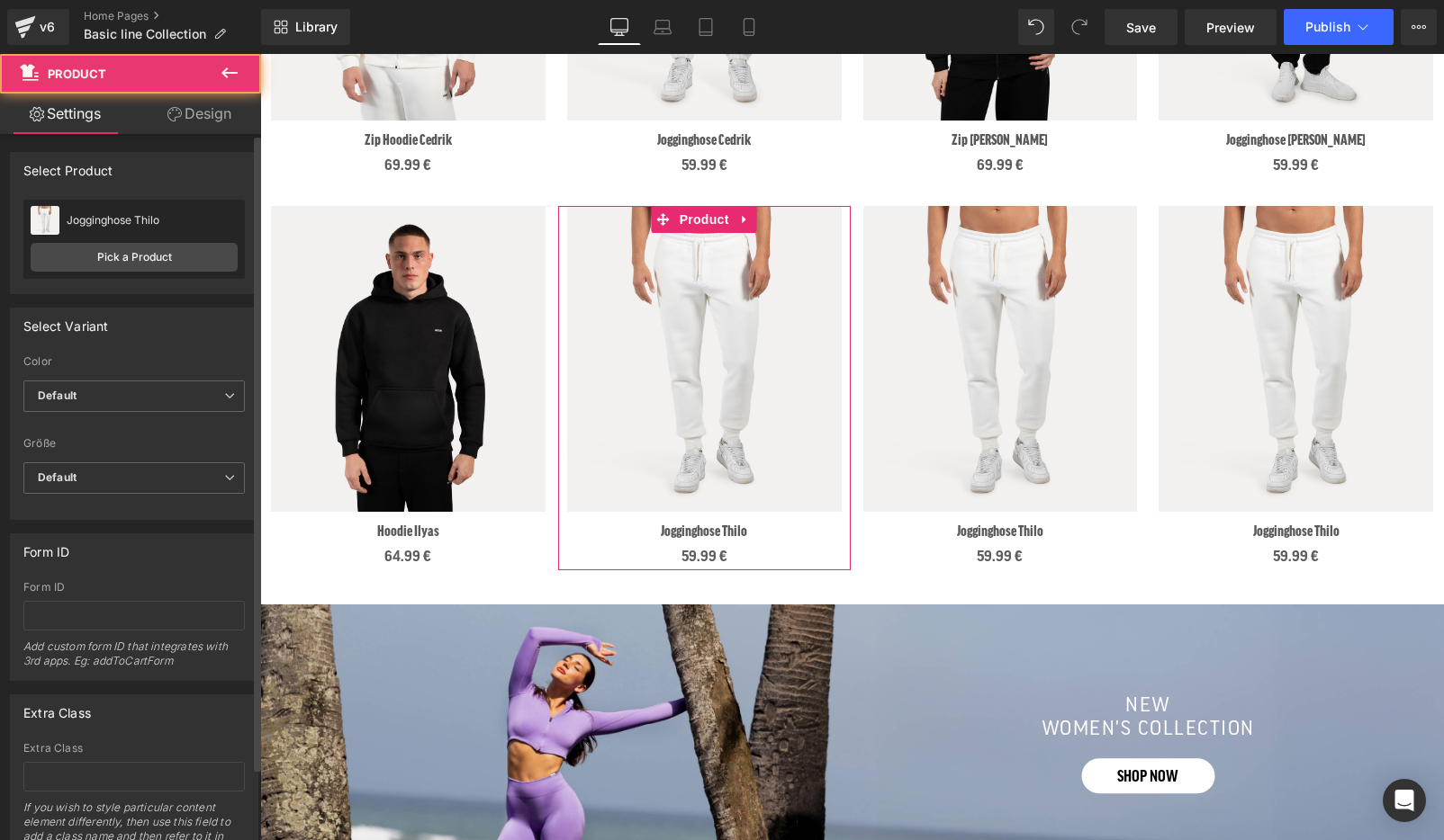
click at [133, 235] on div "Jogginghose Thilo Jogginghose Thilo Pick a Product" at bounding box center [133, 239] width 221 height 79
click at [158, 248] on link "Pick a Product" at bounding box center [134, 257] width 207 height 29
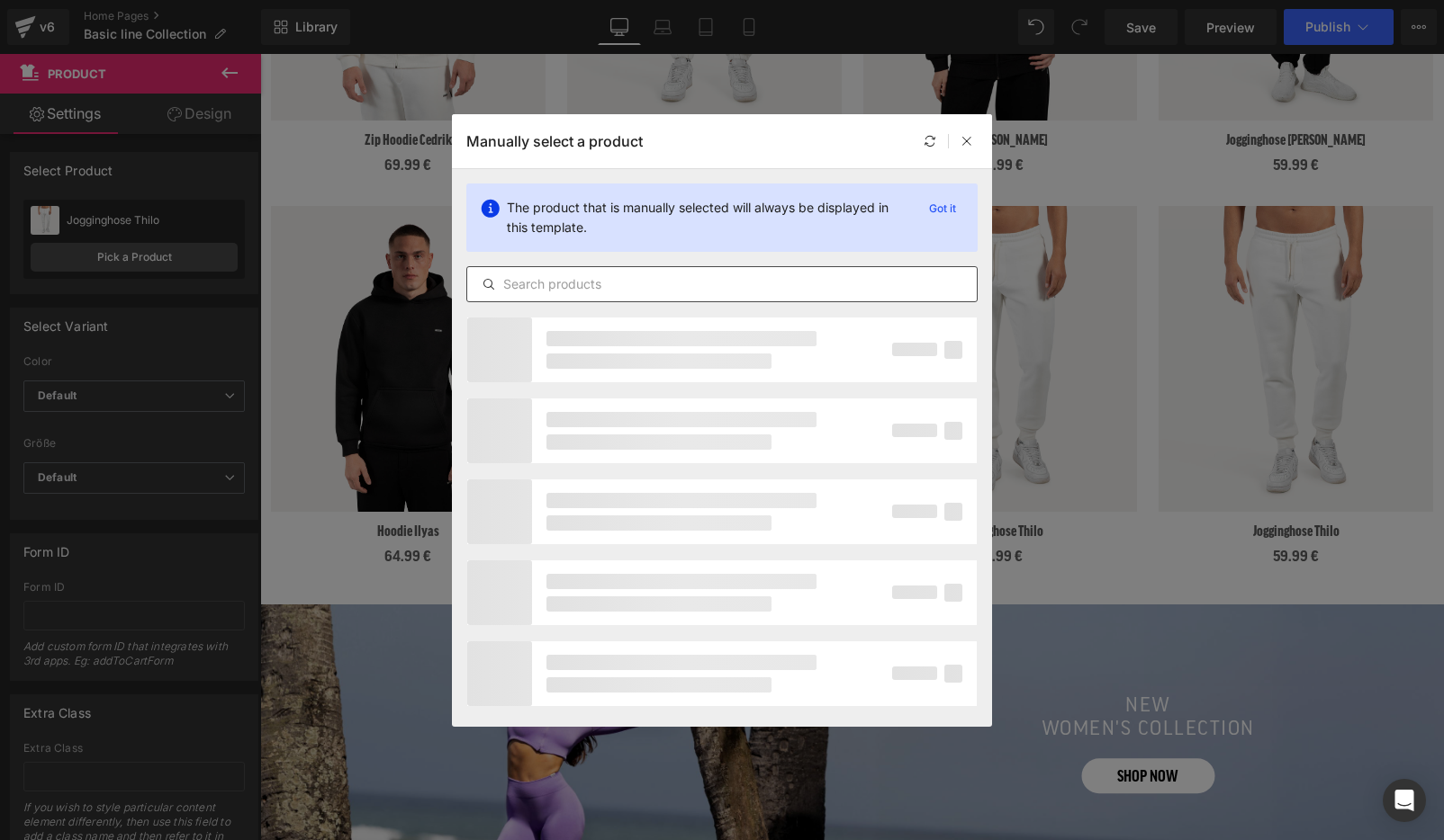
click at [558, 289] on input "text" at bounding box center [722, 284] width 509 height 22
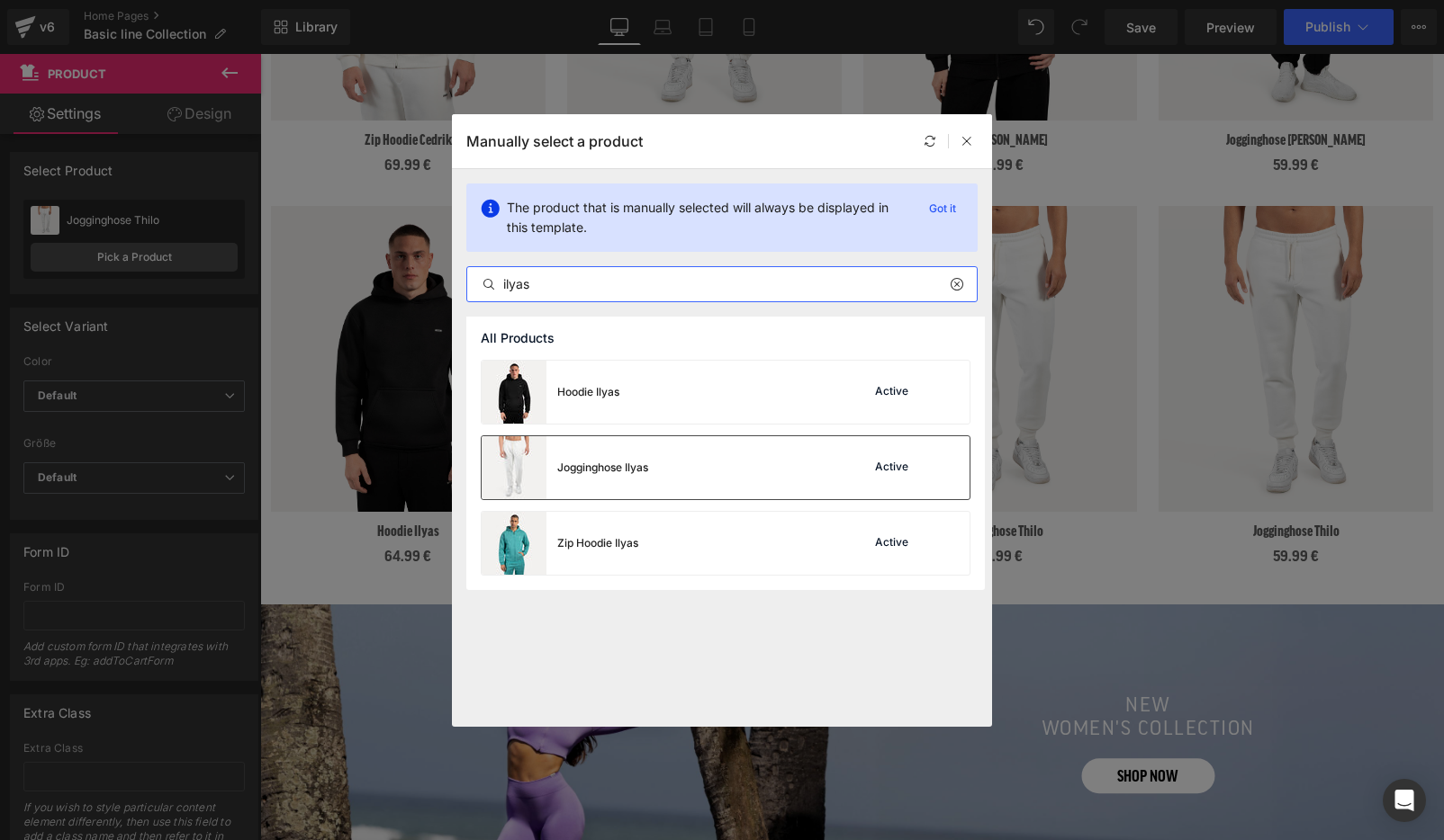
type input "ilyas"
click at [660, 458] on div "Jogginghose Ilyas Active" at bounding box center [725, 468] width 488 height 63
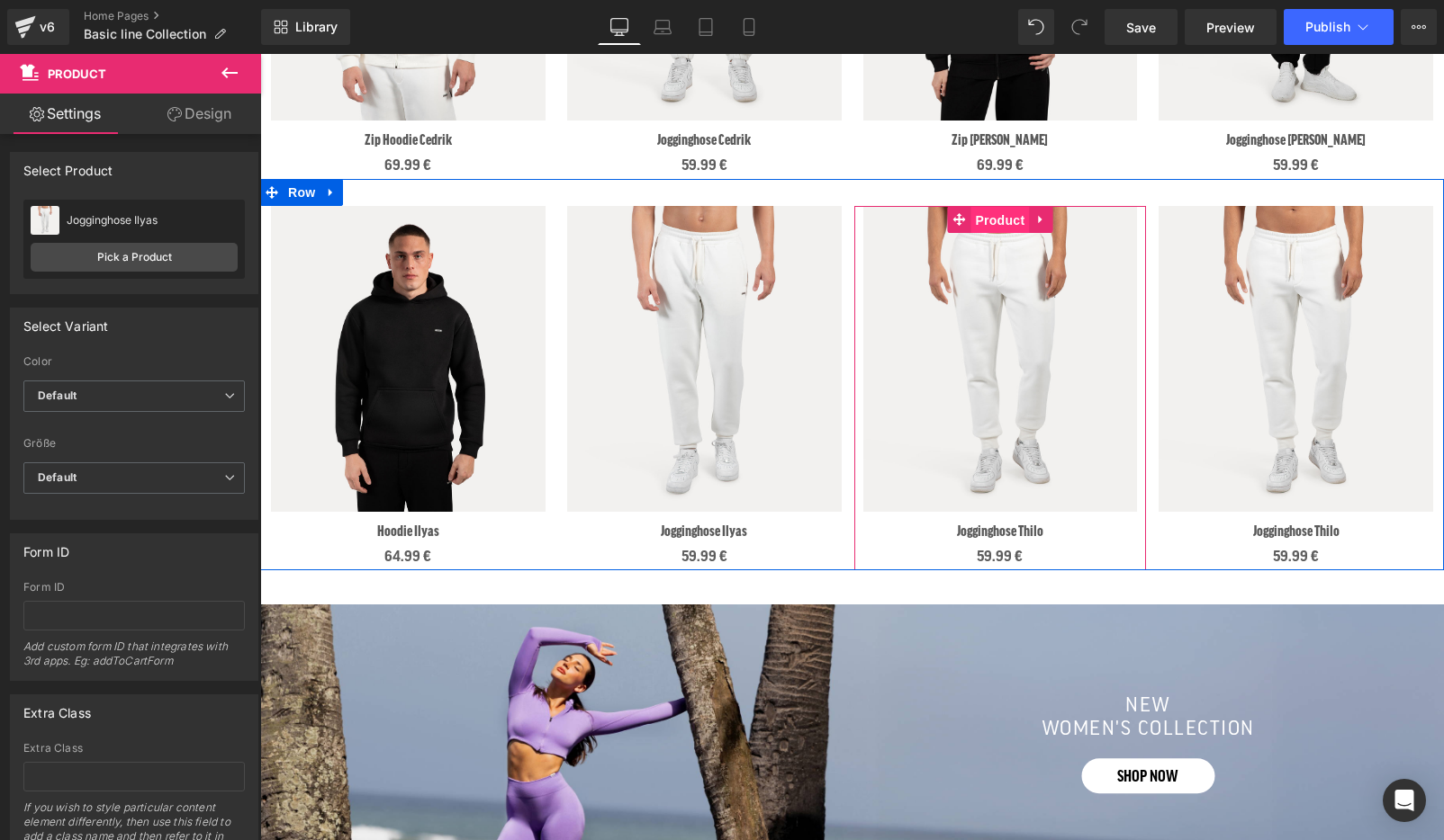
click at [1006, 225] on span "Product" at bounding box center [999, 220] width 58 height 27
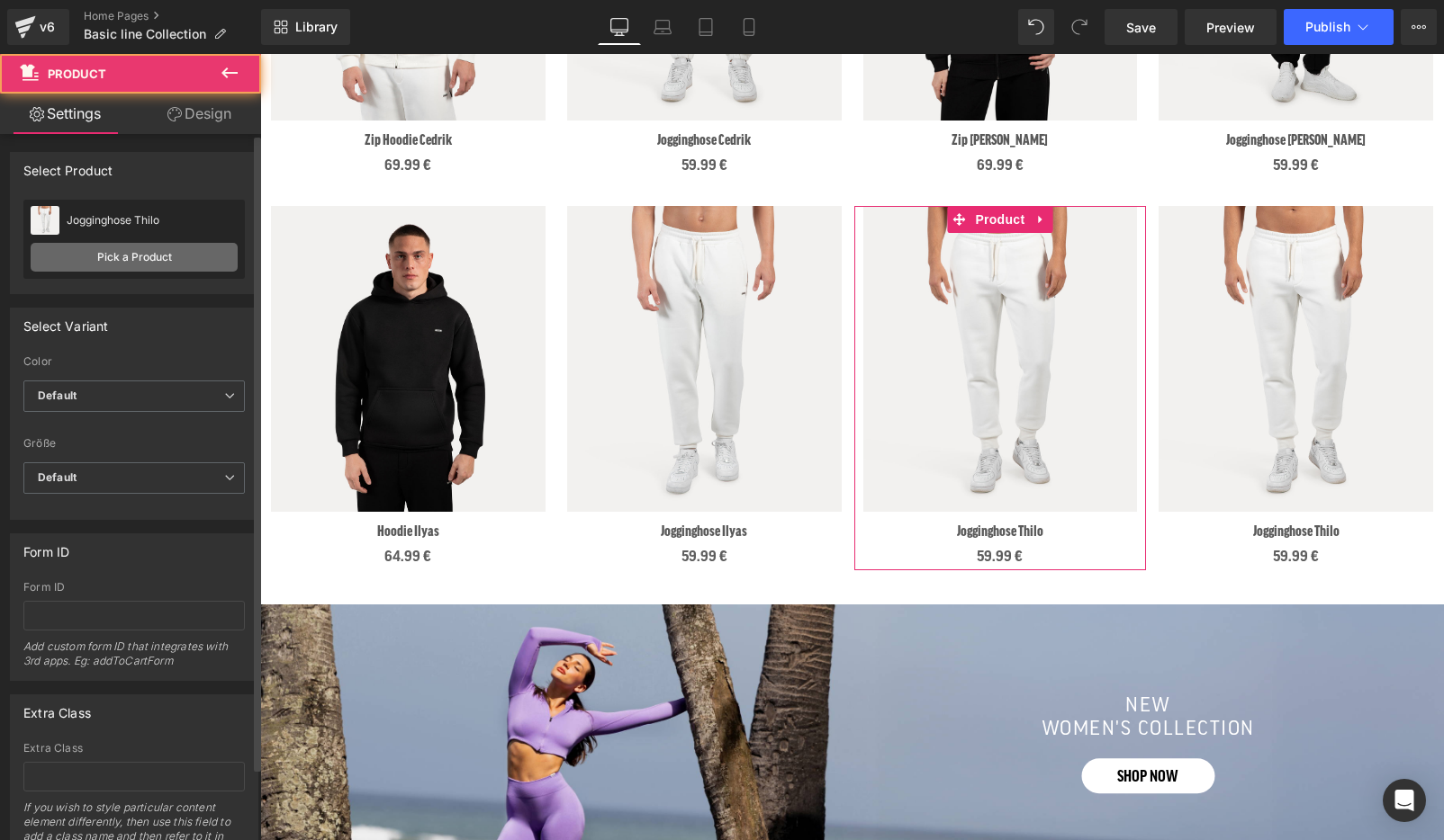
click at [96, 245] on link "Pick a Product" at bounding box center [134, 257] width 207 height 29
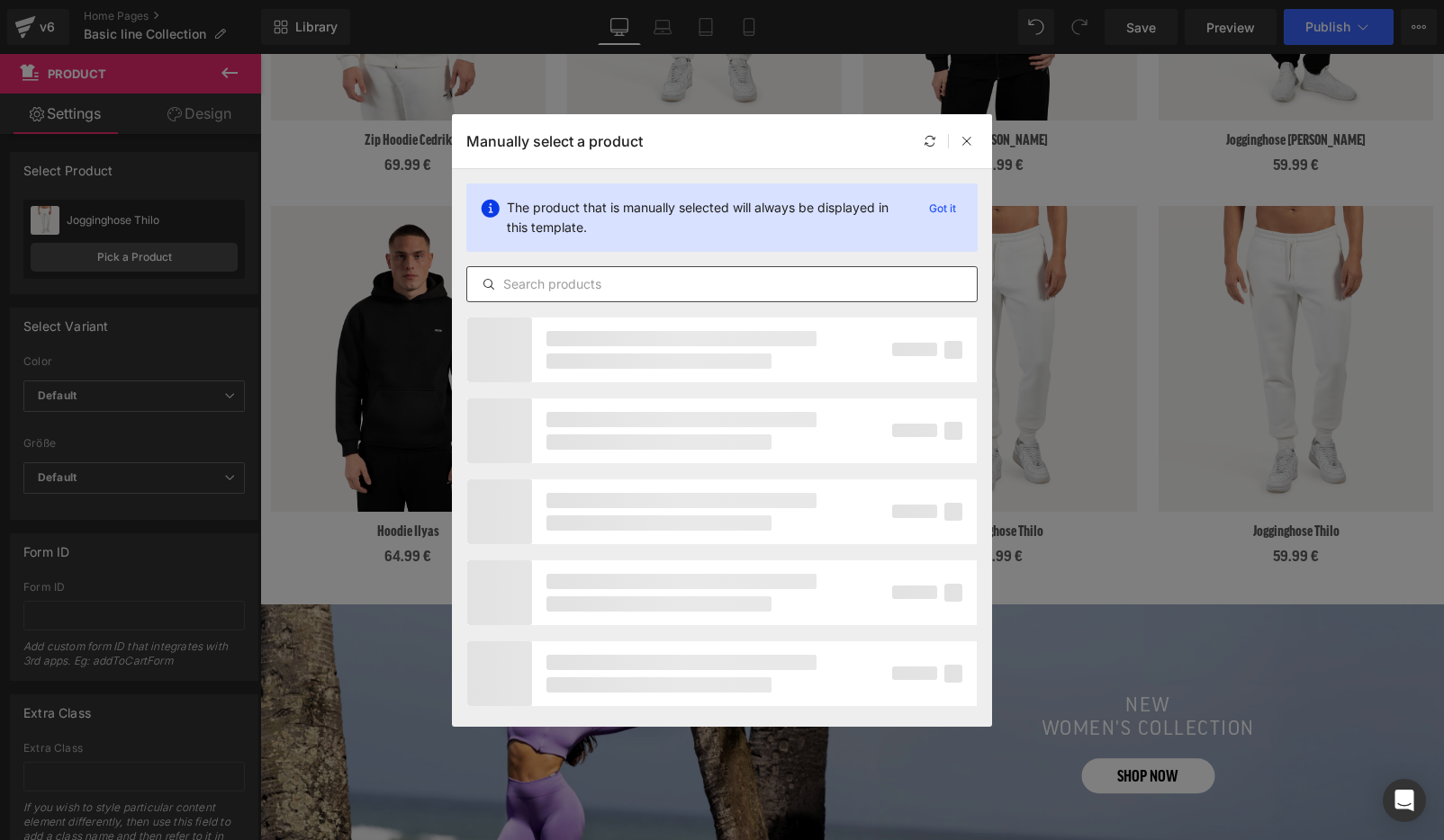
click at [574, 285] on input "text" at bounding box center [722, 284] width 509 height 22
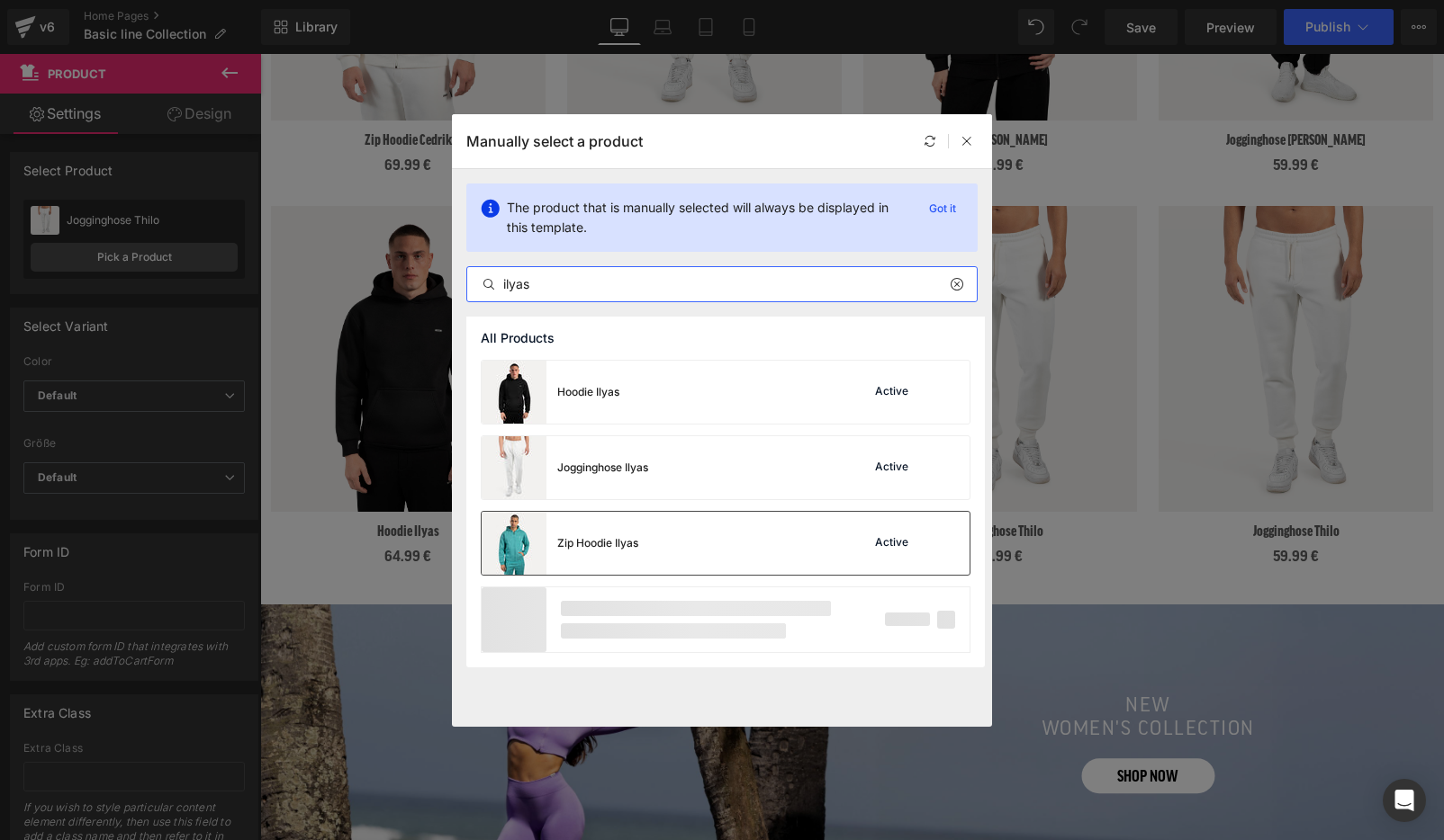
type input "ilyas"
click at [676, 558] on div "Zip Hoodie Ilyas Active" at bounding box center [725, 543] width 488 height 63
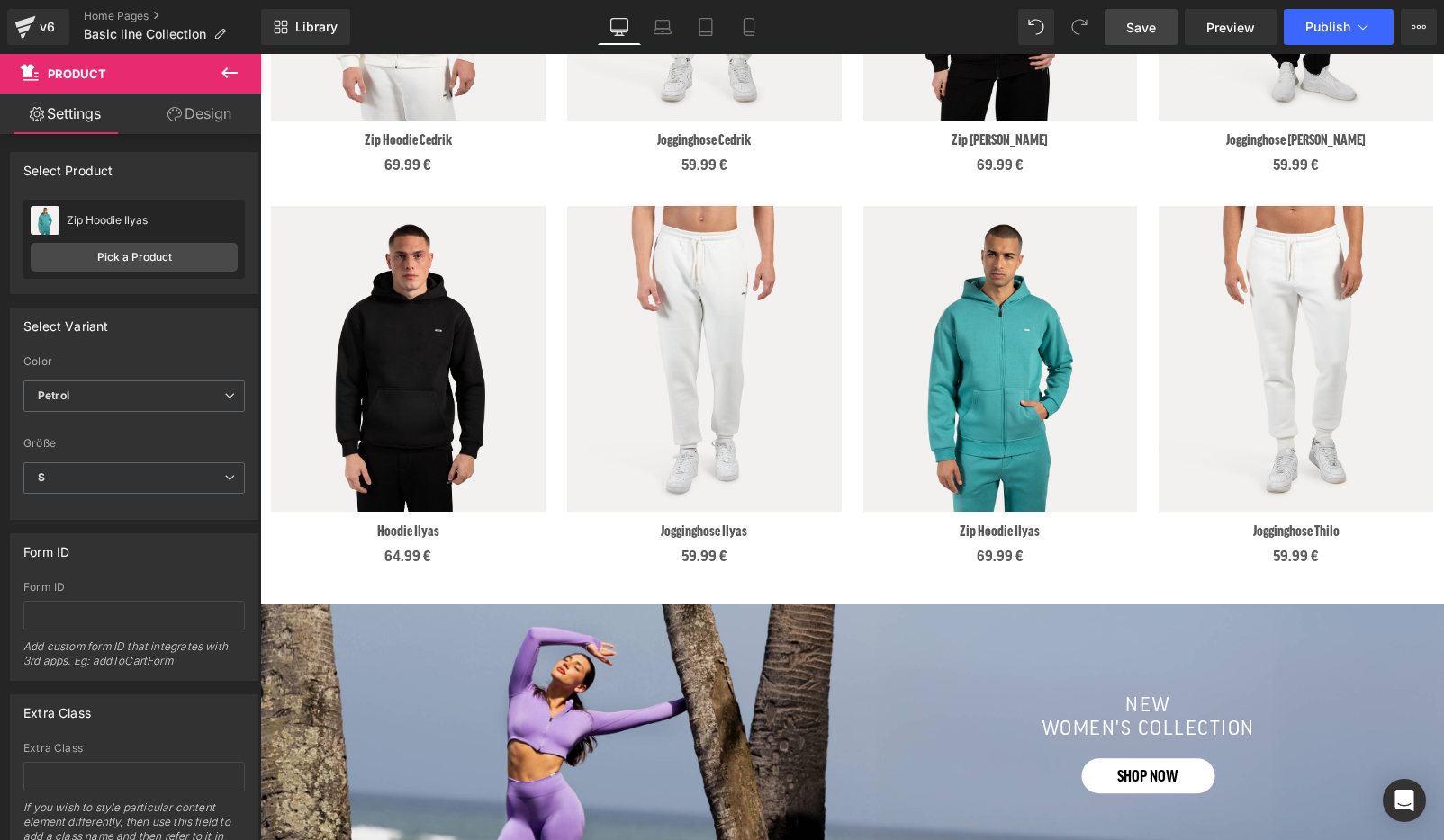
click at [1146, 27] on span "Save" at bounding box center [1141, 28] width 30 height 19
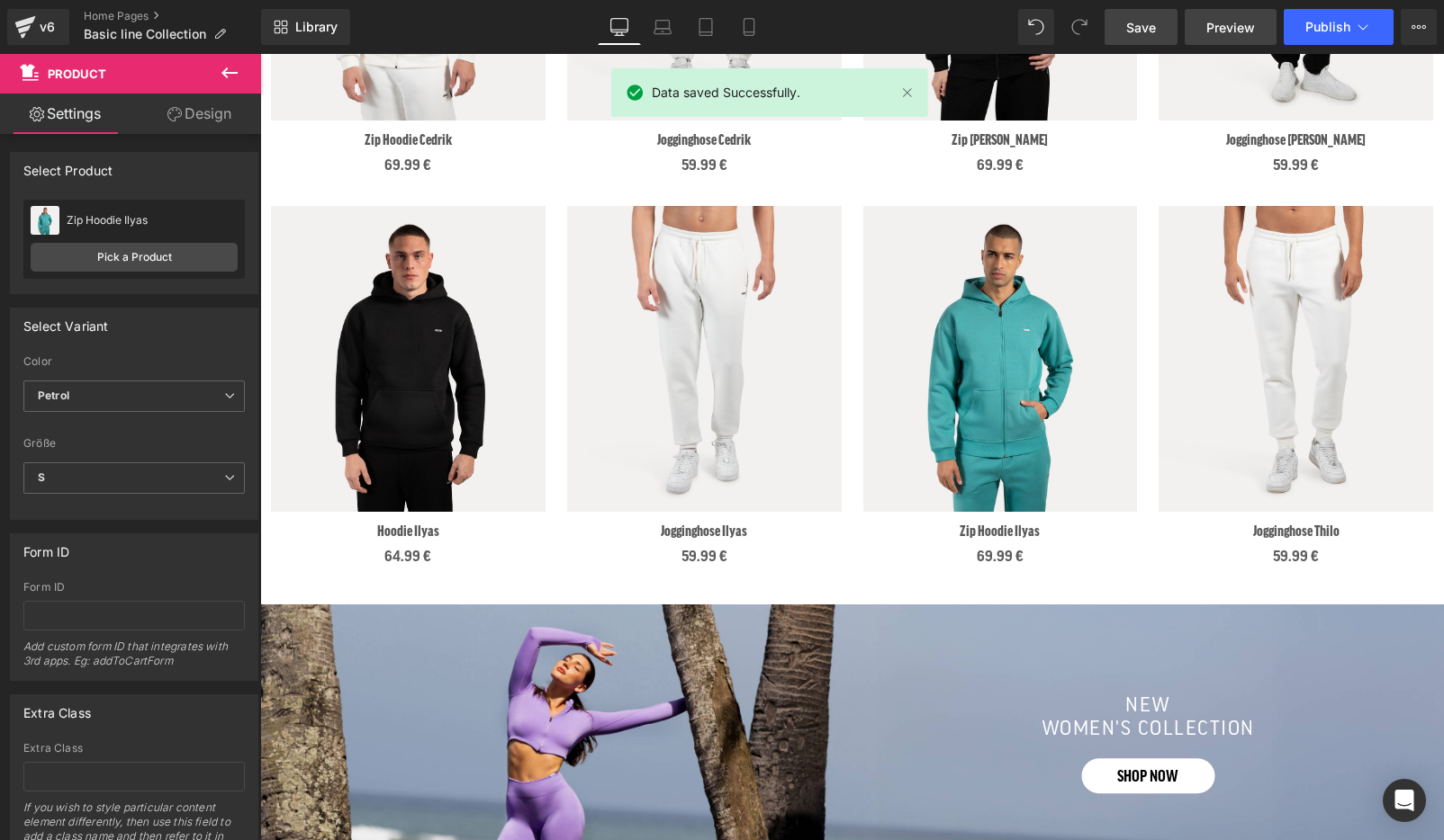
click at [1241, 27] on span "Preview" at bounding box center [1230, 28] width 49 height 19
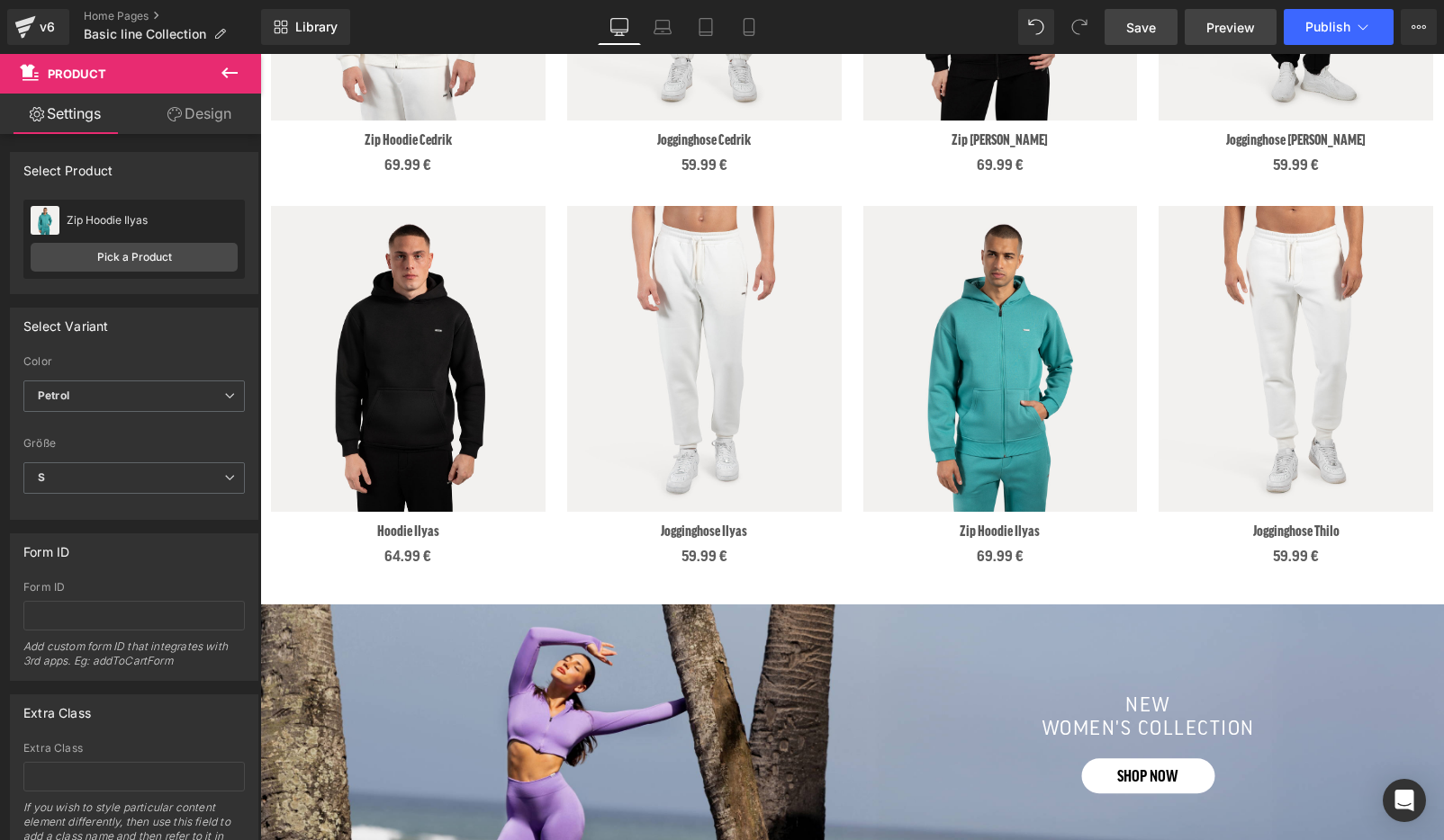
click at [1243, 23] on span "Preview" at bounding box center [1230, 28] width 49 height 19
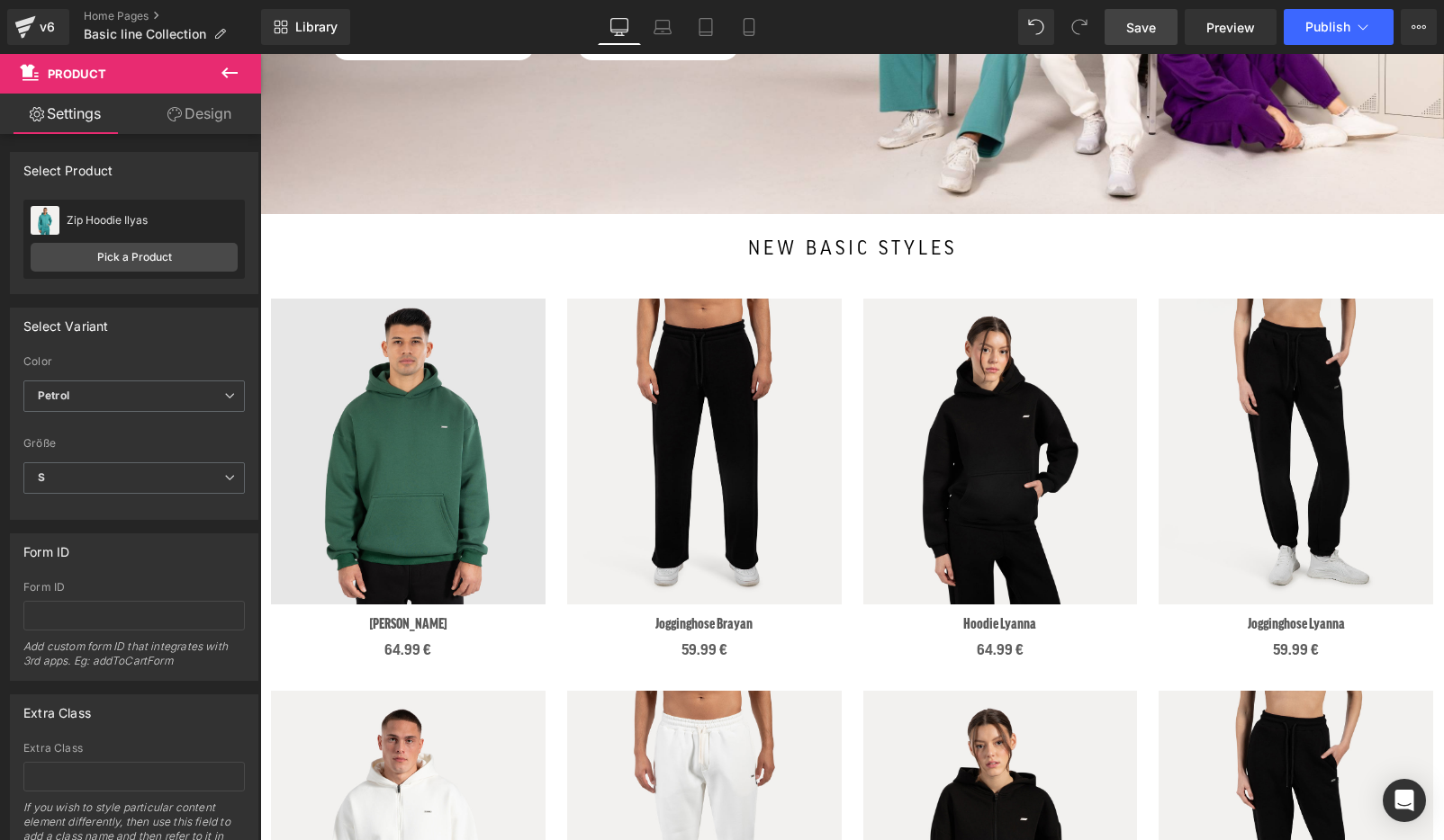
scroll to position [281, 0]
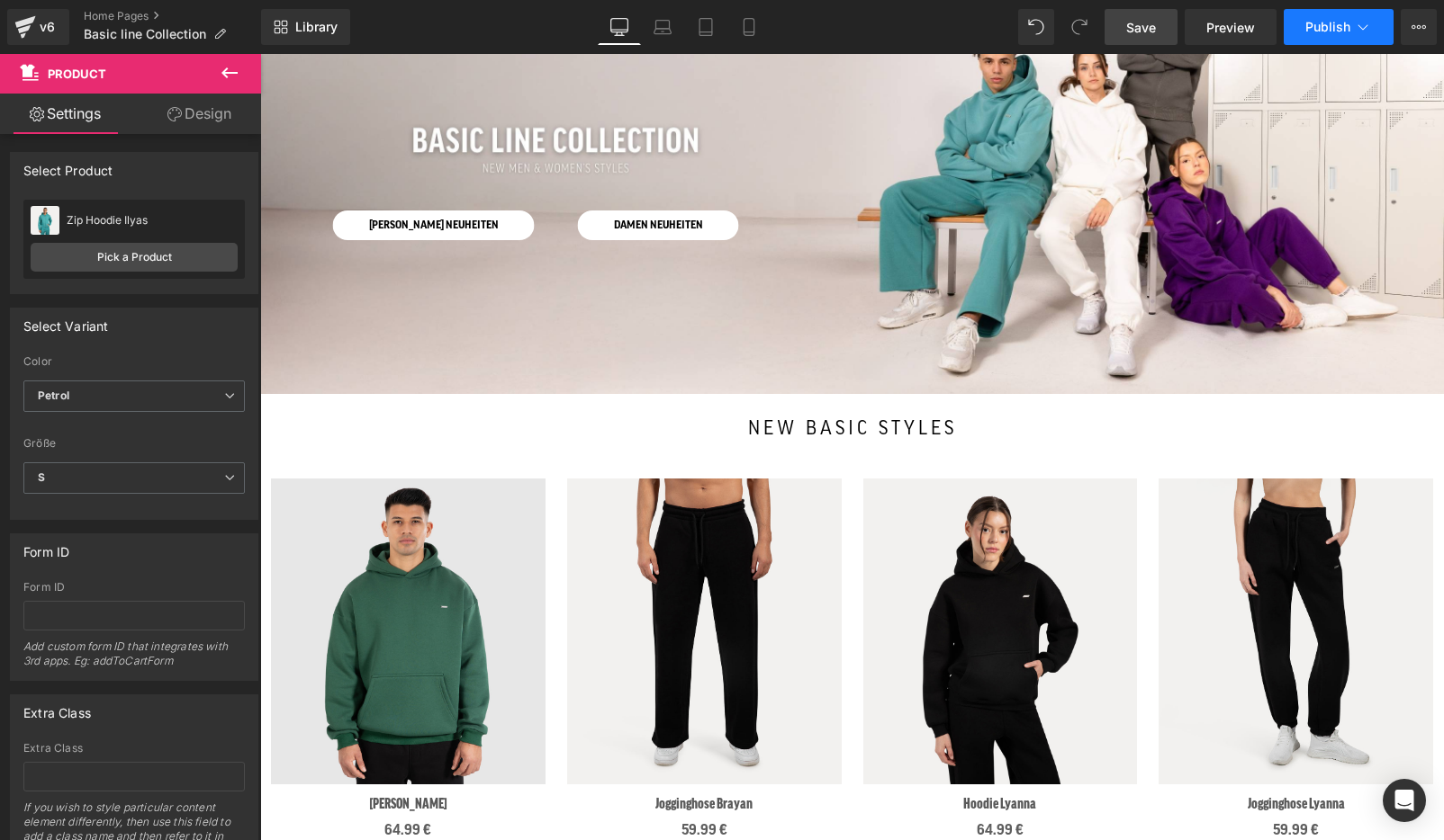
click at [1324, 26] on span "Publish" at bounding box center [1327, 27] width 45 height 14
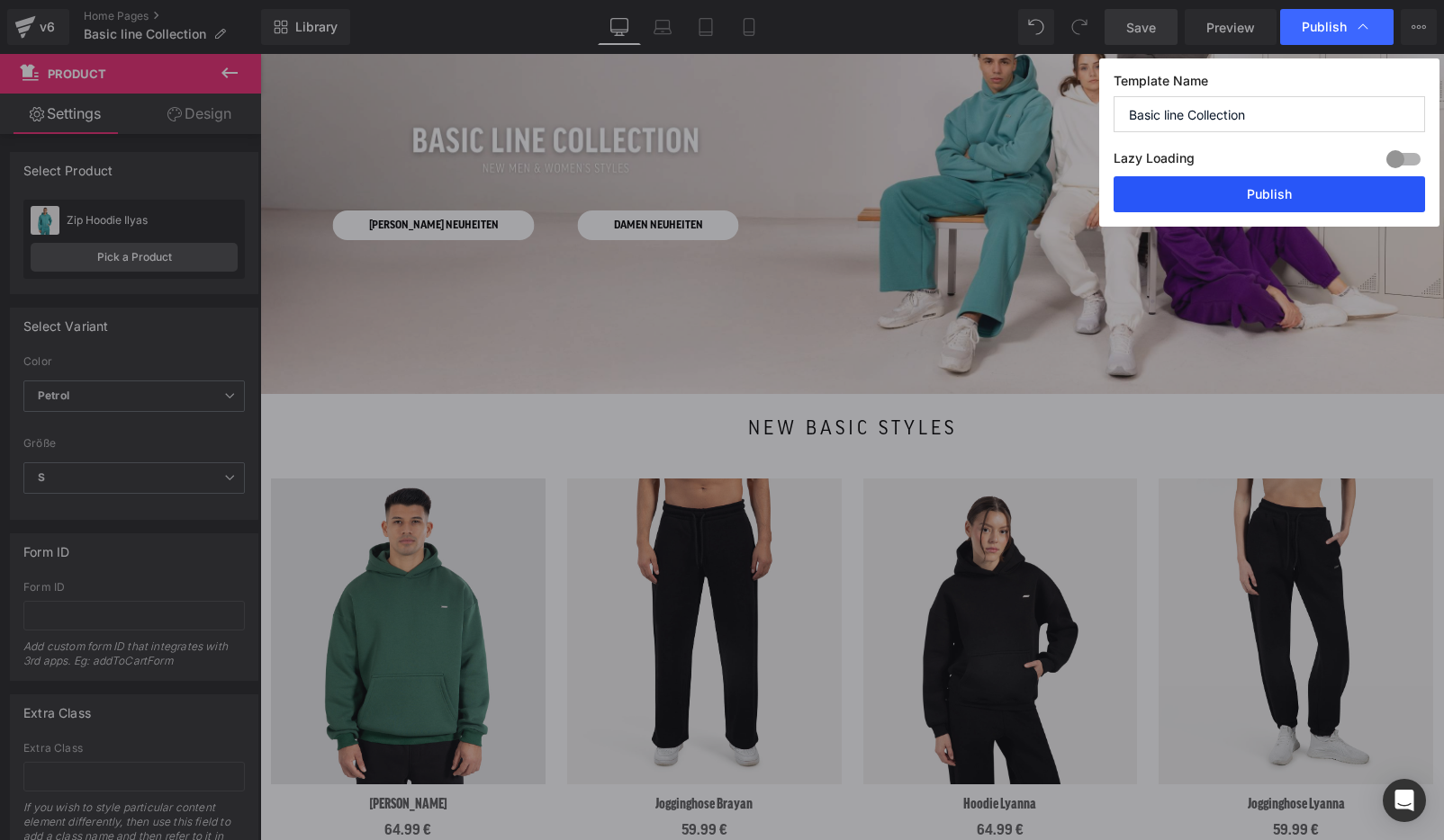
click at [1225, 196] on button "Publish" at bounding box center [1268, 194] width 311 height 36
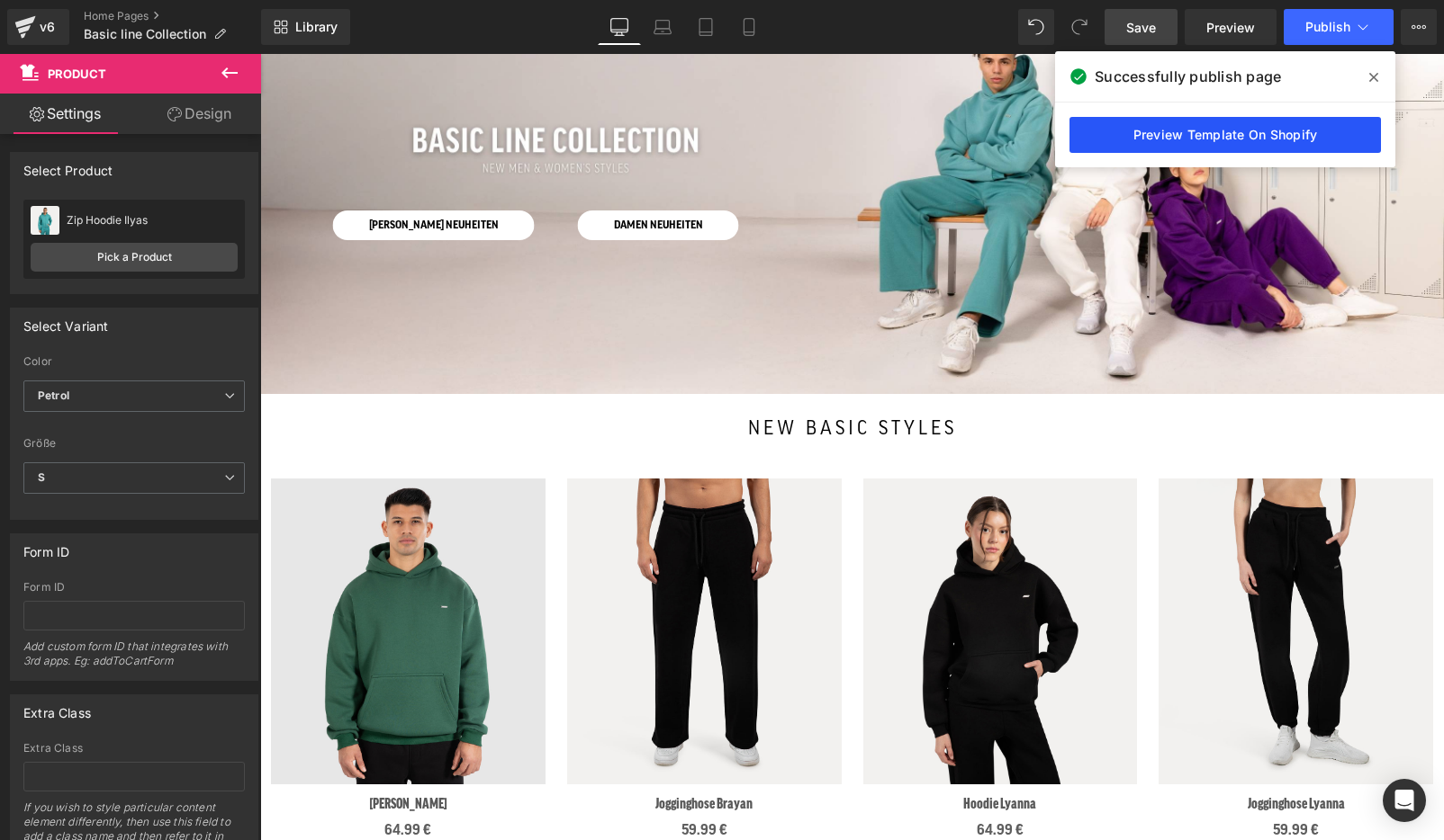
click at [1228, 143] on link "Preview Template On Shopify" at bounding box center [1224, 135] width 311 height 36
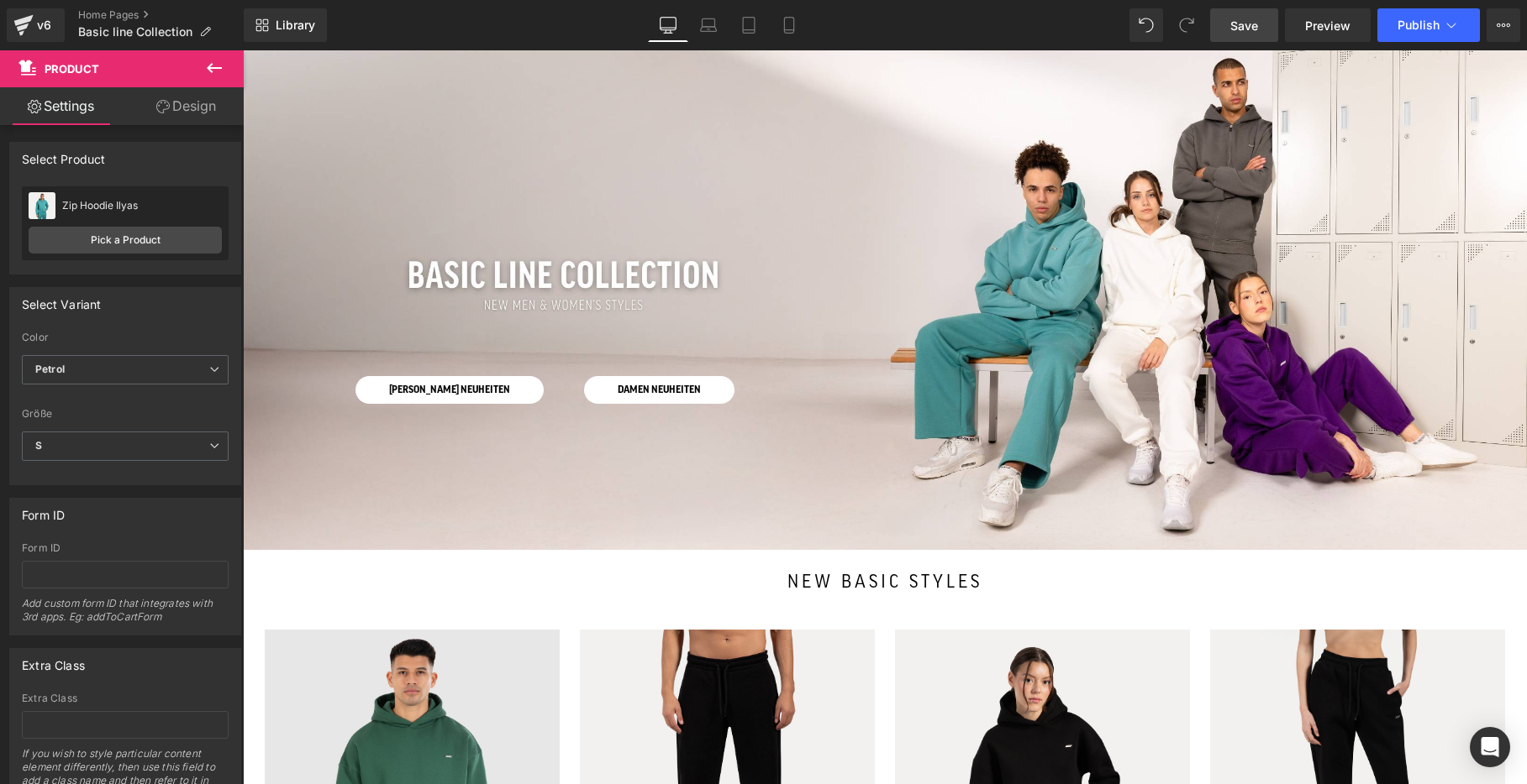
scroll to position [0, 0]
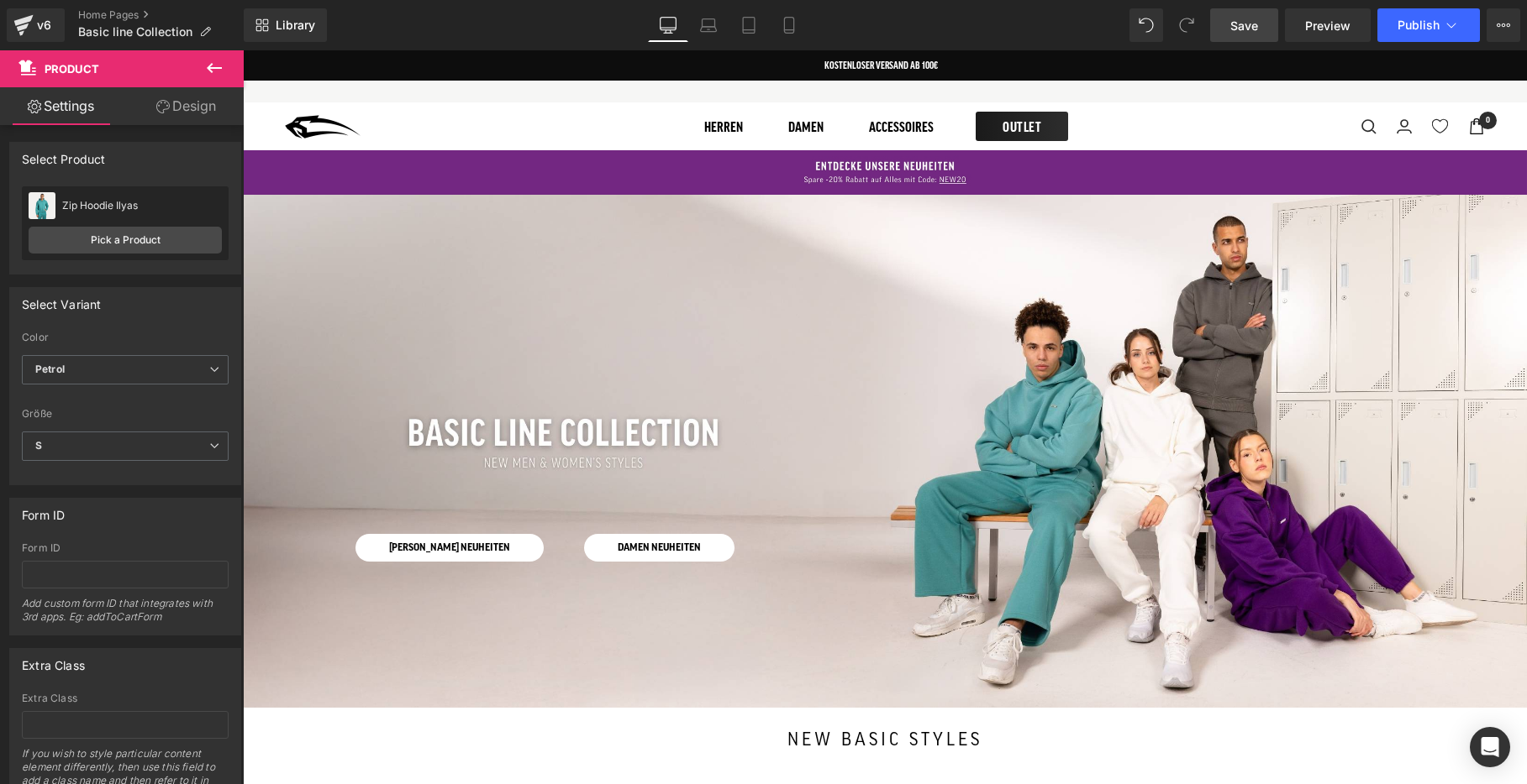
click at [1238, 27] on span "Save" at bounding box center [1244, 26] width 28 height 18
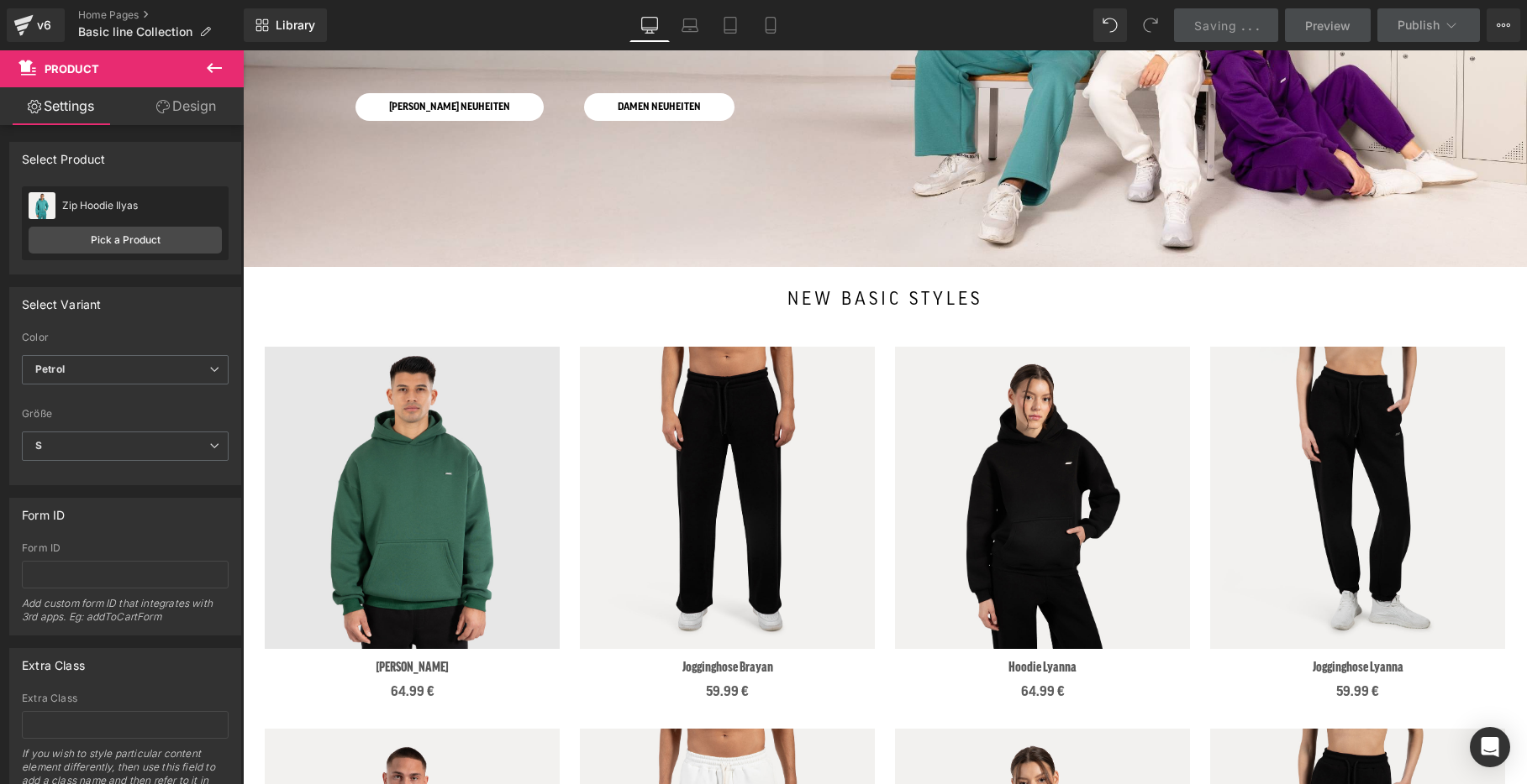
scroll to position [444, 0]
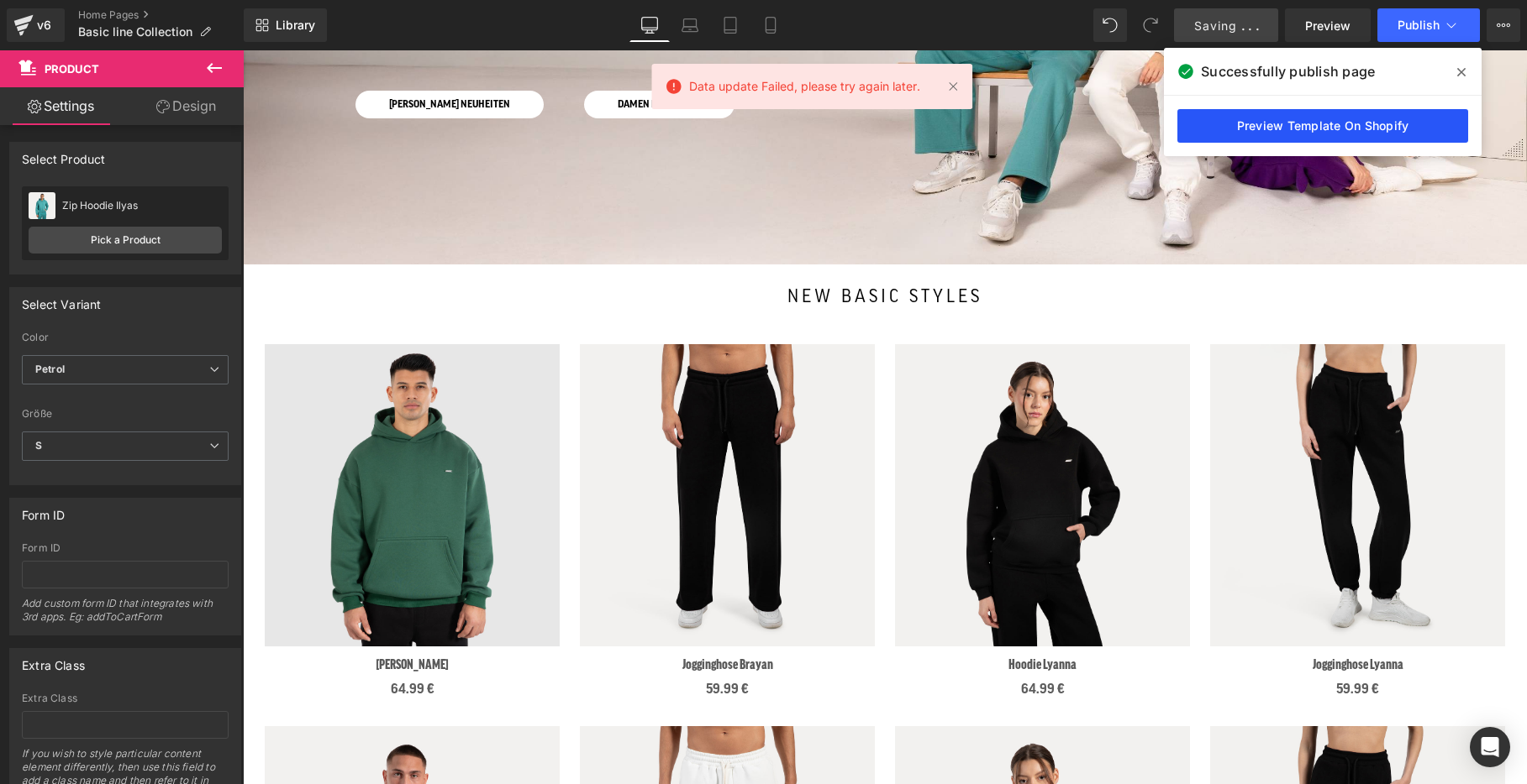
click at [1347, 127] on link "Preview Template On Shopify" at bounding box center [1322, 126] width 290 height 34
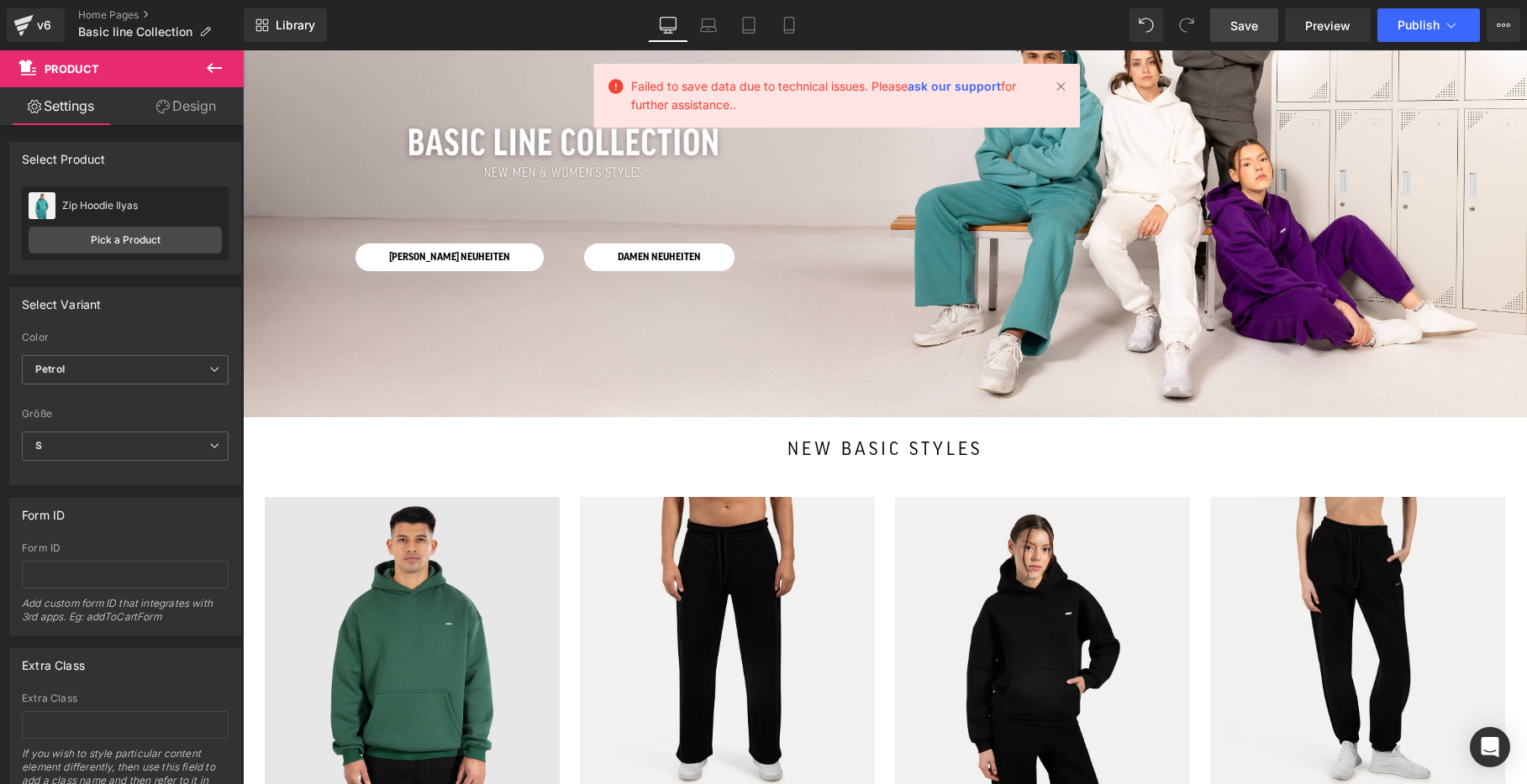
scroll to position [280, 0]
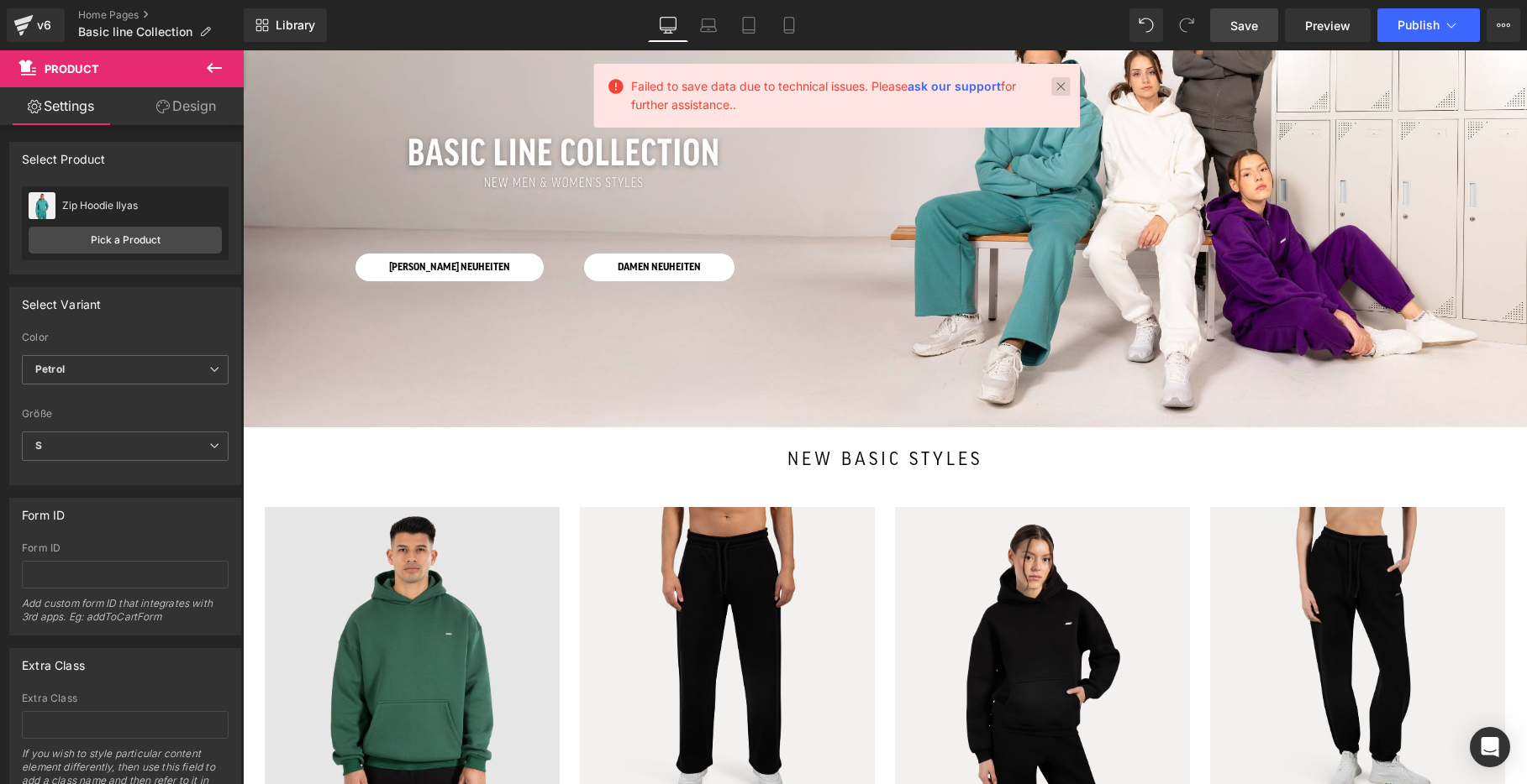
click at [1062, 83] on link at bounding box center [1061, 87] width 19 height 19
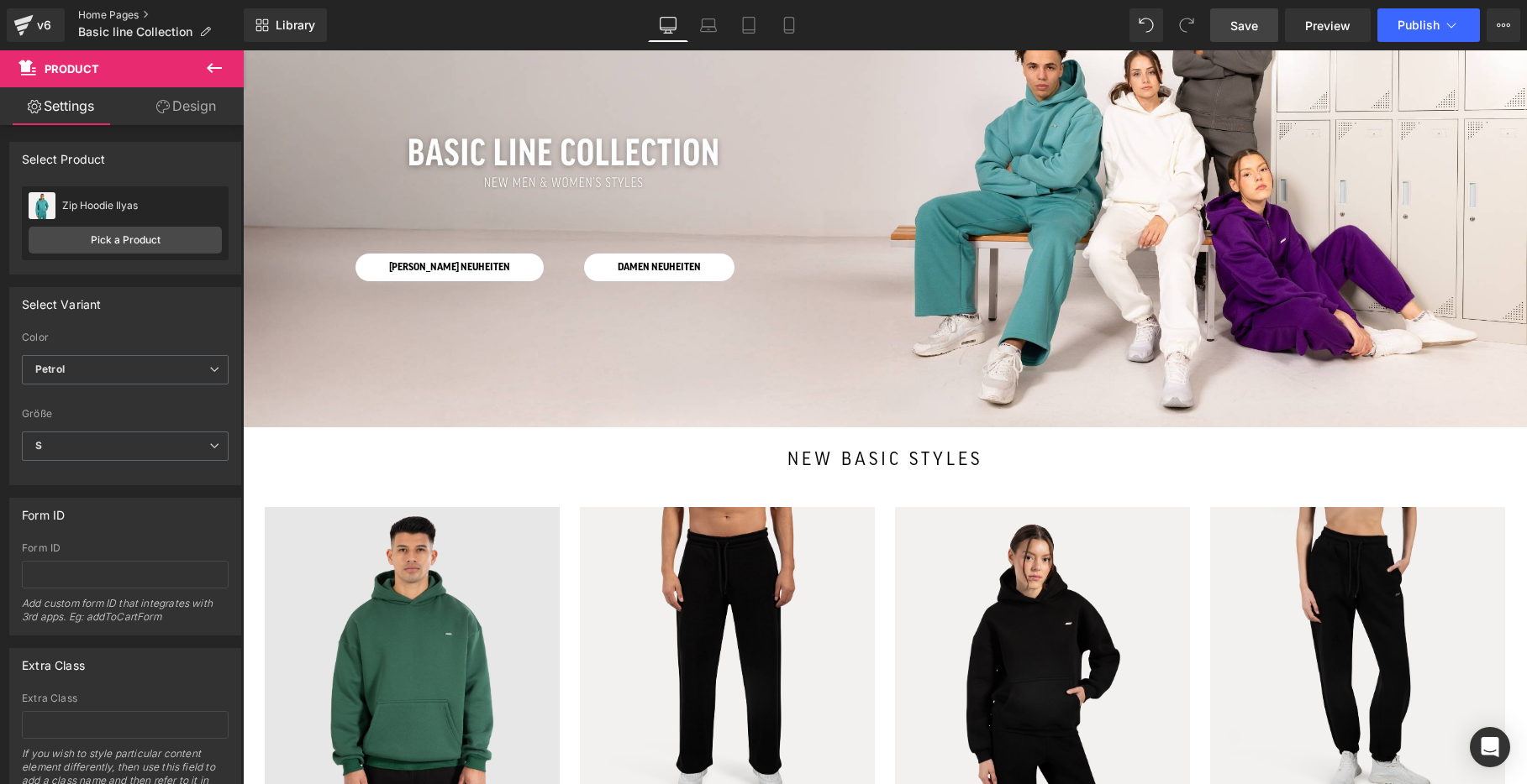
click at [110, 13] on link "Home Pages" at bounding box center [160, 14] width 165 height 13
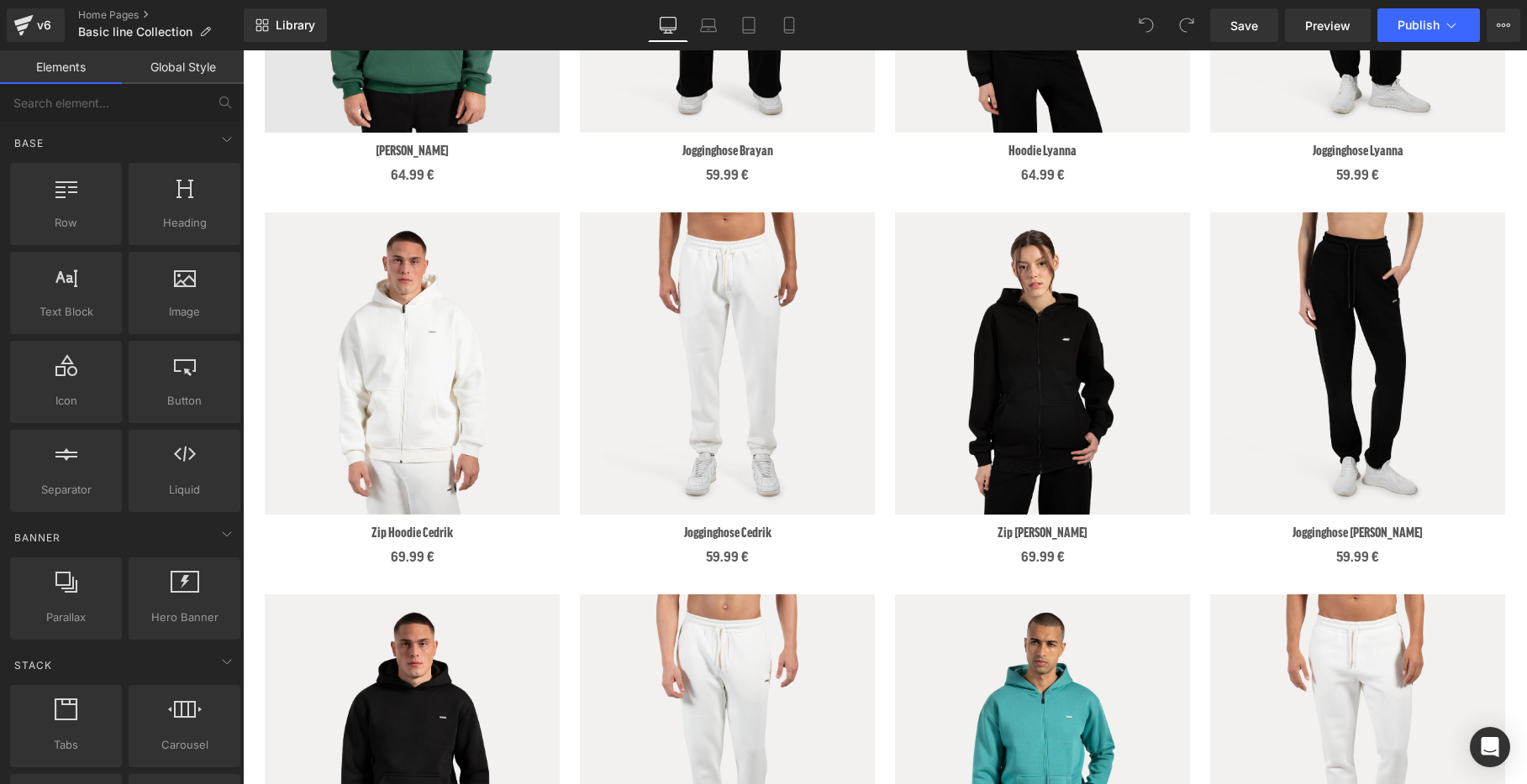
scroll to position [1223, 0]
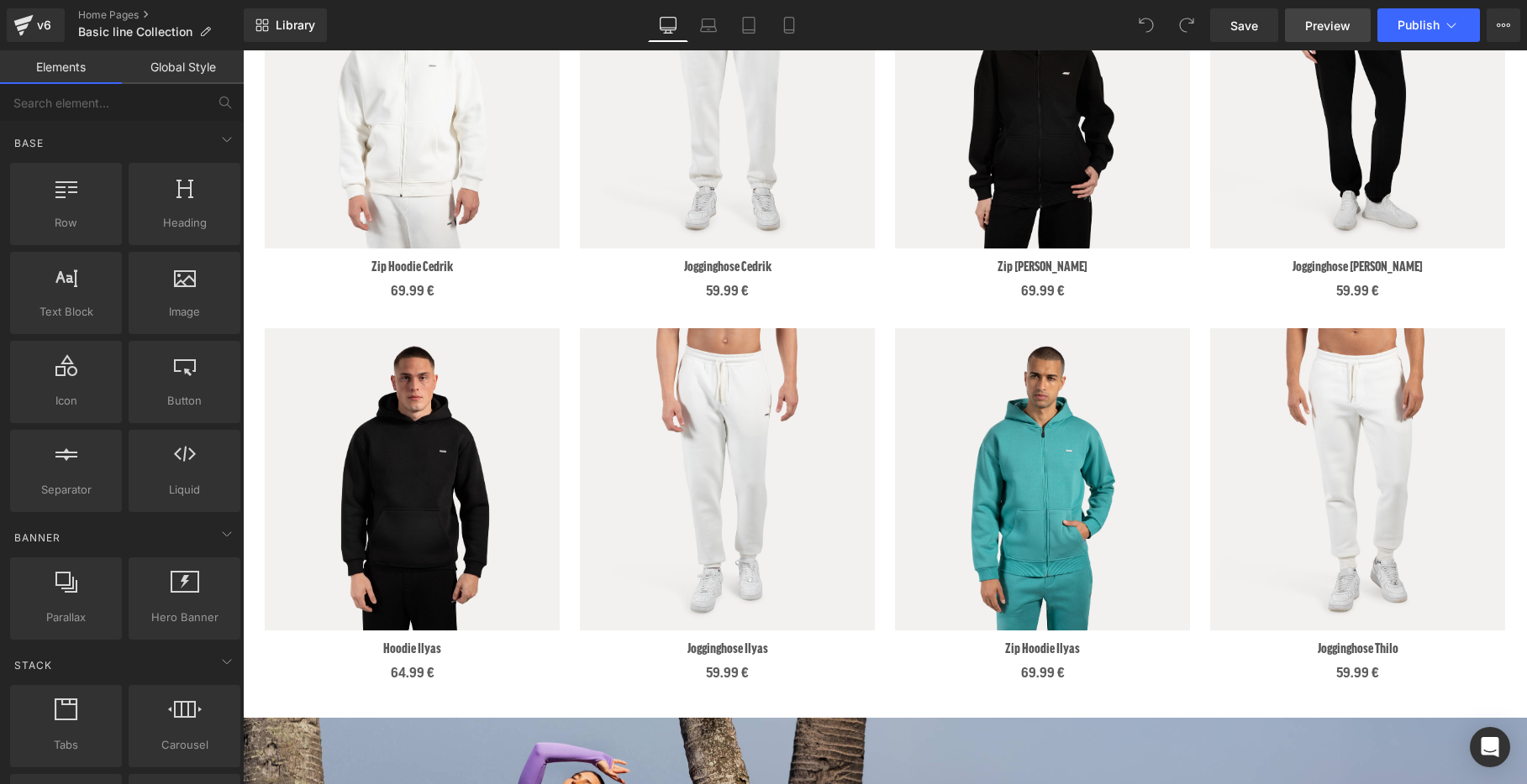
click at [1335, 36] on link "Preview" at bounding box center [1328, 25] width 86 height 34
click at [1403, 29] on span "Publish" at bounding box center [1418, 25] width 42 height 13
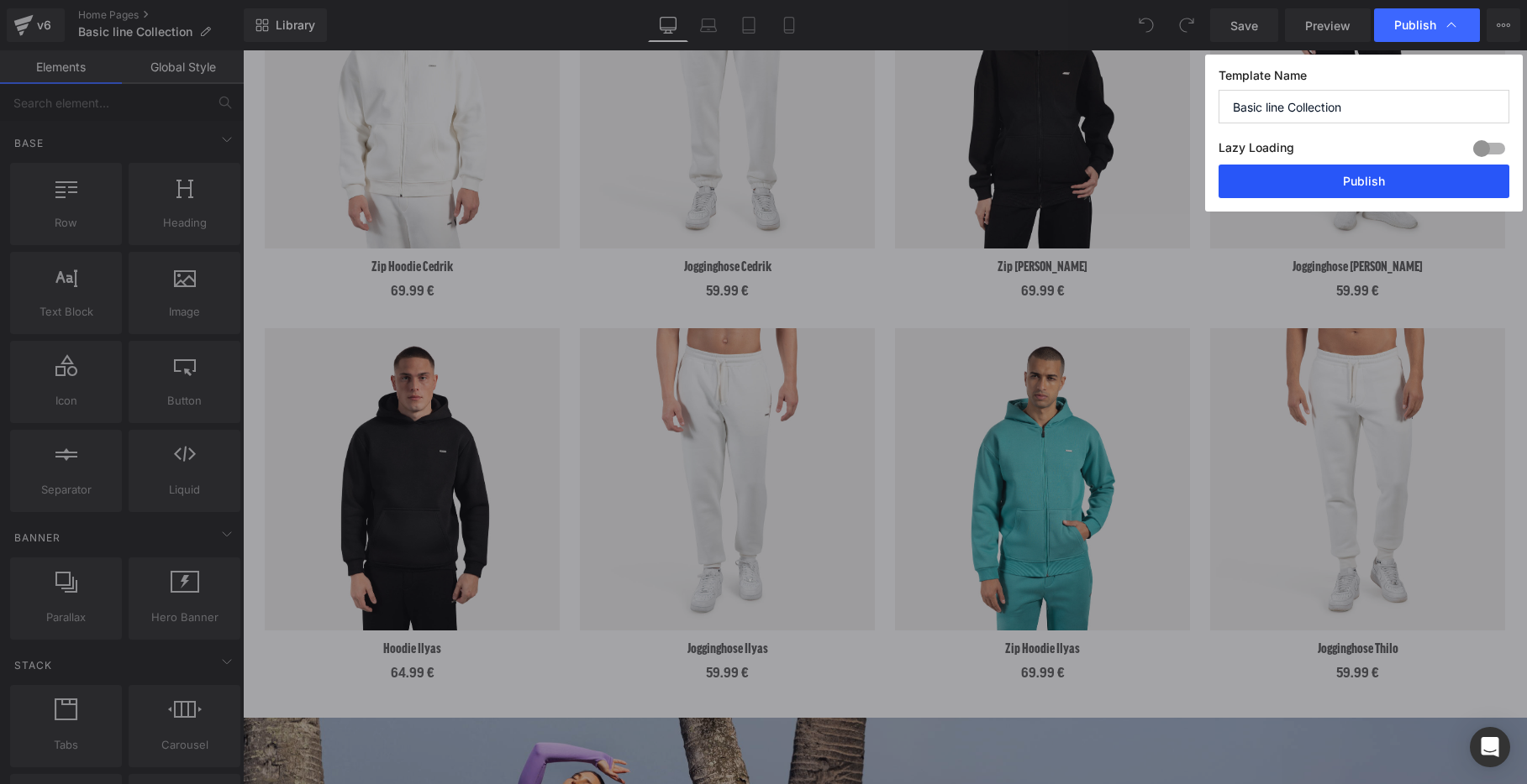
click at [1325, 183] on button "Publish" at bounding box center [1363, 181] width 290 height 34
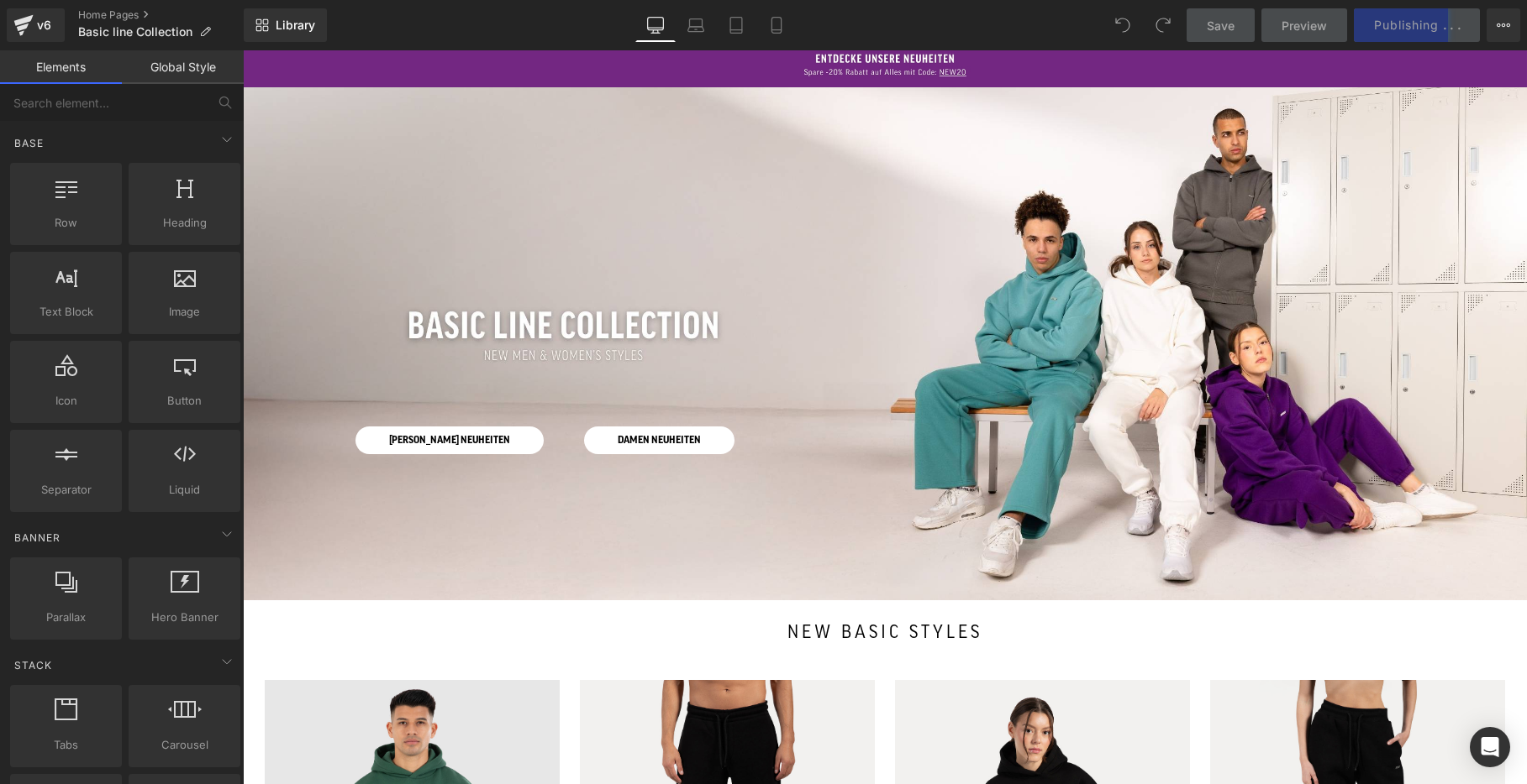
scroll to position [0, 0]
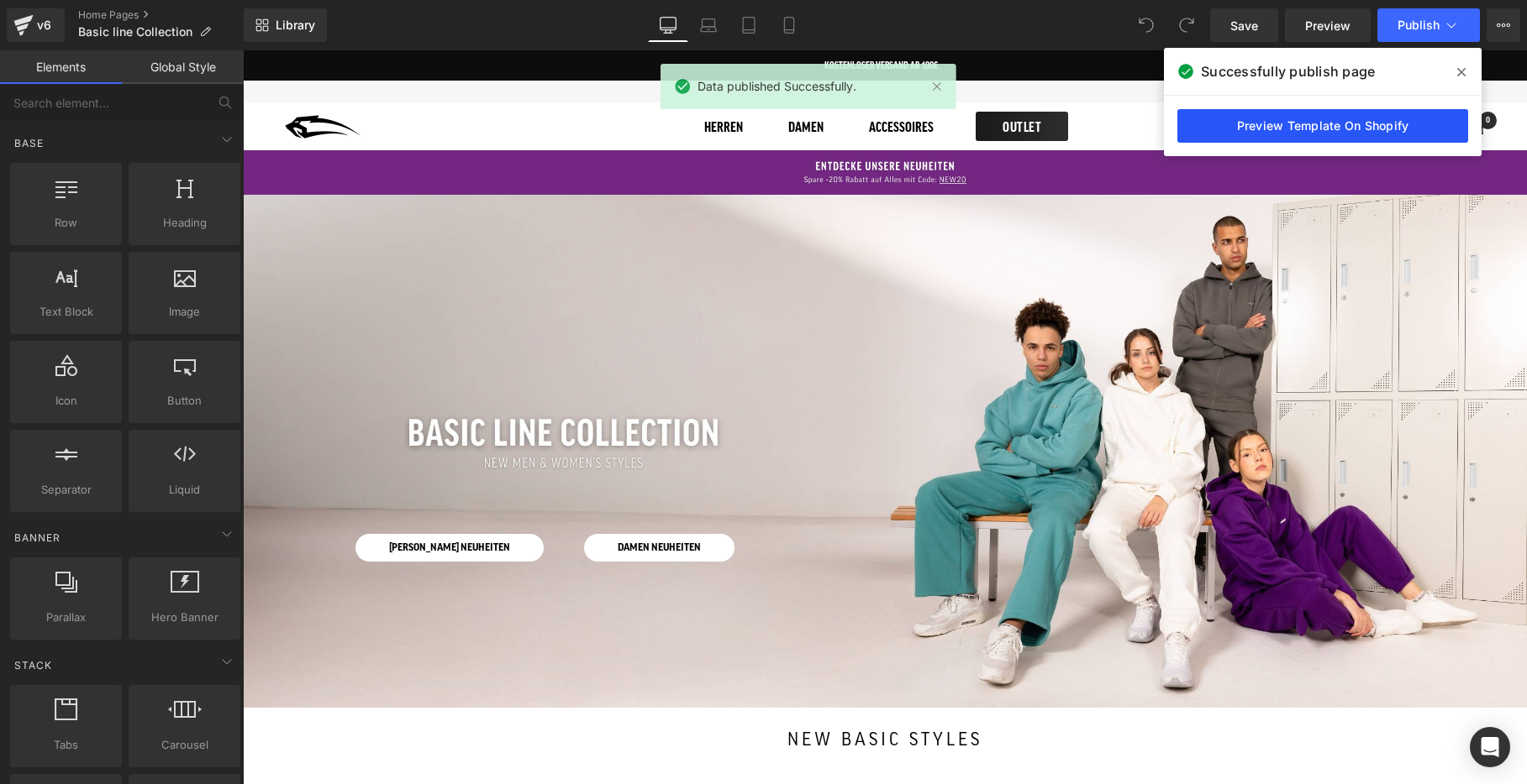
click at [1354, 129] on link "Preview Template On Shopify" at bounding box center [1322, 126] width 290 height 34
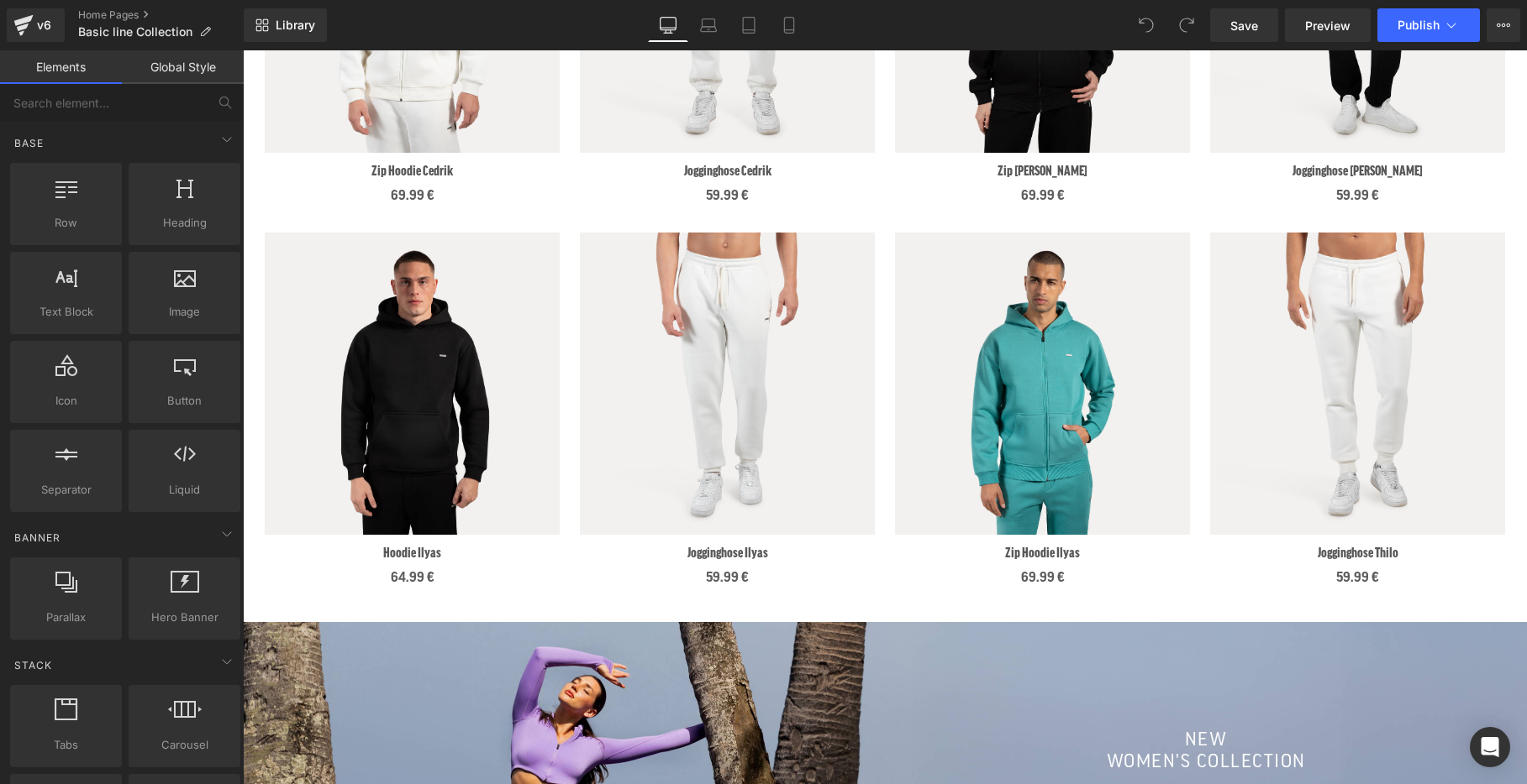
scroll to position [1308, 0]
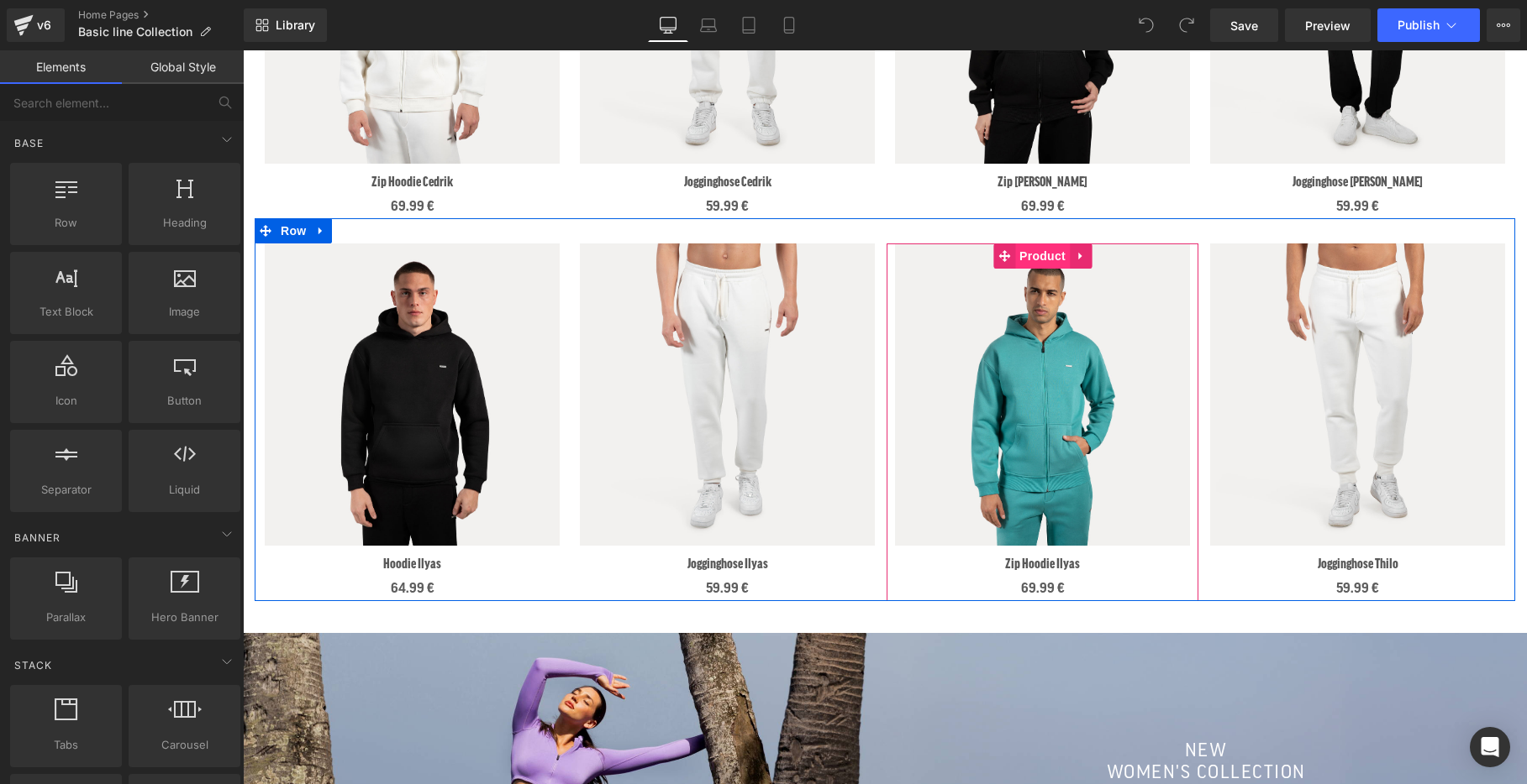
click at [1044, 263] on span "Product" at bounding box center [1042, 256] width 55 height 25
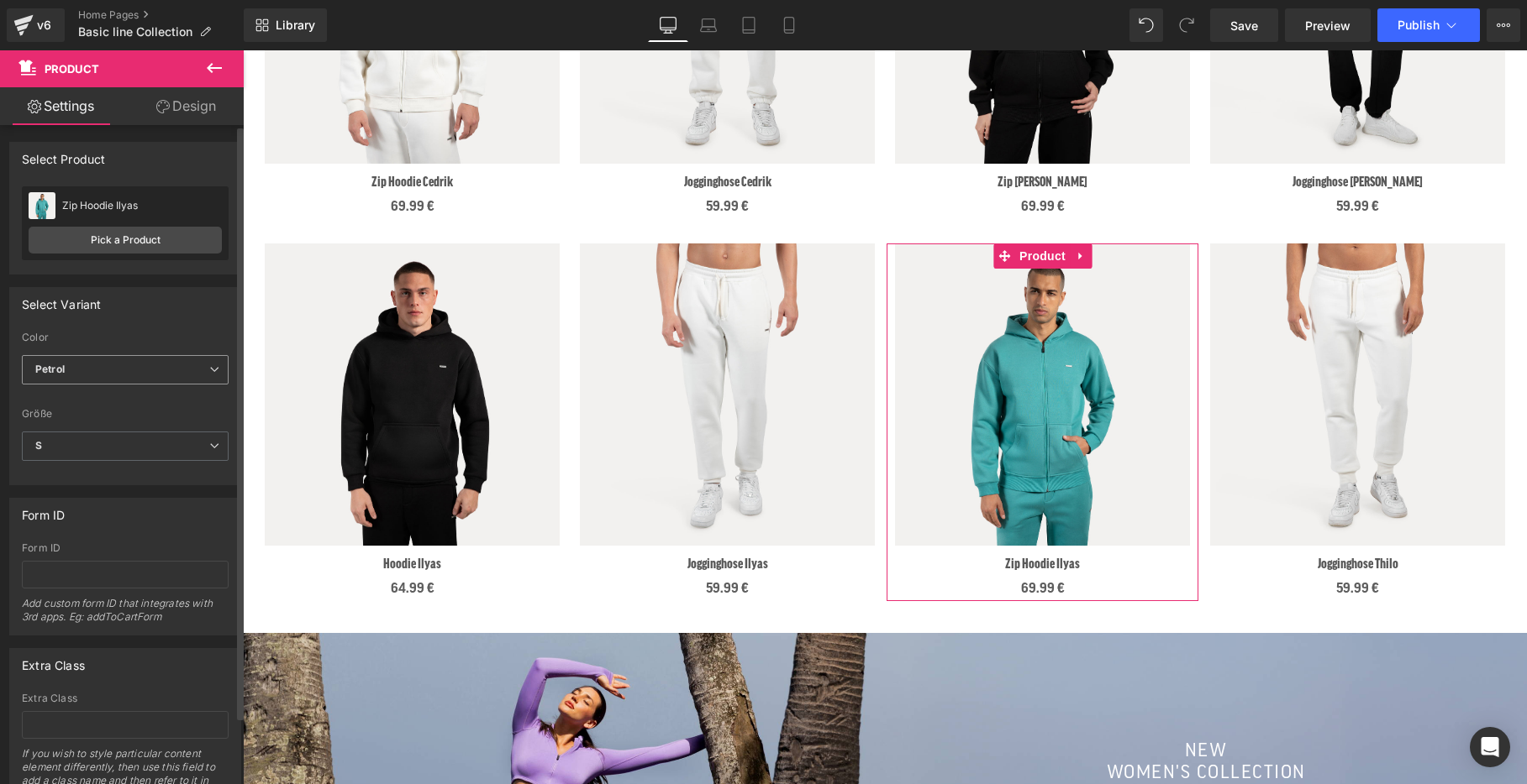
click at [127, 379] on span "Petrol" at bounding box center [124, 370] width 206 height 29
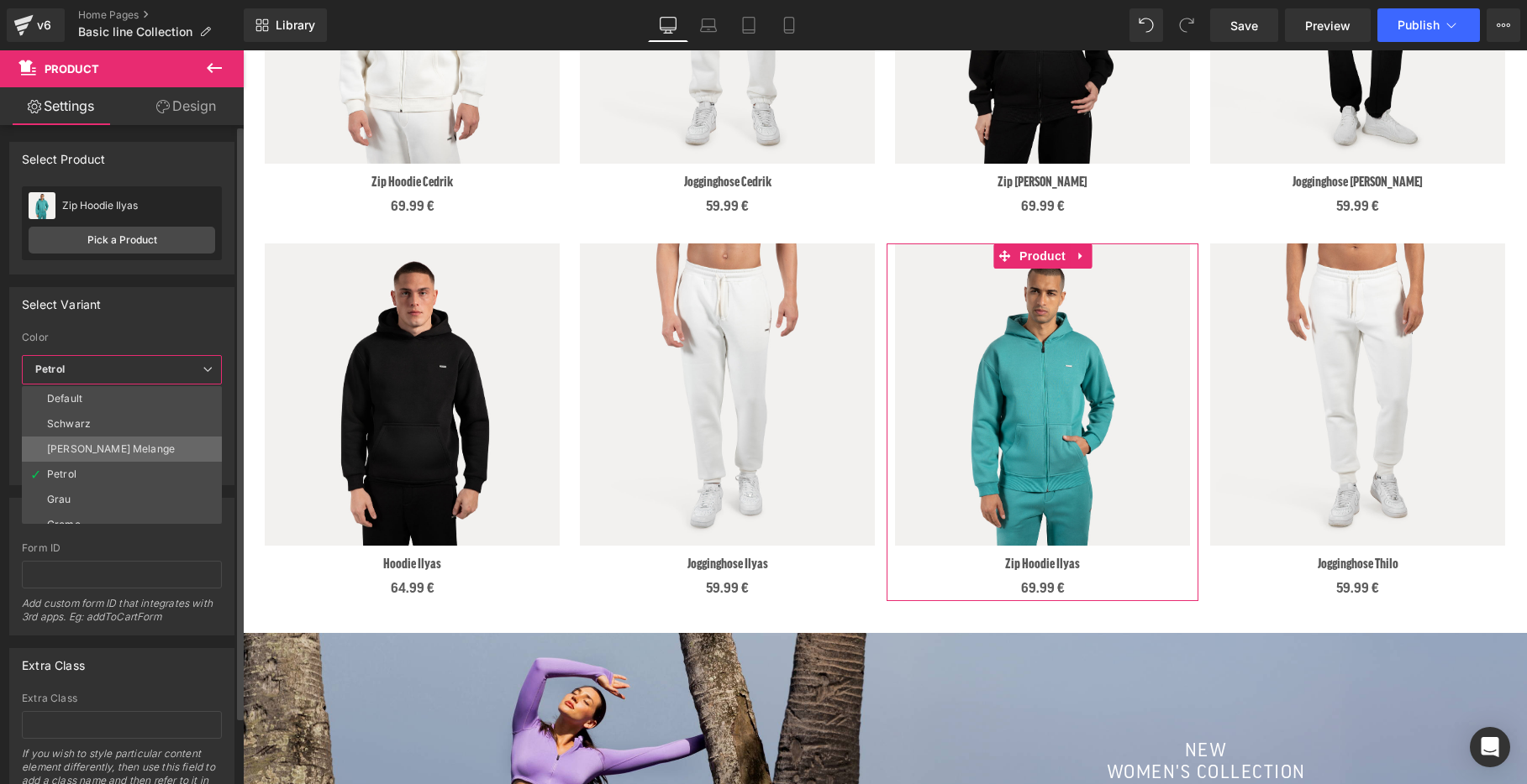
click at [137, 441] on li "[PERSON_NAME] Melange" at bounding box center [125, 449] width 207 height 25
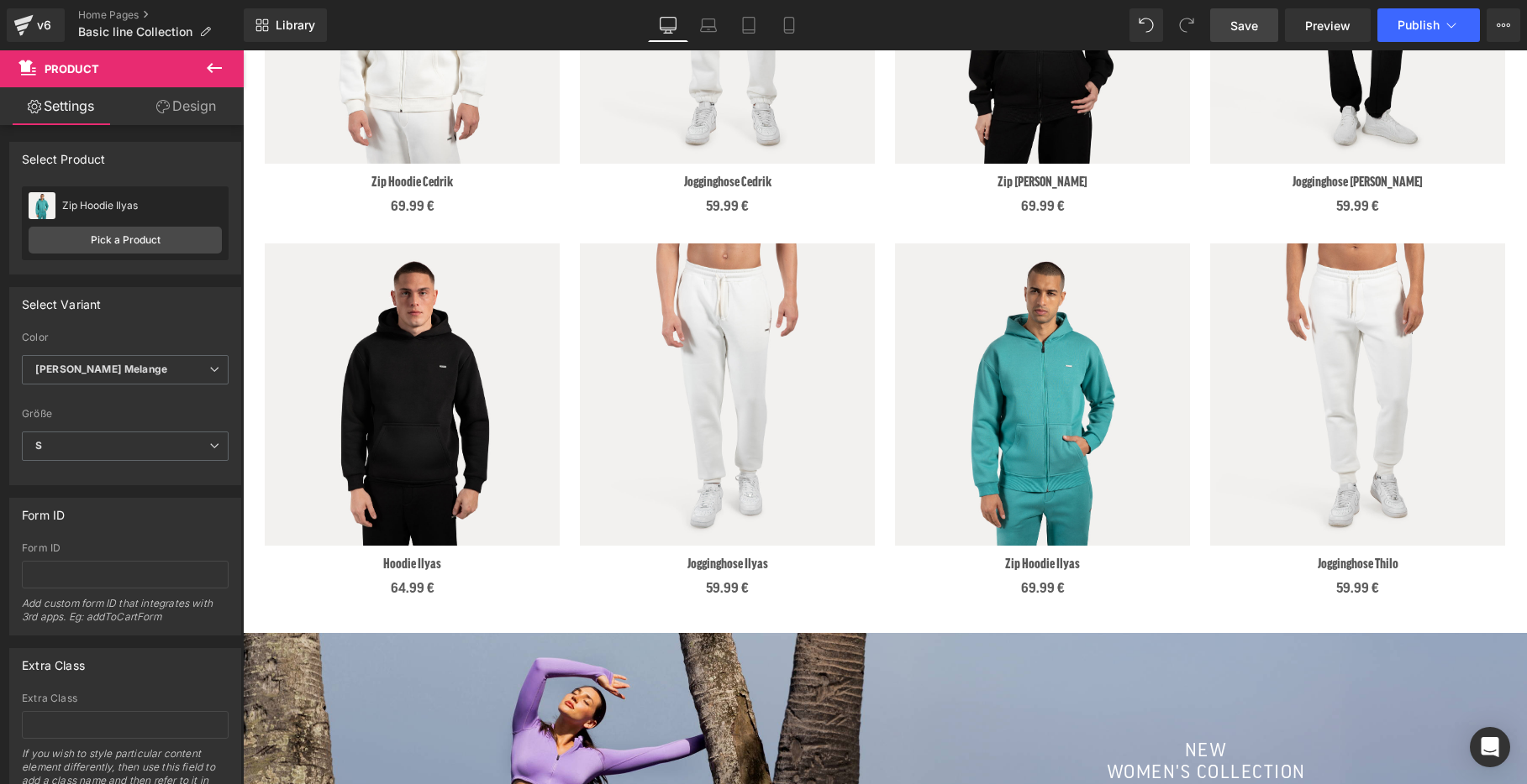
click at [1235, 33] on span "Save" at bounding box center [1244, 26] width 28 height 18
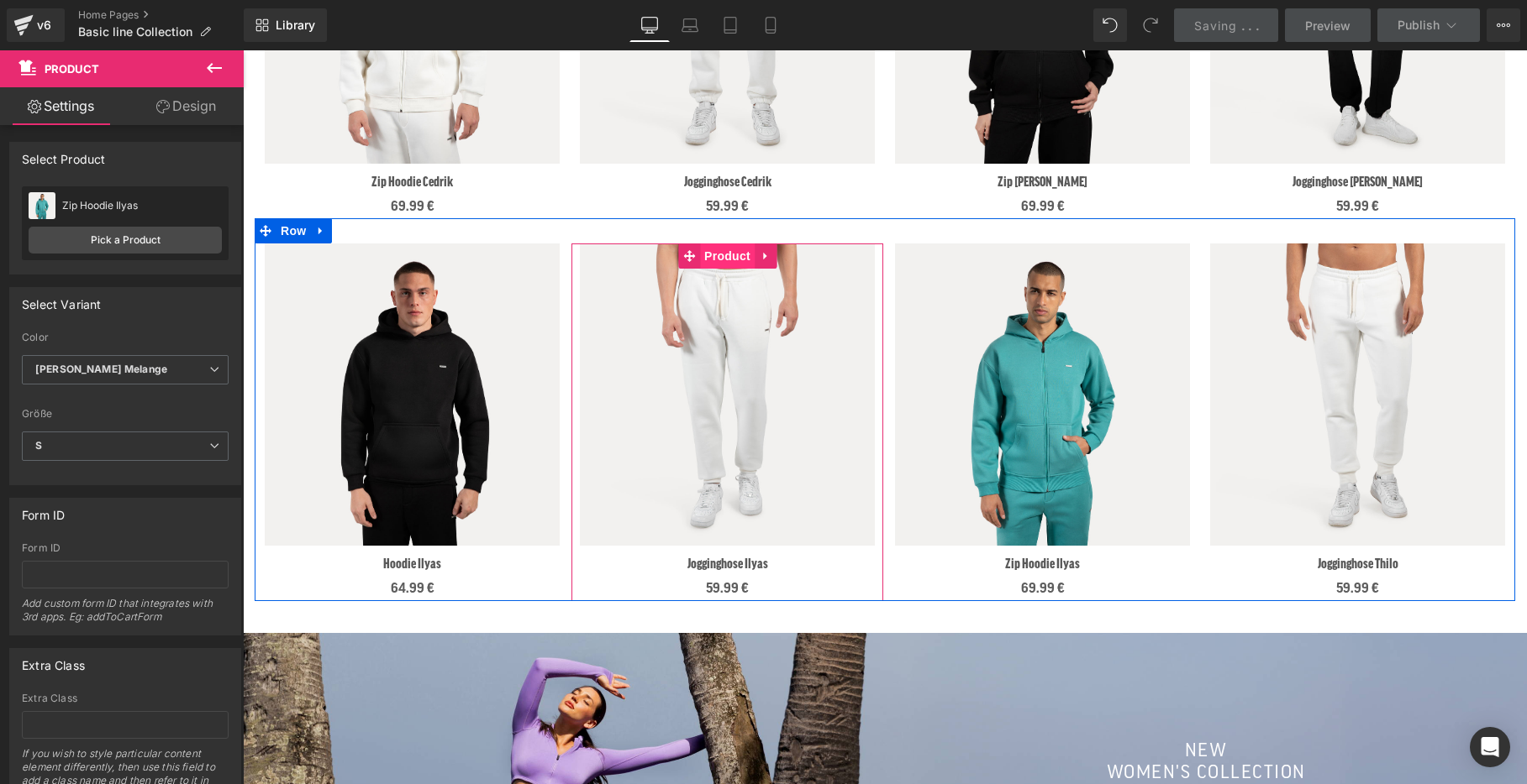
click at [722, 262] on span "Product" at bounding box center [726, 256] width 55 height 25
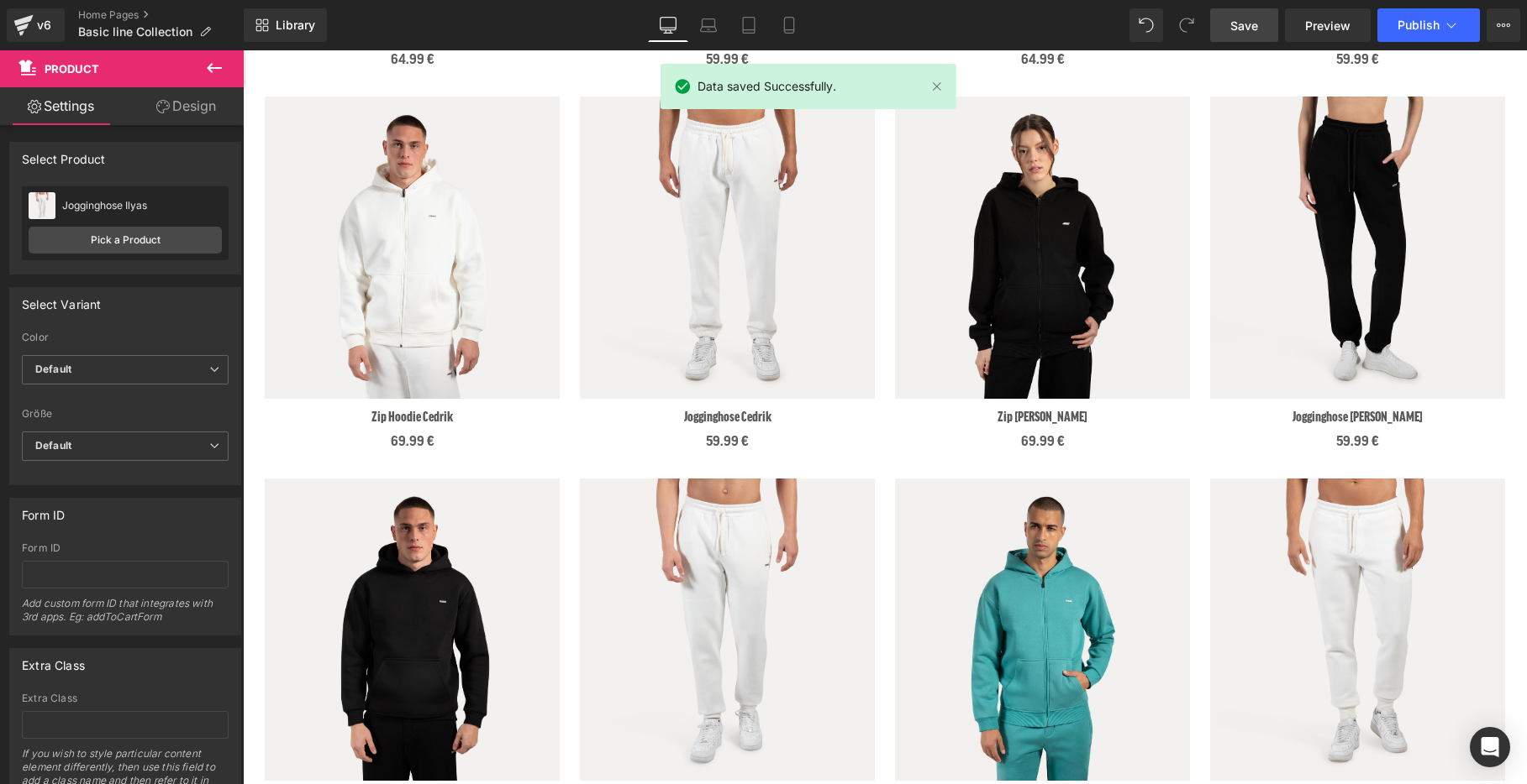
scroll to position [1080, 0]
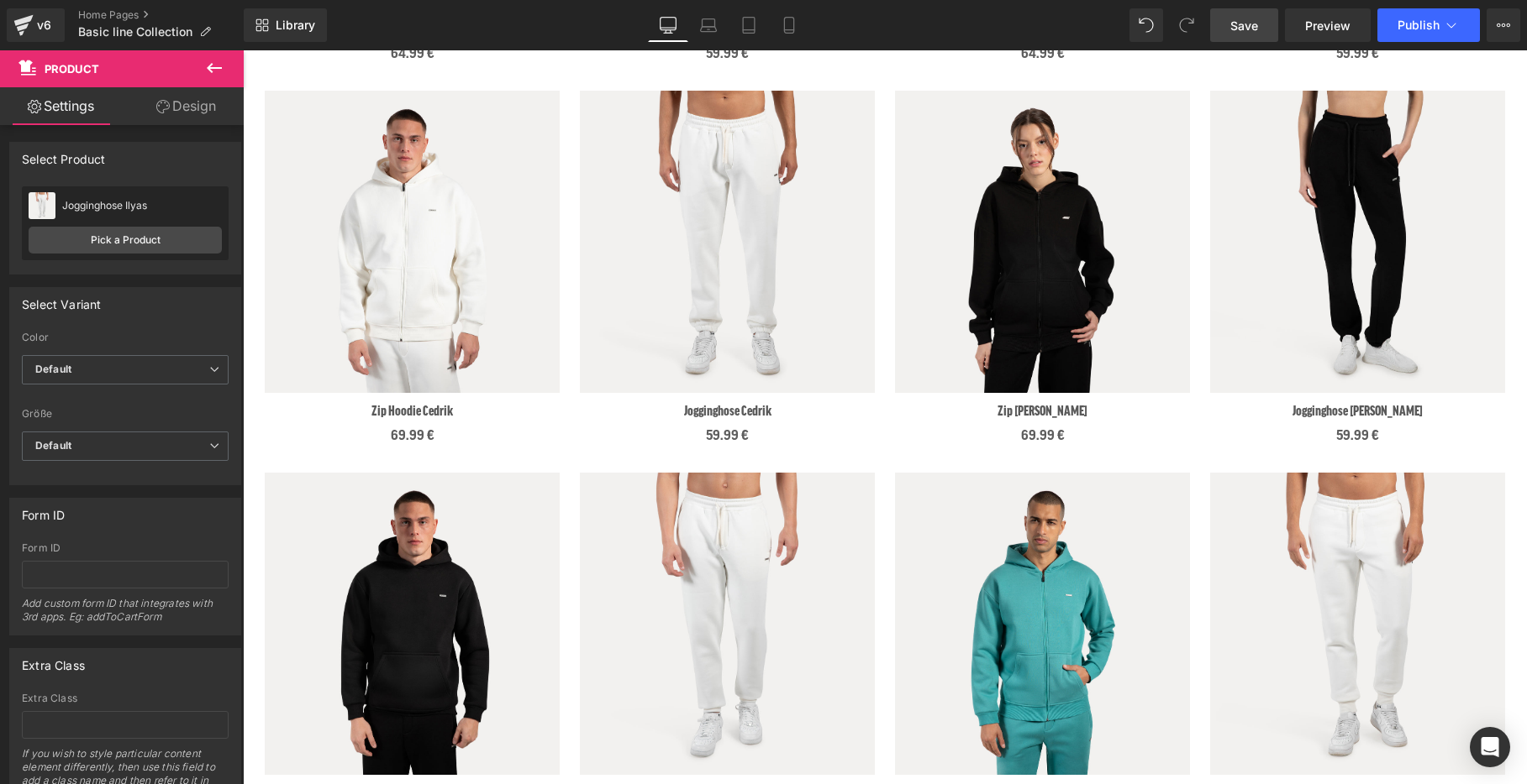
click at [1238, 35] on link "Save" at bounding box center [1244, 25] width 68 height 34
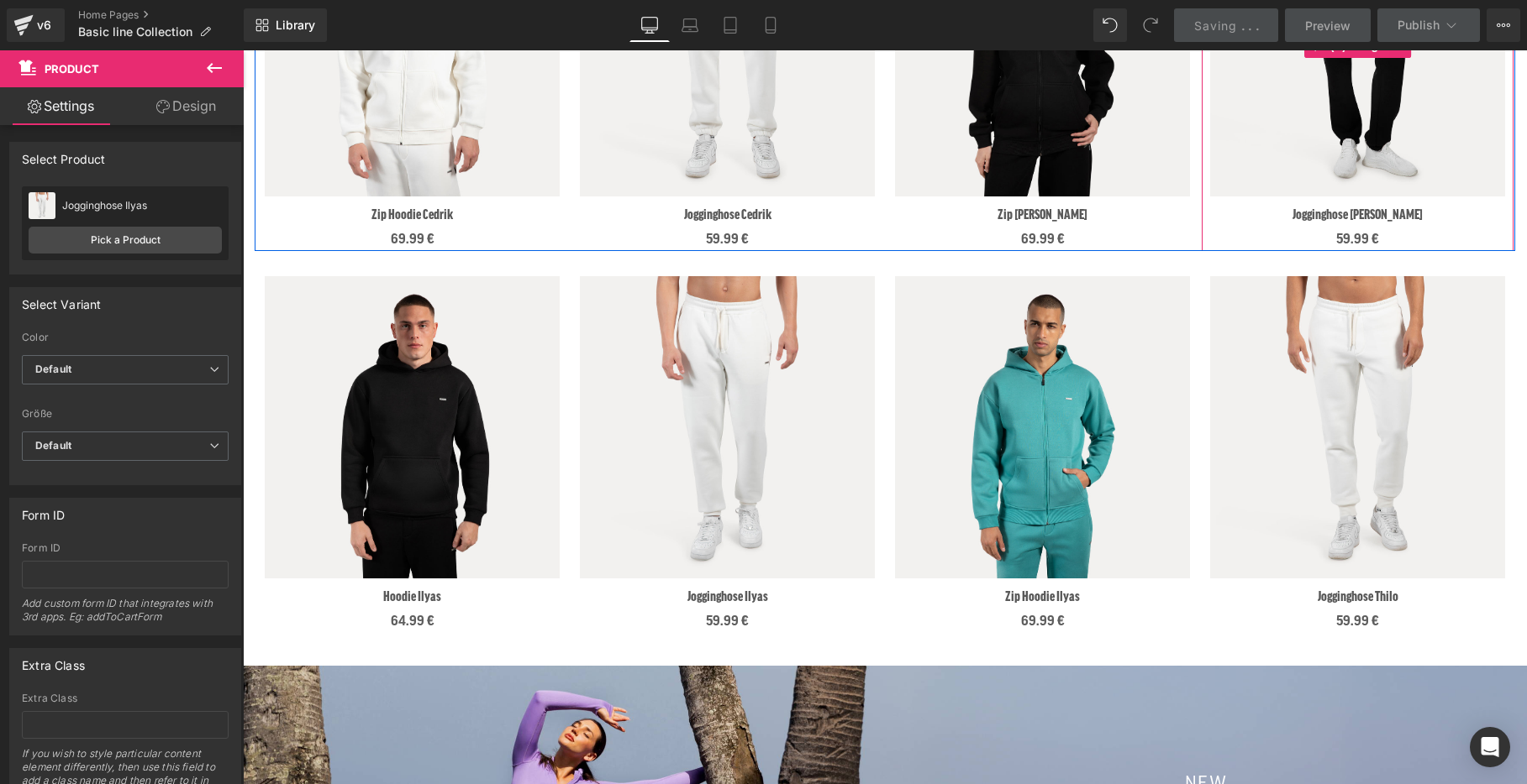
scroll to position [1277, 0]
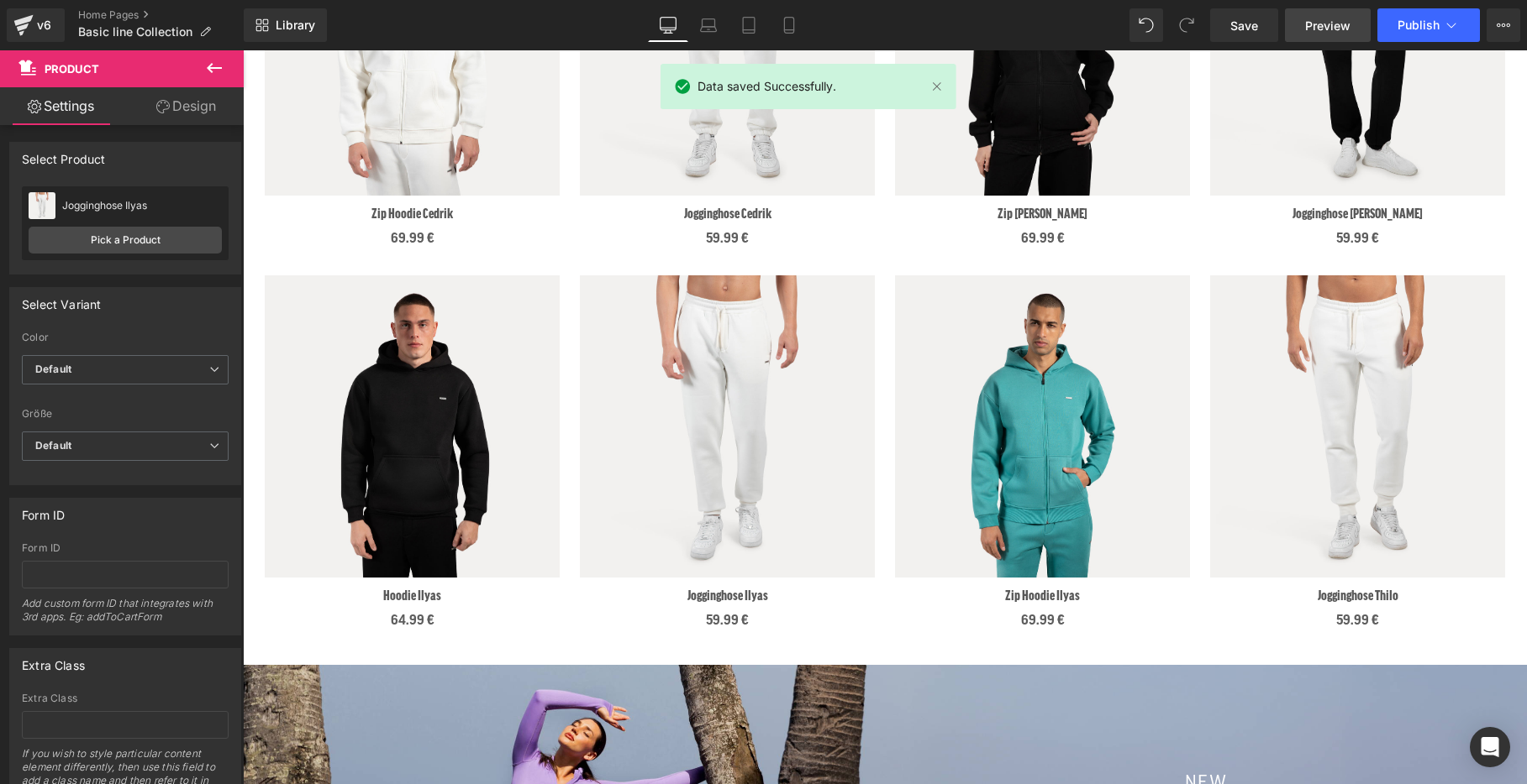
click at [1337, 21] on span "Preview" at bounding box center [1328, 26] width 46 height 18
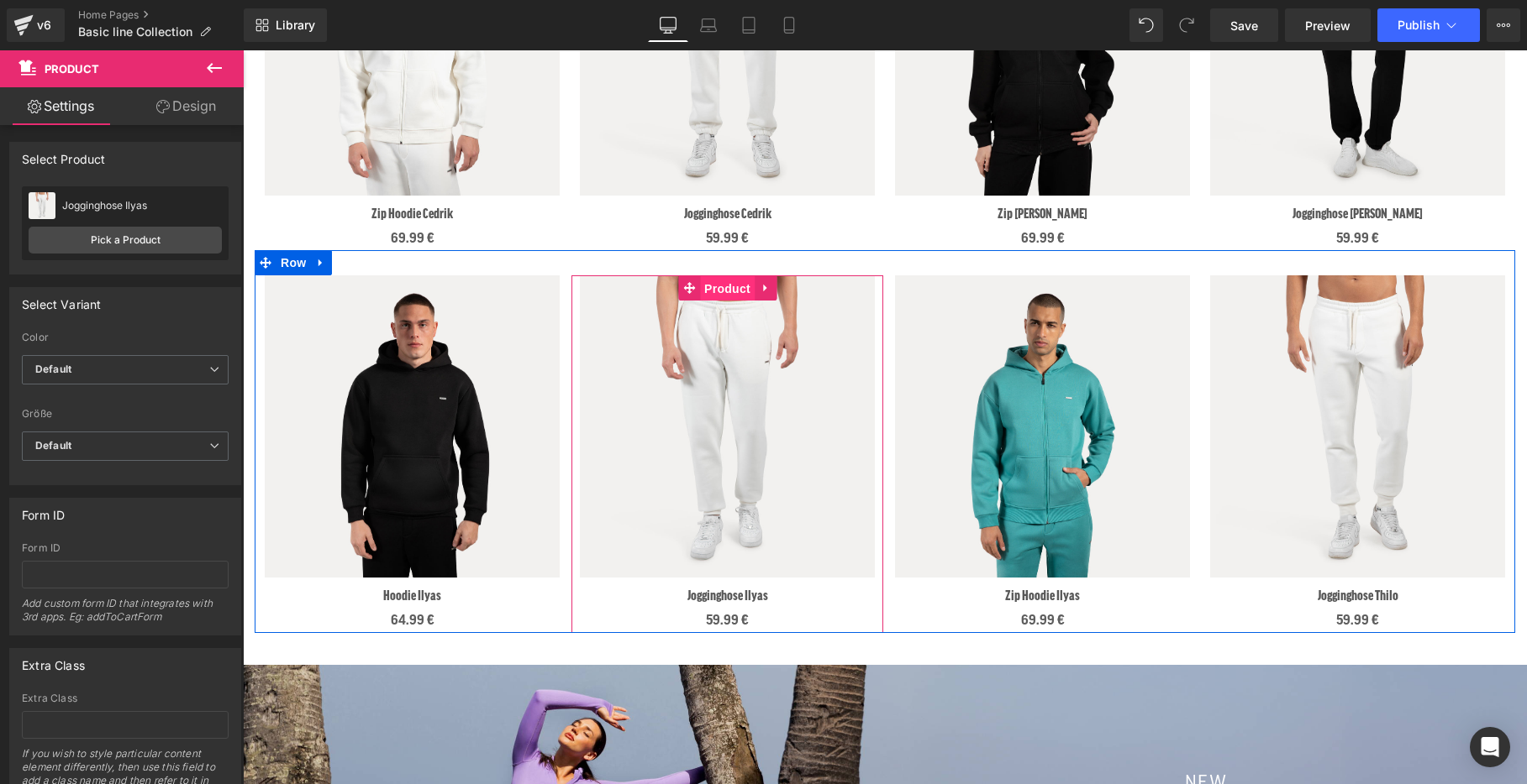
click at [728, 284] on span "Product" at bounding box center [726, 288] width 55 height 25
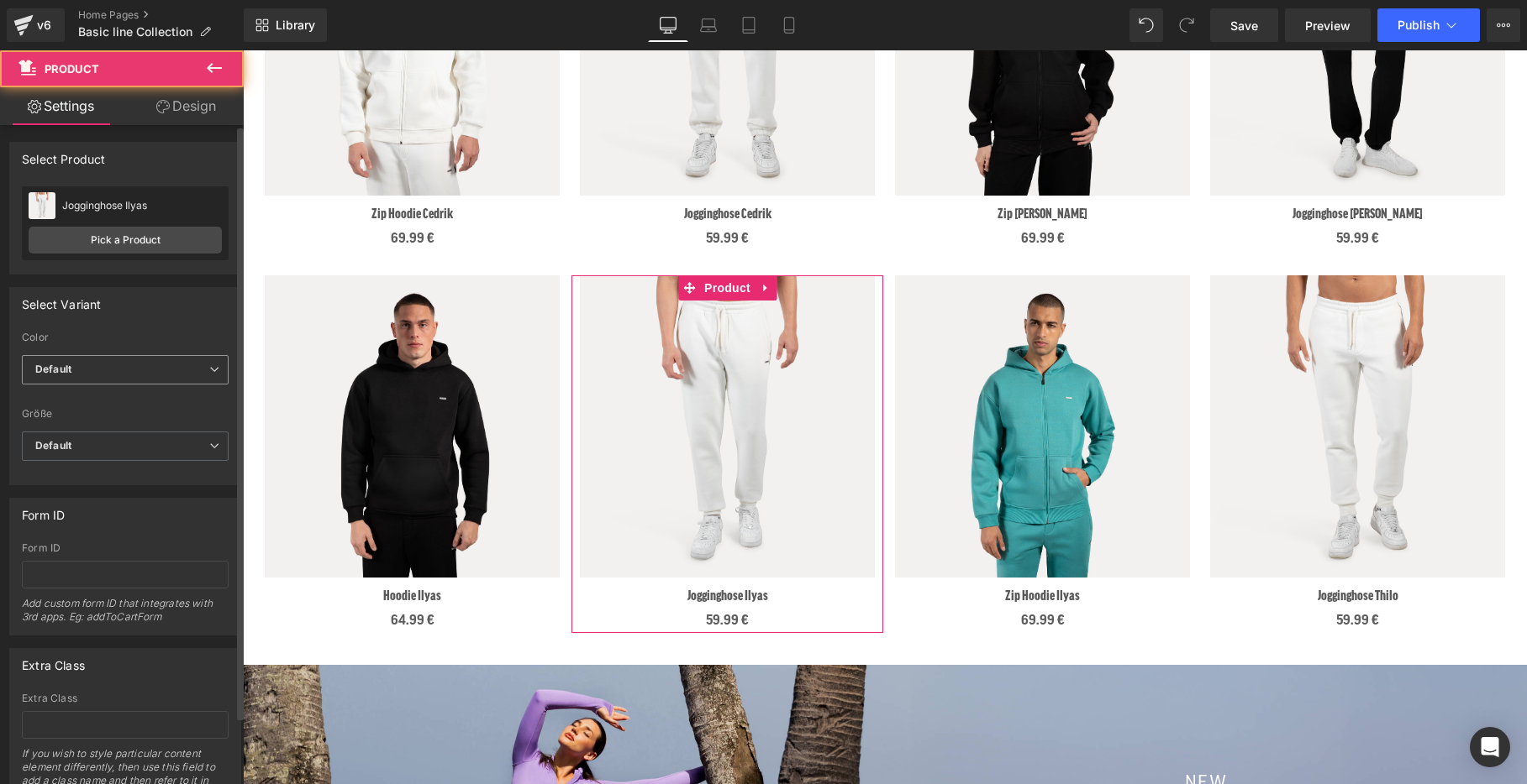
click at [130, 361] on span "Default" at bounding box center [124, 370] width 206 height 29
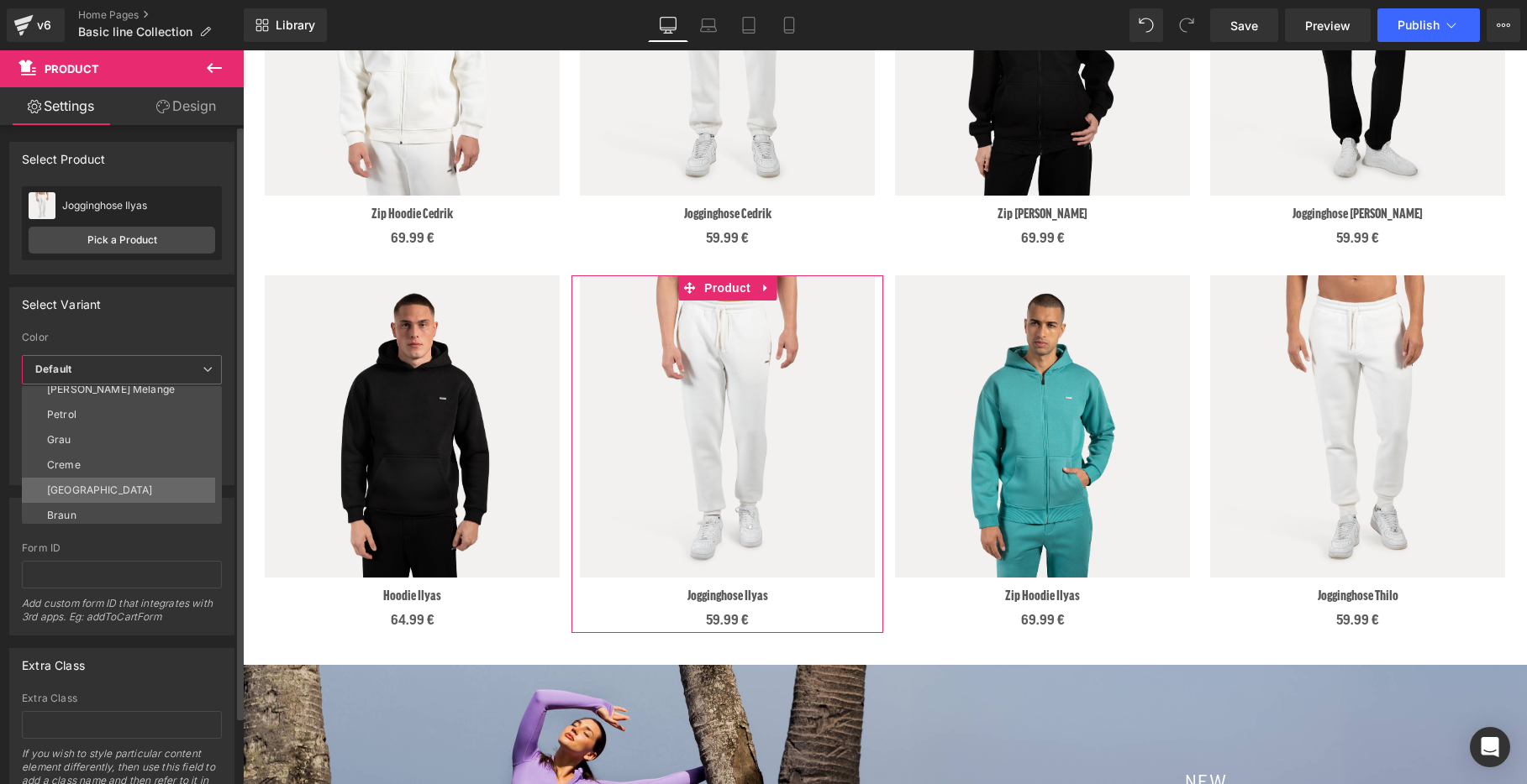
scroll to position [63, 0]
click at [104, 505] on li "Braun" at bounding box center [125, 512] width 207 height 25
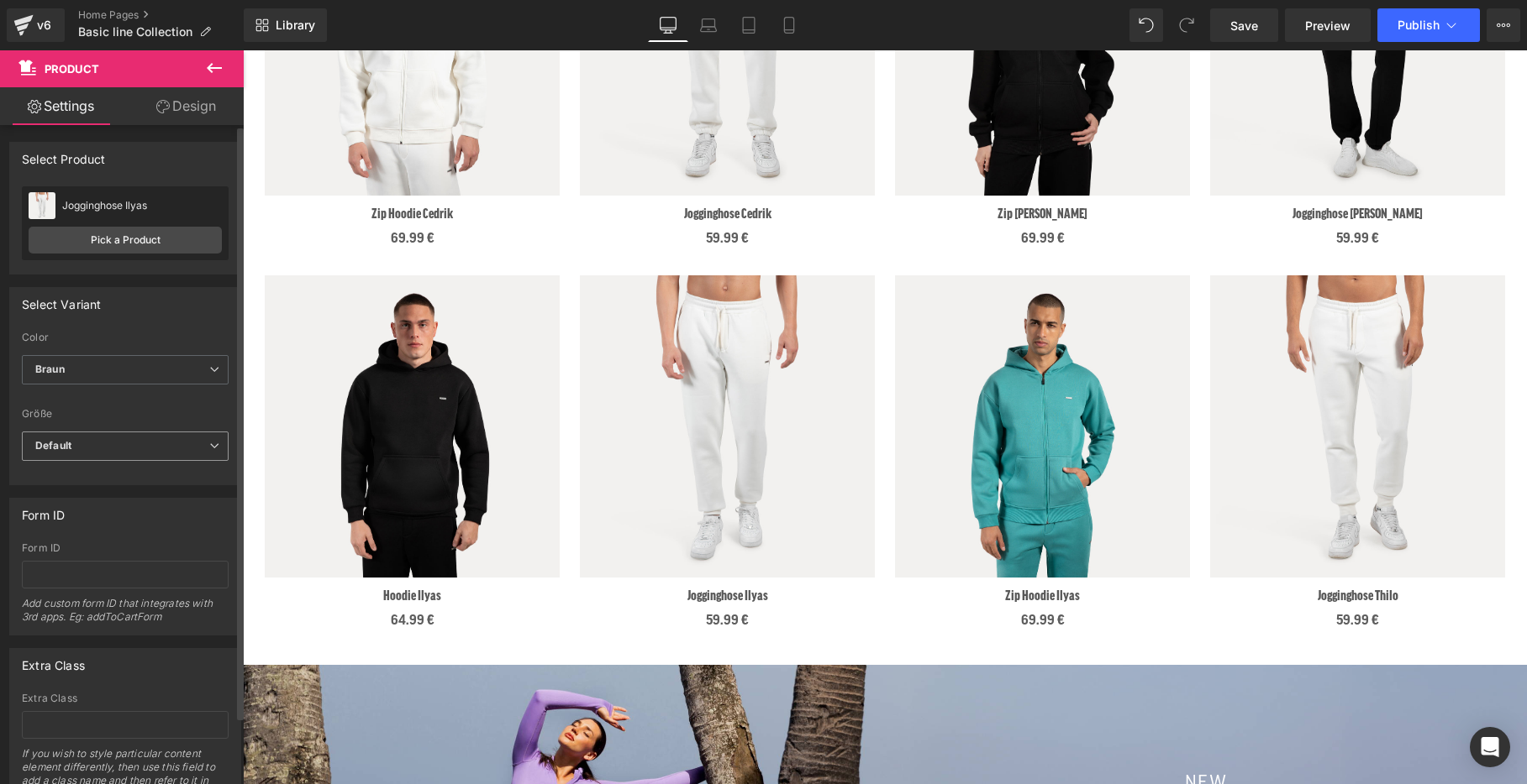
click at [111, 448] on span "Default" at bounding box center [124, 446] width 206 height 29
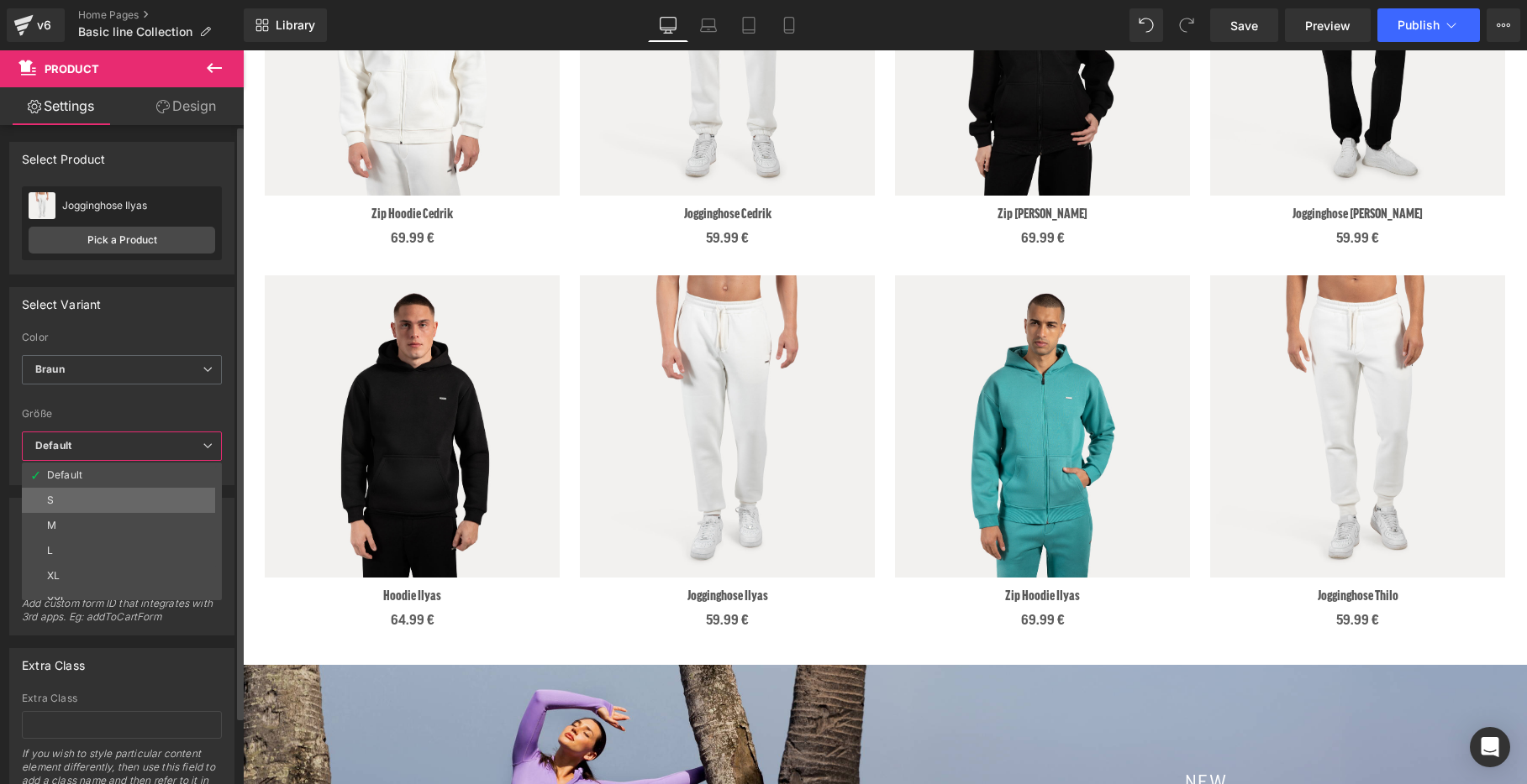
click at [127, 497] on li "S" at bounding box center [125, 500] width 207 height 25
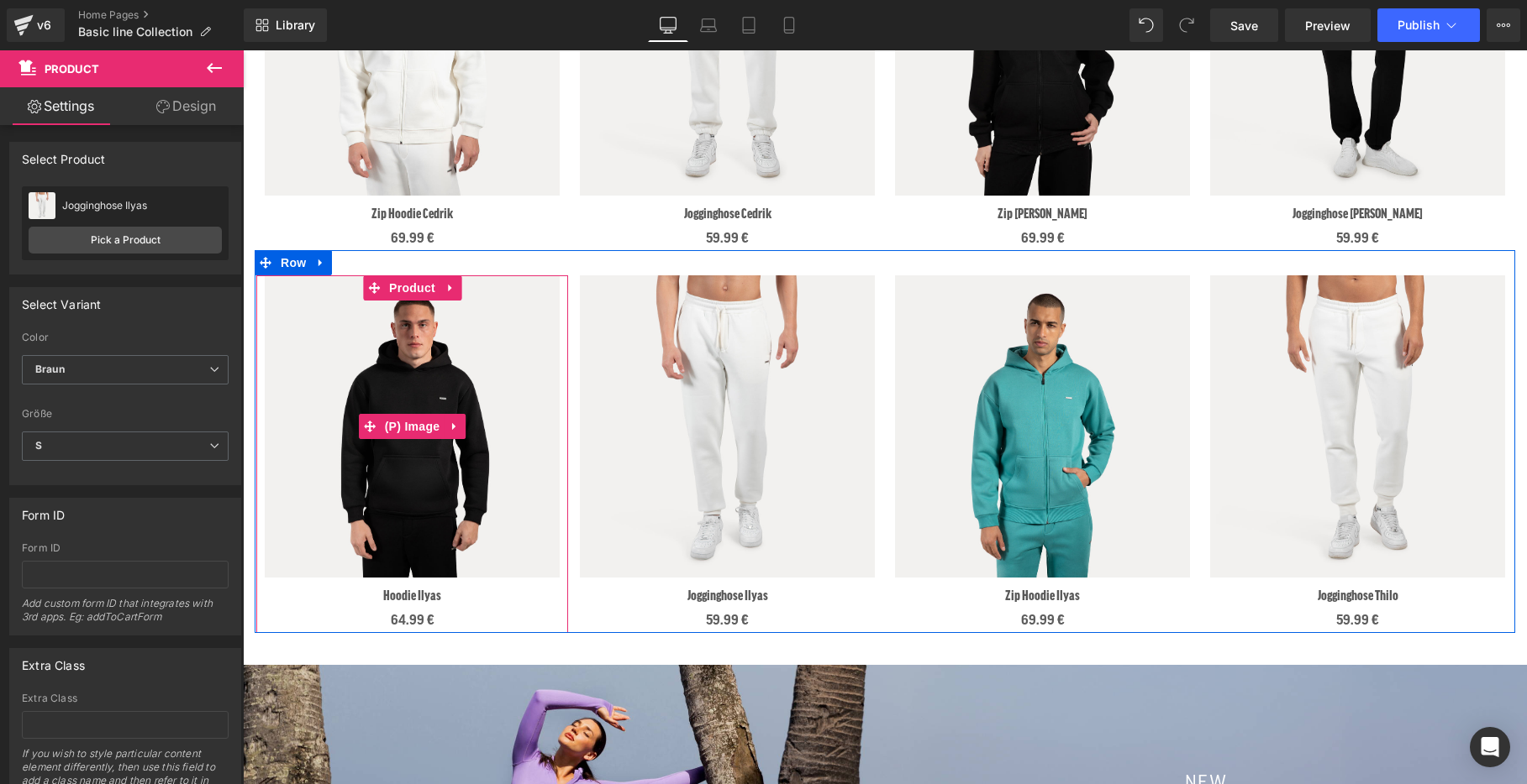
click at [390, 386] on img at bounding box center [412, 427] width 295 height 303
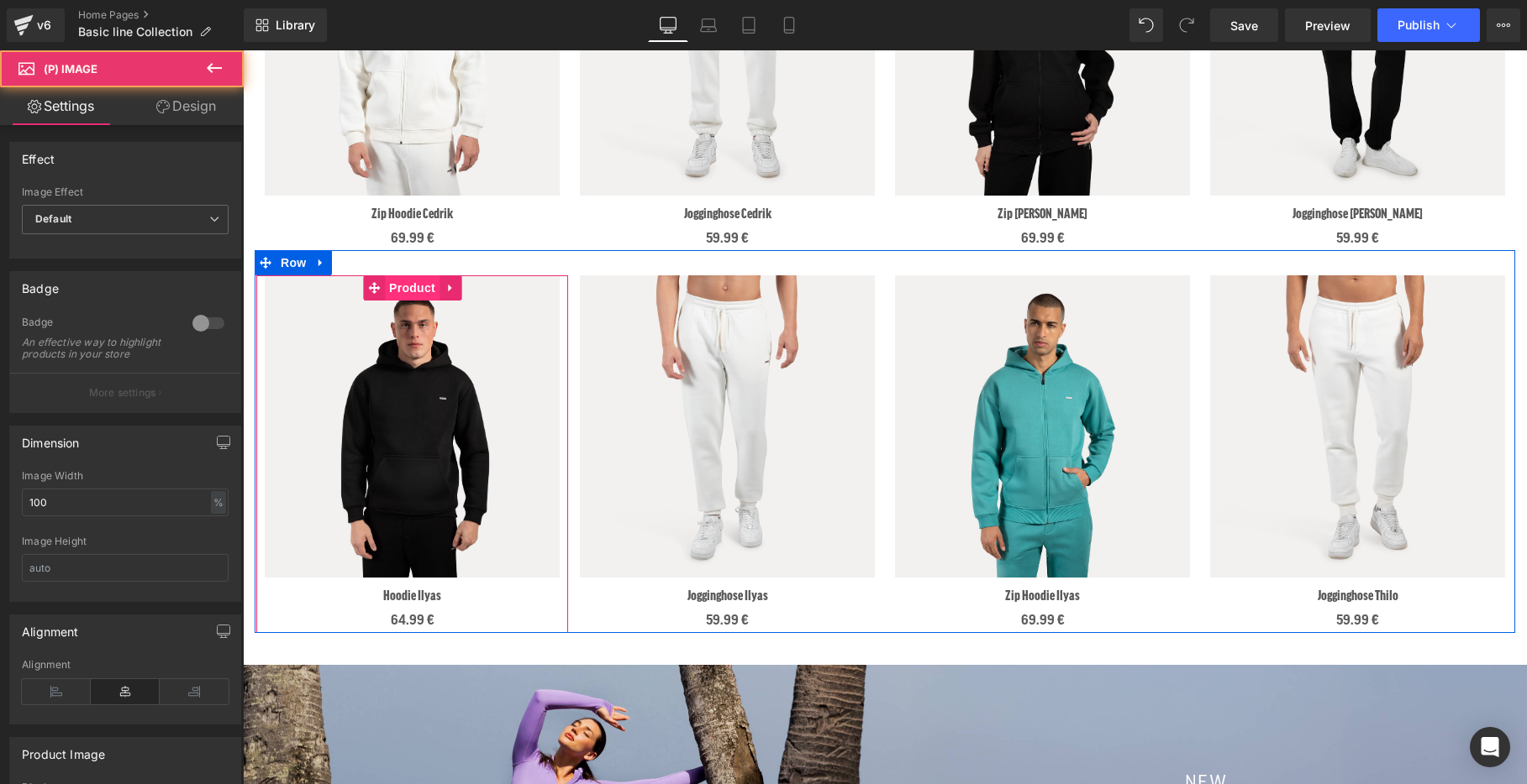
click at [404, 295] on span "Product" at bounding box center [412, 288] width 55 height 25
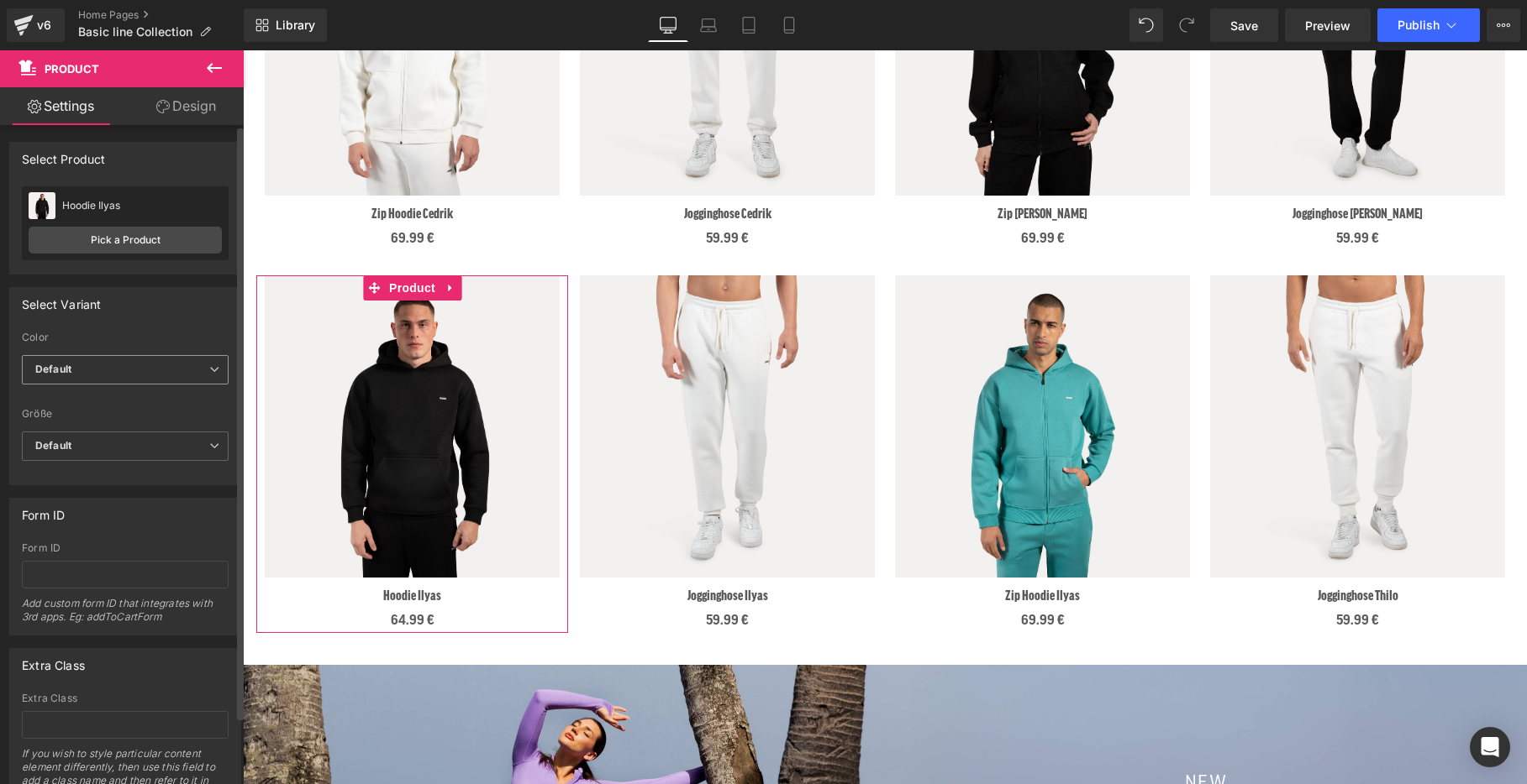
click at [164, 377] on span "Default" at bounding box center [124, 370] width 206 height 29
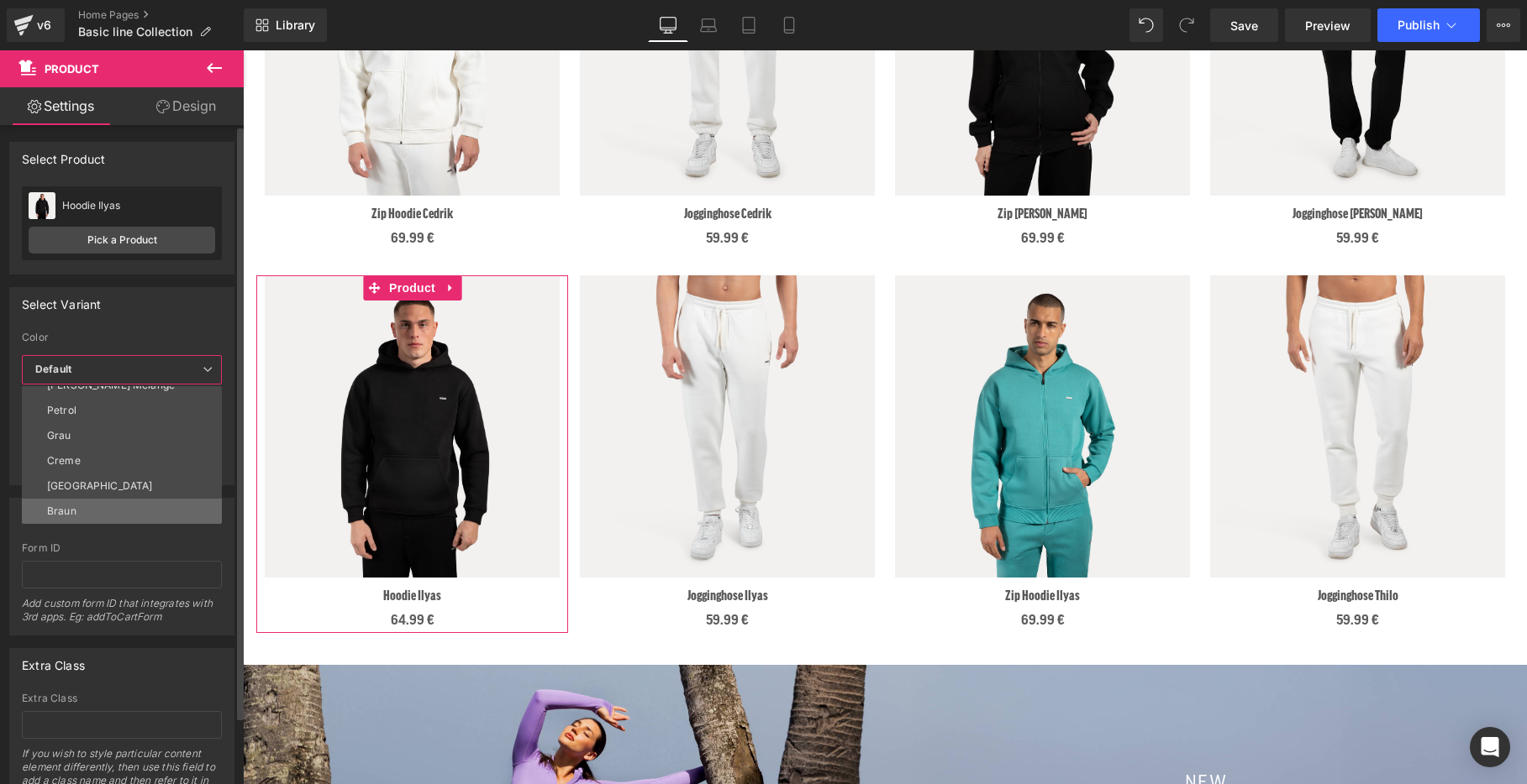
click at [81, 513] on li "Braun" at bounding box center [125, 512] width 207 height 25
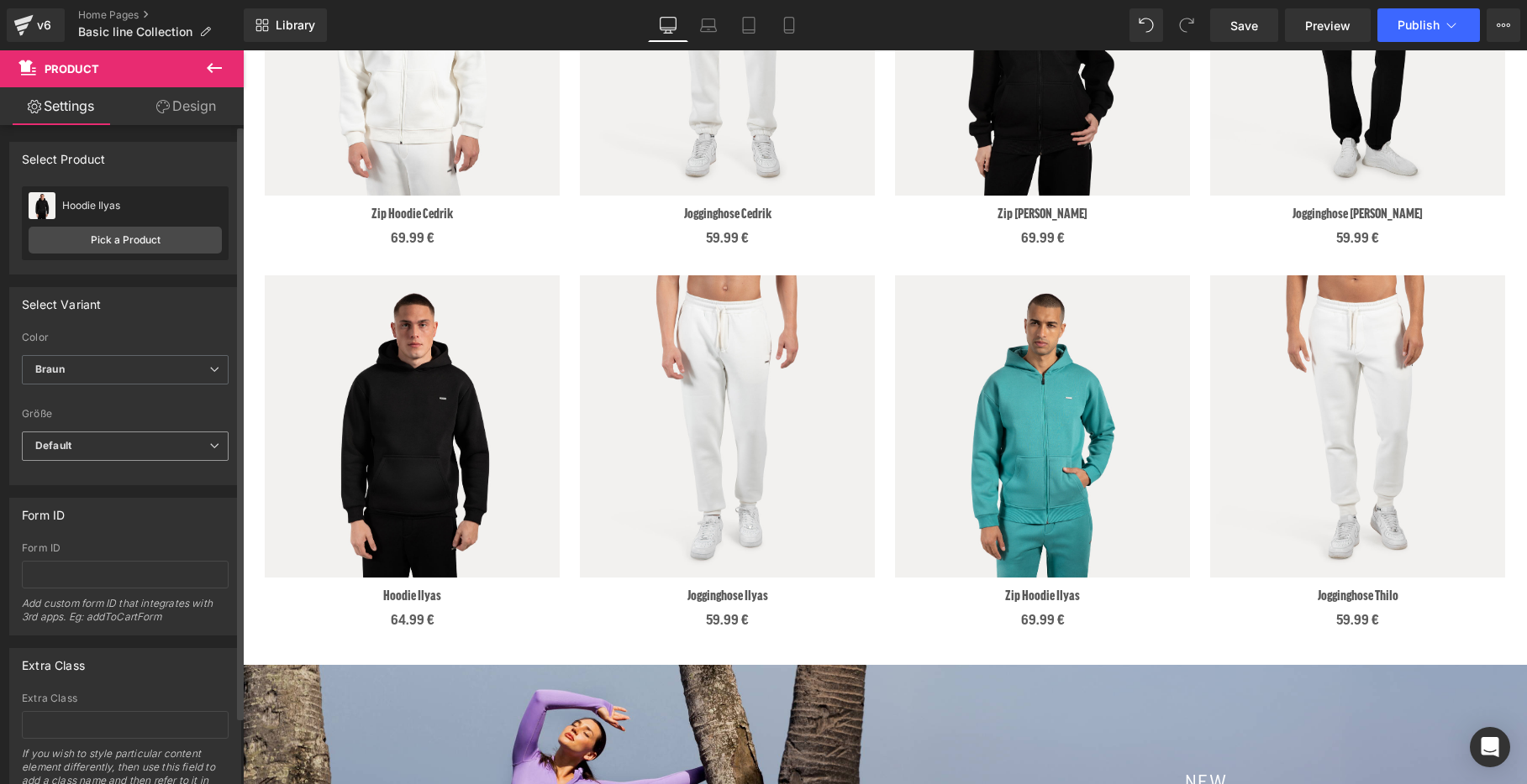
click at [93, 455] on span "Default" at bounding box center [124, 446] width 206 height 29
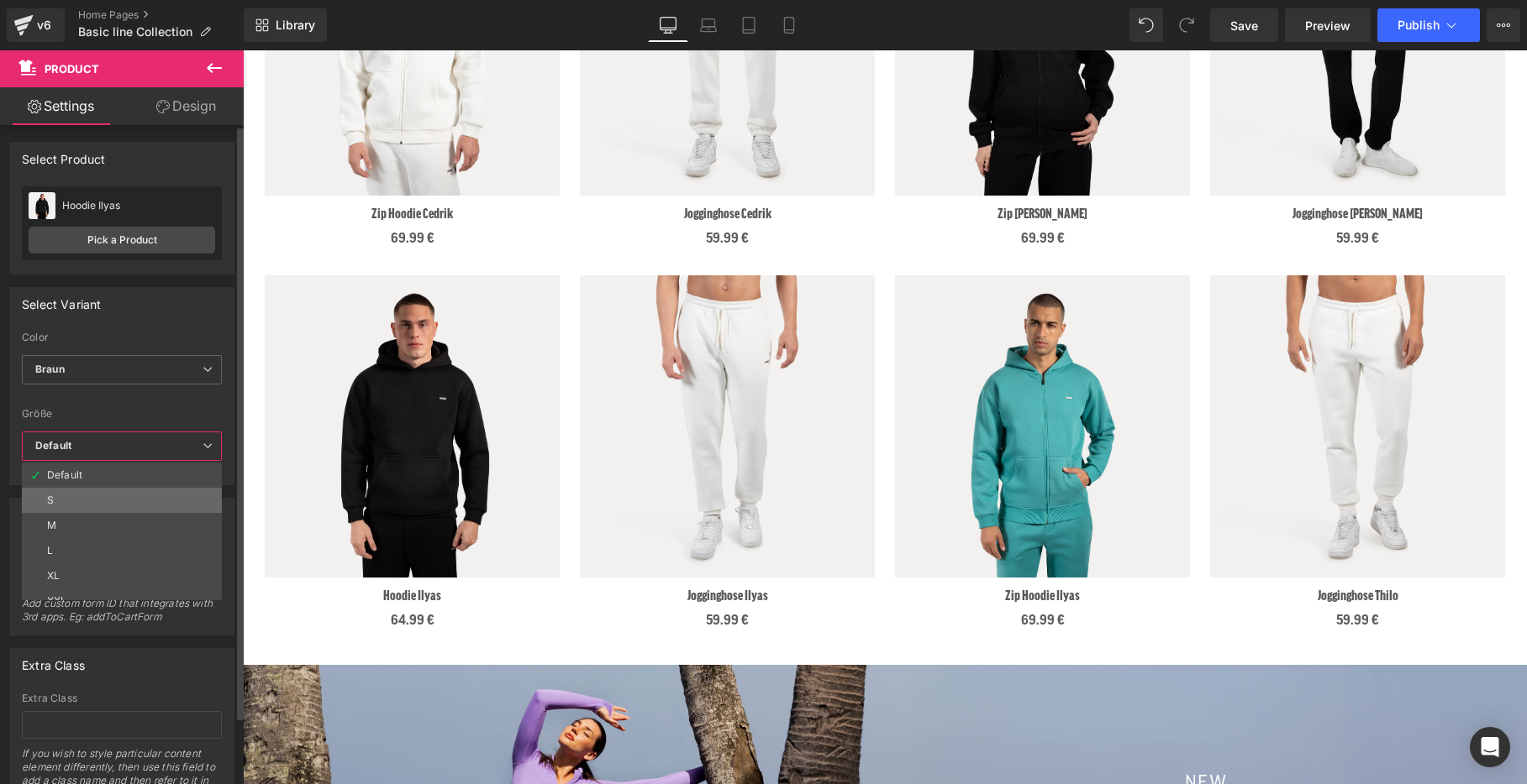
click at [111, 496] on li "S" at bounding box center [125, 500] width 207 height 25
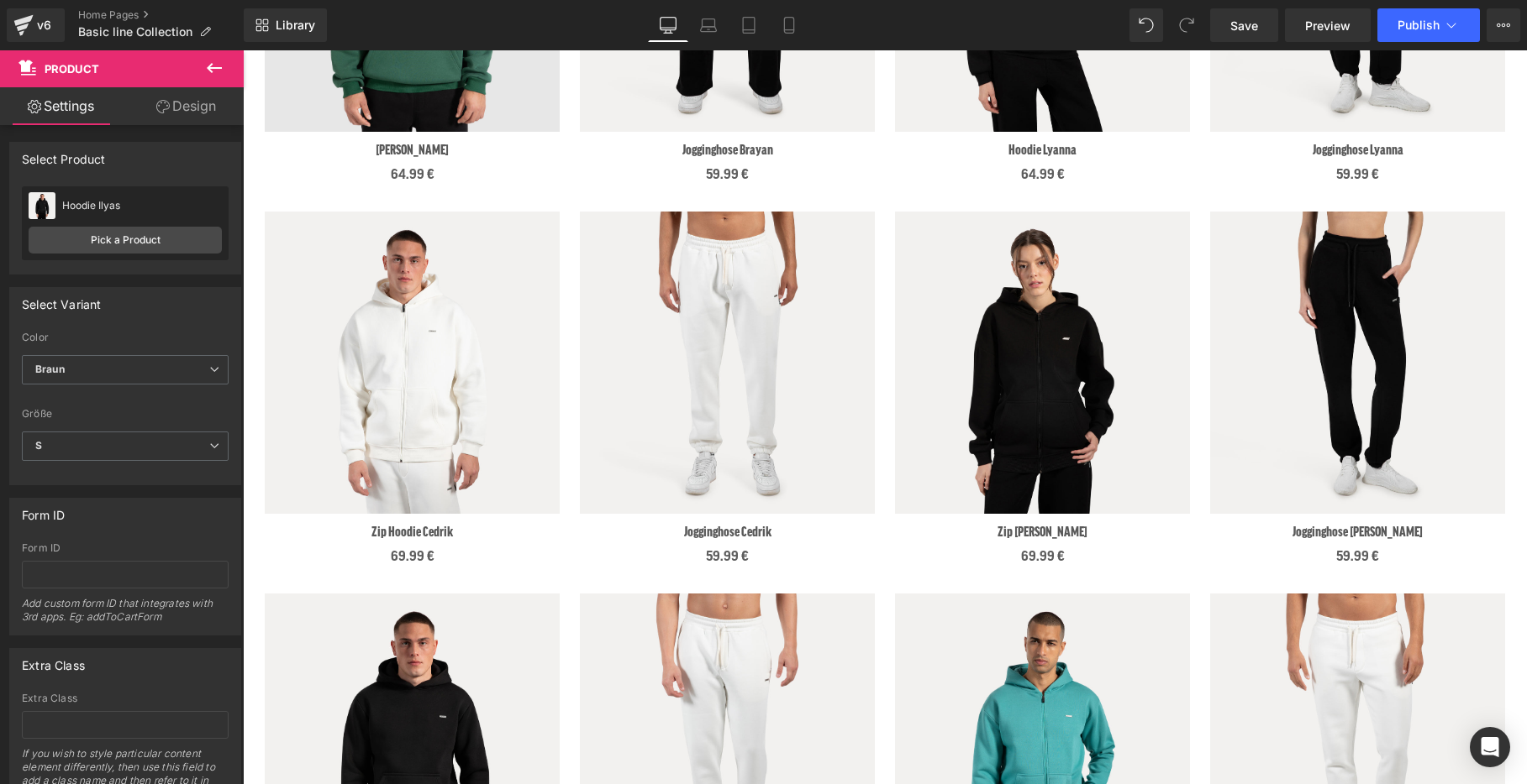
scroll to position [953, 0]
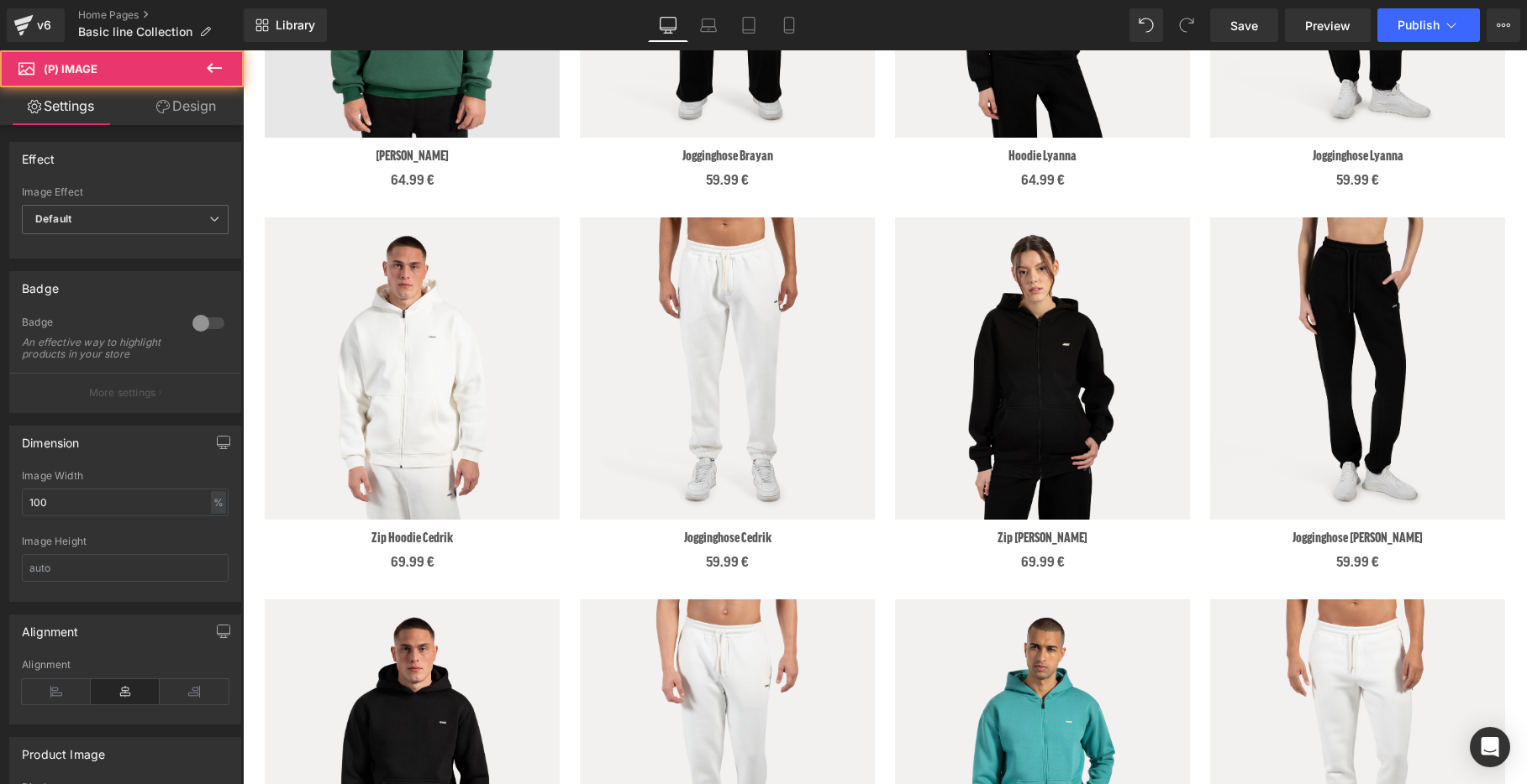
click at [1372, 246] on img at bounding box center [1357, 369] width 295 height 303
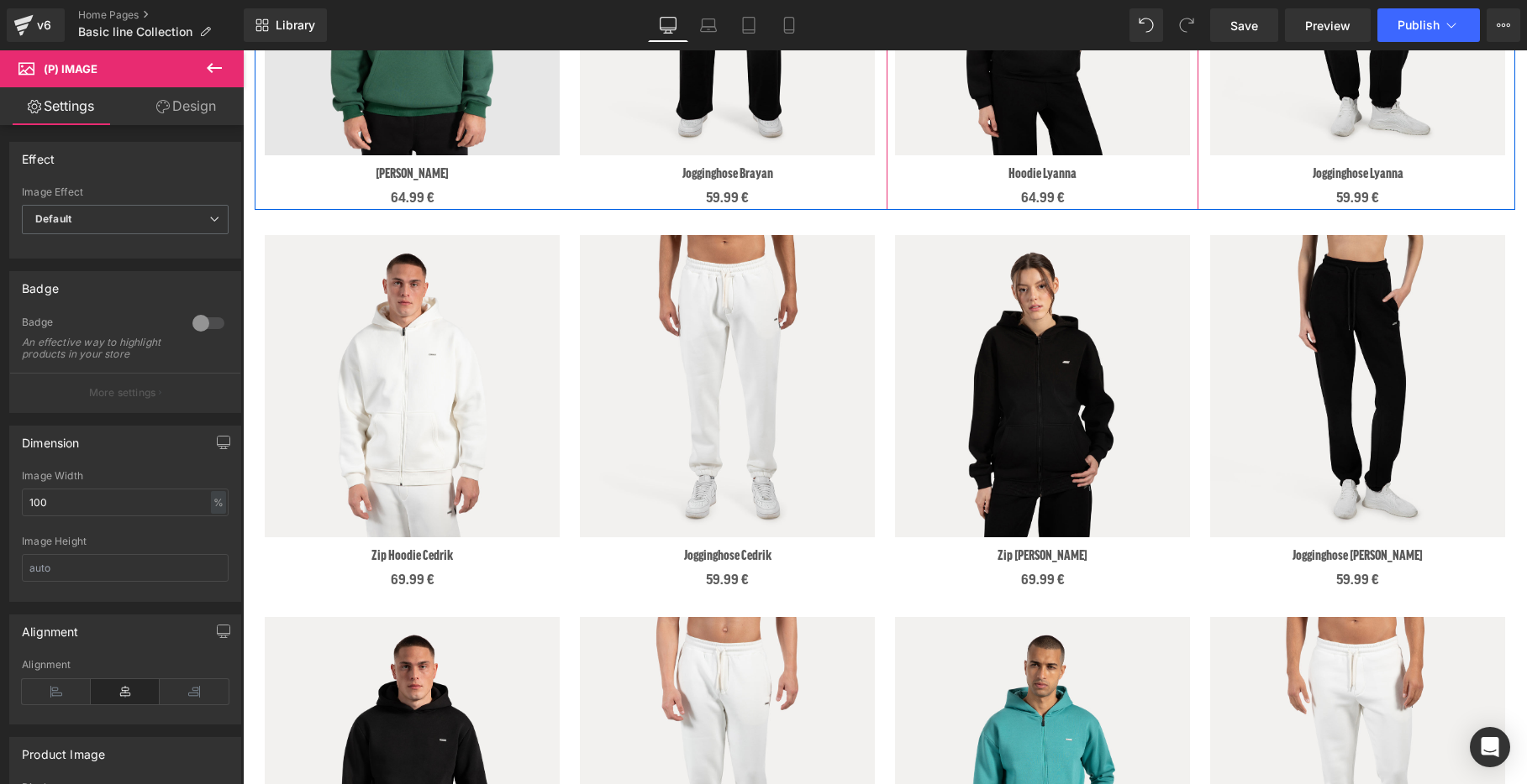
scroll to position [978, 0]
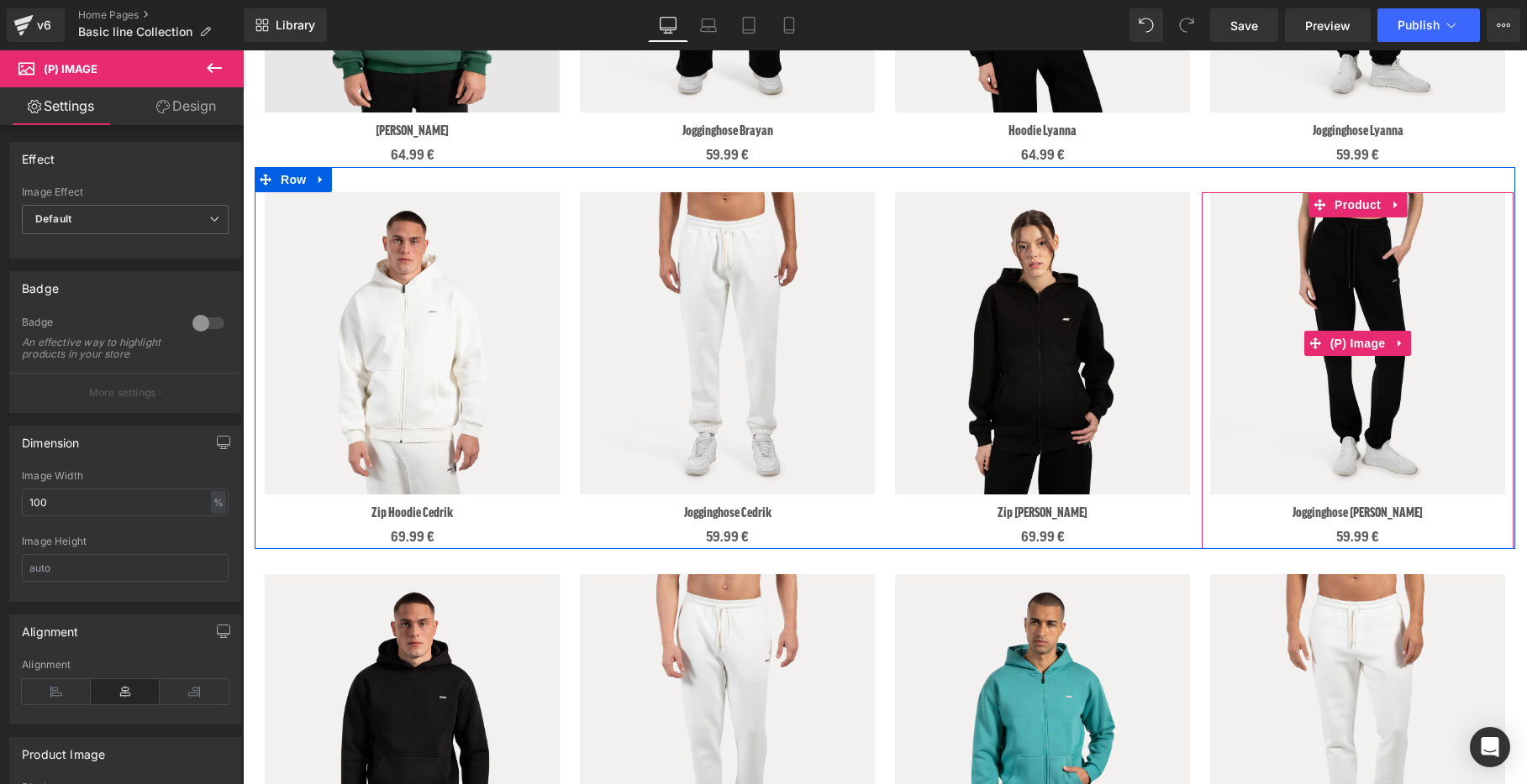
click at [1367, 224] on img at bounding box center [1357, 343] width 295 height 303
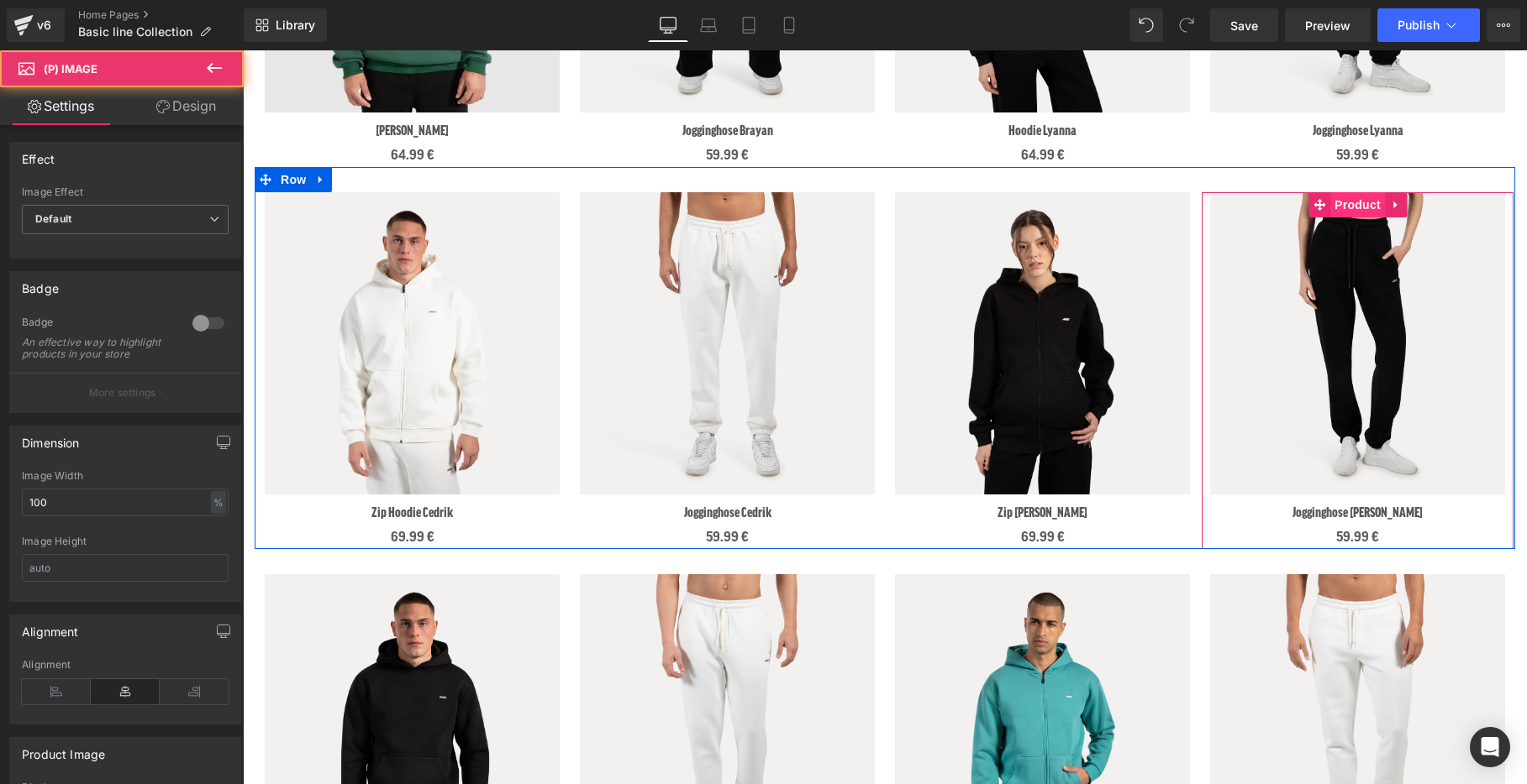
click at [1367, 199] on span "Product" at bounding box center [1357, 204] width 55 height 25
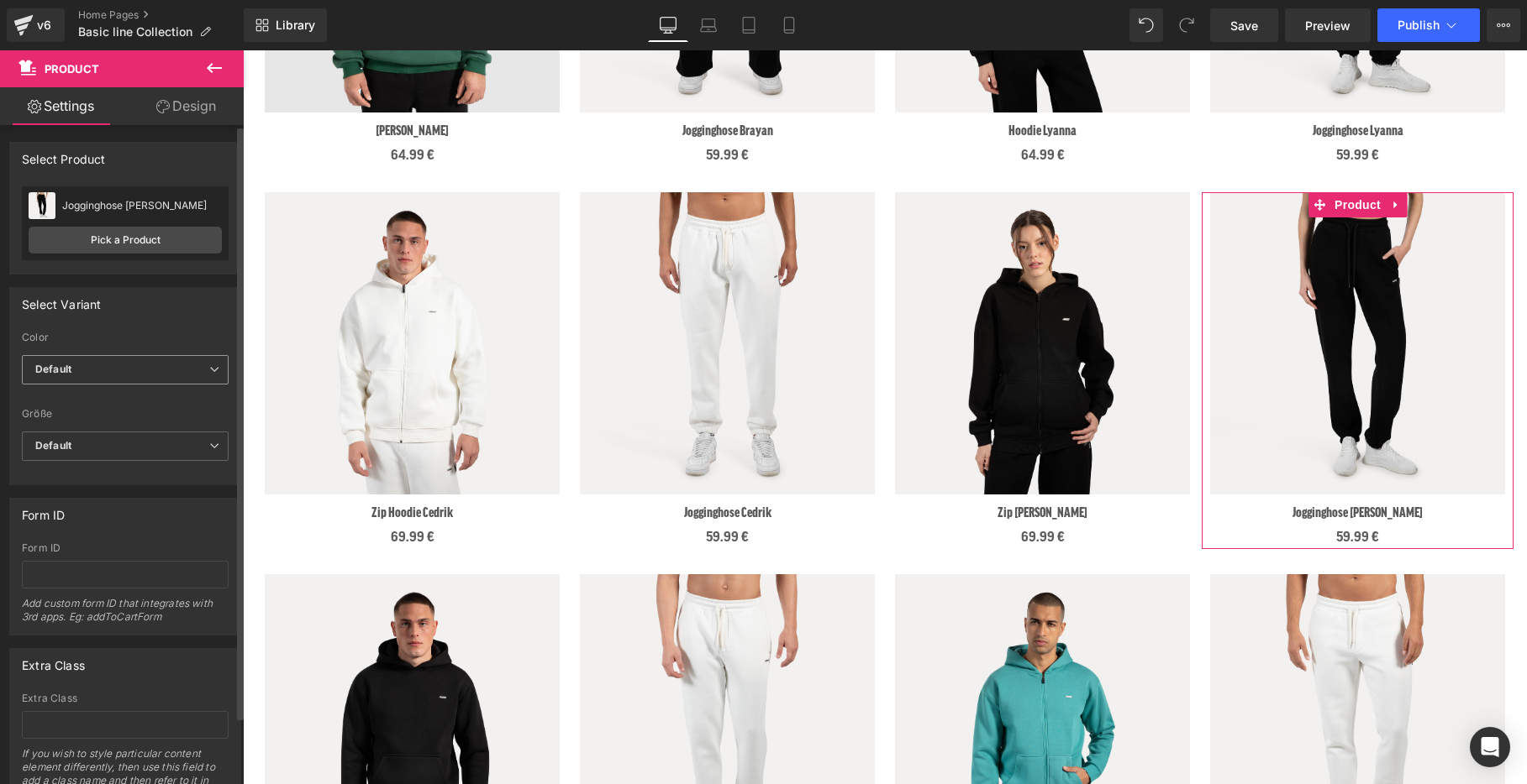
click at [142, 362] on span "Default" at bounding box center [124, 370] width 206 height 29
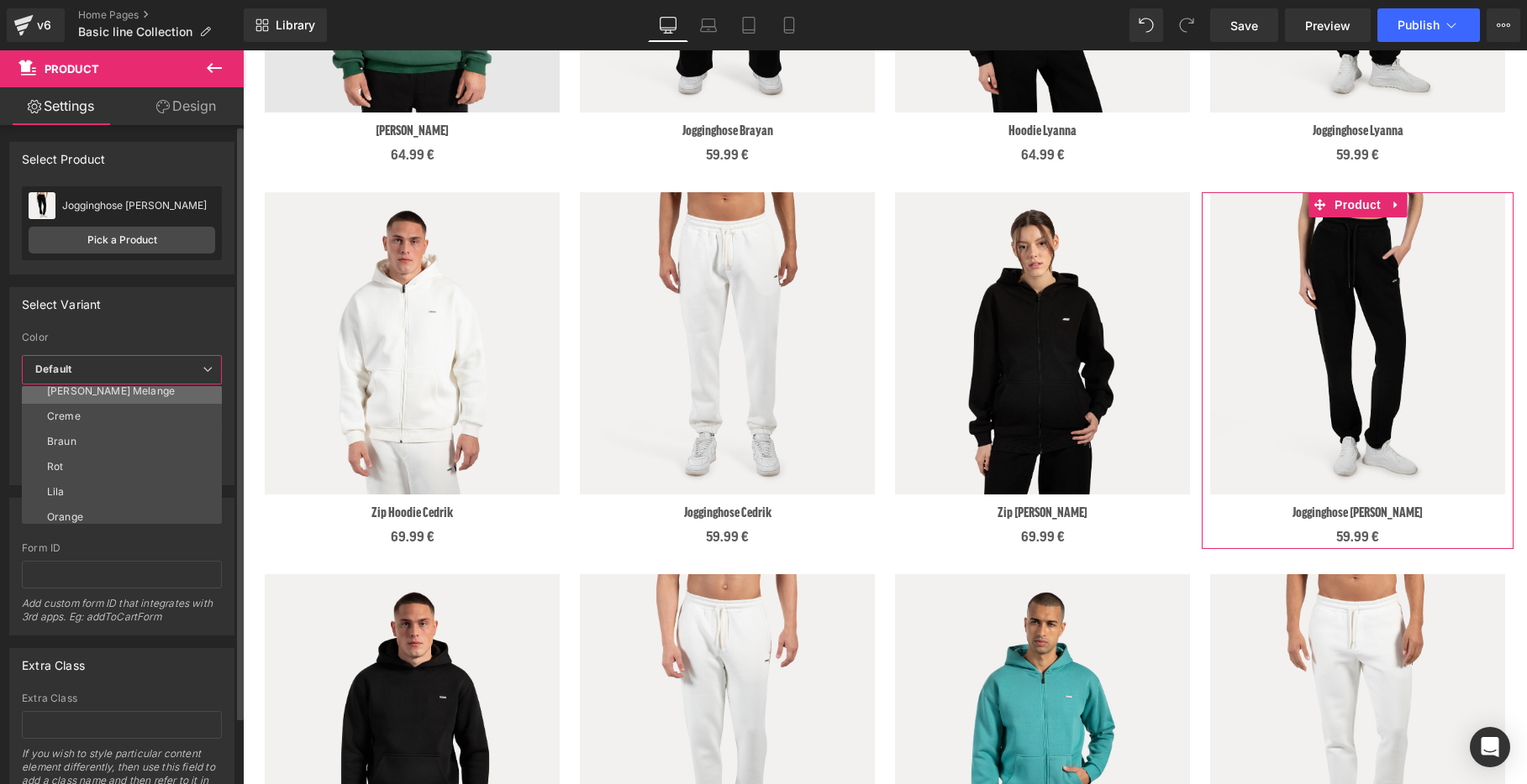
scroll to position [63, 0]
click at [134, 479] on li "Lila" at bounding box center [125, 486] width 207 height 25
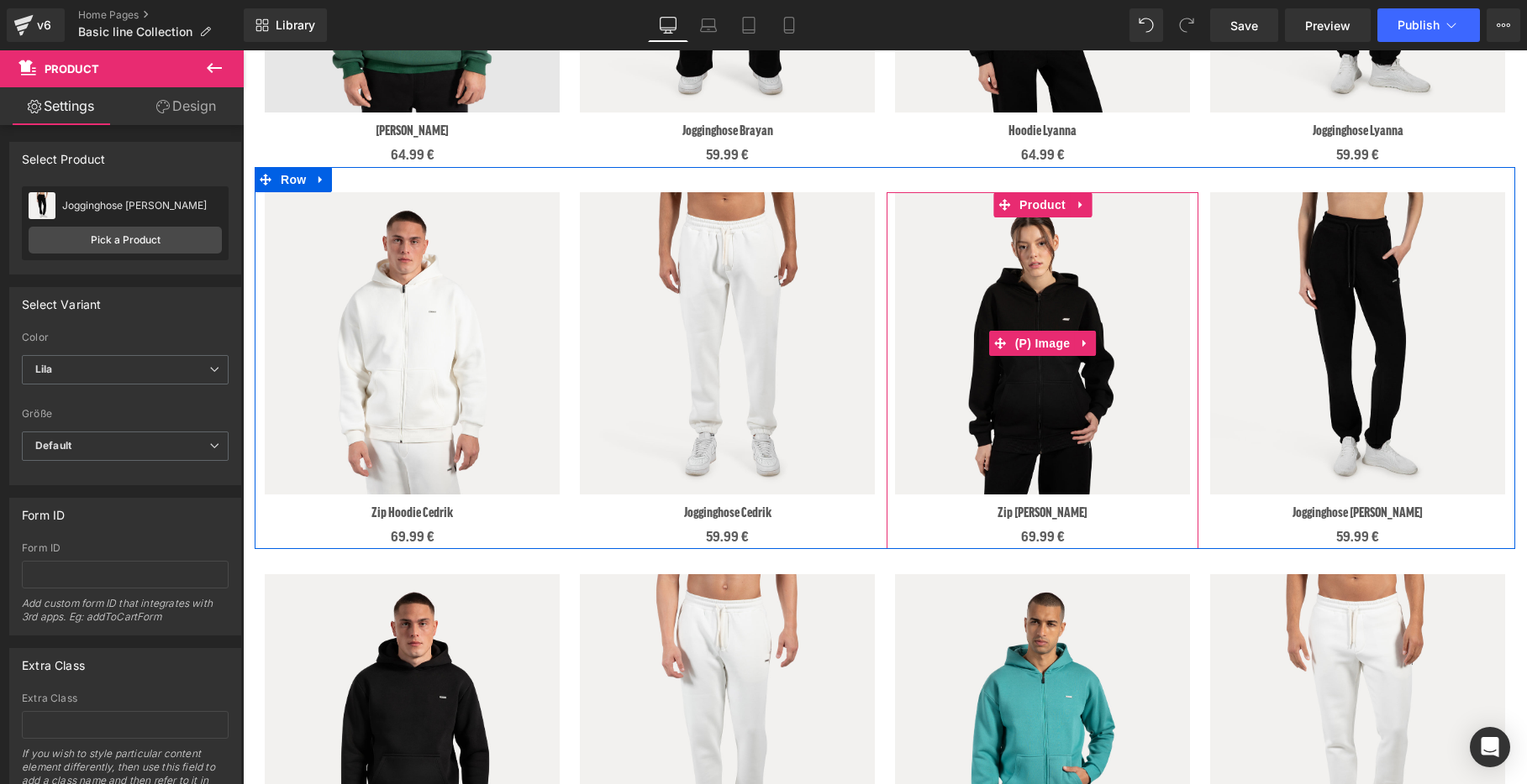
click at [1029, 251] on img at bounding box center [1043, 343] width 295 height 303
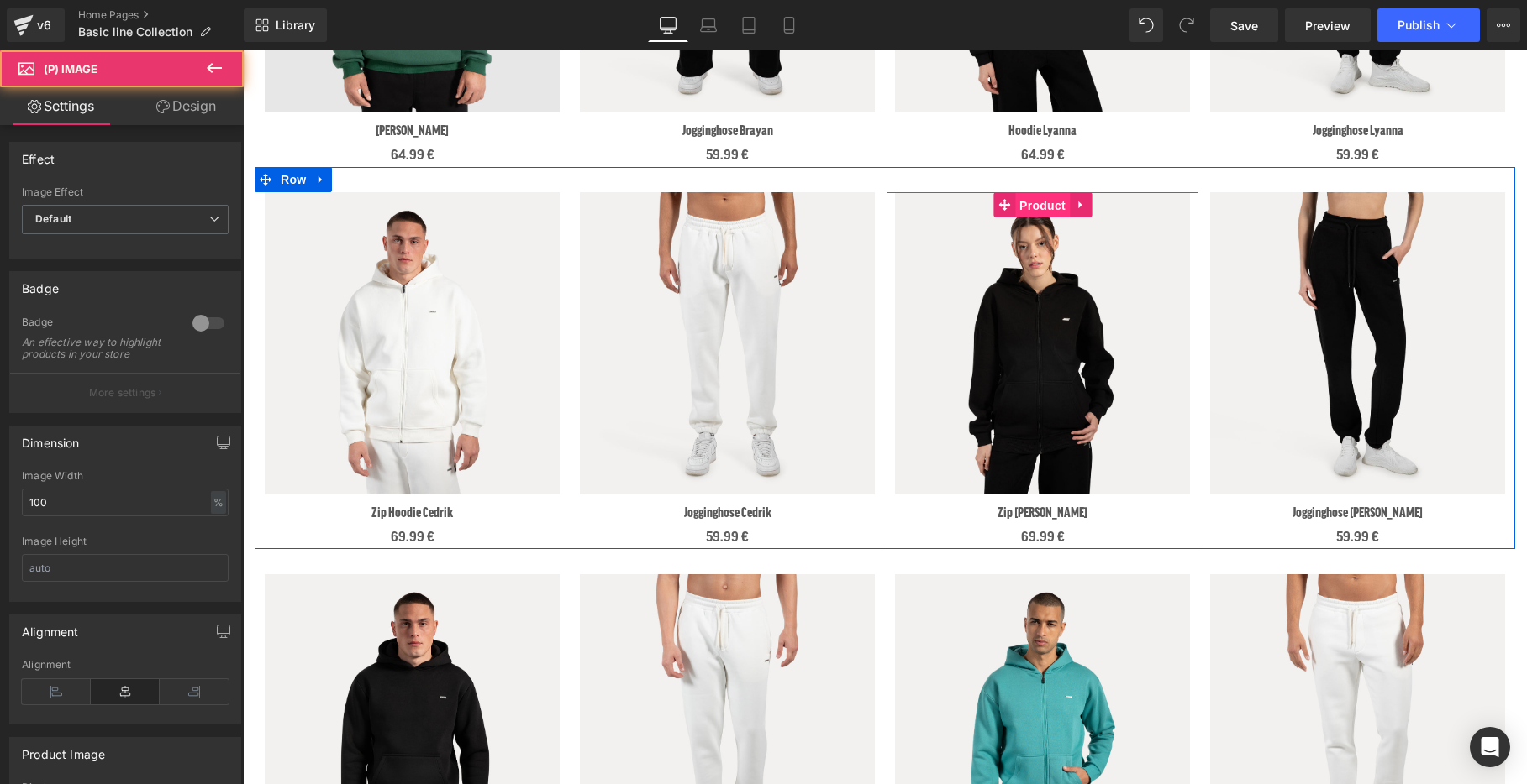
click at [1034, 204] on span "Product" at bounding box center [1042, 205] width 55 height 25
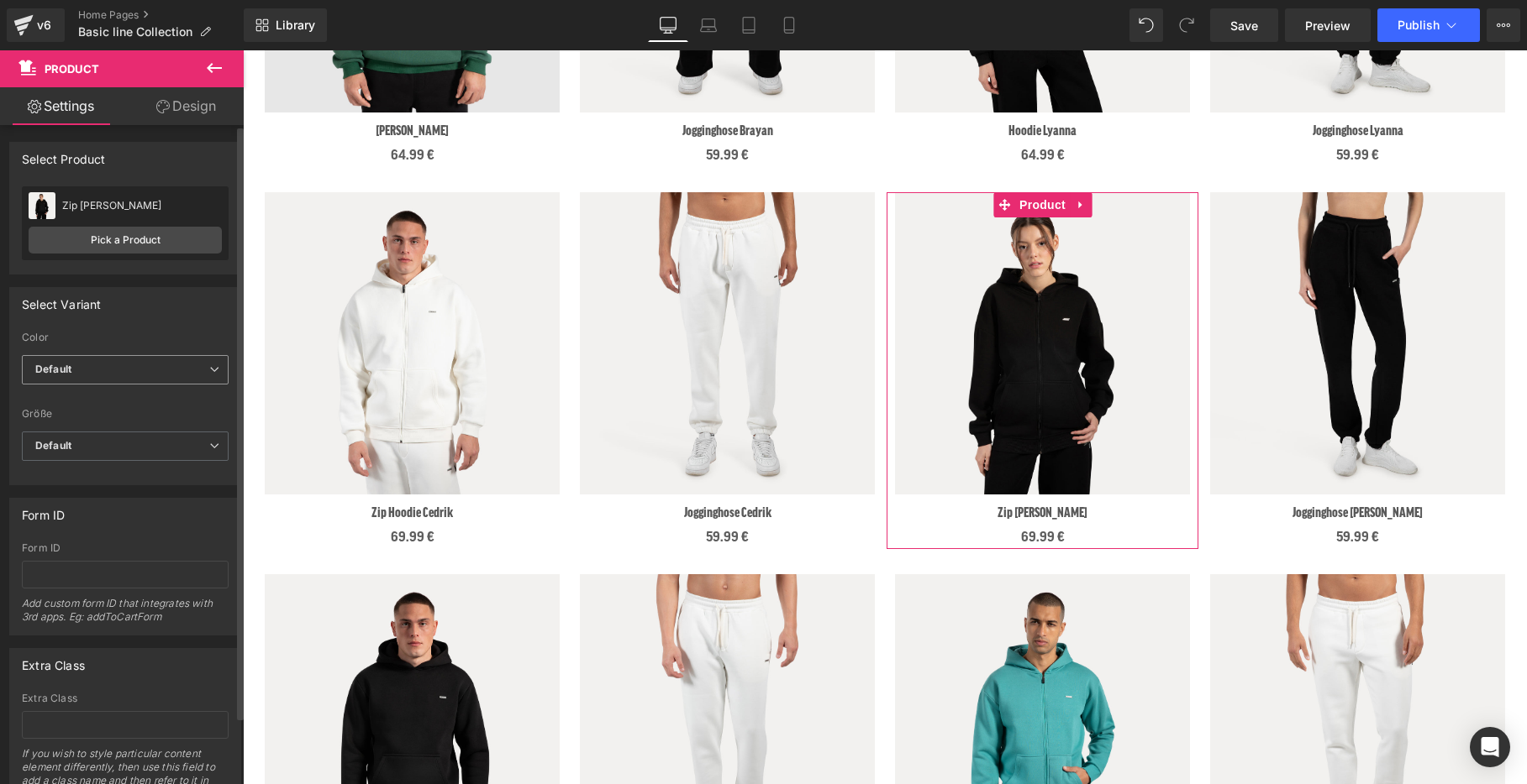
click at [133, 365] on span "Default" at bounding box center [124, 370] width 206 height 29
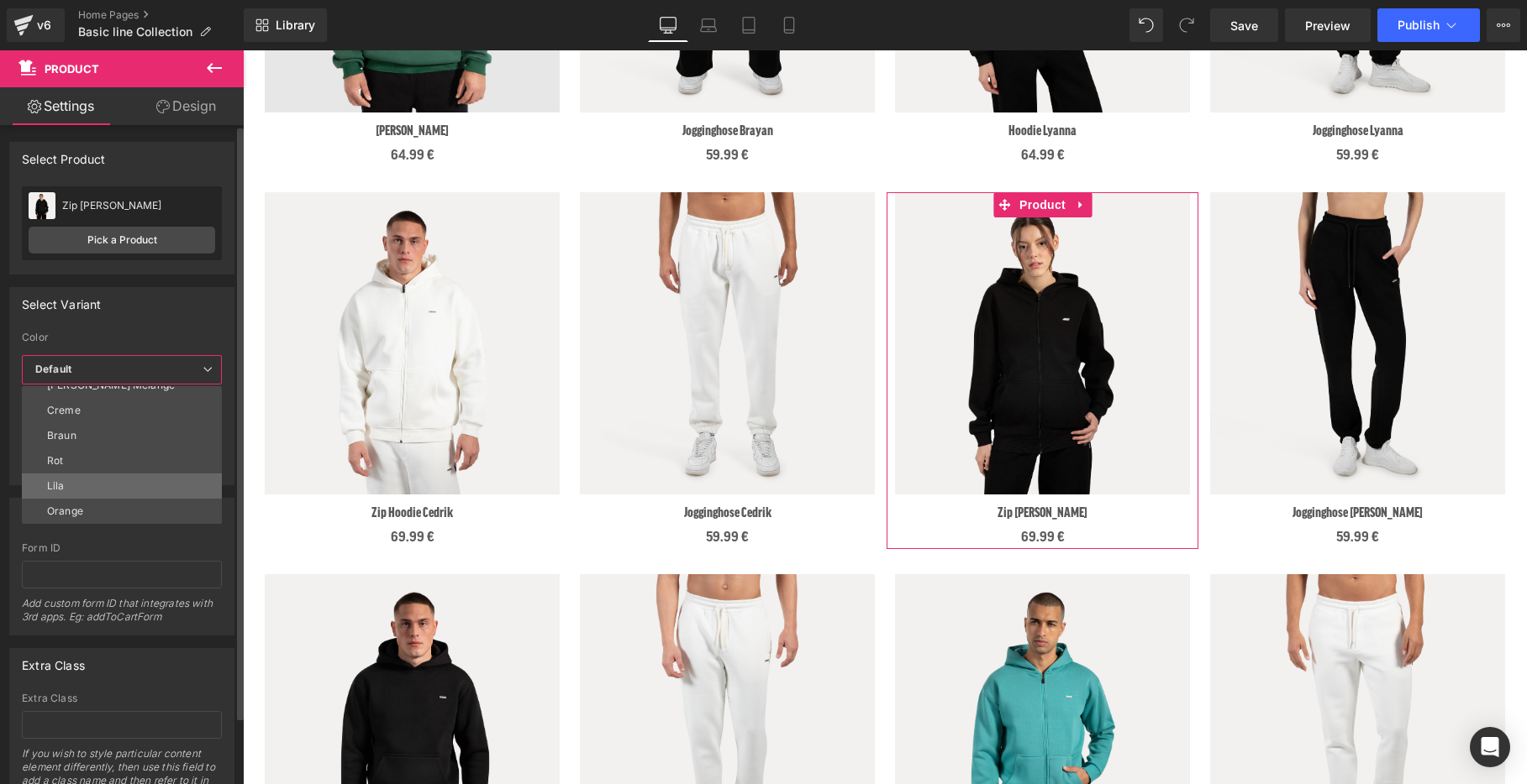
click at [111, 481] on li "Lila" at bounding box center [125, 486] width 207 height 25
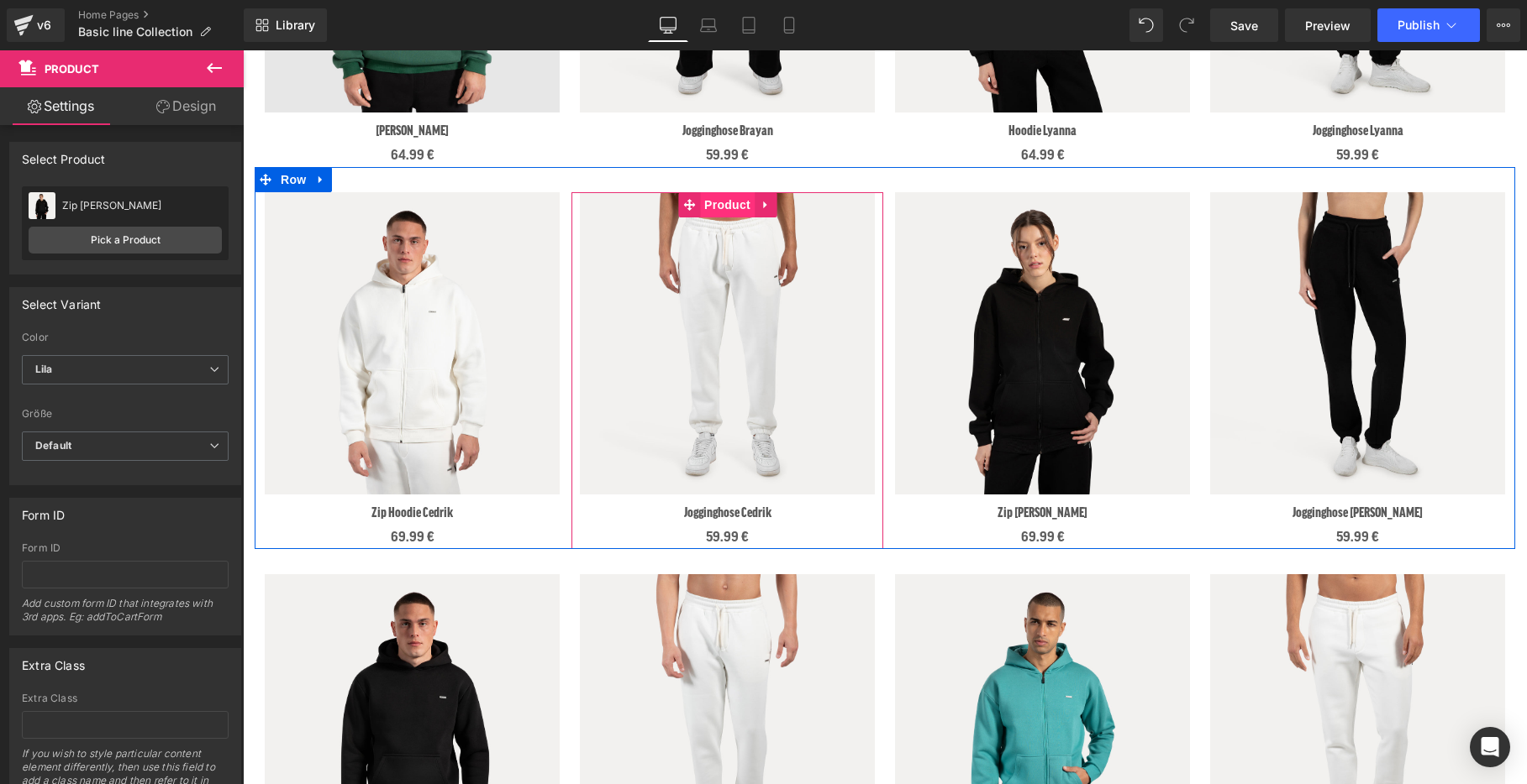
click at [729, 208] on span "Product" at bounding box center [726, 204] width 55 height 25
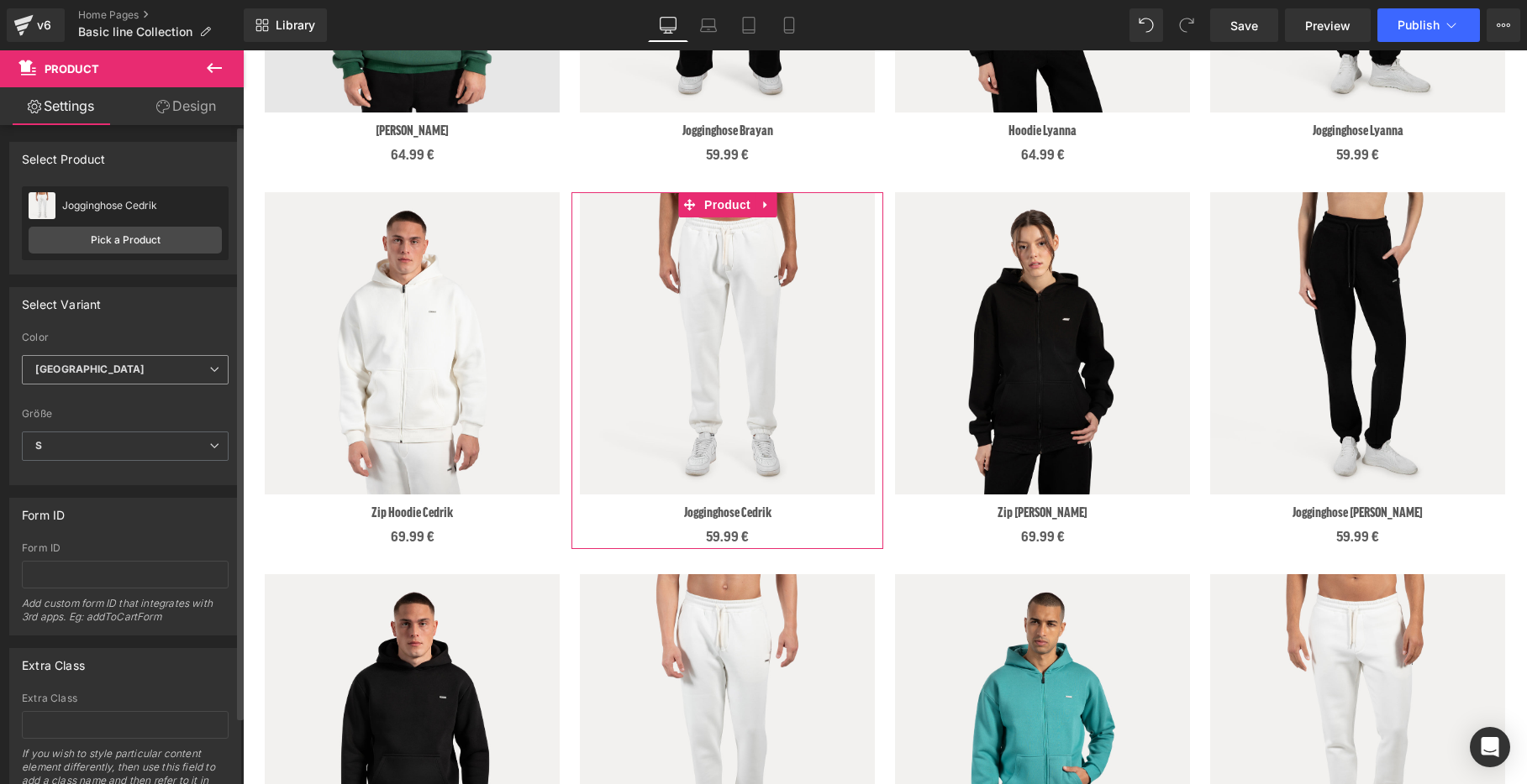
click at [189, 360] on span "Bordeaux" at bounding box center [124, 370] width 206 height 29
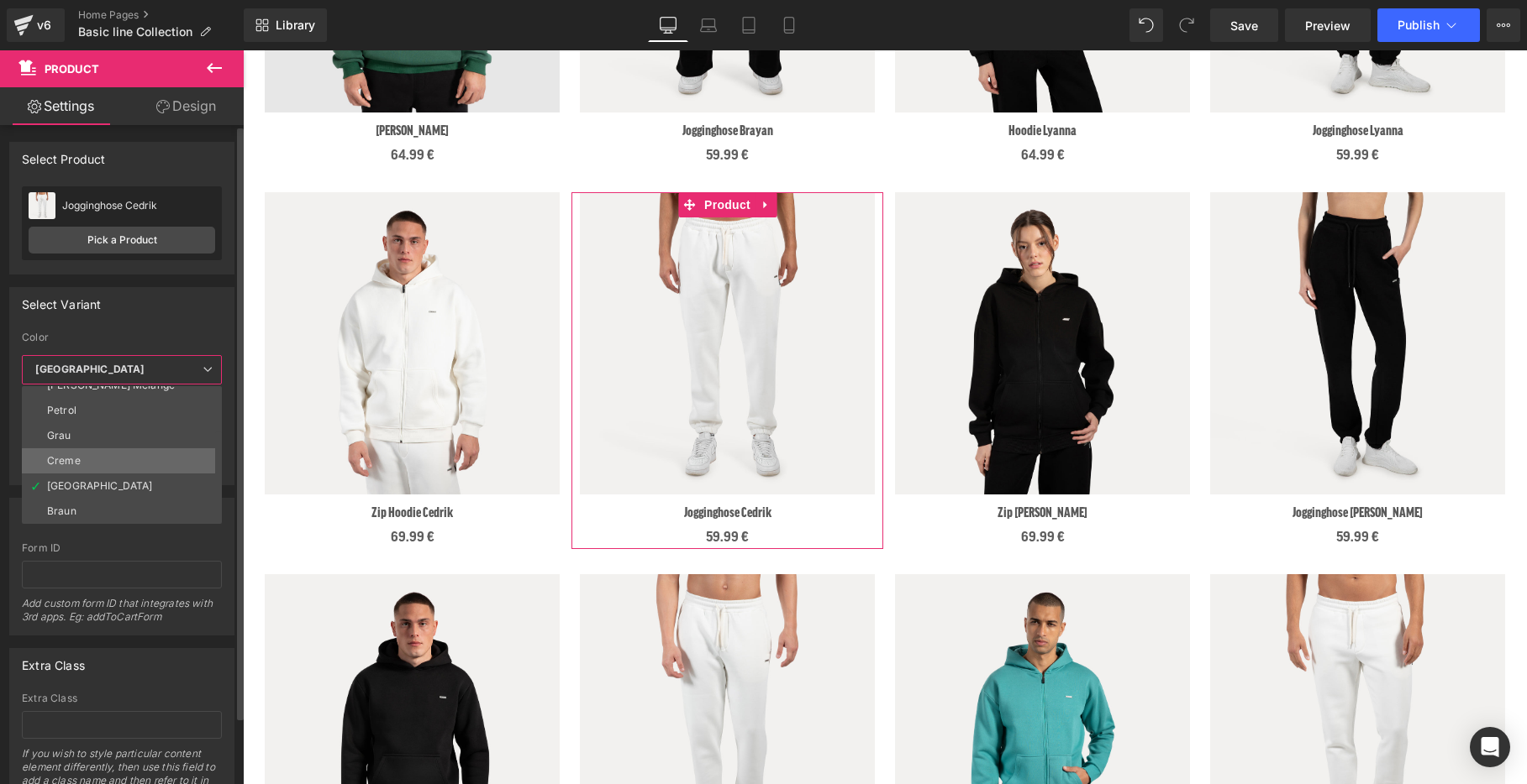
click at [151, 463] on li "Creme" at bounding box center [125, 461] width 207 height 25
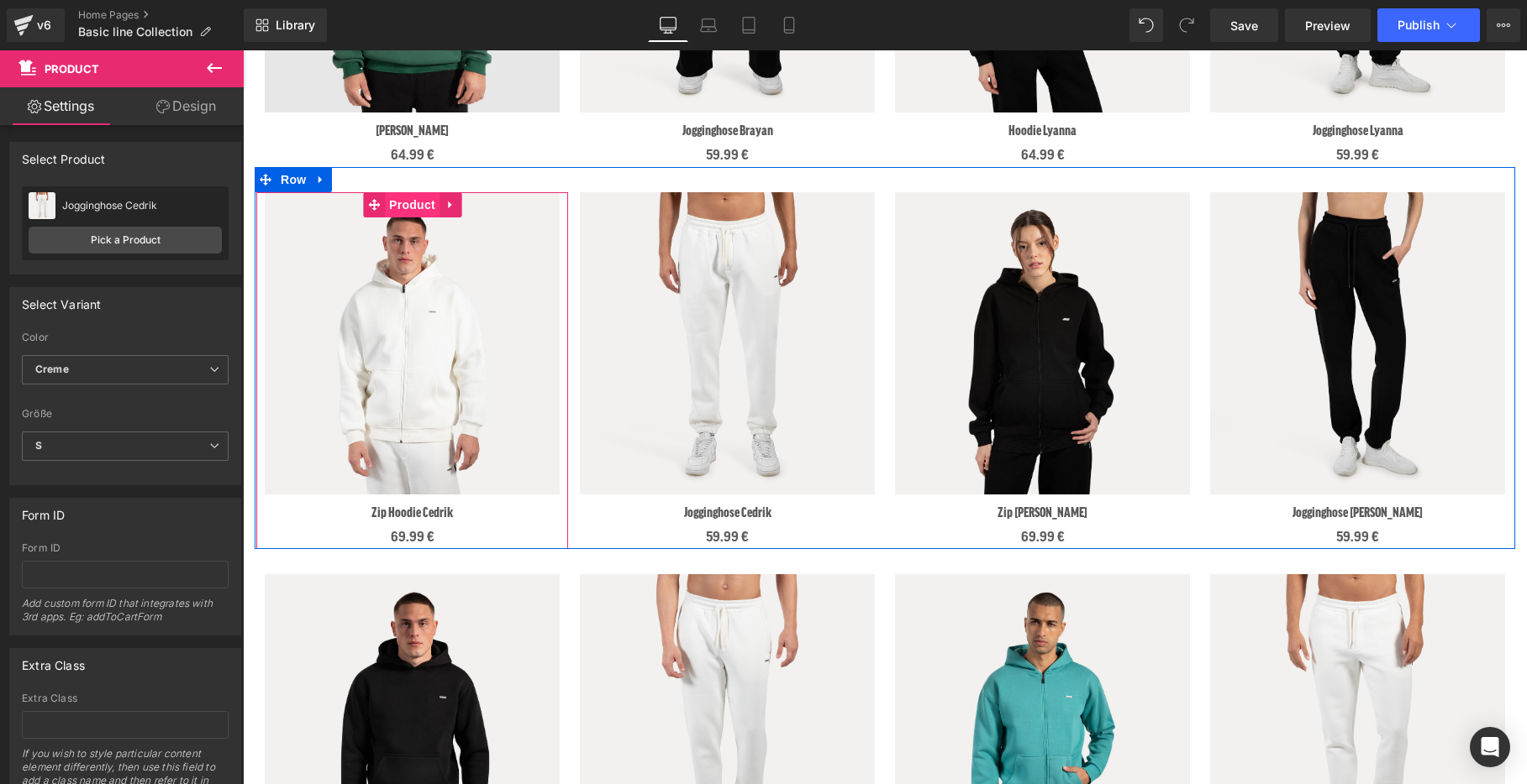
click at [421, 206] on span "Product" at bounding box center [412, 204] width 55 height 25
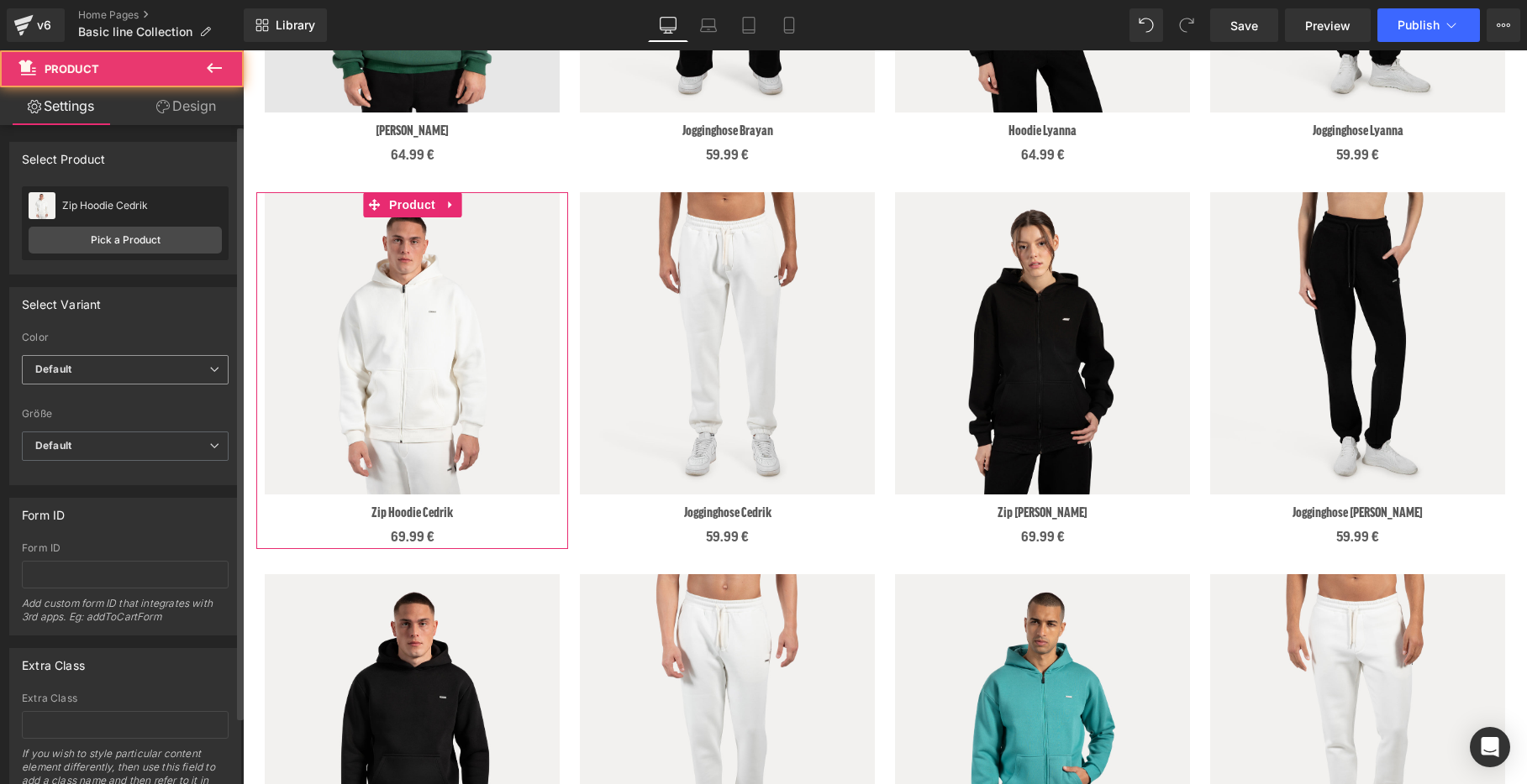
click at [118, 379] on span "Default" at bounding box center [124, 370] width 206 height 29
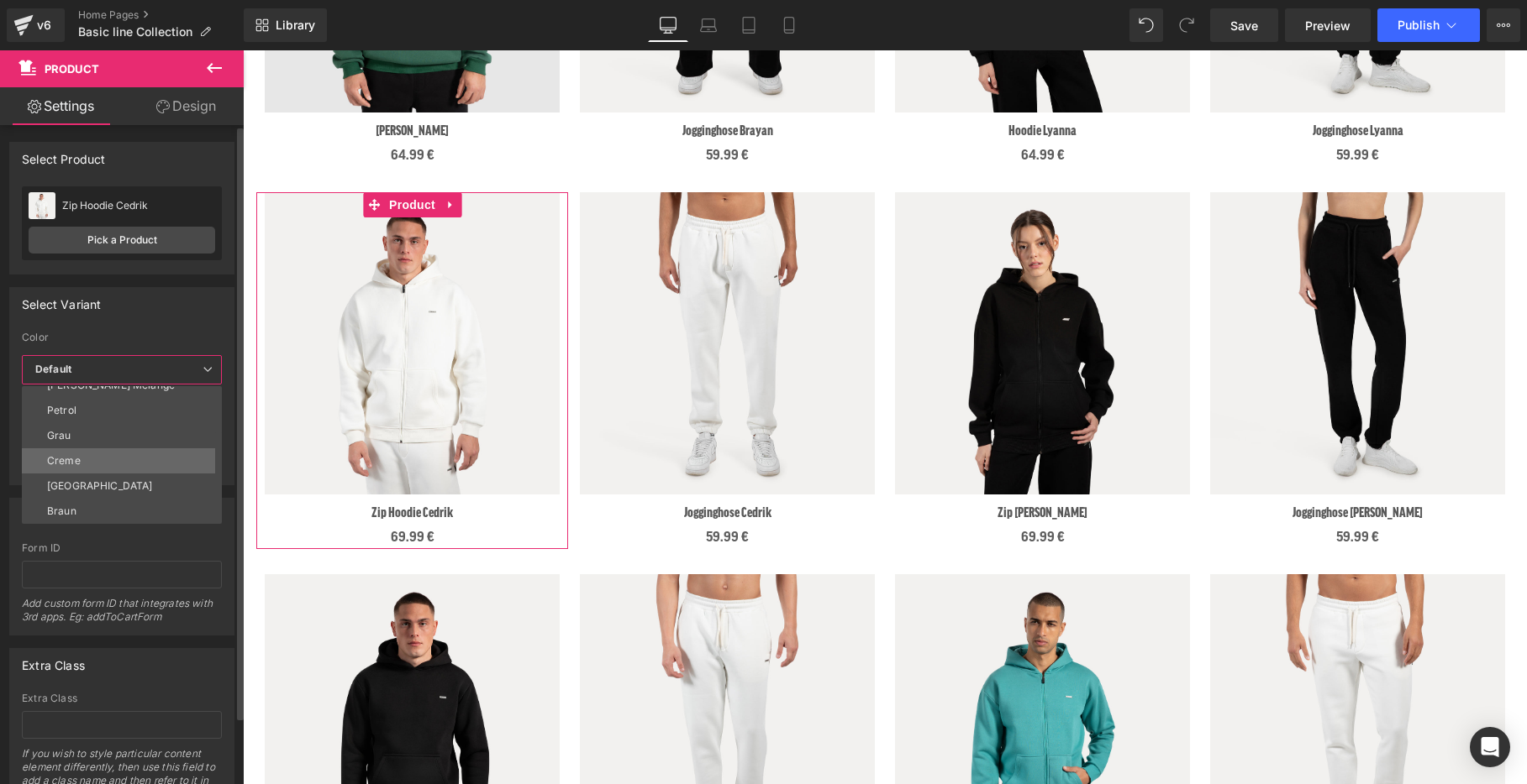
click at [85, 459] on li "Creme" at bounding box center [125, 461] width 207 height 25
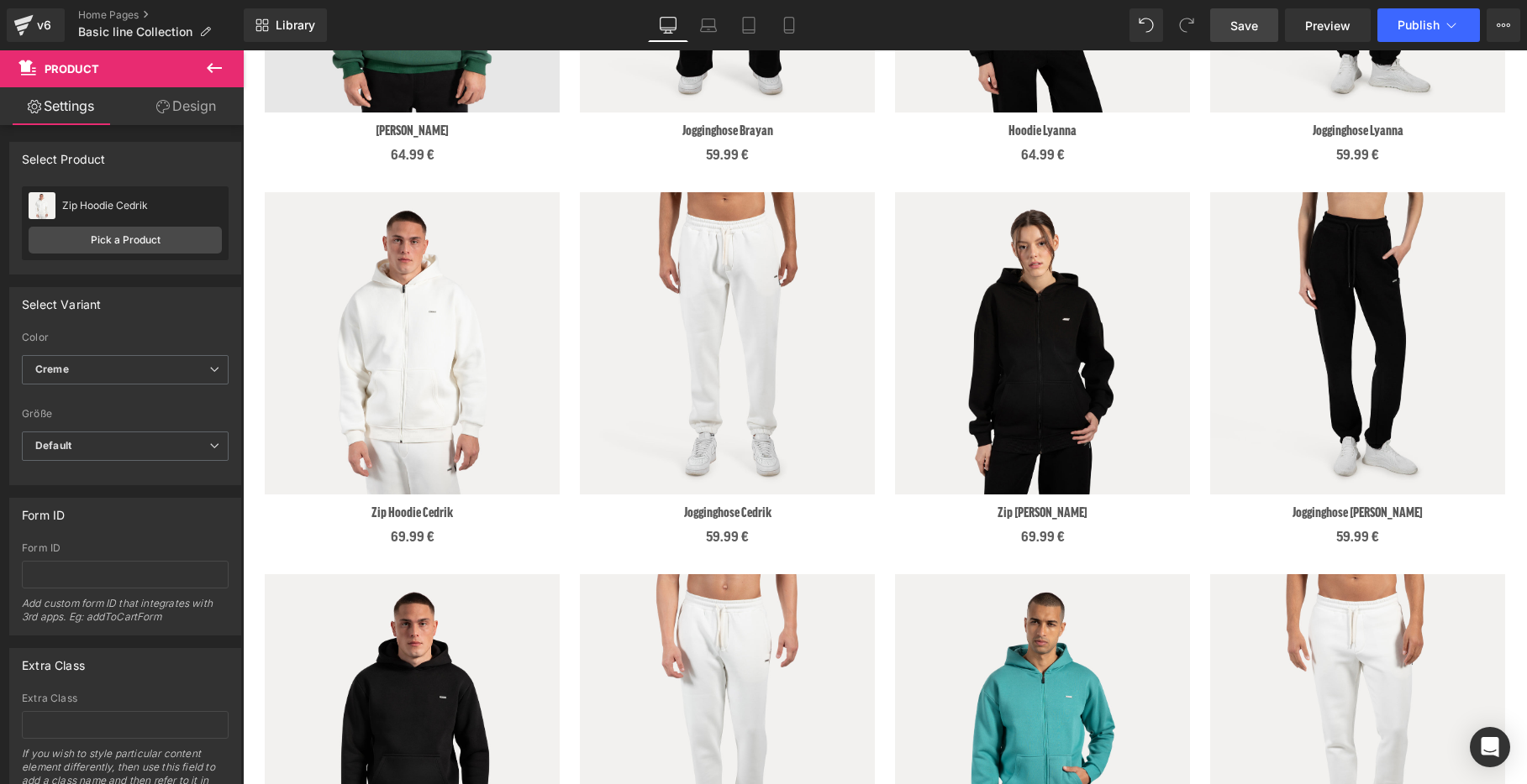
click at [1251, 30] on span "Save" at bounding box center [1244, 26] width 28 height 18
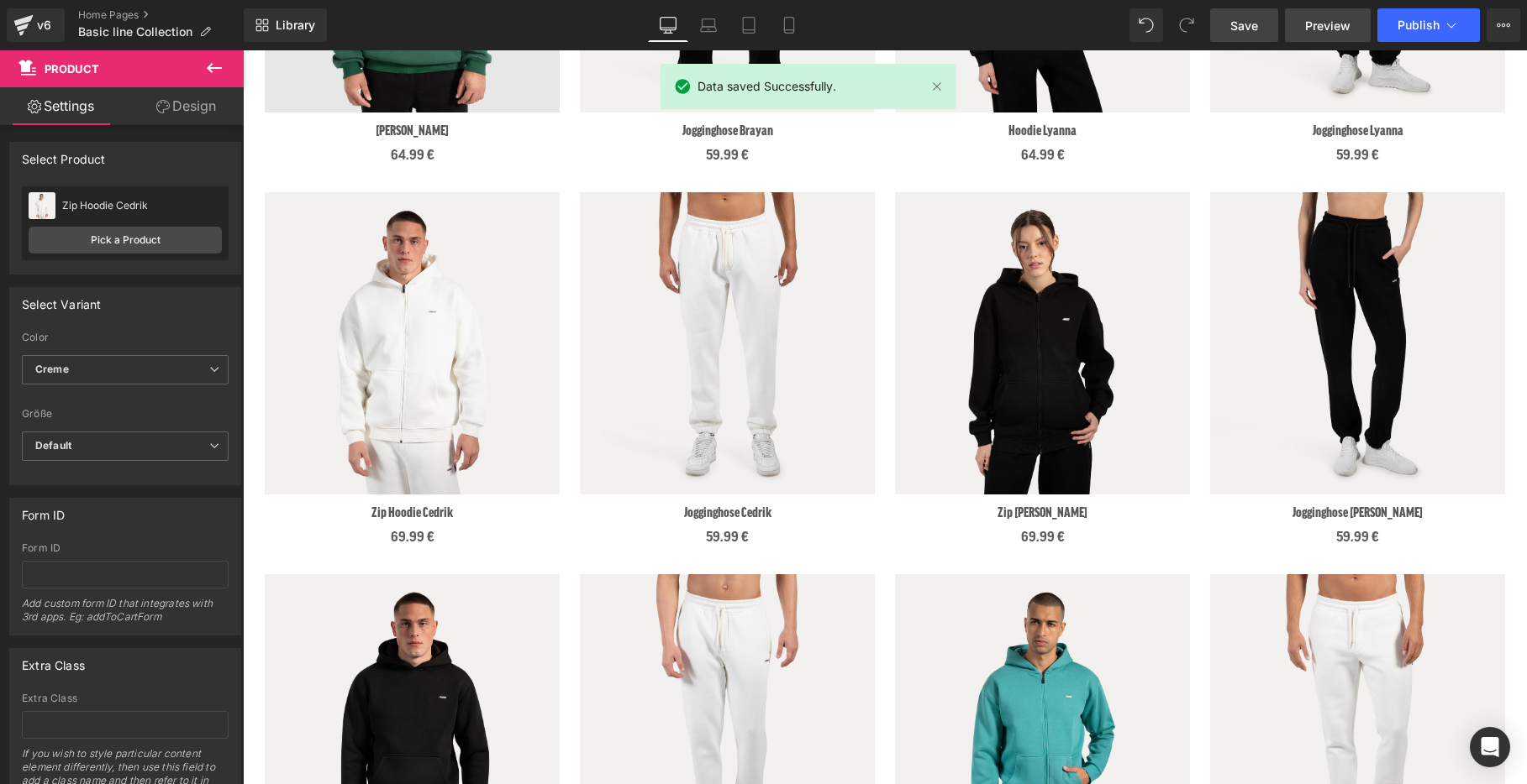
click at [1336, 31] on span "Preview" at bounding box center [1328, 26] width 46 height 18
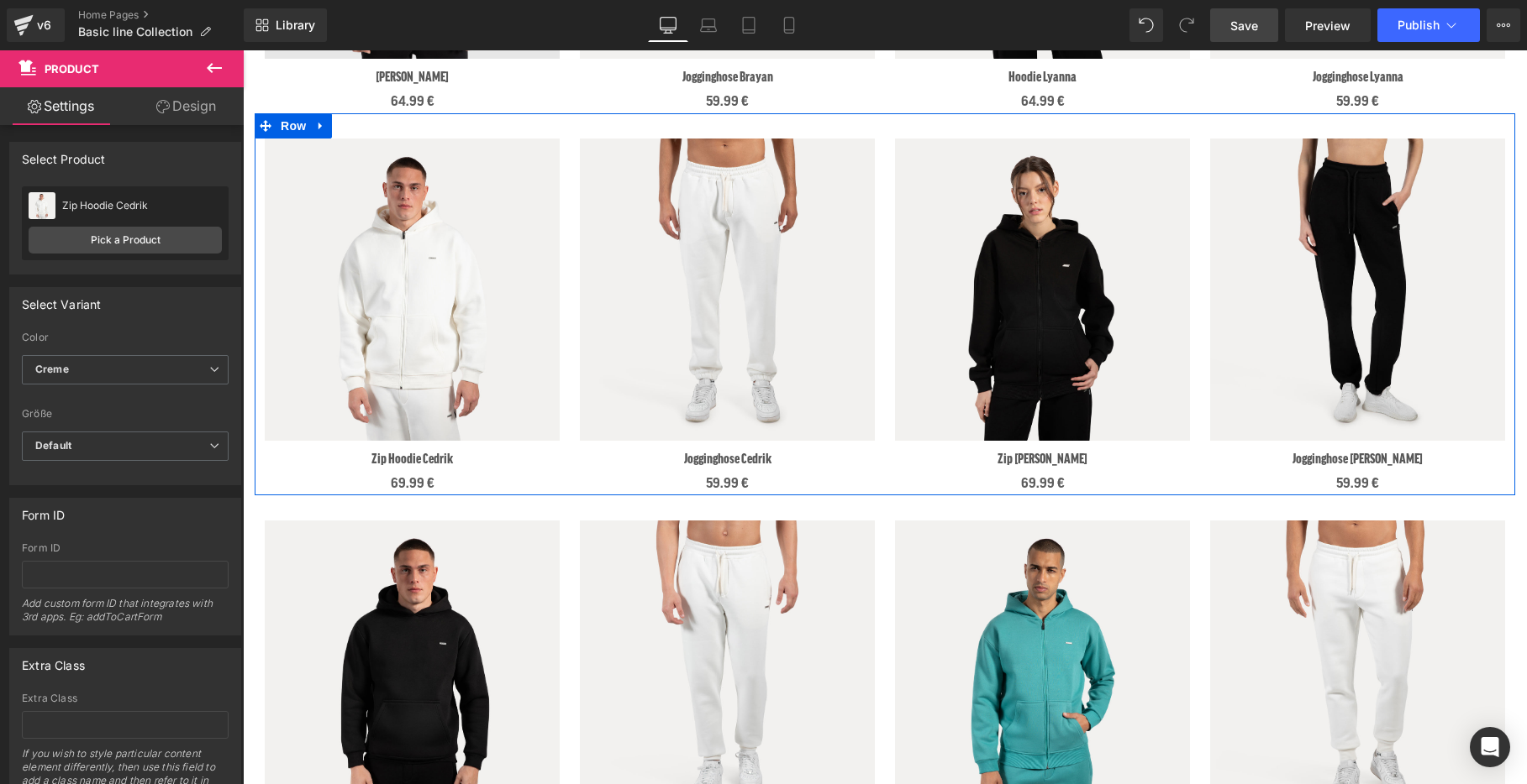
scroll to position [979, 0]
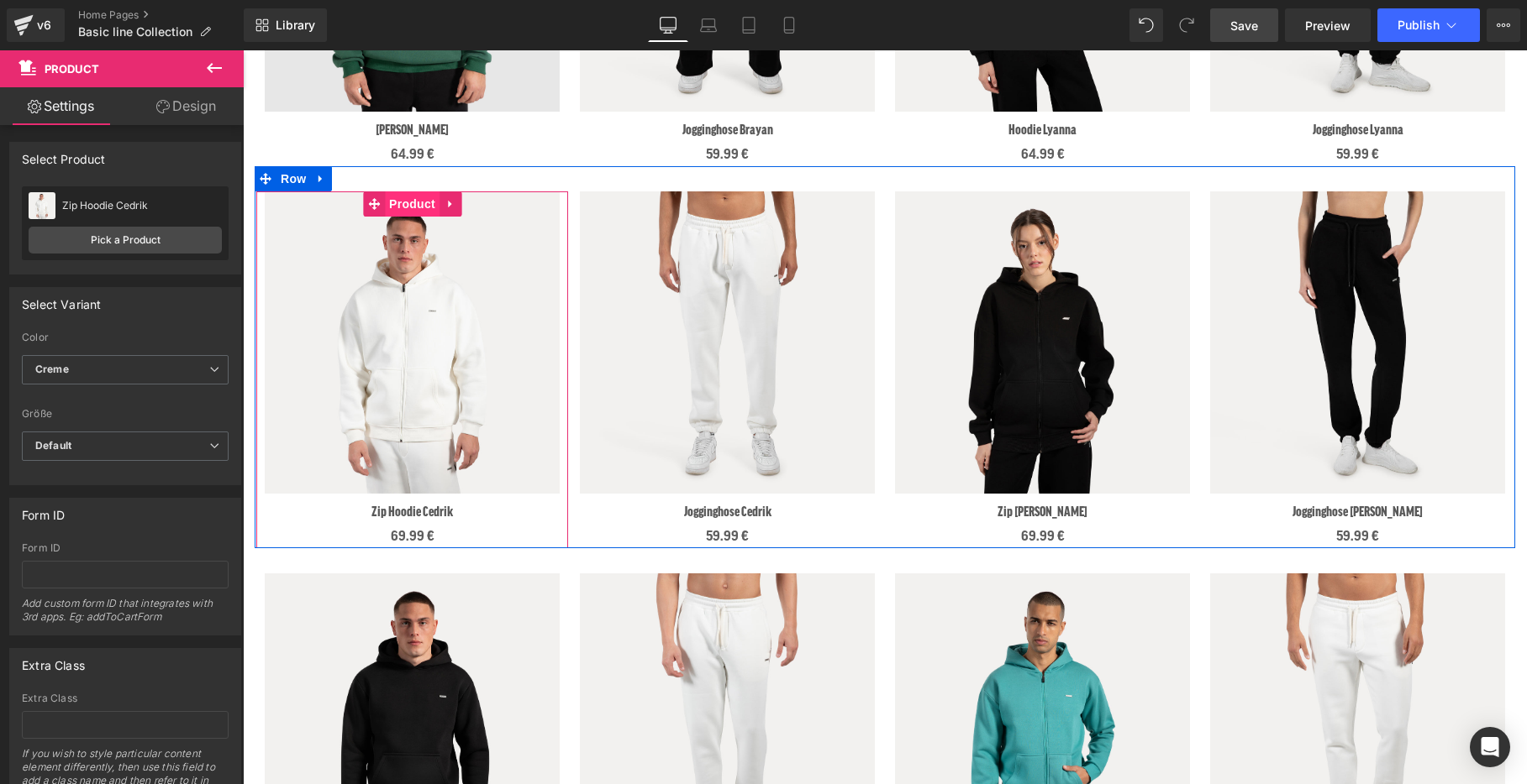
click at [404, 211] on span "Product" at bounding box center [412, 204] width 55 height 25
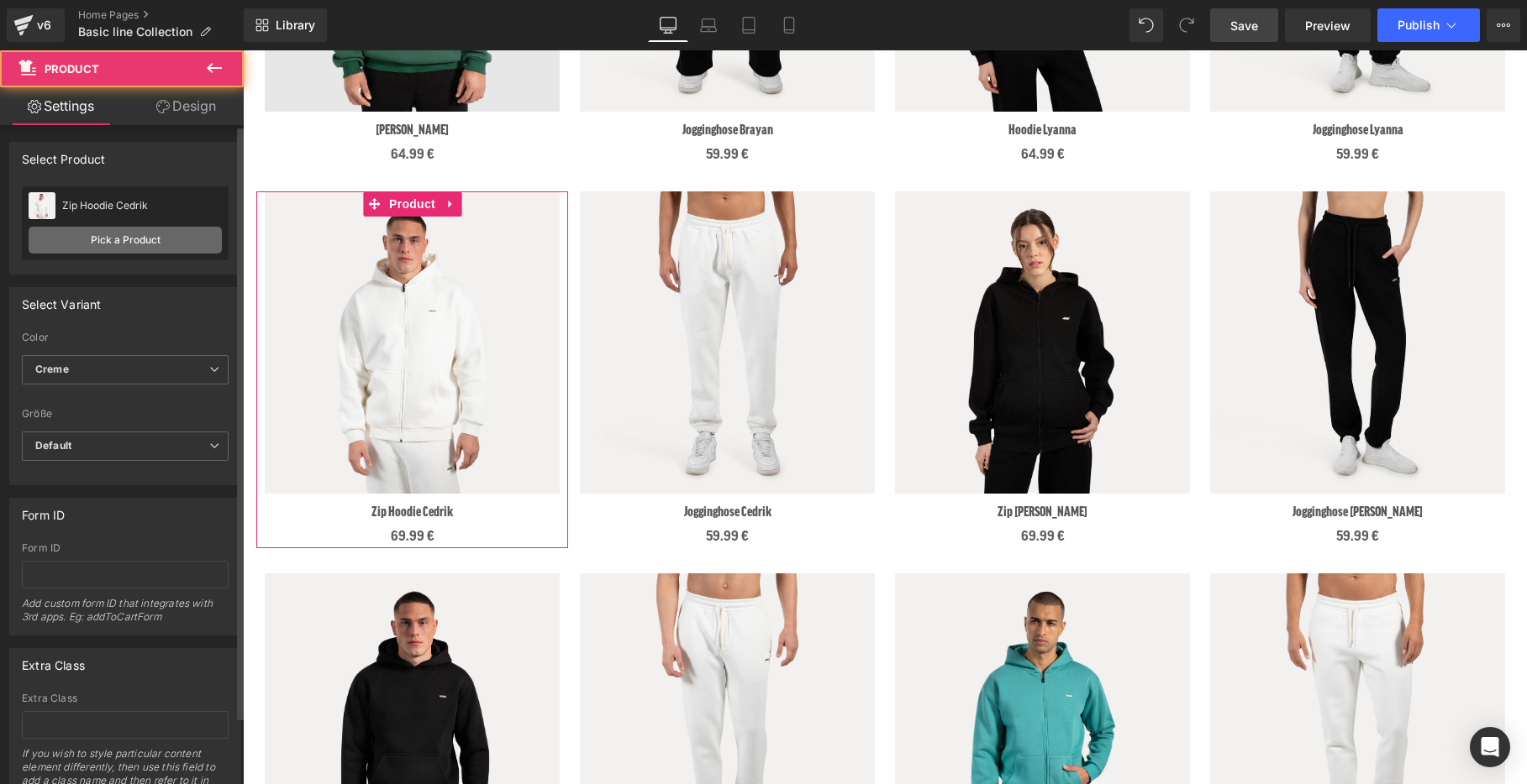
click at [158, 234] on link "Pick a Product" at bounding box center [125, 240] width 193 height 27
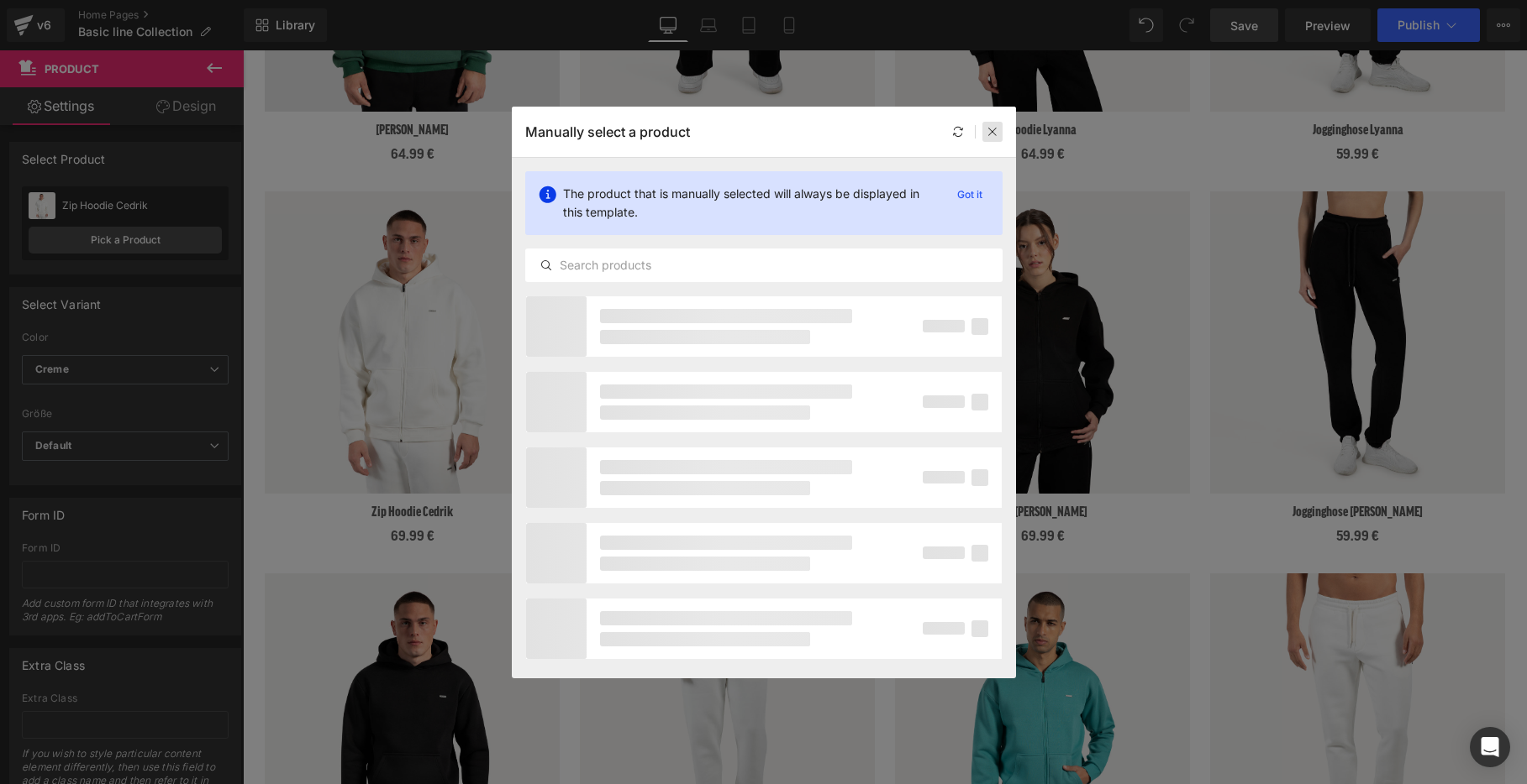
click at [983, 128] on div at bounding box center [993, 131] width 21 height 21
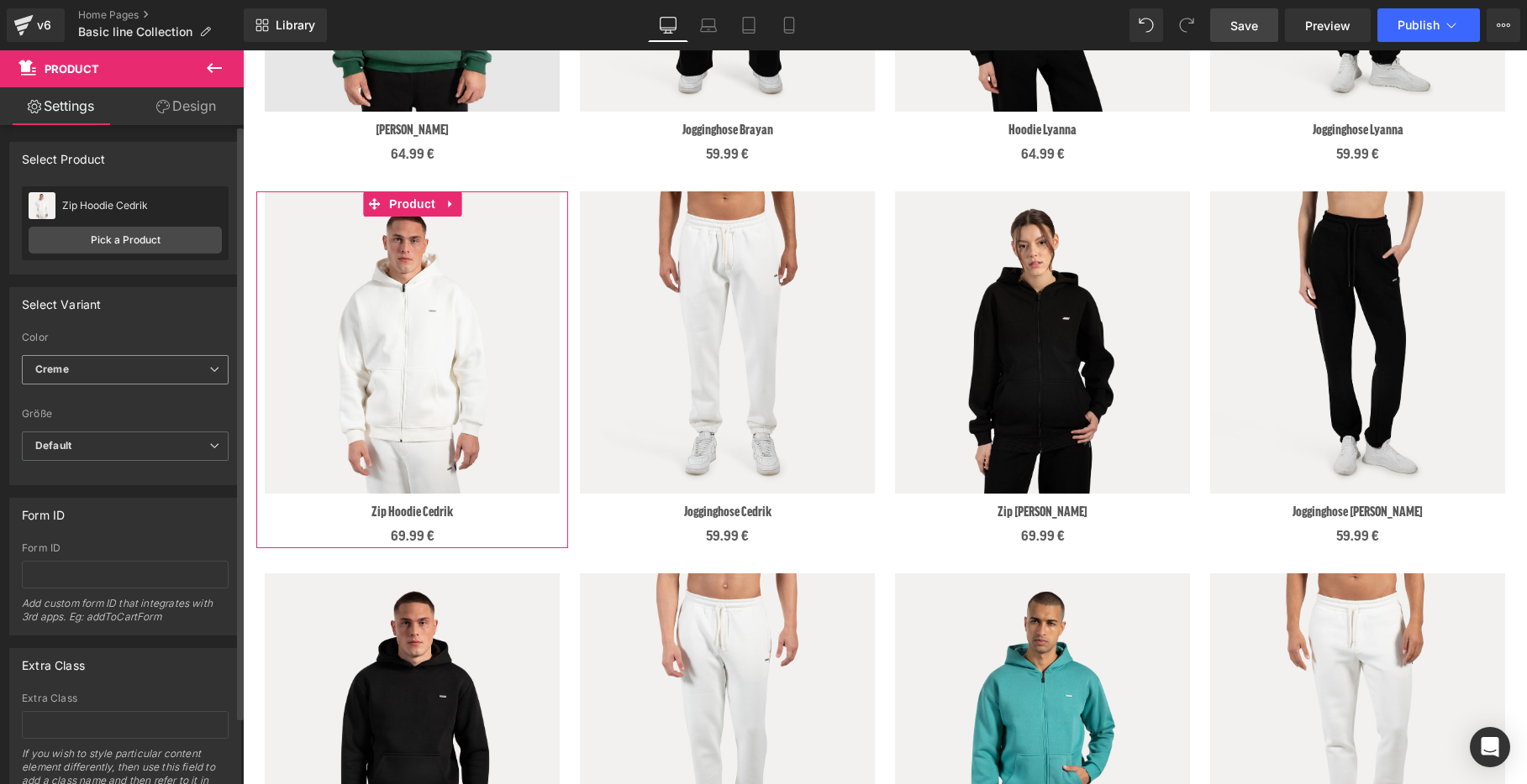
click at [142, 378] on span "Creme" at bounding box center [124, 370] width 206 height 29
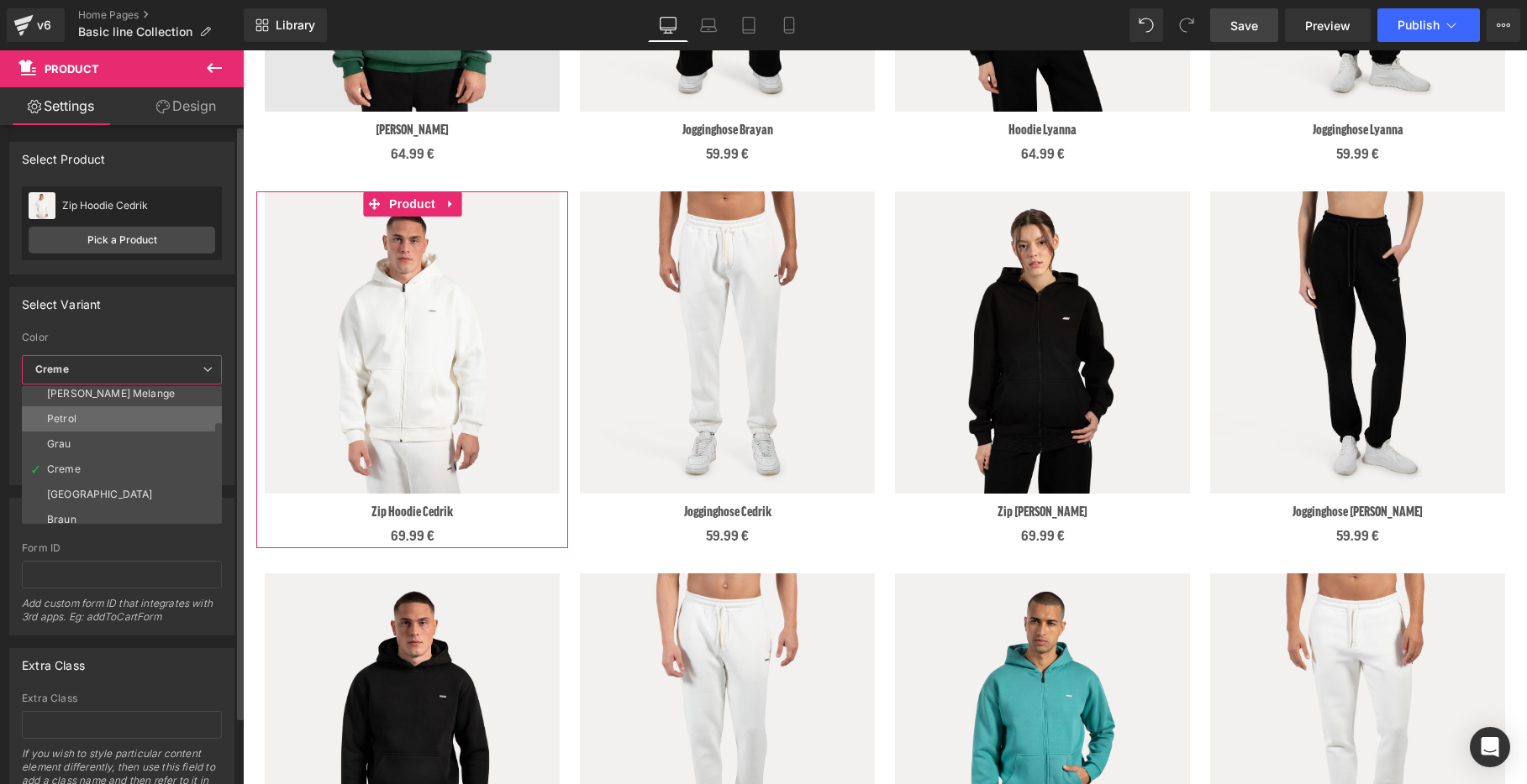
scroll to position [63, 0]
click at [105, 440] on li "Grau" at bounding box center [125, 436] width 207 height 25
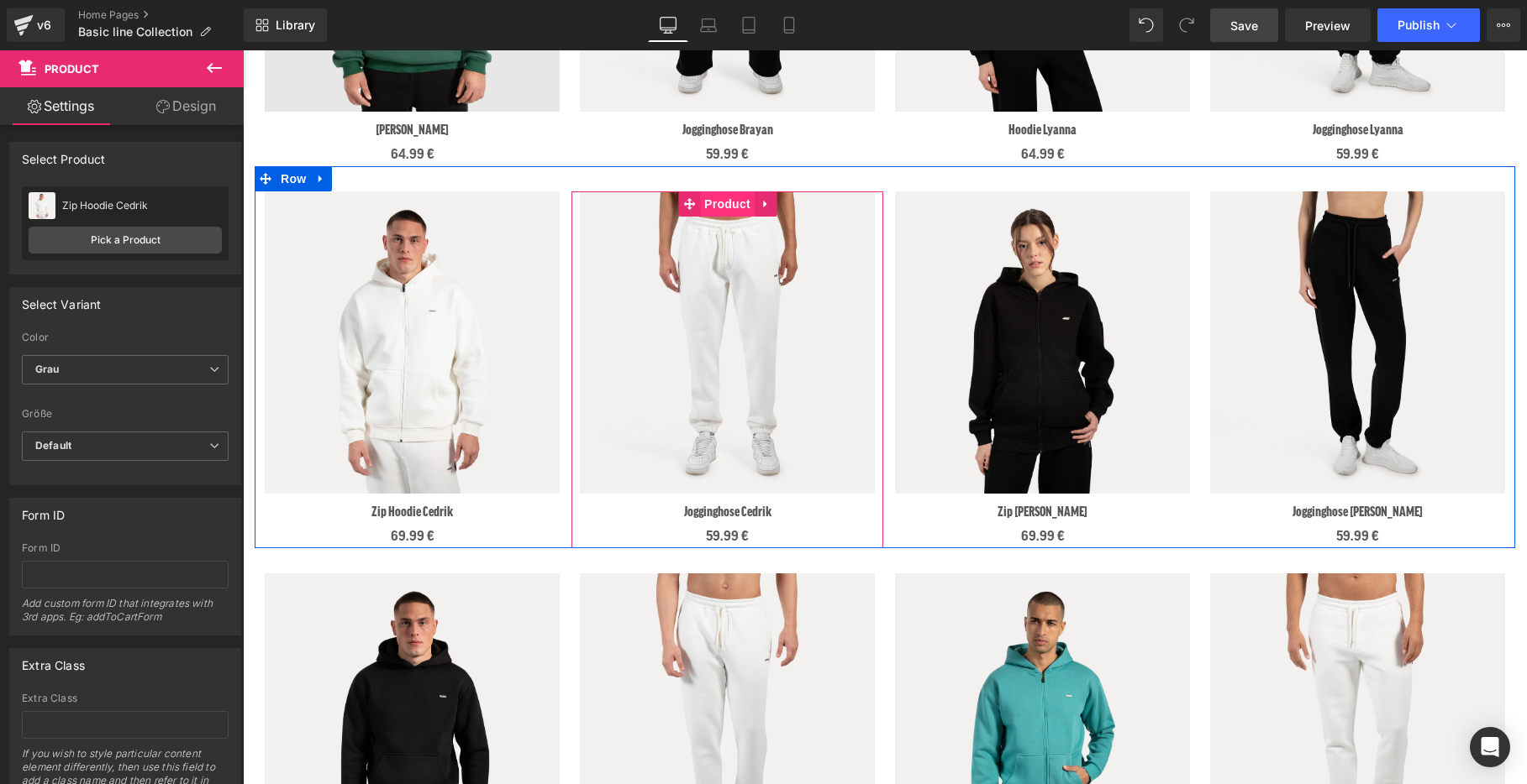
click at [730, 204] on span "Product" at bounding box center [726, 204] width 55 height 25
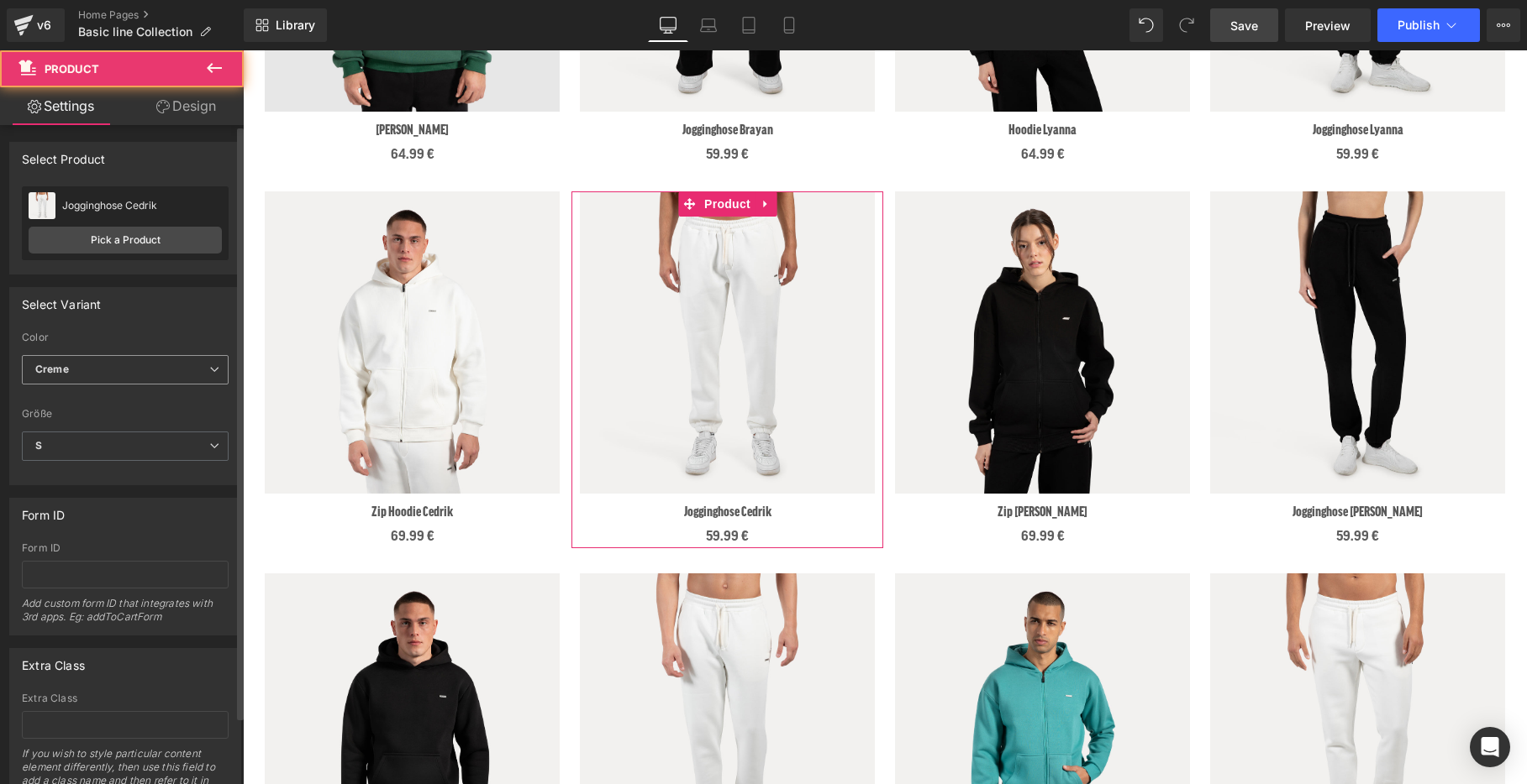
click at [138, 369] on span "Creme" at bounding box center [124, 370] width 206 height 29
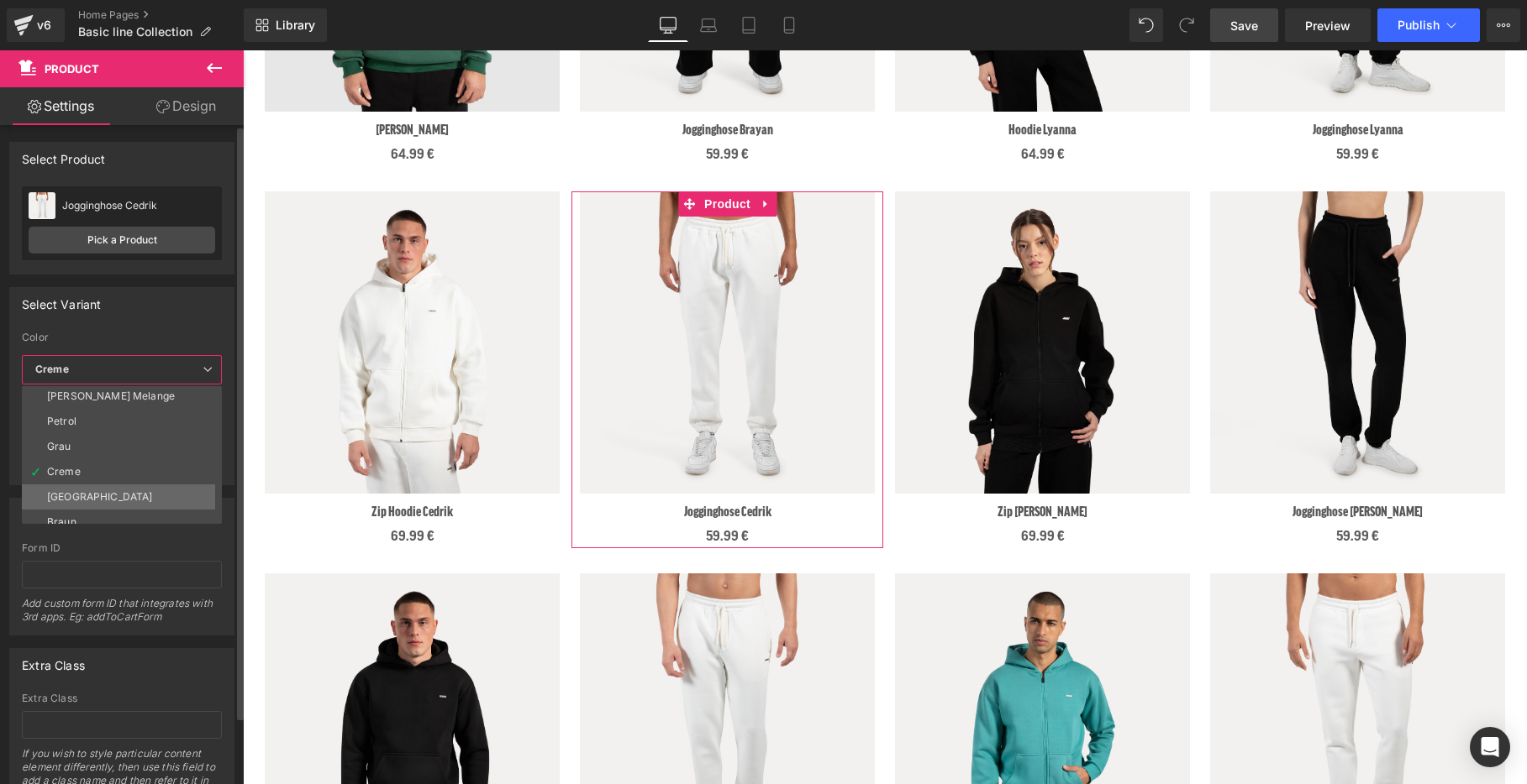
scroll to position [56, 0]
click at [101, 446] on li "Grau" at bounding box center [125, 444] width 207 height 25
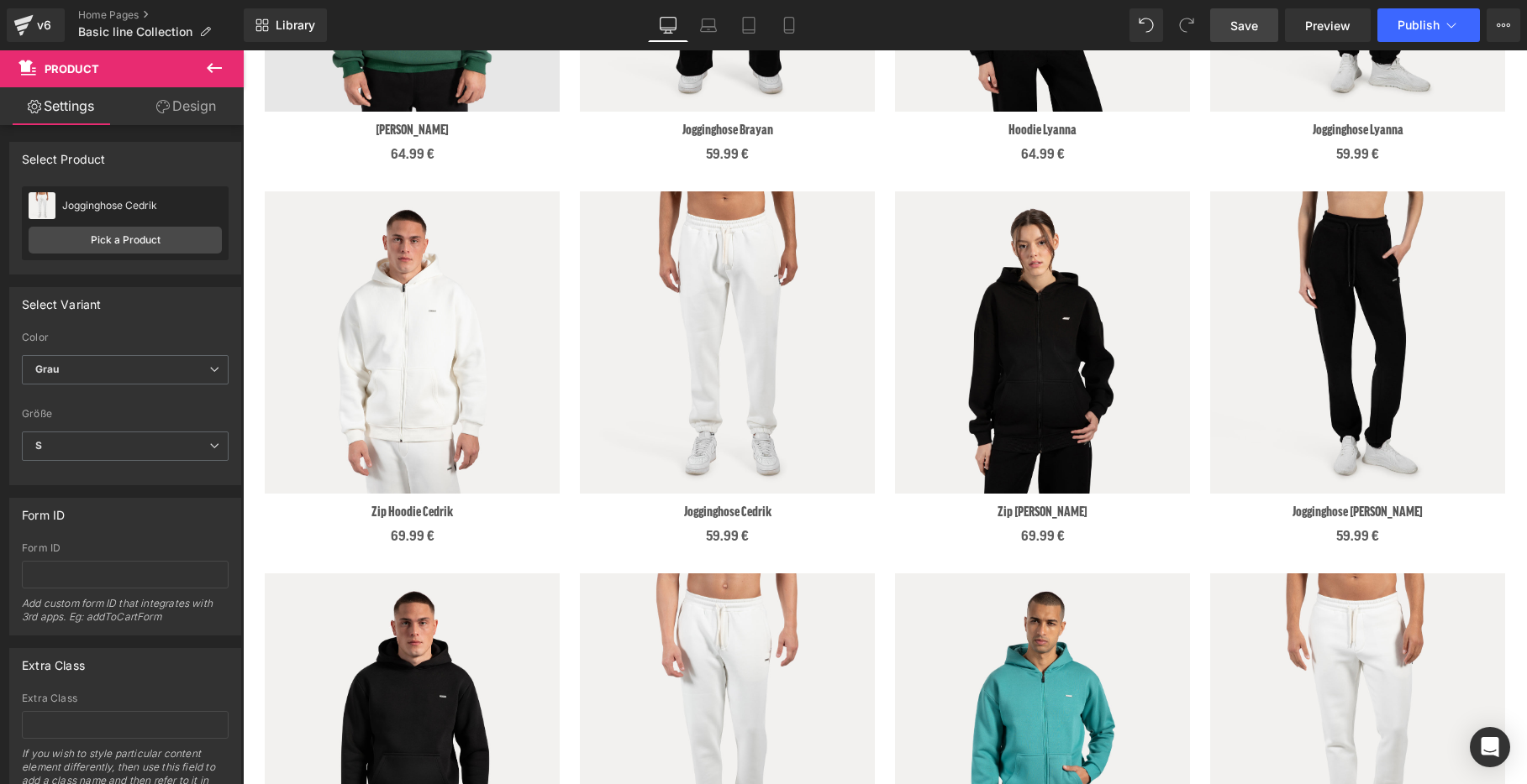
click at [1246, 27] on span "Save" at bounding box center [1244, 26] width 28 height 18
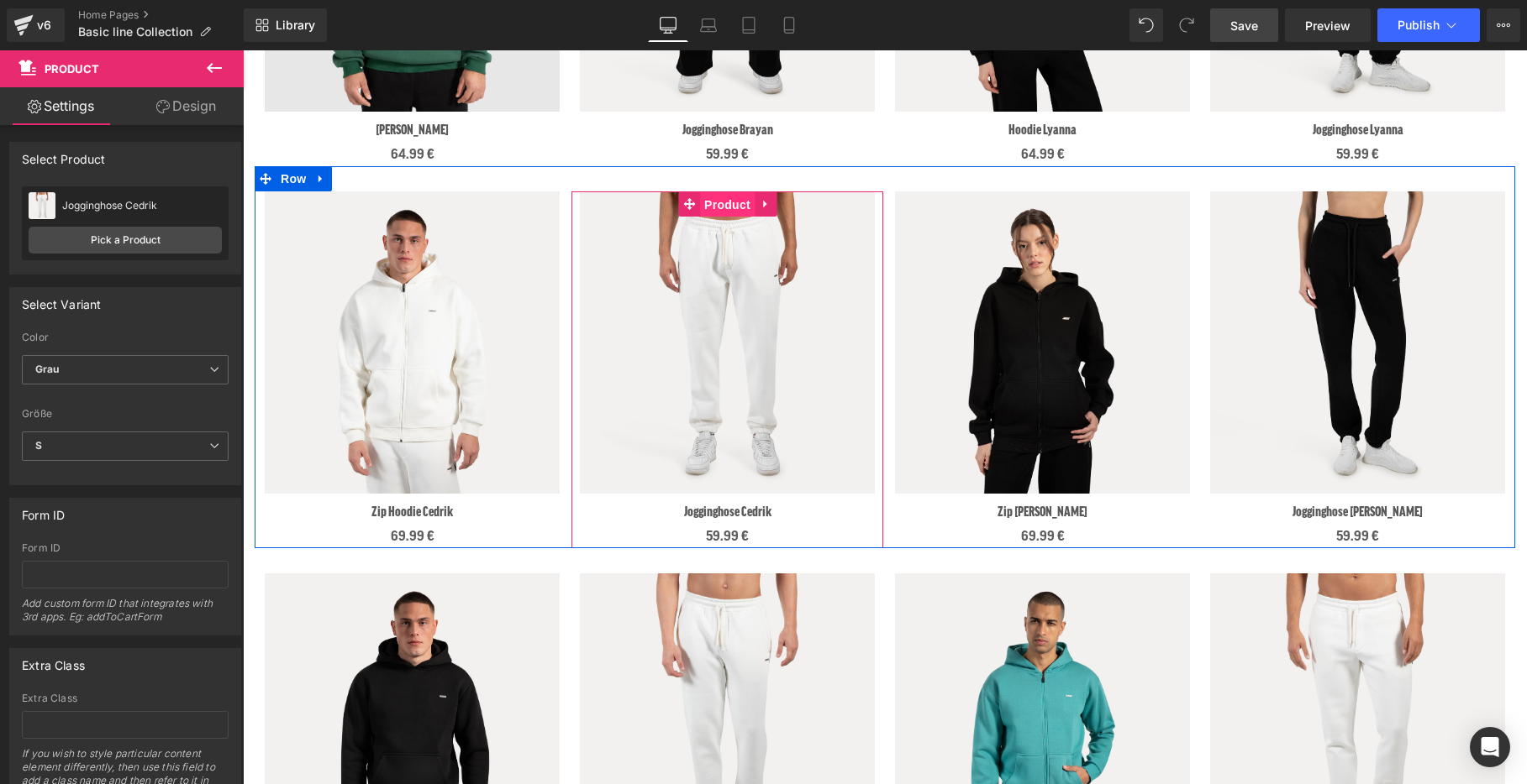
click at [726, 204] on span "Product" at bounding box center [726, 204] width 55 height 25
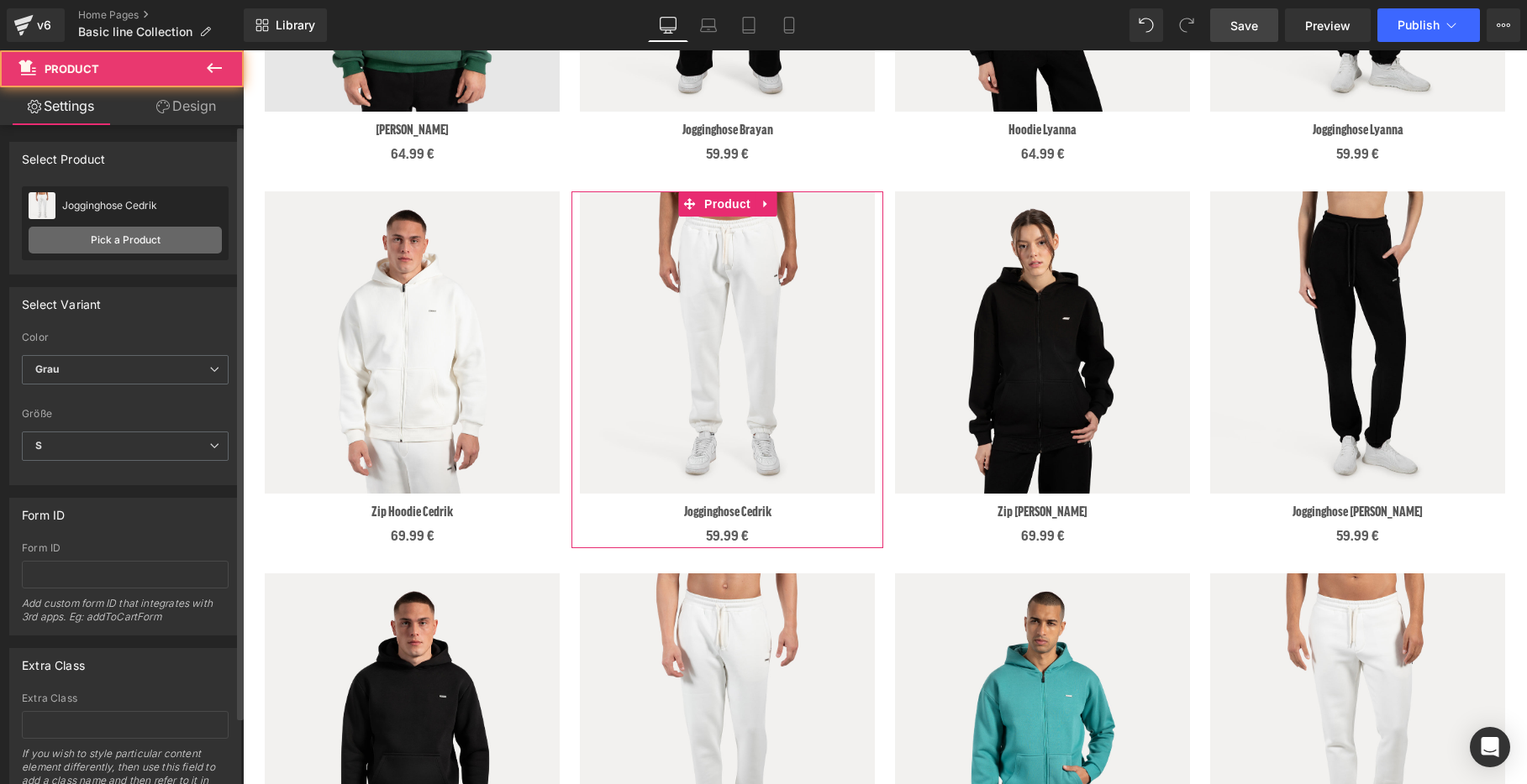
click at [132, 238] on link "Pick a Product" at bounding box center [125, 240] width 193 height 27
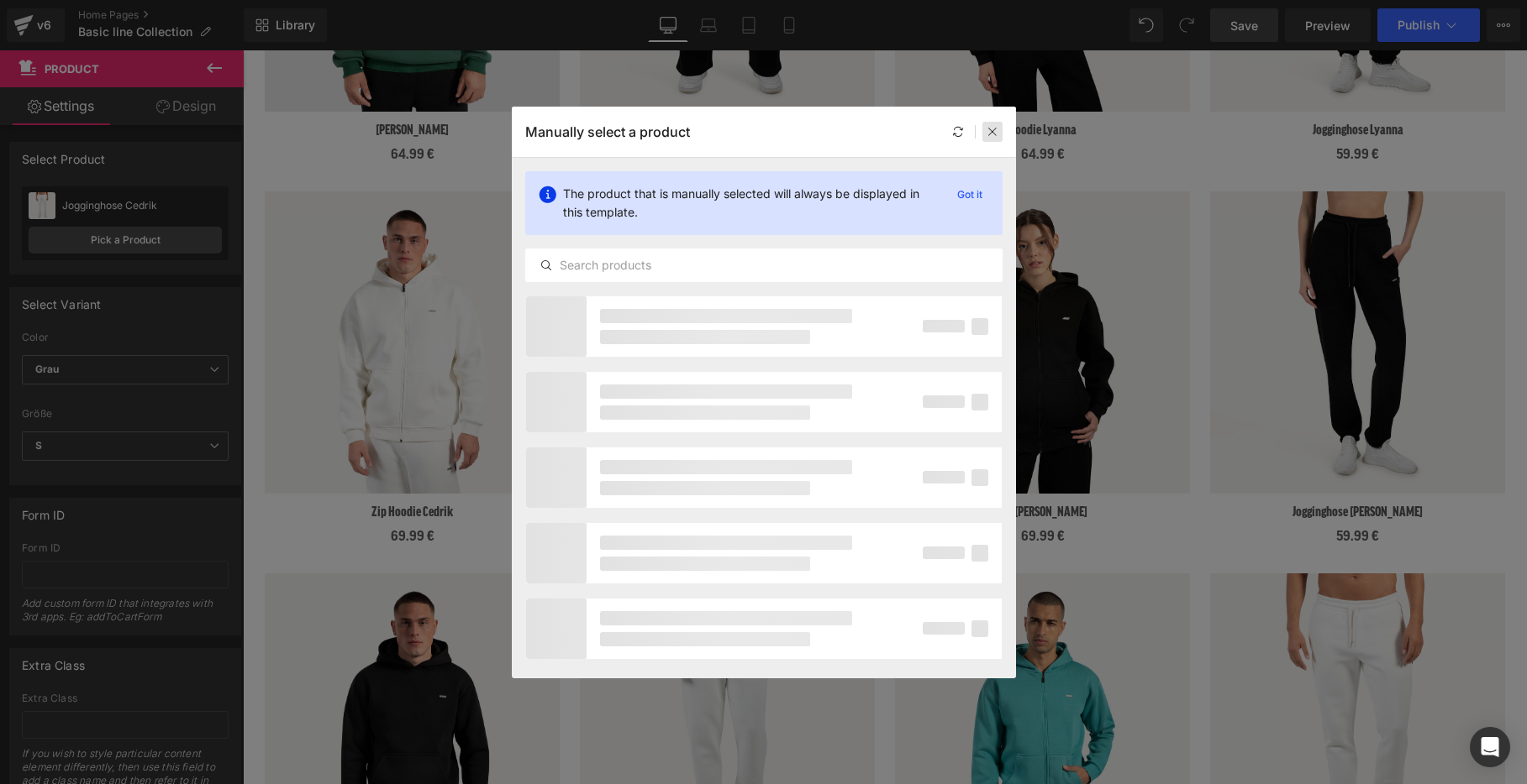
click at [995, 129] on icon at bounding box center [992, 131] width 12 height 12
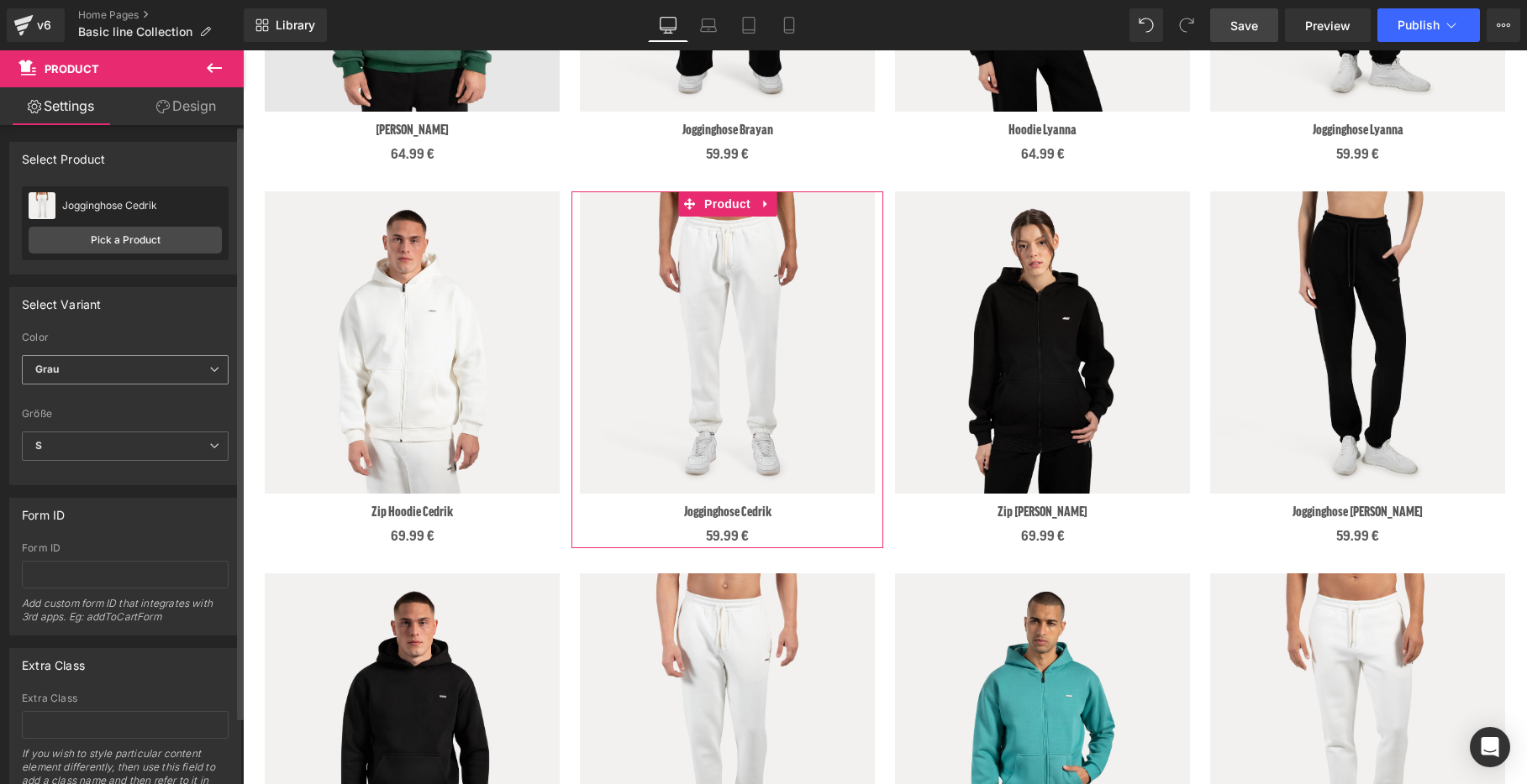
click at [142, 356] on span "Grau" at bounding box center [124, 370] width 206 height 29
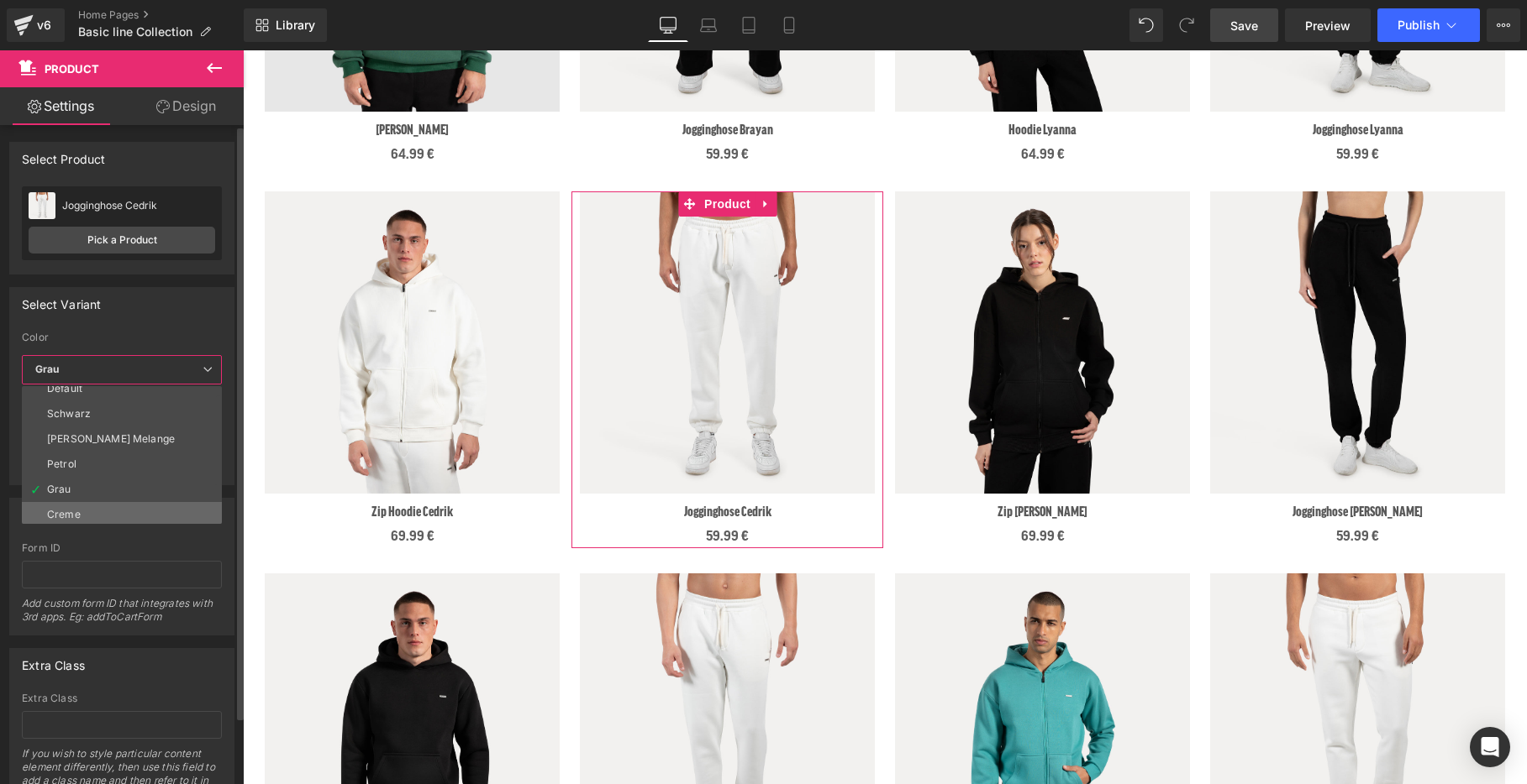
scroll to position [0, 0]
click at [101, 429] on li "Schwarz" at bounding box center [125, 424] width 207 height 25
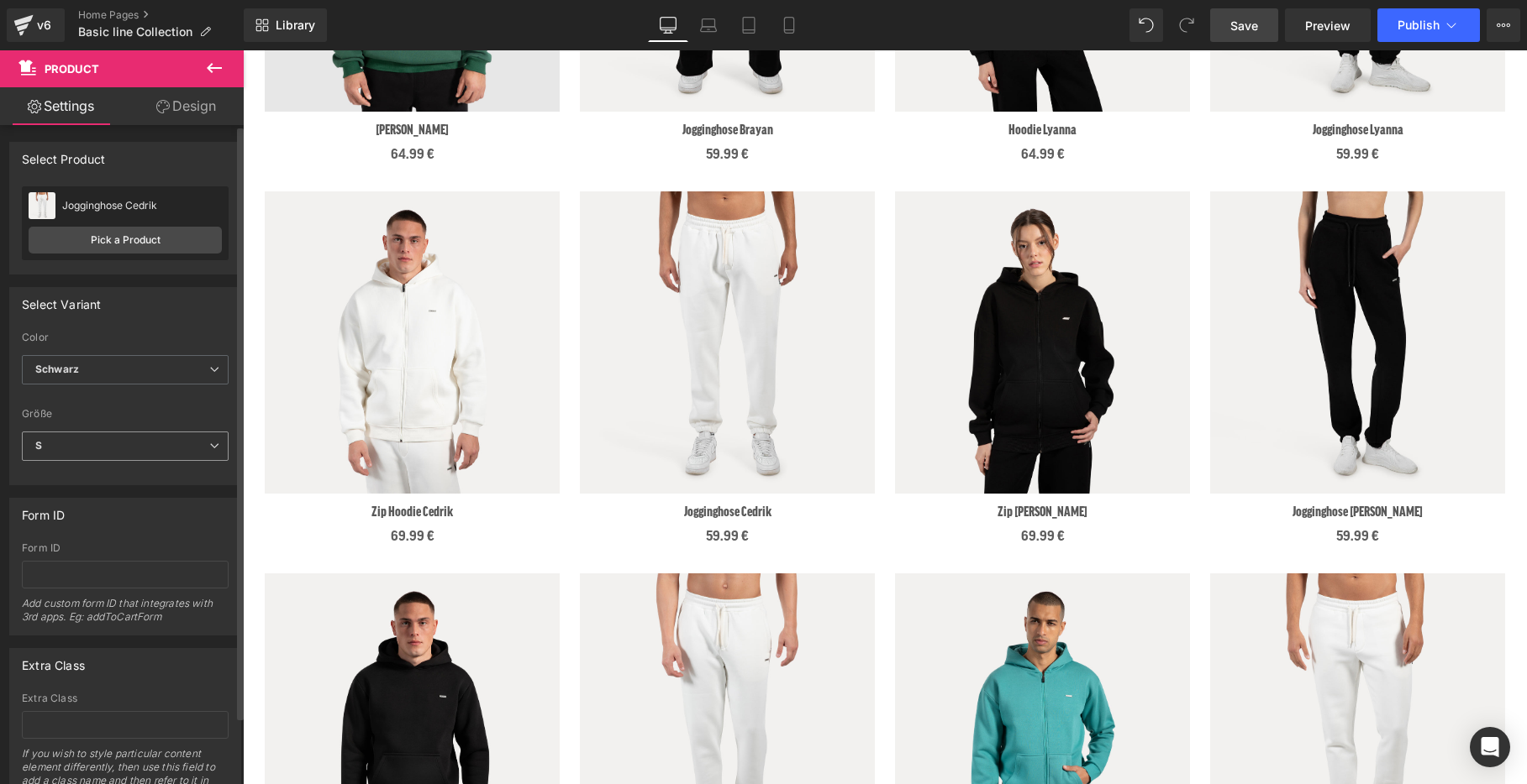
click at [101, 459] on span "S" at bounding box center [124, 446] width 206 height 29
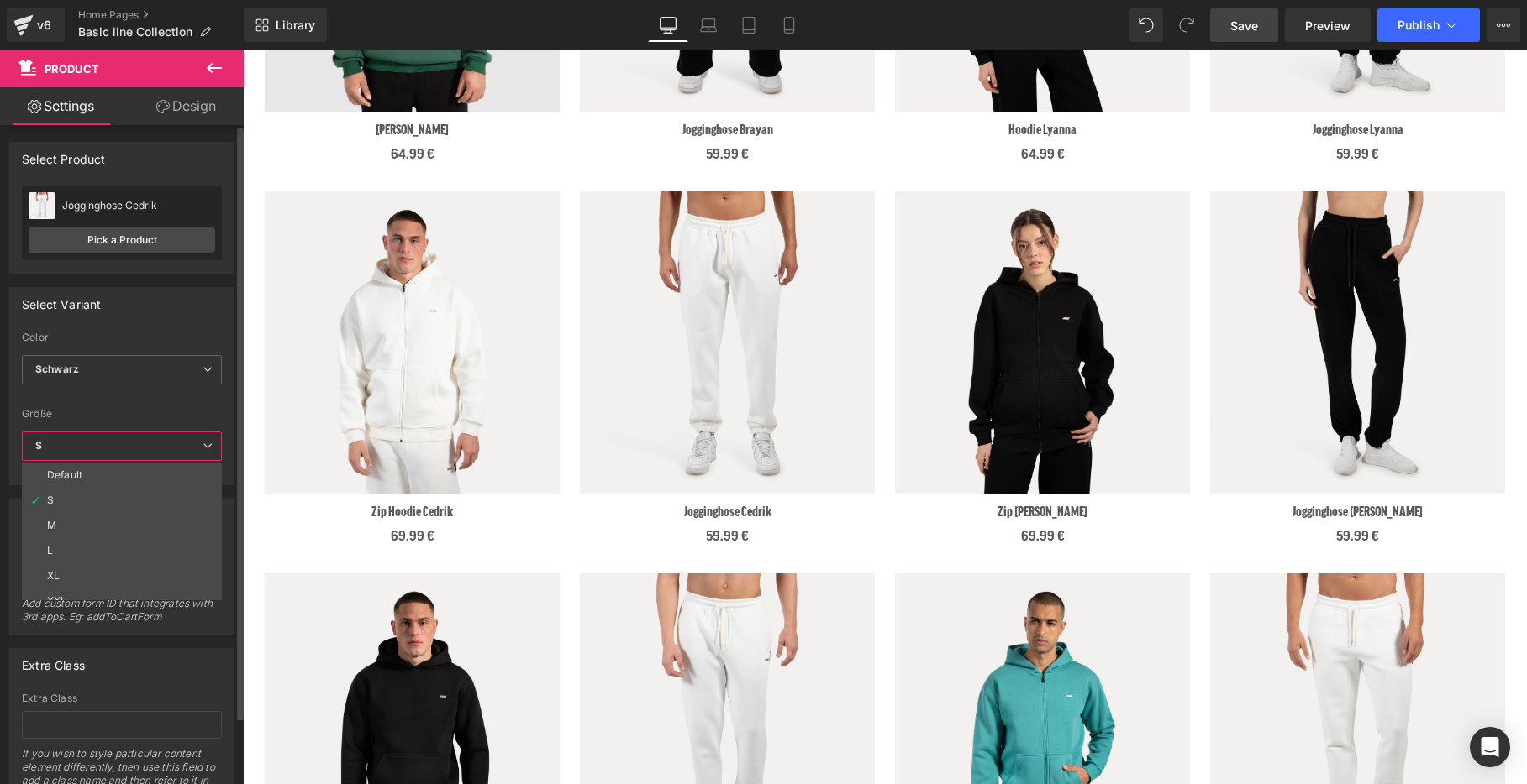
drag, startPoint x: 87, startPoint y: 517, endPoint x: 87, endPoint y: 505, distance: 12.0
click at [87, 517] on li "M" at bounding box center [125, 526] width 207 height 25
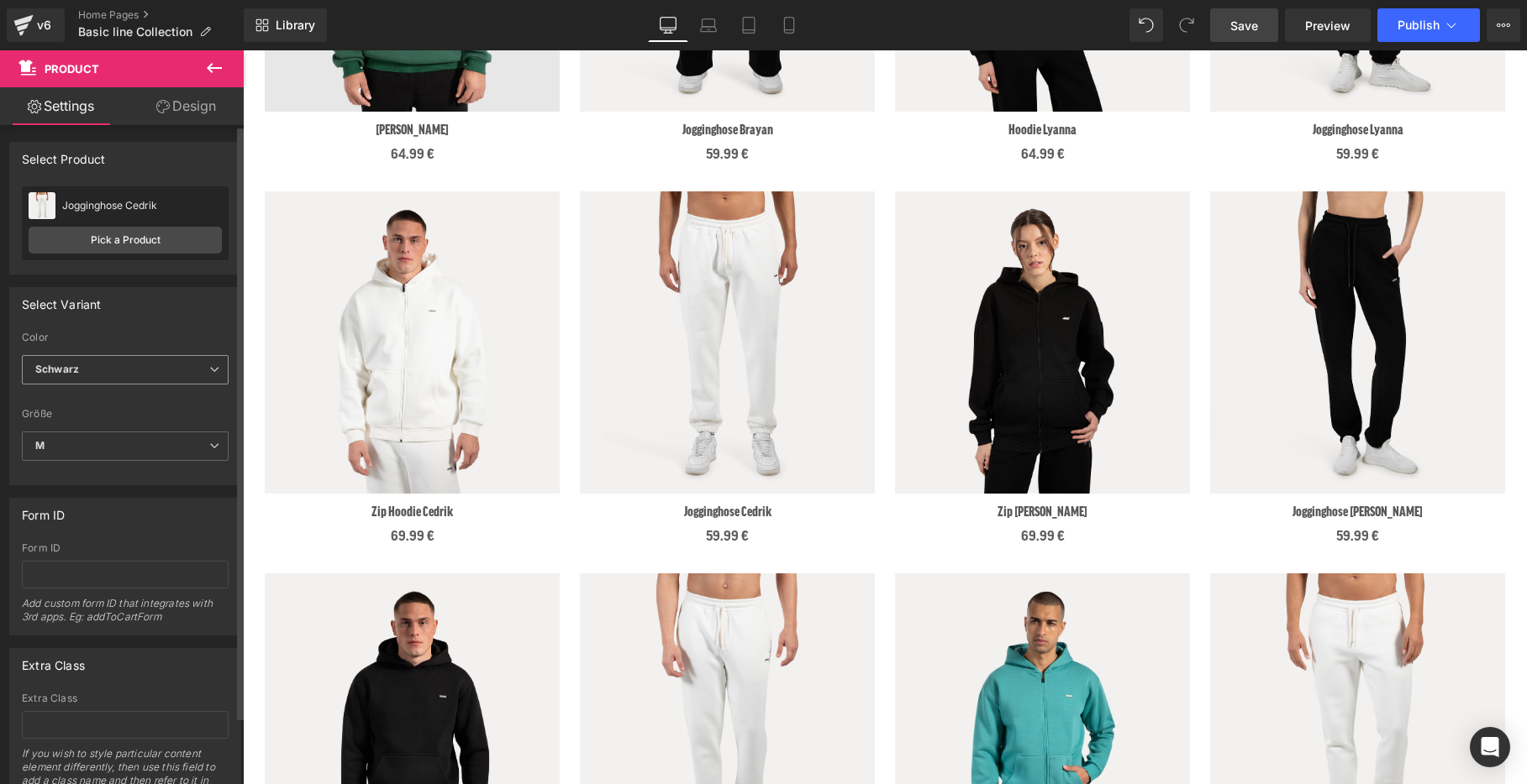
click at [95, 384] on span "Schwarz" at bounding box center [124, 370] width 206 height 29
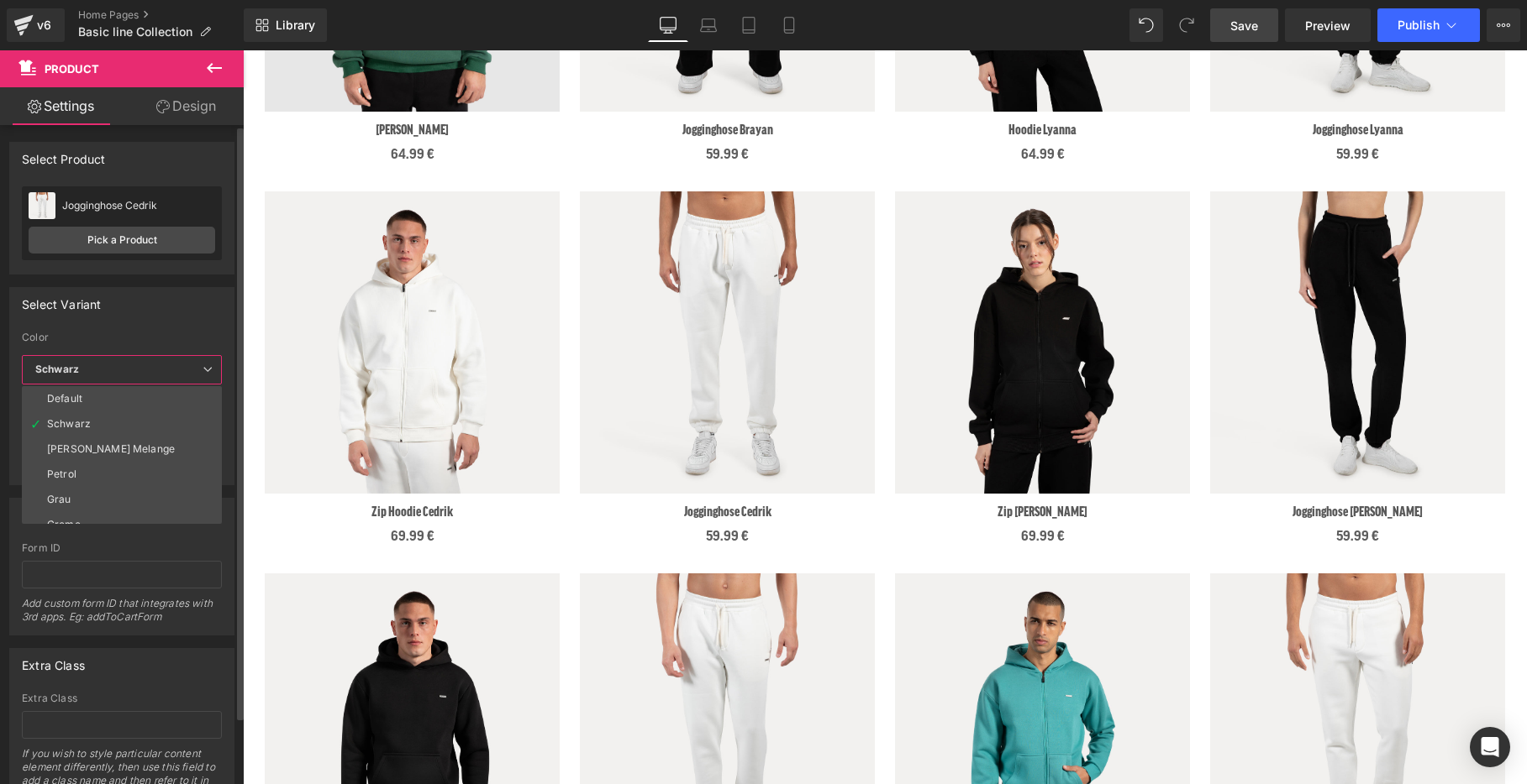
click at [95, 367] on span "Schwarz" at bounding box center [122, 370] width 200 height 29
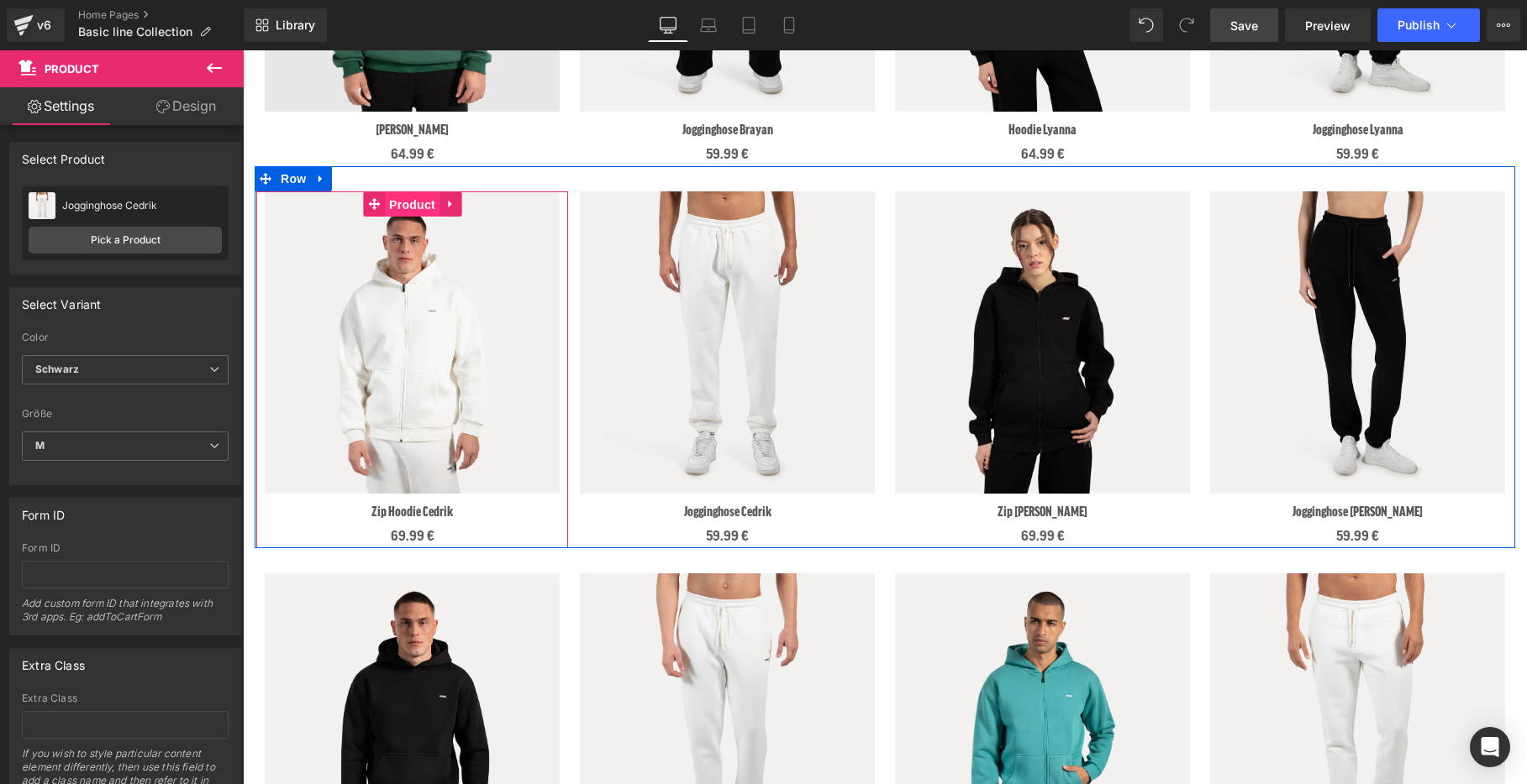
click at [408, 205] on span "Product" at bounding box center [412, 204] width 55 height 25
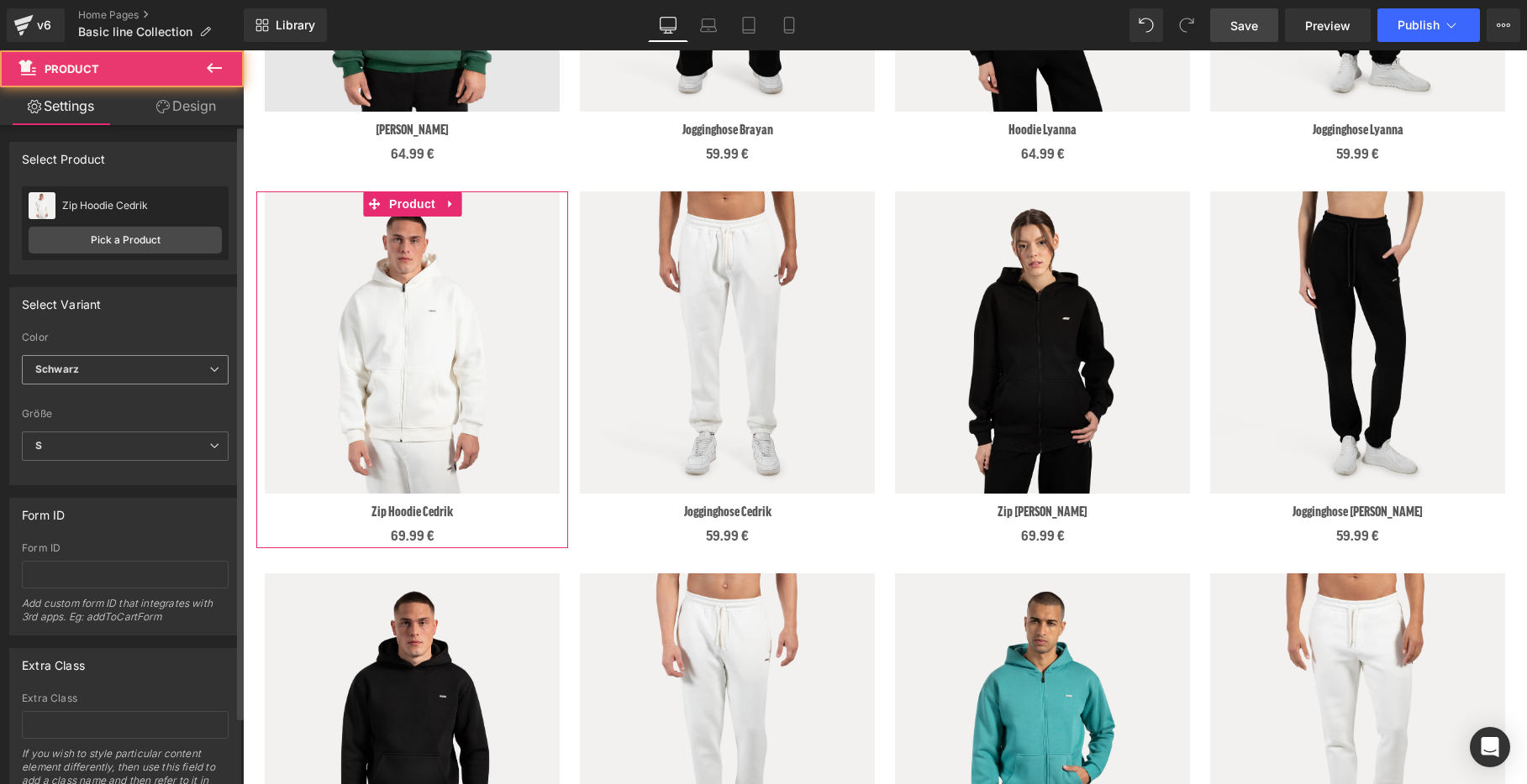
click at [163, 363] on span "Schwarz" at bounding box center [124, 370] width 206 height 29
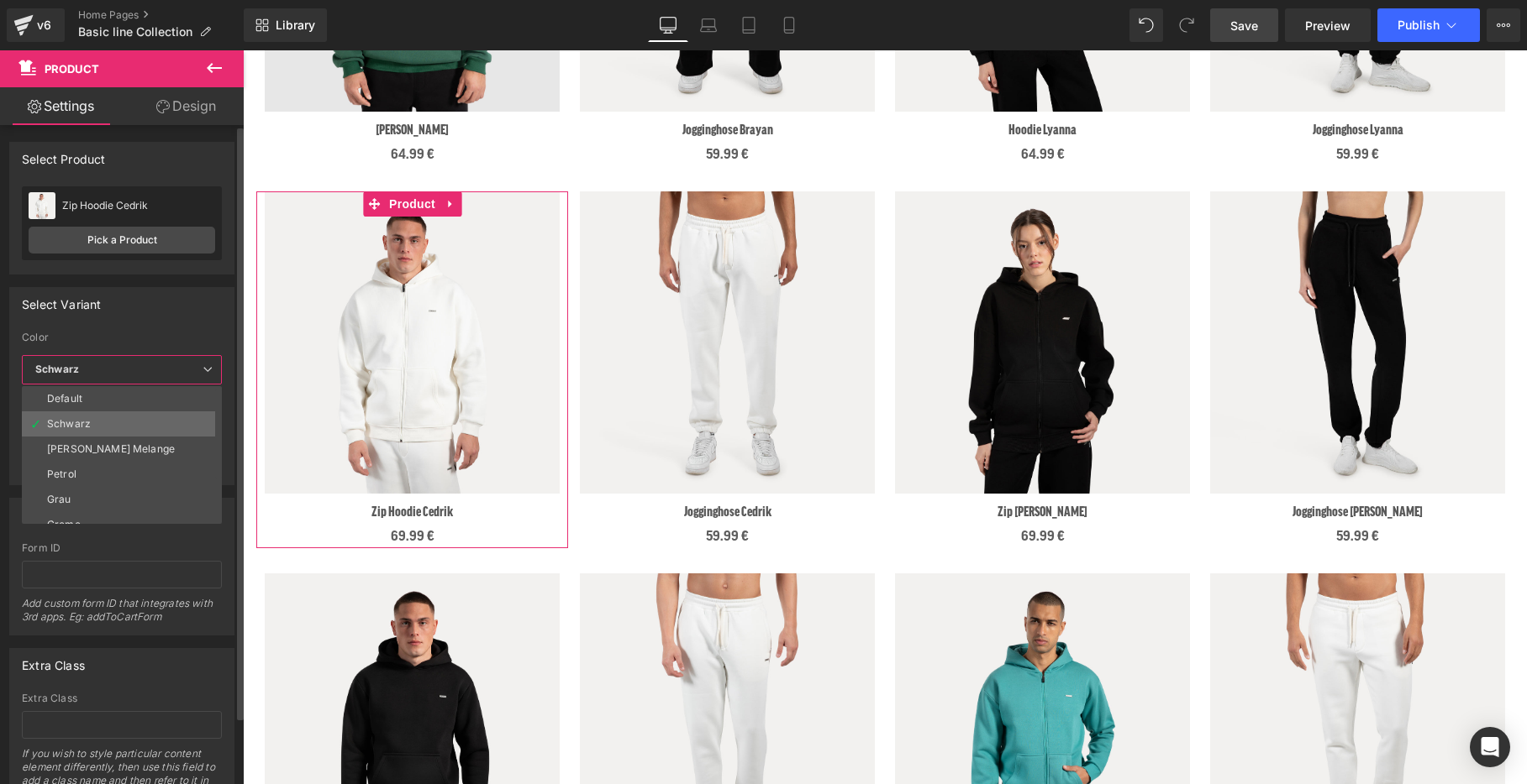
click at [138, 423] on li "Schwarz" at bounding box center [125, 424] width 207 height 25
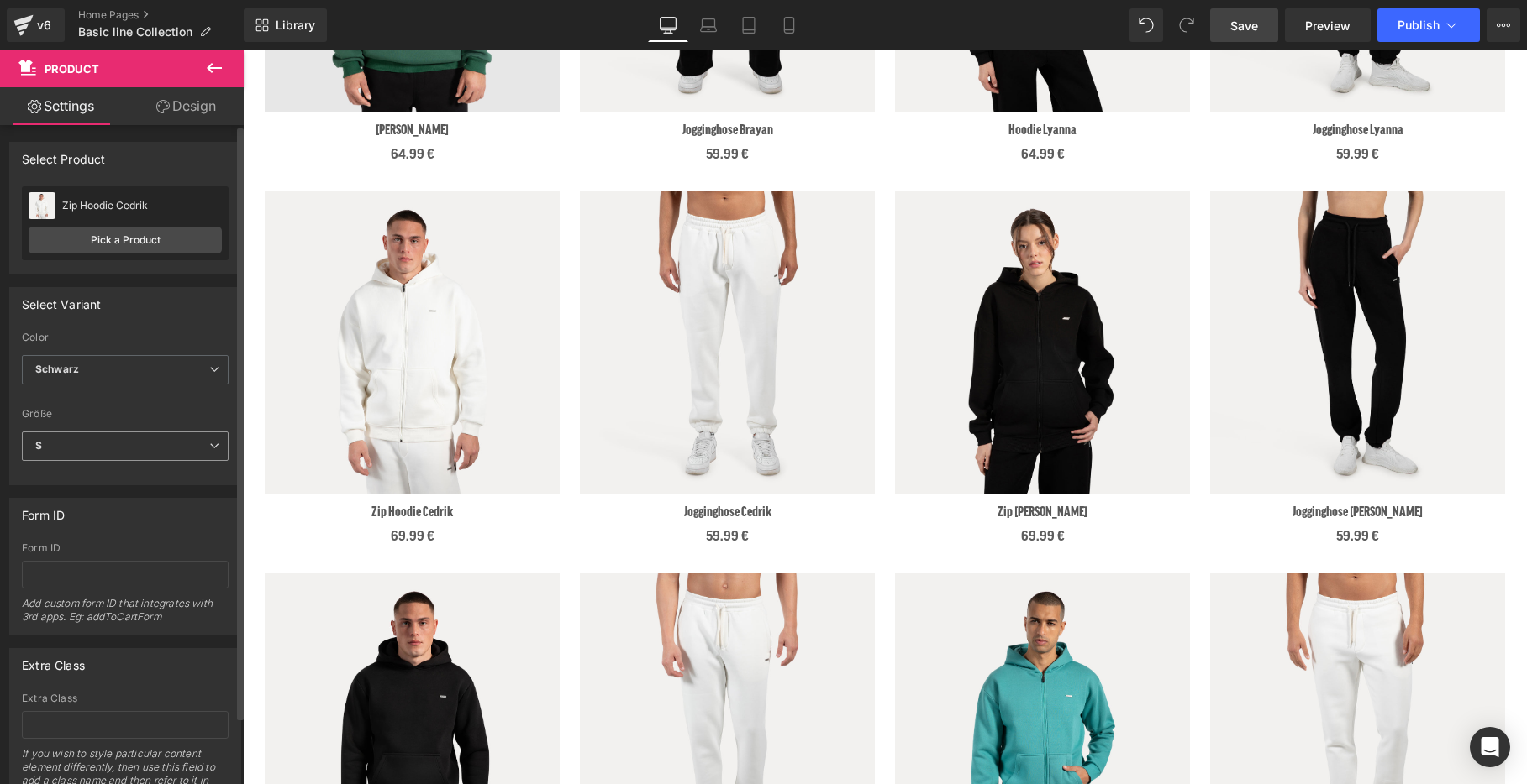
click at [99, 444] on span "S" at bounding box center [124, 446] width 206 height 29
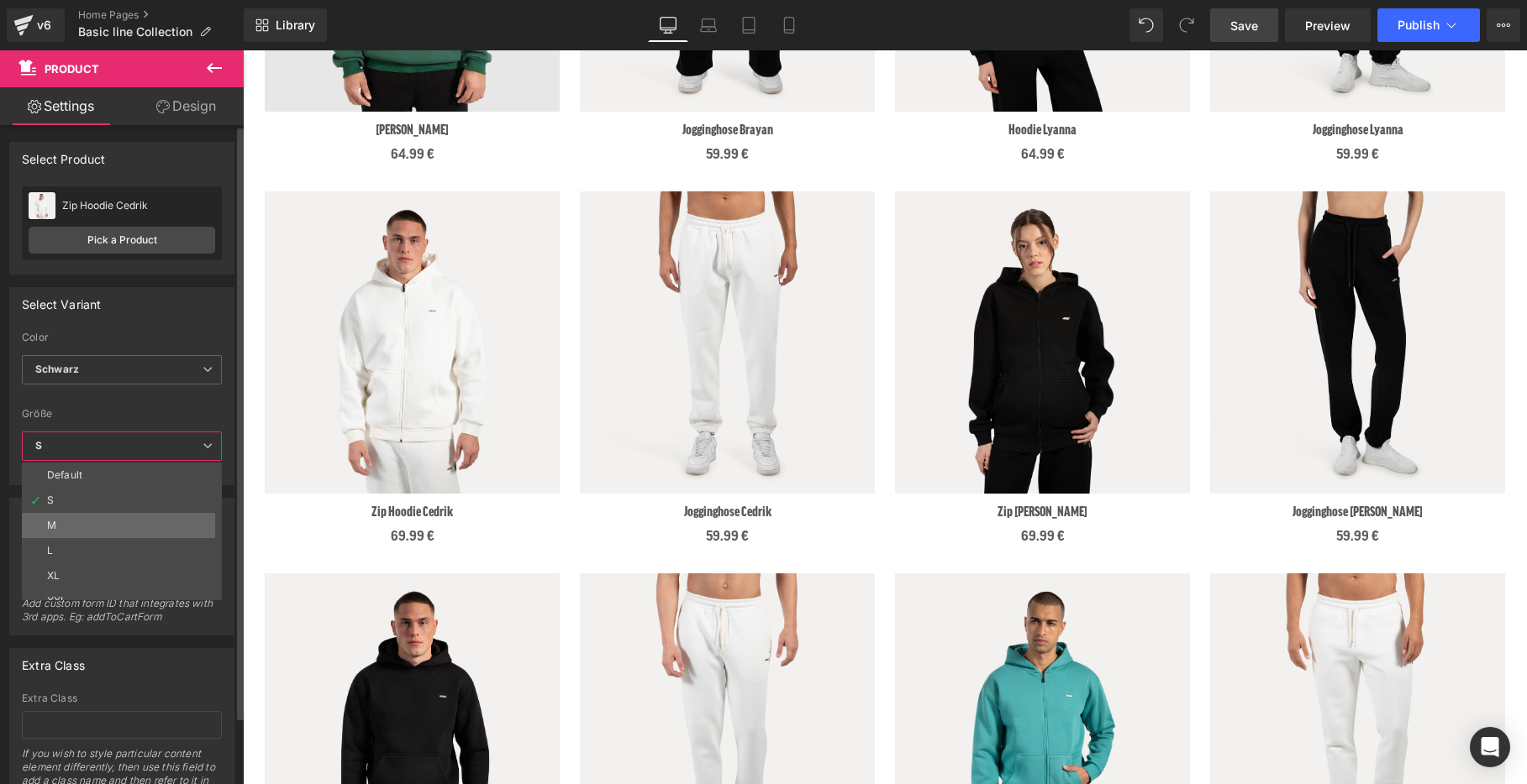
click at [108, 515] on li "M" at bounding box center [125, 526] width 207 height 25
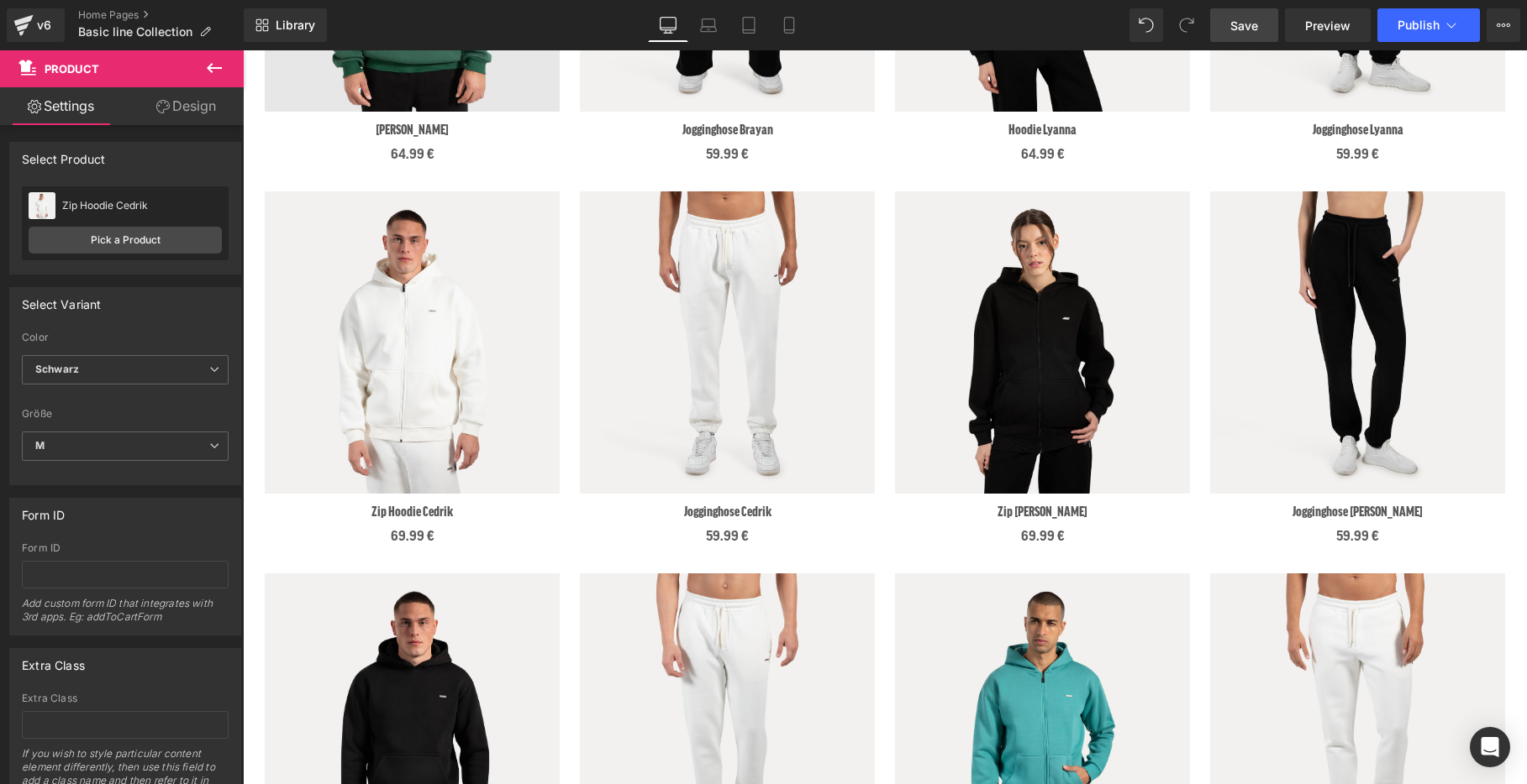
click at [1253, 30] on span "Save" at bounding box center [1244, 26] width 28 height 18
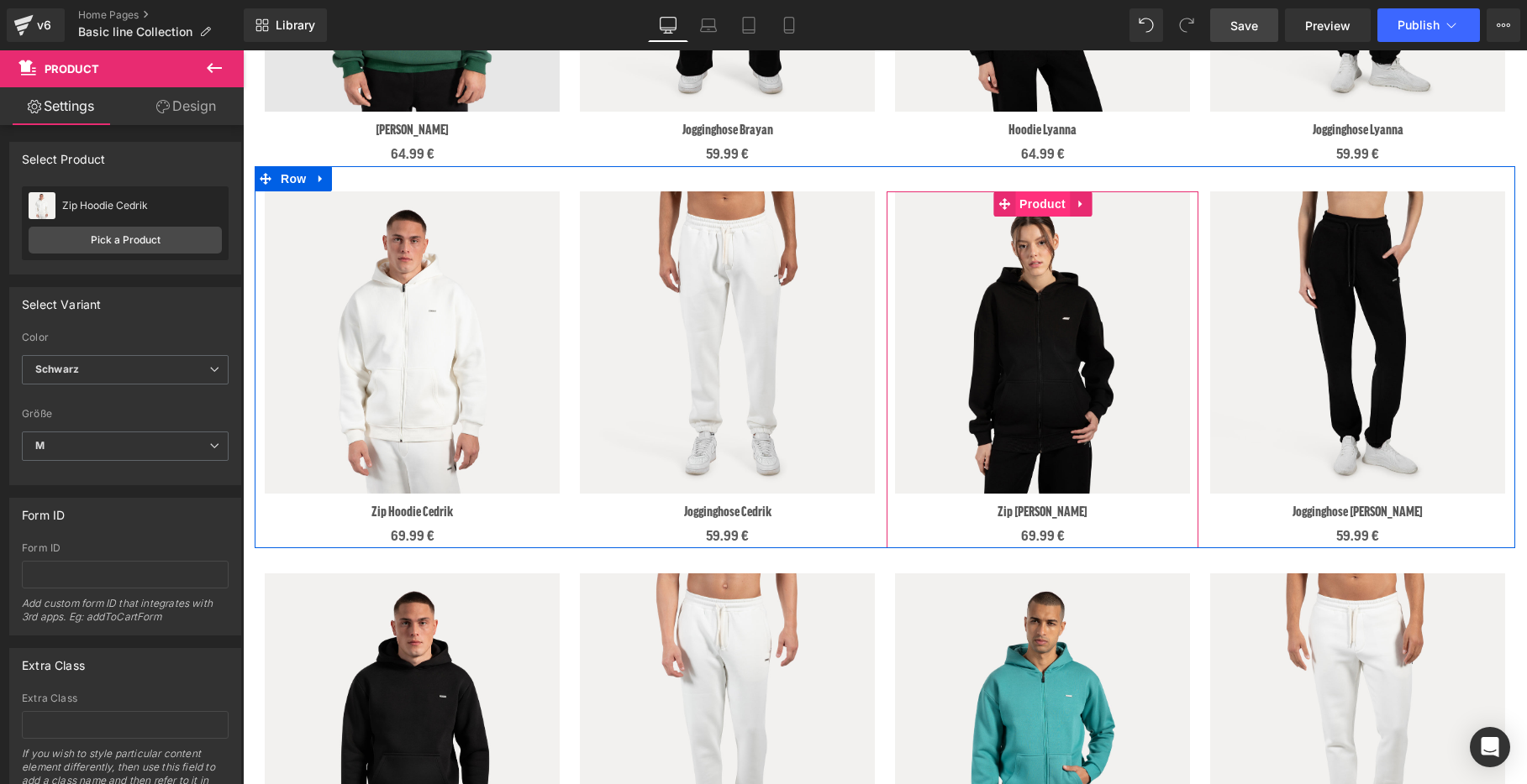
click at [1039, 207] on span "Product" at bounding box center [1042, 204] width 55 height 25
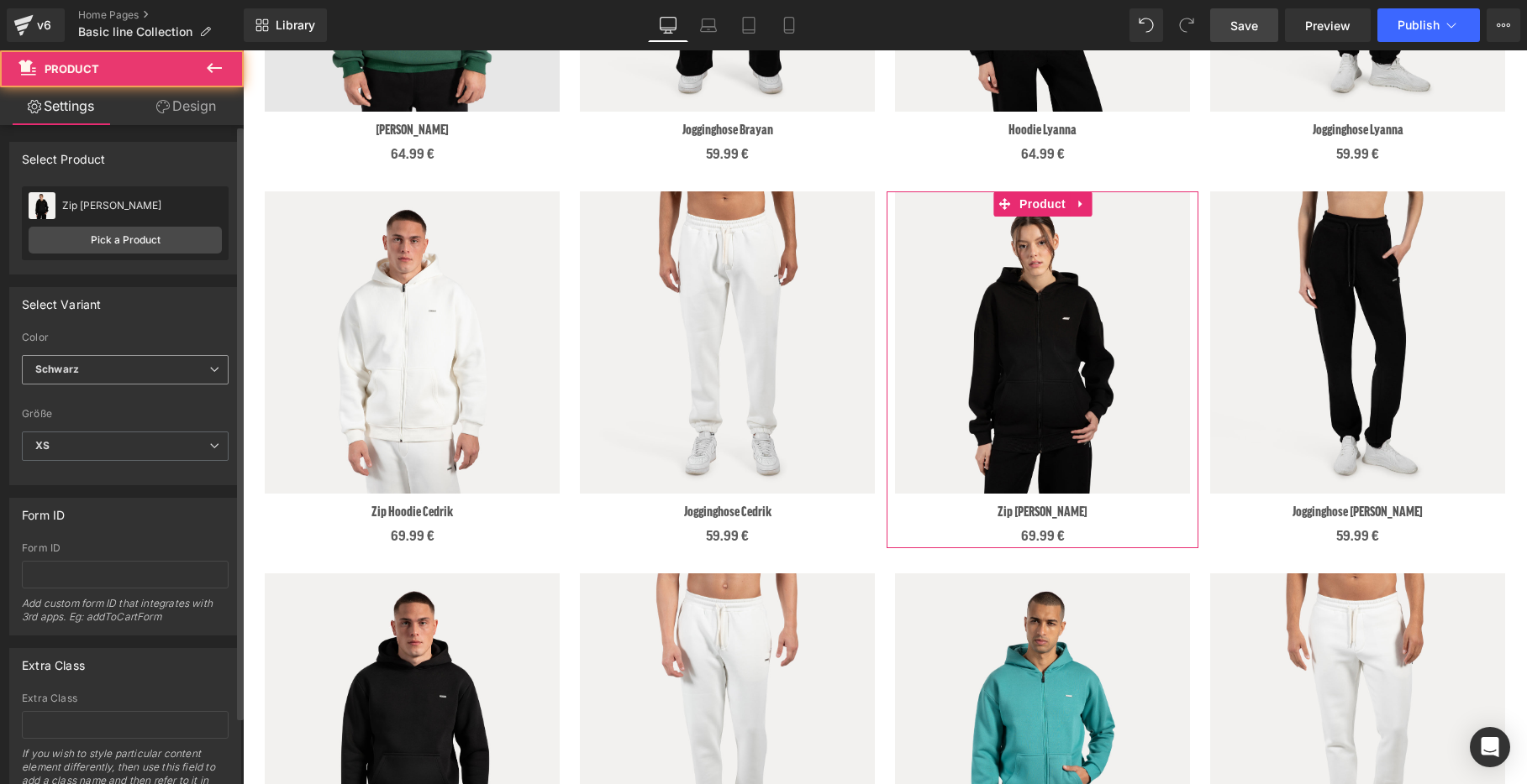
click at [166, 369] on span "Schwarz" at bounding box center [124, 370] width 206 height 29
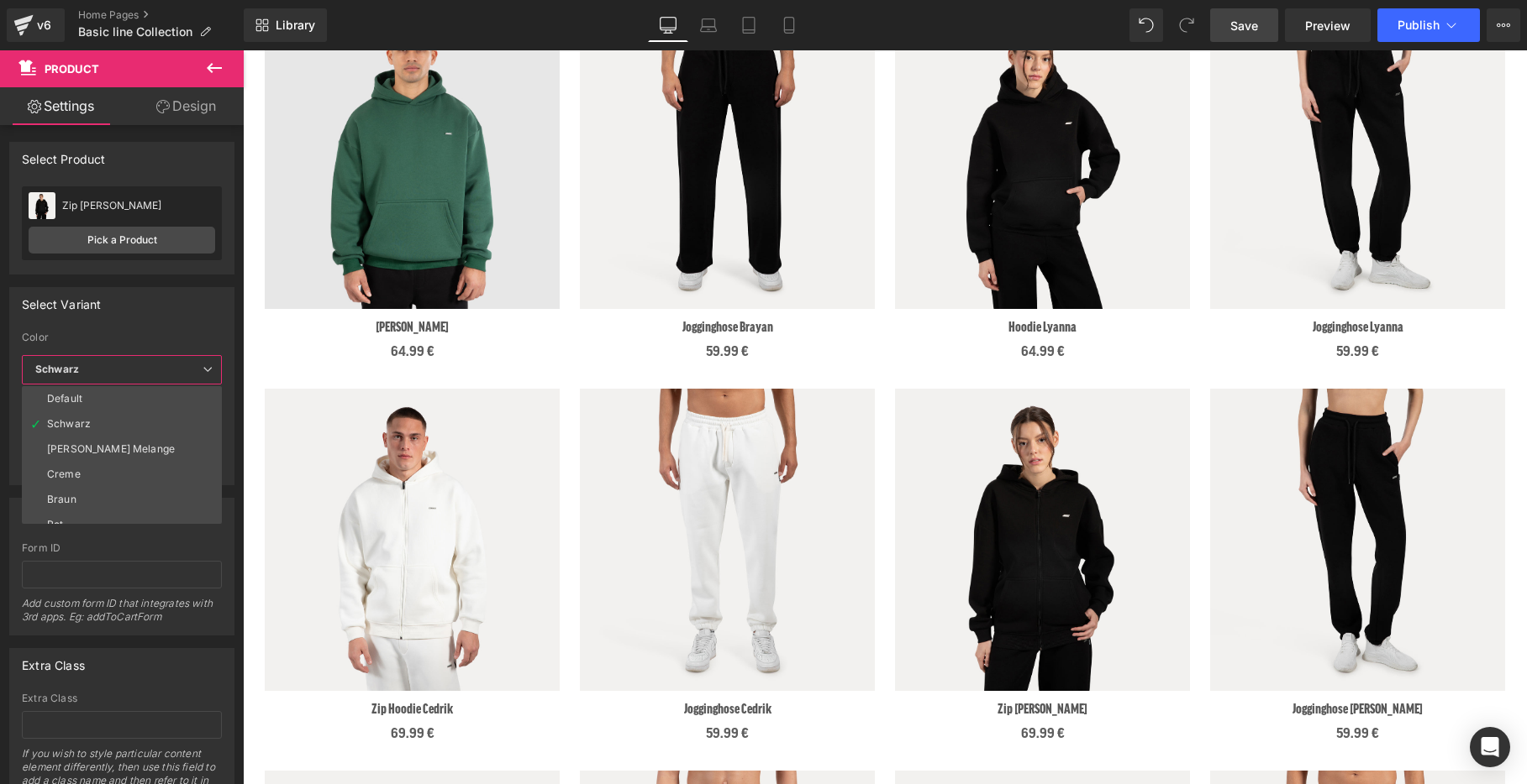
scroll to position [755, 0]
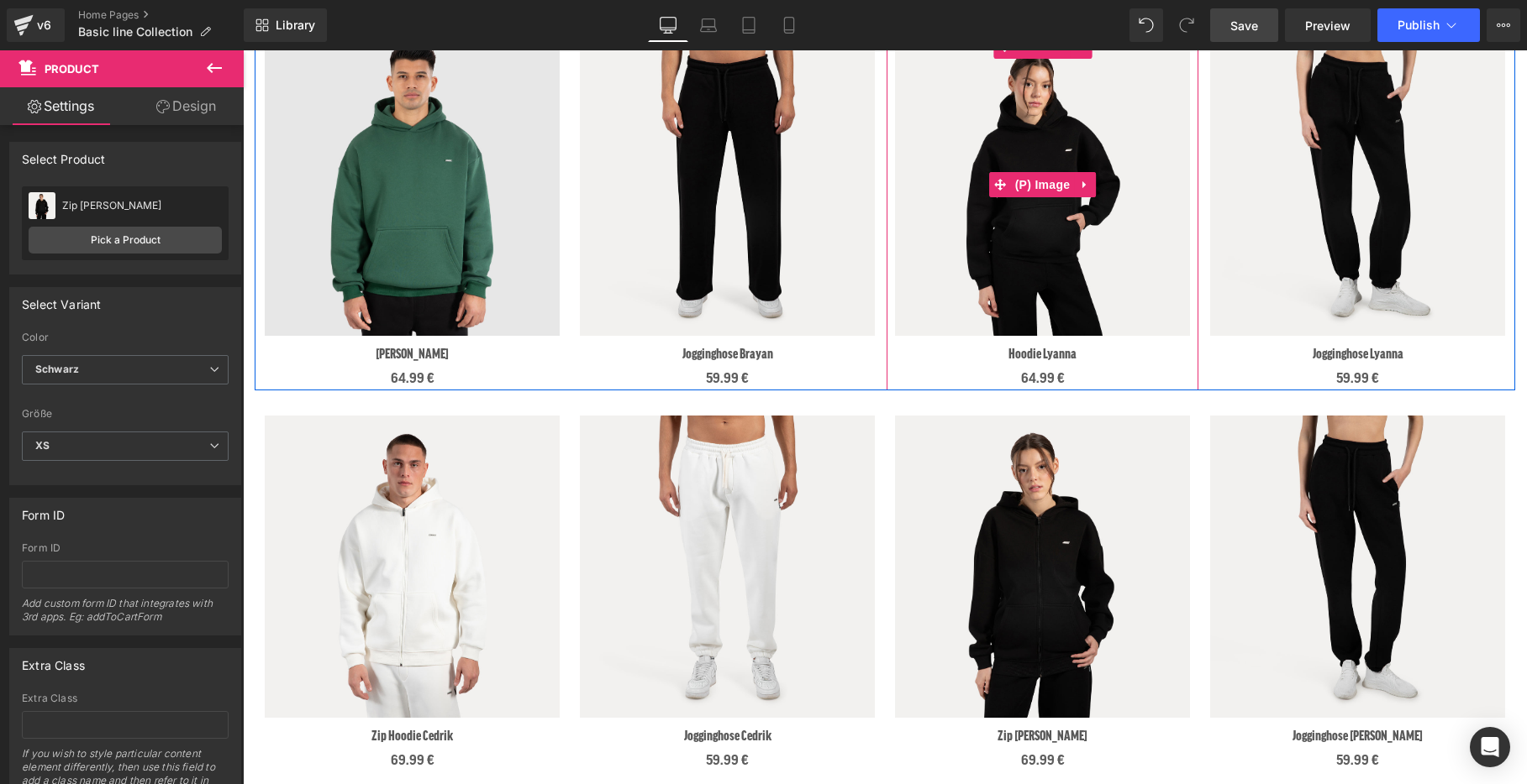
click at [1031, 204] on img at bounding box center [1043, 185] width 295 height 303
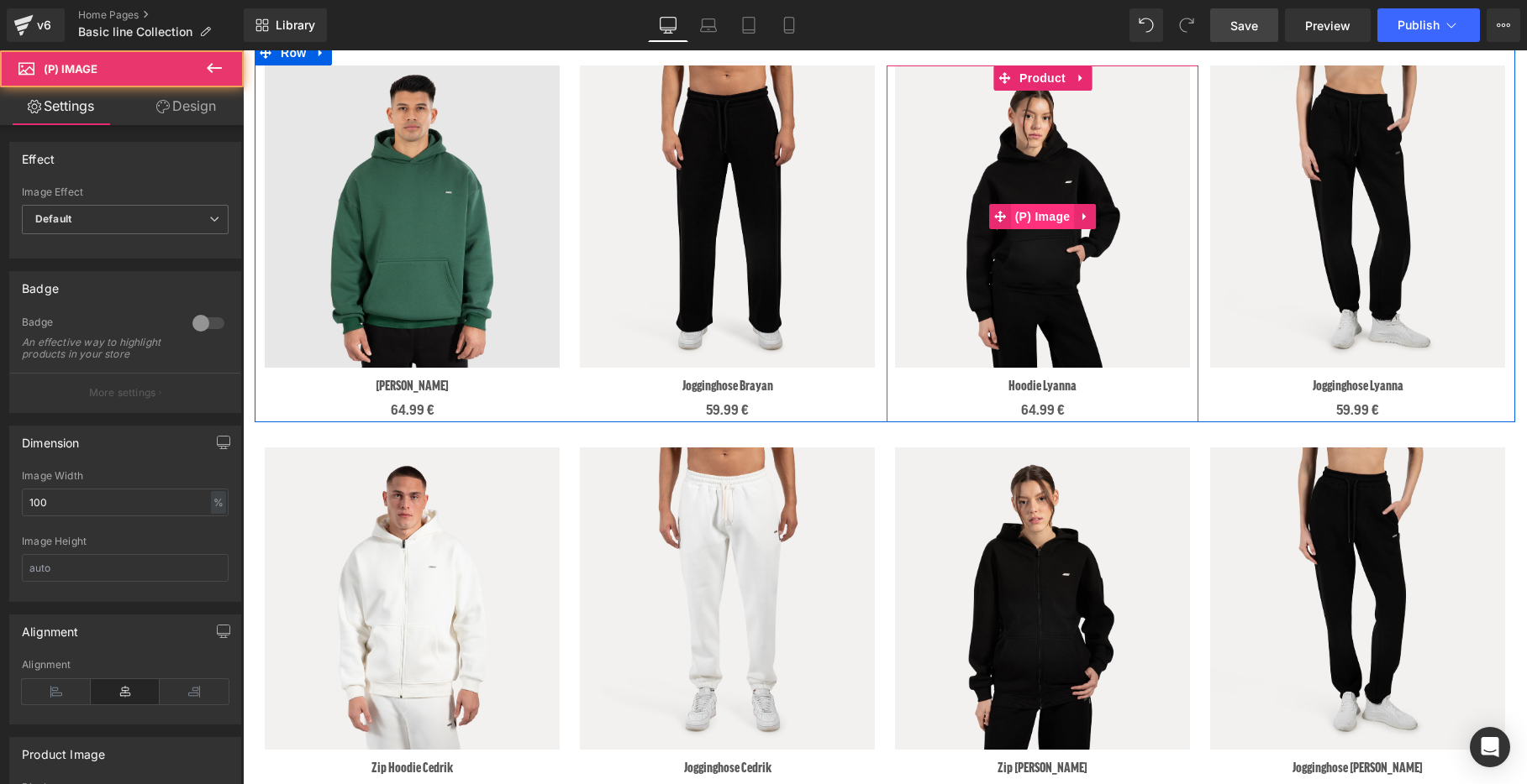
scroll to position [721, 0]
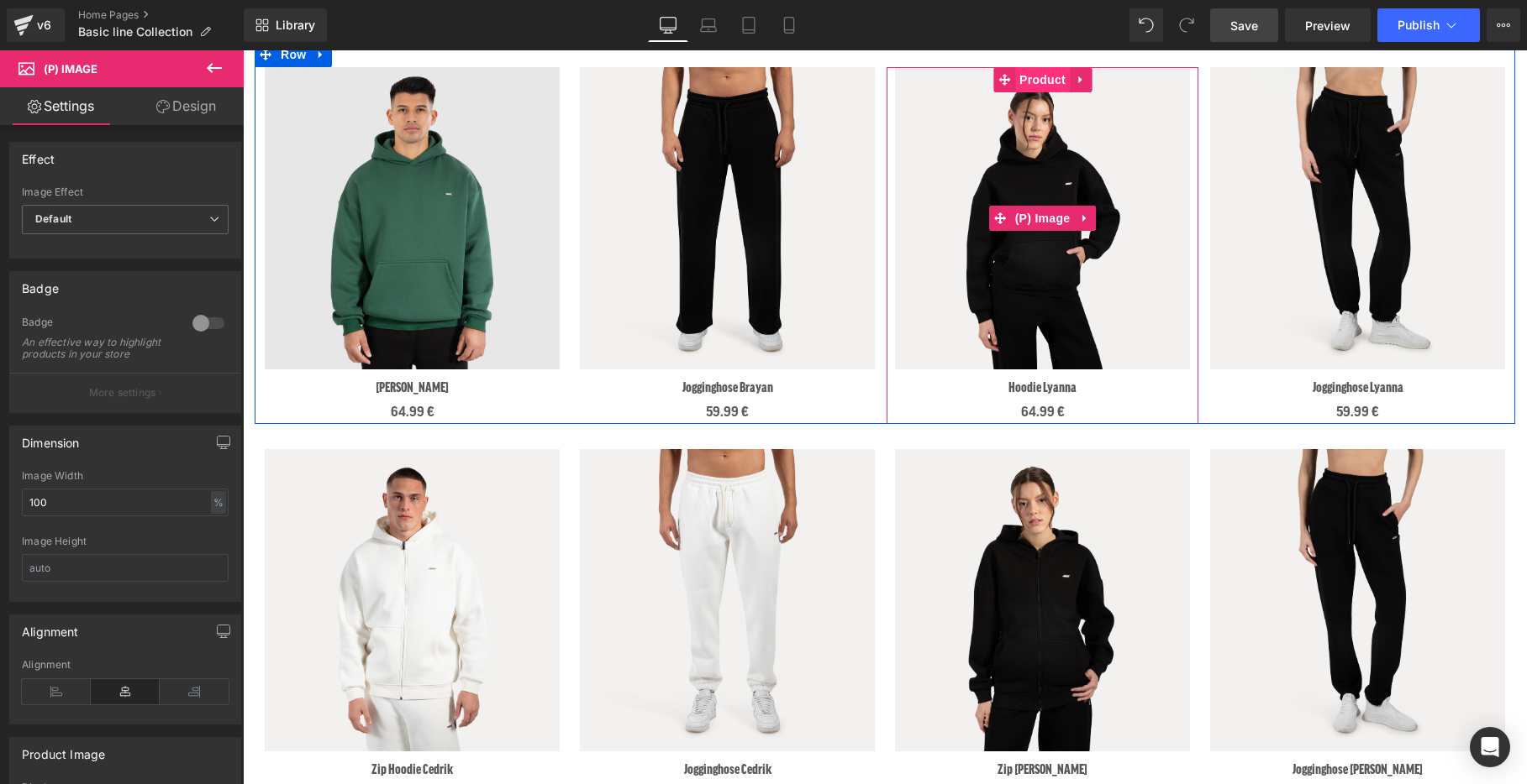
click at [1031, 73] on span "Product" at bounding box center [1042, 79] width 55 height 25
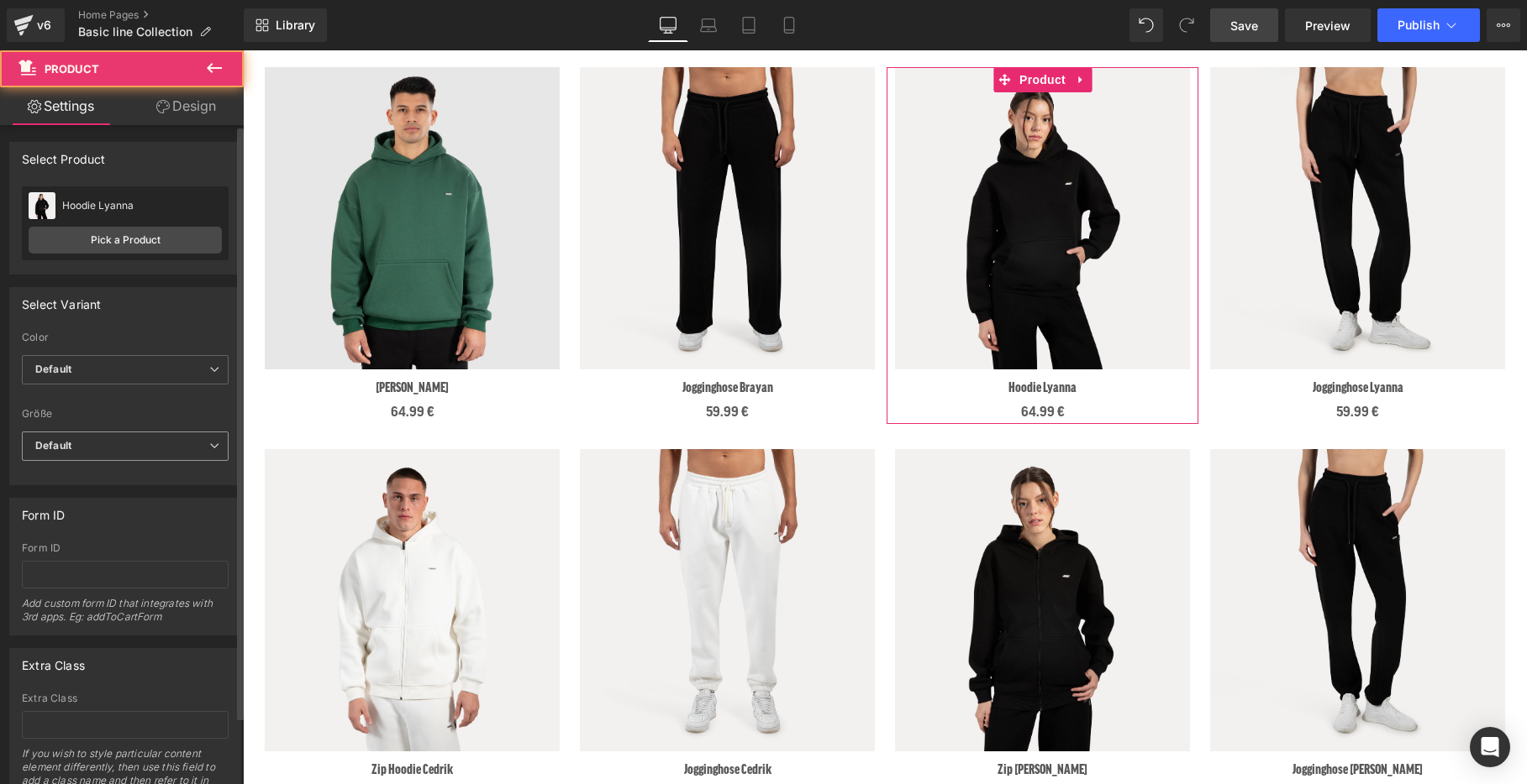
scroll to position [75, 0]
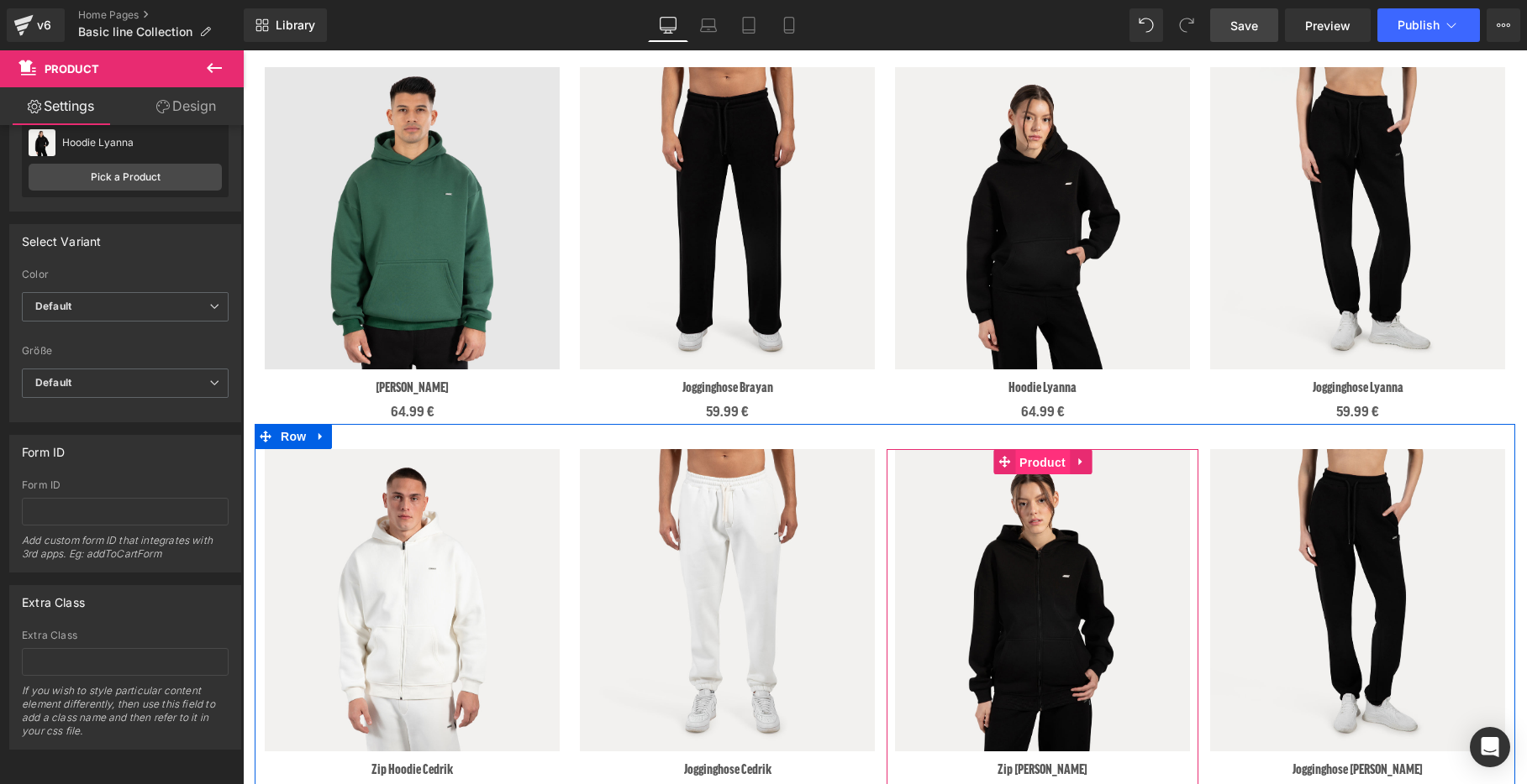
click at [1042, 470] on span "Product" at bounding box center [1042, 463] width 55 height 25
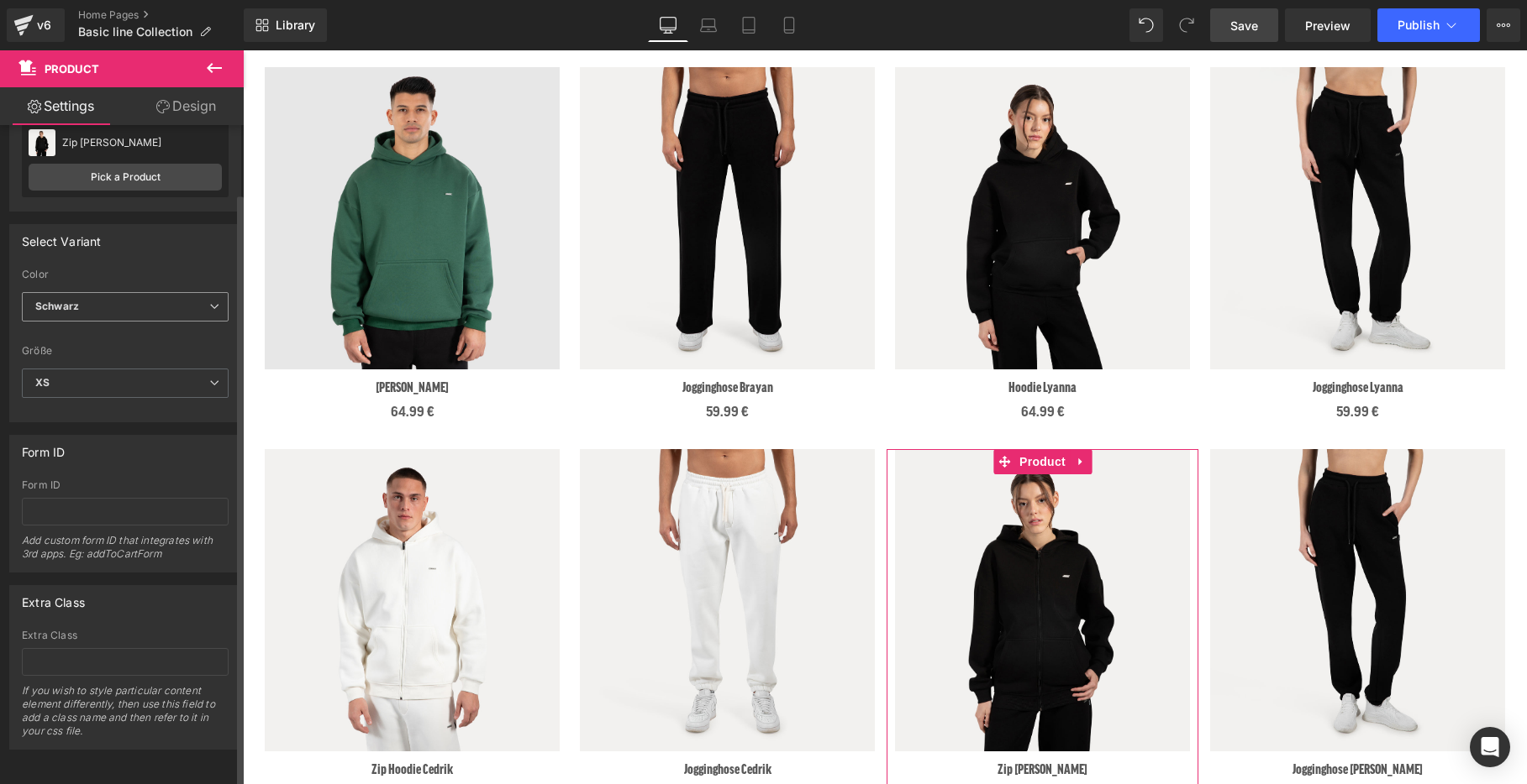
click at [134, 300] on span "Schwarz" at bounding box center [124, 306] width 206 height 29
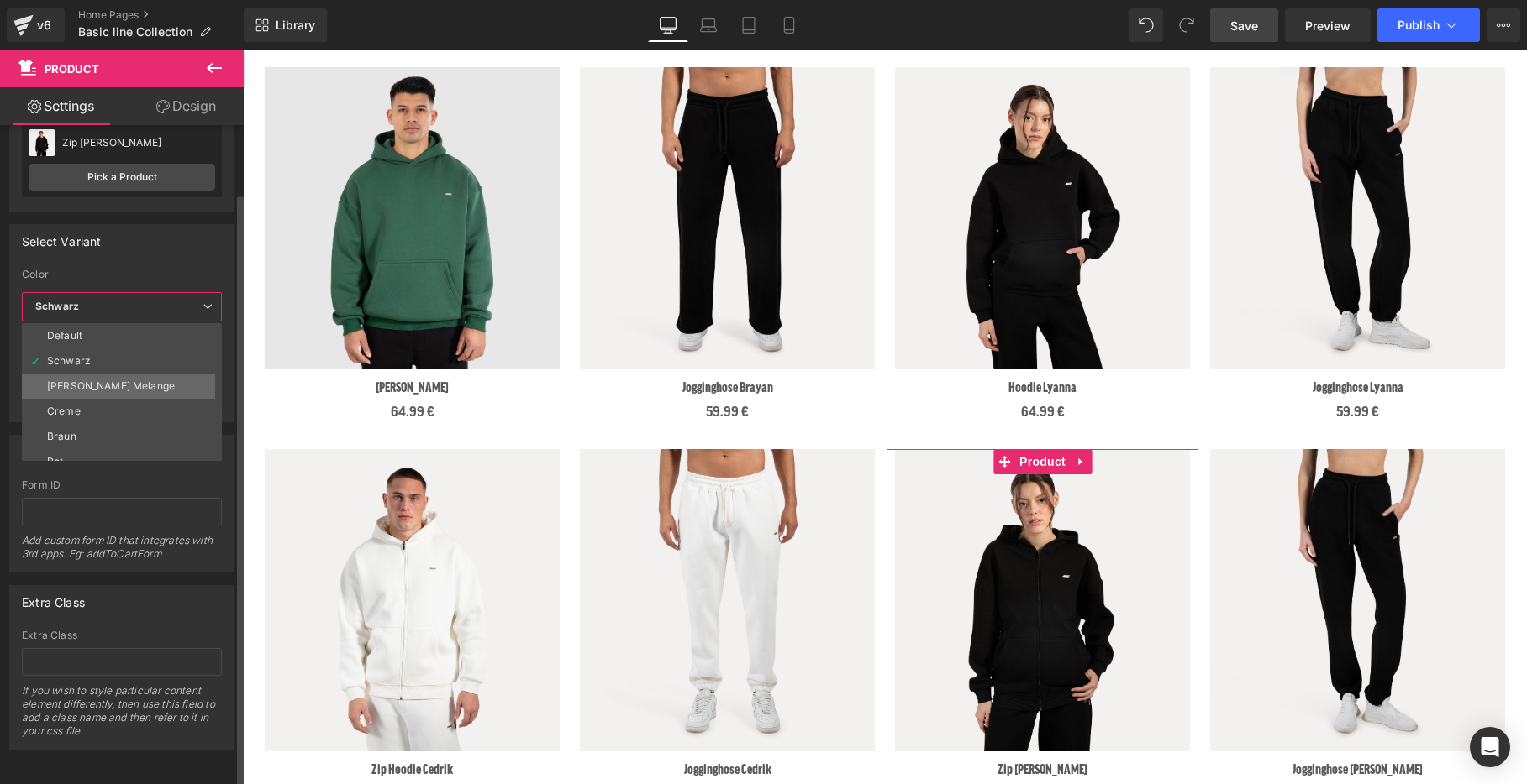
scroll to position [63, 0]
click at [125, 388] on li "Rot" at bounding box center [125, 398] width 207 height 25
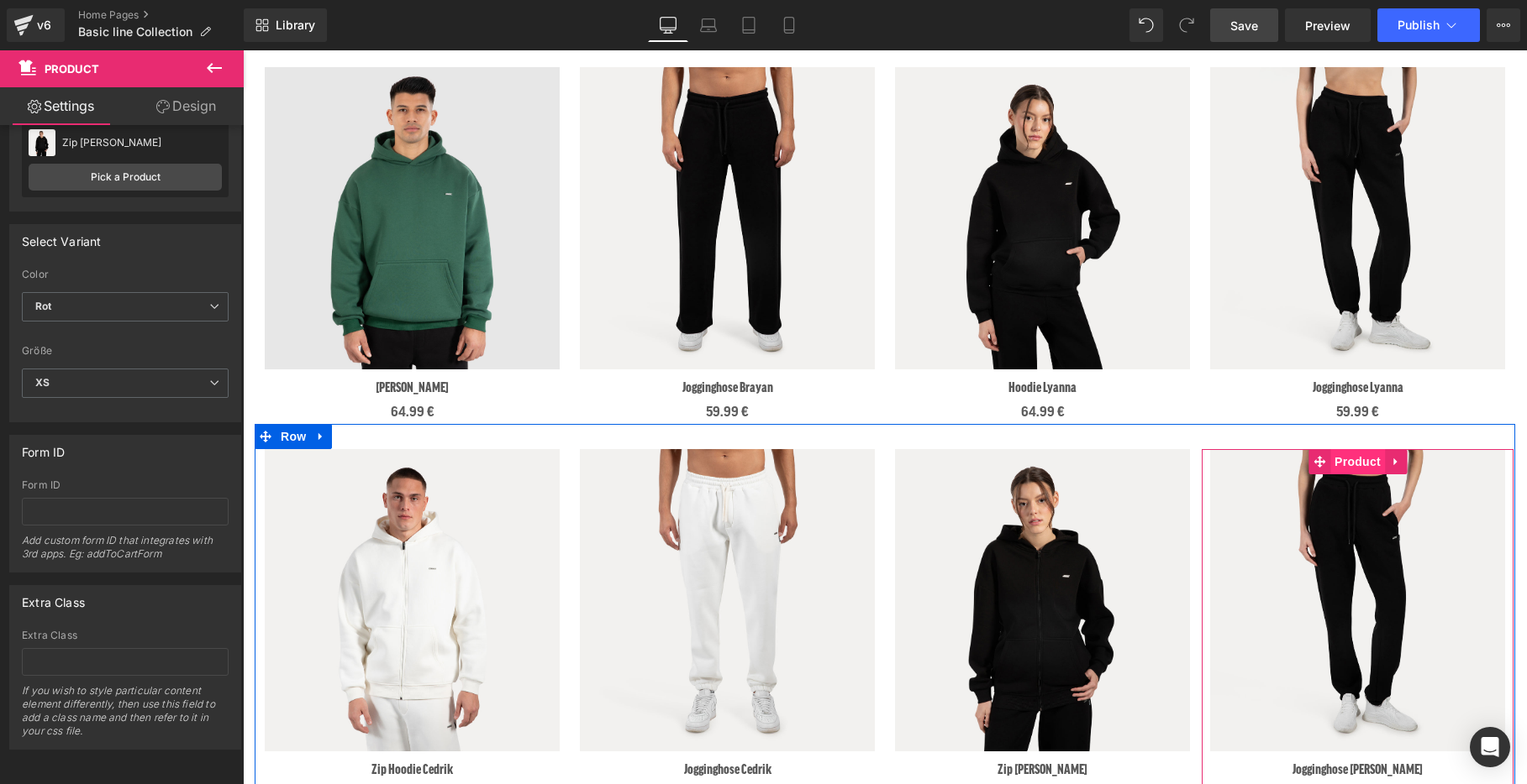
click at [1365, 463] on span "Product" at bounding box center [1357, 462] width 55 height 25
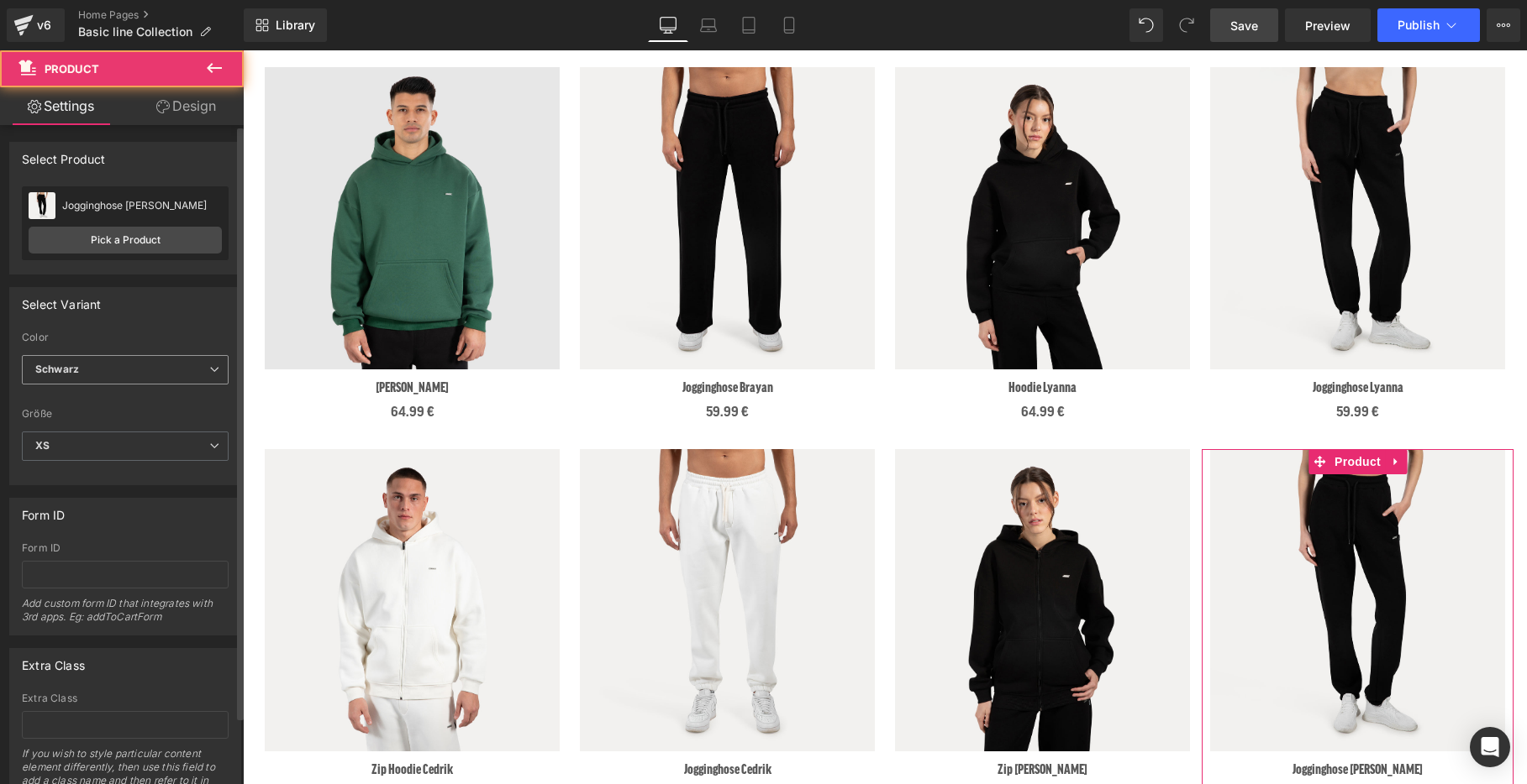
click at [128, 364] on span "Schwarz" at bounding box center [124, 370] width 206 height 29
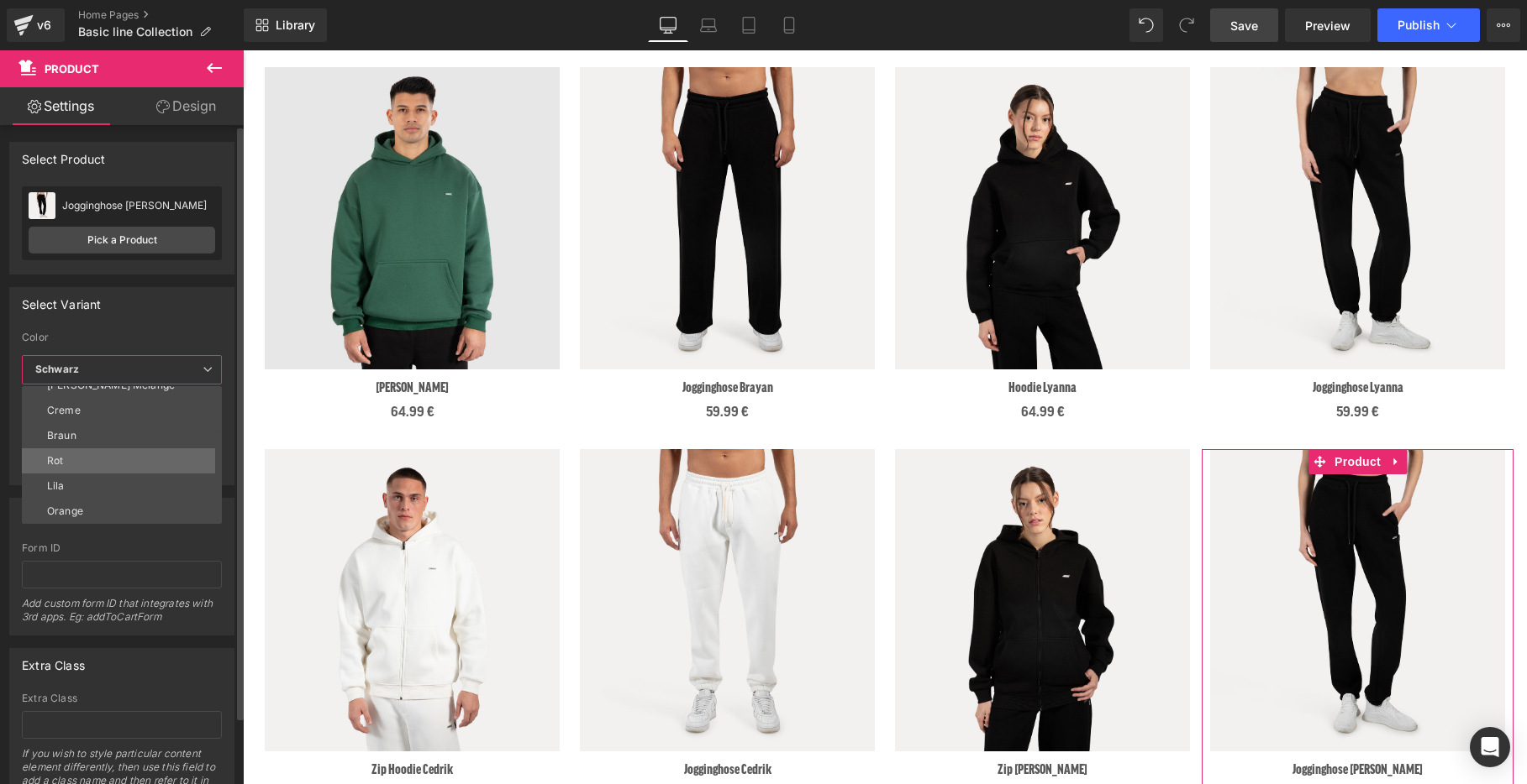
click at [105, 460] on li "Rot" at bounding box center [125, 461] width 207 height 25
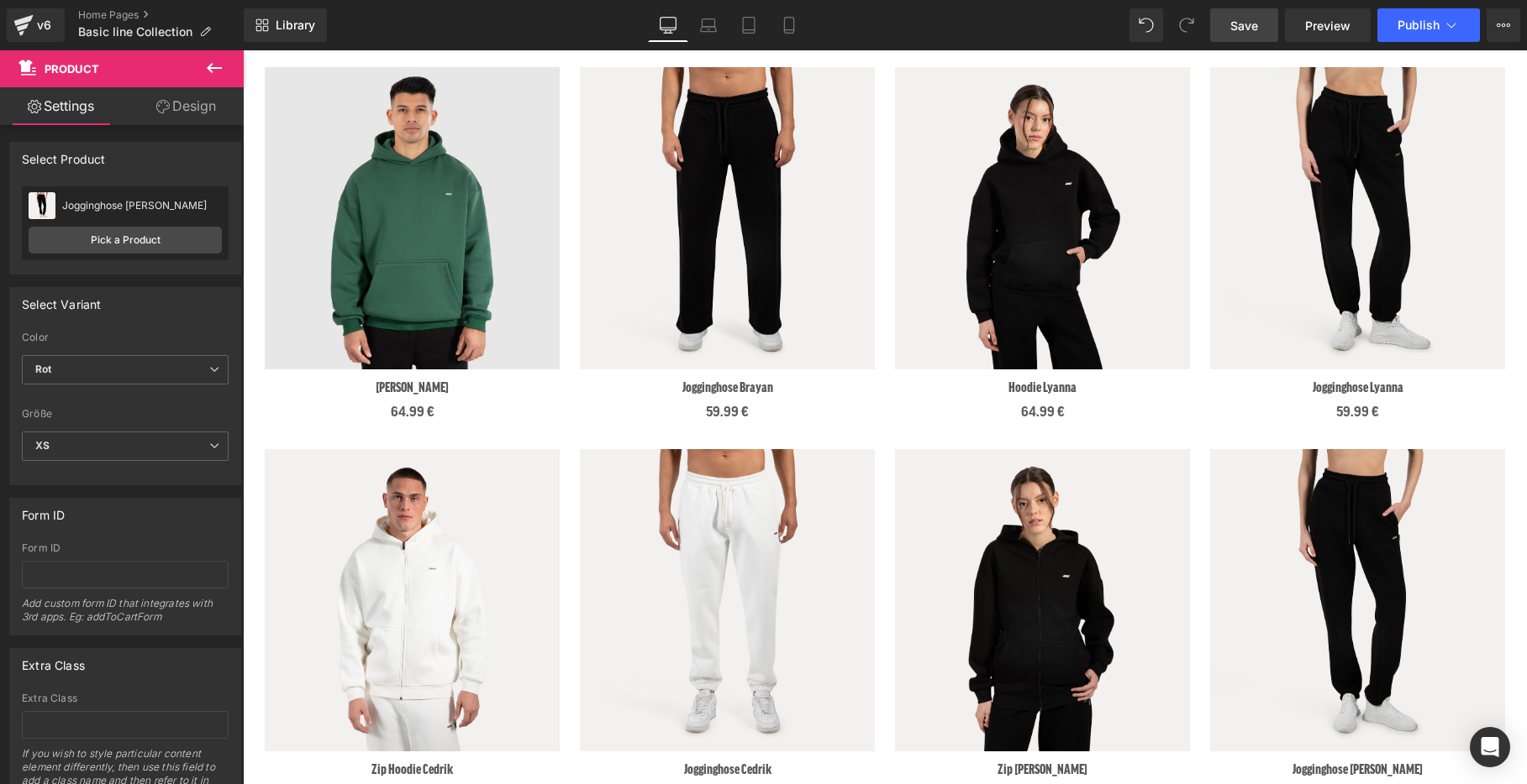
click at [1254, 22] on span "Save" at bounding box center [1244, 26] width 28 height 18
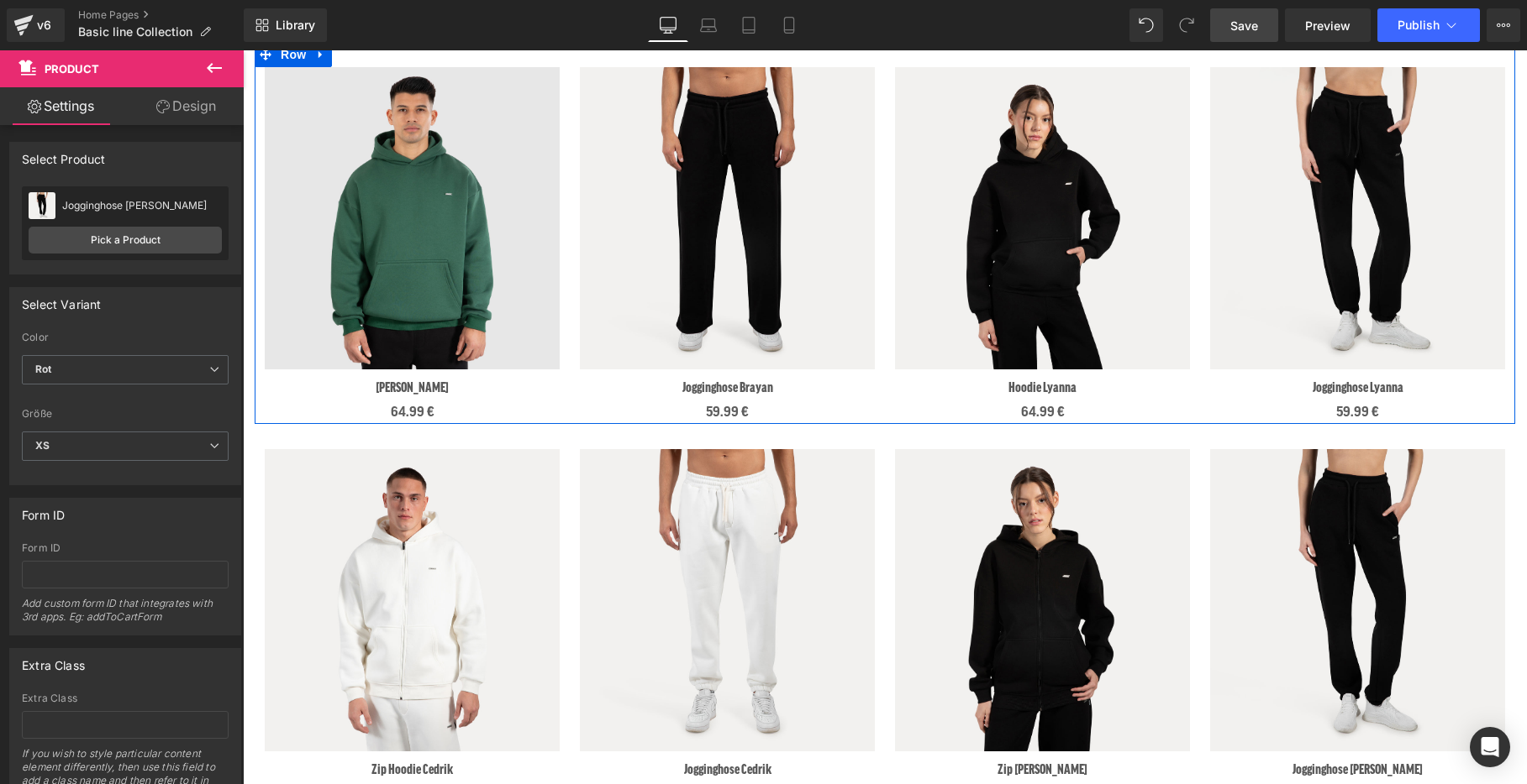
scroll to position [589, 0]
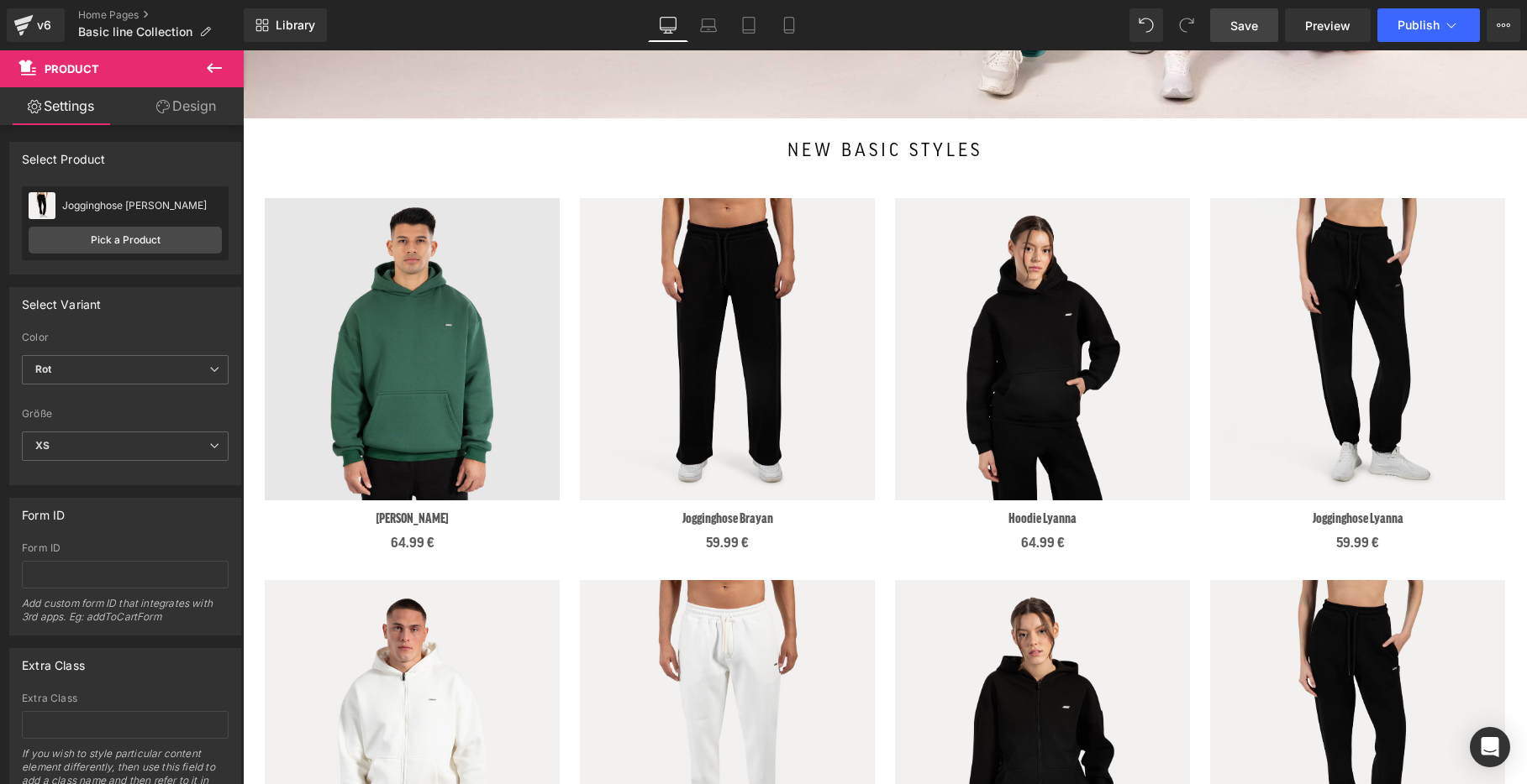
click at [1034, 217] on div "Sale Off (P) Image Hoodie Lyanna (P) Title 64.99 € (P) Price Product" at bounding box center [1042, 377] width 312 height 357
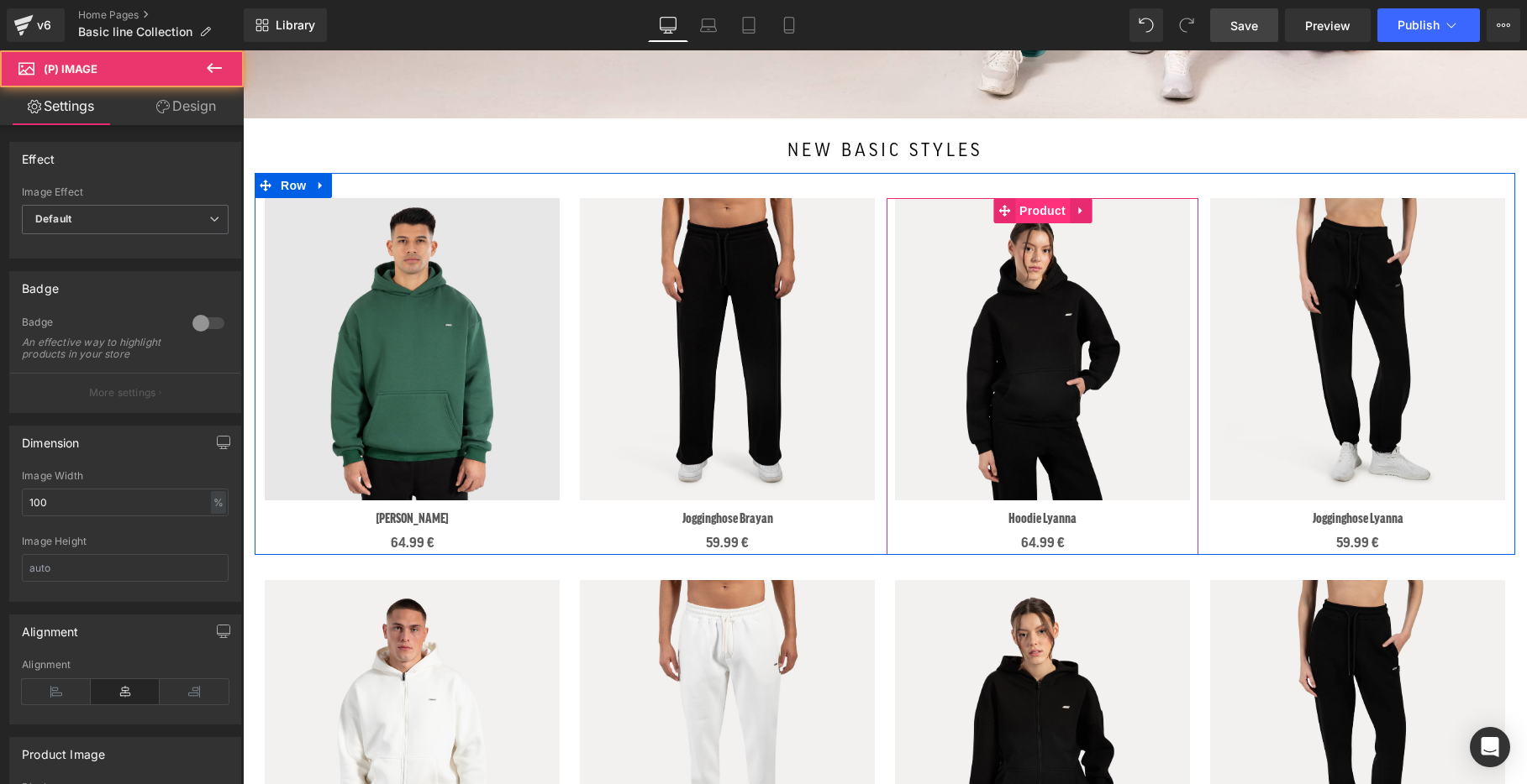
click at [1046, 214] on span "Product" at bounding box center [1042, 211] width 55 height 25
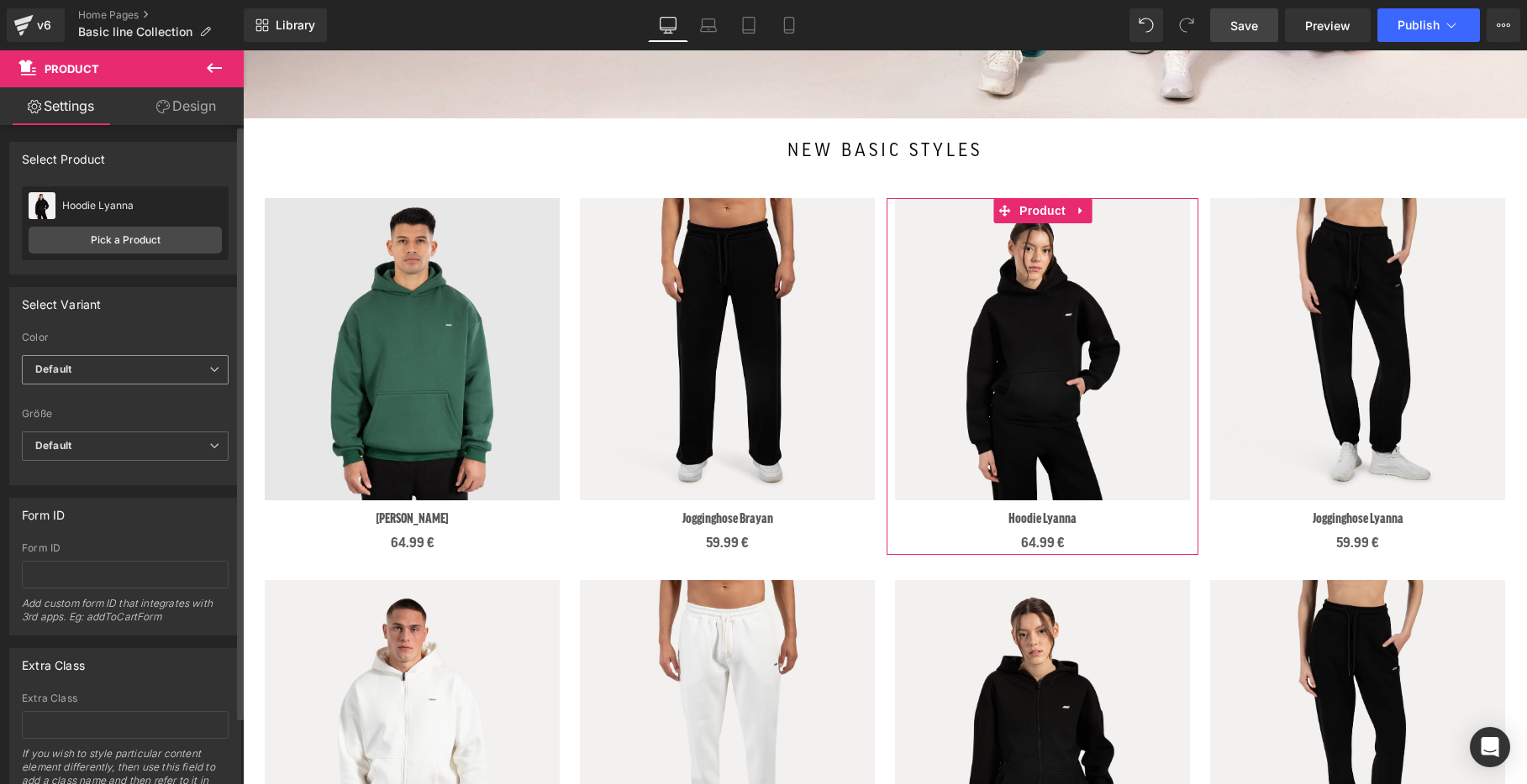
click at [134, 363] on span "Default" at bounding box center [124, 370] width 206 height 29
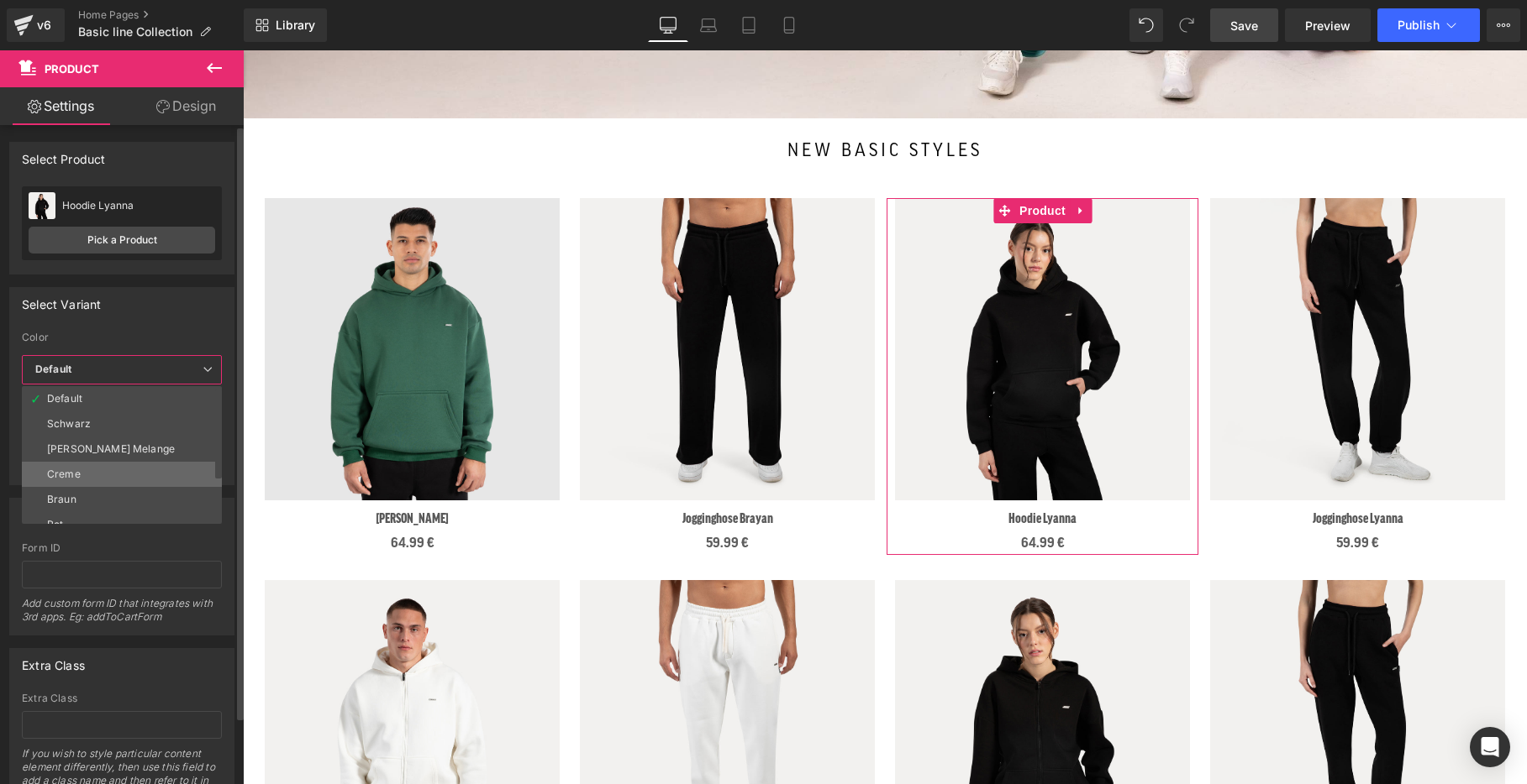
click at [120, 473] on li "Creme" at bounding box center [125, 474] width 207 height 25
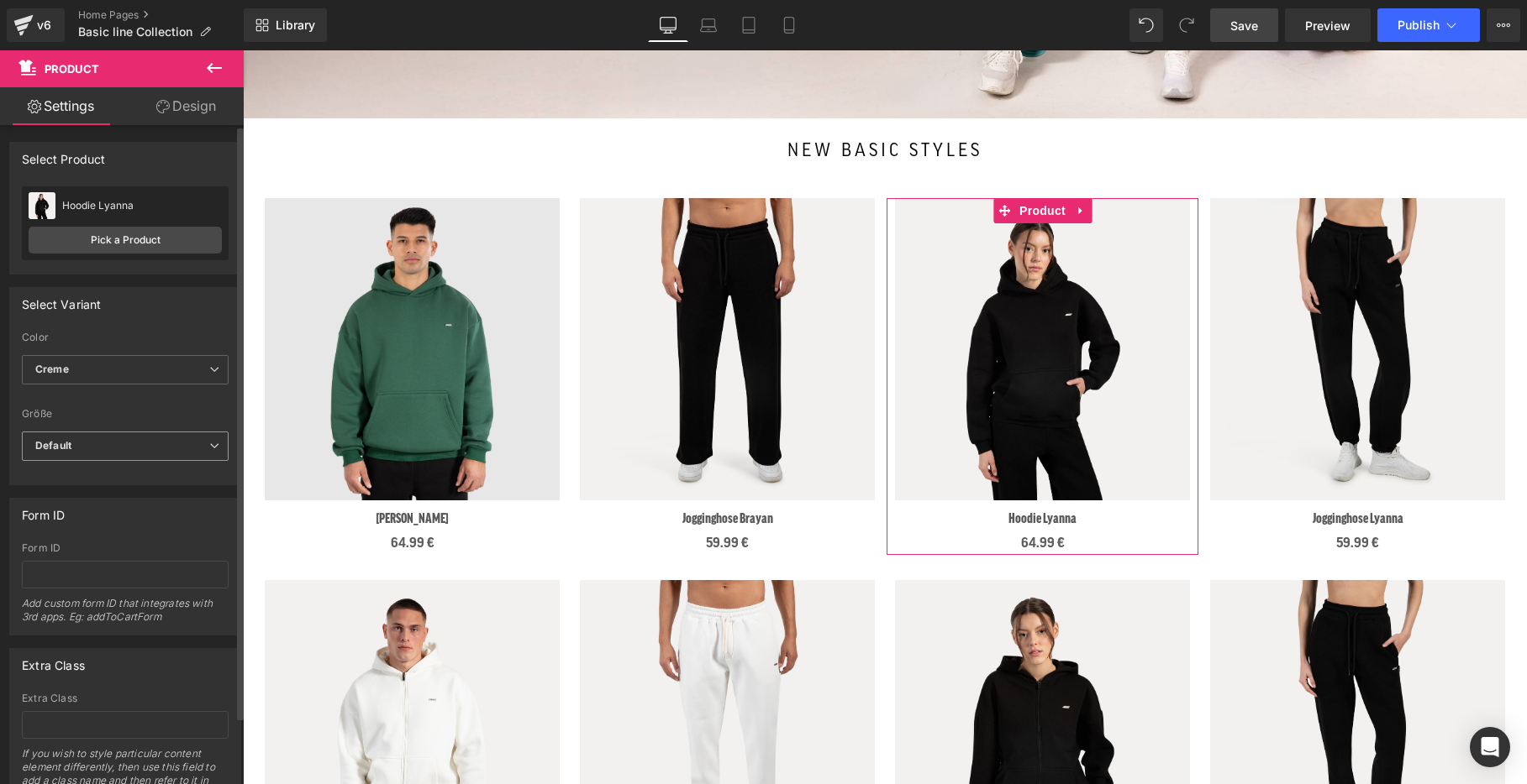
click at [70, 451] on b "Default" at bounding box center [54, 446] width 36 height 13
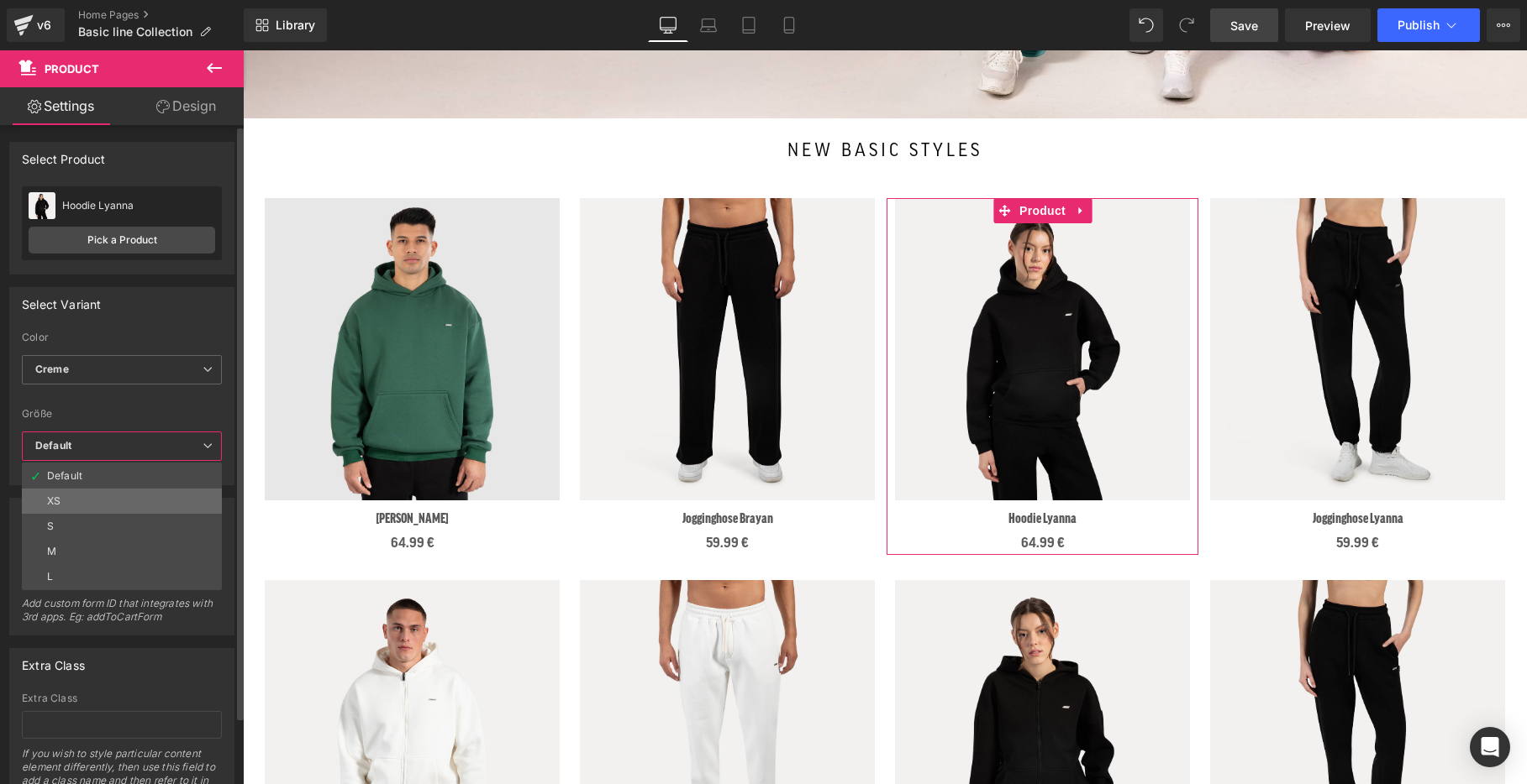
click at [121, 500] on li "XS" at bounding box center [122, 501] width 200 height 25
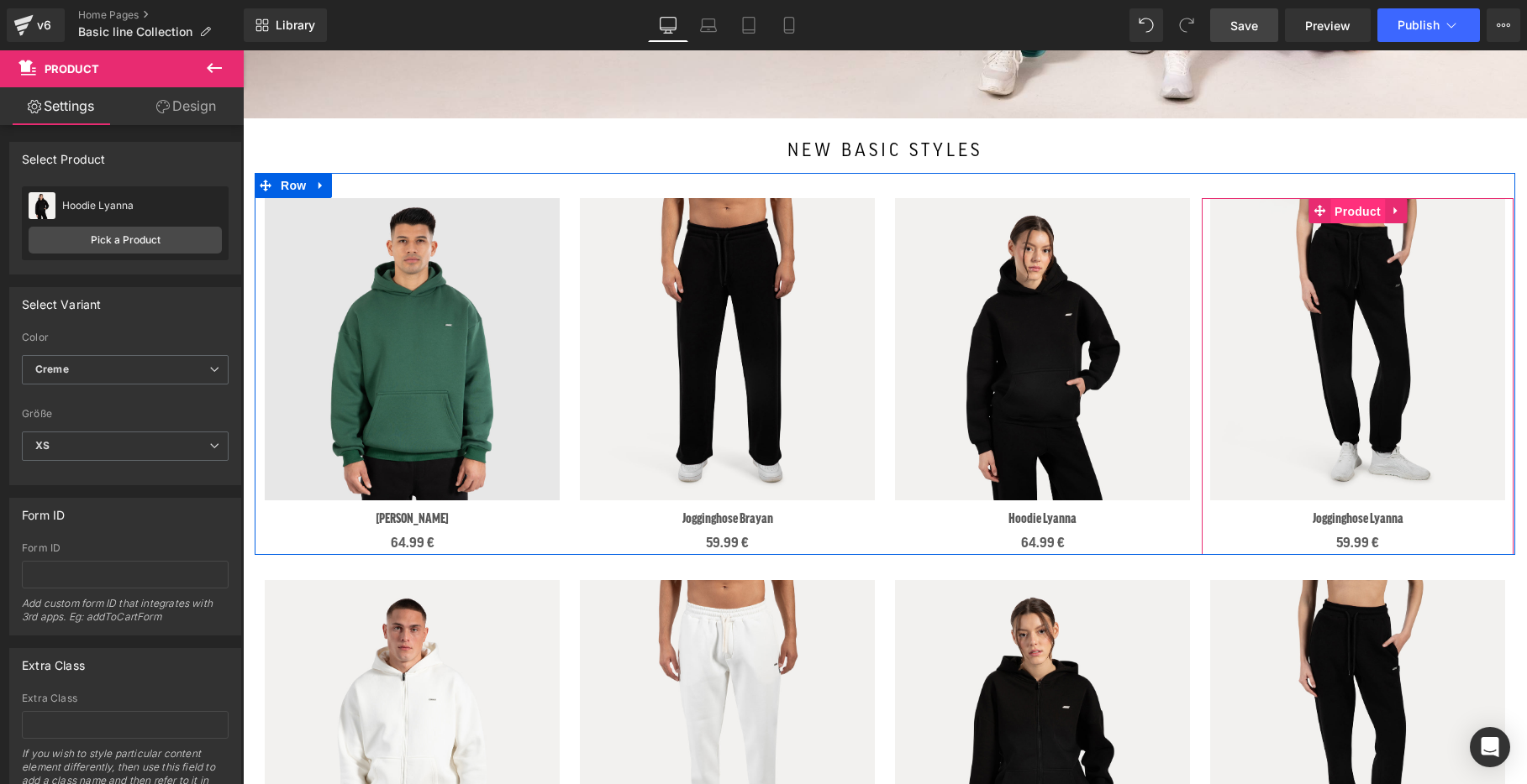
click at [1360, 203] on span "Product" at bounding box center [1357, 212] width 55 height 25
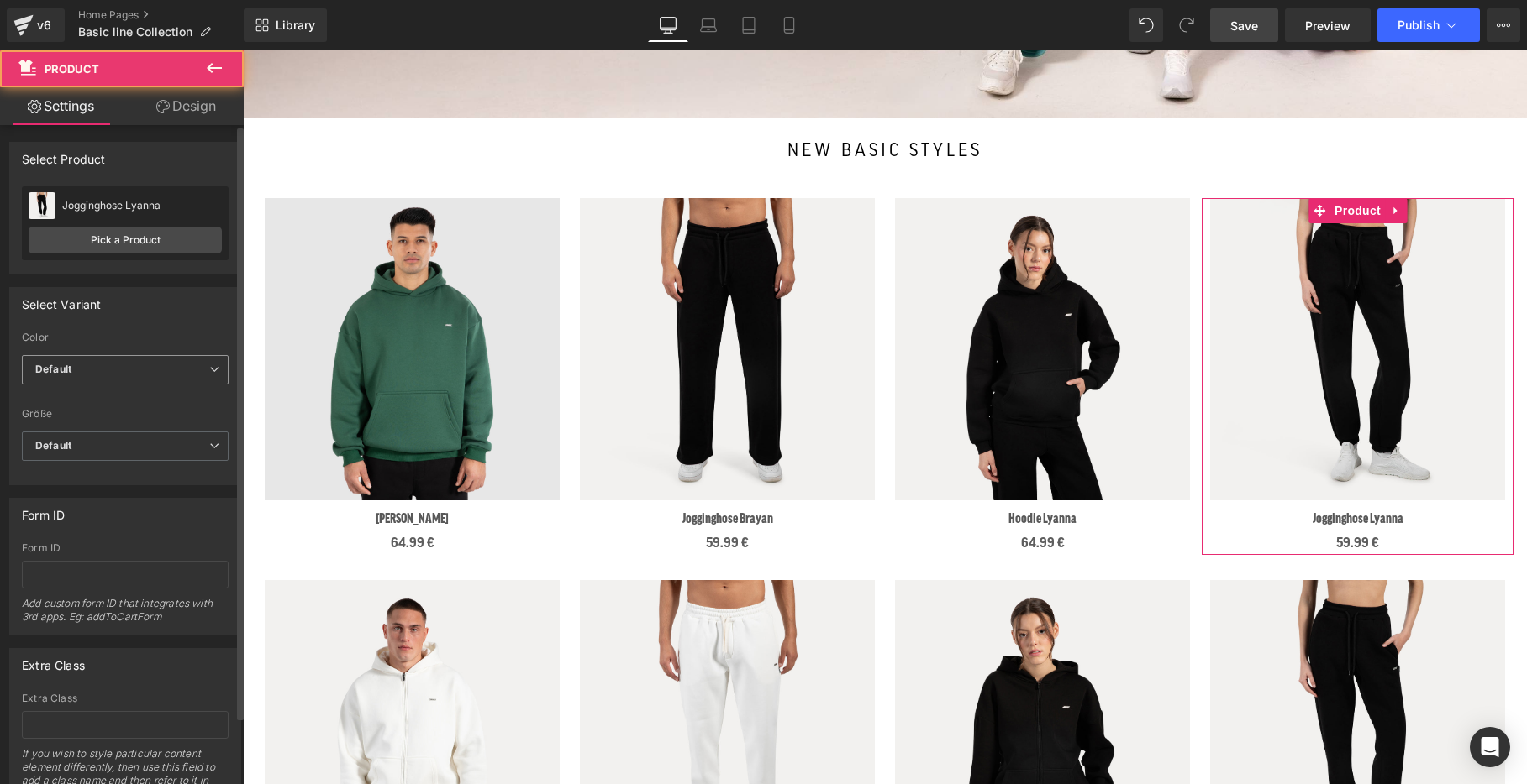
click at [115, 374] on span "Default" at bounding box center [124, 370] width 206 height 29
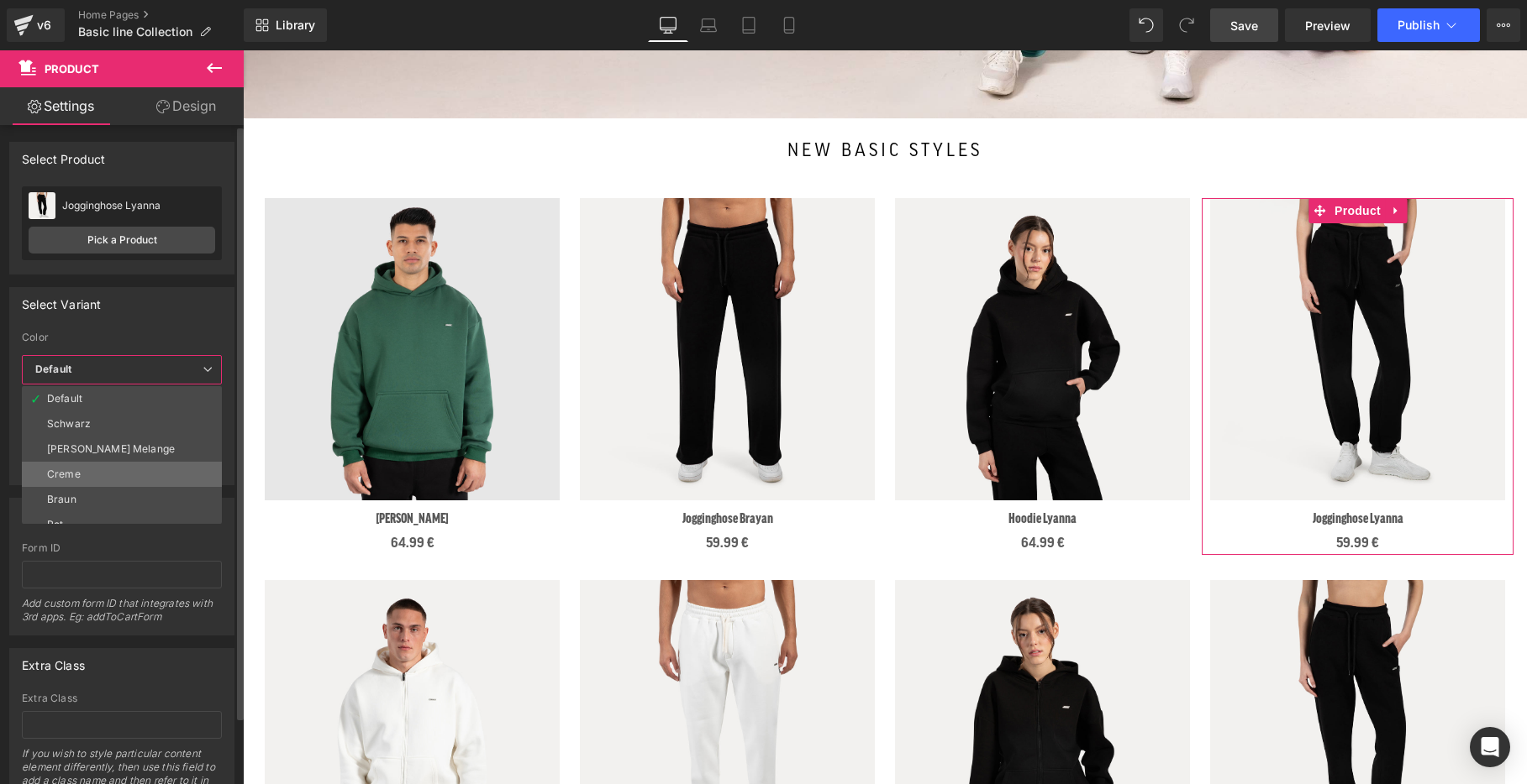
click at [113, 482] on li "Creme" at bounding box center [125, 474] width 207 height 25
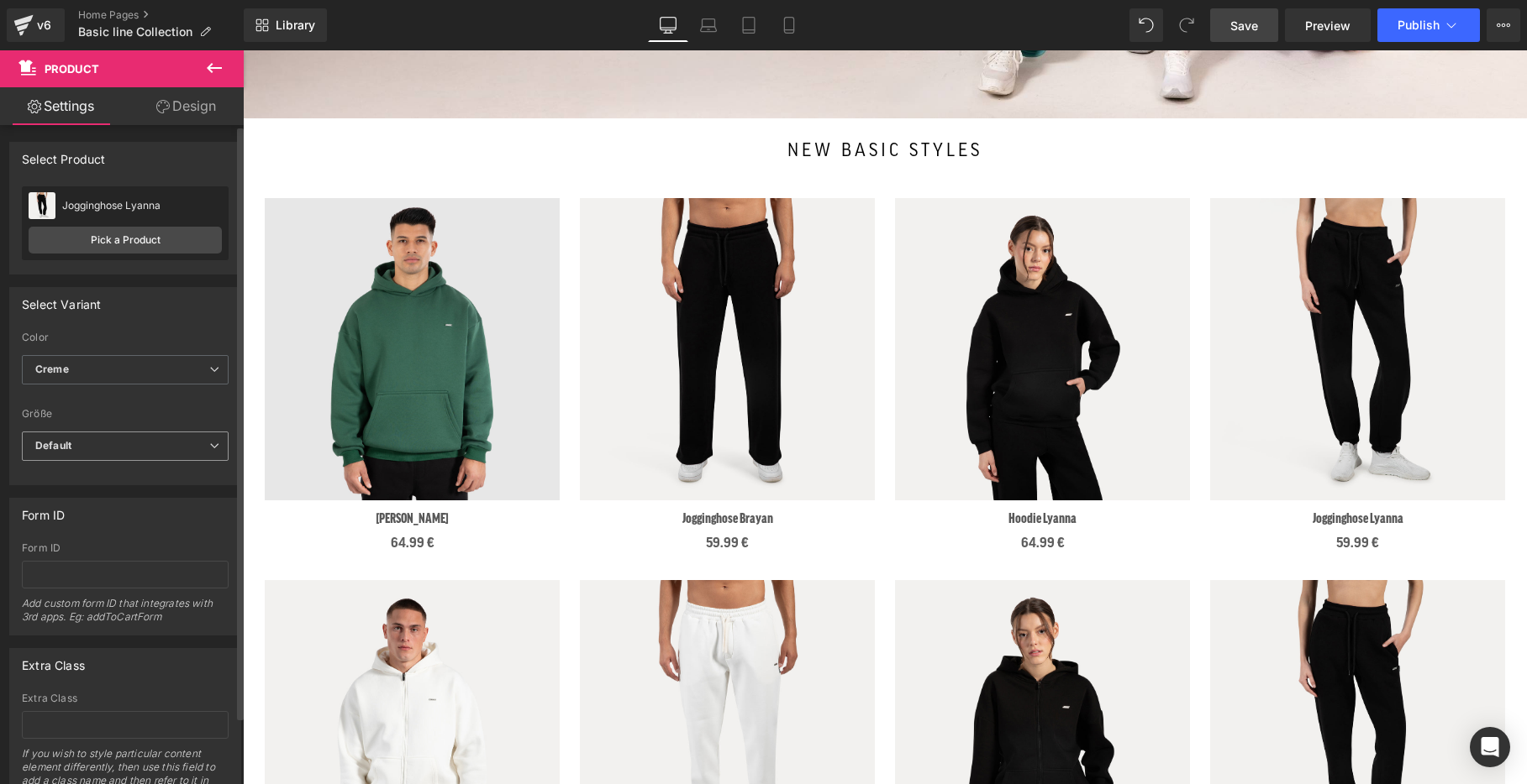
click at [81, 451] on span "Default" at bounding box center [124, 446] width 206 height 29
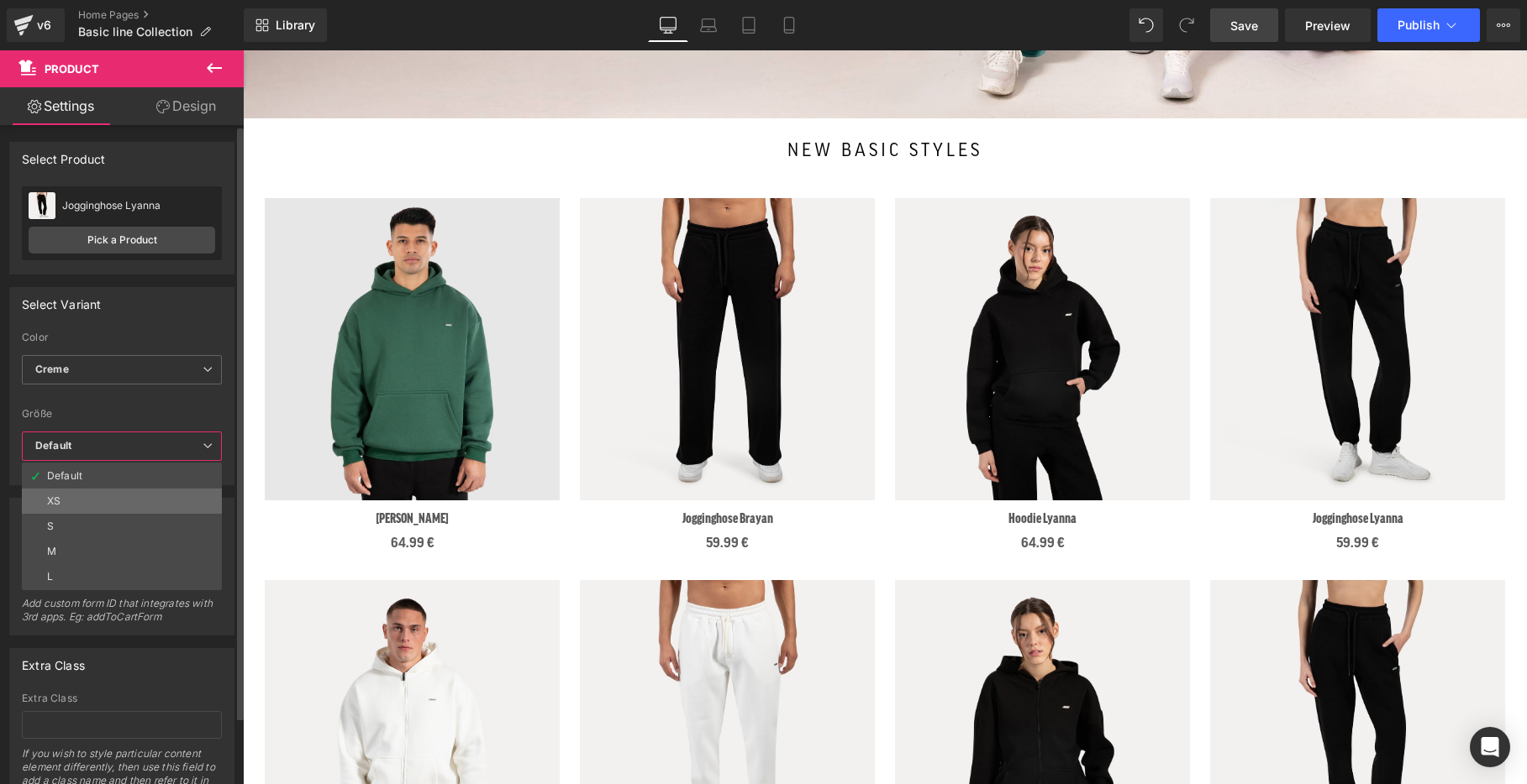
click at [122, 495] on li "XS" at bounding box center [122, 501] width 200 height 25
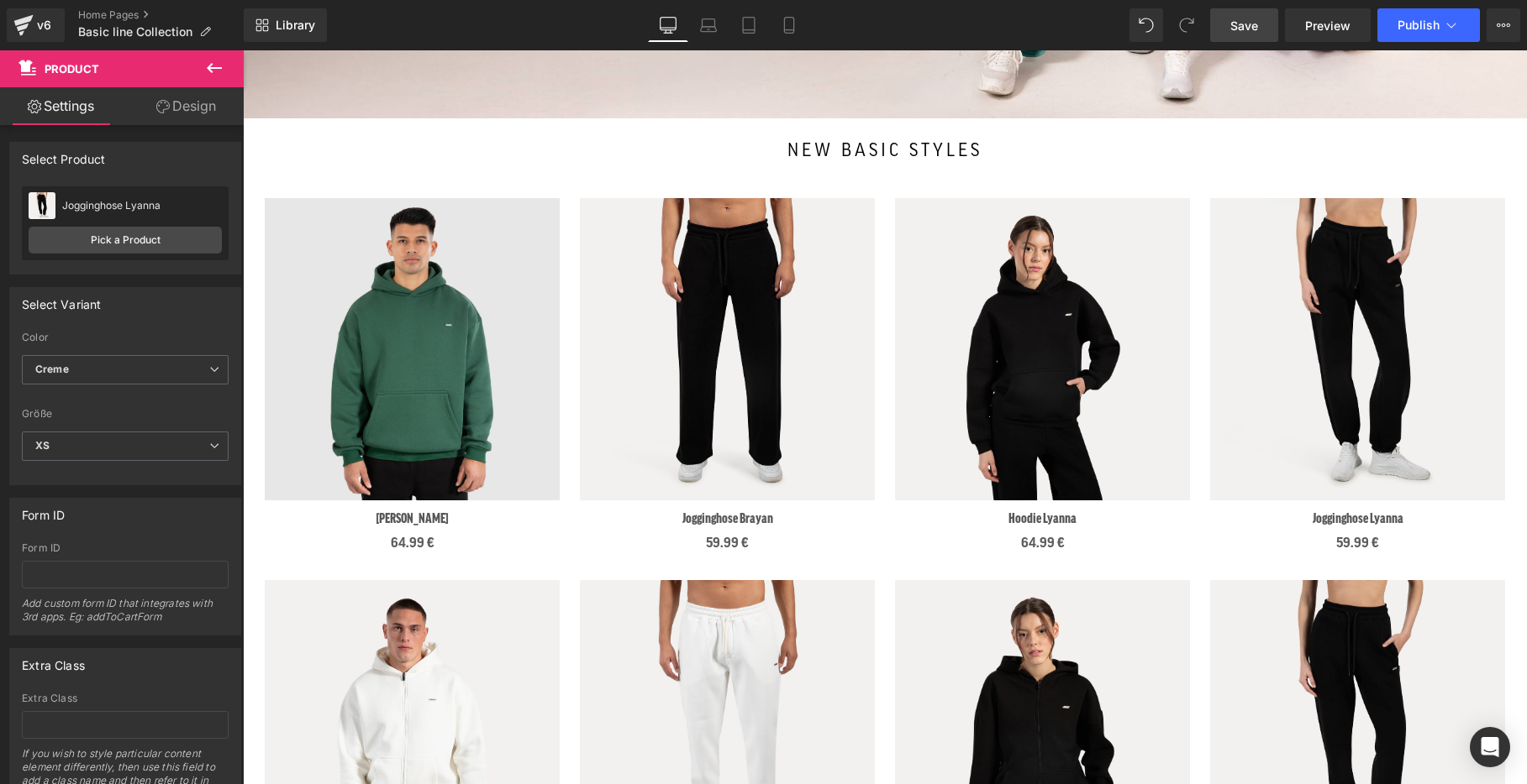
click at [1258, 30] on span "Save" at bounding box center [1244, 26] width 28 height 18
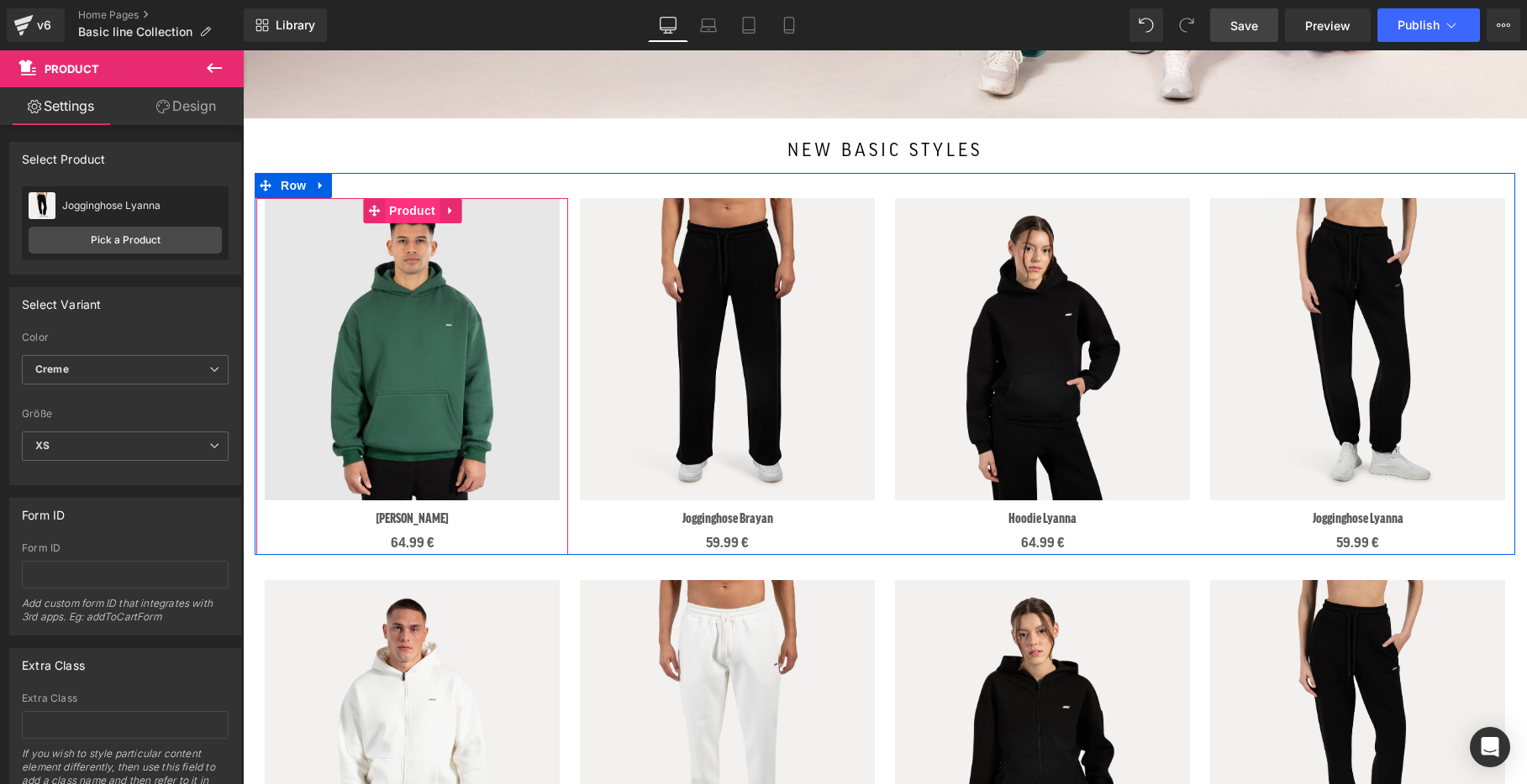
click at [418, 210] on span "Product" at bounding box center [412, 211] width 55 height 25
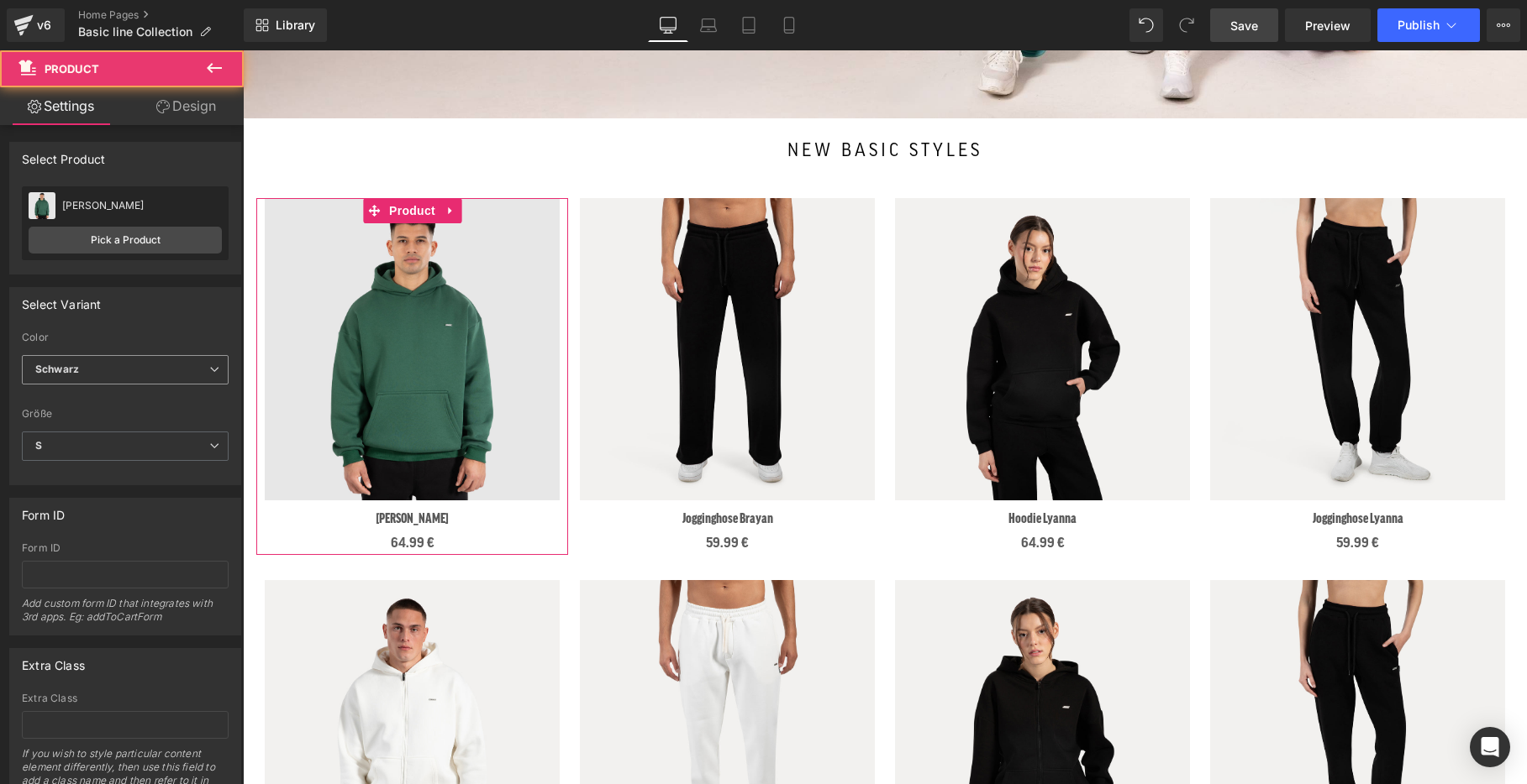
click at [120, 377] on span "Schwarz" at bounding box center [124, 370] width 206 height 29
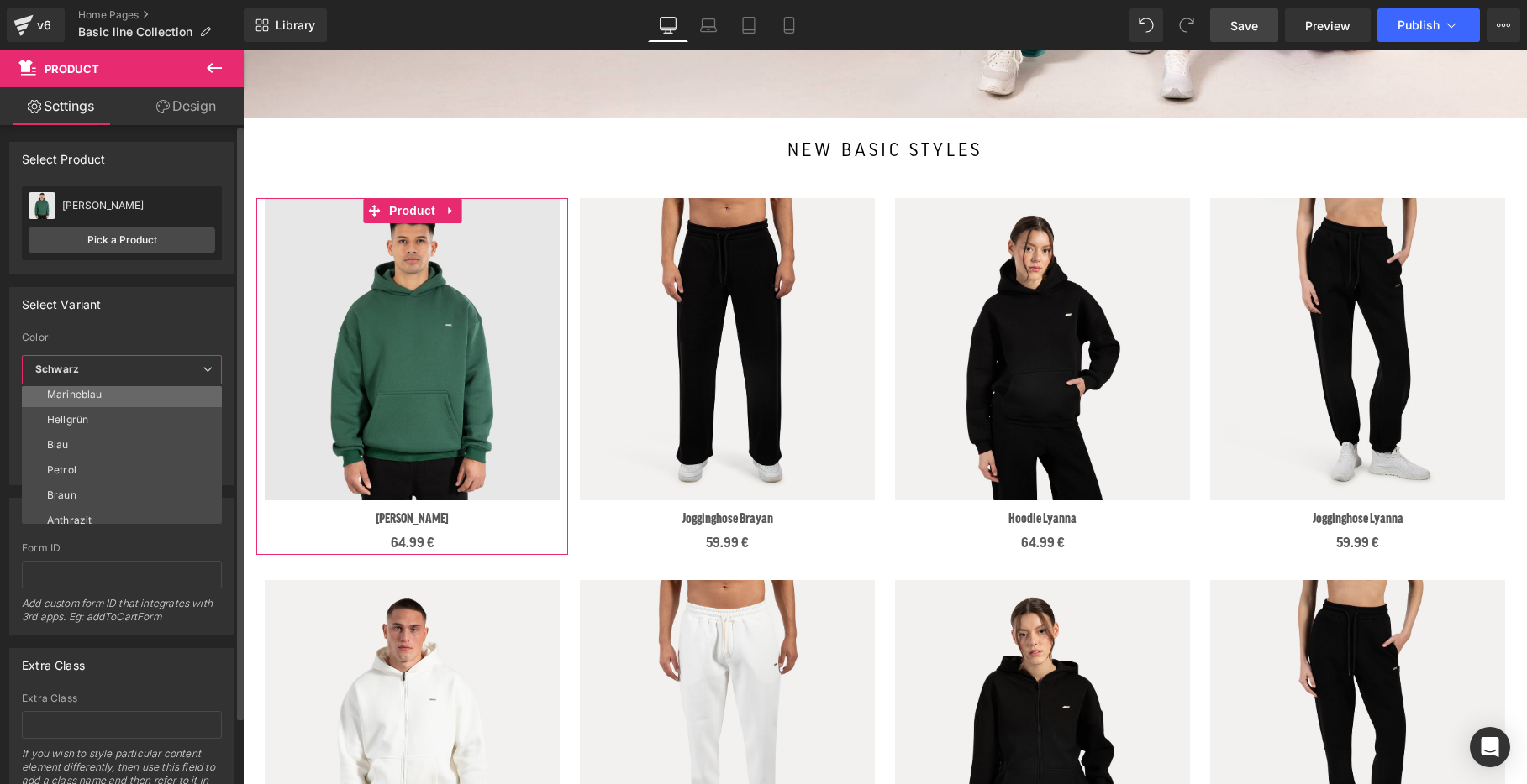
scroll to position [240, 0]
click at [106, 515] on li "Grau" at bounding box center [125, 512] width 207 height 25
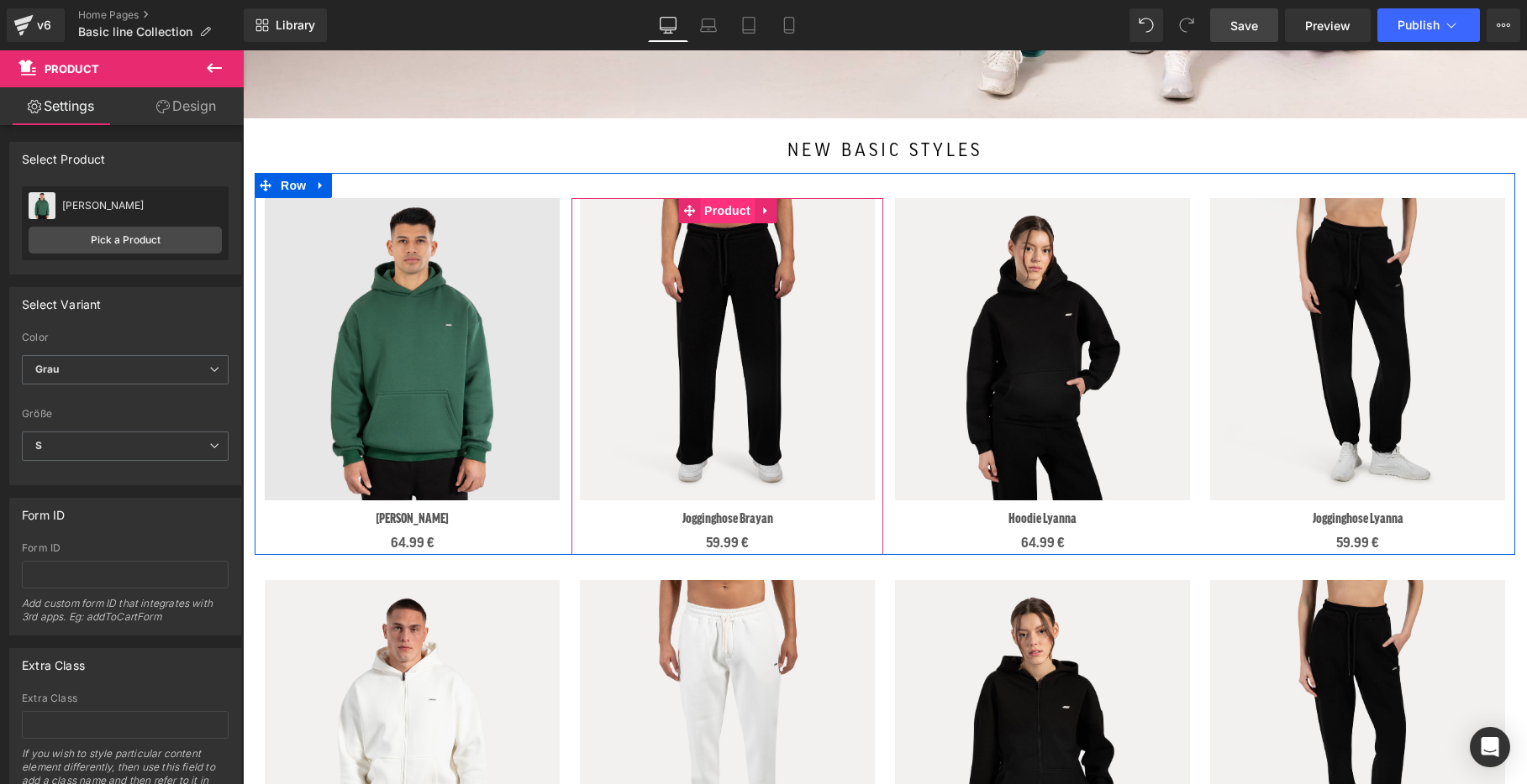
click at [726, 213] on span "Product" at bounding box center [726, 211] width 55 height 25
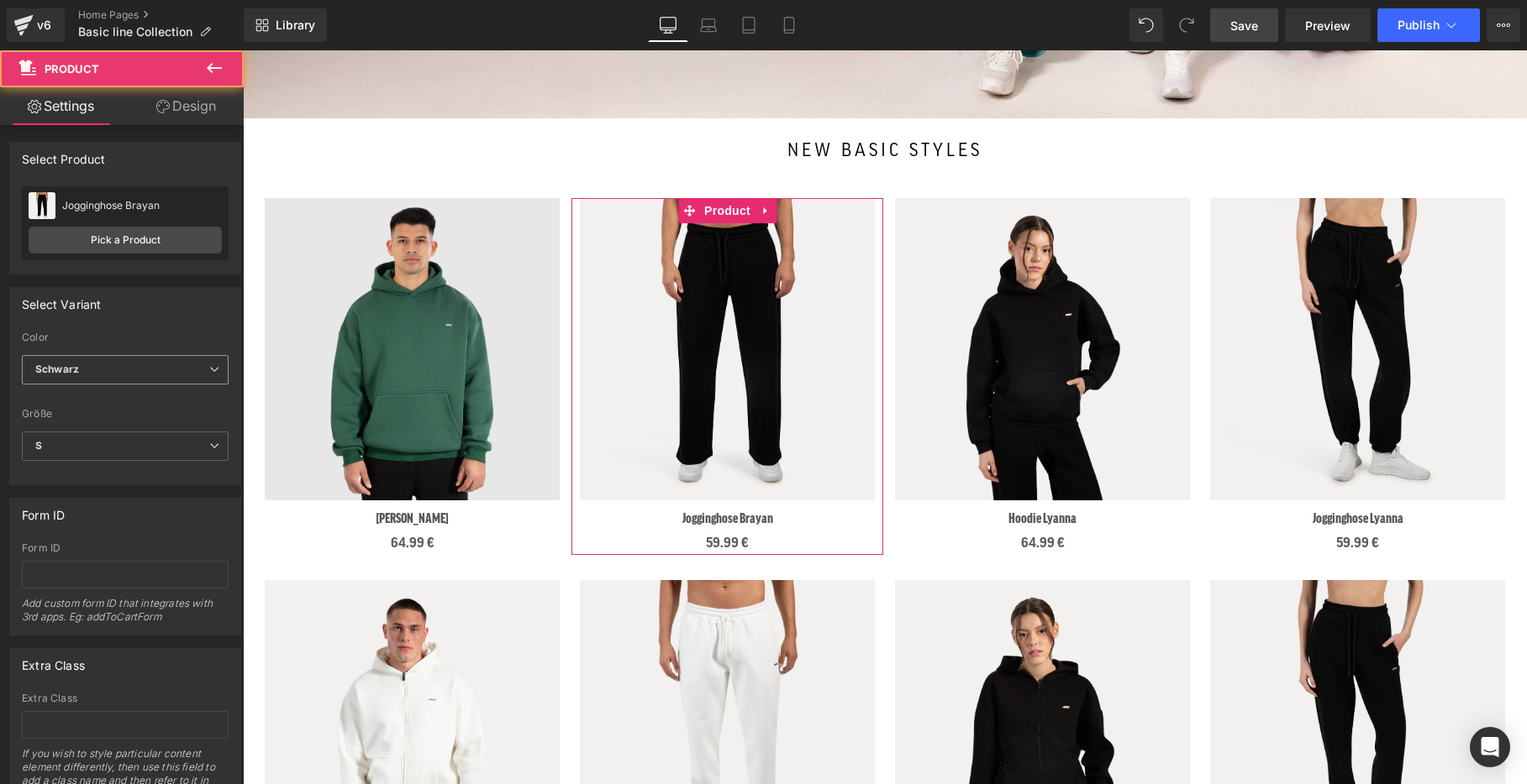
click at [143, 380] on span "Schwarz" at bounding box center [124, 370] width 206 height 29
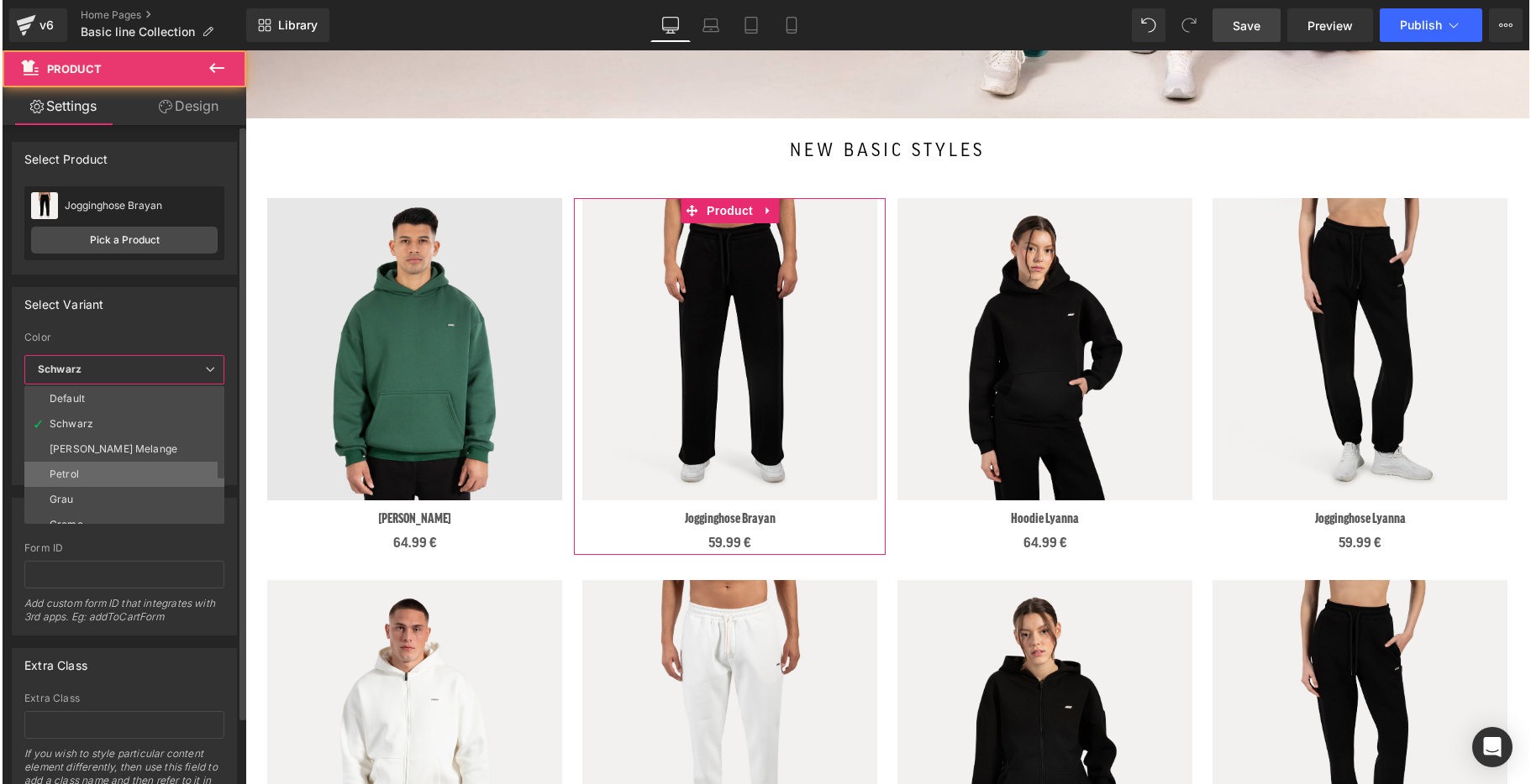
scroll to position [63, 0]
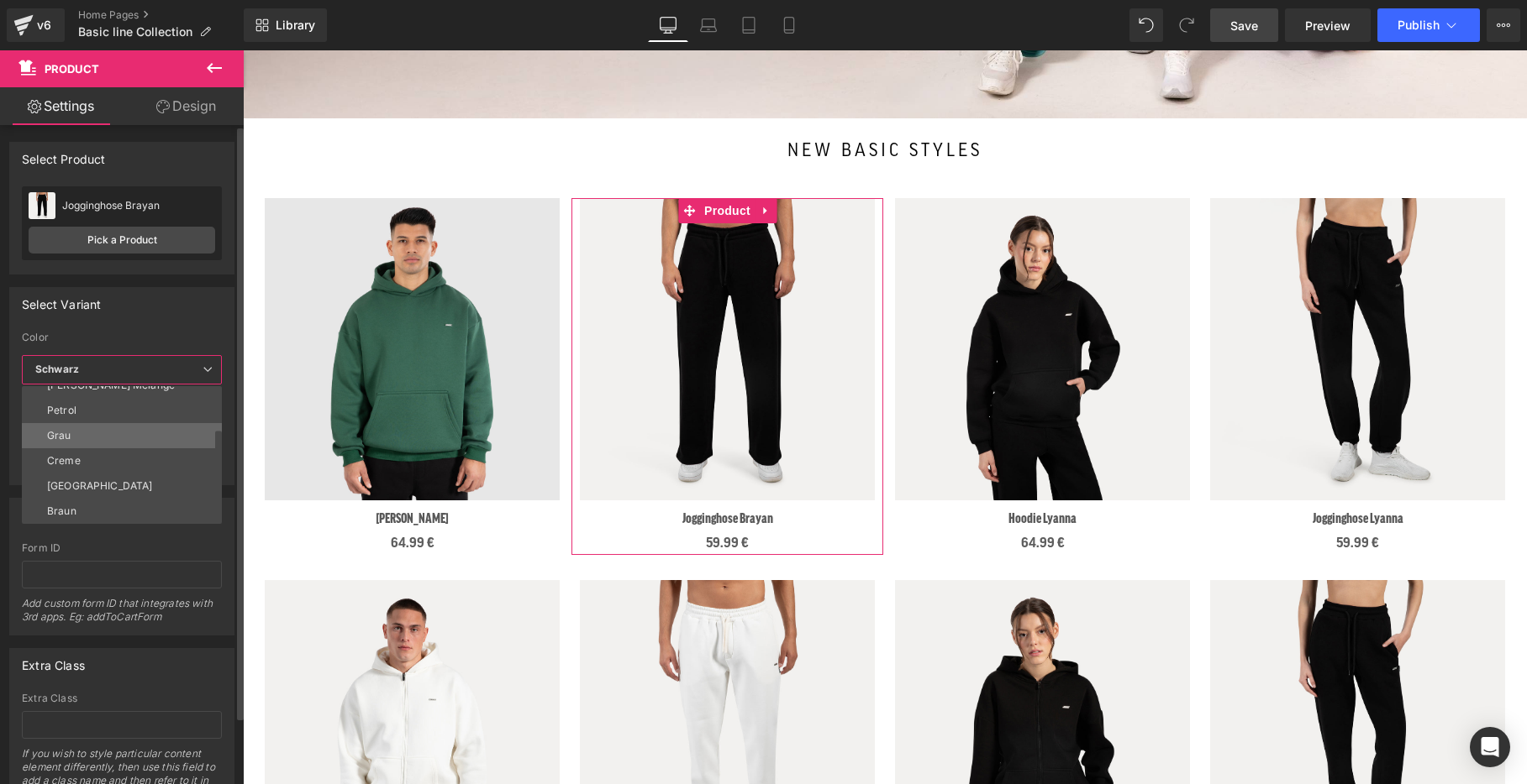
click at [101, 440] on li "Grau" at bounding box center [125, 436] width 207 height 25
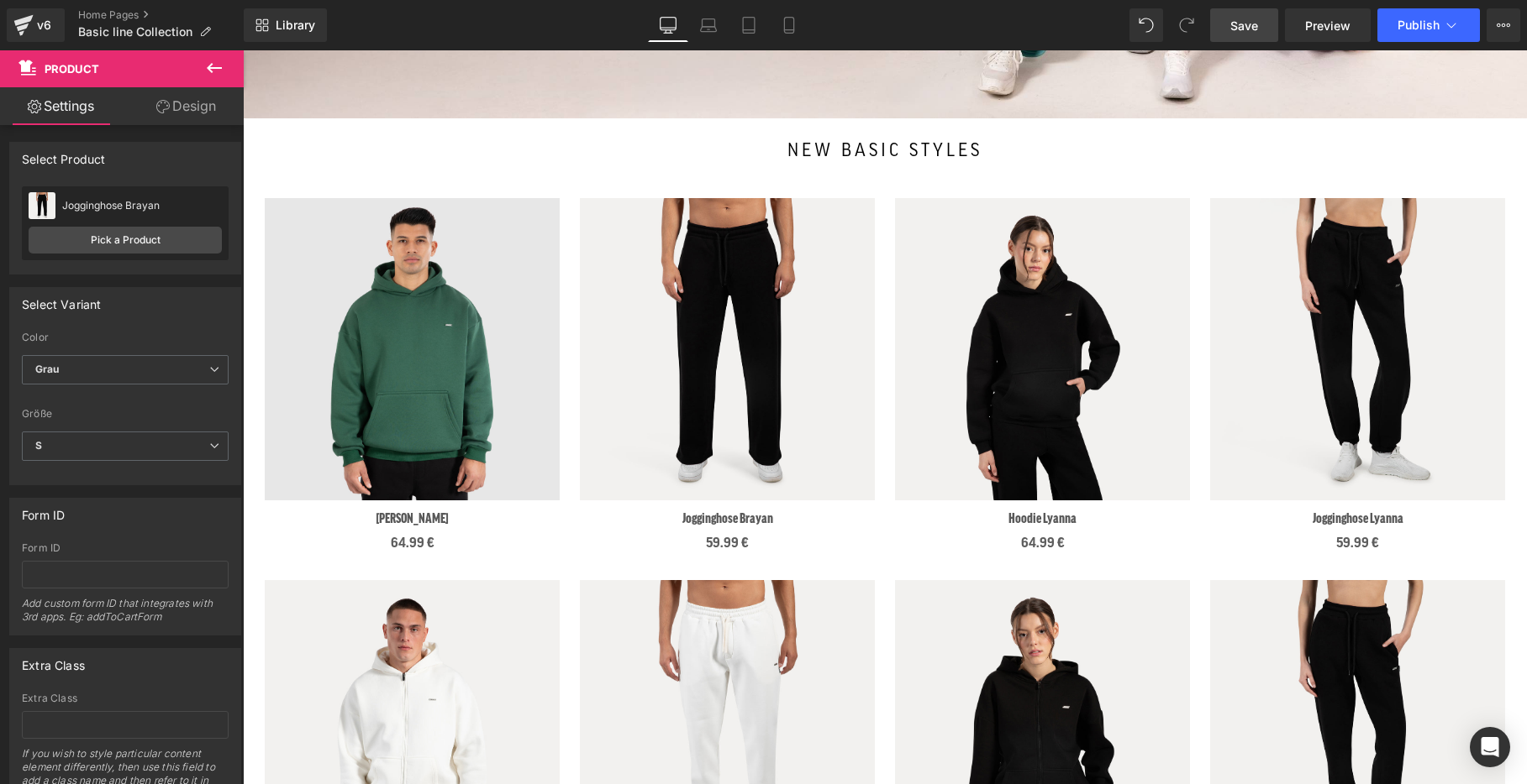
click at [1255, 28] on span "Save" at bounding box center [1244, 26] width 28 height 18
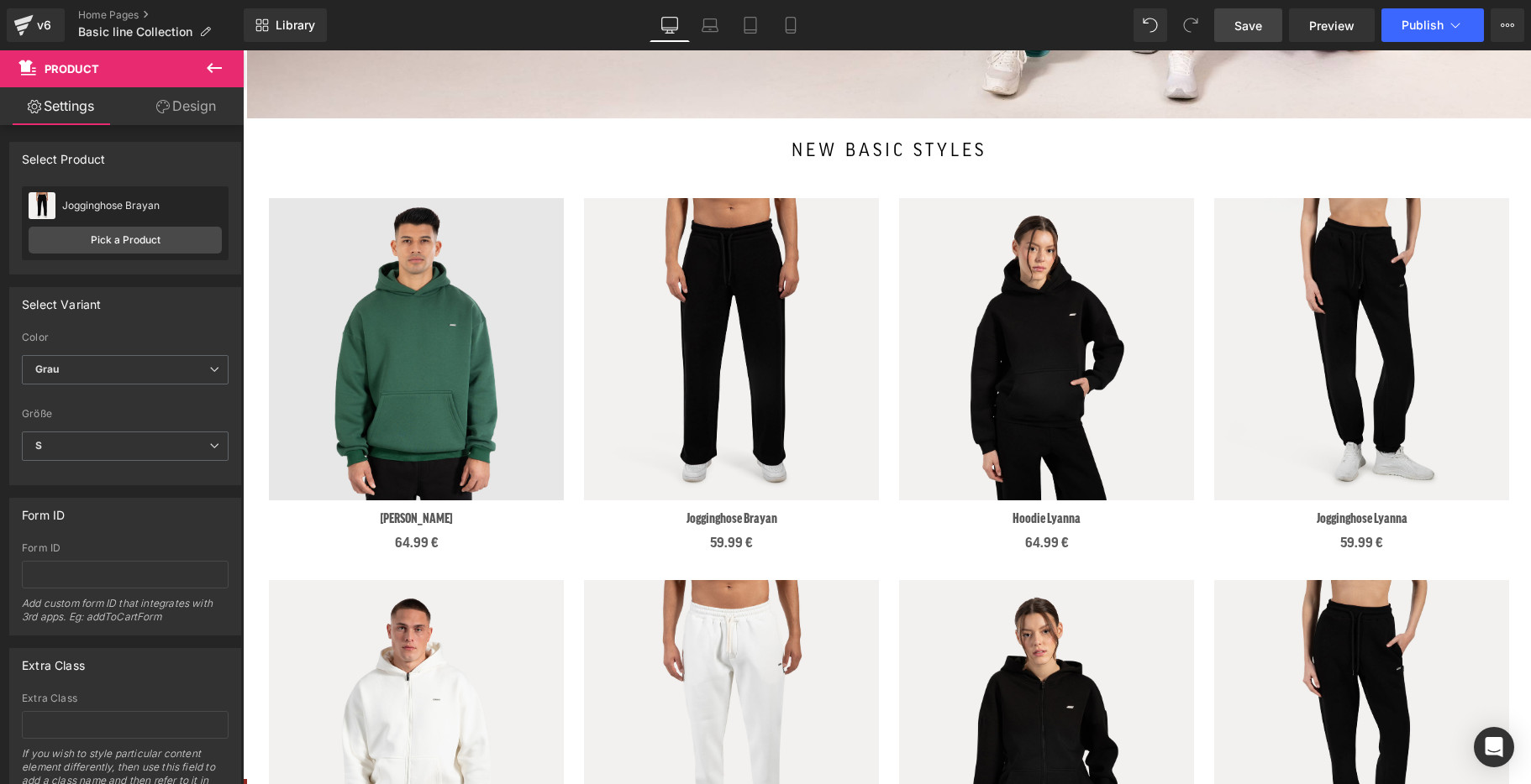
scroll to position [591, 0]
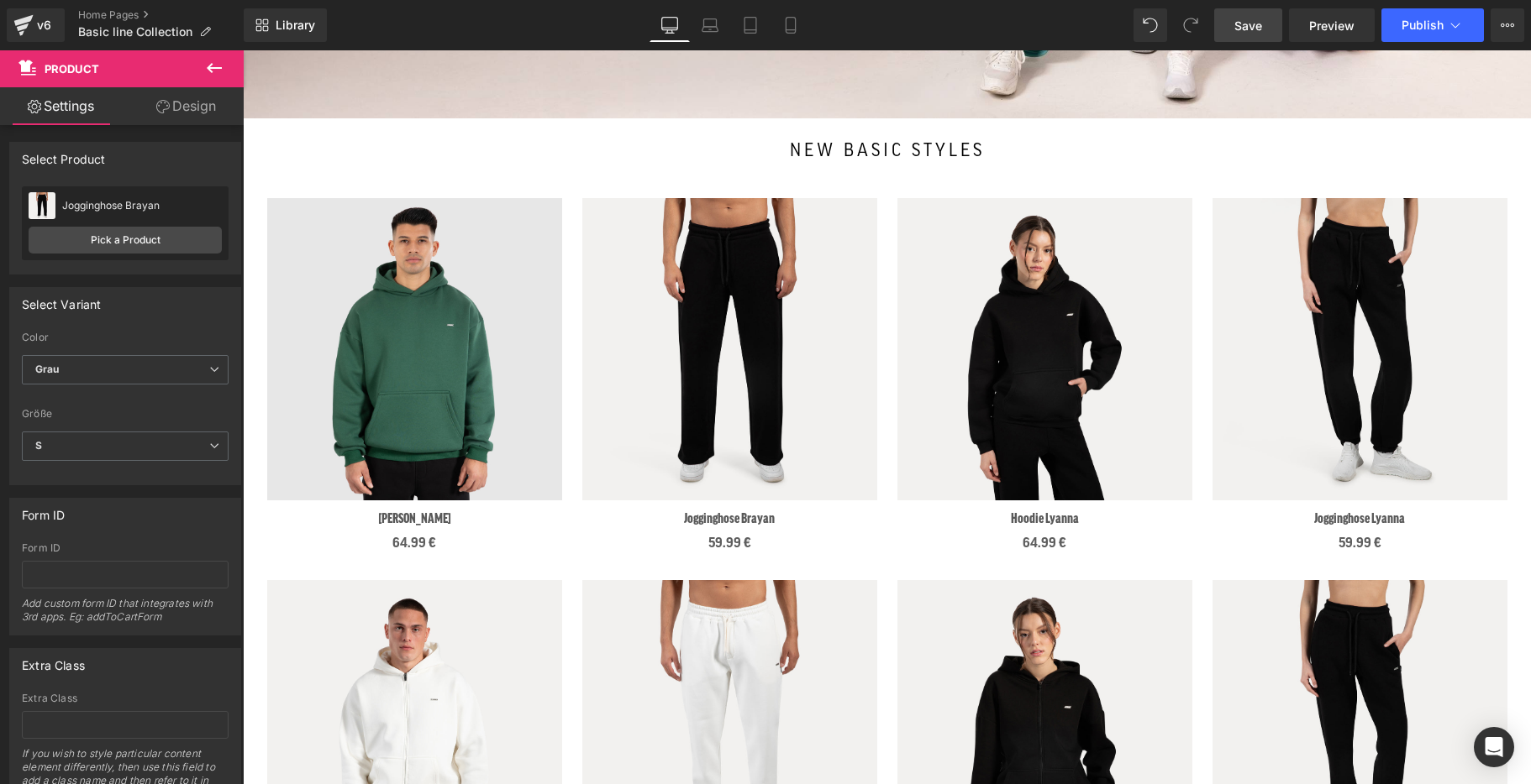
click at [1250, 33] on span "Save" at bounding box center [1248, 26] width 28 height 18
click at [1420, 22] on span "Publish" at bounding box center [1422, 25] width 42 height 13
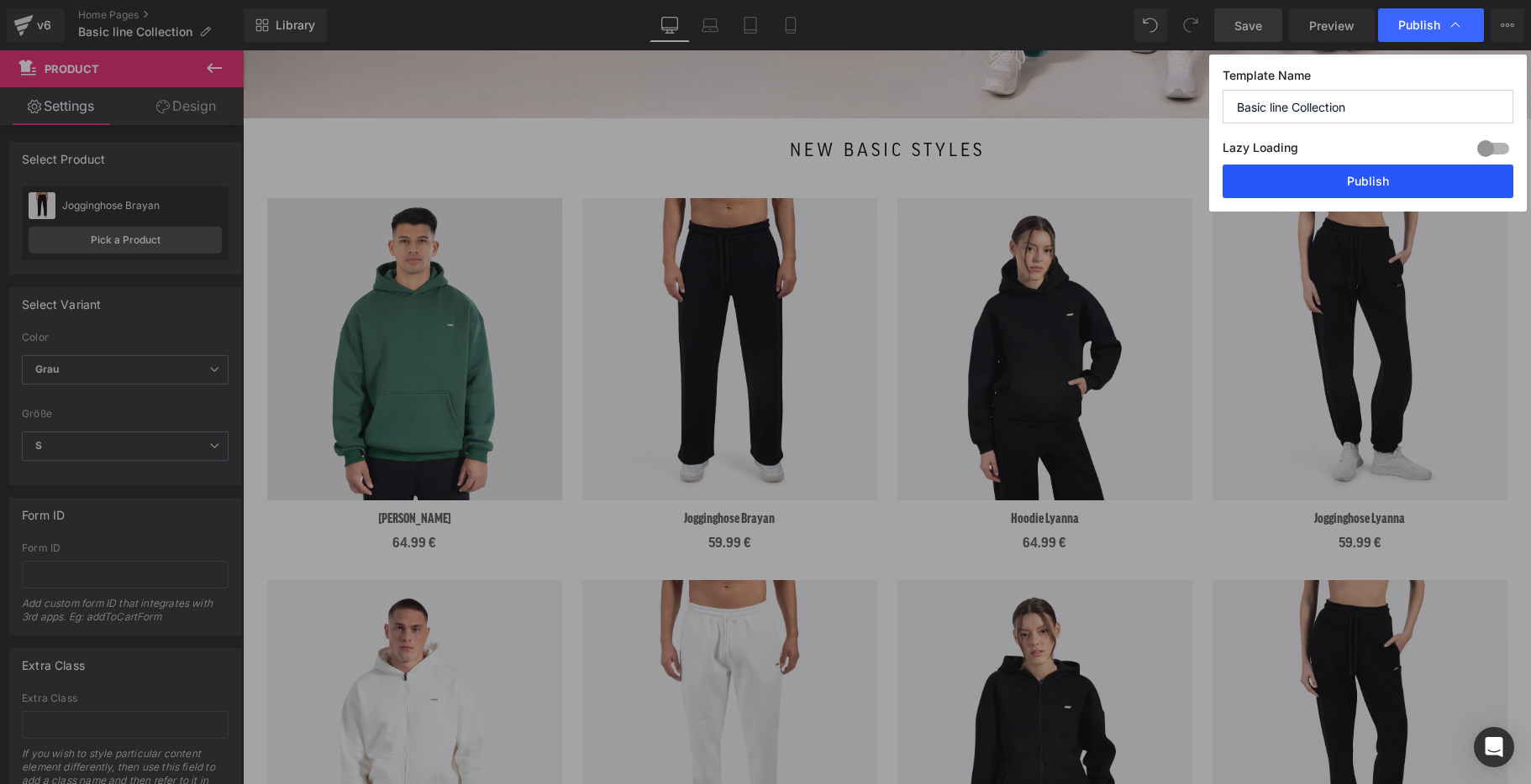
click at [1361, 179] on button "Publish" at bounding box center [1368, 181] width 290 height 34
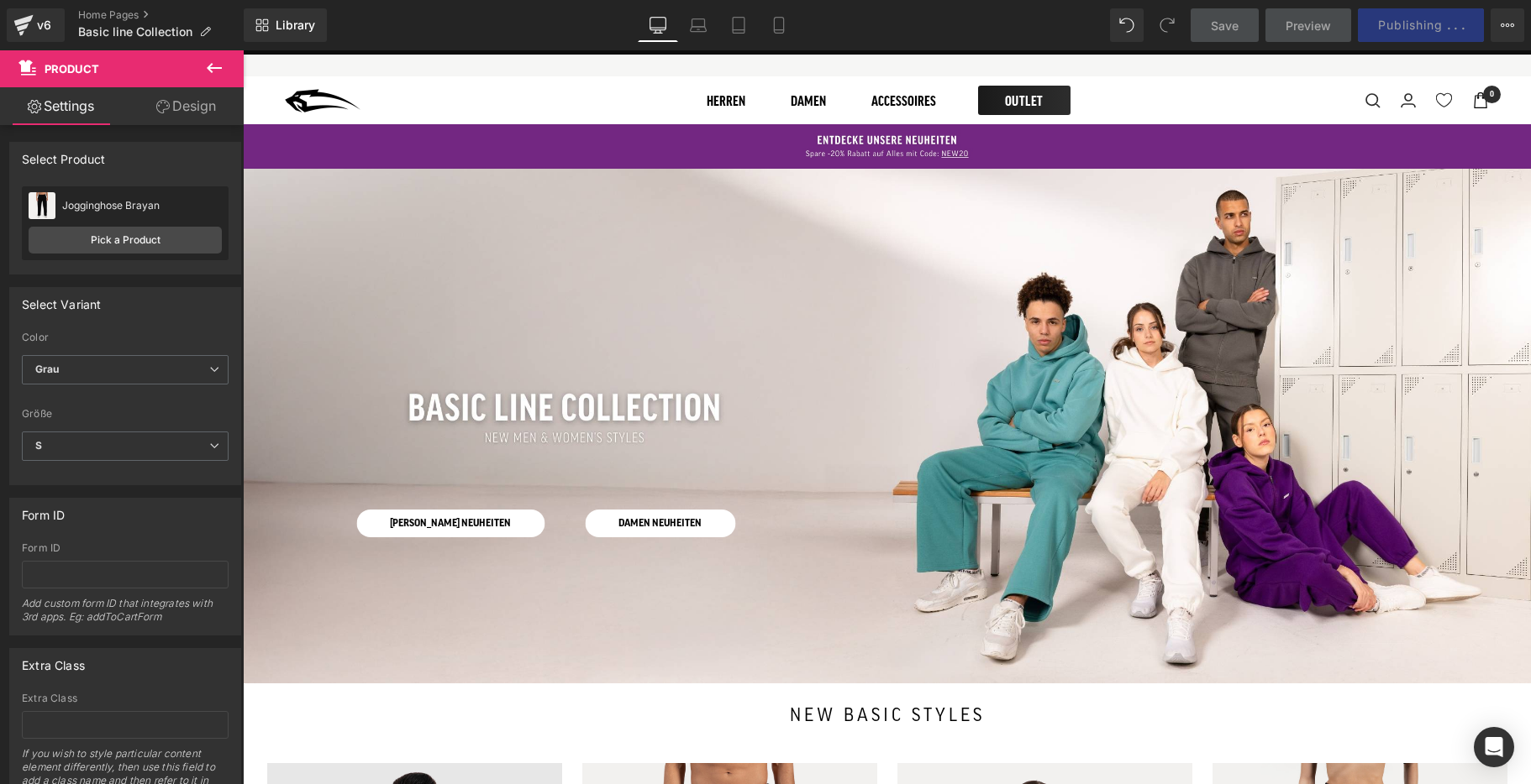
scroll to position [0, 0]
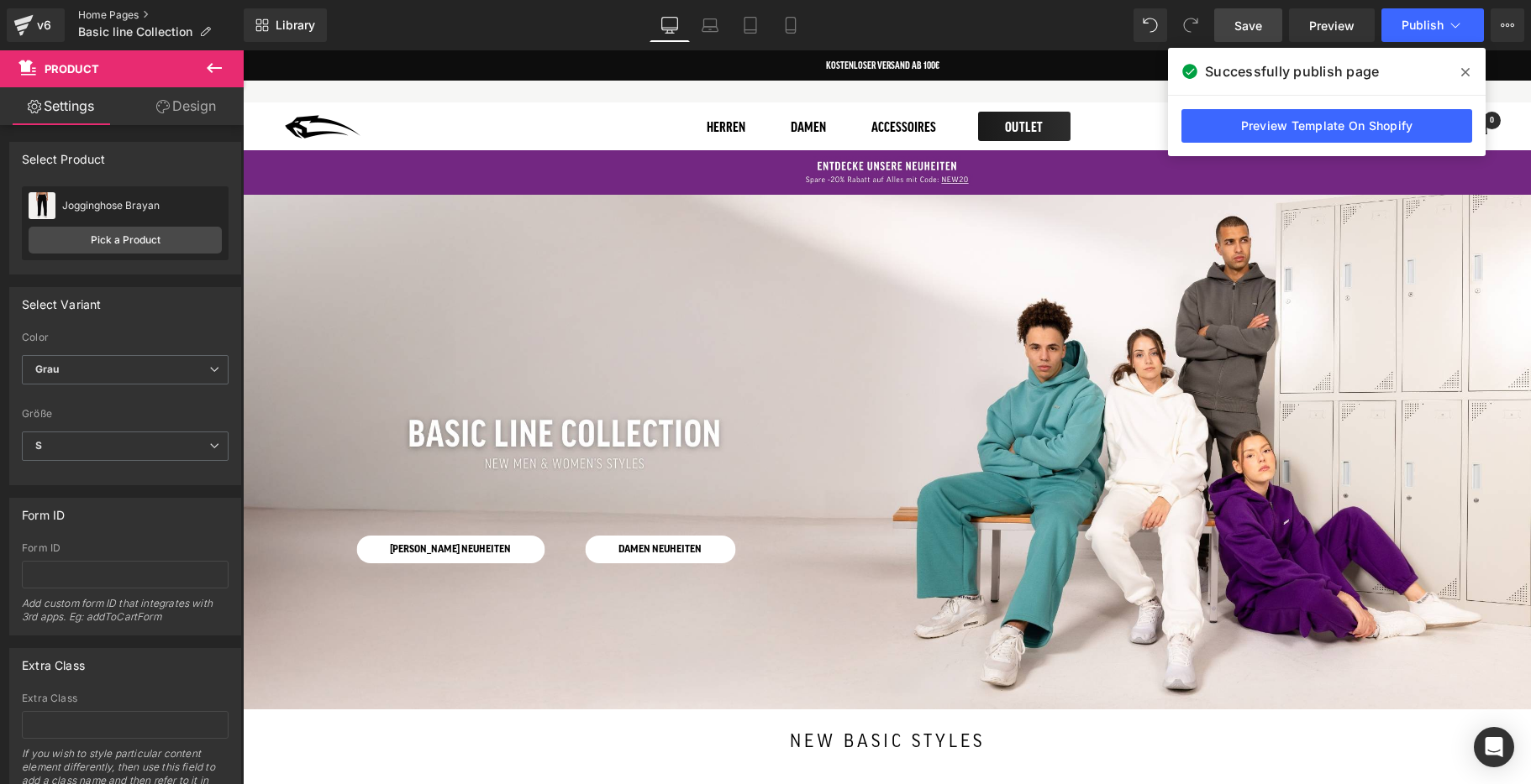
click at [109, 10] on link "Home Pages" at bounding box center [160, 14] width 165 height 13
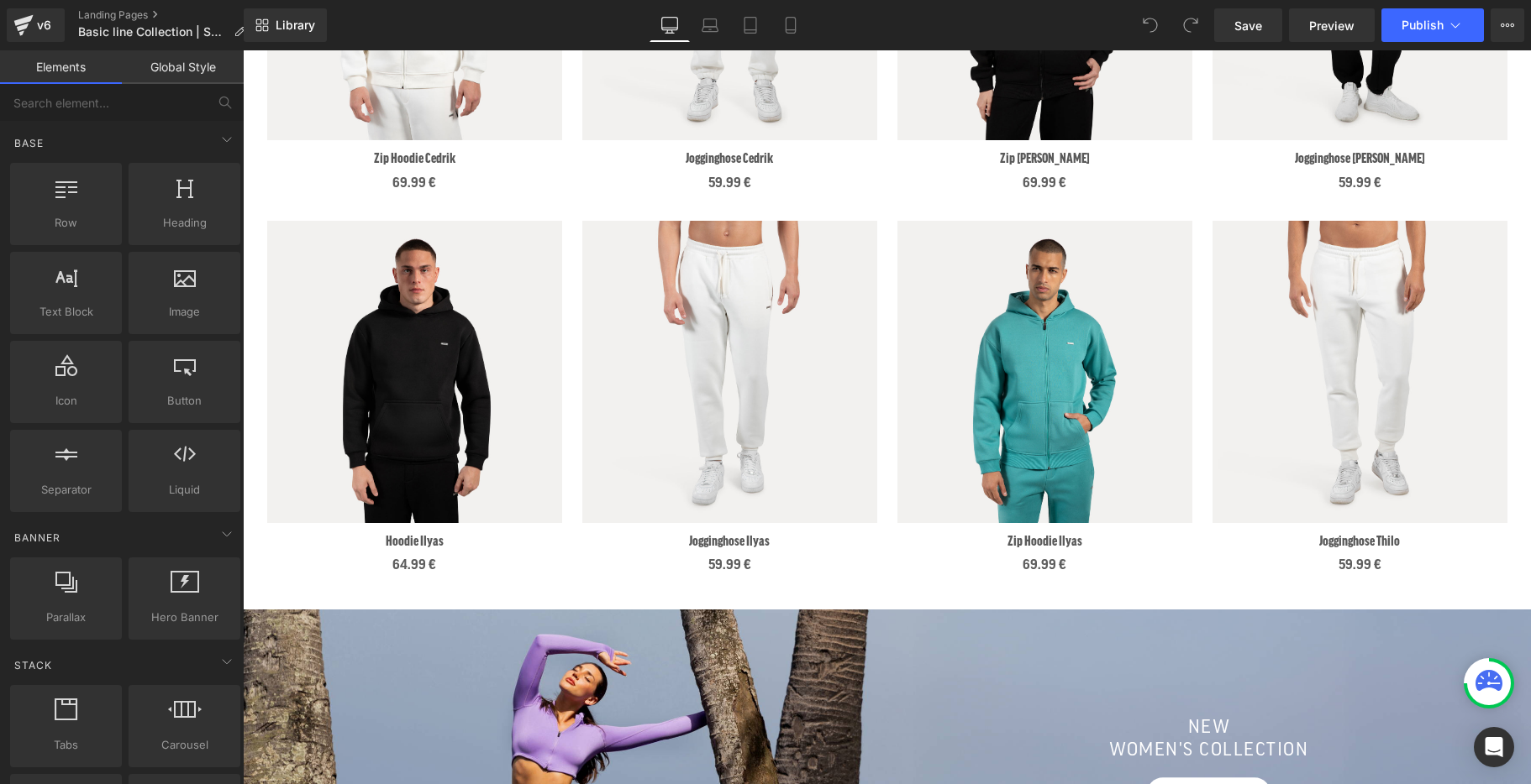
scroll to position [1333, 0]
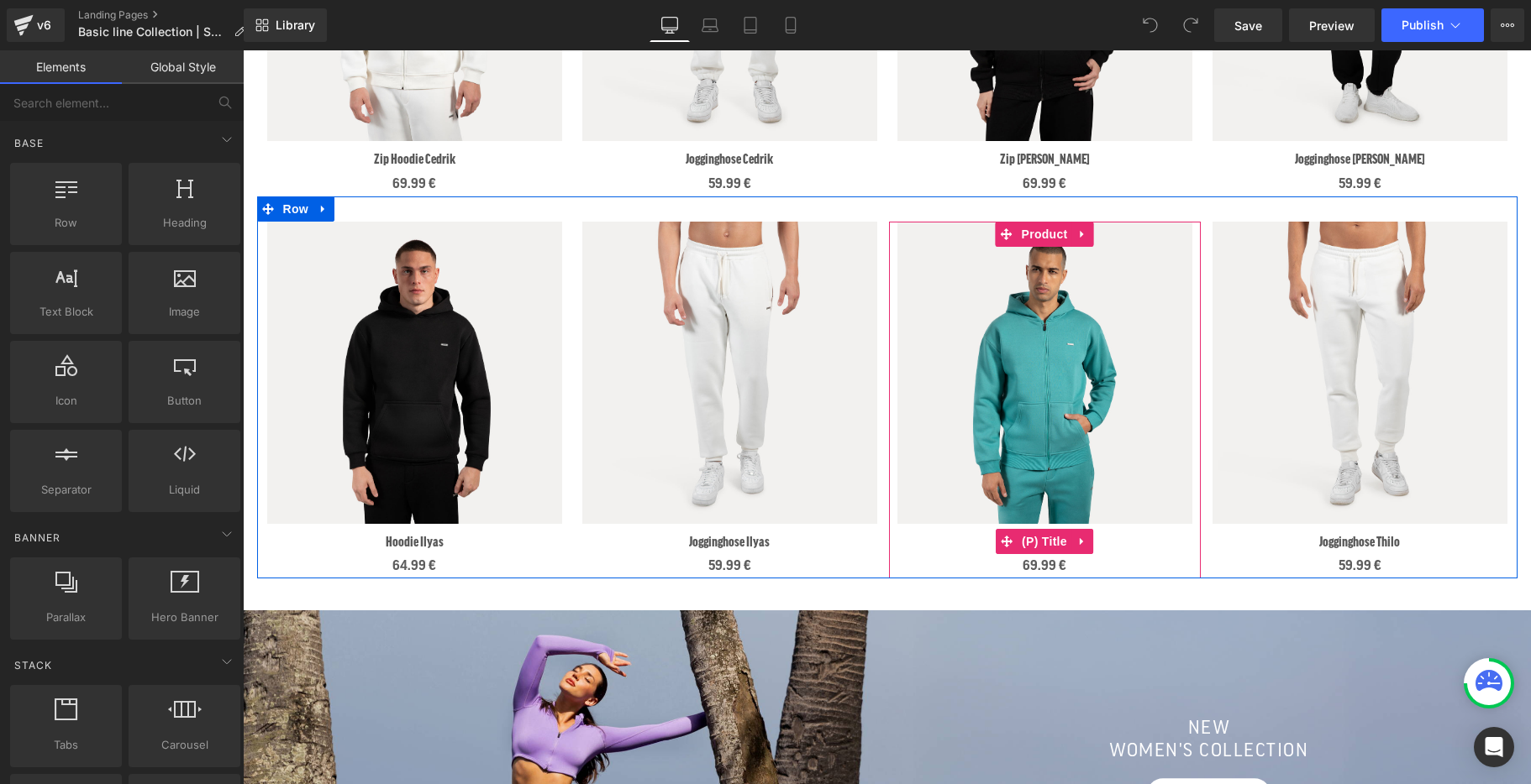
click at [1108, 539] on h3 "Zip Hoodie Ilyas" at bounding box center [1045, 542] width 295 height 29
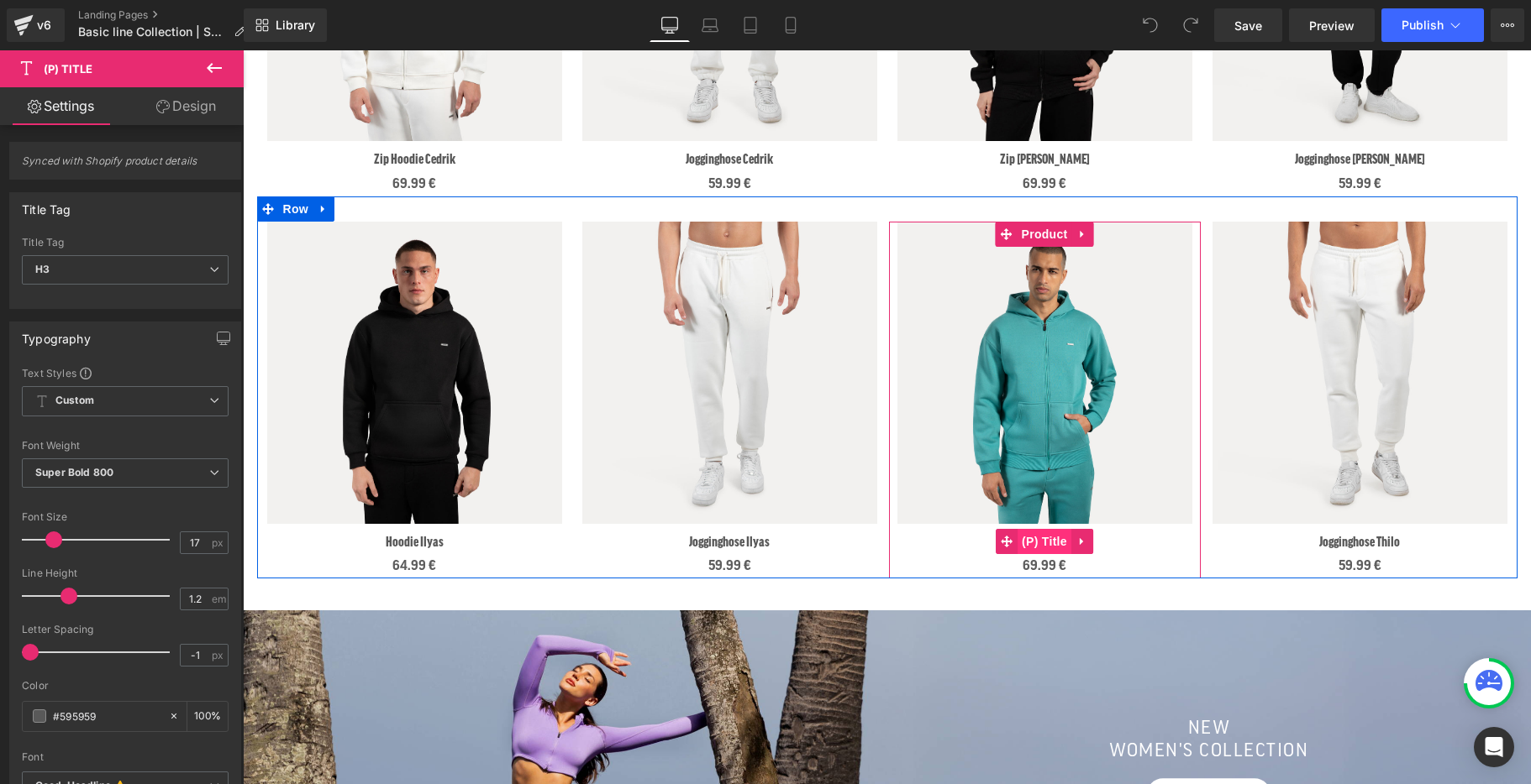
drag, startPoint x: 1103, startPoint y: 539, endPoint x: 1034, endPoint y: 538, distance: 69.0
click at [1034, 538] on div "Zip Hoodie Ilyas (P) Title" at bounding box center [1045, 542] width 295 height 29
click at [1141, 539] on h3 "Zip Hoodie Ilyas" at bounding box center [1045, 542] width 295 height 29
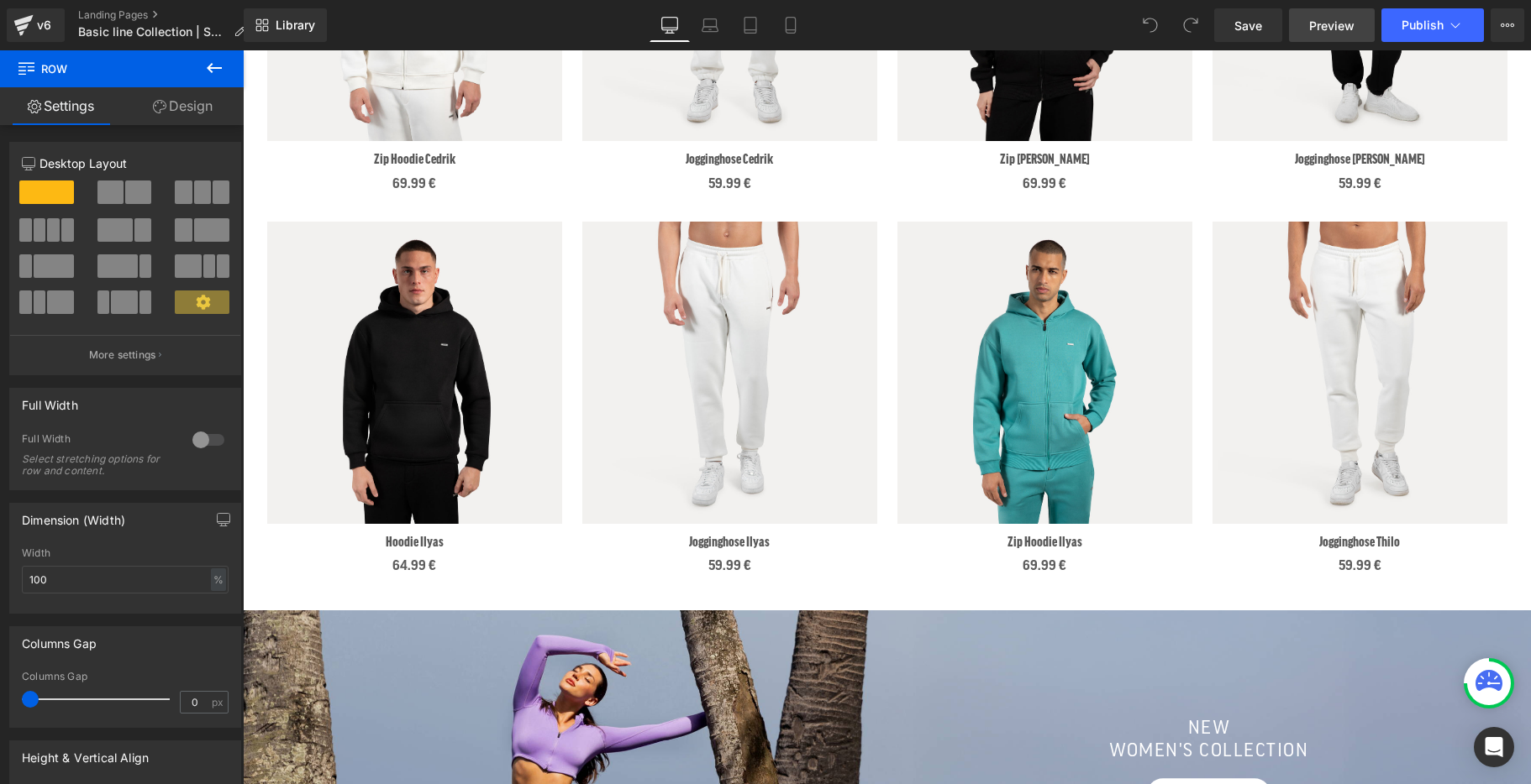
click at [1333, 29] on span "Preview" at bounding box center [1331, 26] width 46 height 18
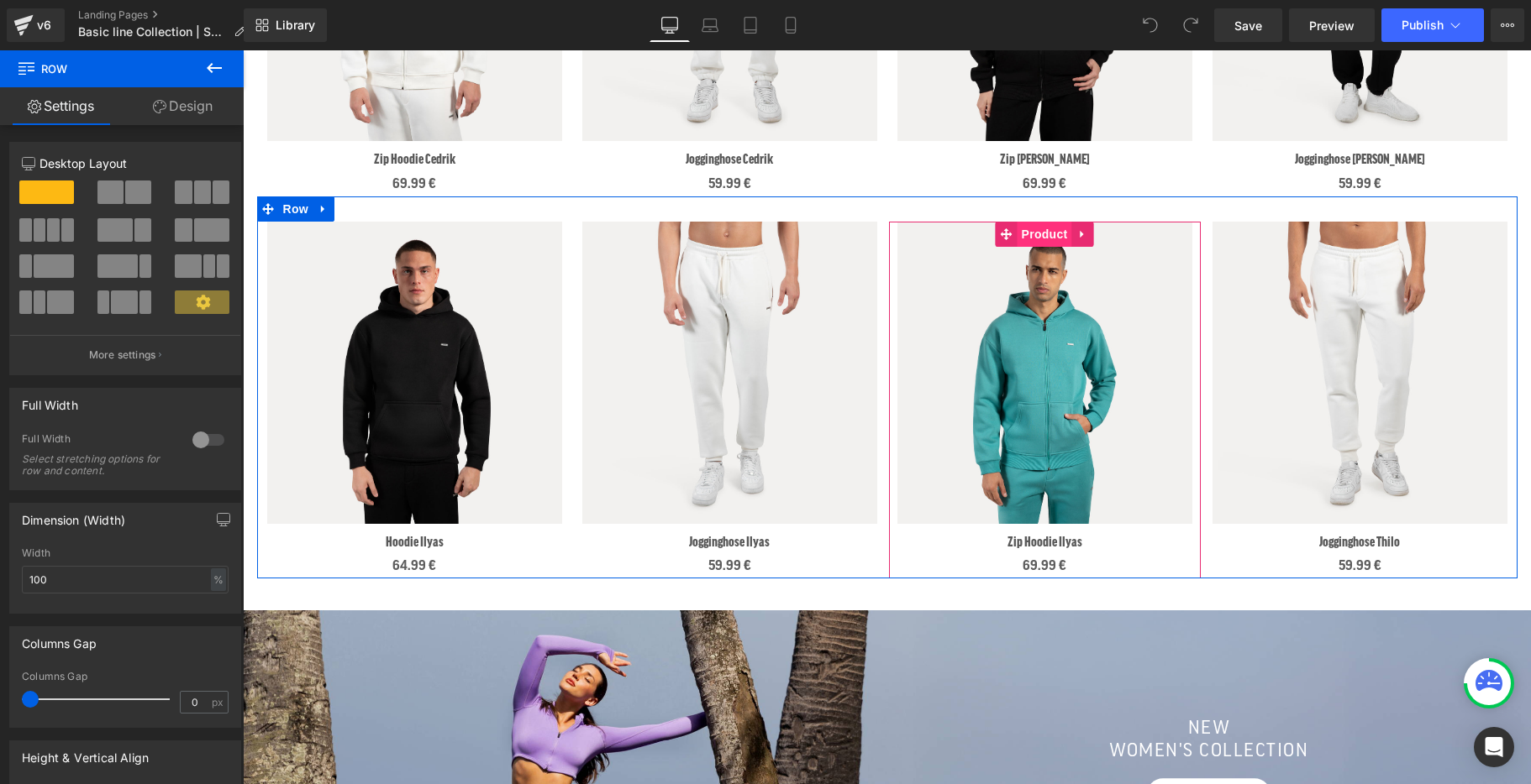
click at [1041, 238] on span "Product" at bounding box center [1044, 234] width 54 height 25
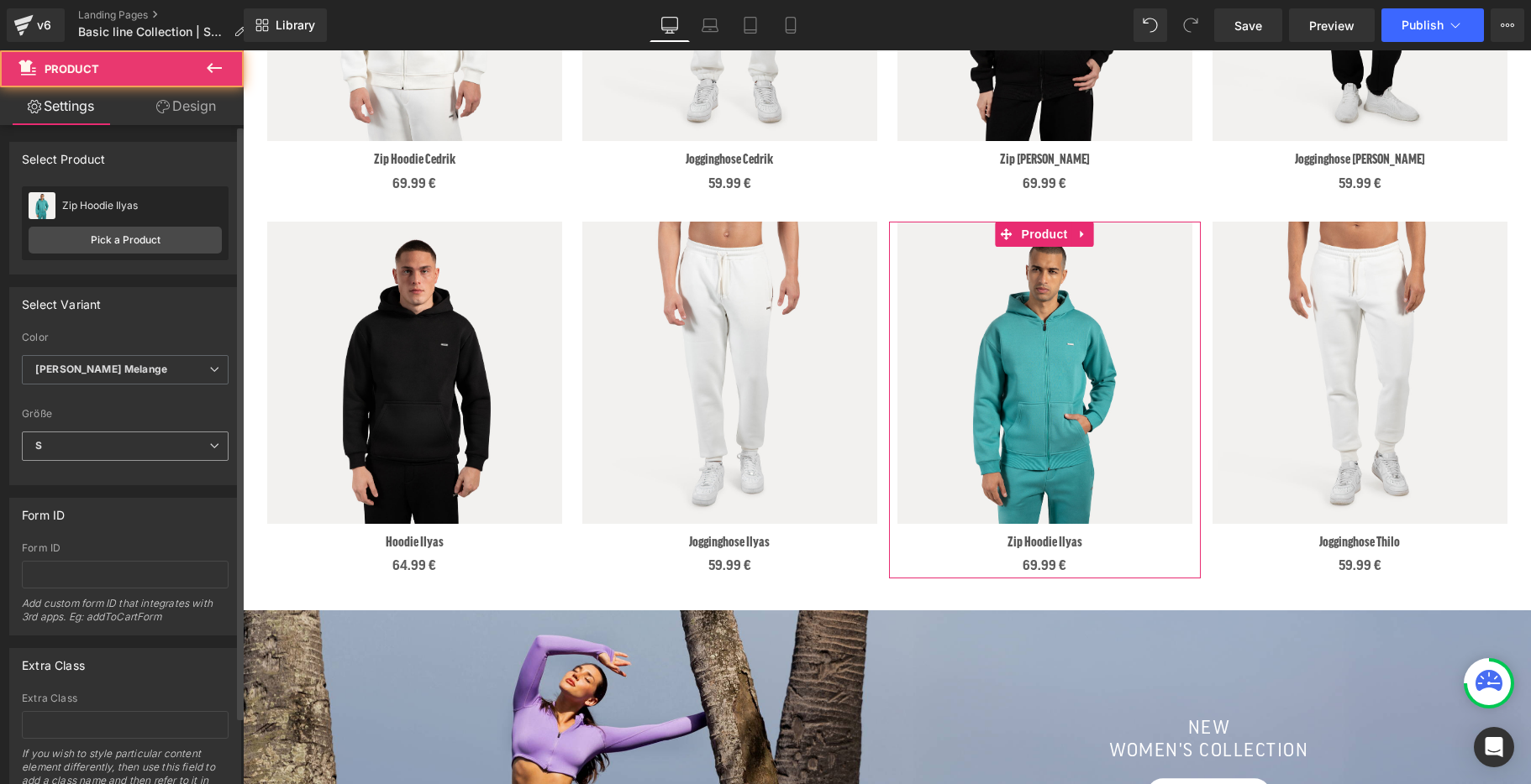
click at [88, 442] on span "S" at bounding box center [124, 446] width 206 height 29
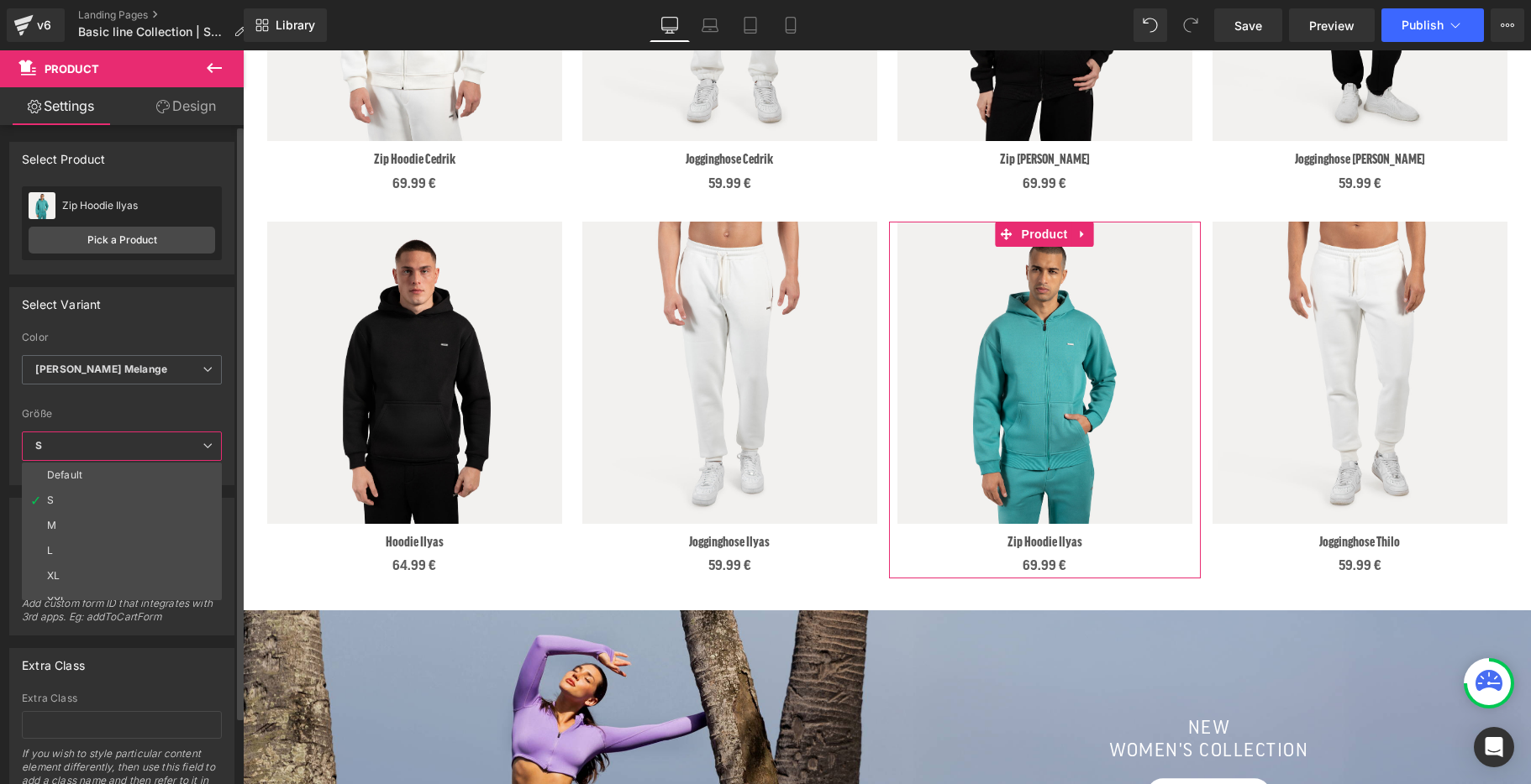
click at [93, 347] on label "Color" at bounding box center [121, 340] width 200 height 17
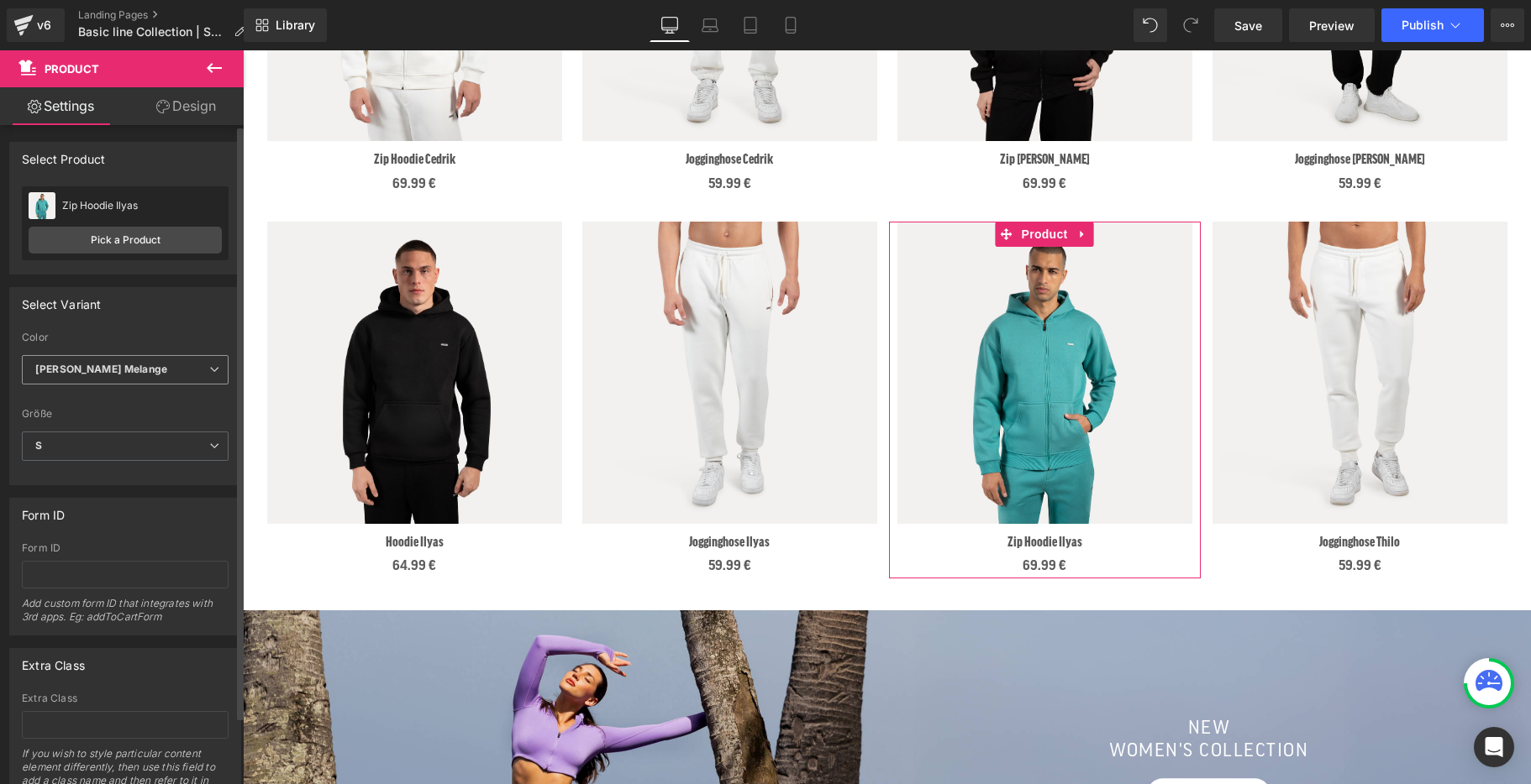
click at [109, 363] on span "Grau Melange" at bounding box center [124, 370] width 206 height 29
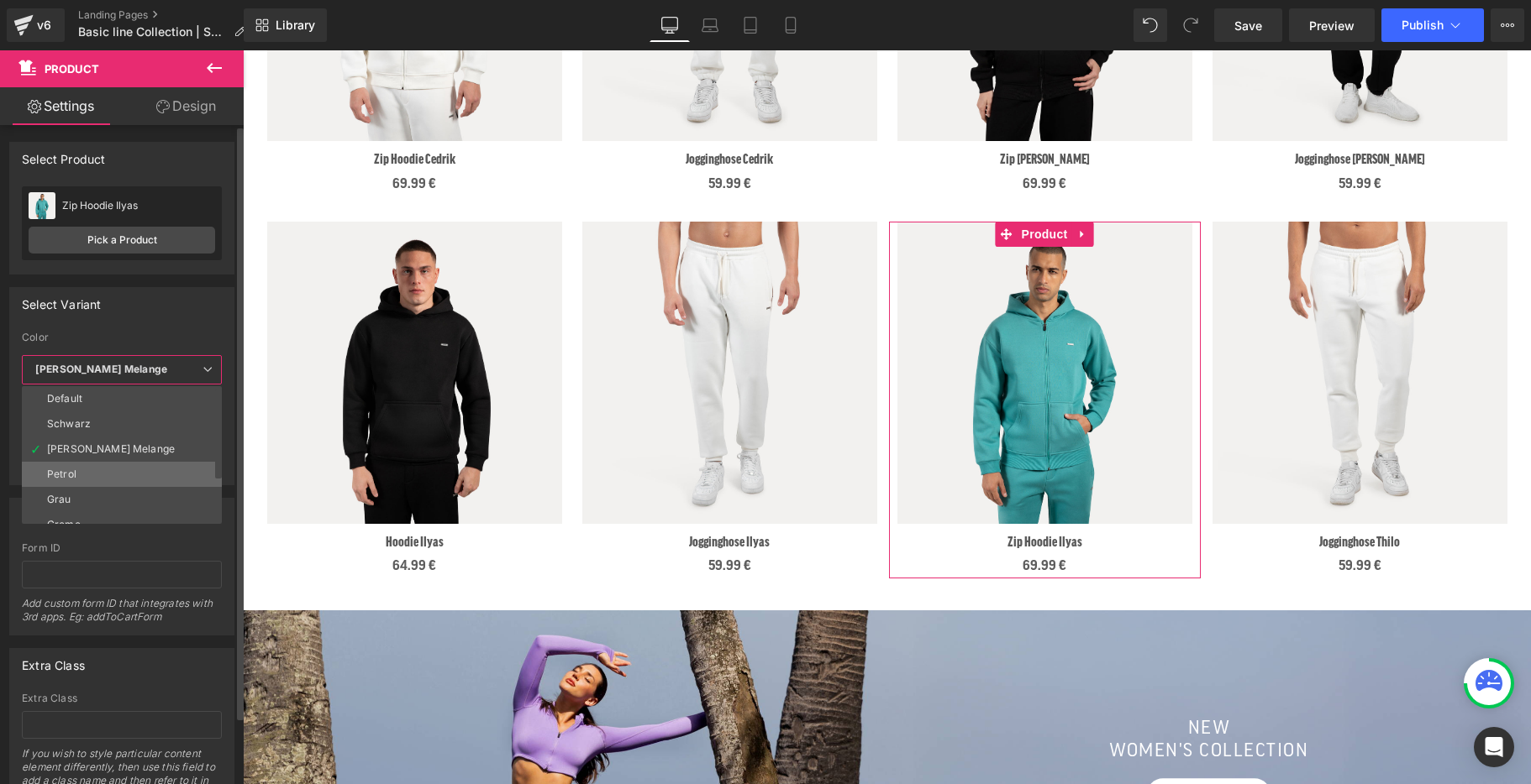
click at [110, 470] on li "Petrol" at bounding box center [125, 474] width 207 height 25
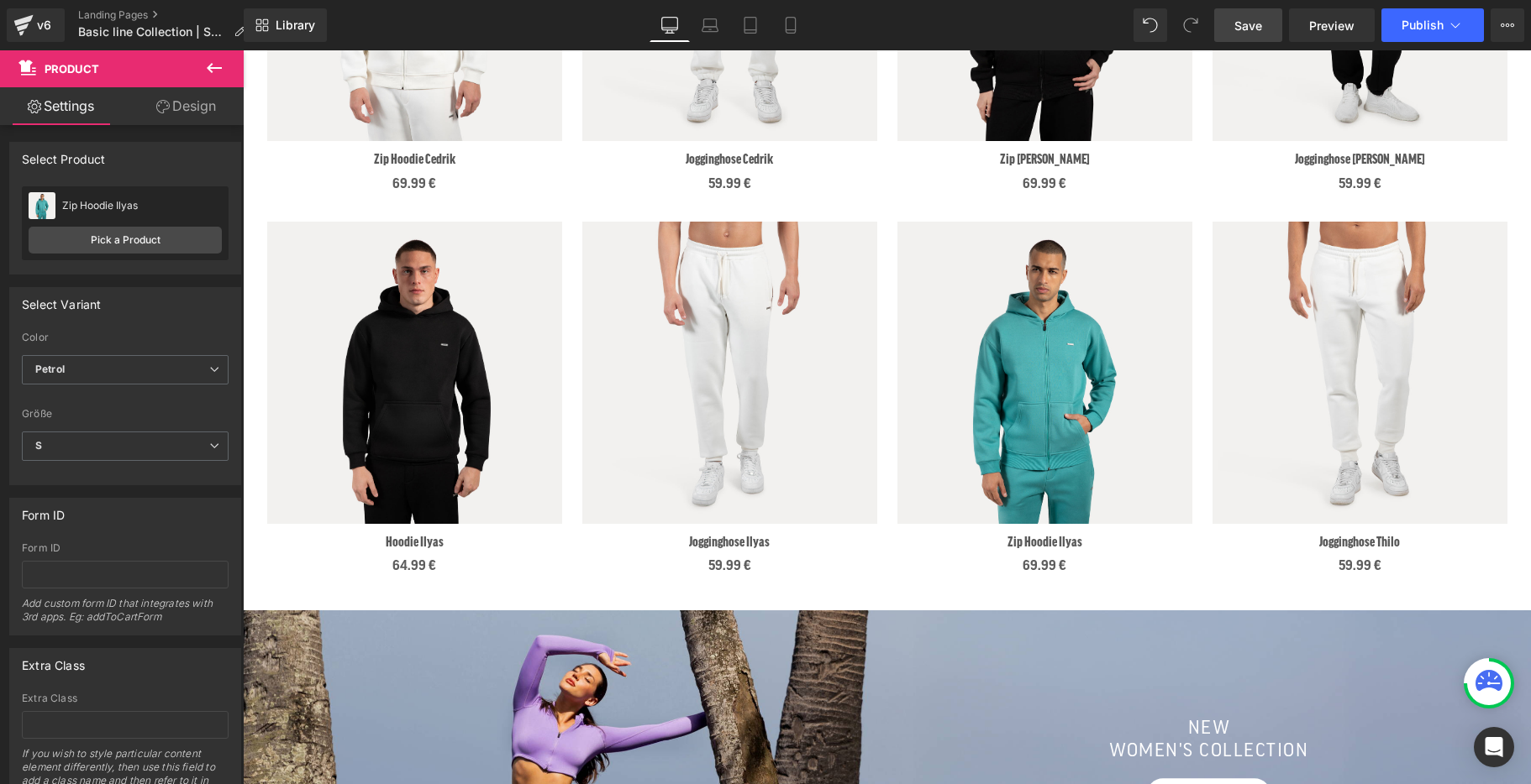
click at [1242, 27] on span "Save" at bounding box center [1248, 26] width 28 height 18
click at [1335, 22] on span "Preview" at bounding box center [1331, 26] width 46 height 18
click at [163, 366] on span "Petrol" at bounding box center [124, 370] width 206 height 29
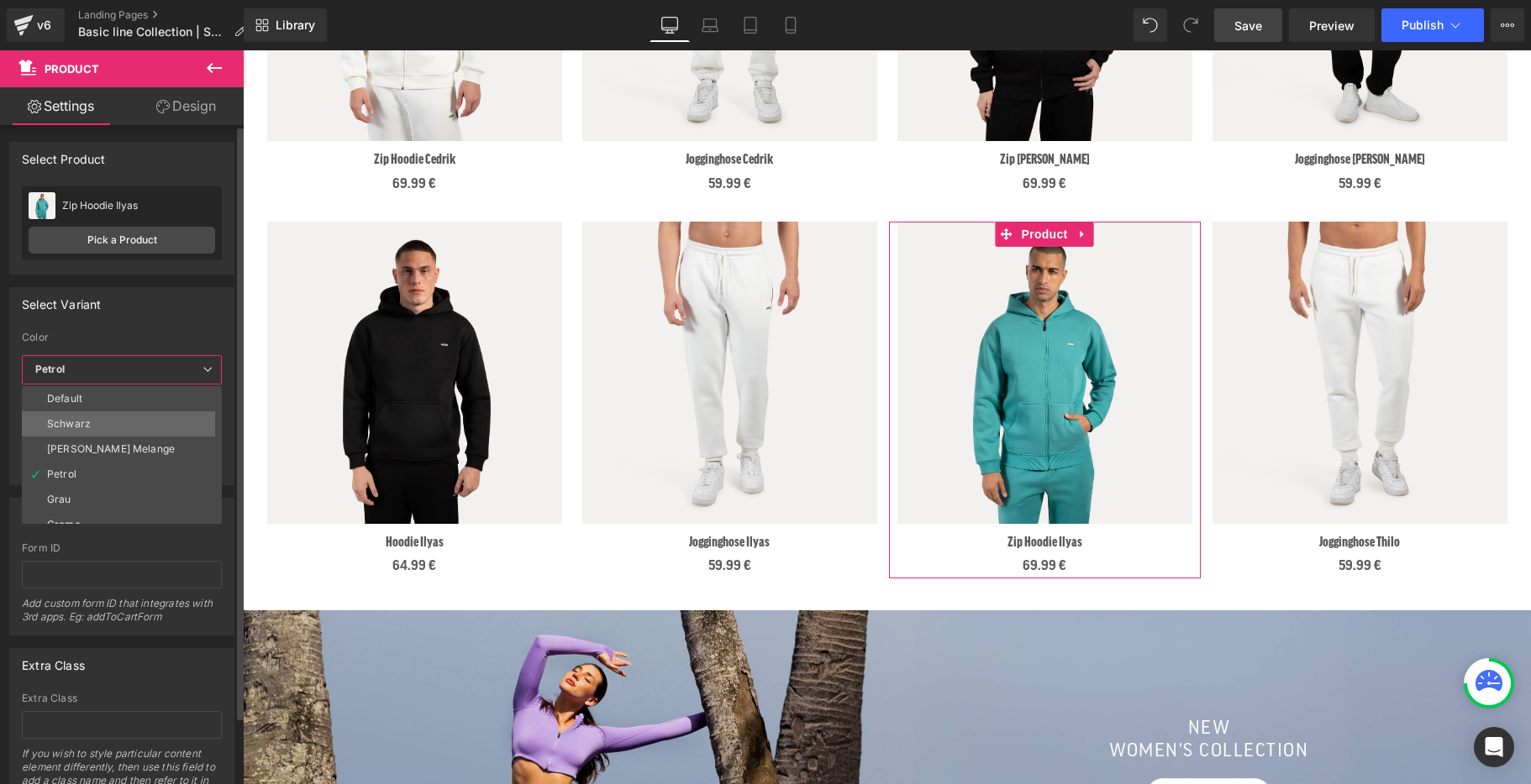
click at [163, 421] on li "Schwarz" at bounding box center [125, 424] width 207 height 25
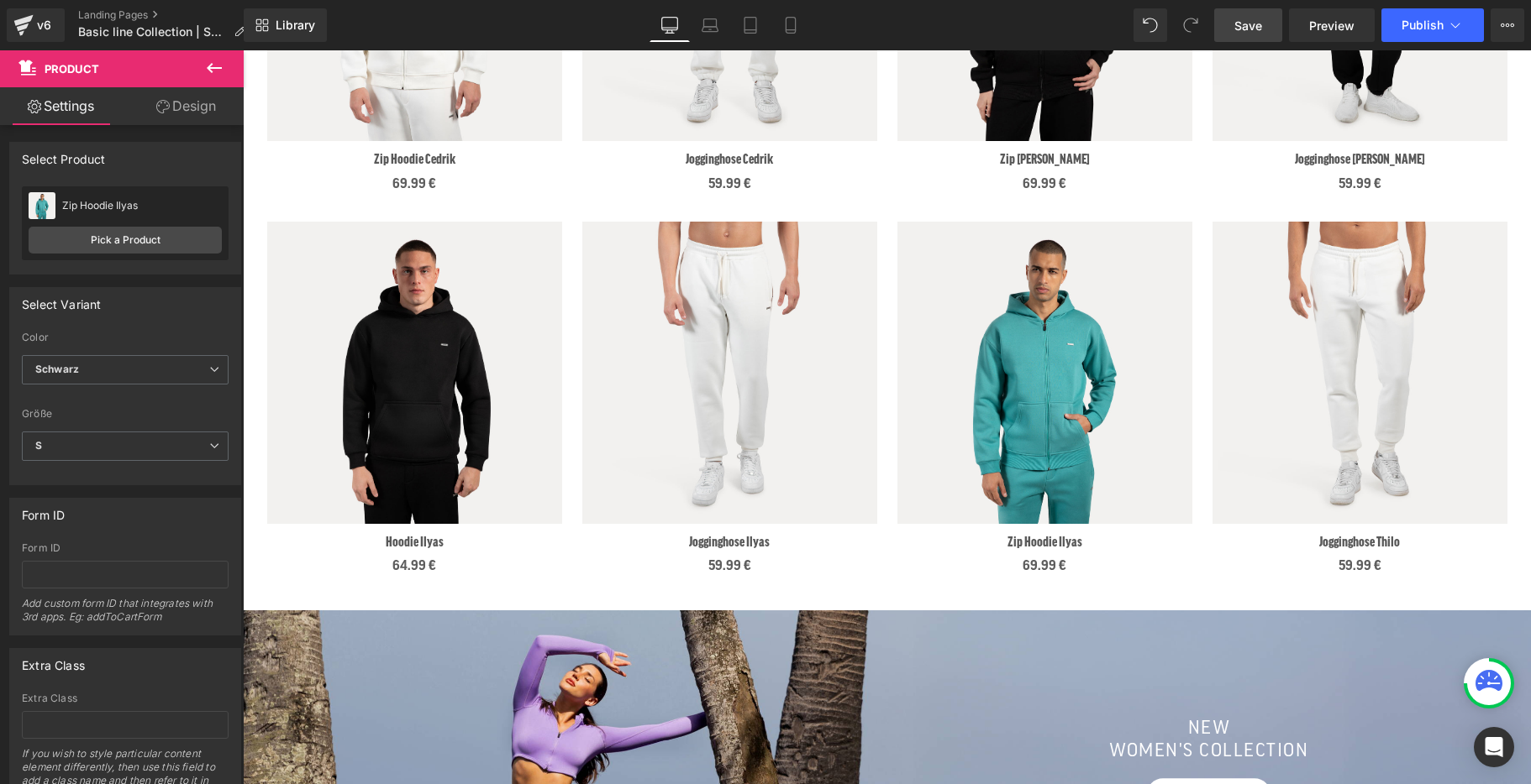
click at [1251, 23] on span "Save" at bounding box center [1248, 26] width 28 height 18
click at [136, 372] on span "Schwarz" at bounding box center [124, 370] width 206 height 29
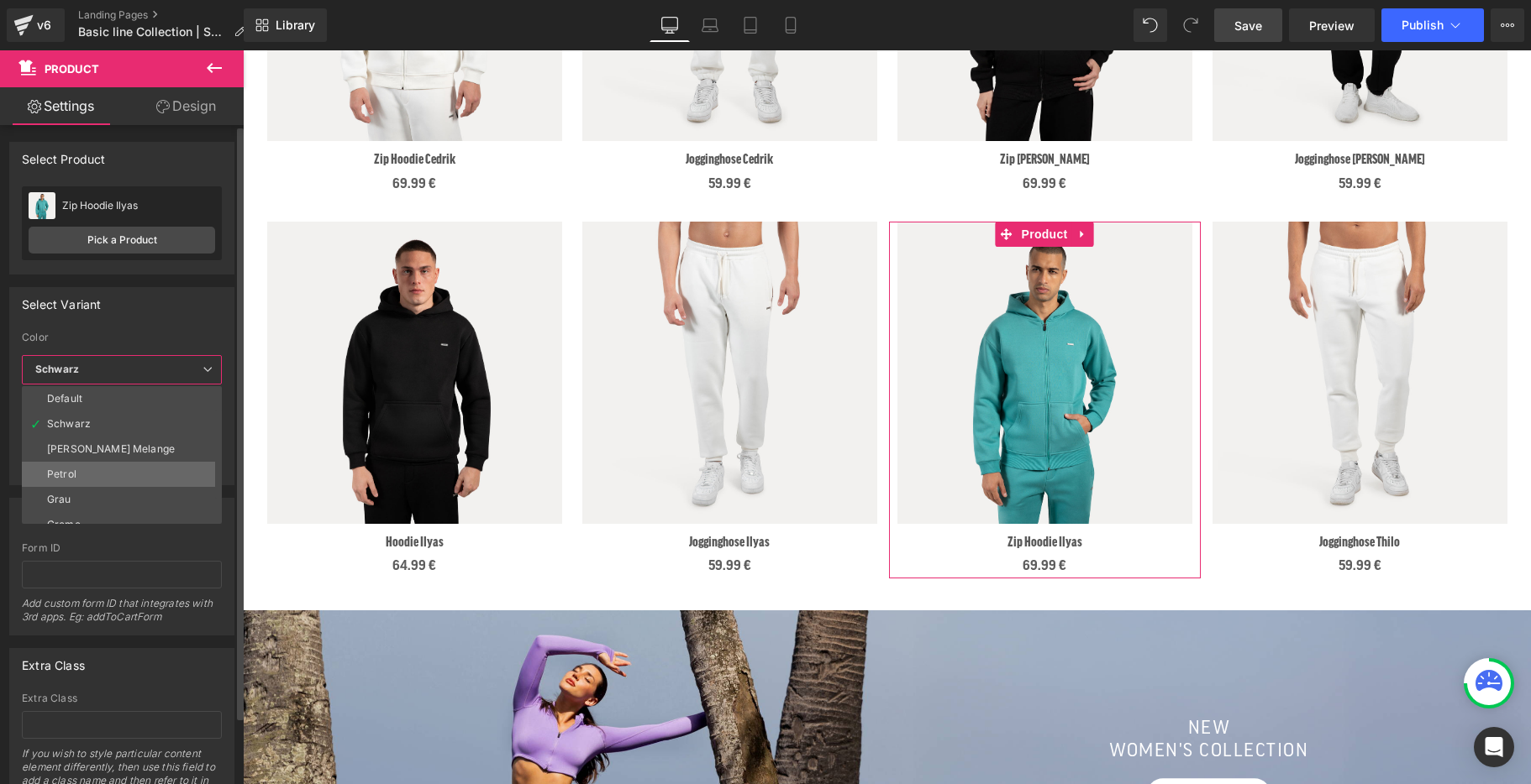
scroll to position [63, 0]
click at [109, 467] on li "Creme" at bounding box center [125, 461] width 207 height 25
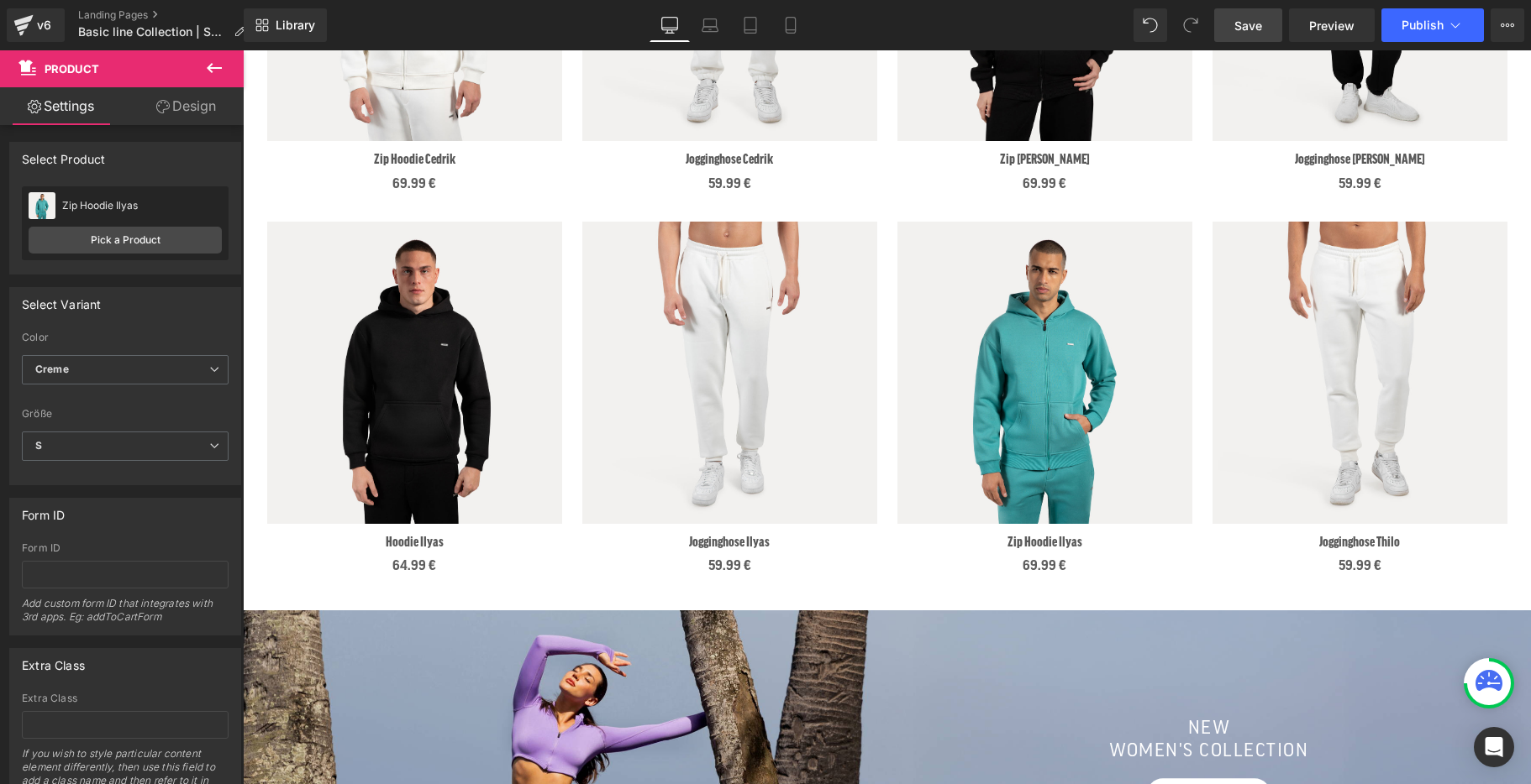
click at [1259, 23] on span "Save" at bounding box center [1248, 26] width 28 height 18
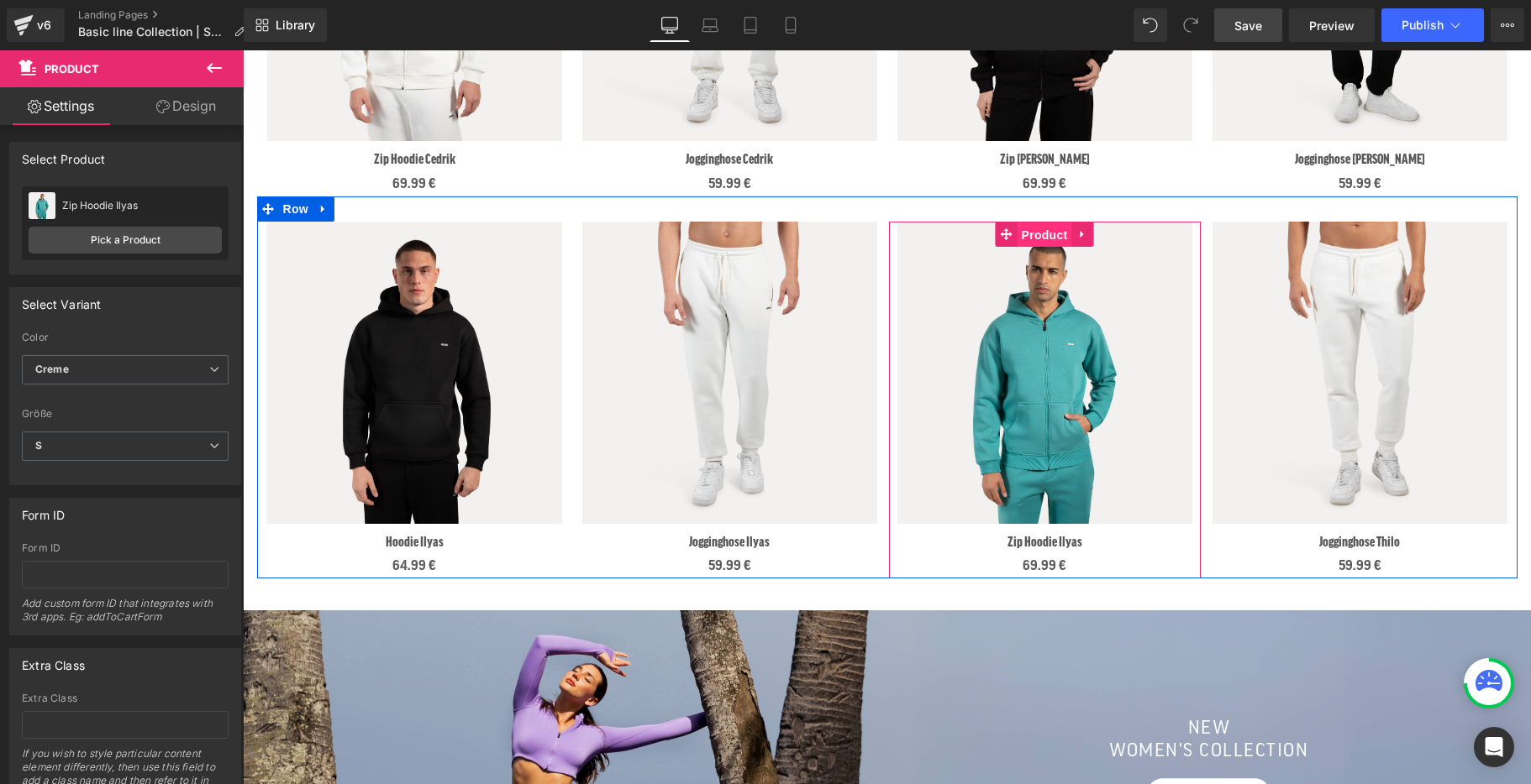
click at [1036, 231] on span "Product" at bounding box center [1044, 235] width 54 height 25
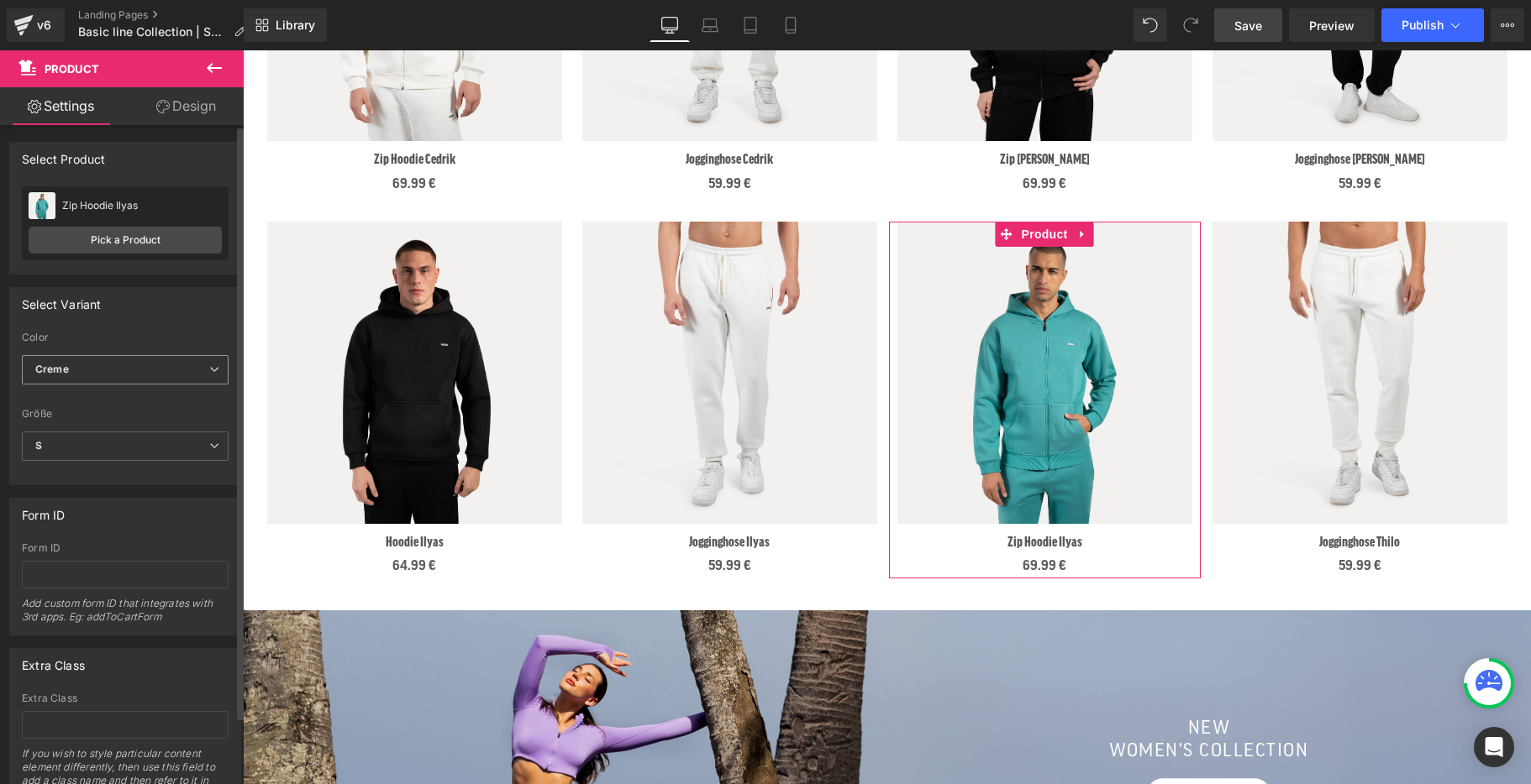
click at [142, 359] on span "Creme" at bounding box center [124, 370] width 206 height 29
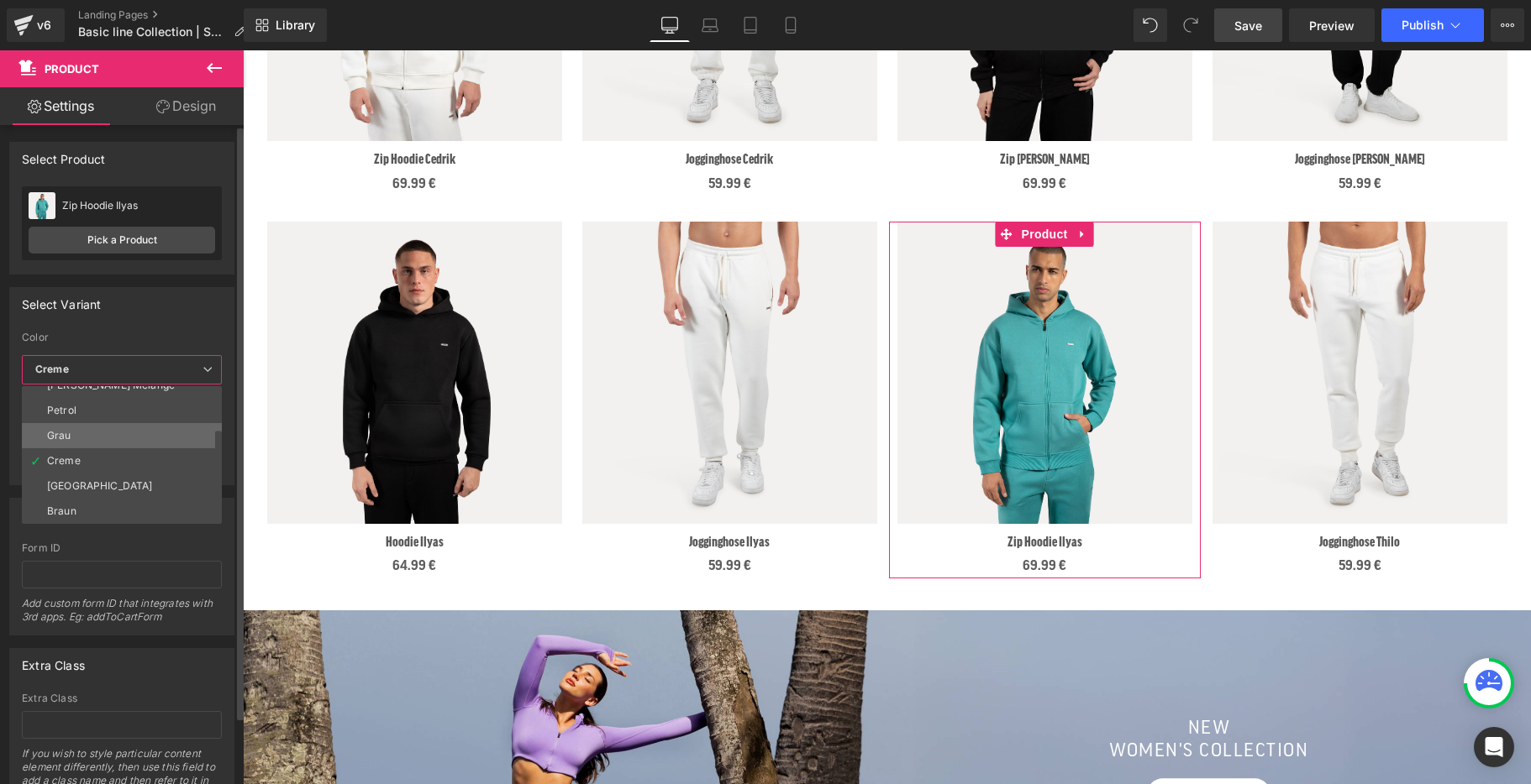
scroll to position [0, 0]
click at [136, 448] on li "Grau Melange" at bounding box center [125, 449] width 207 height 25
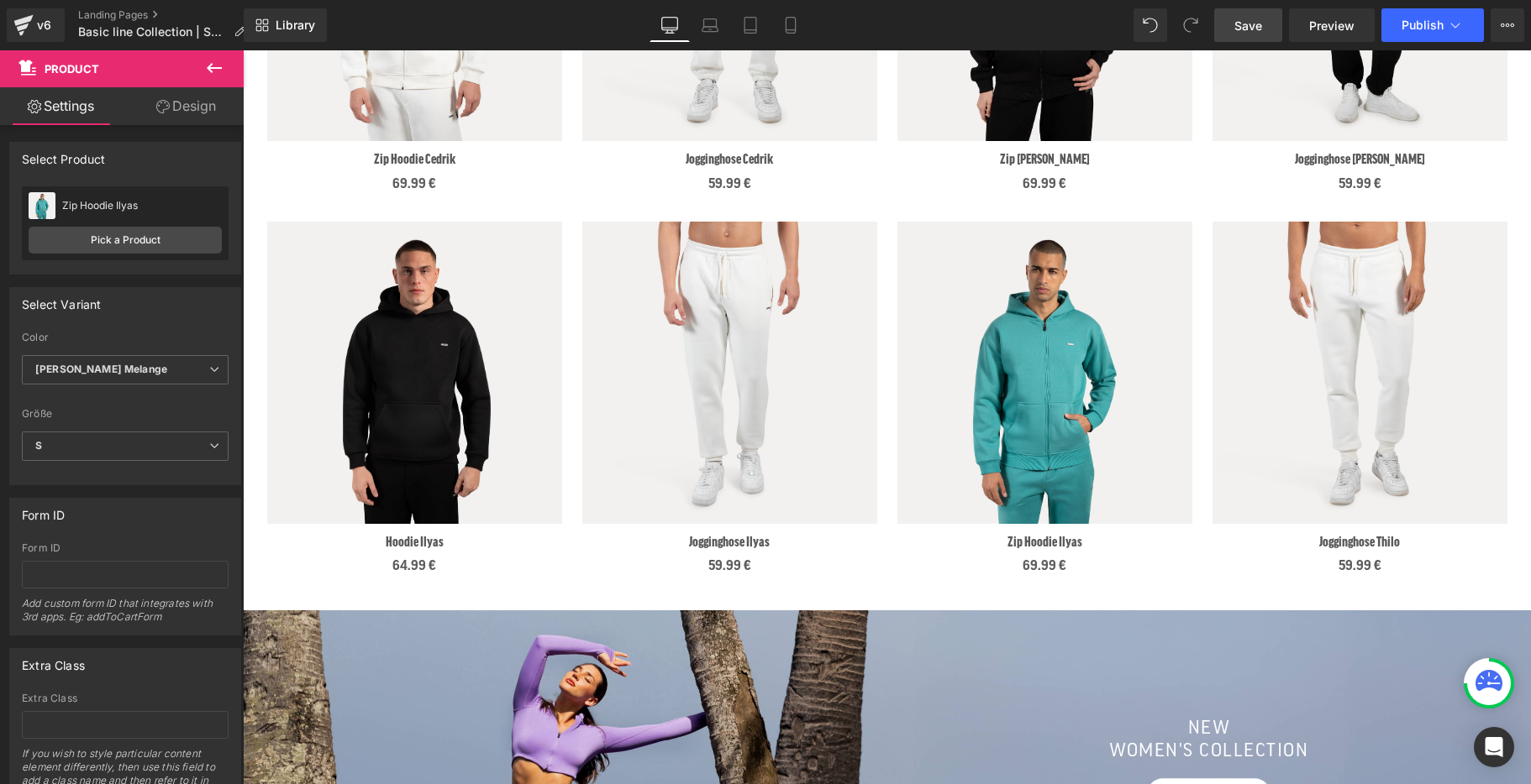
click at [1251, 28] on span "Save" at bounding box center [1248, 26] width 28 height 18
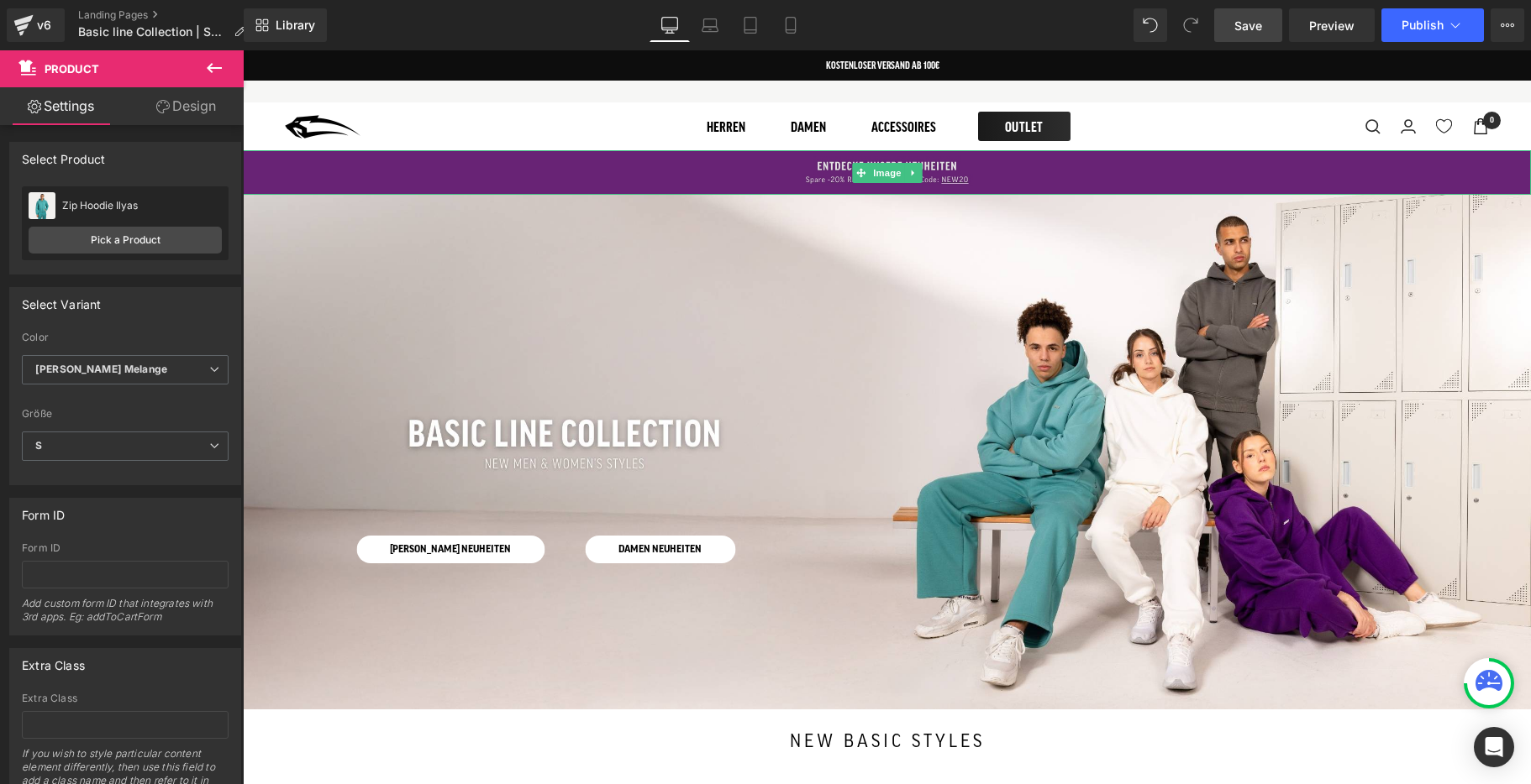
click at [742, 171] on img at bounding box center [887, 172] width 1288 height 45
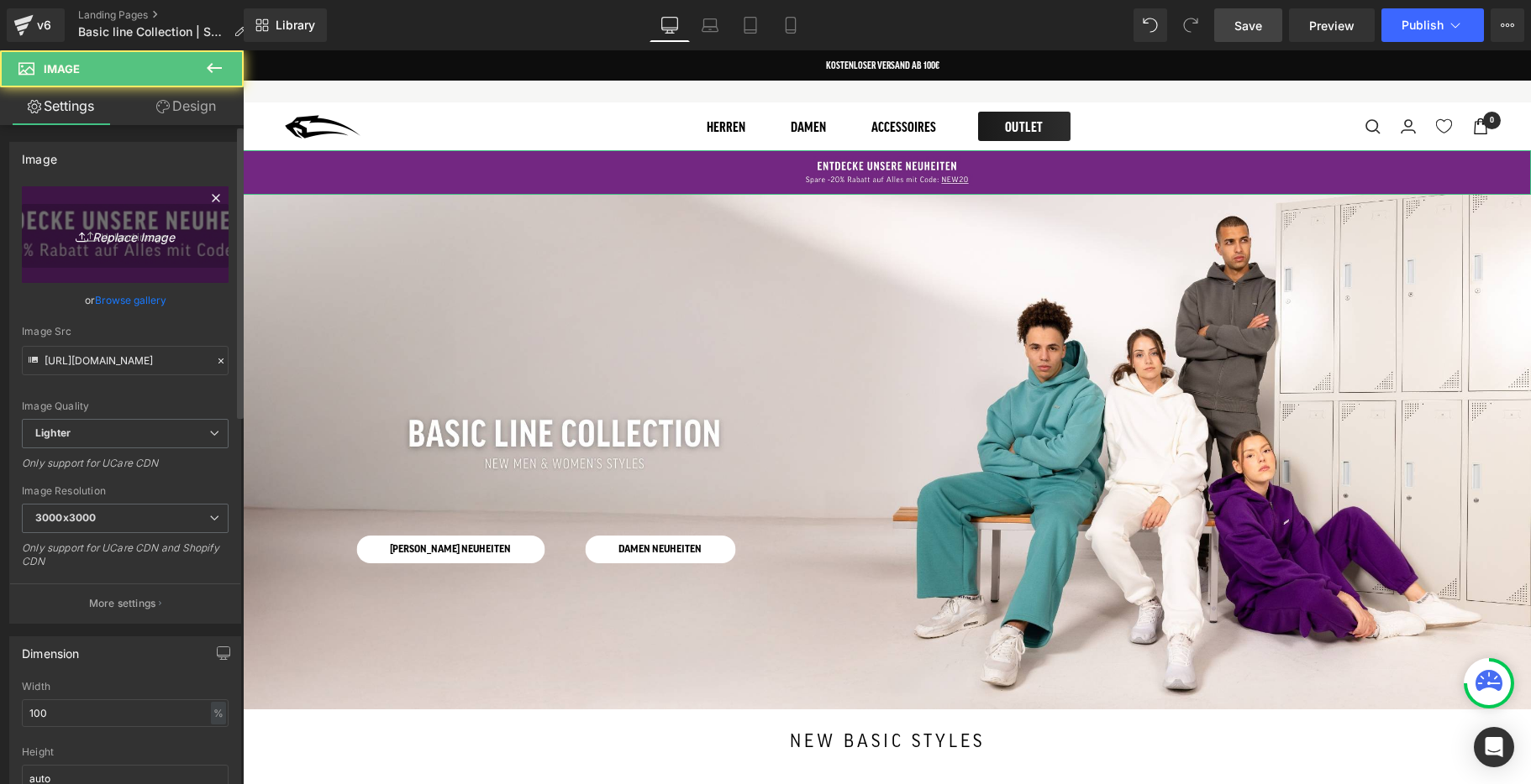
click at [132, 229] on icon "Replace Image" at bounding box center [125, 235] width 134 height 21
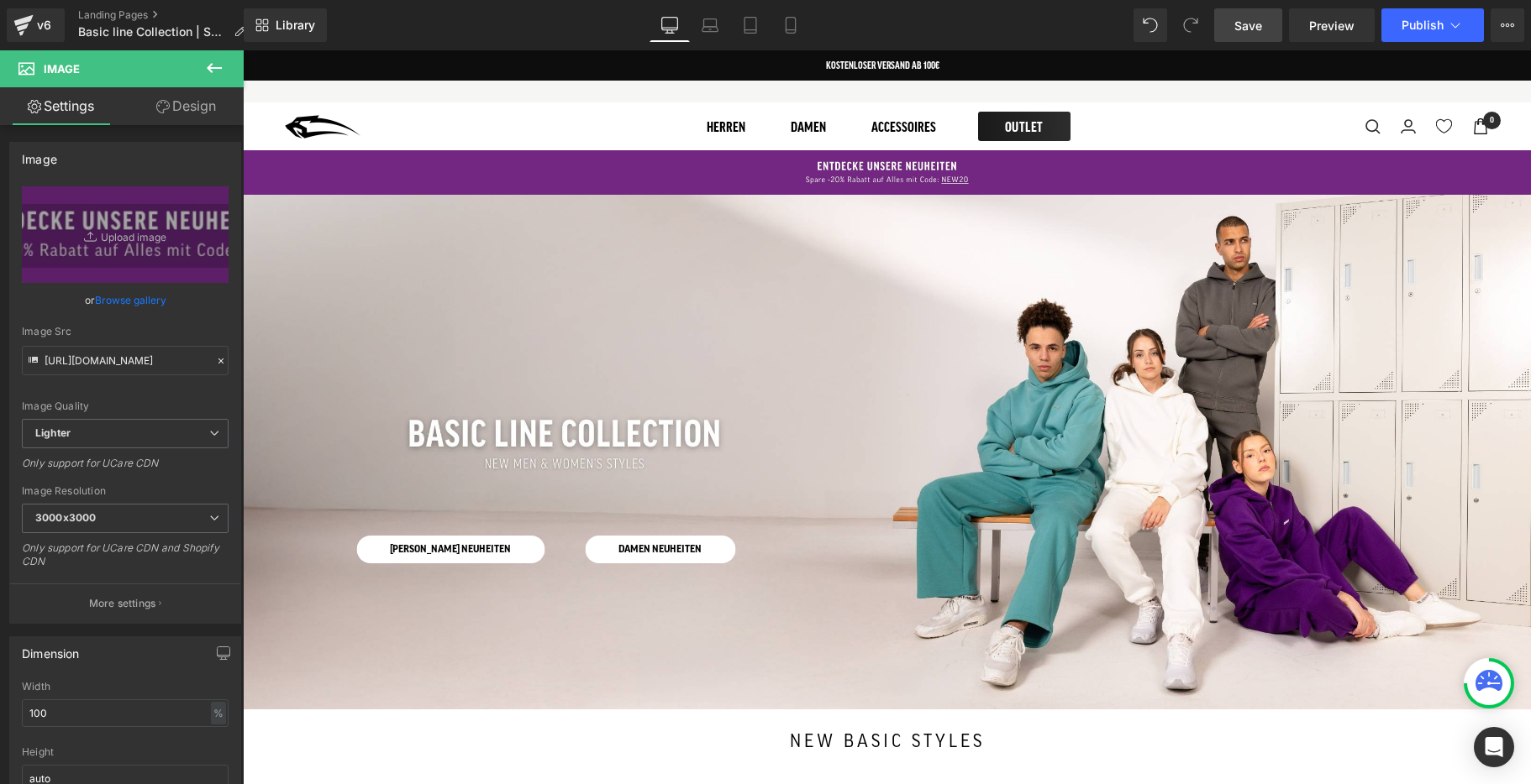
type input "C:\fakepath\1-.jpg"
click at [710, 36] on link "Laptop" at bounding box center [709, 25] width 40 height 34
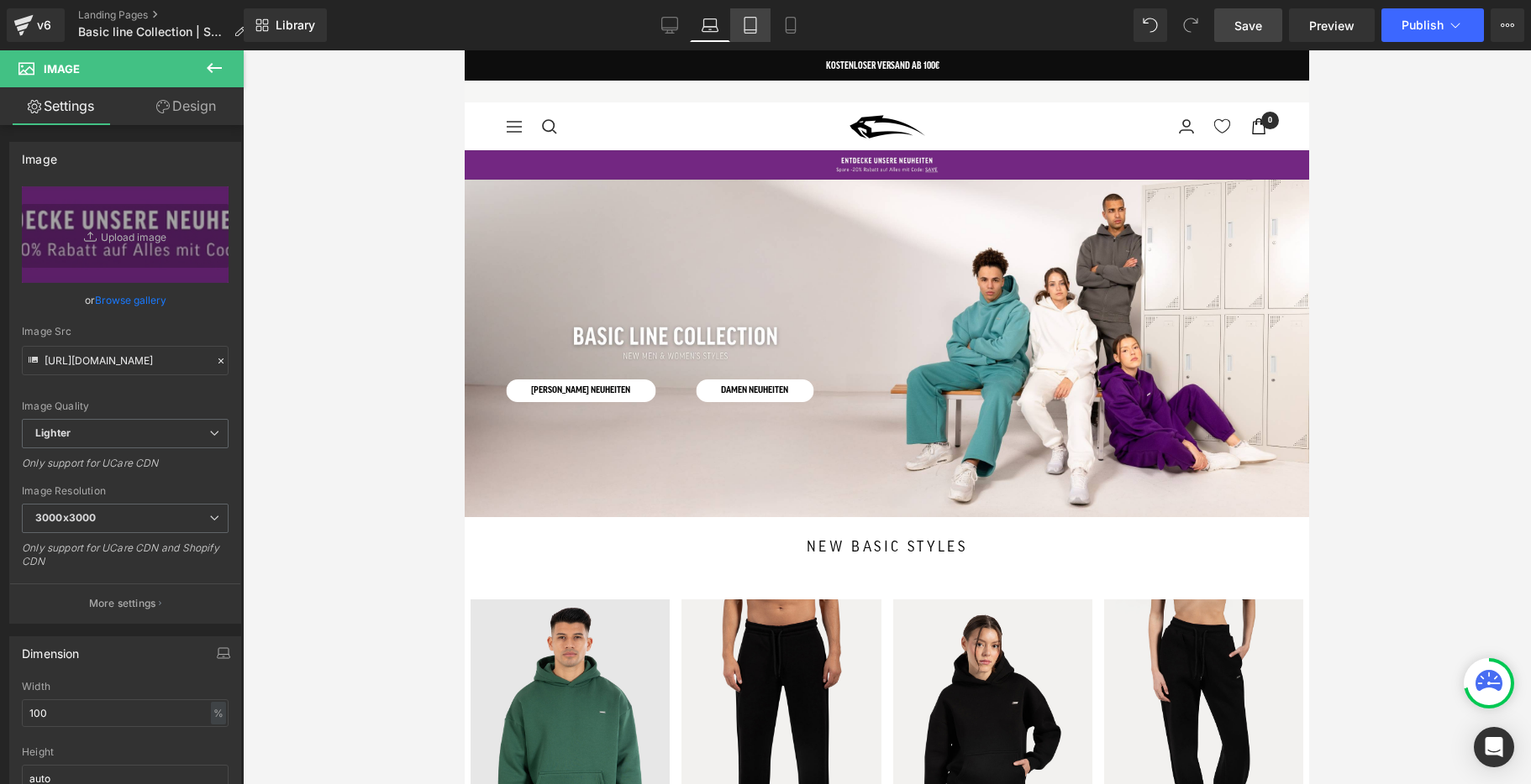
click at [755, 32] on icon at bounding box center [750, 25] width 17 height 17
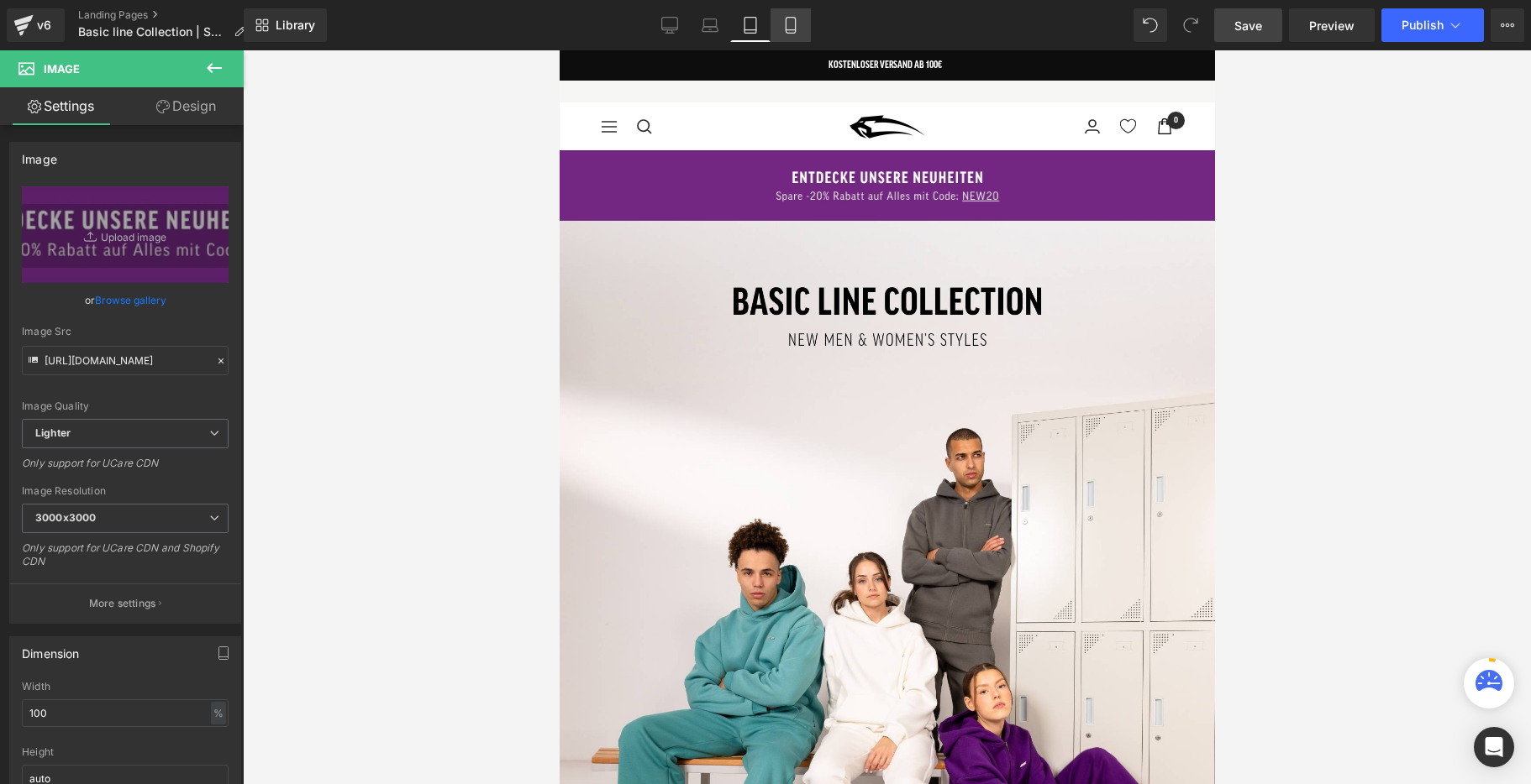
click at [783, 31] on icon at bounding box center [791, 25] width 17 height 17
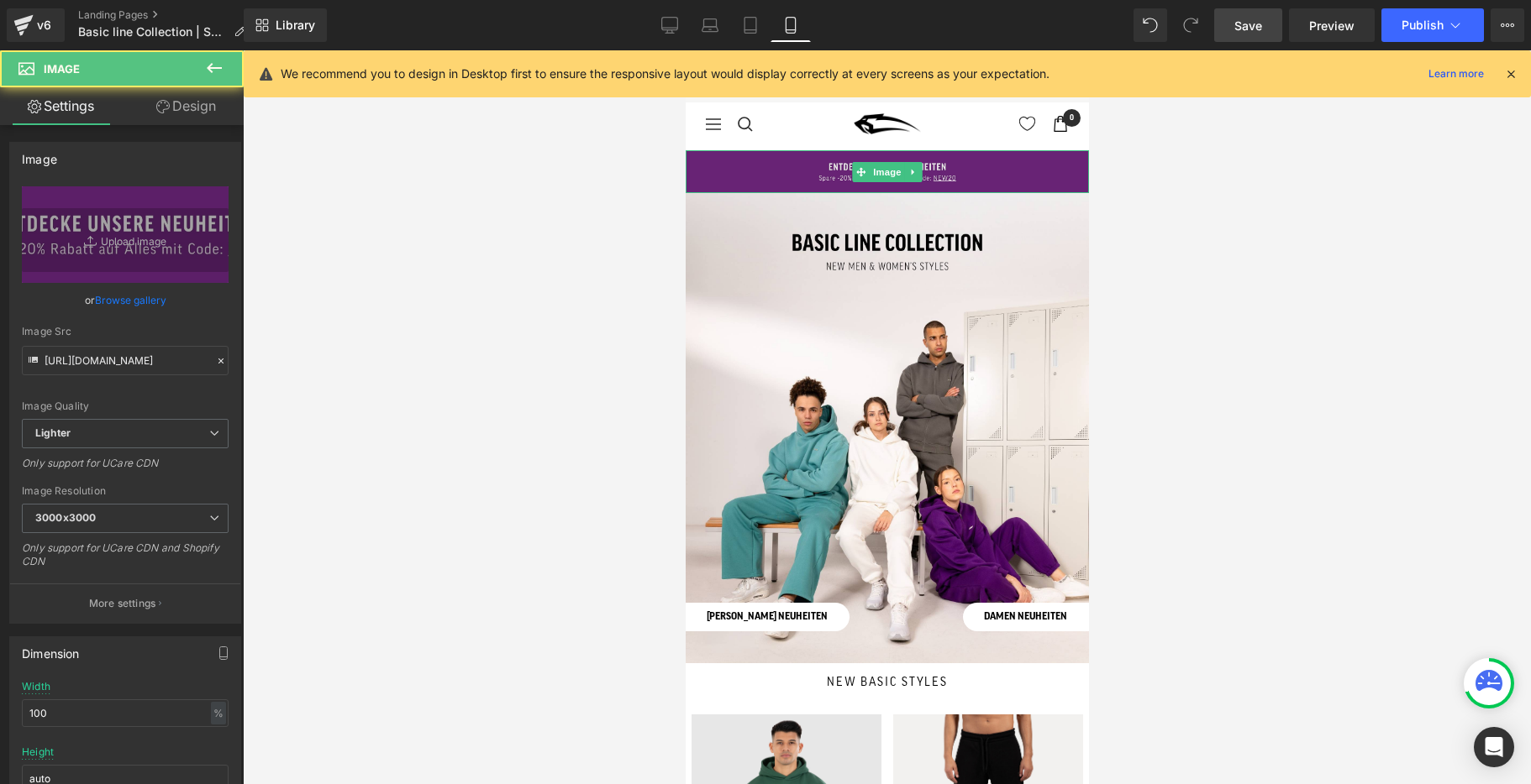
click at [820, 160] on img at bounding box center [886, 171] width 403 height 43
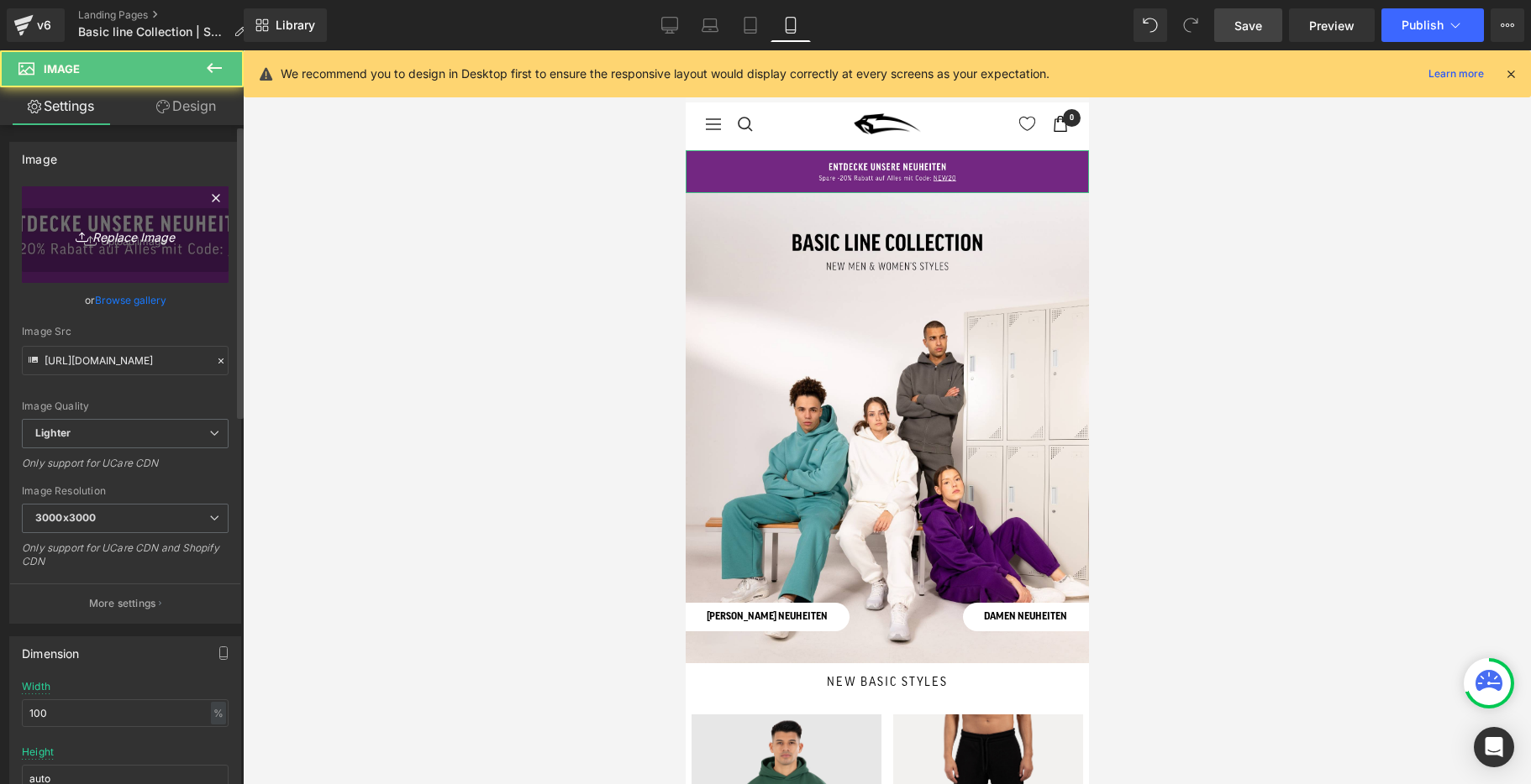
click at [133, 246] on link "Replace Image" at bounding box center [124, 235] width 206 height 96
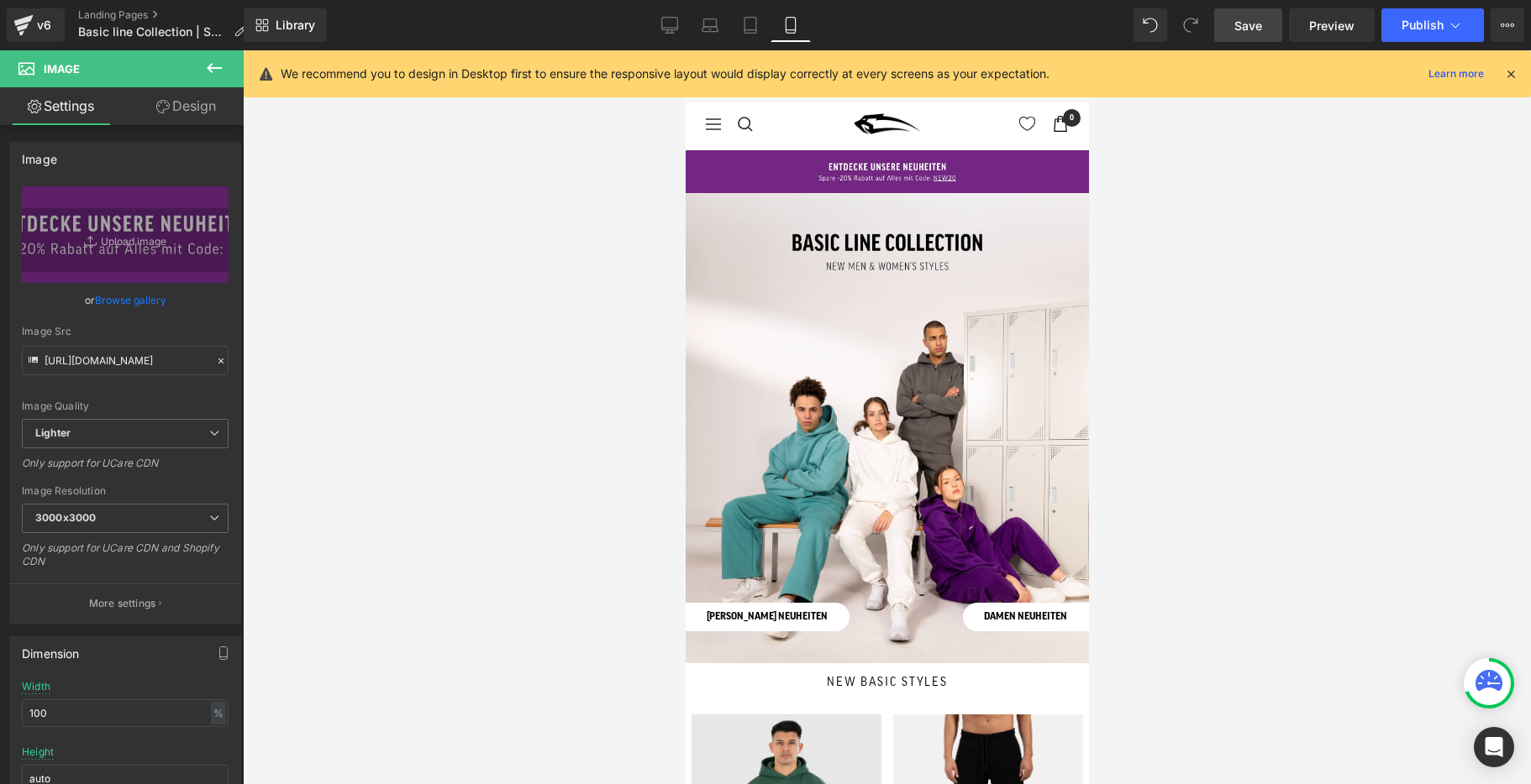
type input "C:\fakepath\1--.jpg"
click at [756, 25] on icon at bounding box center [750, 25] width 17 height 17
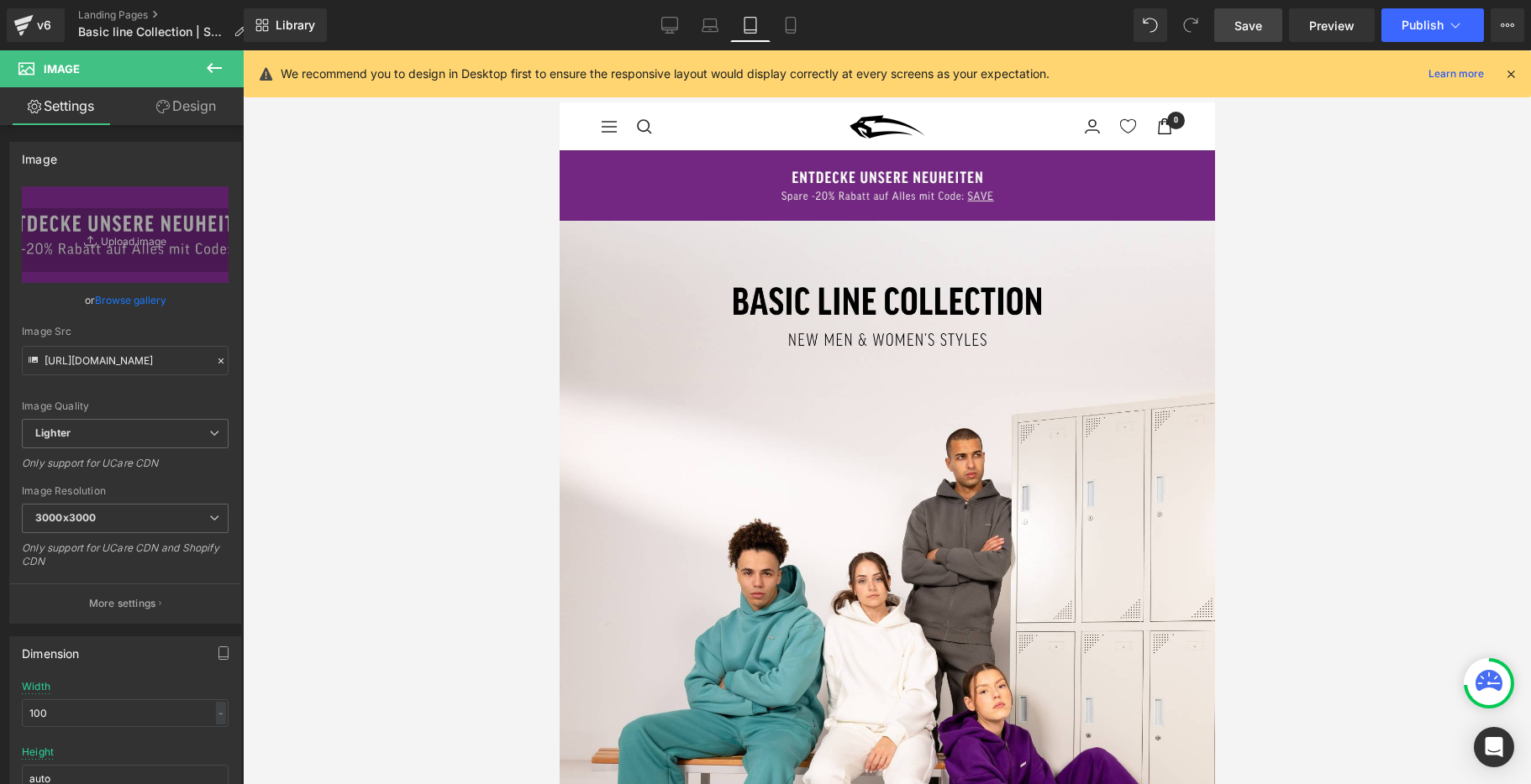
click at [1511, 77] on icon at bounding box center [1510, 73] width 15 height 15
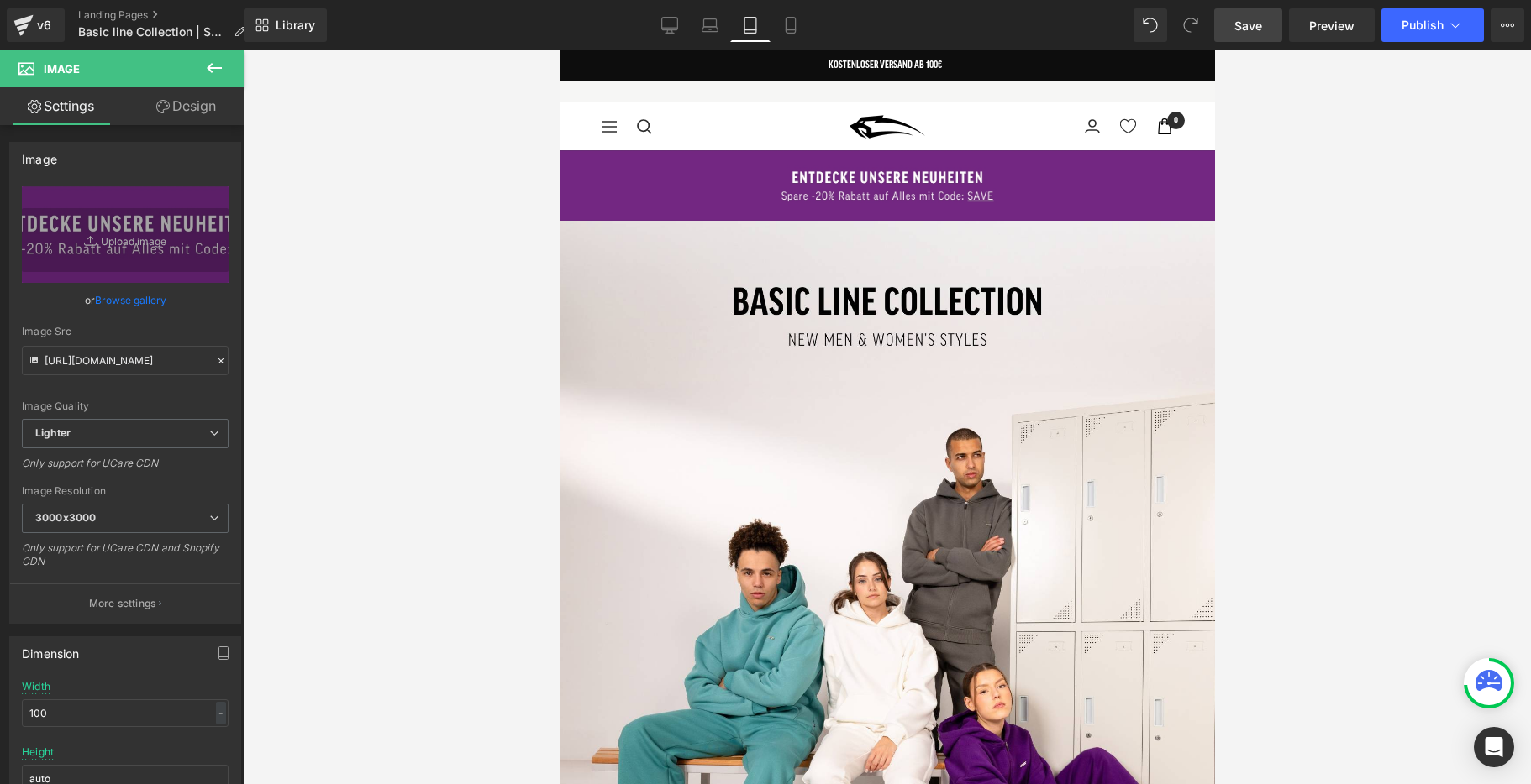
click at [1251, 24] on span "Save" at bounding box center [1248, 26] width 28 height 18
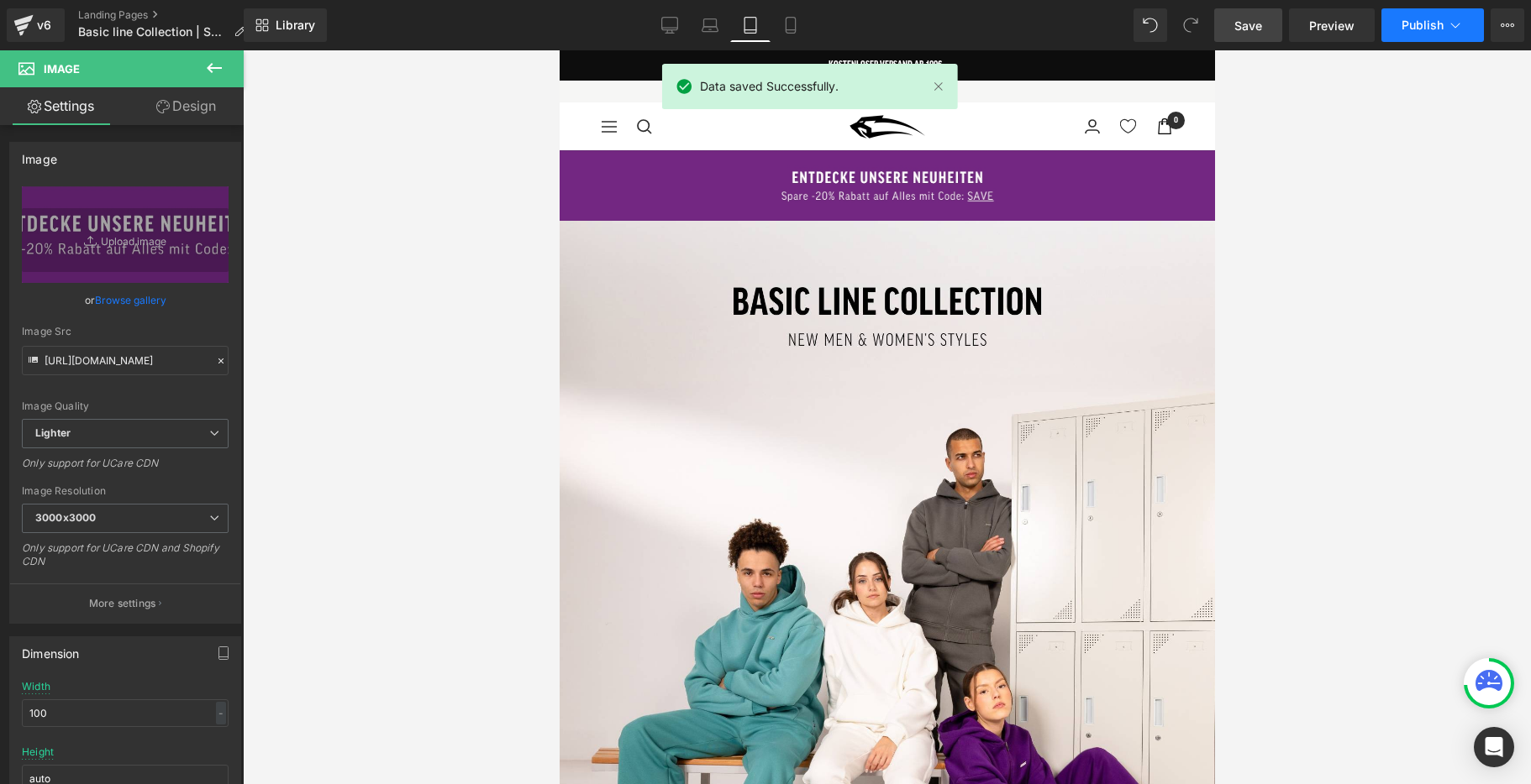
click at [1418, 22] on span "Publish" at bounding box center [1422, 25] width 42 height 13
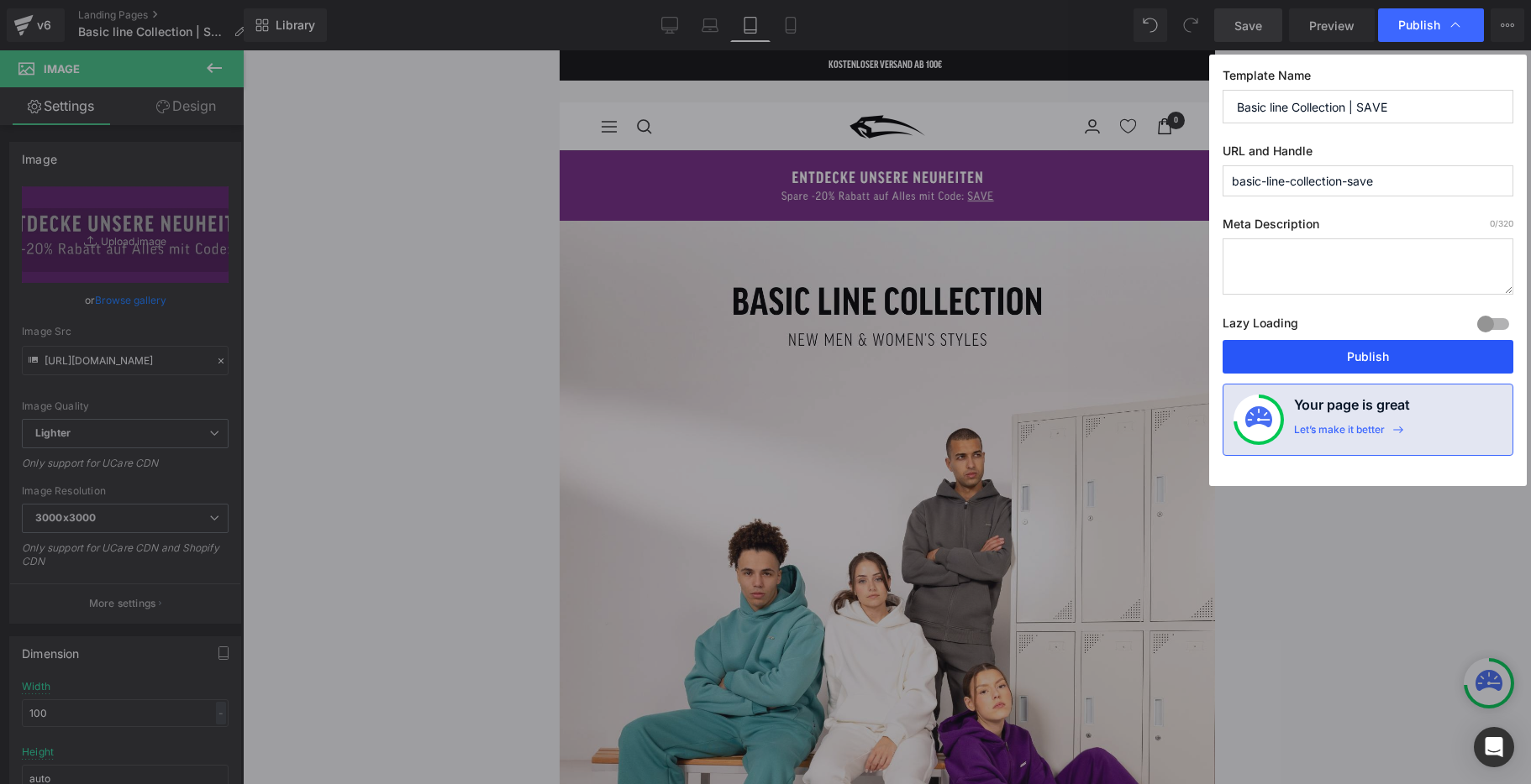
click at [1369, 354] on button "Publish" at bounding box center [1368, 357] width 290 height 34
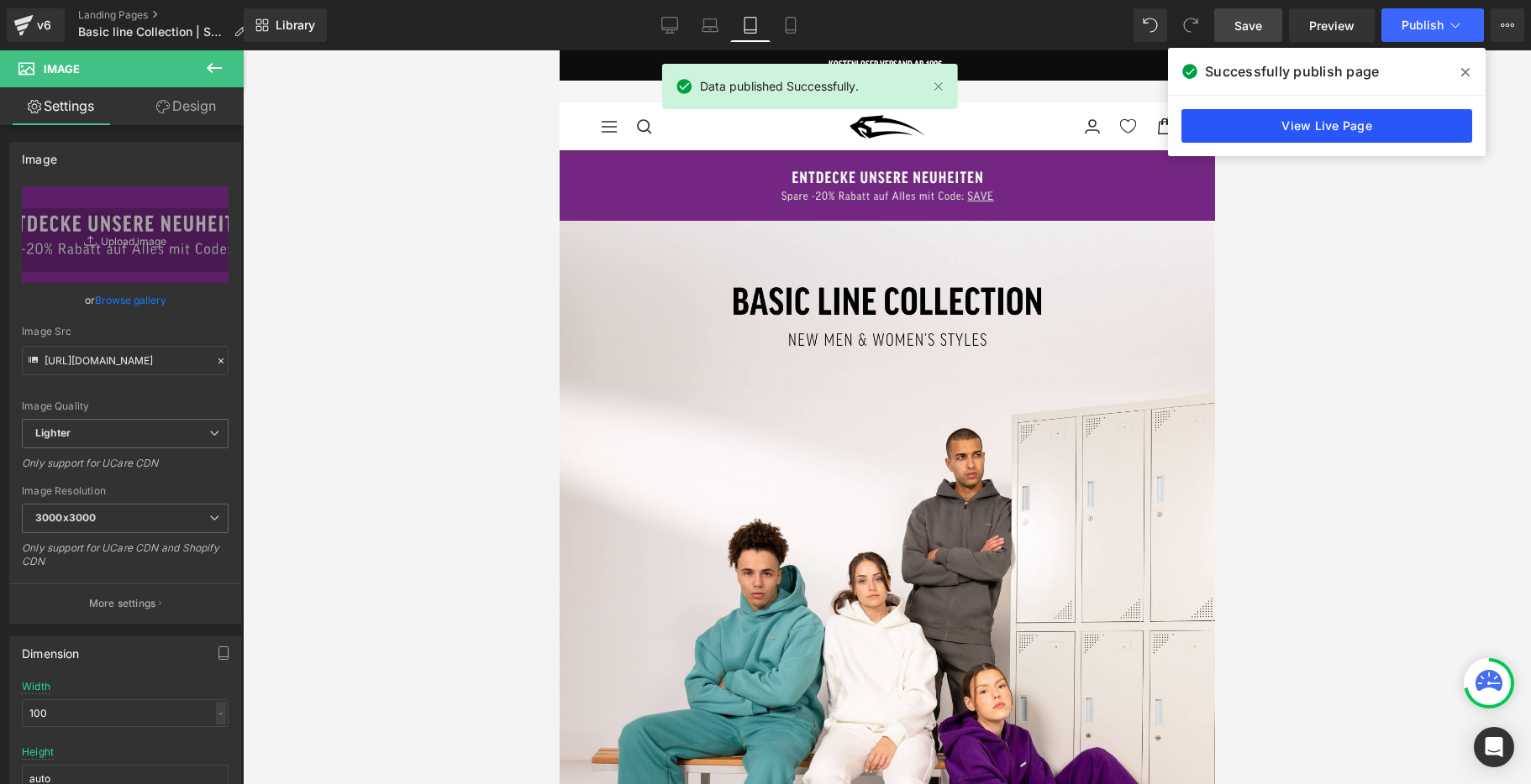
click at [1394, 130] on link "View Live Page" at bounding box center [1326, 126] width 290 height 34
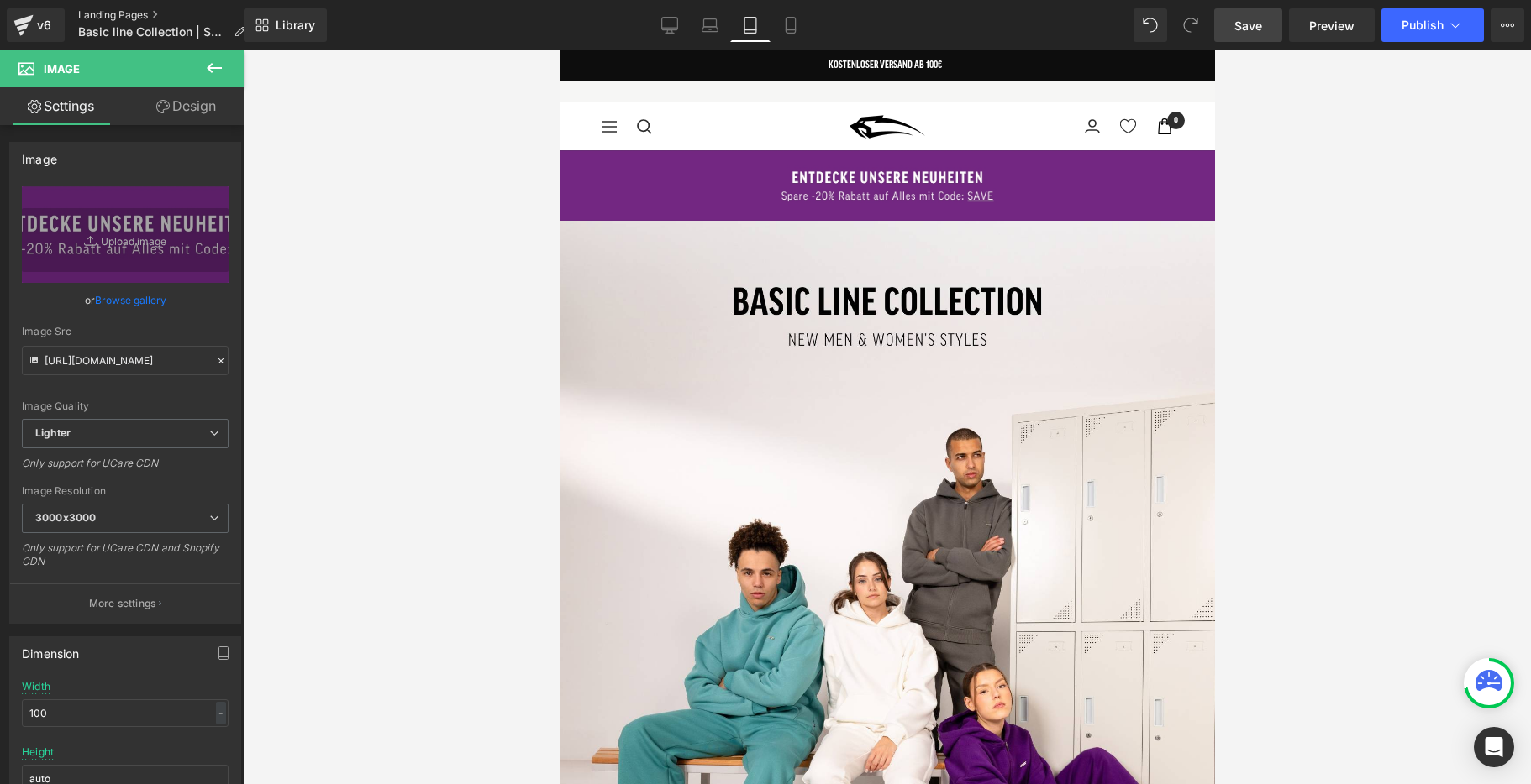
click at [124, 11] on link "Landing Pages" at bounding box center [168, 14] width 180 height 13
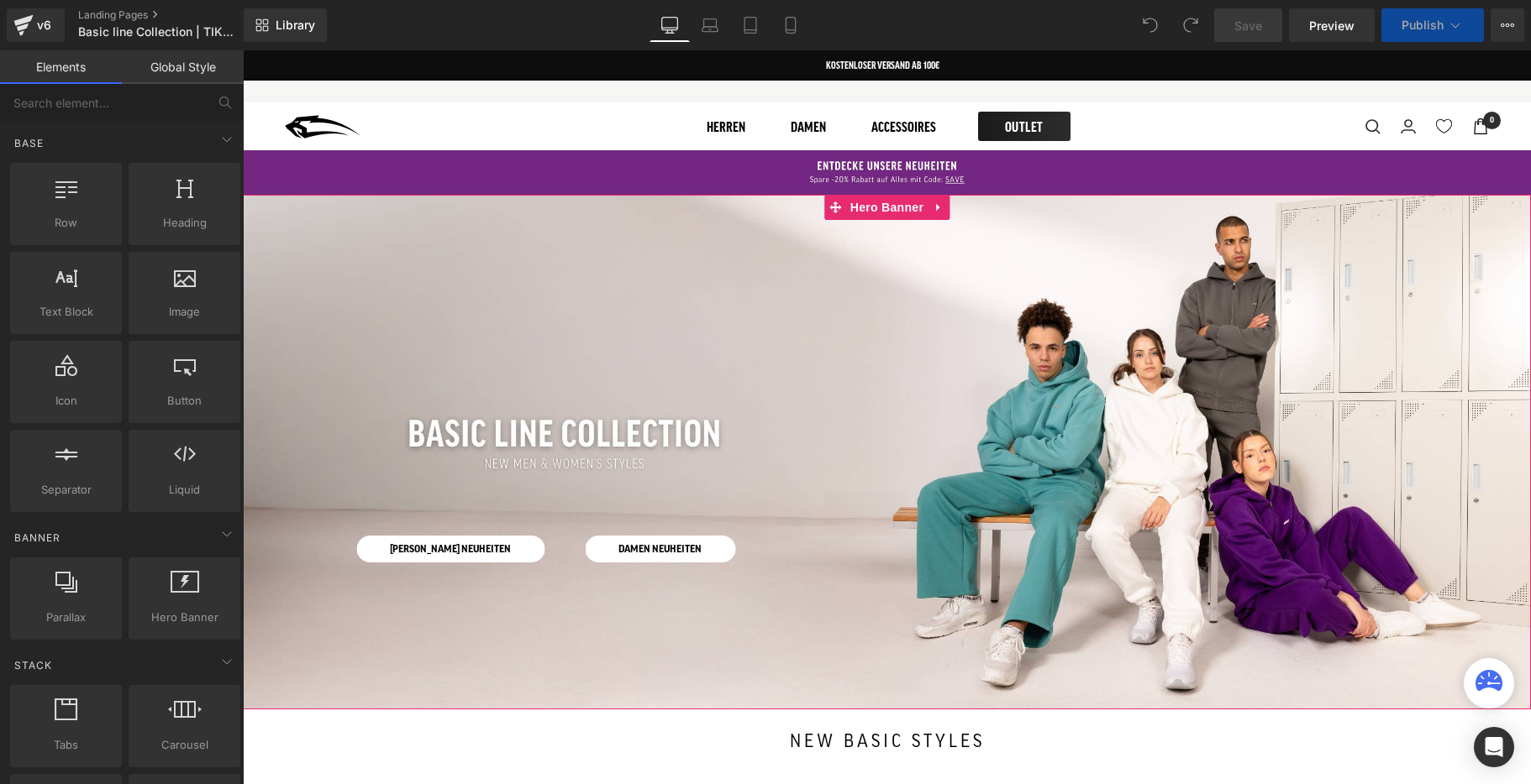
scroll to position [3, 0]
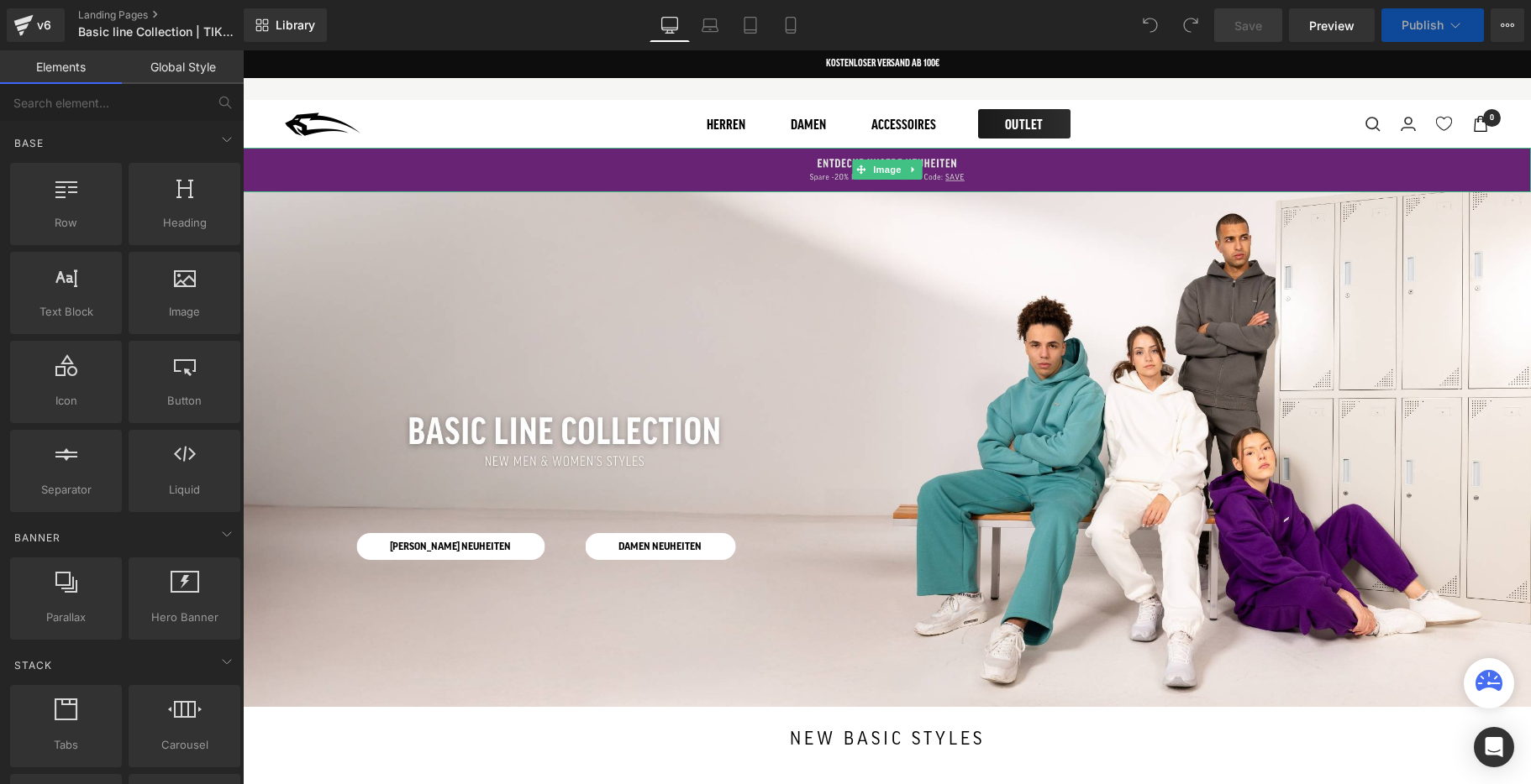
click at [679, 177] on img at bounding box center [887, 171] width 1288 height 45
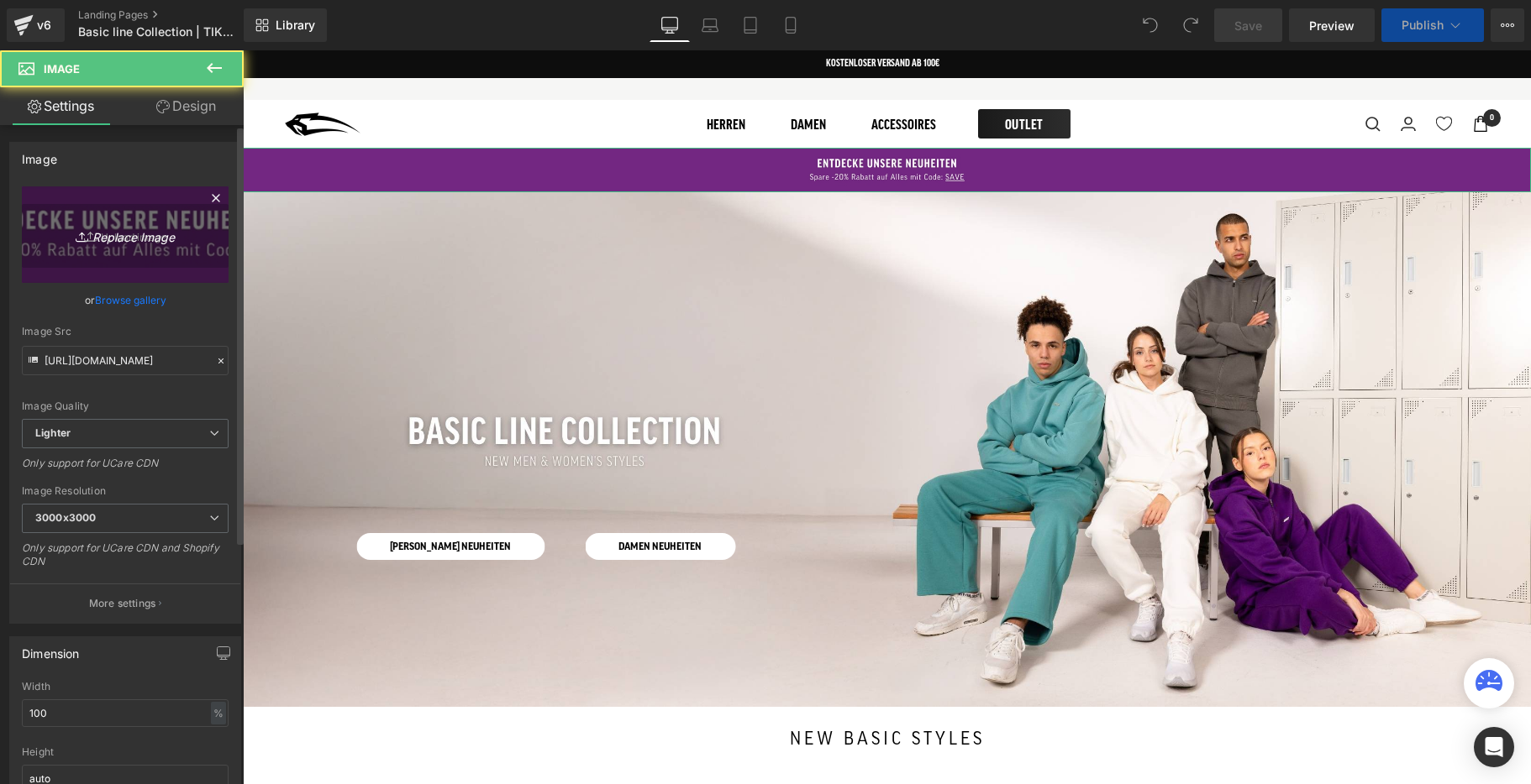
click at [129, 229] on icon "Replace Image" at bounding box center [125, 235] width 134 height 21
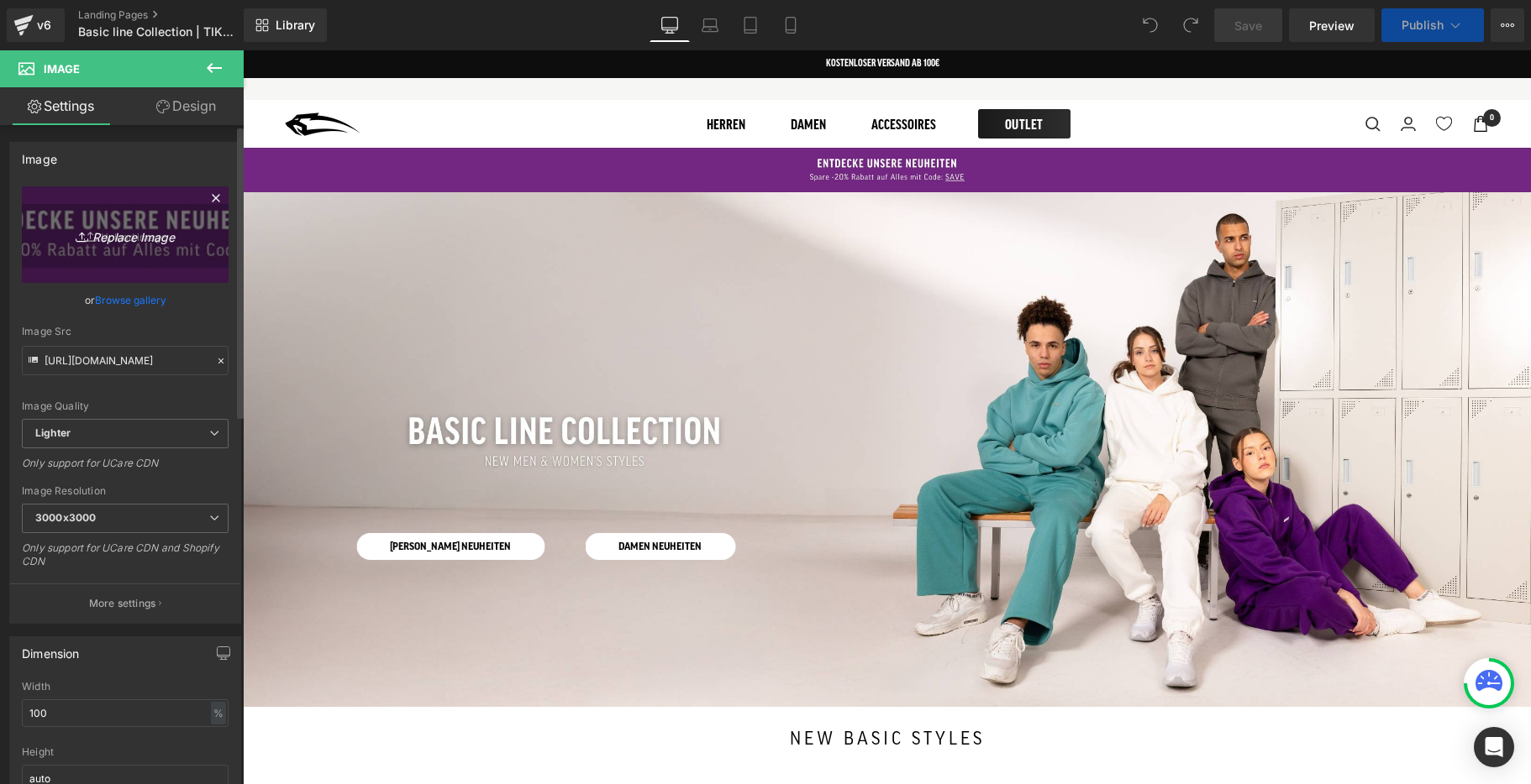
type input "C:\fakepath\2-.jpg"
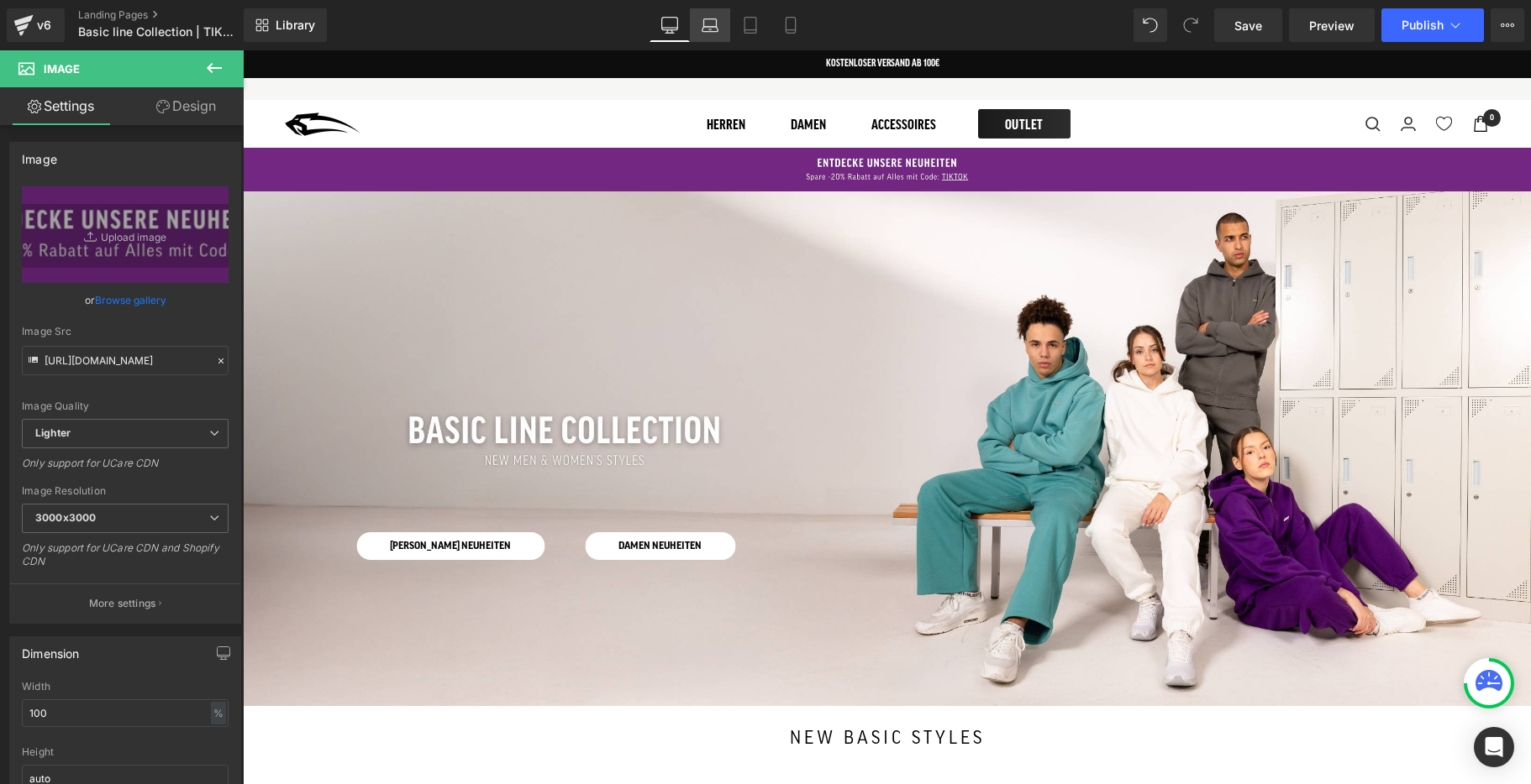
click at [714, 29] on icon at bounding box center [709, 25] width 17 height 17
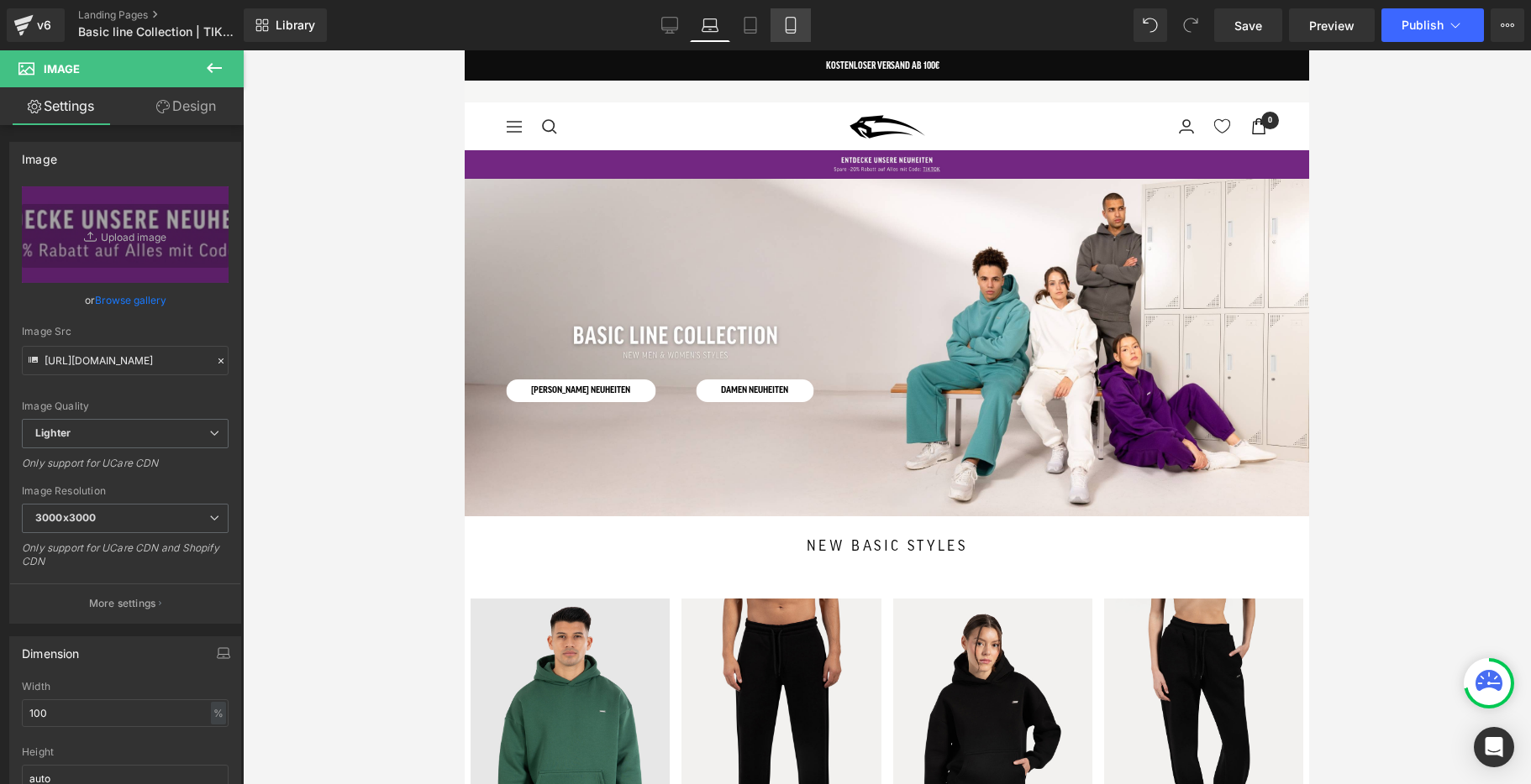
click at [791, 21] on icon at bounding box center [791, 25] width 17 height 17
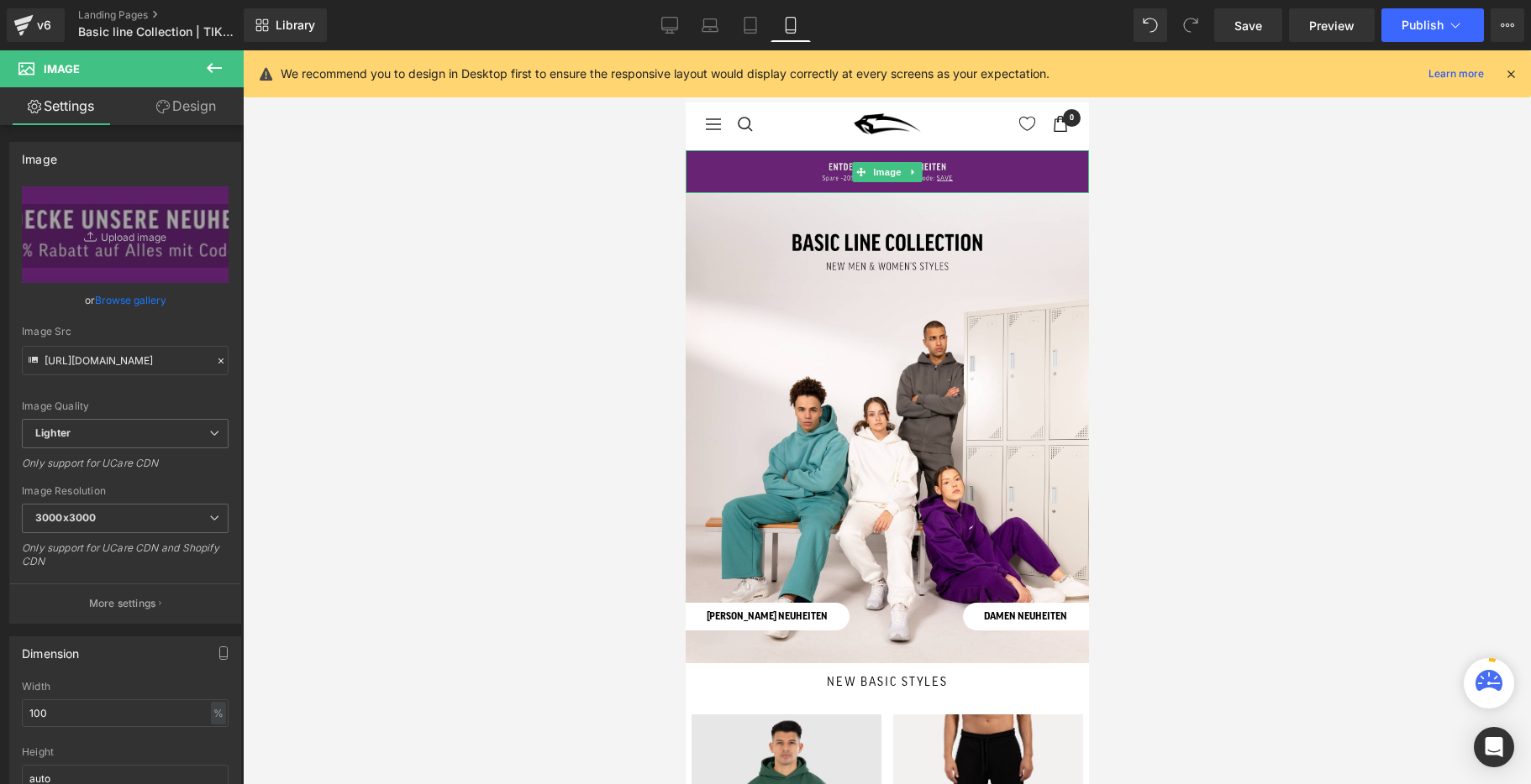
click at [816, 177] on img at bounding box center [886, 171] width 403 height 43
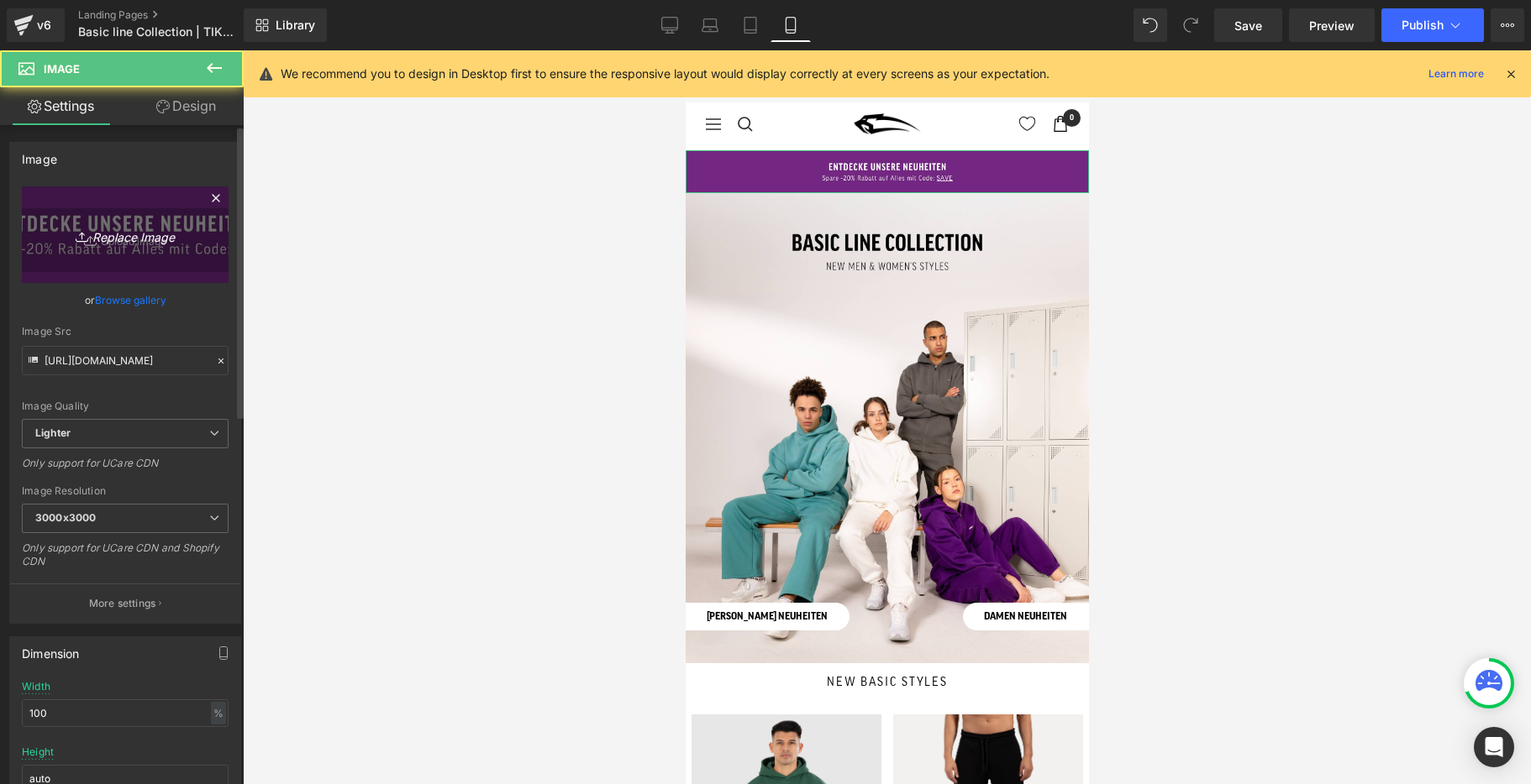
click at [153, 253] on link "Replace Image" at bounding box center [124, 235] width 206 height 96
type input "C:\fakepath\2--.jpg"
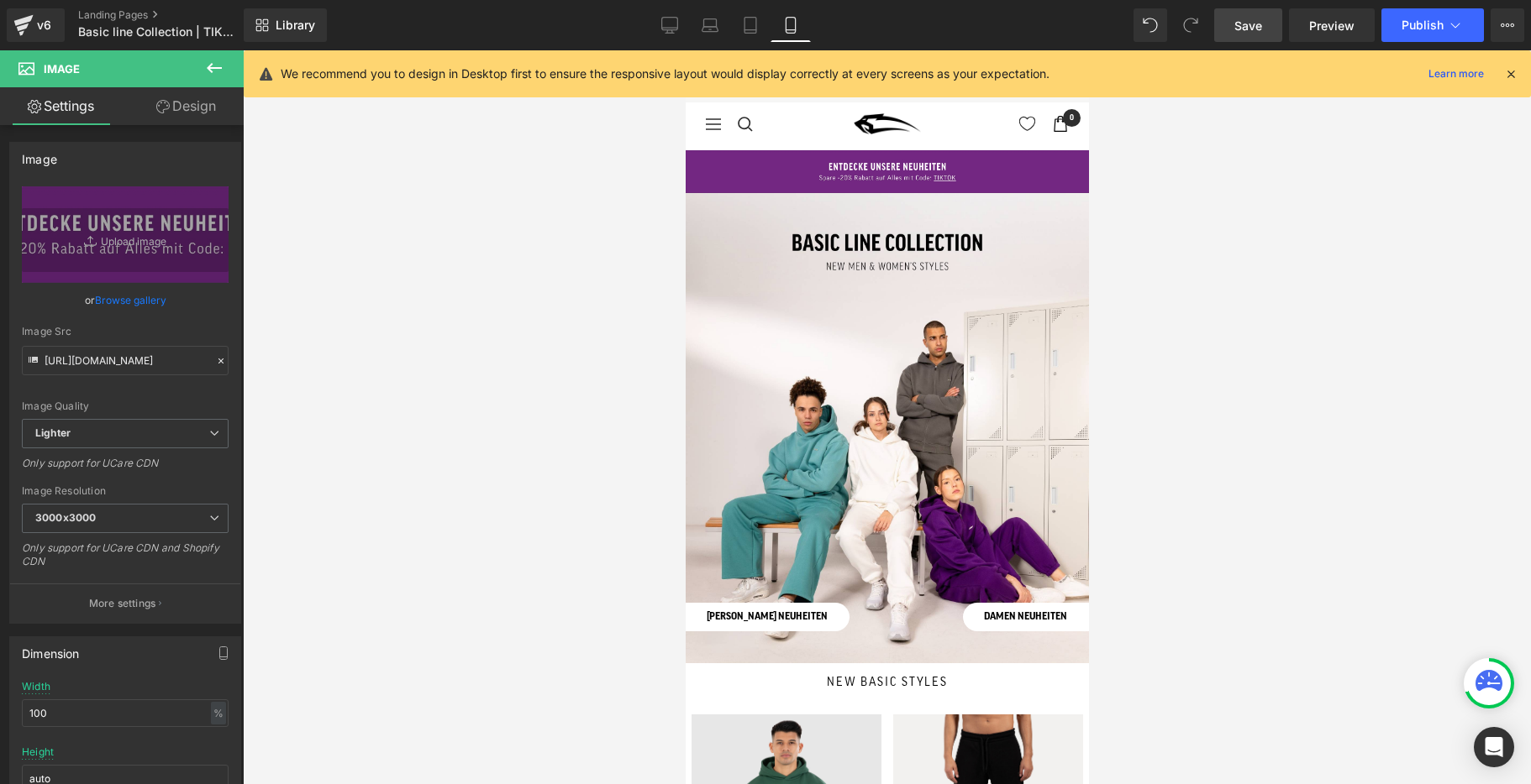
click at [1241, 30] on span "Save" at bounding box center [1248, 26] width 28 height 18
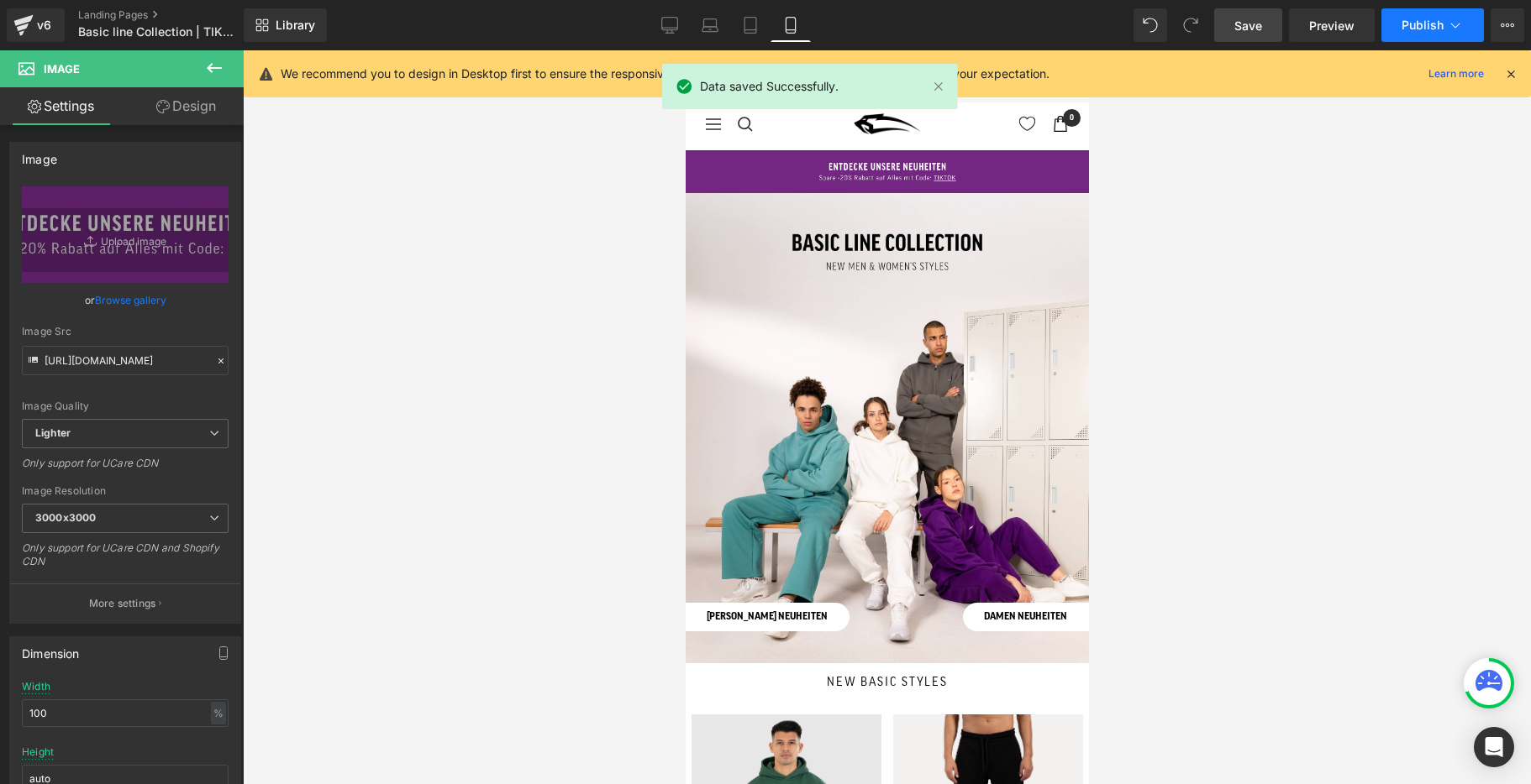
click at [1412, 23] on span "Publish" at bounding box center [1422, 25] width 42 height 13
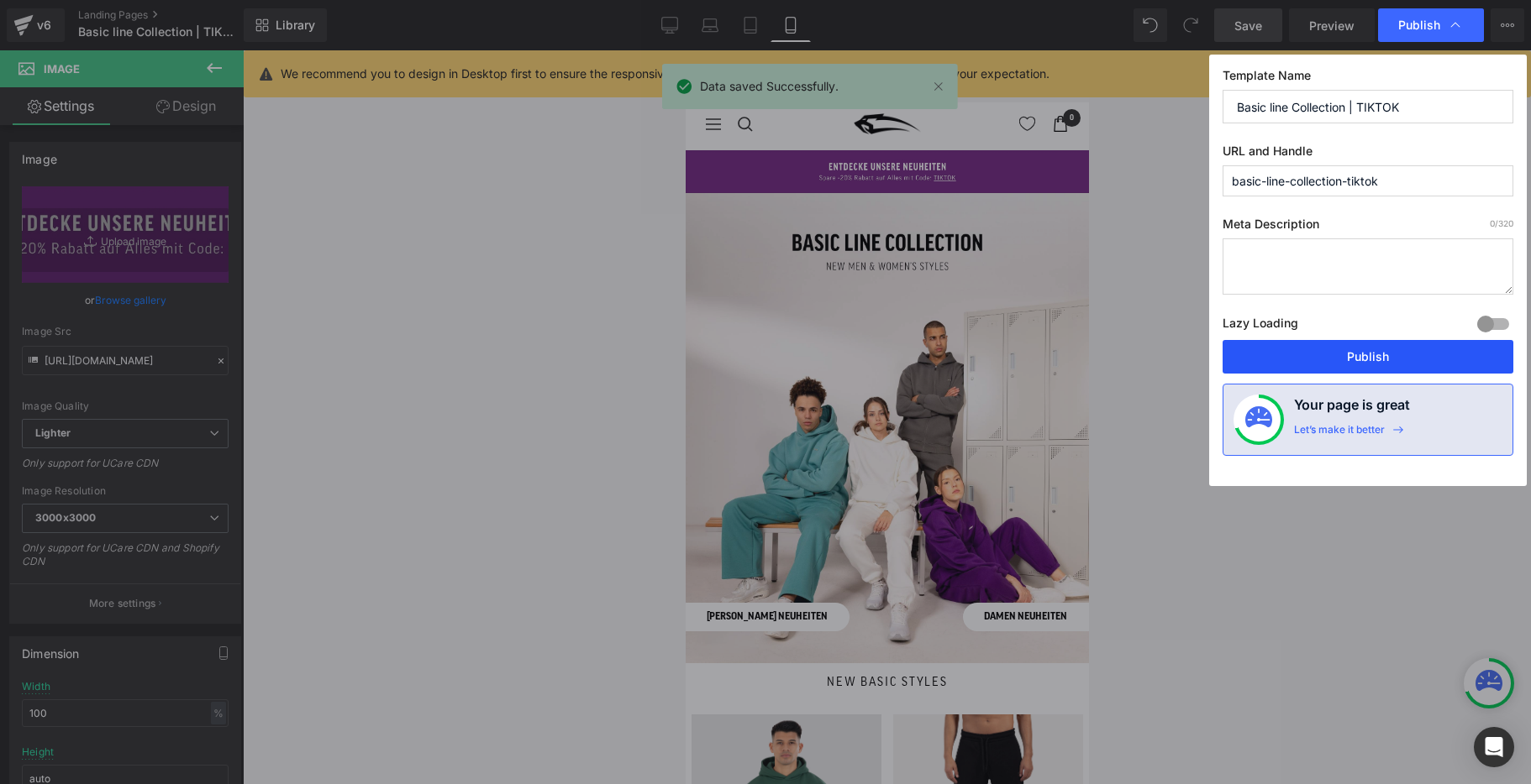
click at [1368, 353] on button "Publish" at bounding box center [1368, 357] width 290 height 34
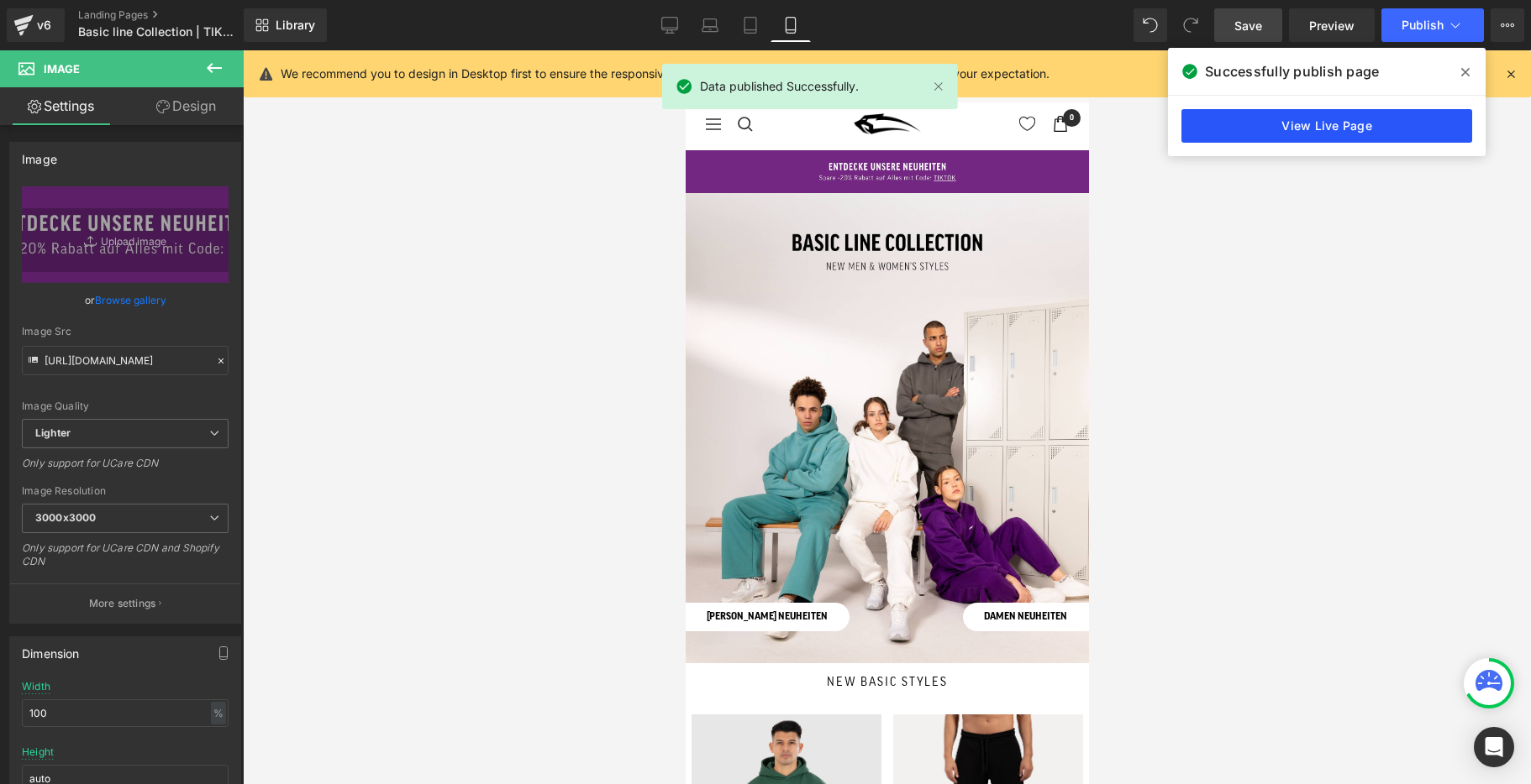
click at [1418, 126] on link "View Live Page" at bounding box center [1326, 126] width 290 height 34
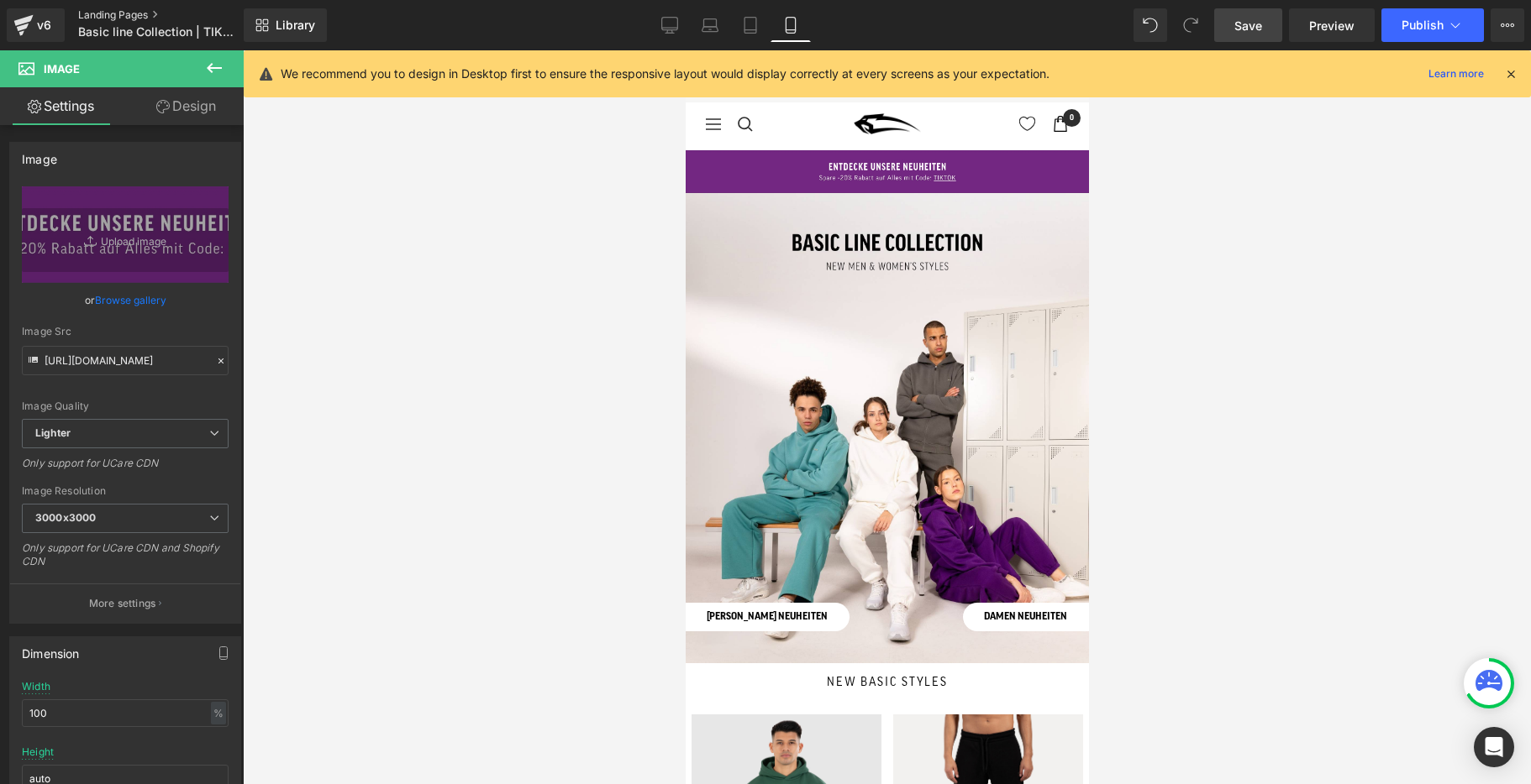
click at [112, 16] on link "Landing Pages" at bounding box center [174, 14] width 193 height 13
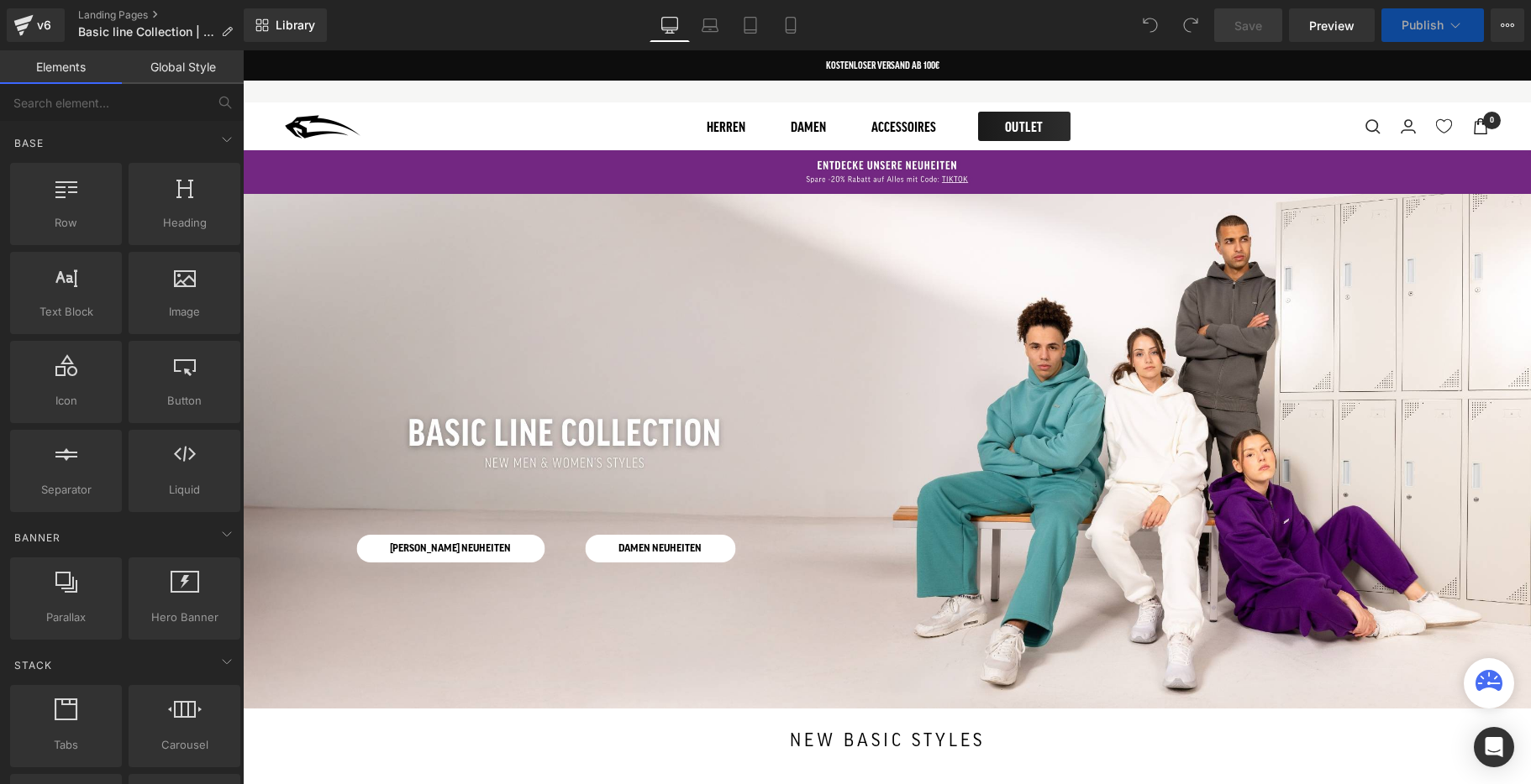
click at [686, 164] on img at bounding box center [887, 171] width 1288 height 44
click at [413, 172] on img at bounding box center [887, 171] width 1288 height 44
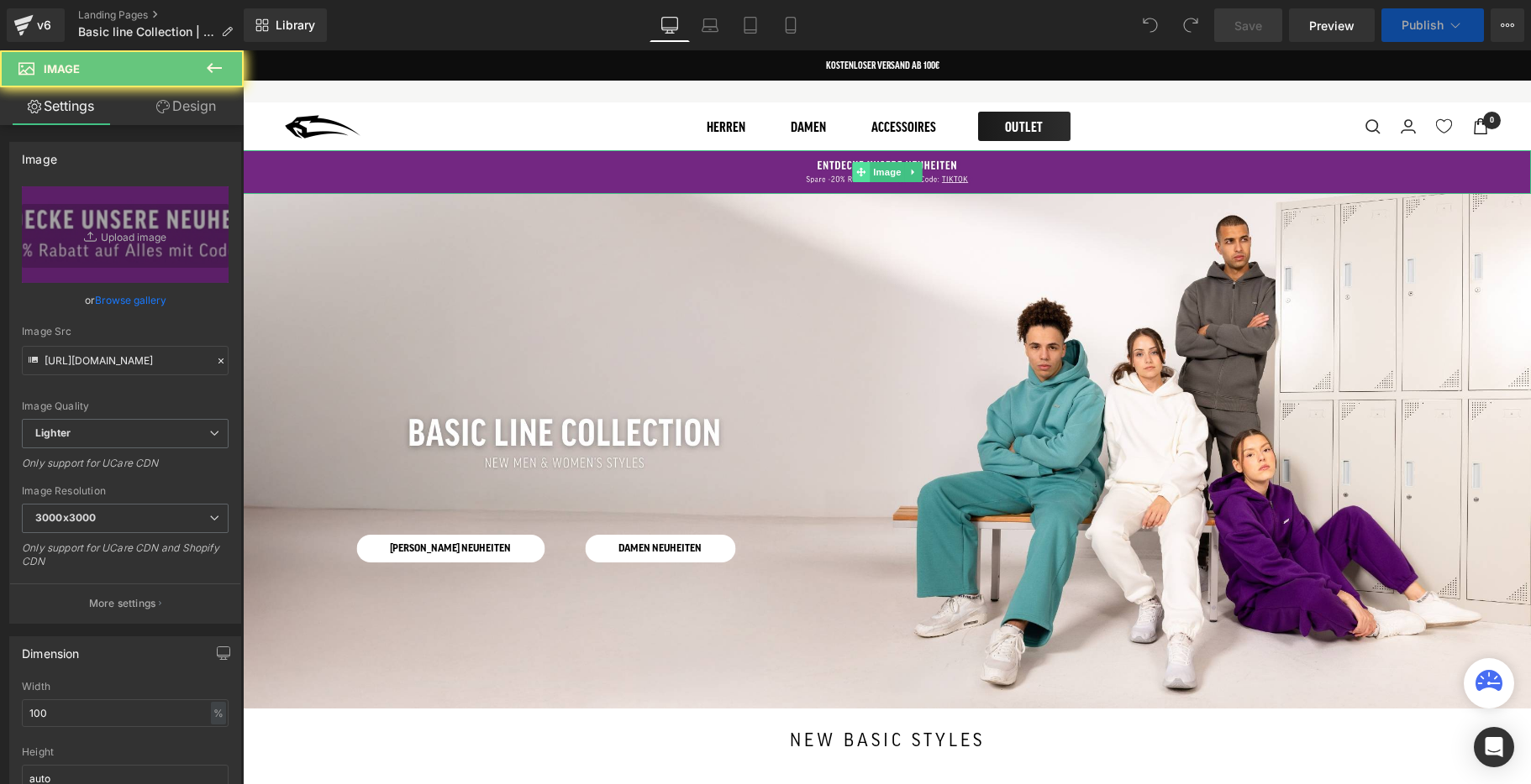
click at [856, 168] on icon at bounding box center [860, 171] width 9 height 10
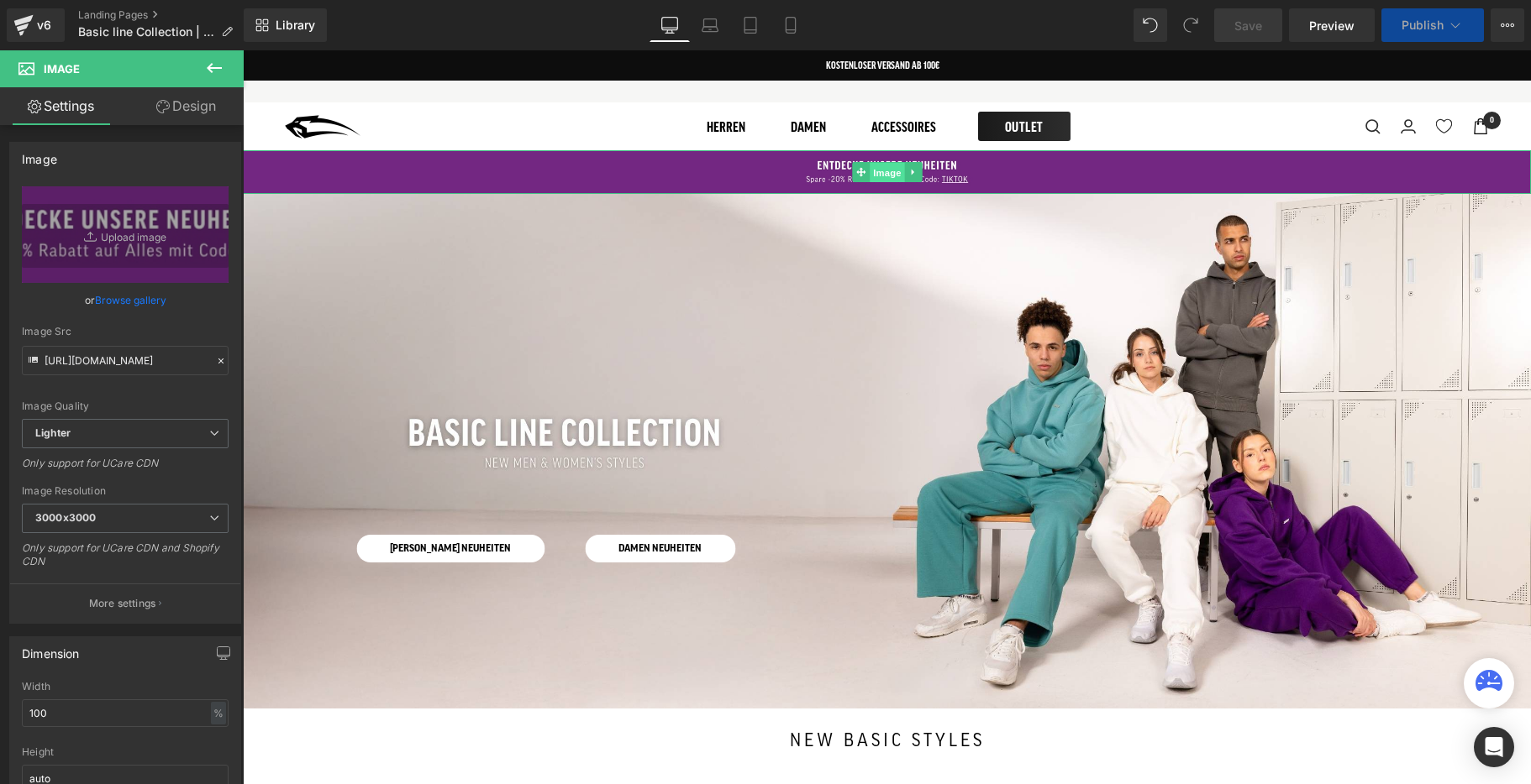
click at [884, 171] on span "Image" at bounding box center [887, 172] width 36 height 21
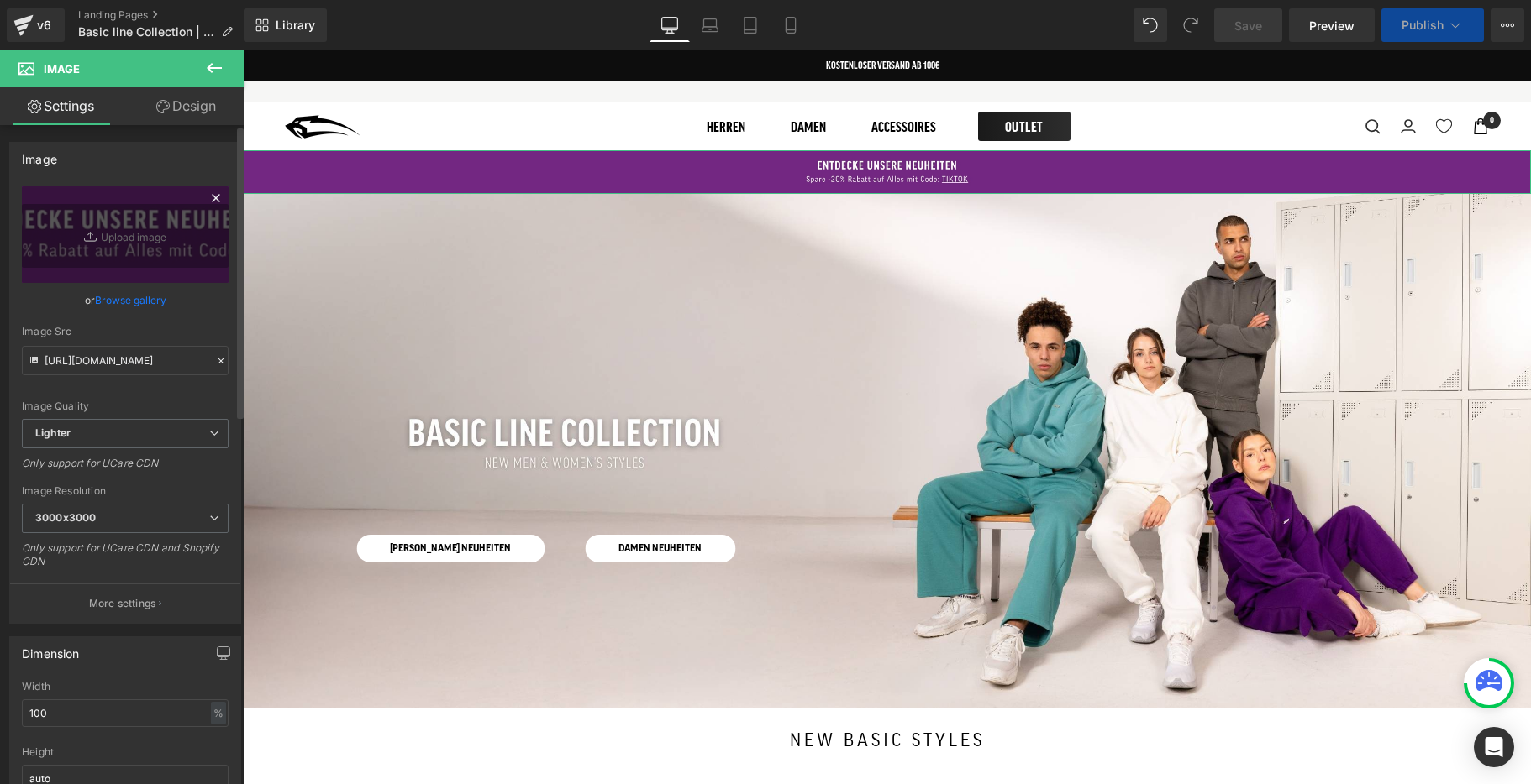
click at [89, 242] on icon at bounding box center [92, 237] width 17 height 17
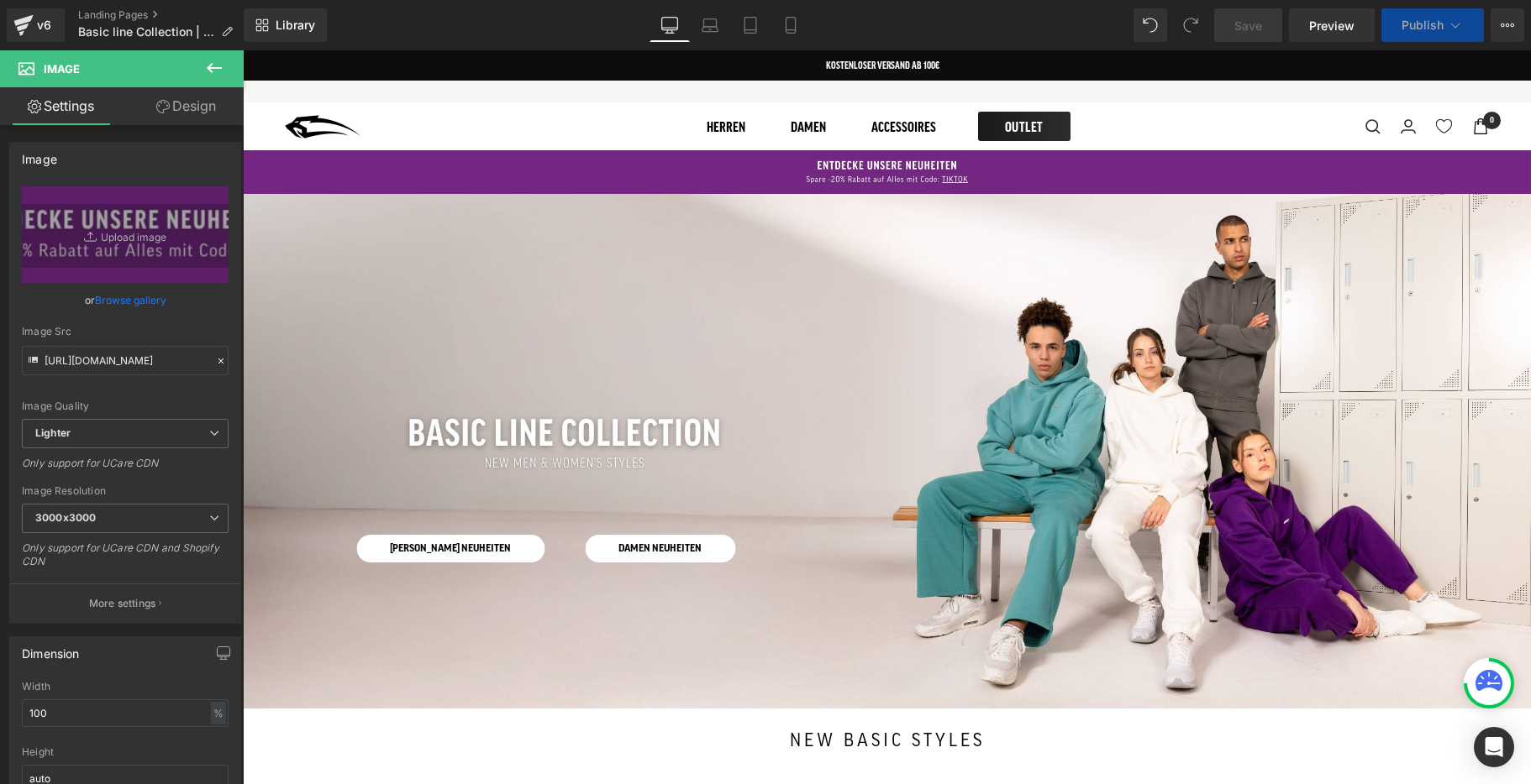
type input "C:\fakepath\3-.jpg"
click at [793, 23] on icon at bounding box center [791, 25] width 17 height 17
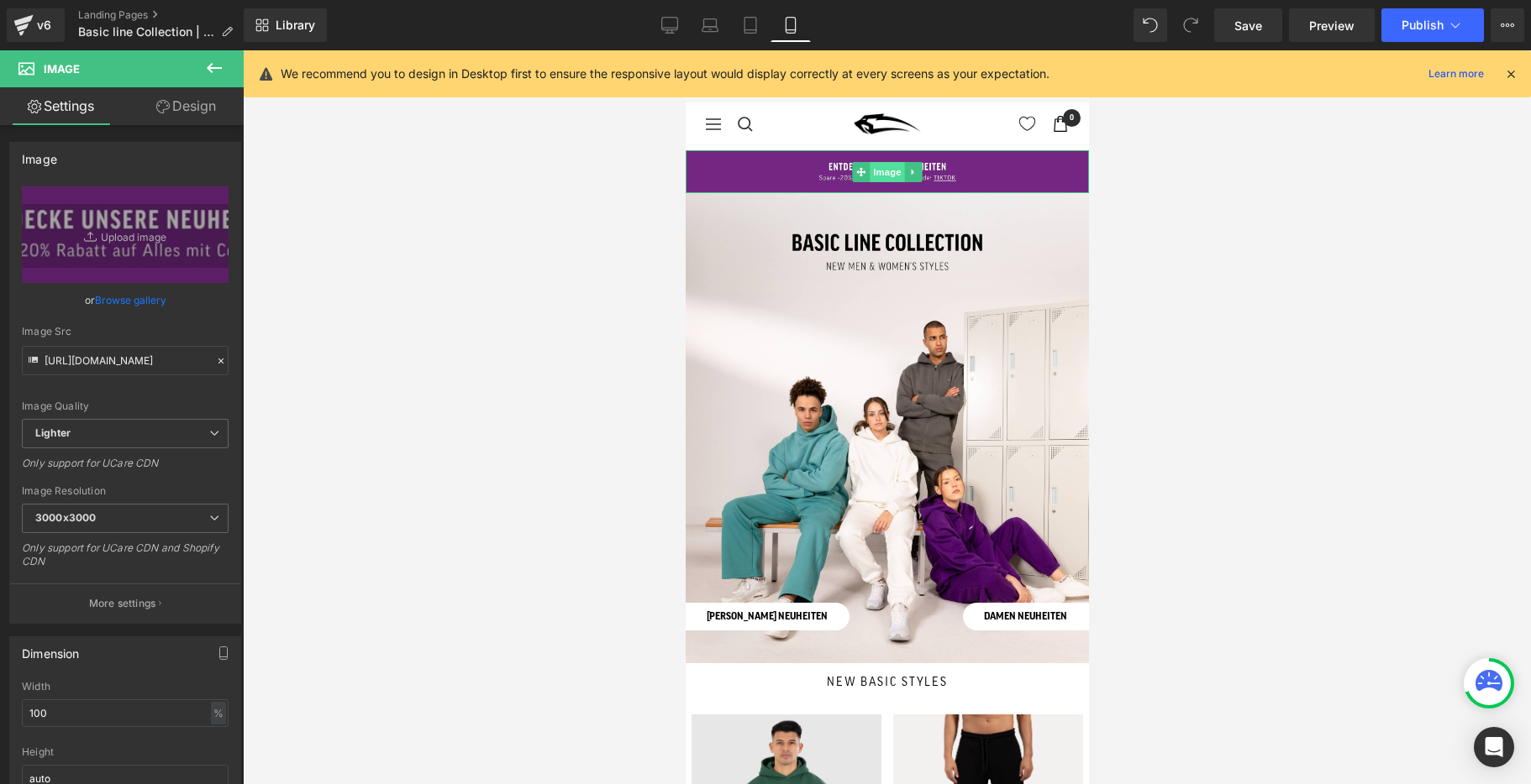
click at [889, 173] on span "Image" at bounding box center [887, 172] width 36 height 21
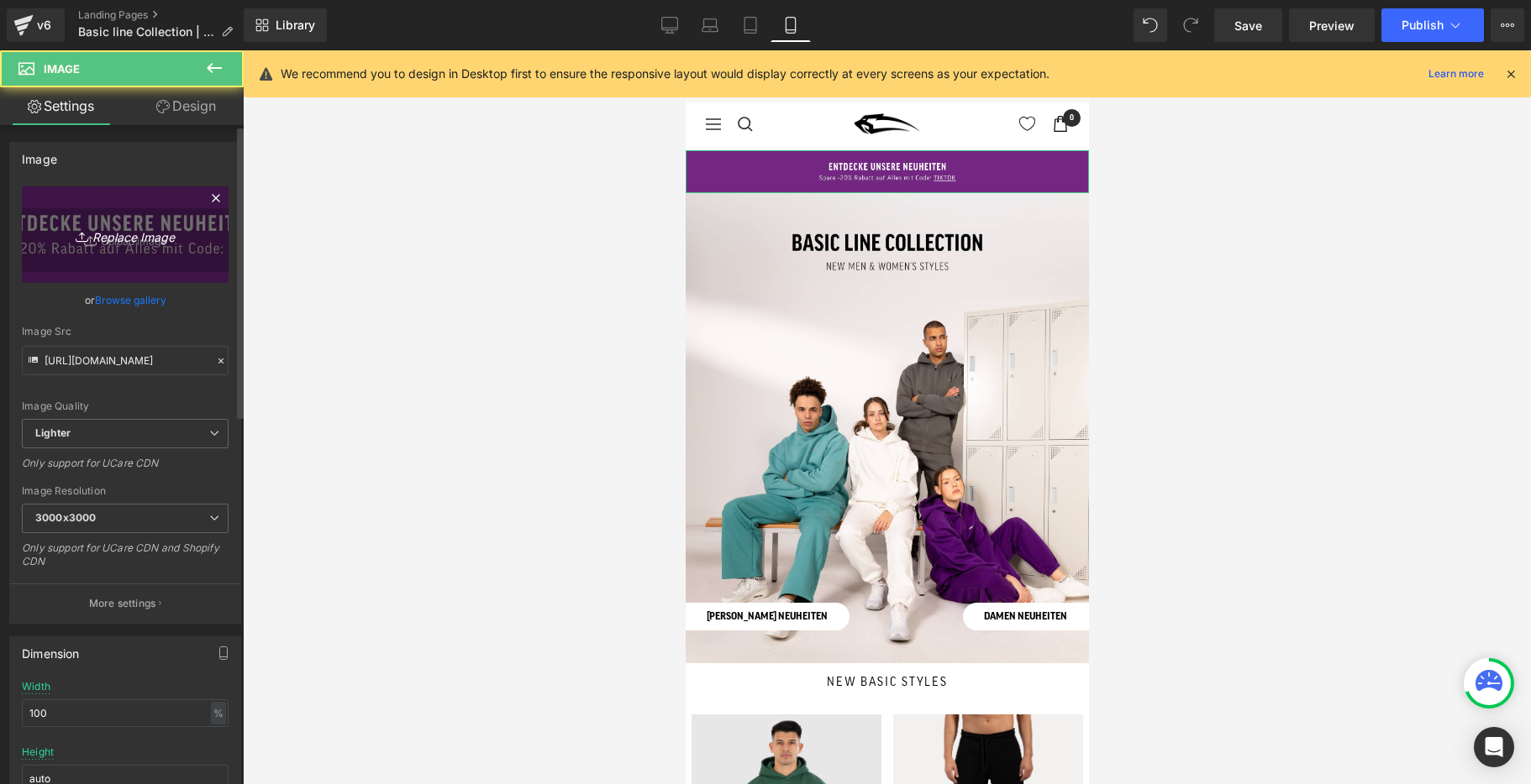
click at [152, 243] on icon "Replace Image" at bounding box center [125, 235] width 134 height 21
type input "C:\fakepath\3--.jpg"
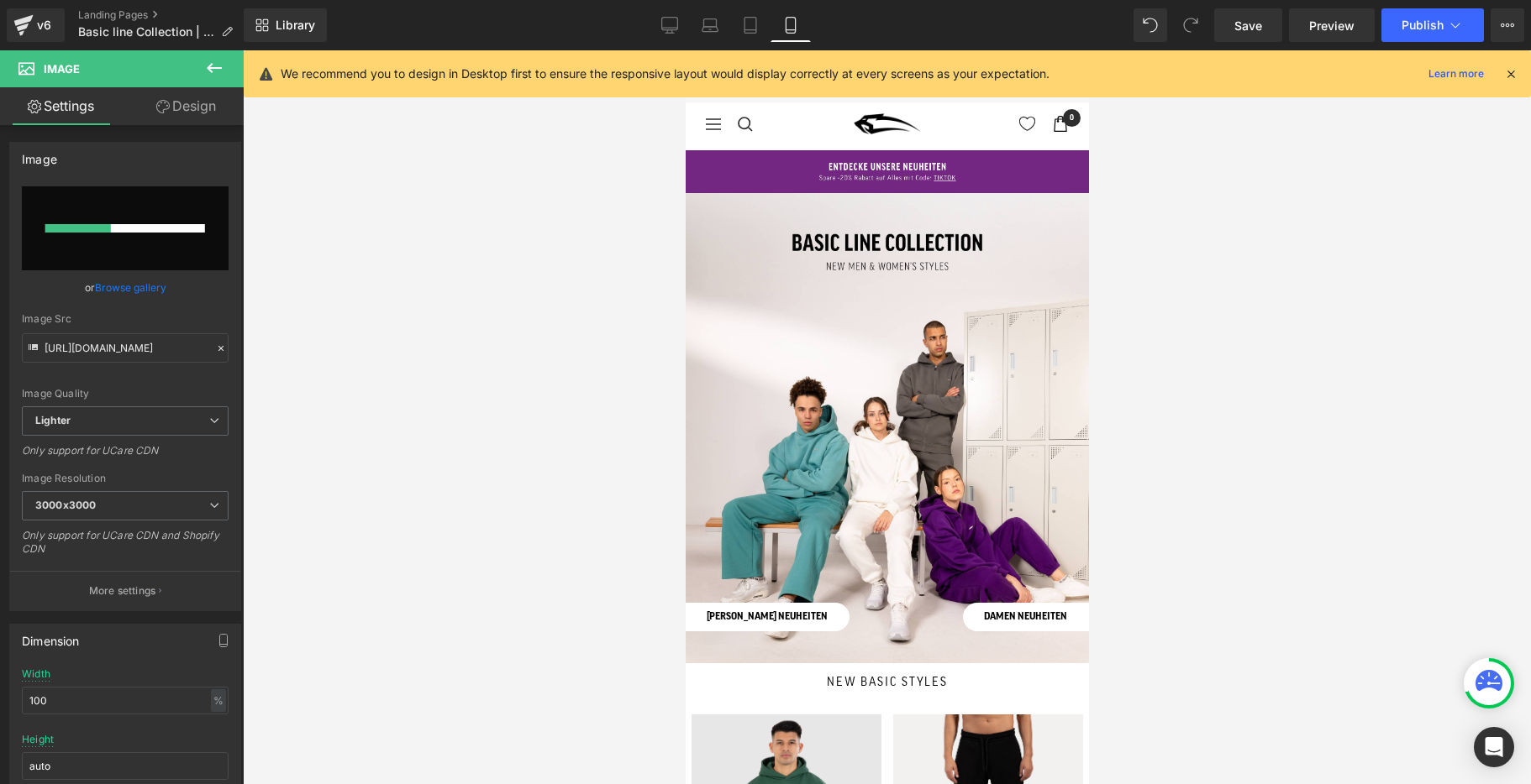
click at [1514, 74] on icon at bounding box center [1510, 73] width 15 height 15
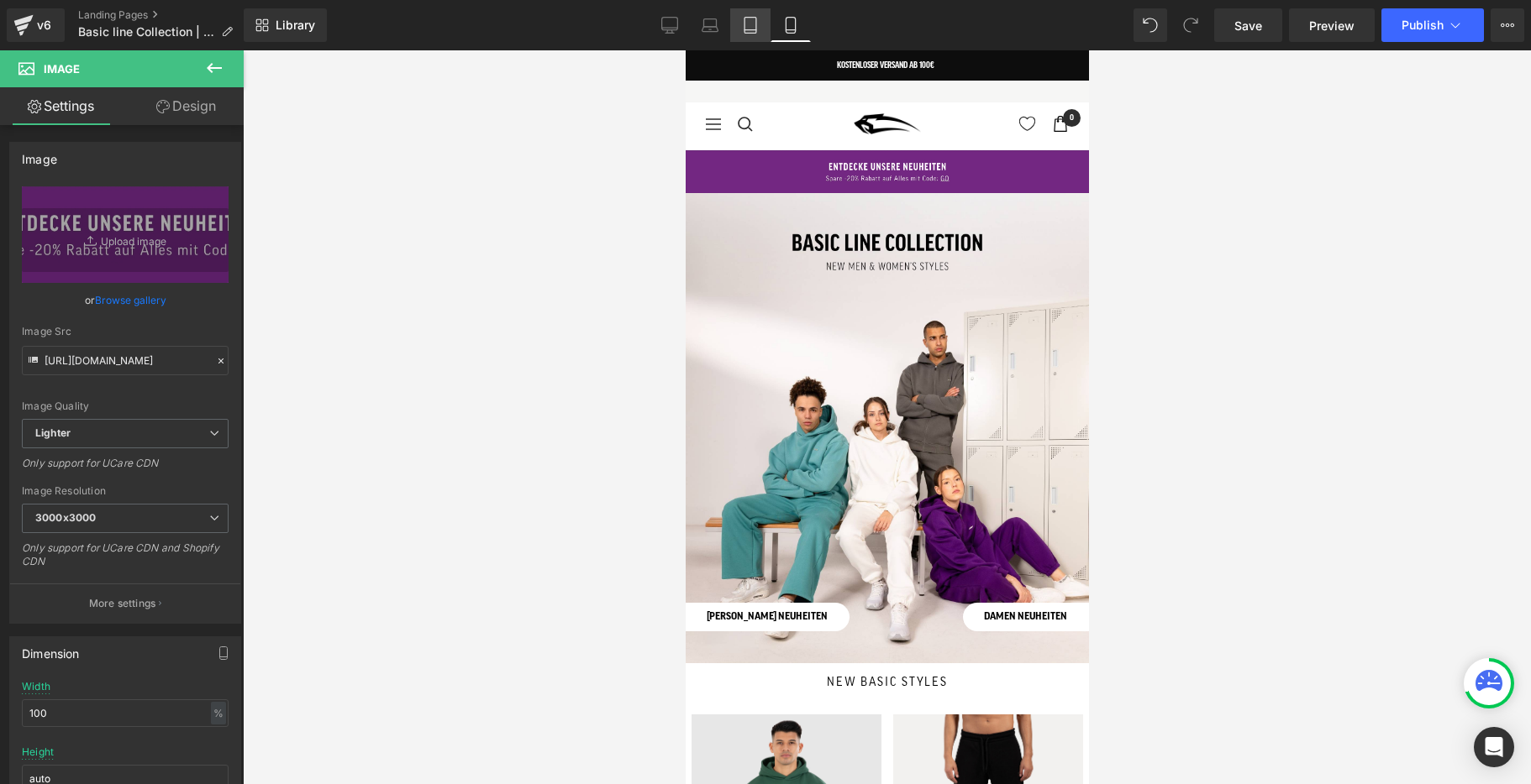
click at [756, 23] on icon at bounding box center [750, 25] width 17 height 17
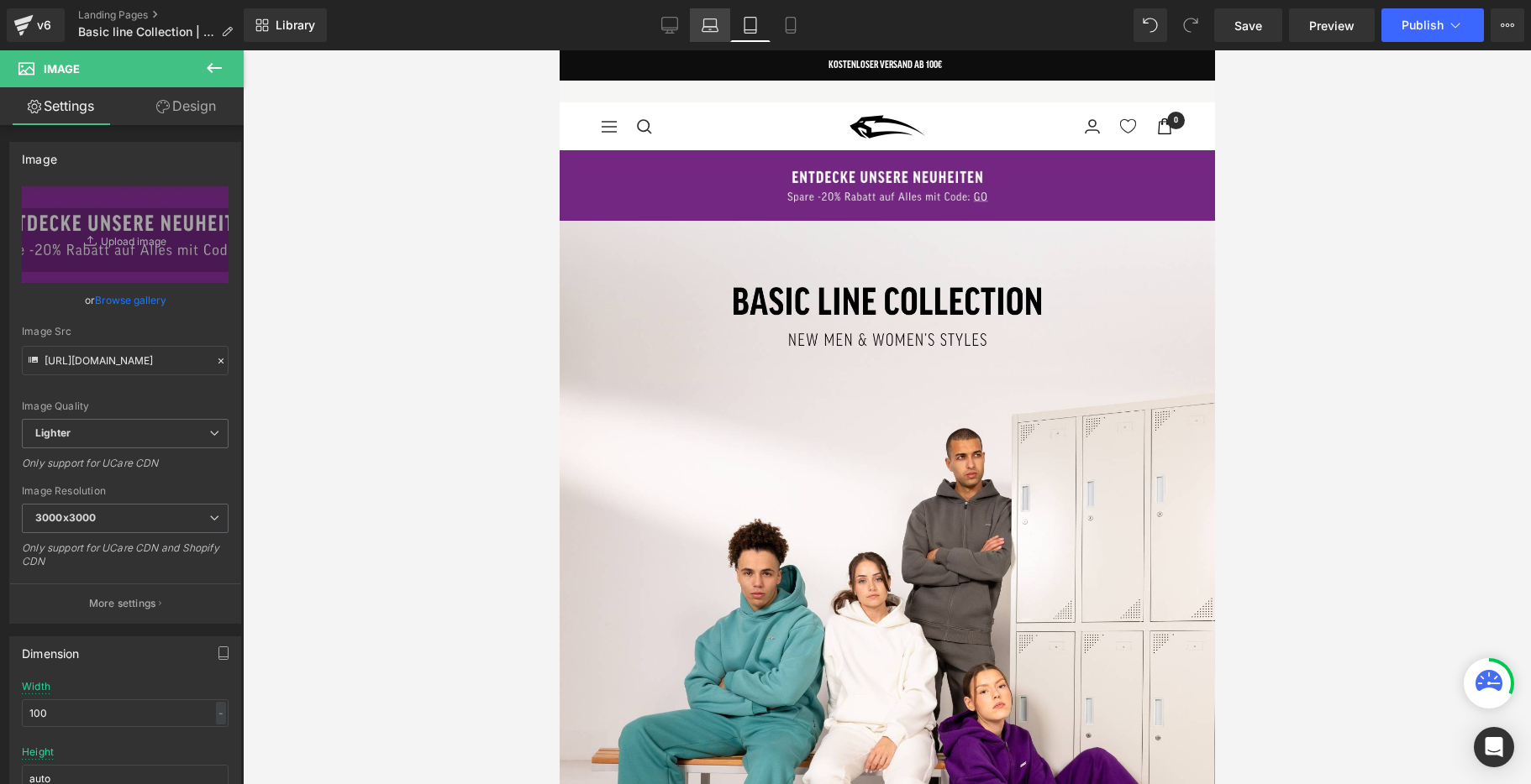
click at [710, 21] on icon at bounding box center [709, 25] width 17 height 17
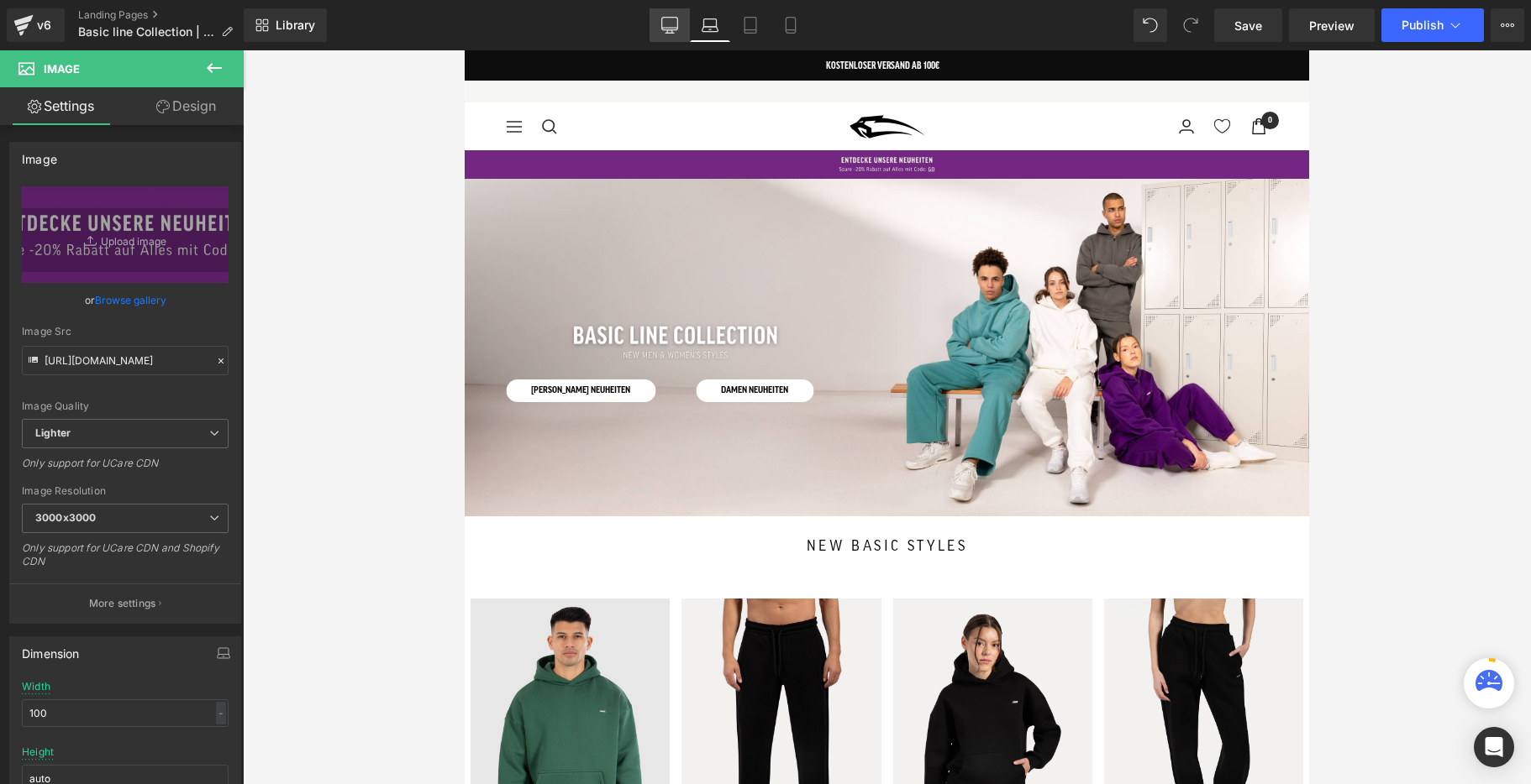
click at [659, 23] on link "Desktop" at bounding box center [669, 25] width 40 height 34
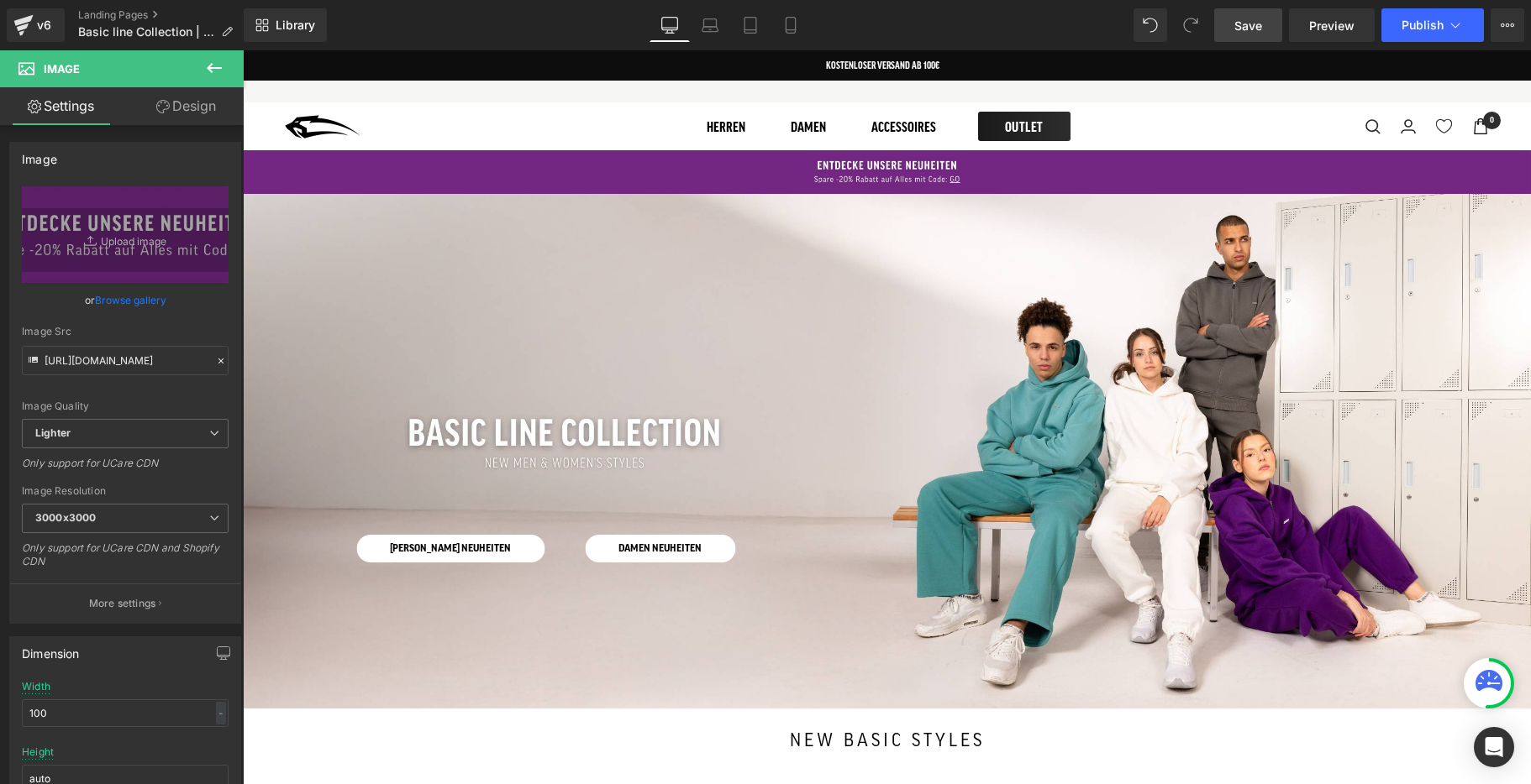
click at [1247, 29] on span "Save" at bounding box center [1248, 26] width 28 height 18
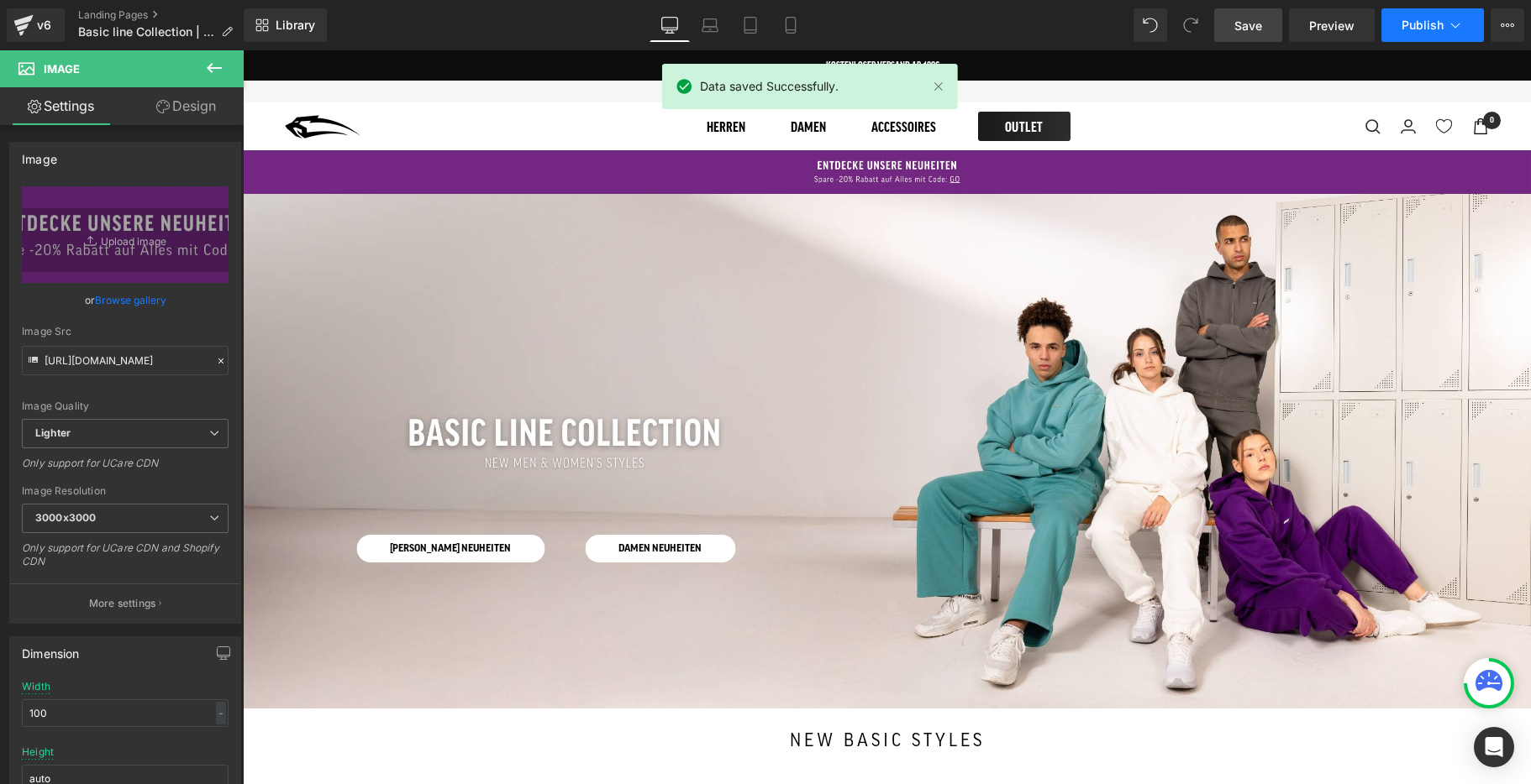
click at [1413, 29] on span "Publish" at bounding box center [1422, 25] width 42 height 13
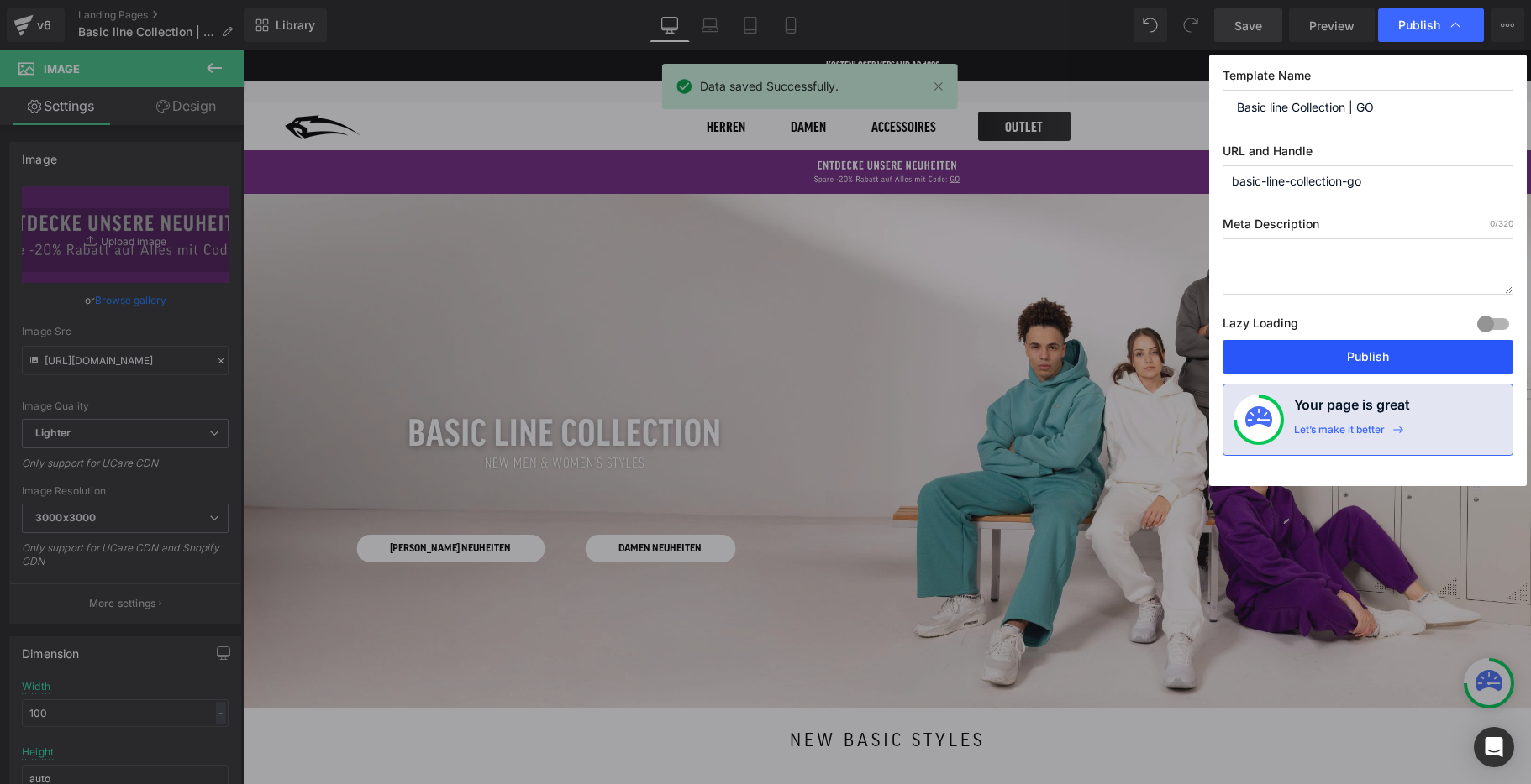
click at [1345, 352] on button "Publish" at bounding box center [1368, 357] width 290 height 34
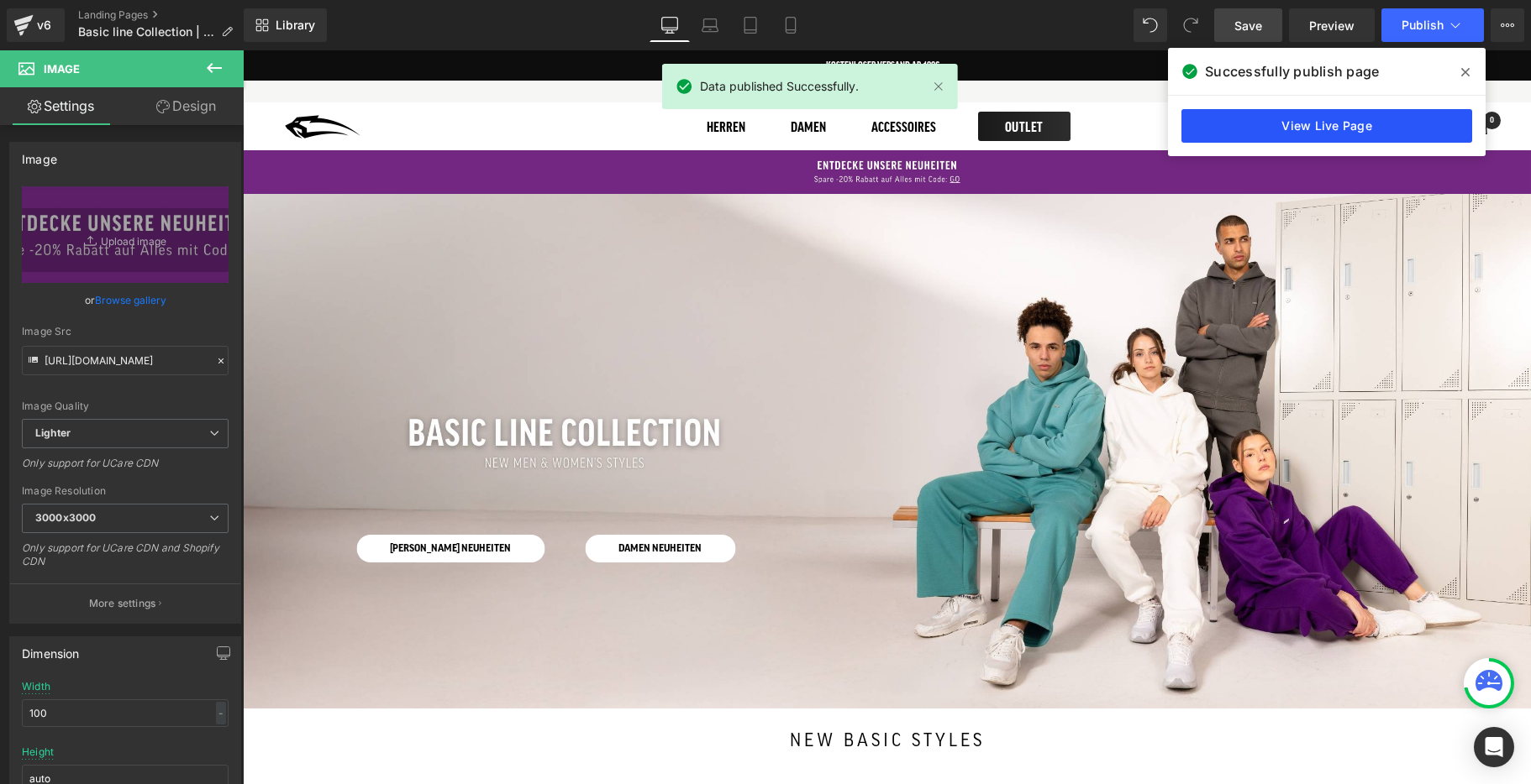
click at [1391, 132] on link "View Live Page" at bounding box center [1326, 126] width 290 height 34
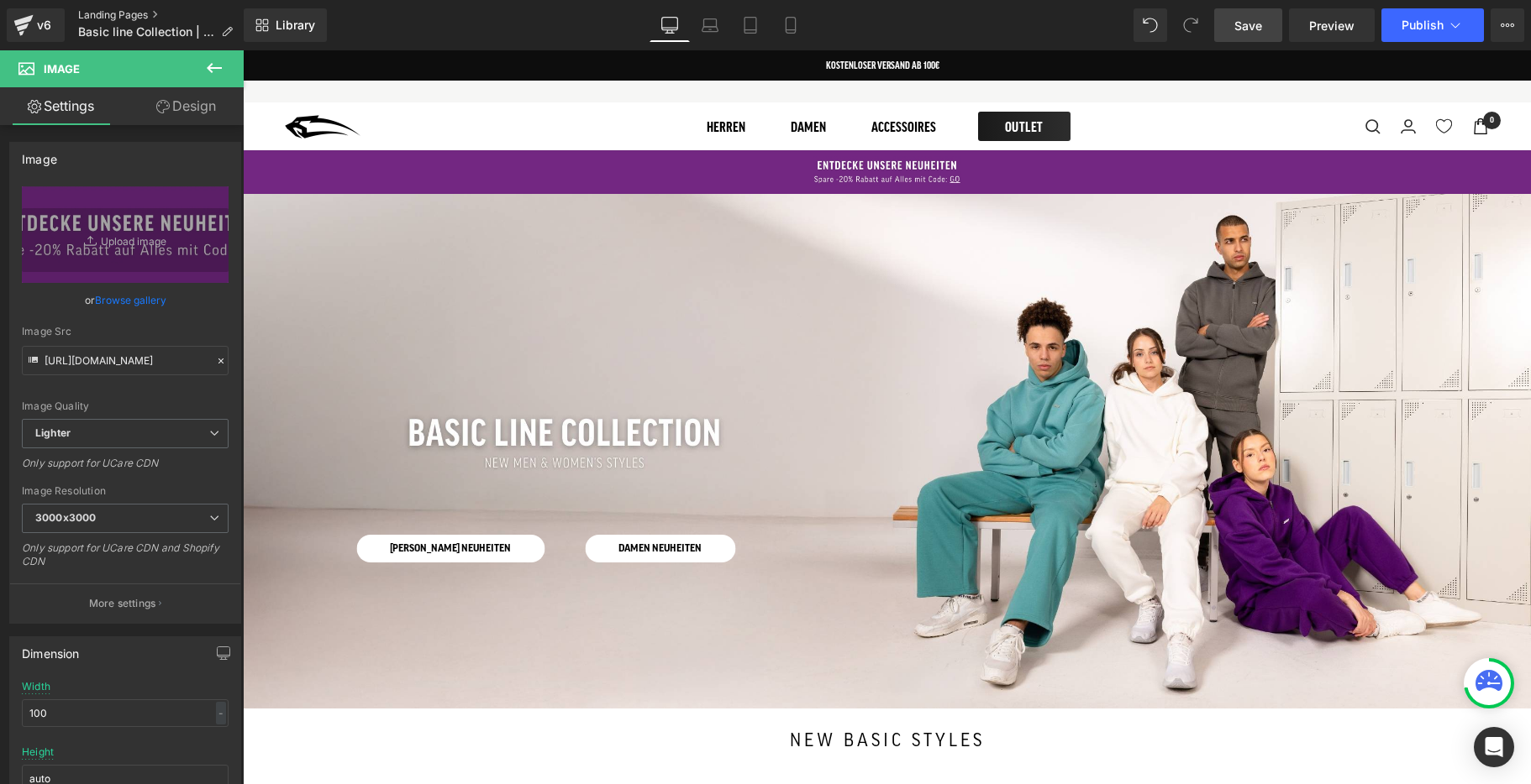
click at [123, 14] on link "Landing Pages" at bounding box center [162, 14] width 168 height 13
